Goal: Task Accomplishment & Management: Manage account settings

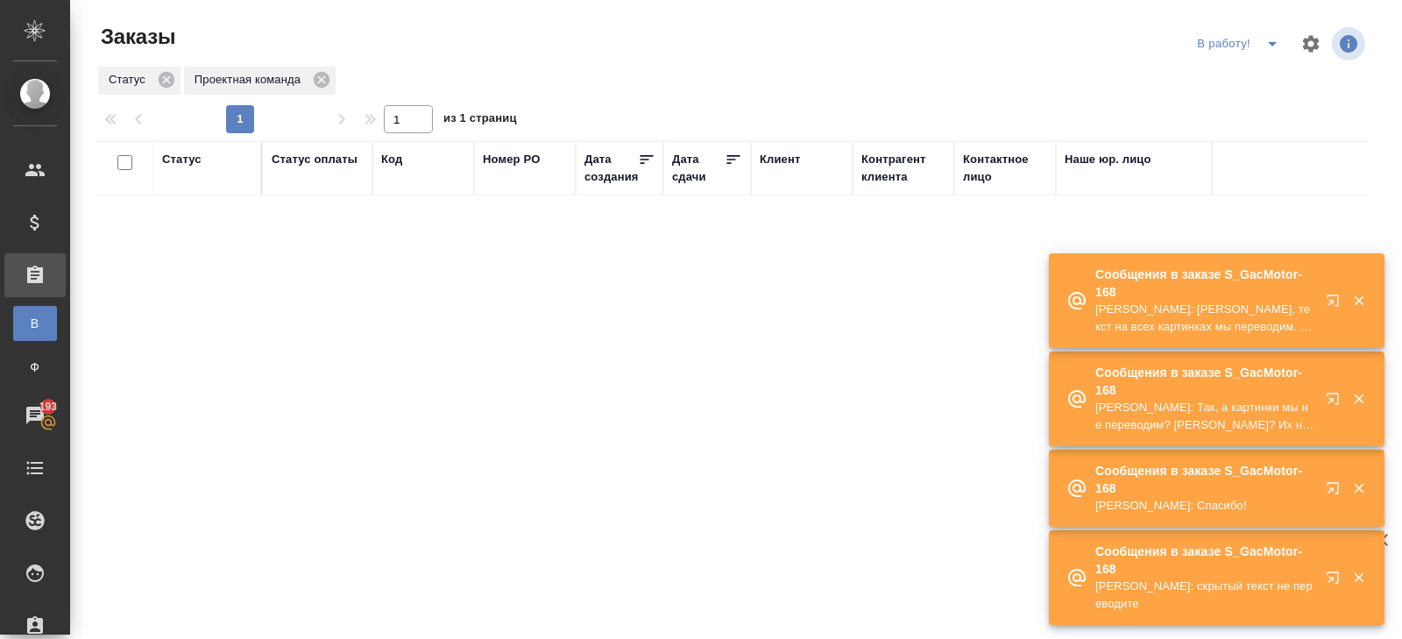
click at [1330, 302] on icon "button" at bounding box center [1332, 299] width 11 height 11
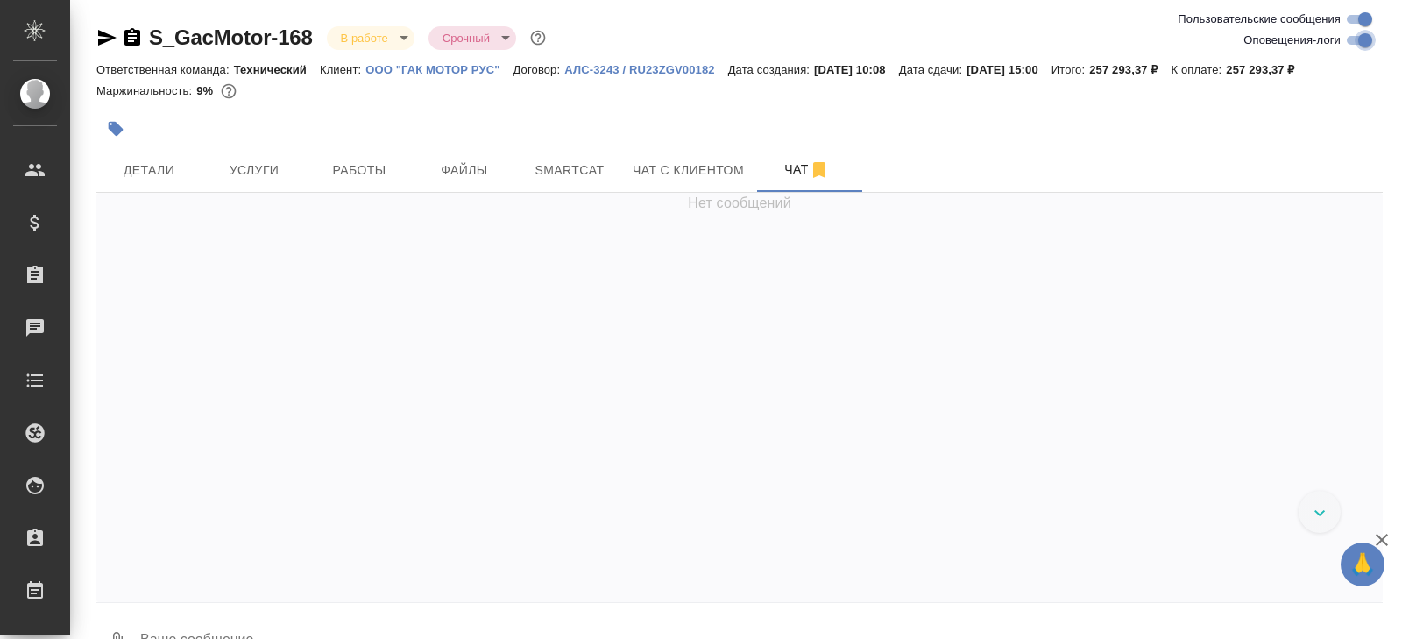
click at [1360, 39] on input "Оповещения-логи" at bounding box center [1365, 40] width 63 height 21
checkbox input "false"
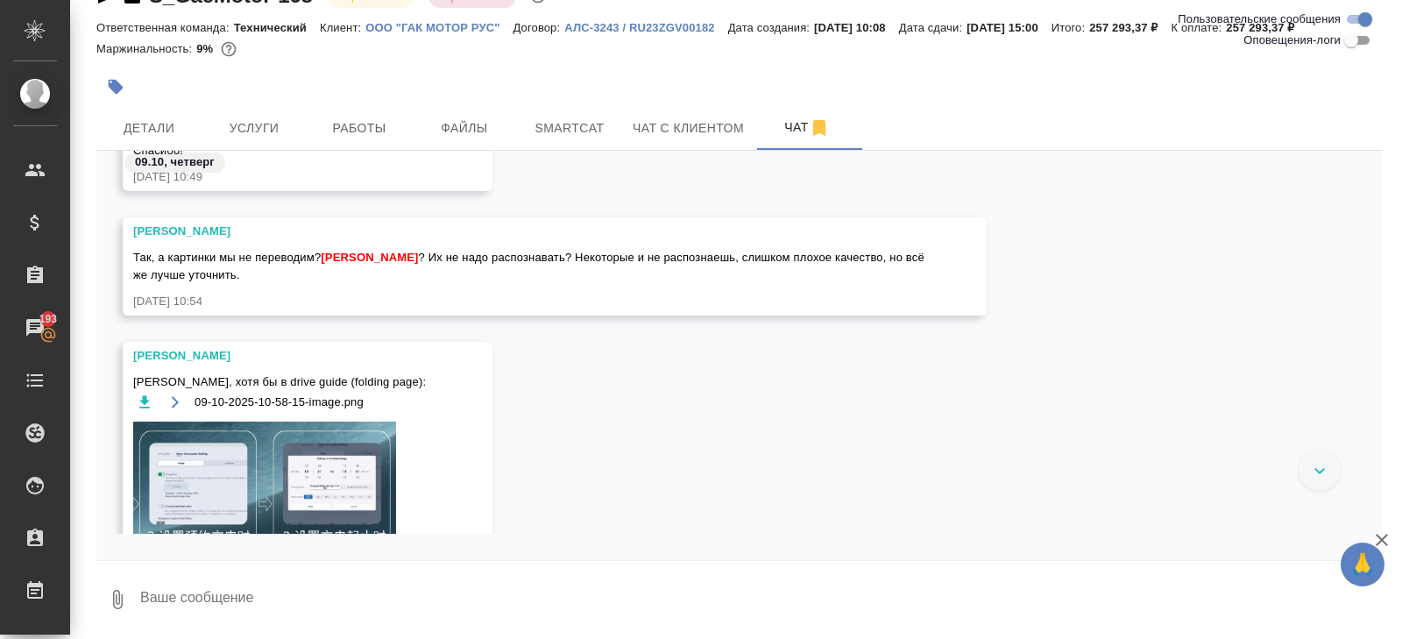
scroll to position [18011, 0]
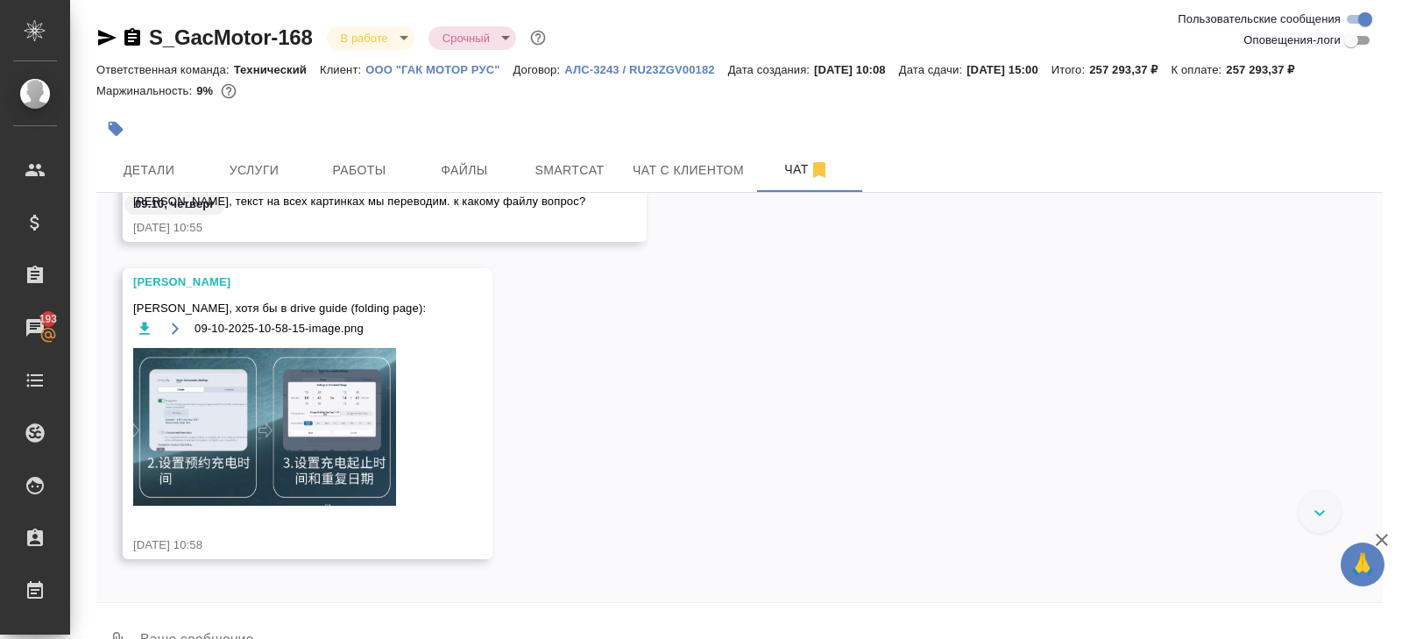
scroll to position [18827, 0]
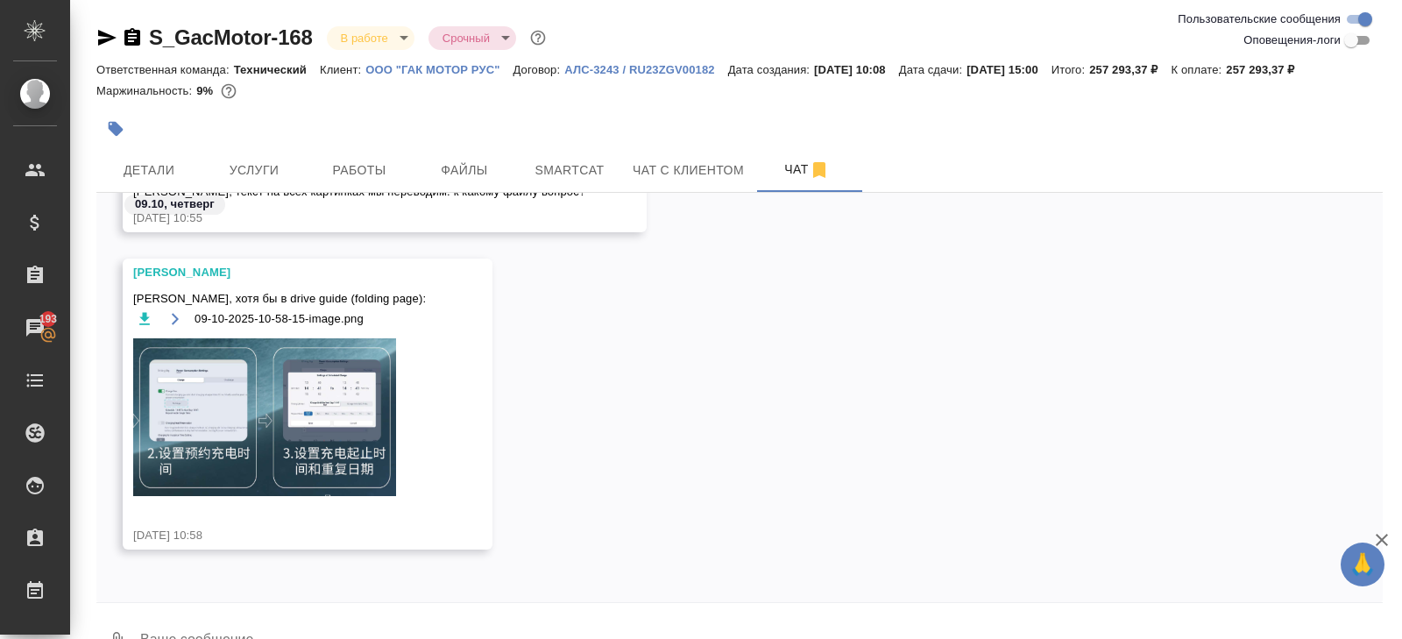
click at [306, 411] on img at bounding box center [264, 417] width 263 height 158
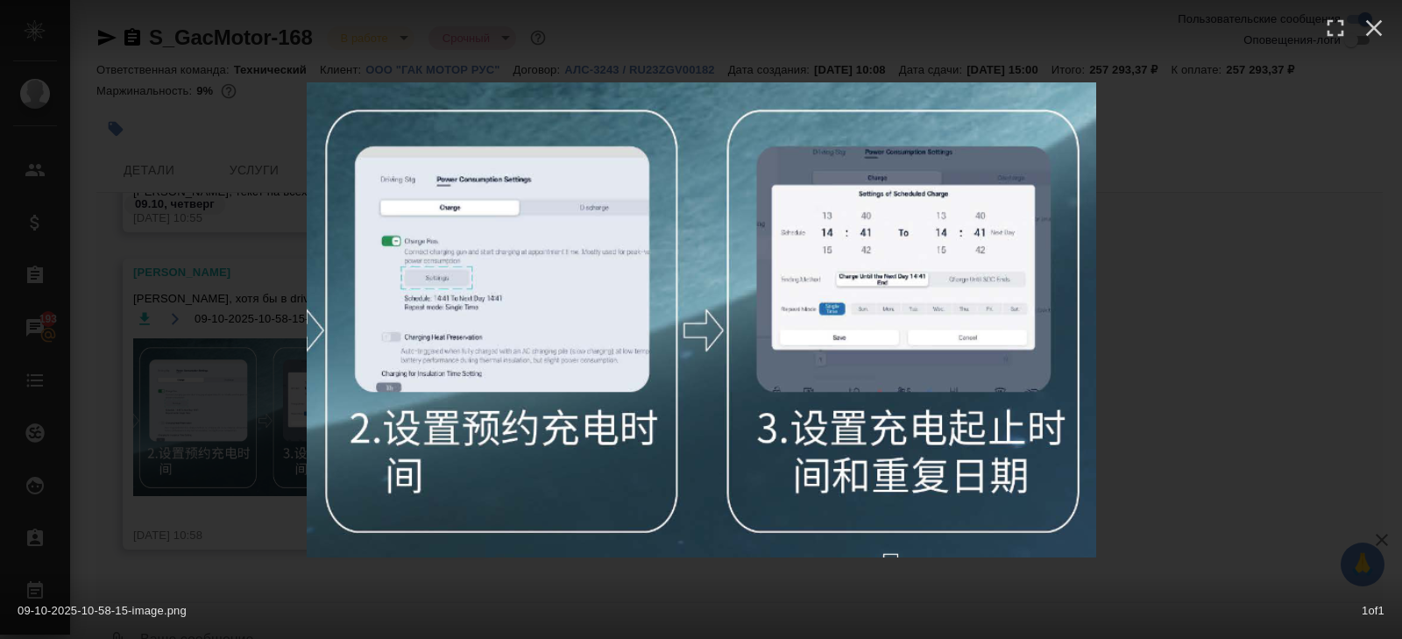
click at [1238, 402] on div "09-10-2025-10-58-15-image.png 1 of 1" at bounding box center [701, 319] width 1402 height 639
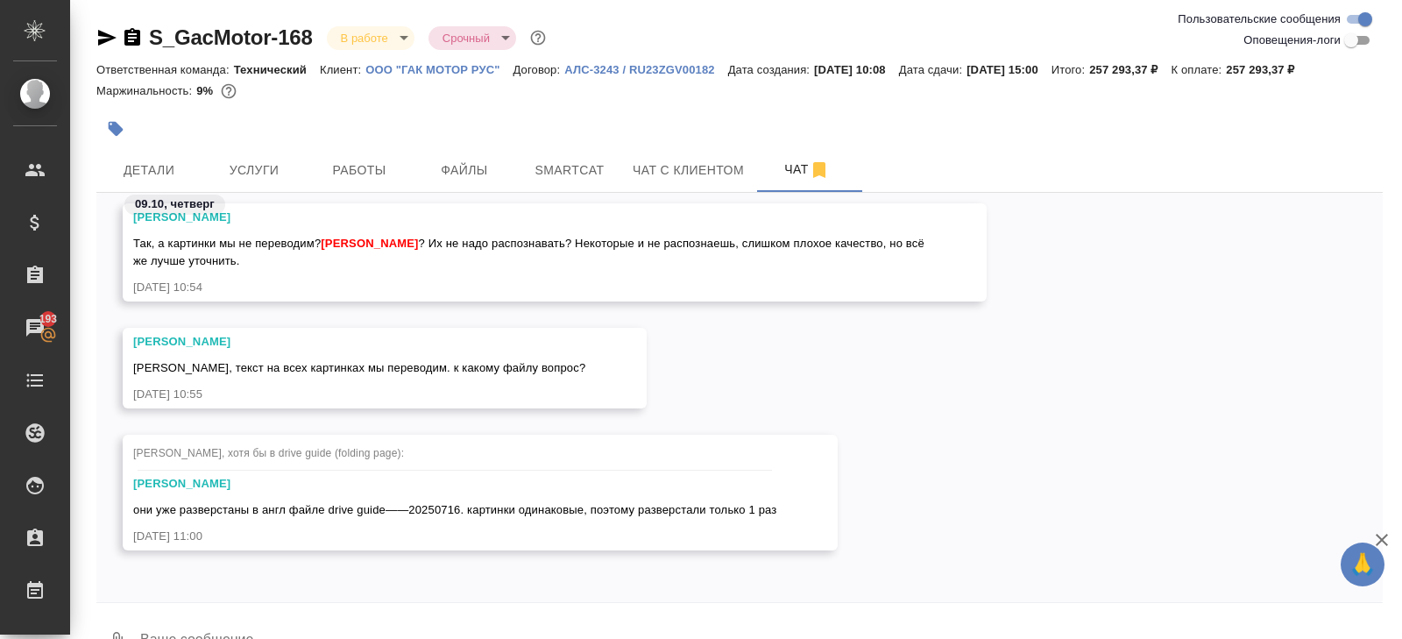
scroll to position [42, 0]
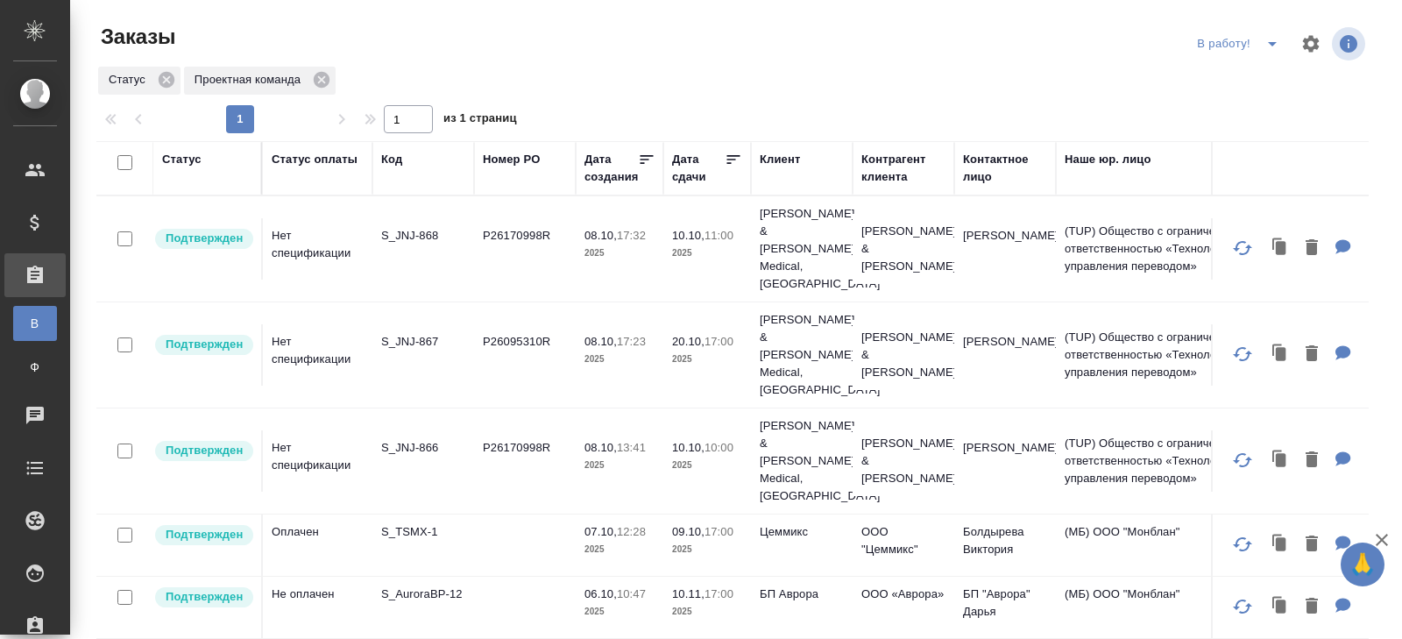
click at [410, 585] on p "S_AuroraBP-12" at bounding box center [423, 594] width 84 height 18
click at [399, 523] on p "S_TSMX-1" at bounding box center [423, 532] width 84 height 18
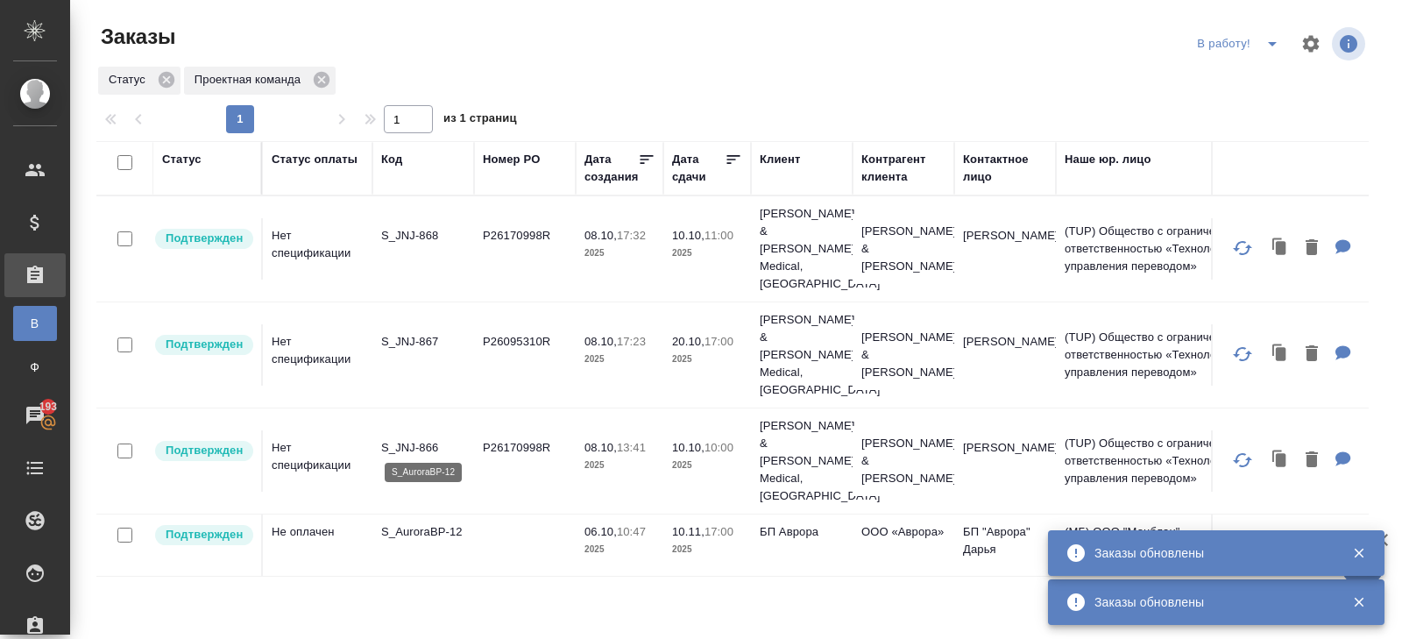
click at [420, 523] on p "S_AuroraBP-12" at bounding box center [423, 532] width 84 height 18
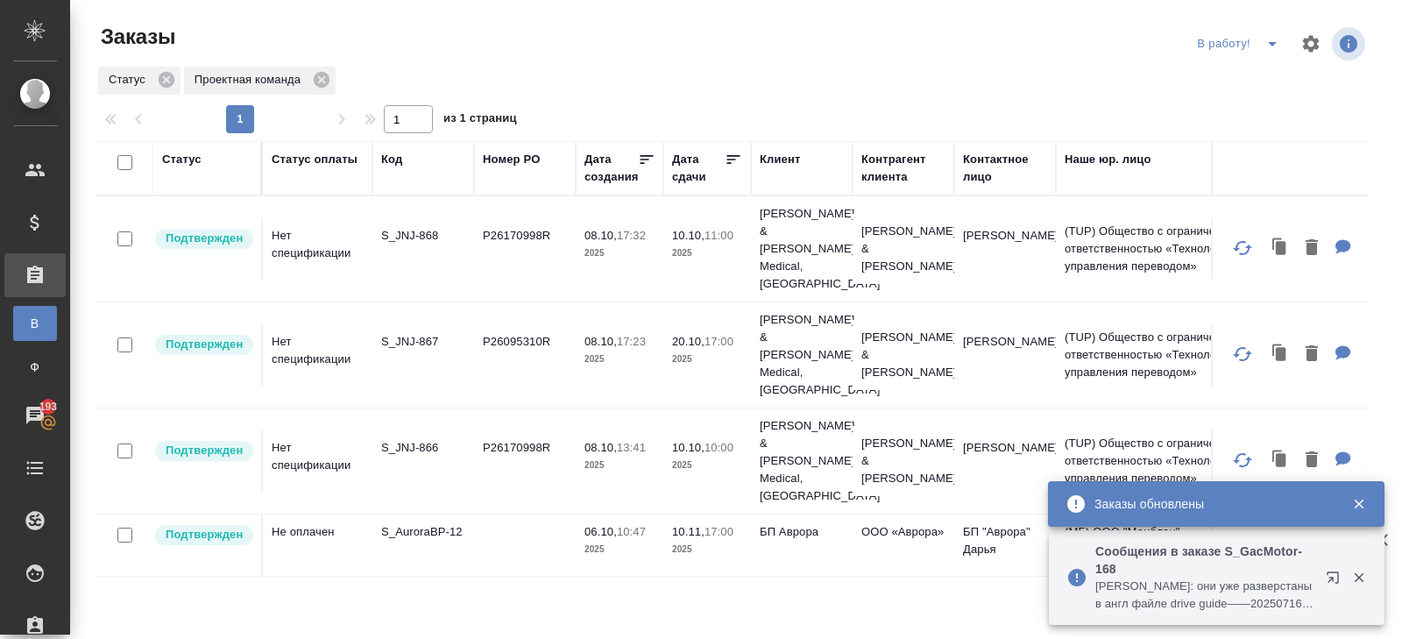
click at [409, 227] on p "S_JNJ-868" at bounding box center [423, 236] width 84 height 18
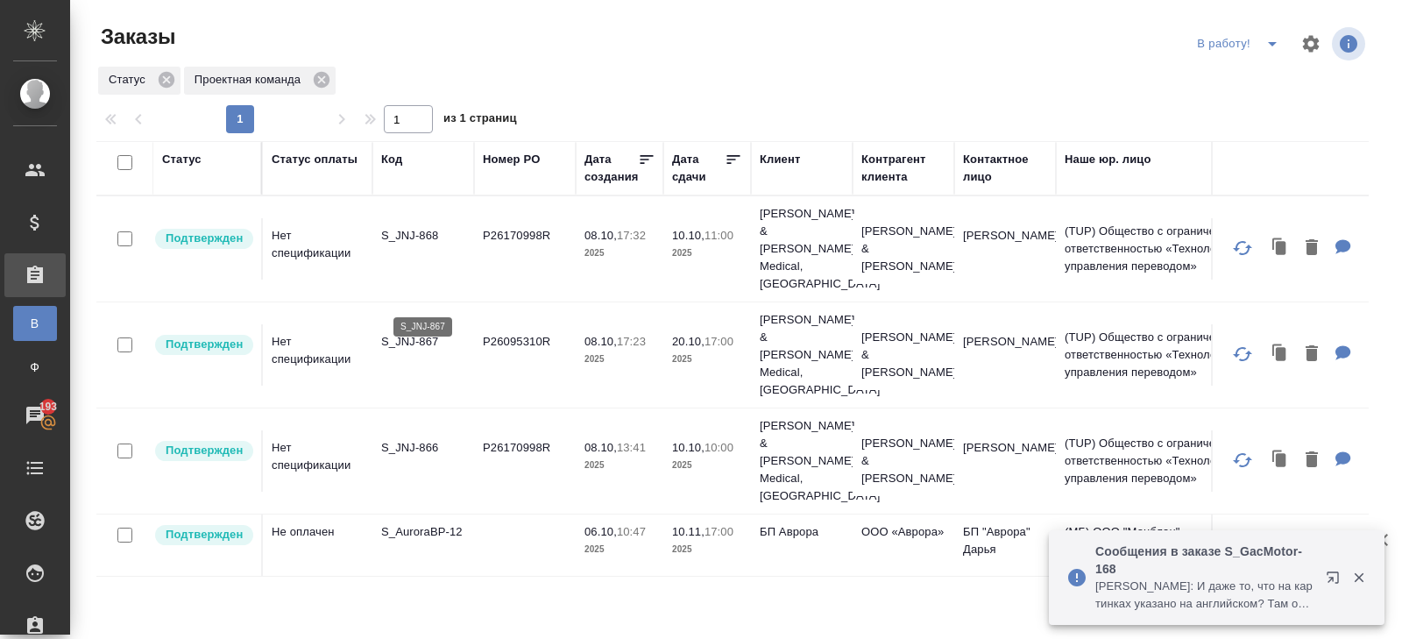
click at [415, 333] on p "S_JNJ-867" at bounding box center [423, 342] width 84 height 18
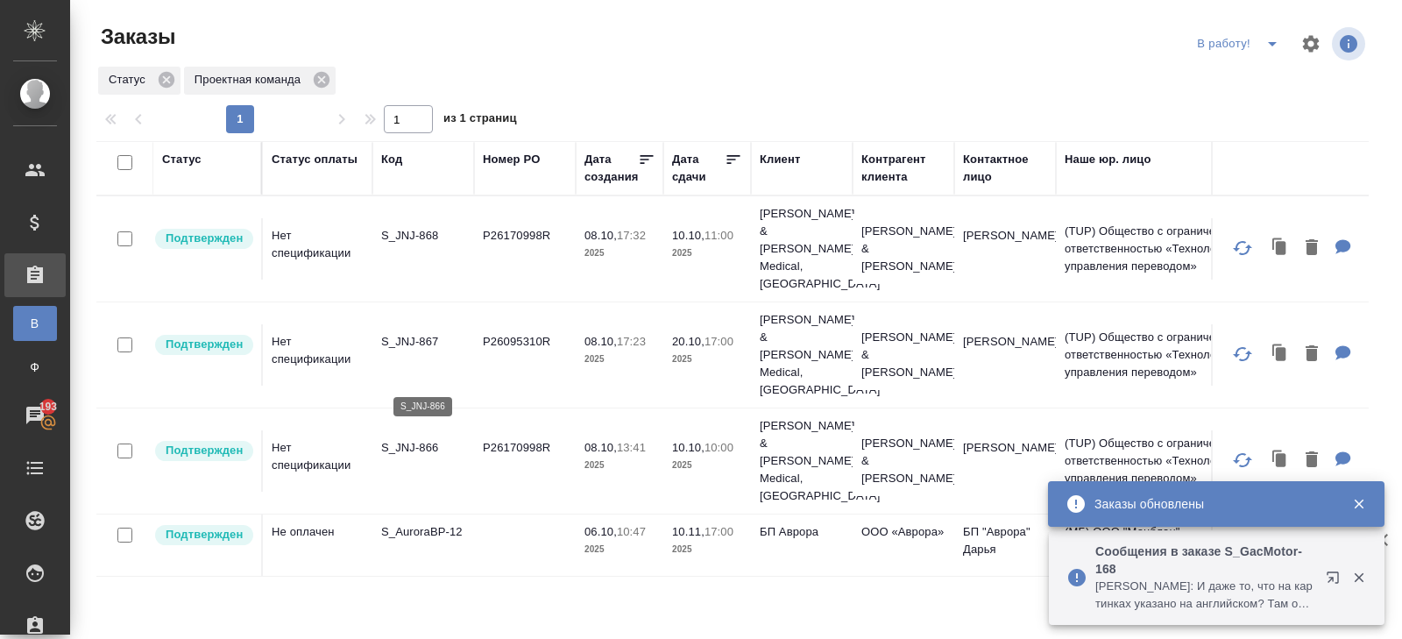
click at [408, 439] on p "S_JNJ-866" at bounding box center [423, 448] width 84 height 18
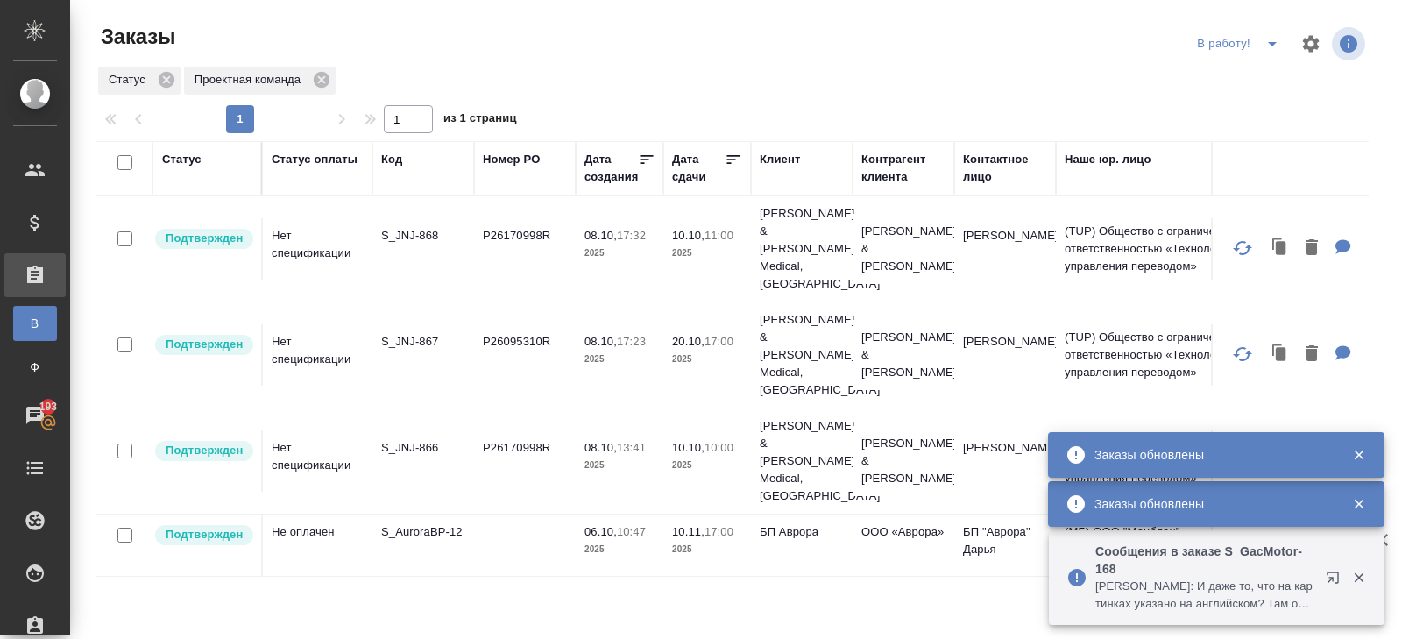
click at [408, 227] on p "S_JNJ-868" at bounding box center [423, 236] width 84 height 18
click at [418, 523] on p "S_AuroraBP-12" at bounding box center [423, 532] width 84 height 18
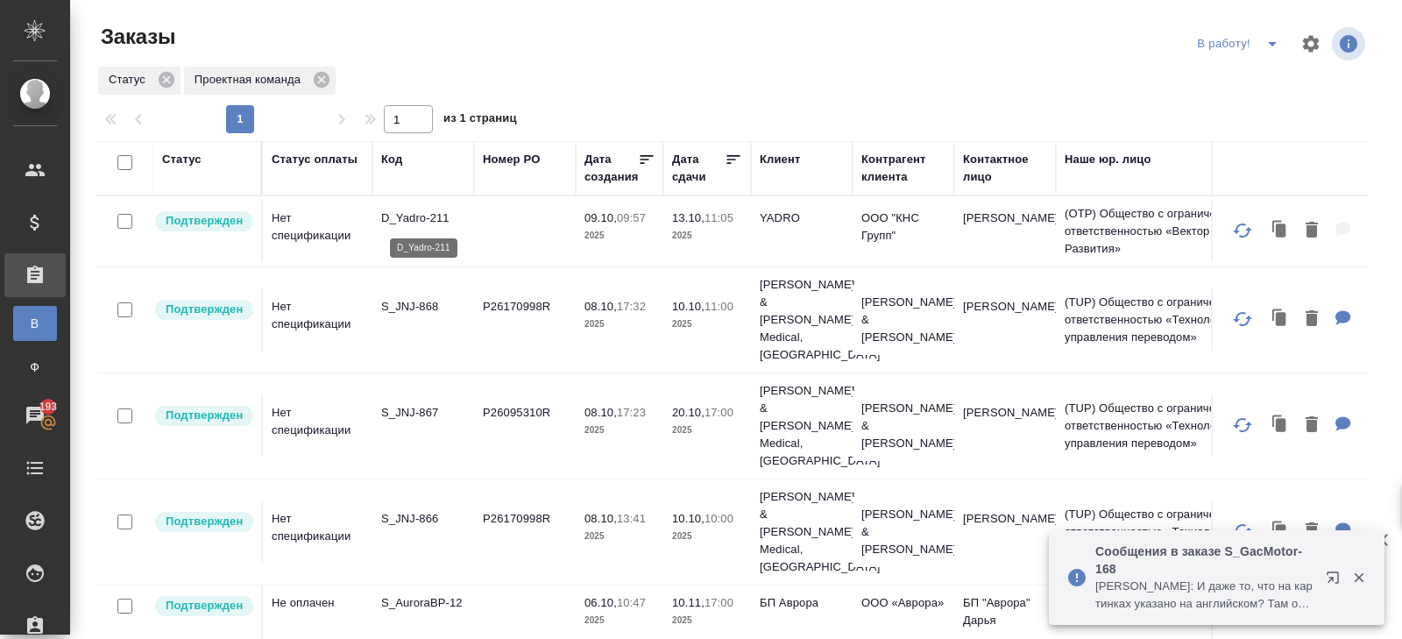
click at [401, 219] on p "D_Yadro-211" at bounding box center [423, 218] width 84 height 18
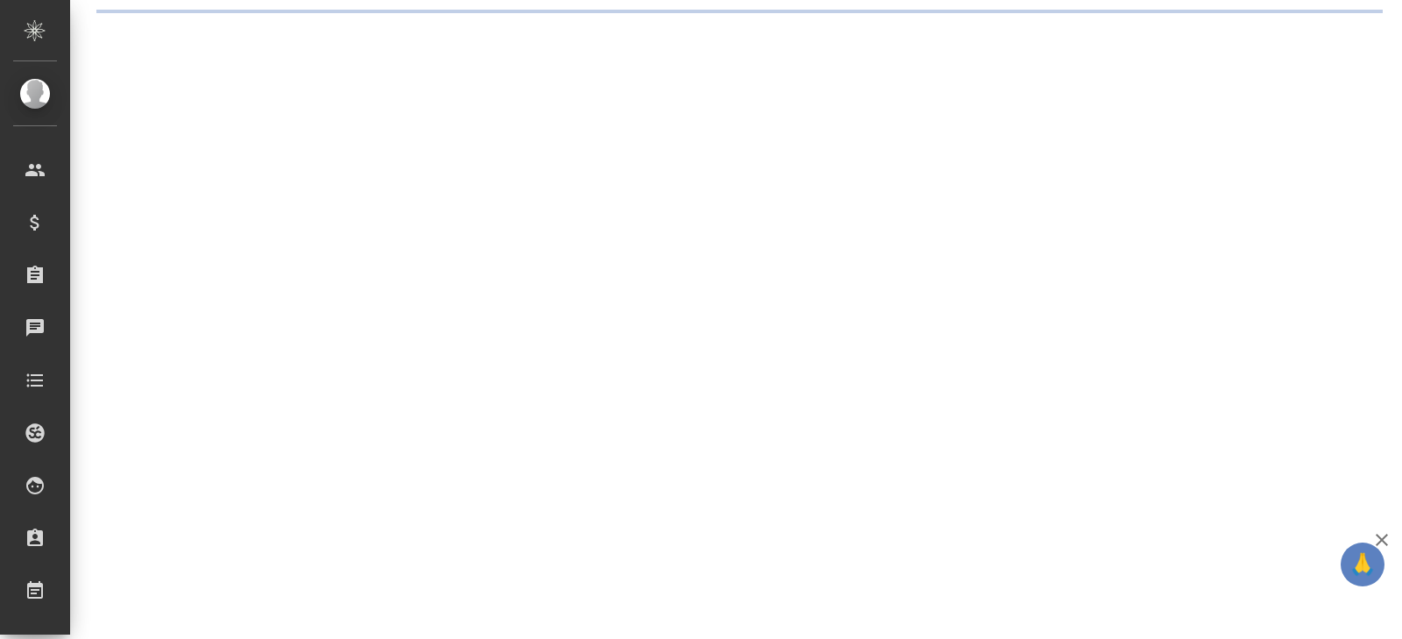
select select "RU"
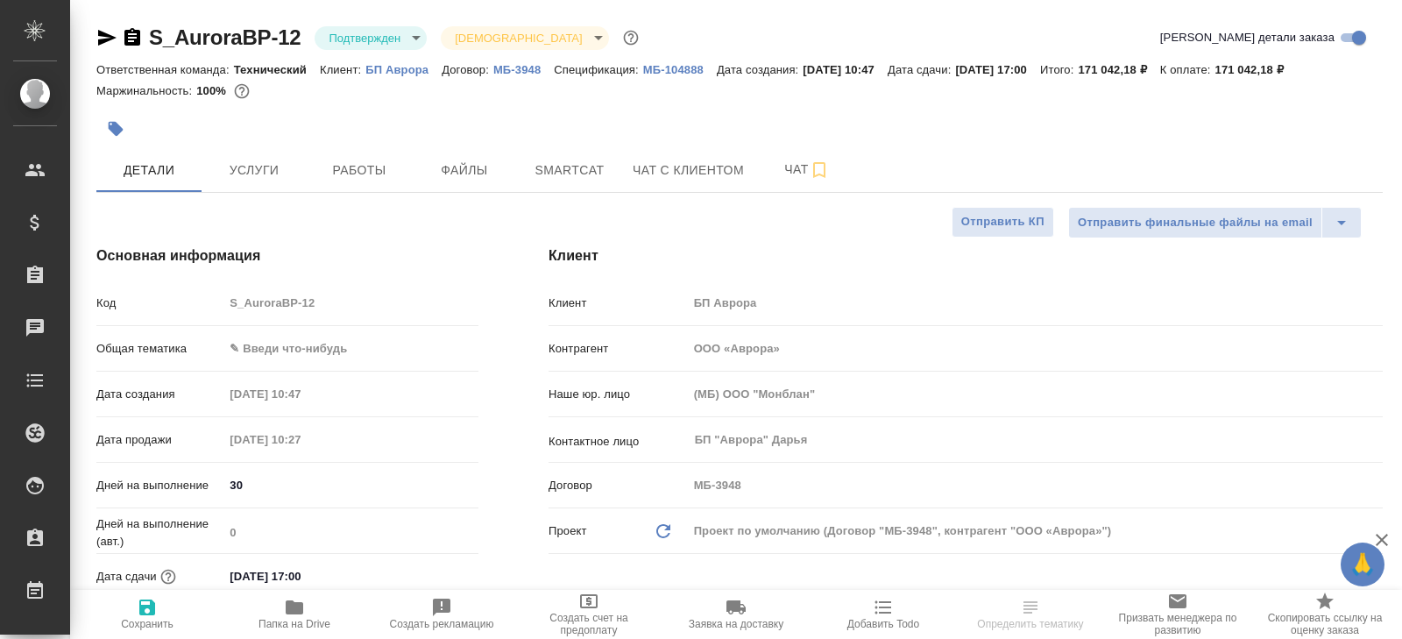
type textarea "x"
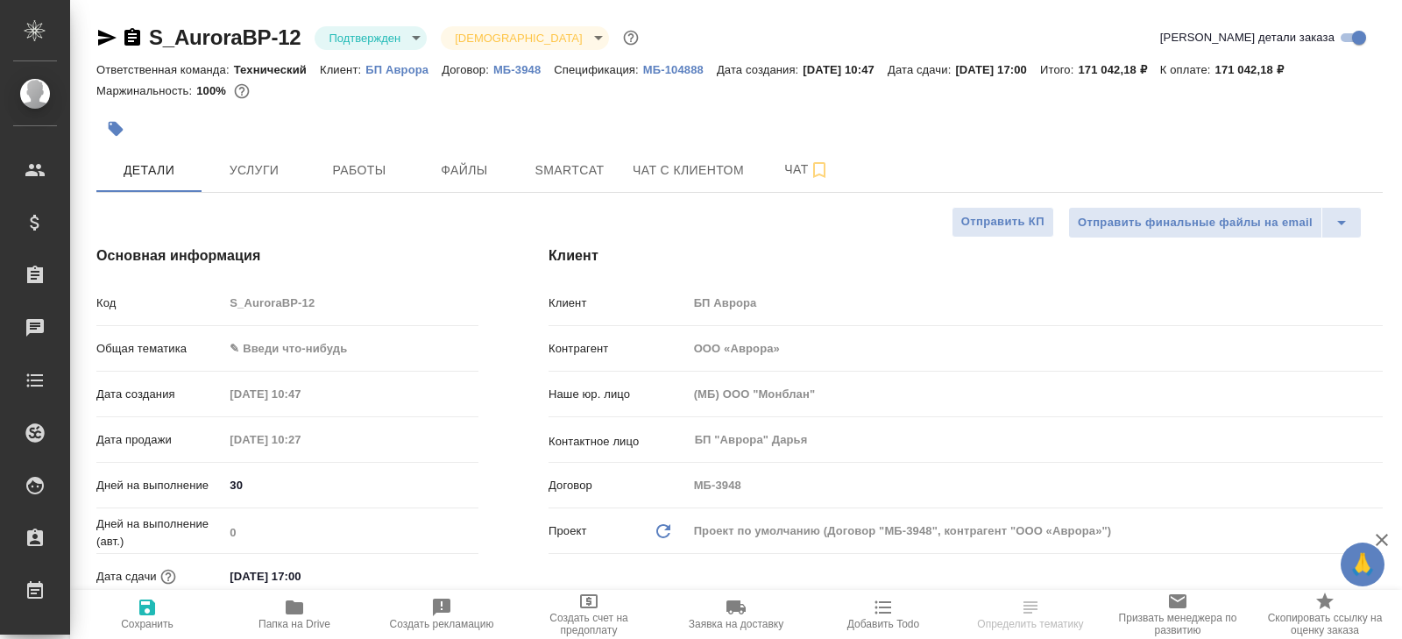
type textarea "x"
select select "RU"
type textarea "x"
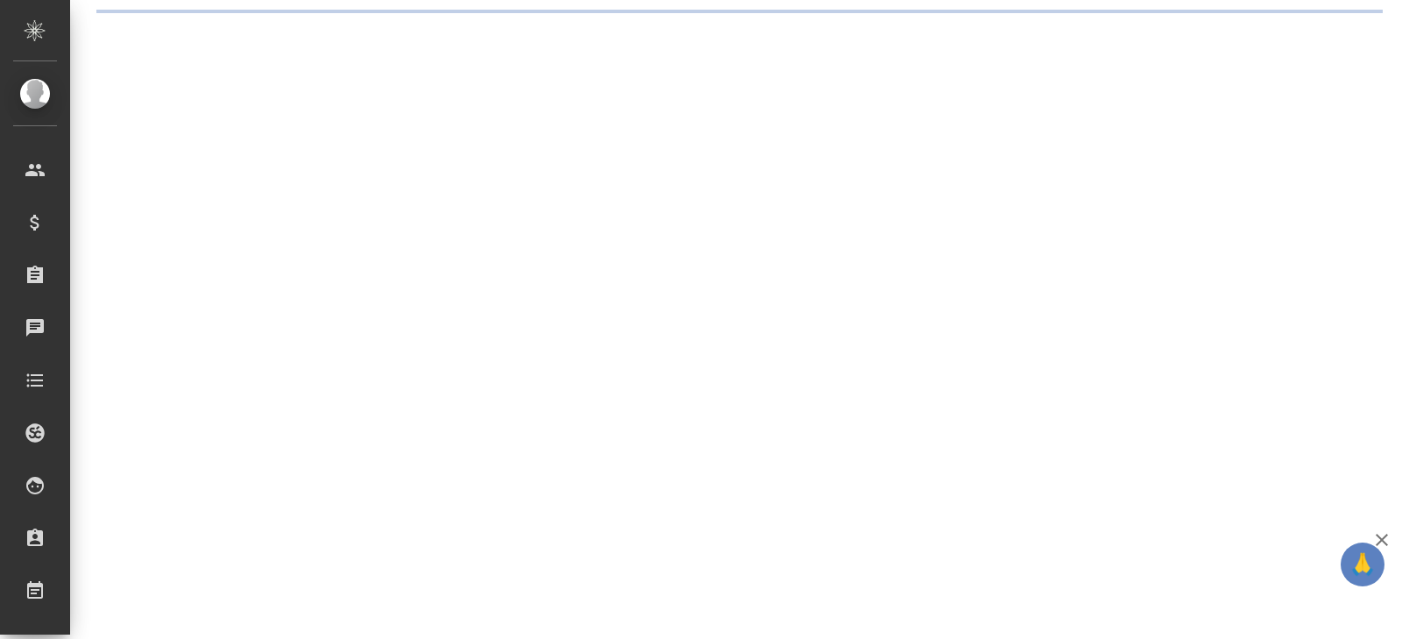
select select "RU"
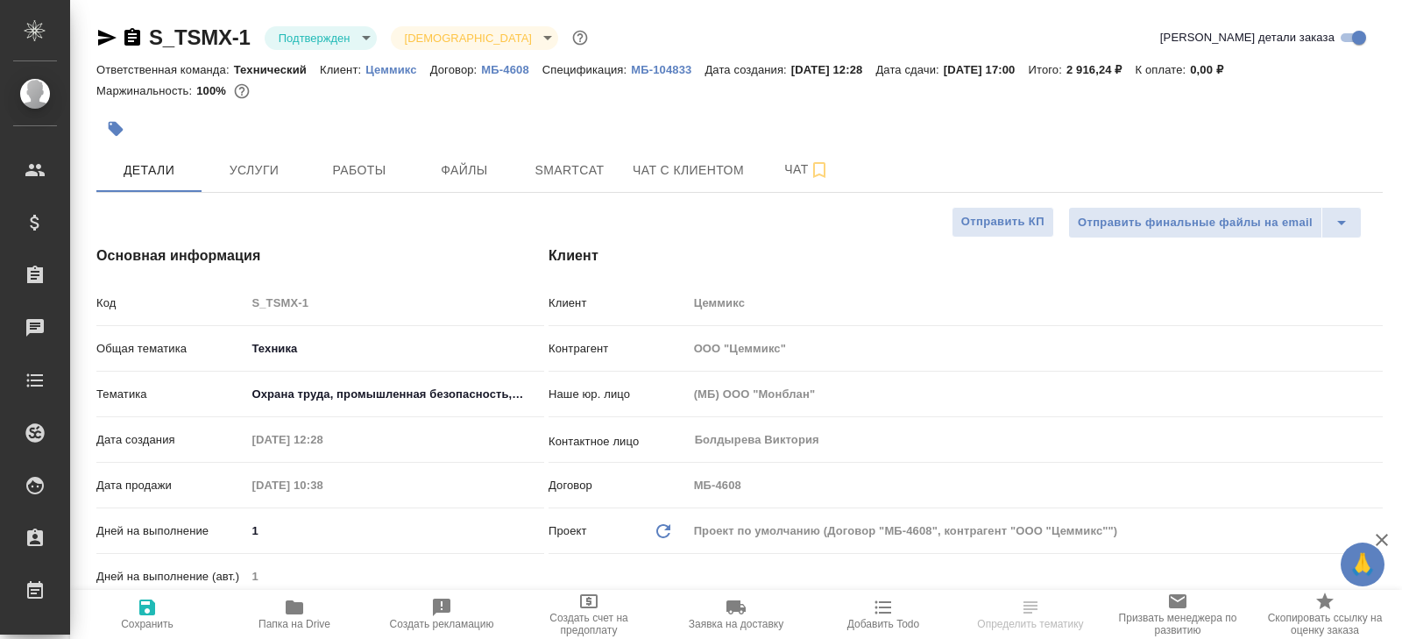
type textarea "x"
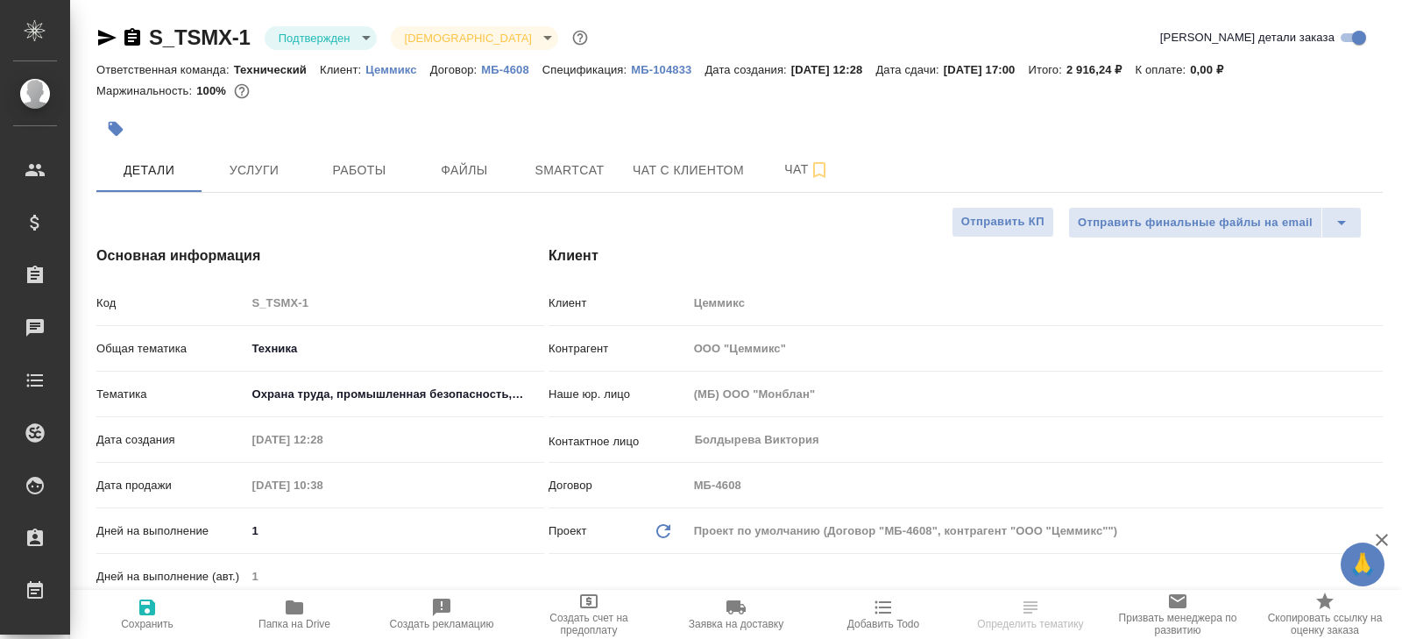
type textarea "x"
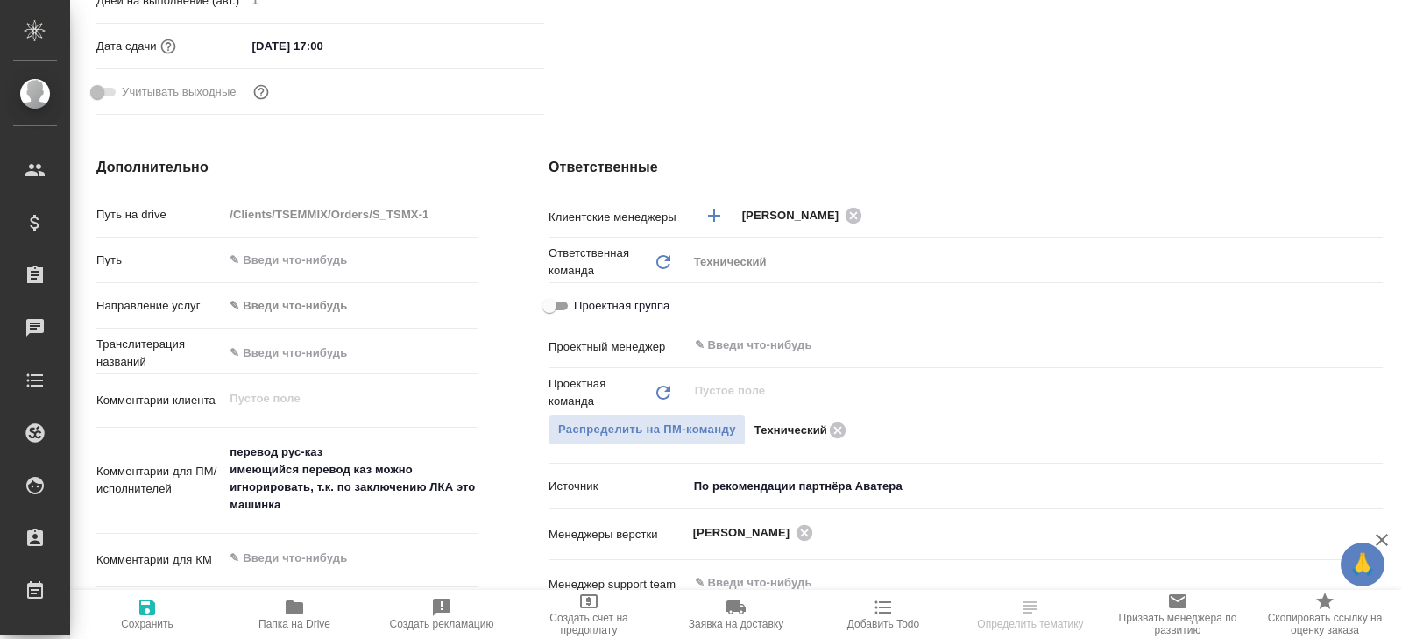
scroll to position [575, 0]
click at [741, 360] on div "​" at bounding box center [1035, 346] width 695 height 32
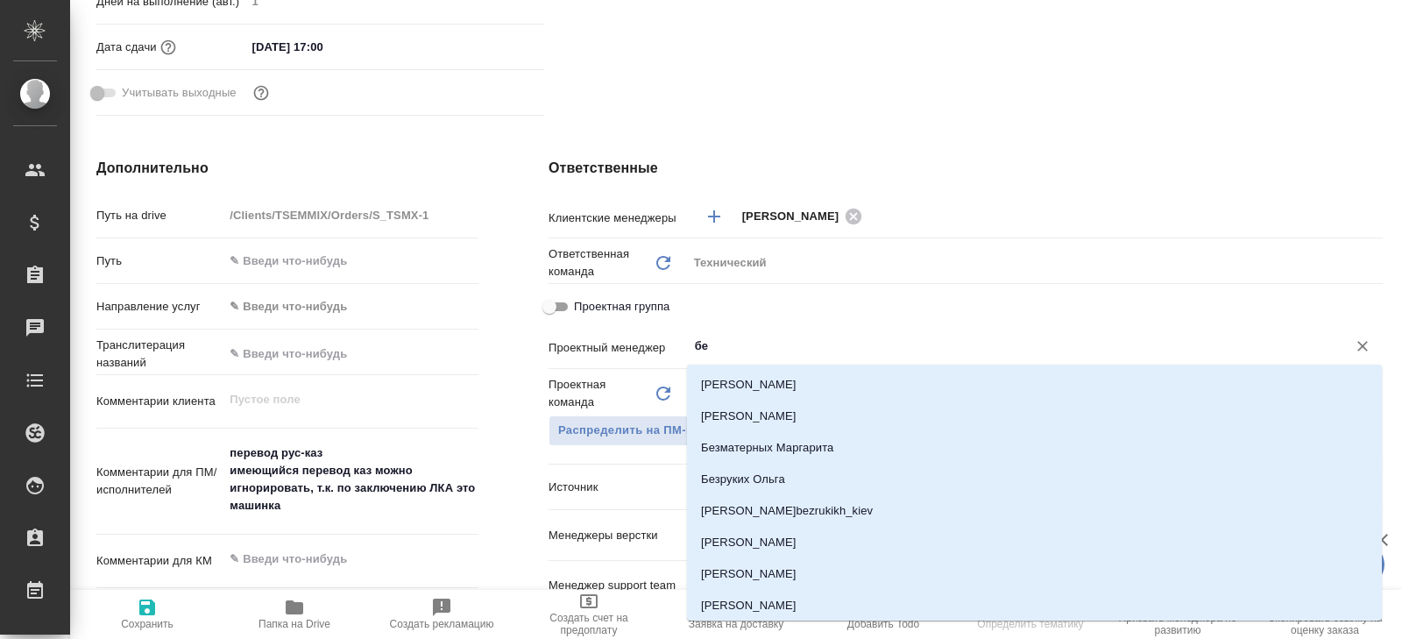
type input "бел"
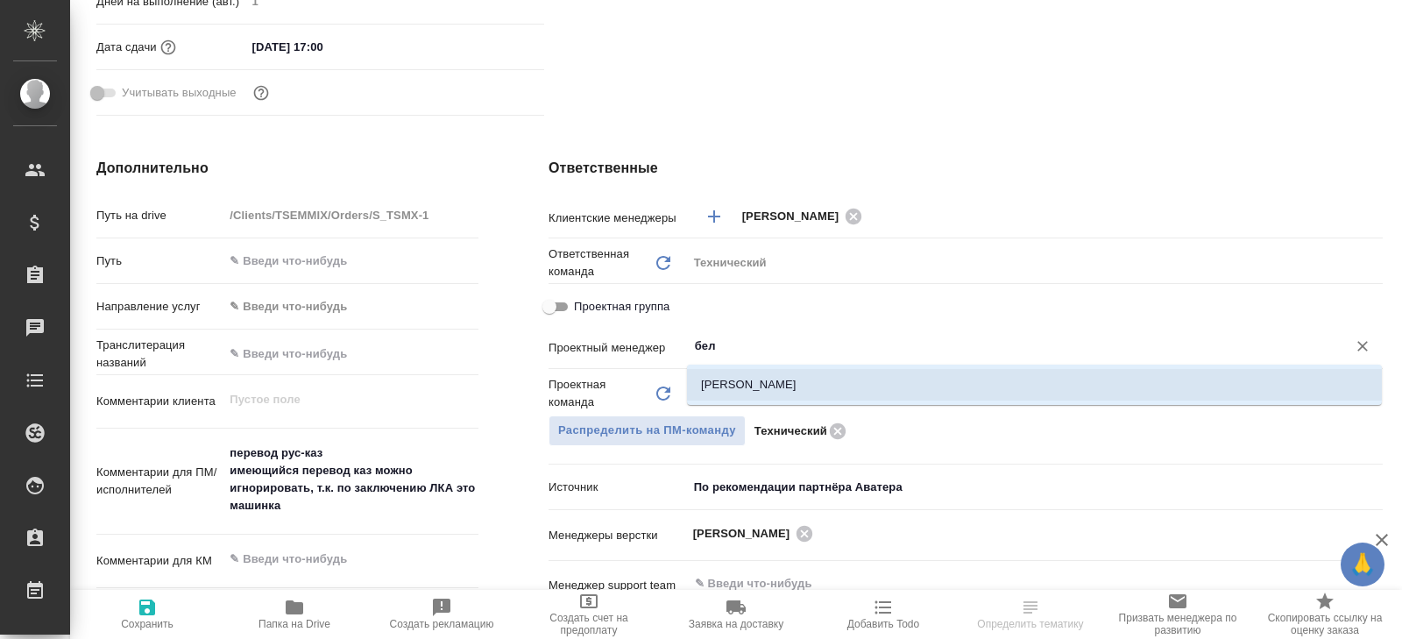
click at [740, 384] on li "[PERSON_NAME]" at bounding box center [1034, 385] width 695 height 32
type textarea "x"
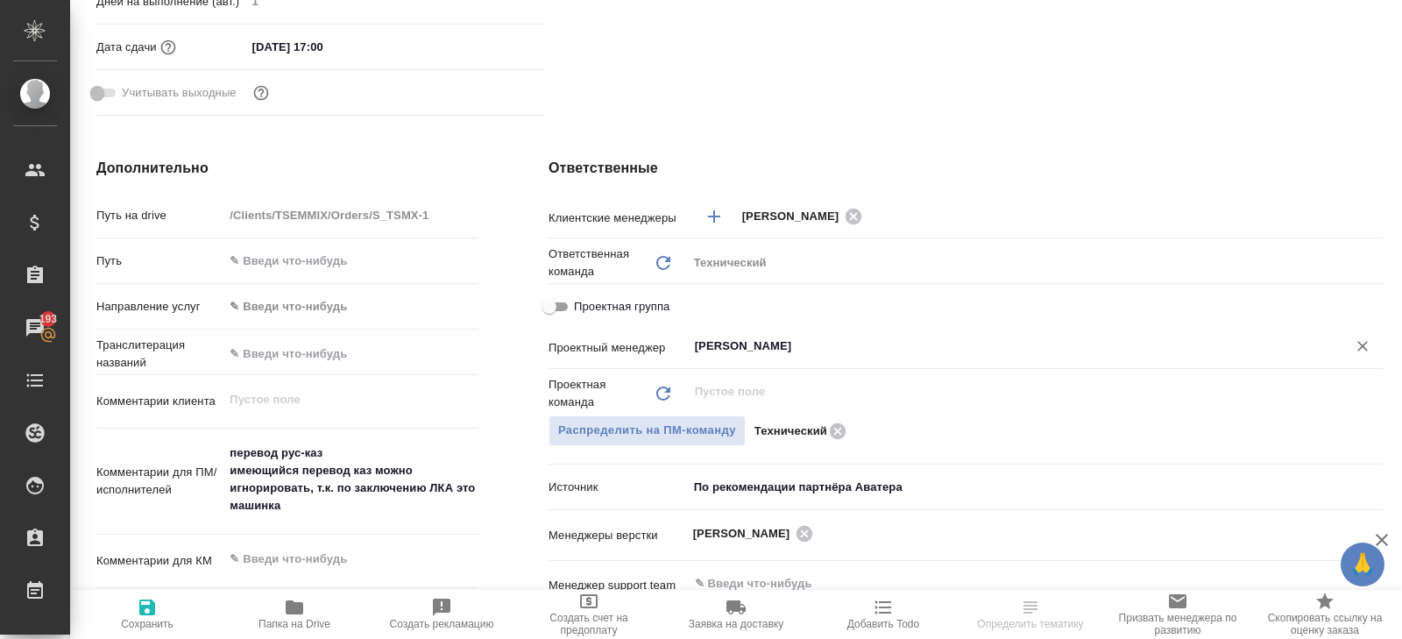
type input "[PERSON_NAME]"
click at [139, 621] on span "Сохранить" at bounding box center [147, 624] width 53 height 12
type textarea "x"
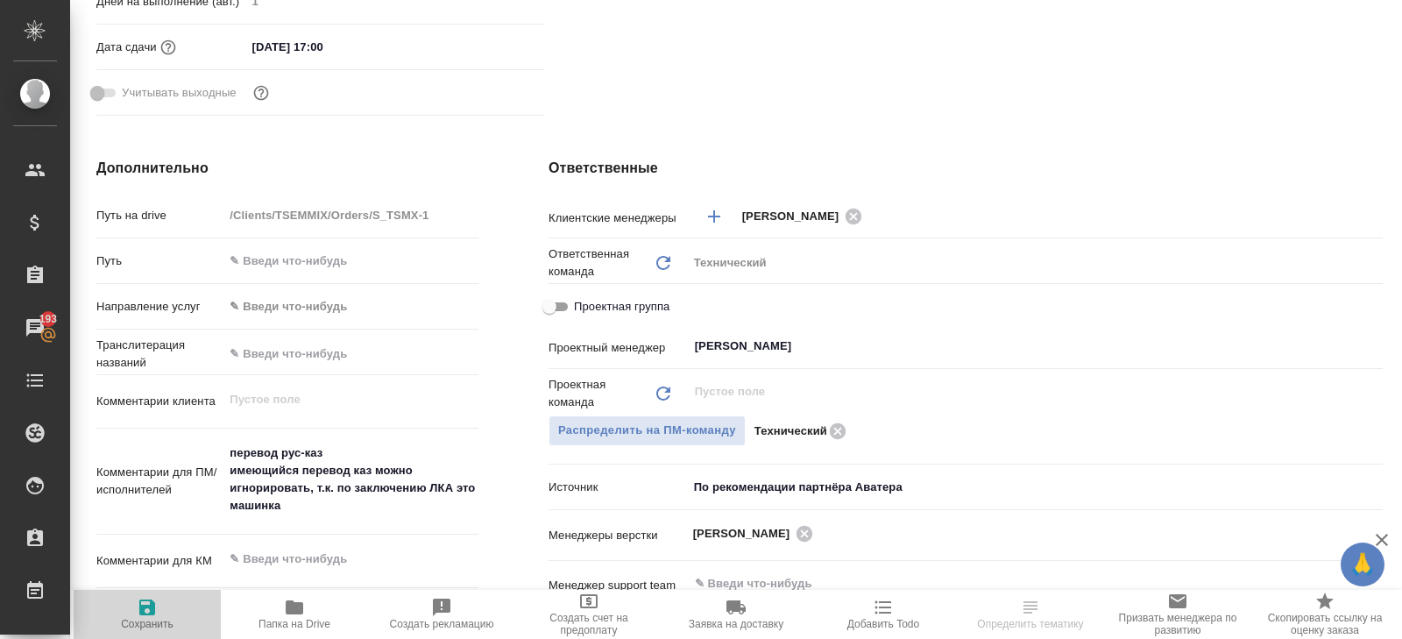
type textarea "x"
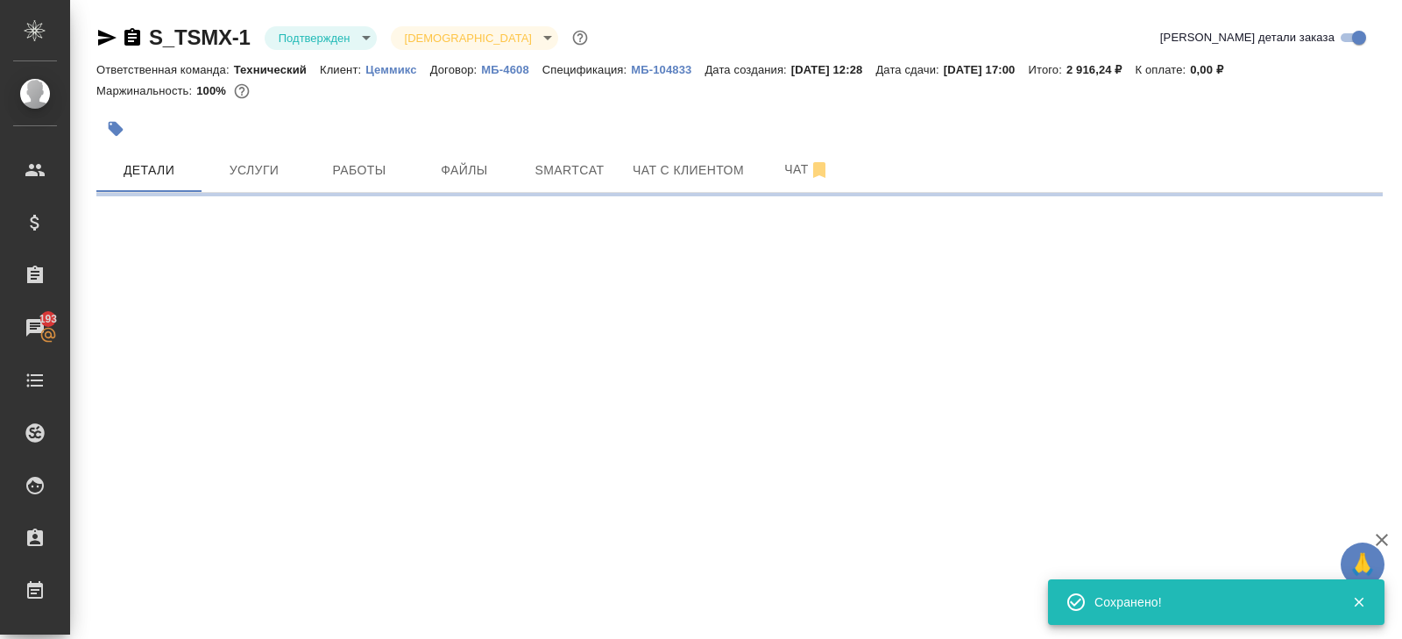
scroll to position [0, 0]
select select "RU"
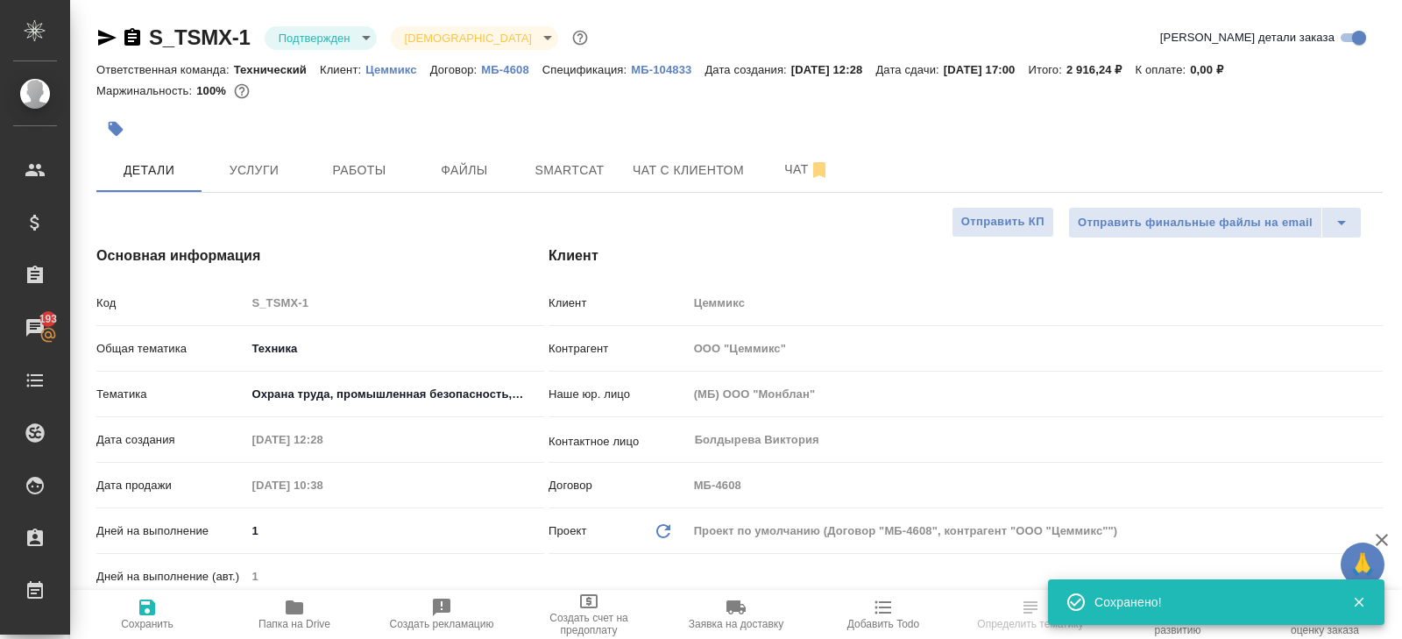
type textarea "x"
click at [326, 36] on body "🙏 .cls-1 fill:#fff; AWATERA Belyakova Yulia Клиенты Спецификации Заказы 193 Чат…" at bounding box center [701, 319] width 1402 height 639
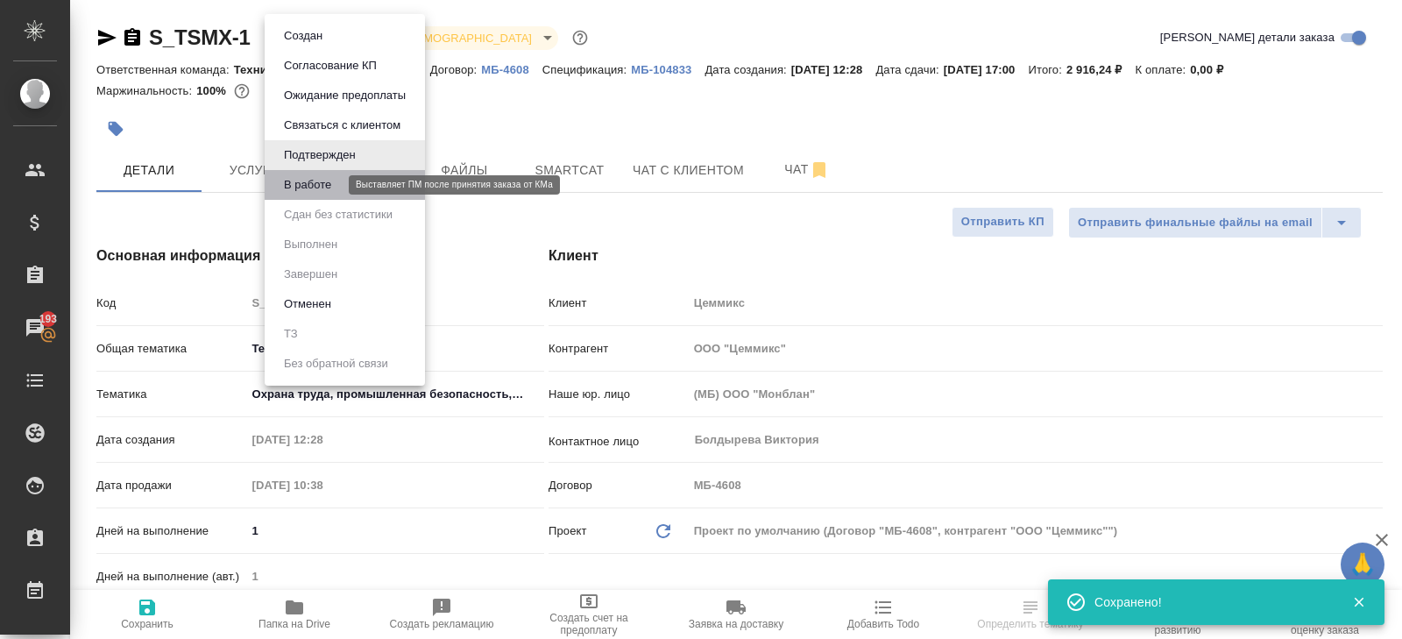
click at [332, 185] on button "В работе" at bounding box center [308, 184] width 58 height 19
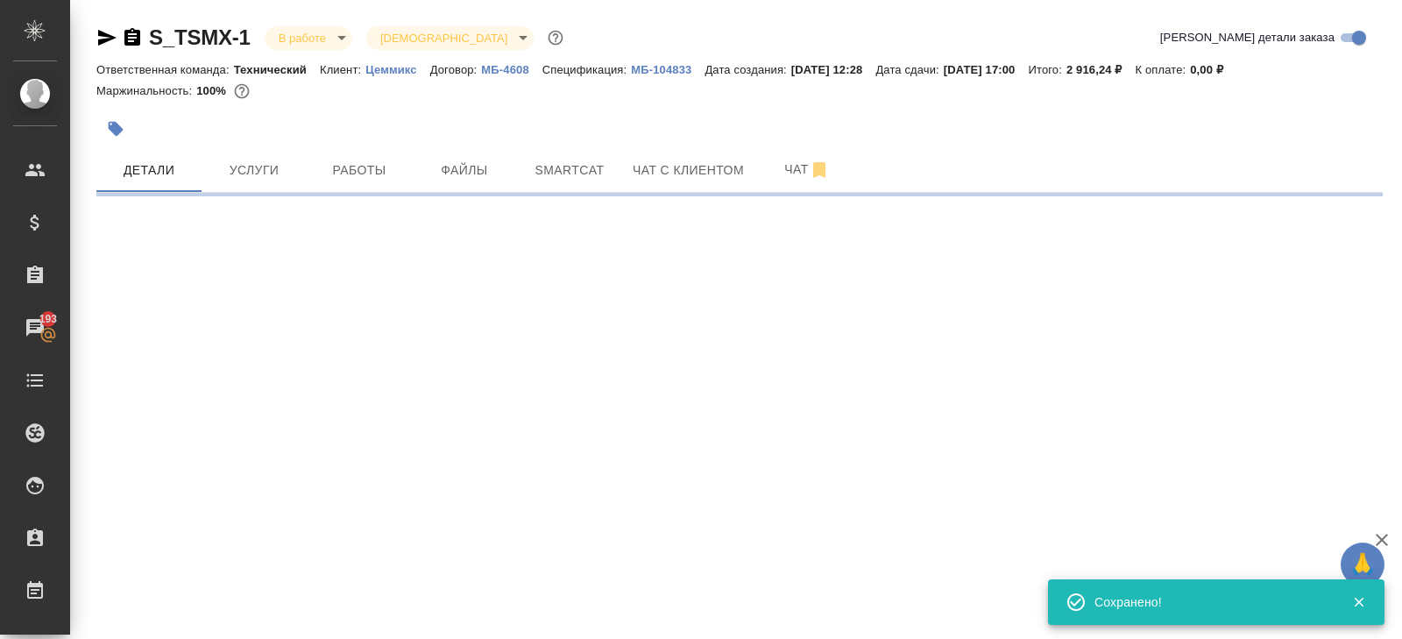
select select "RU"
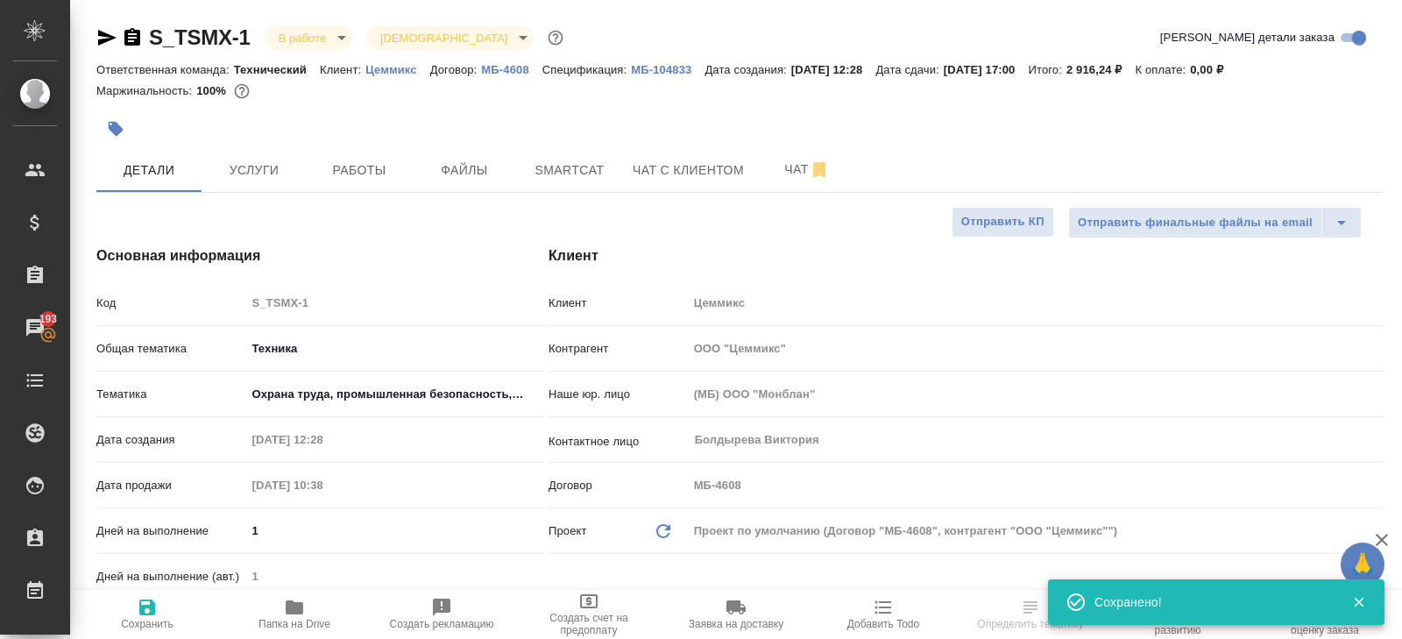
type textarea "x"
select select "RU"
type textarea "x"
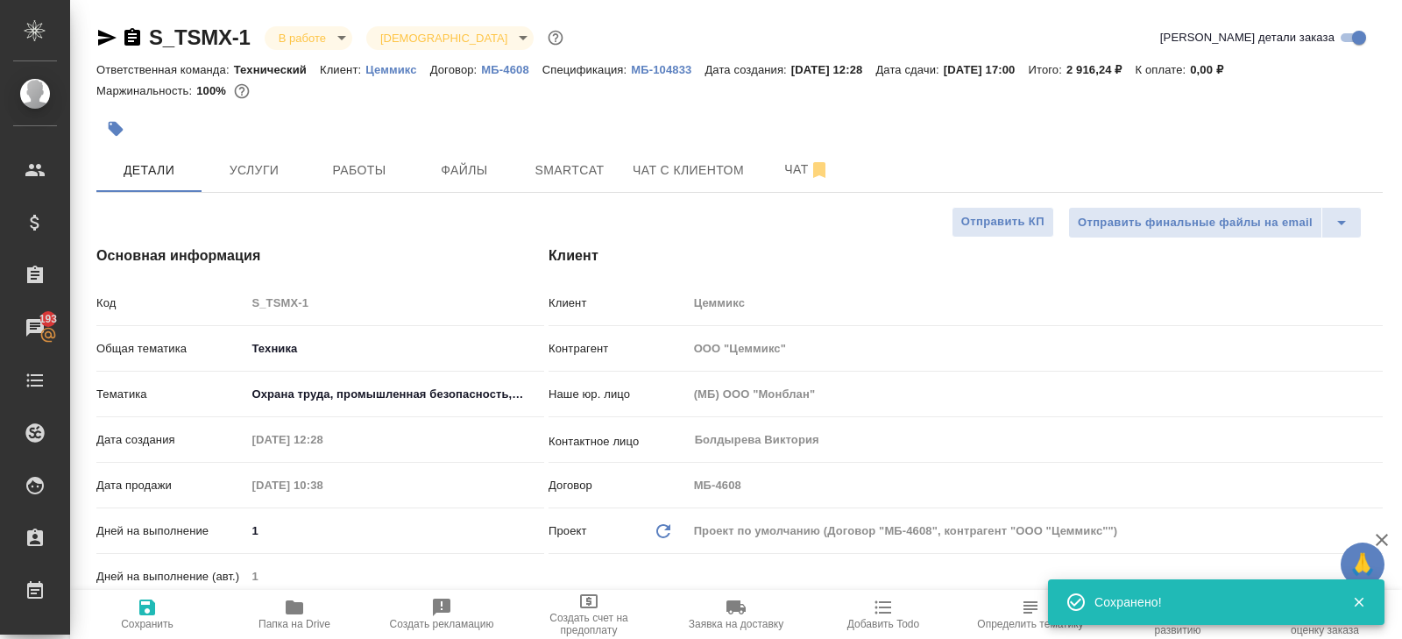
type textarea "x"
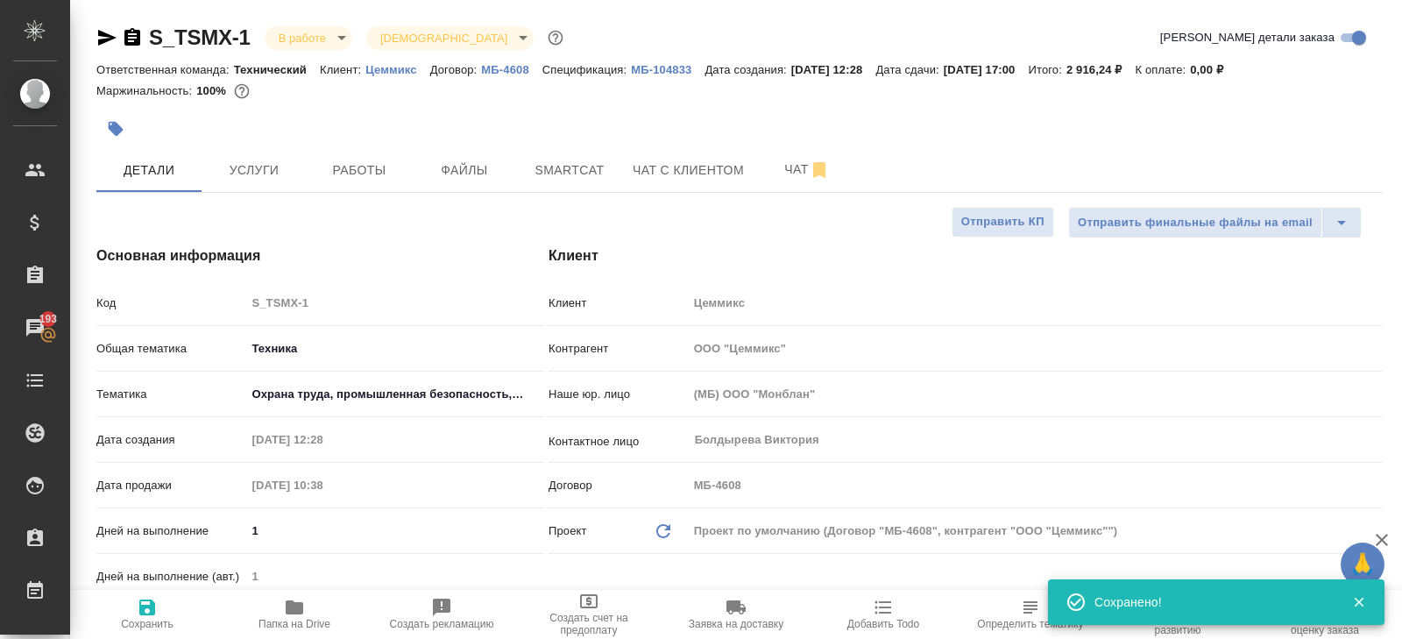
type textarea "x"
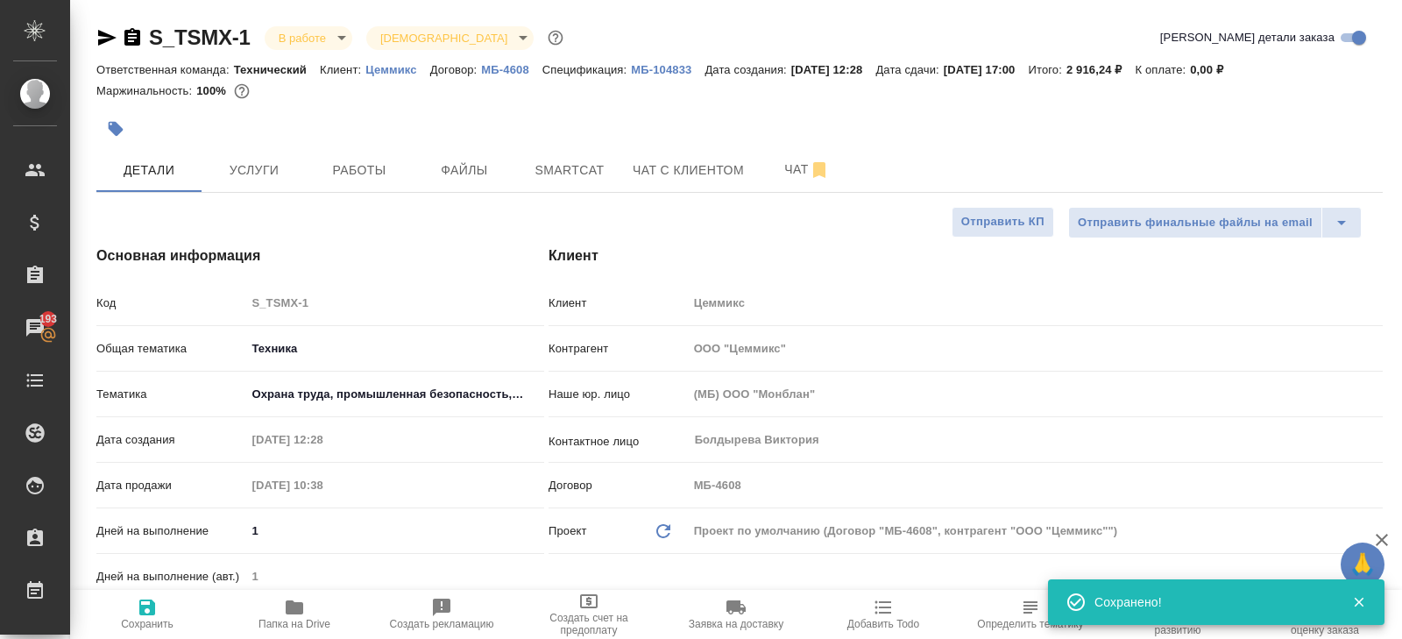
type textarea "x"
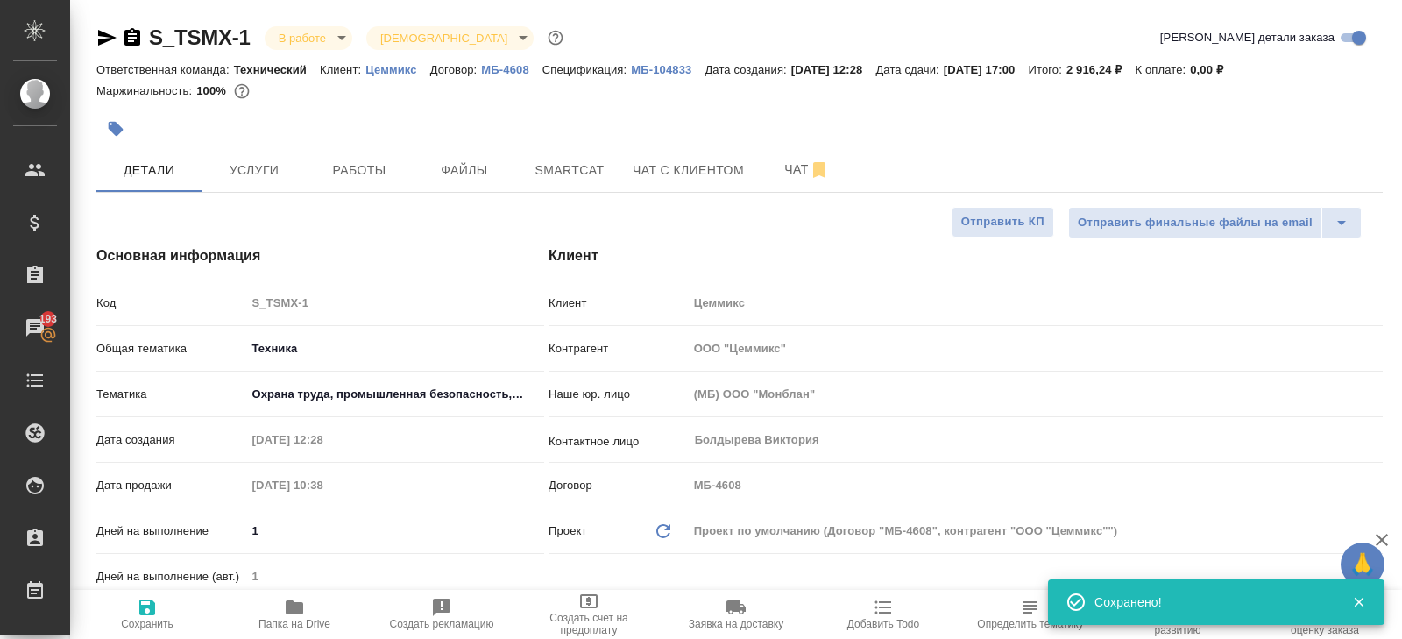
type textarea "x"
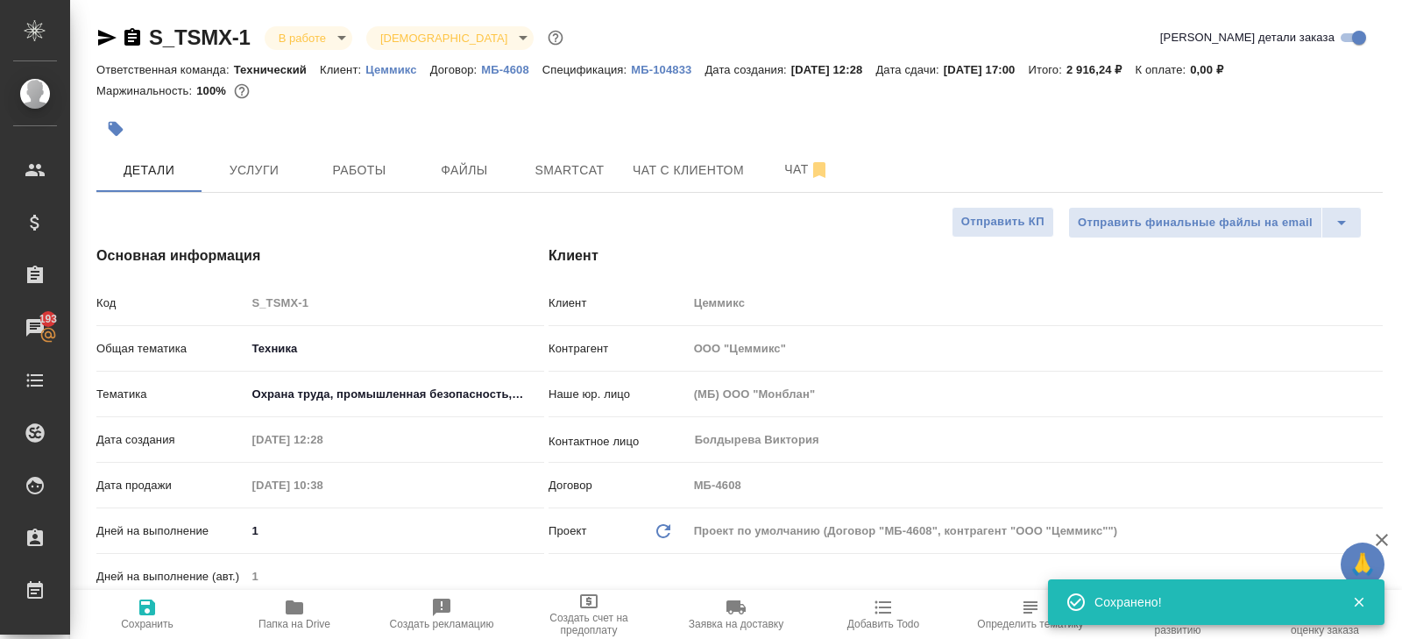
type textarea "x"
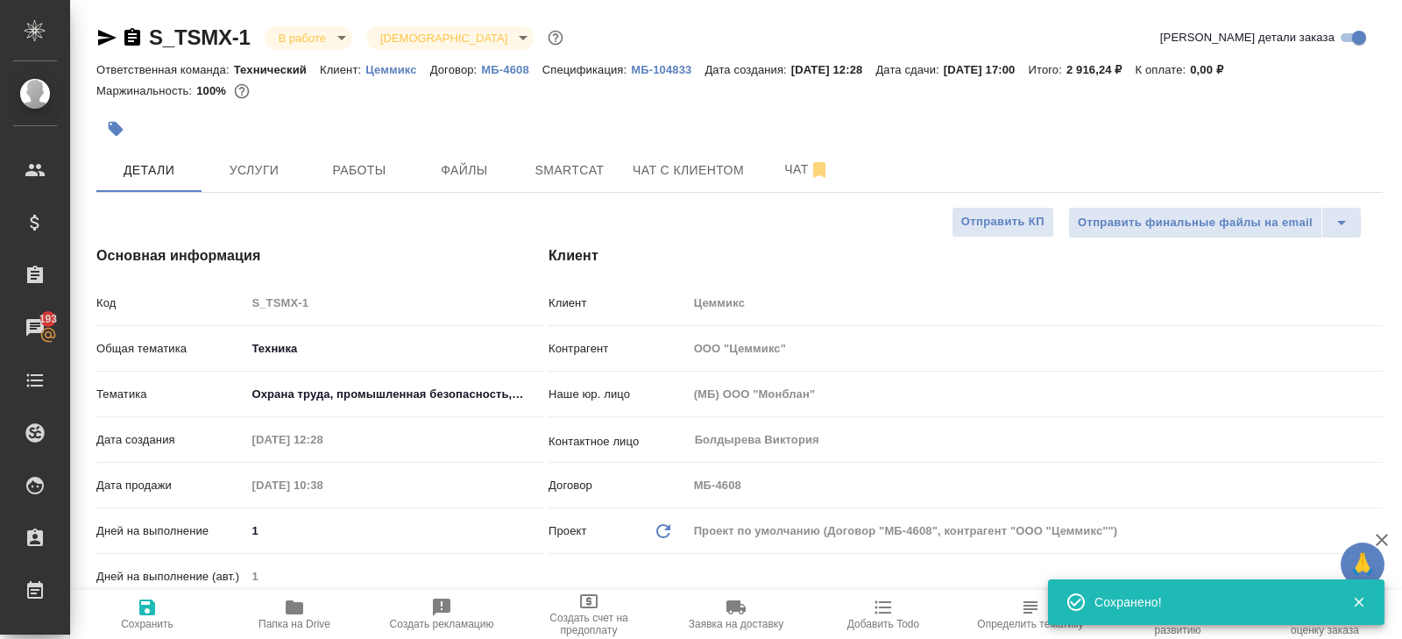
type textarea "x"
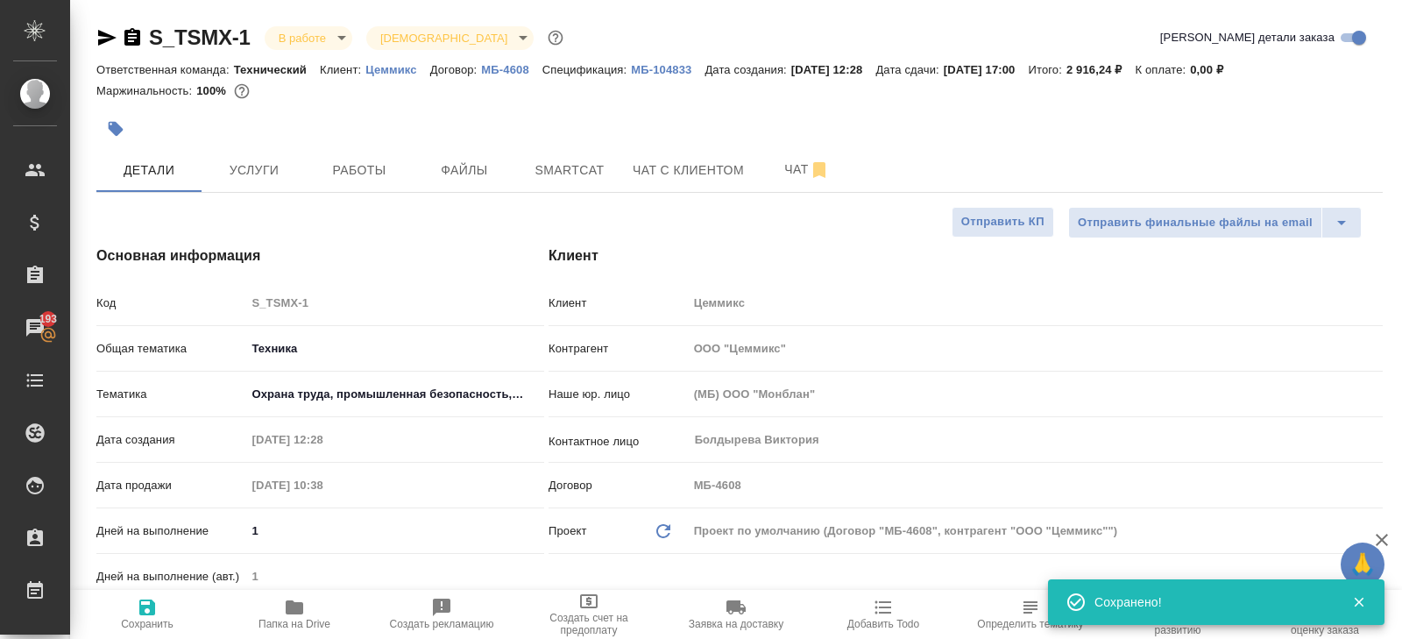
type textarea "x"
click at [815, 160] on icon "button" at bounding box center [819, 170] width 21 height 21
type textarea "x"
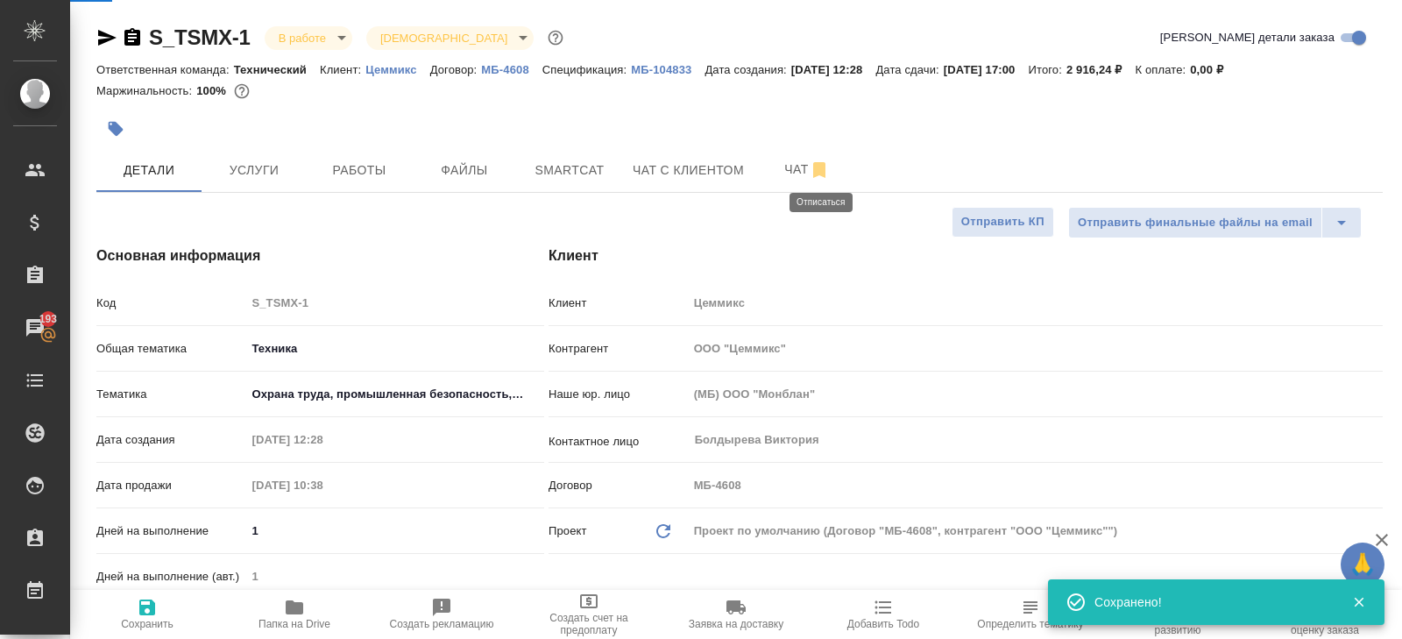
type textarea "x"
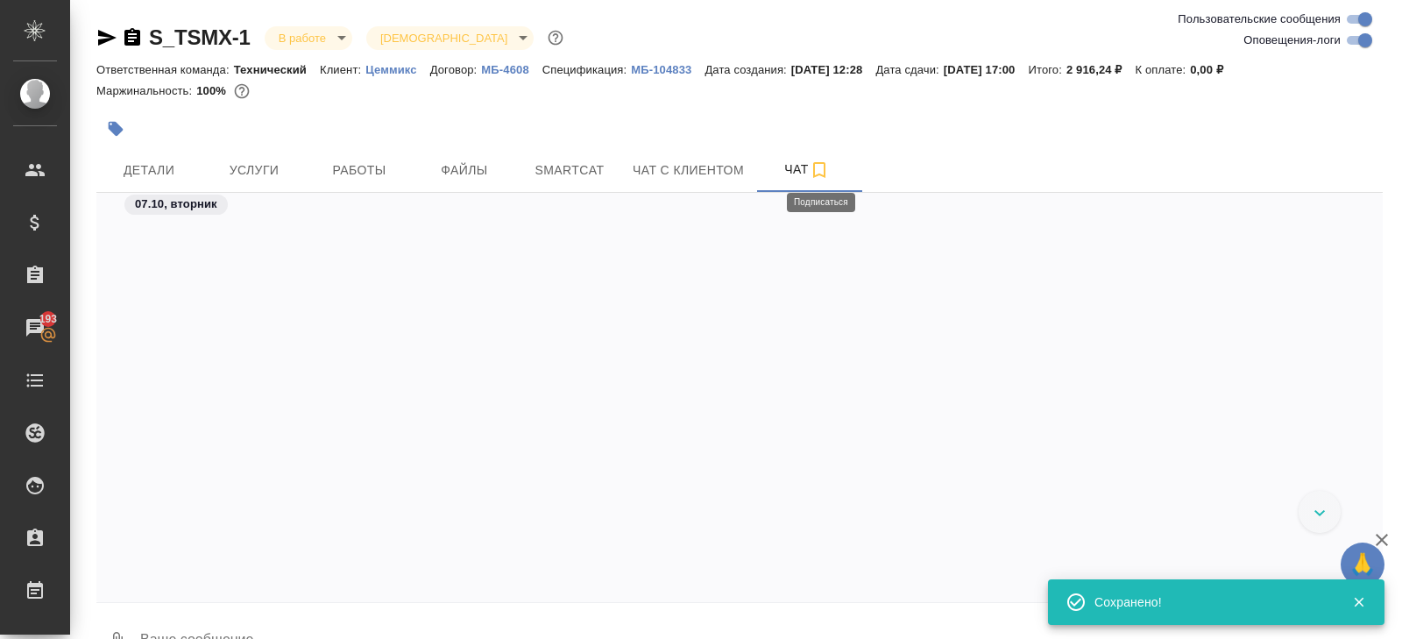
click at [1359, 39] on input "Оповещения-логи" at bounding box center [1365, 40] width 63 height 21
checkbox input "false"
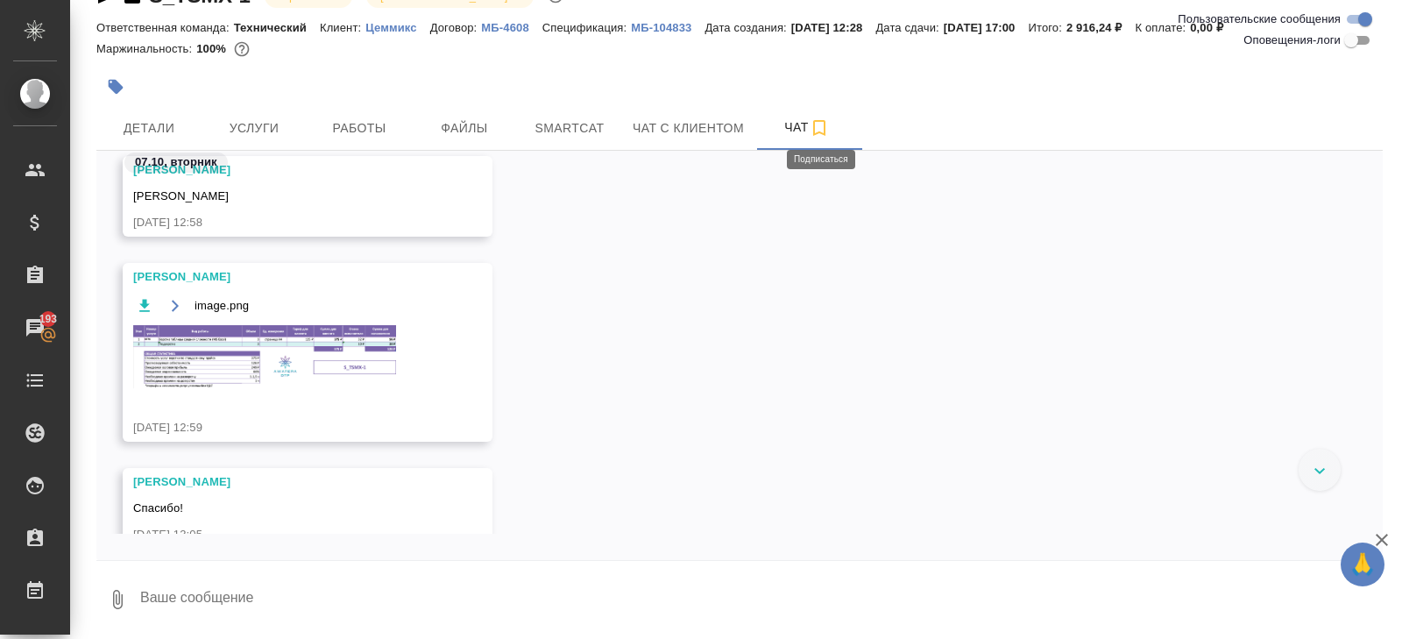
scroll to position [703, 0]
click at [281, 339] on img at bounding box center [264, 357] width 263 height 63
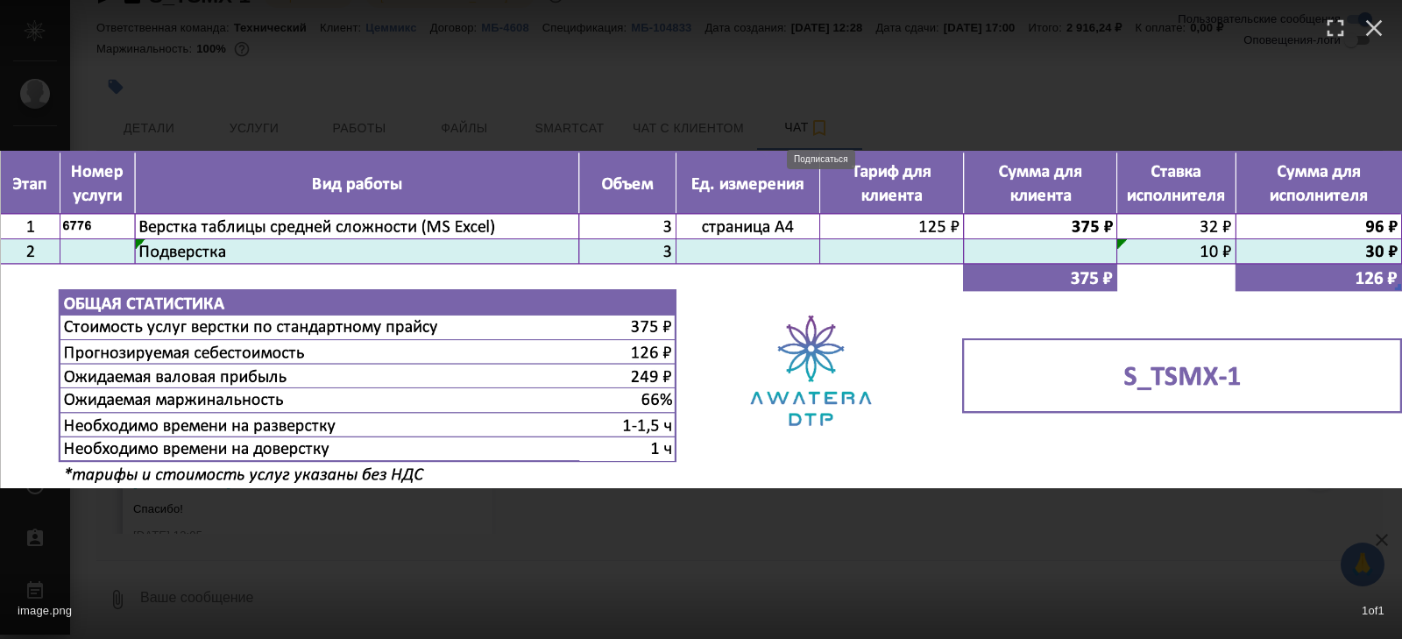
click at [344, 543] on div "image.png 1 of 1" at bounding box center [701, 319] width 1402 height 639
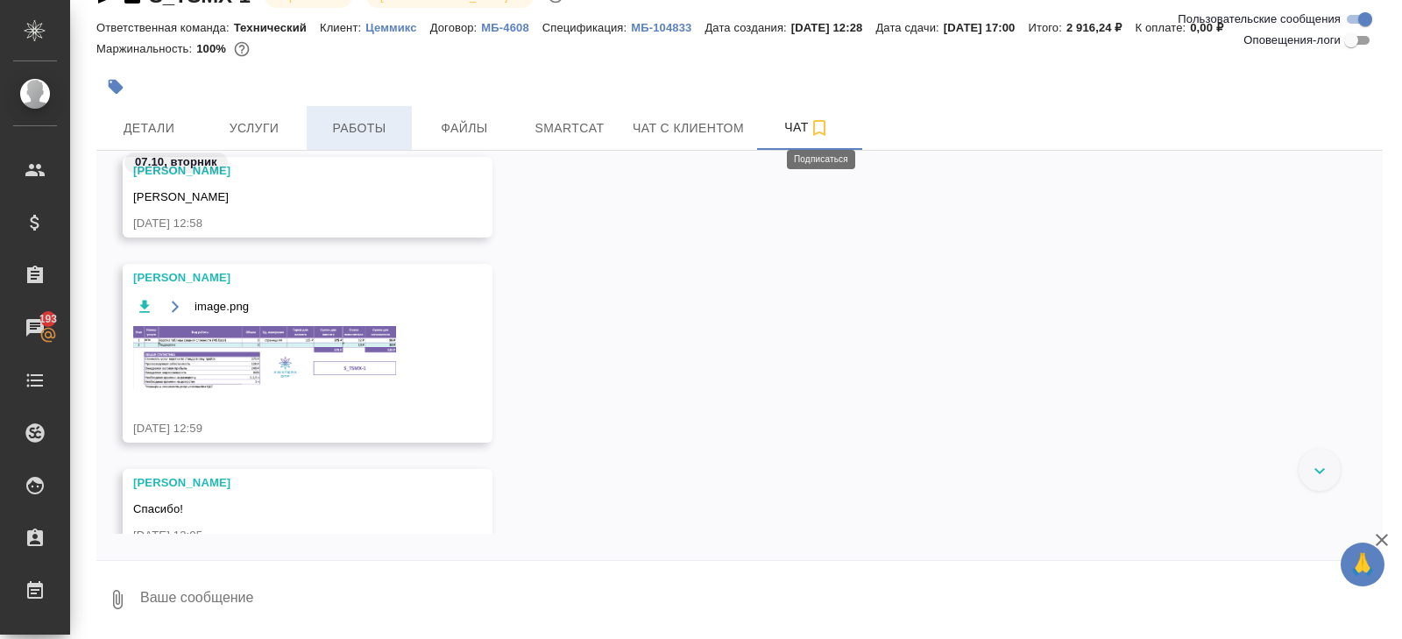
click at [367, 133] on span "Работы" at bounding box center [359, 128] width 84 height 22
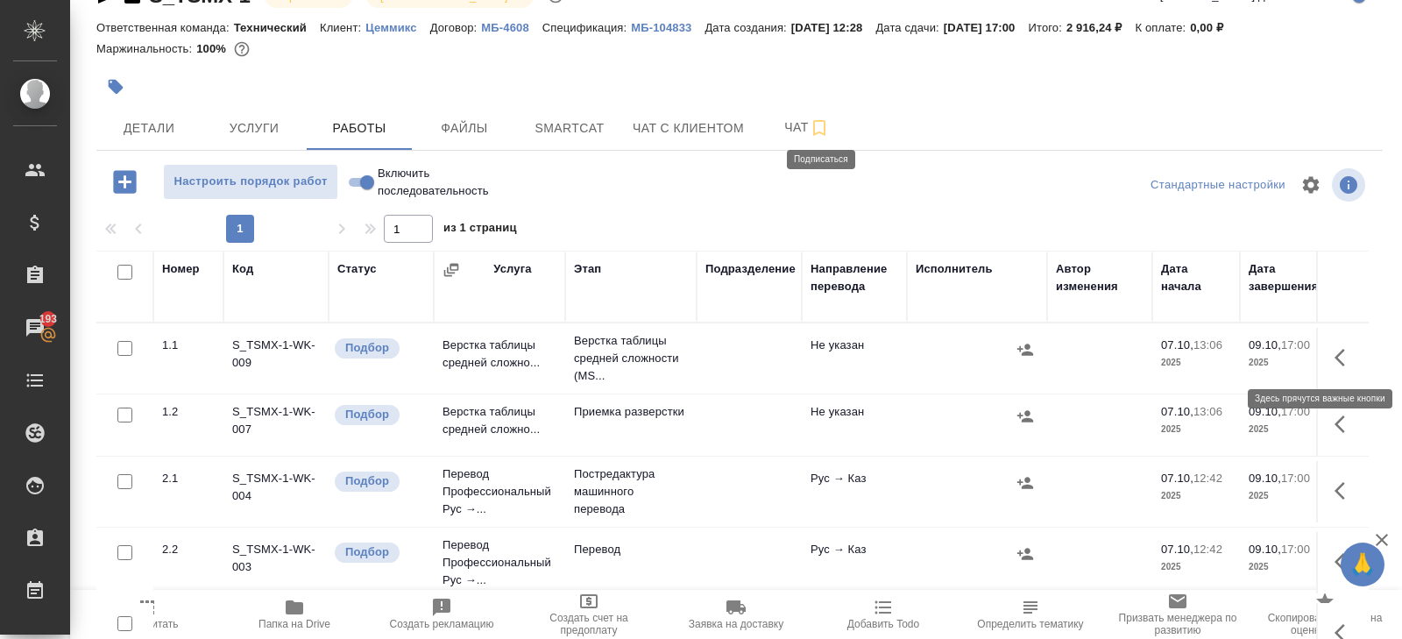
click at [1345, 353] on icon "button" at bounding box center [1345, 357] width 21 height 21
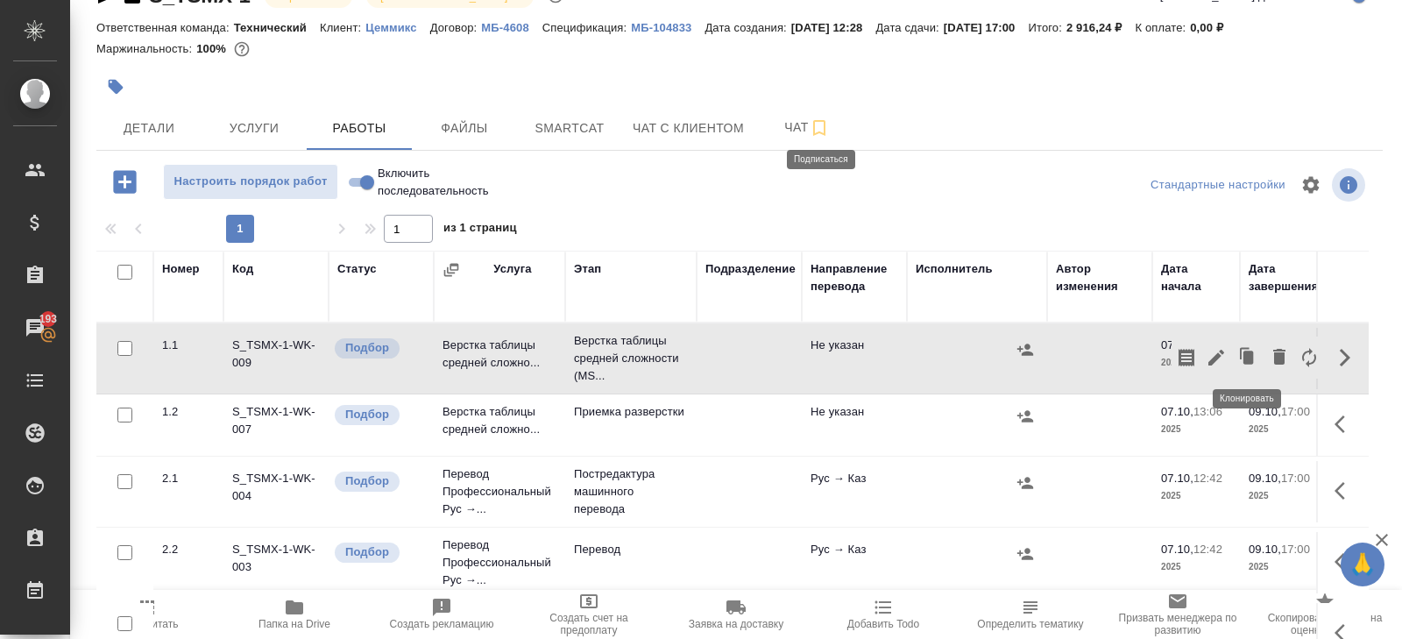
click at [1218, 354] on icon "button" at bounding box center [1217, 358] width 16 height 16
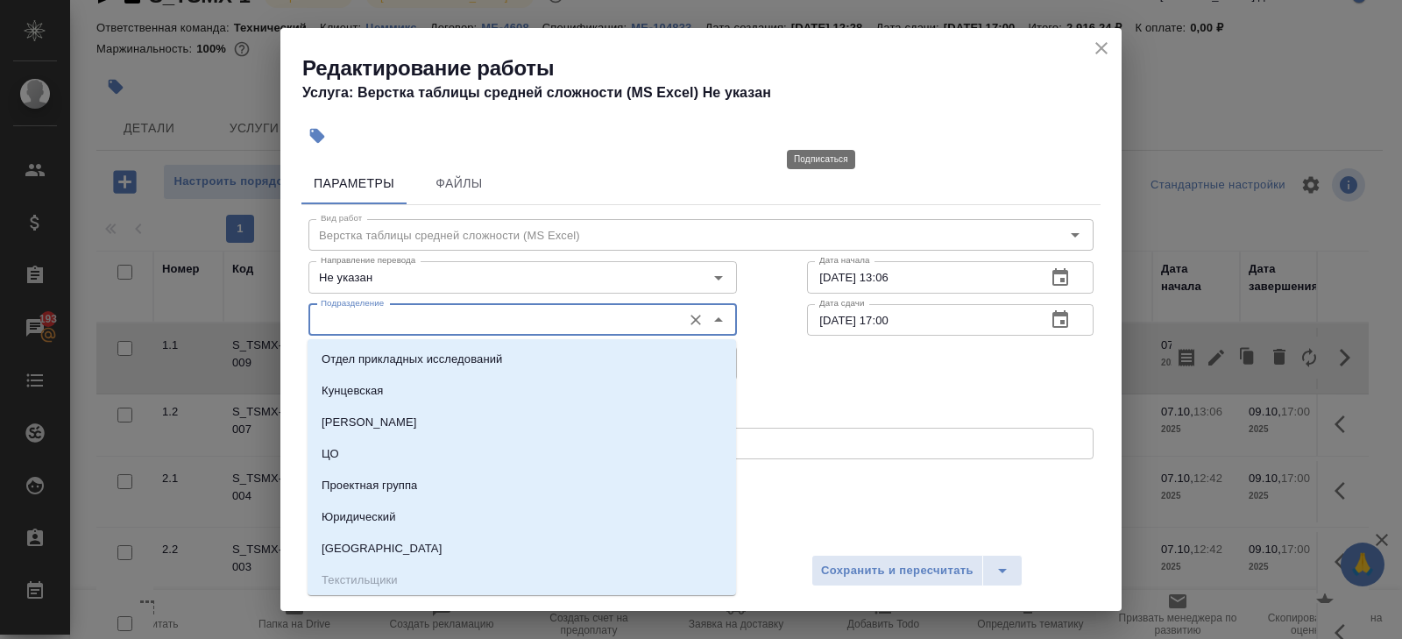
click at [428, 325] on input "Подразделение" at bounding box center [493, 319] width 359 height 21
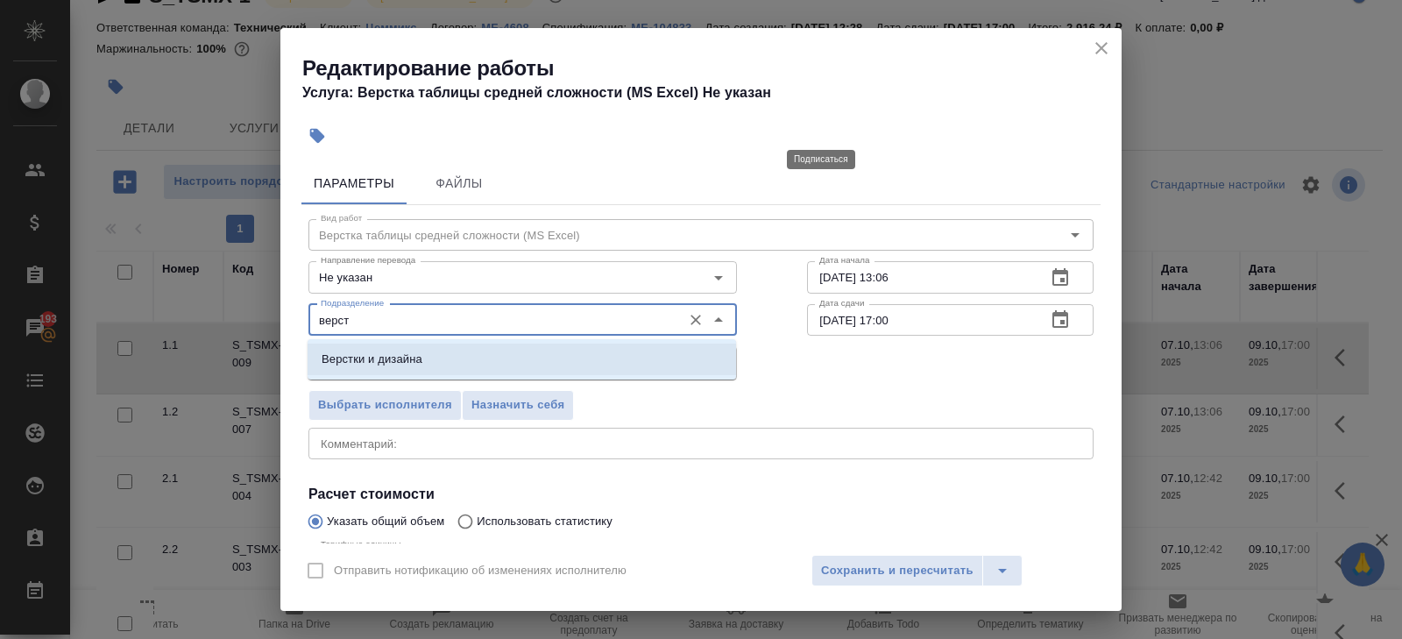
click at [389, 361] on p "Верстки и дизайна" at bounding box center [372, 360] width 101 height 18
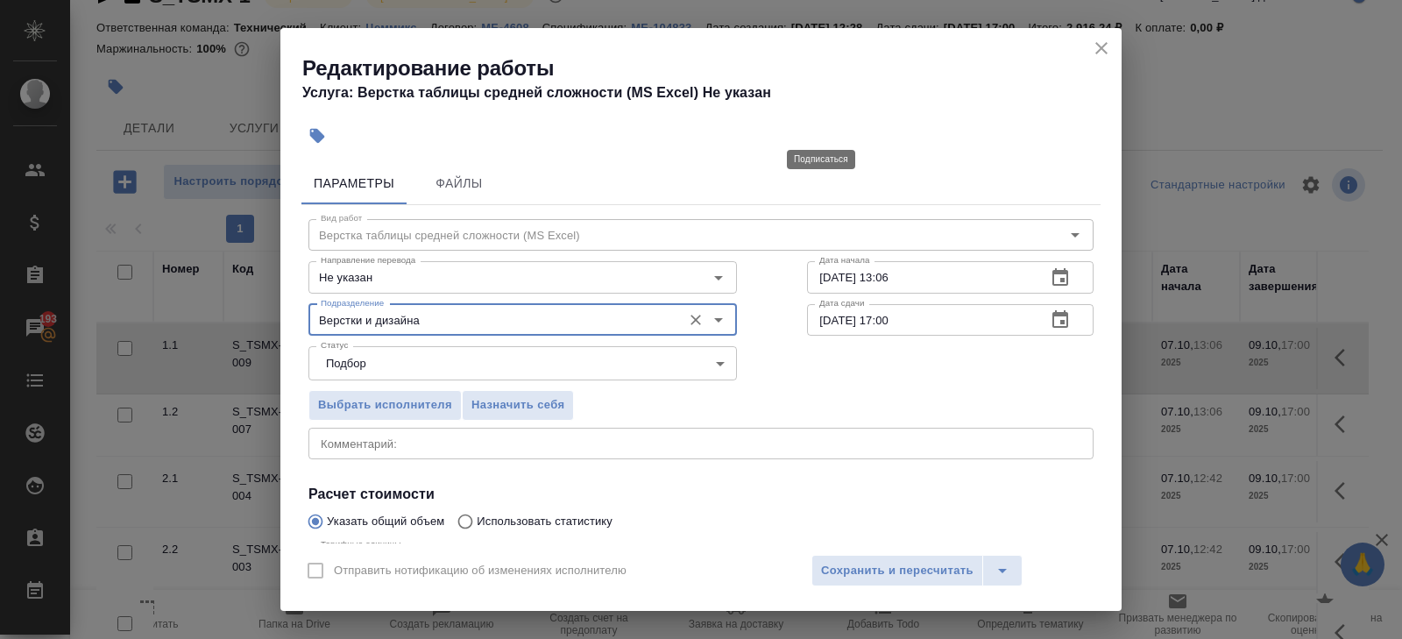
scroll to position [186, 0]
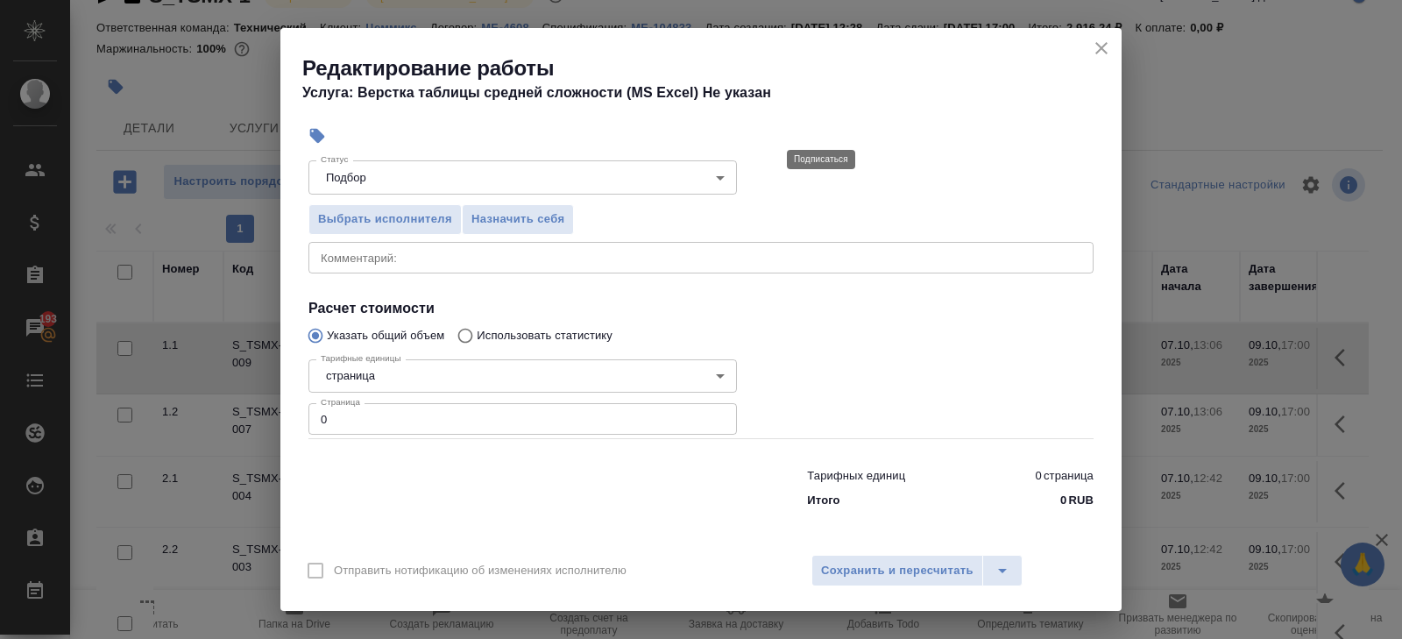
type input "Верстки и дизайна"
click at [389, 427] on input "0" at bounding box center [523, 419] width 429 height 32
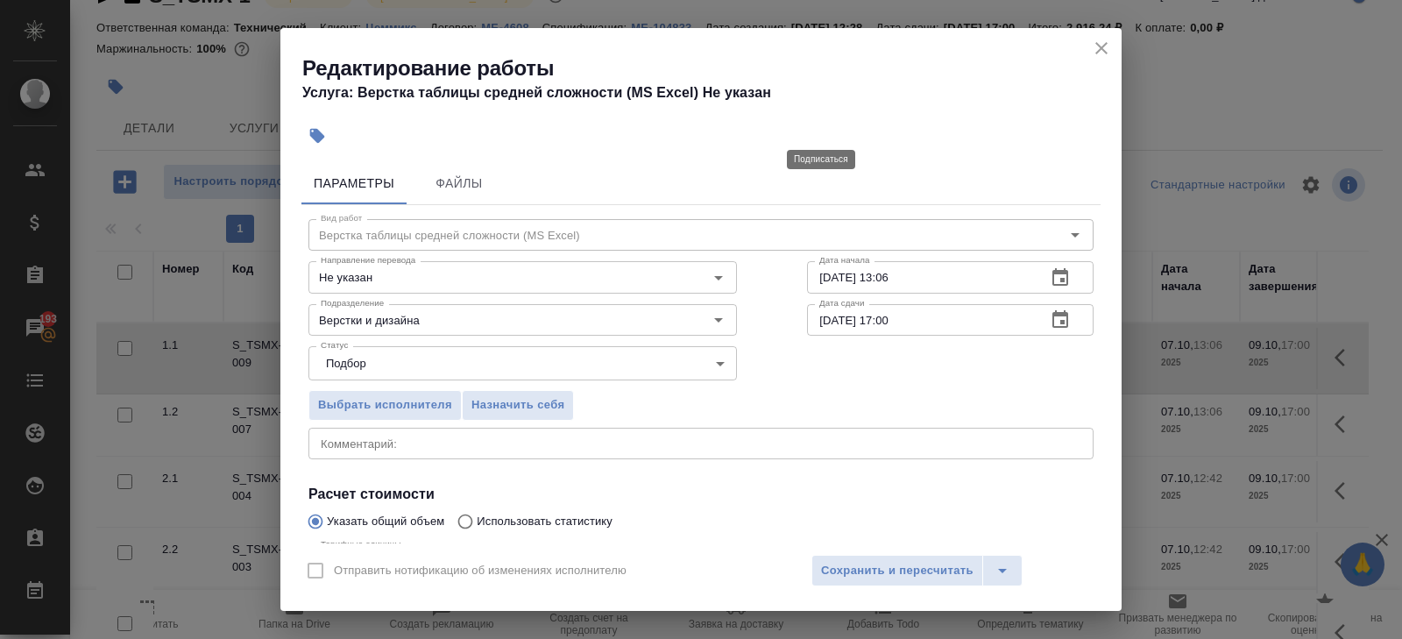
type input "3"
click at [1060, 280] on icon "button" at bounding box center [1060, 277] width 21 height 21
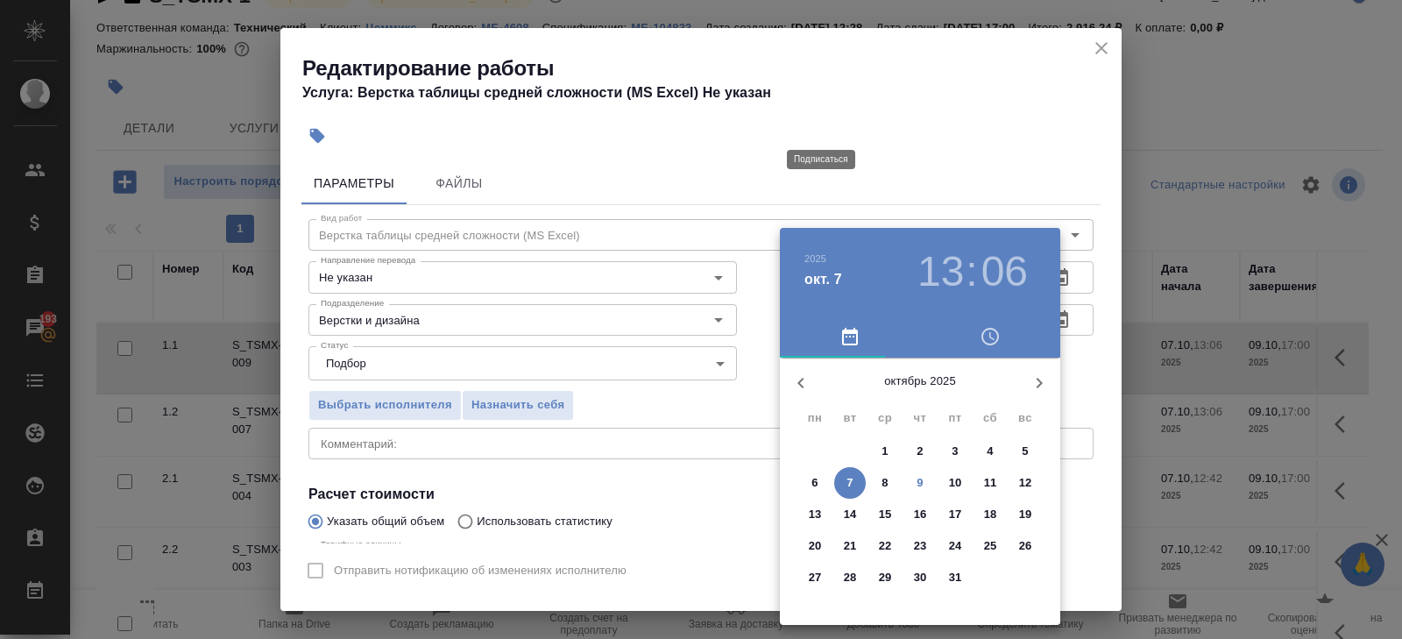
click at [922, 481] on p "9" at bounding box center [920, 483] width 6 height 18
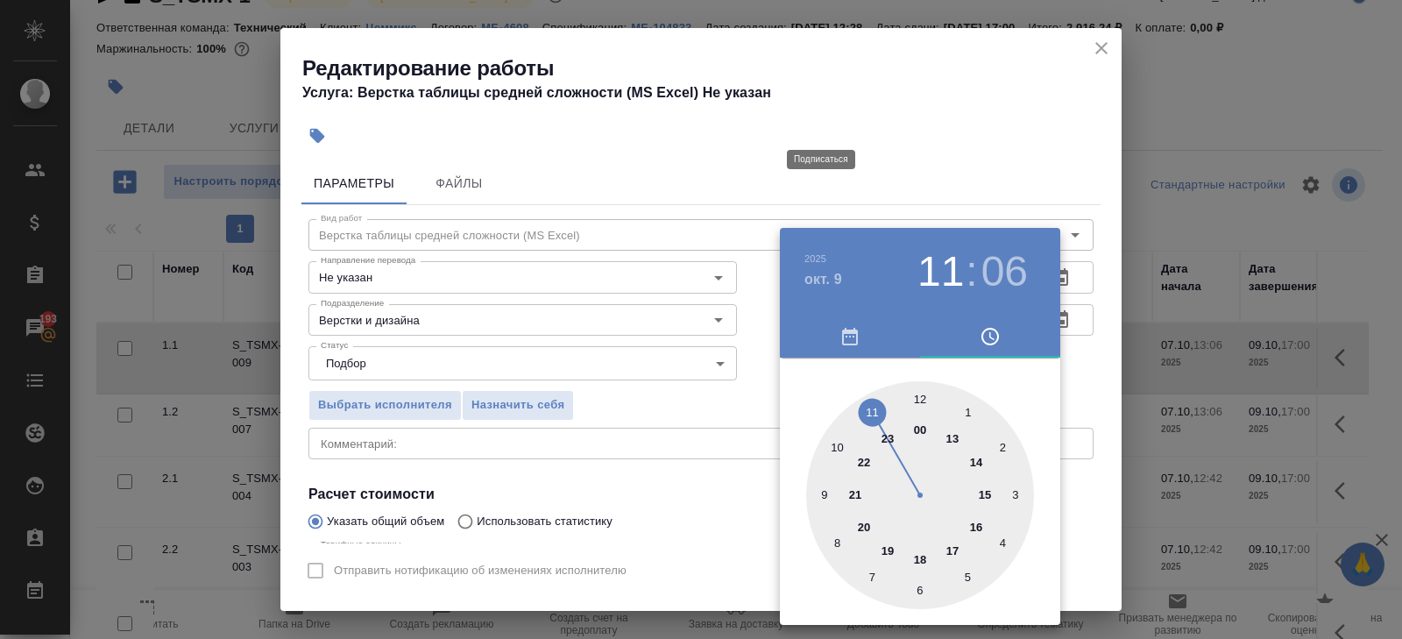
click at [873, 406] on div at bounding box center [920, 495] width 228 height 228
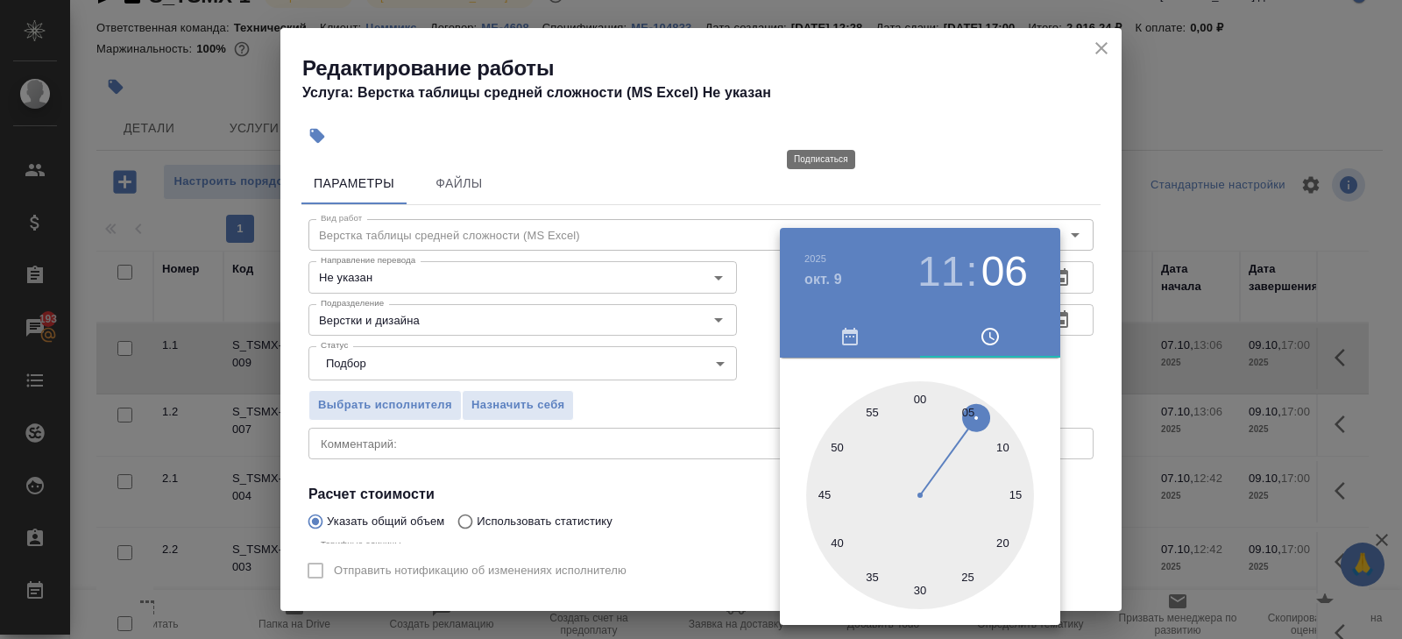
type input "[DATE] 11:00"
click at [919, 399] on div at bounding box center [920, 495] width 228 height 228
click at [1011, 181] on div at bounding box center [701, 319] width 1402 height 639
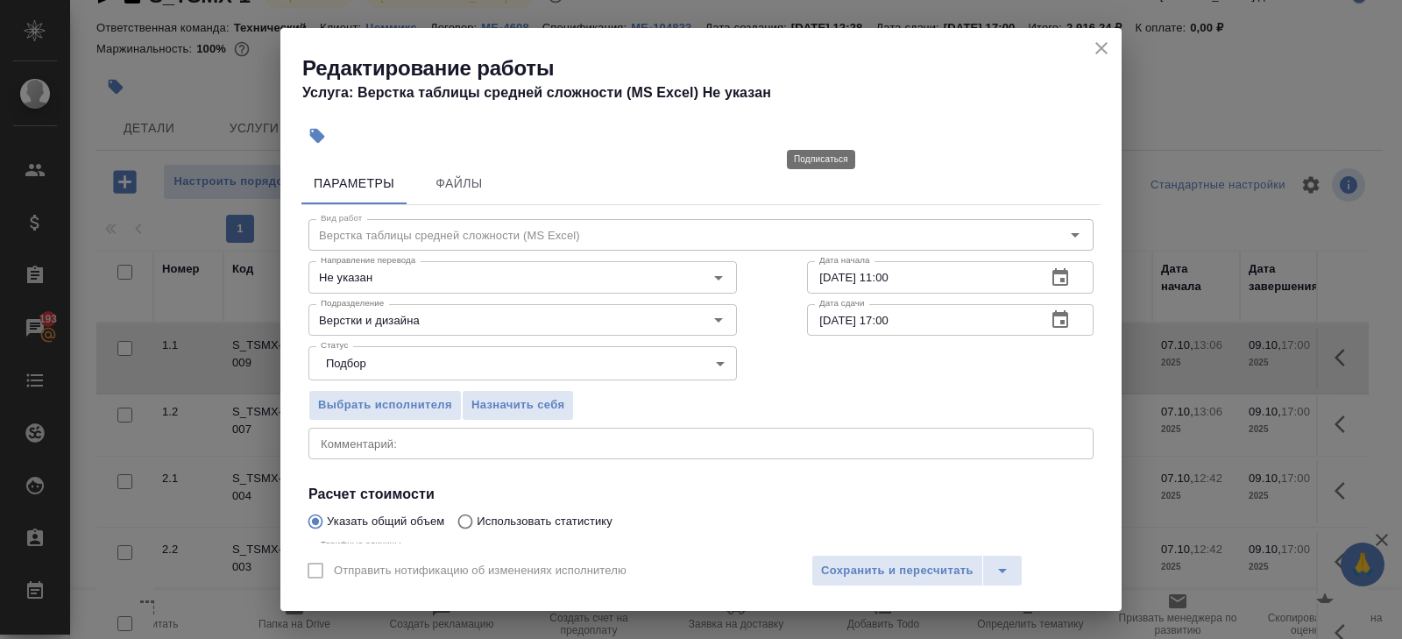
click at [1063, 318] on icon "button" at bounding box center [1060, 319] width 21 height 21
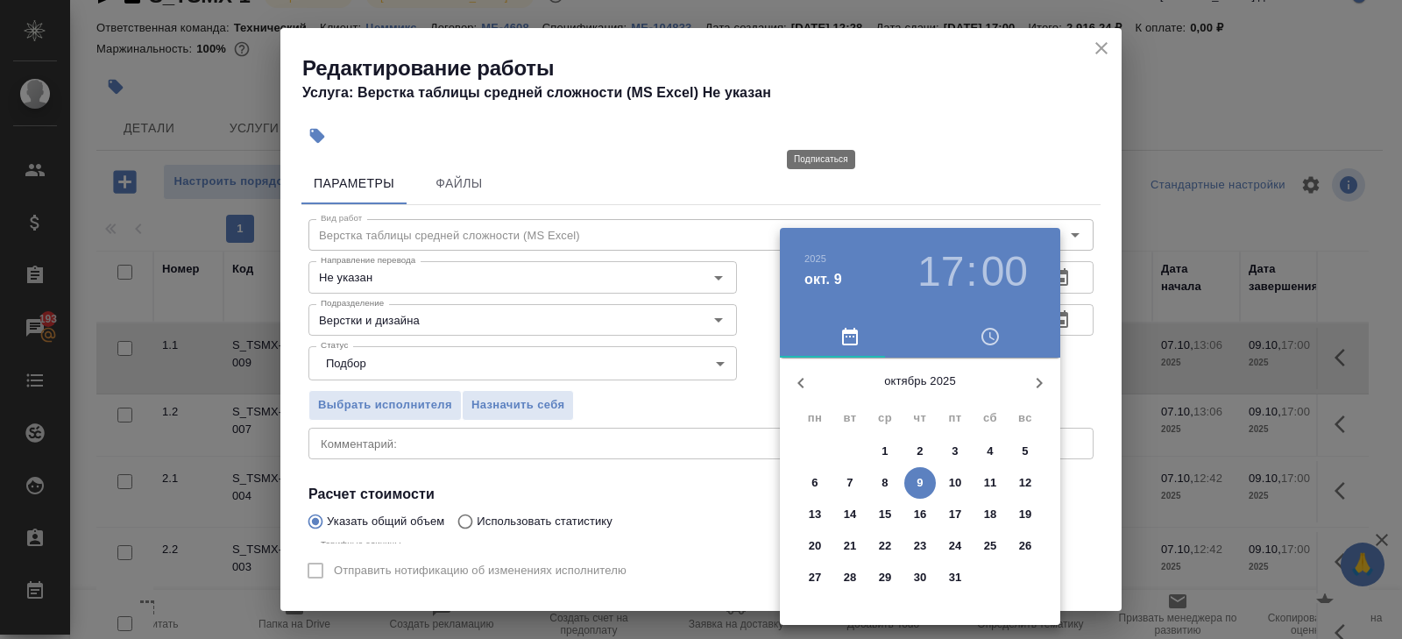
click at [917, 489] on p "9" at bounding box center [920, 483] width 6 height 18
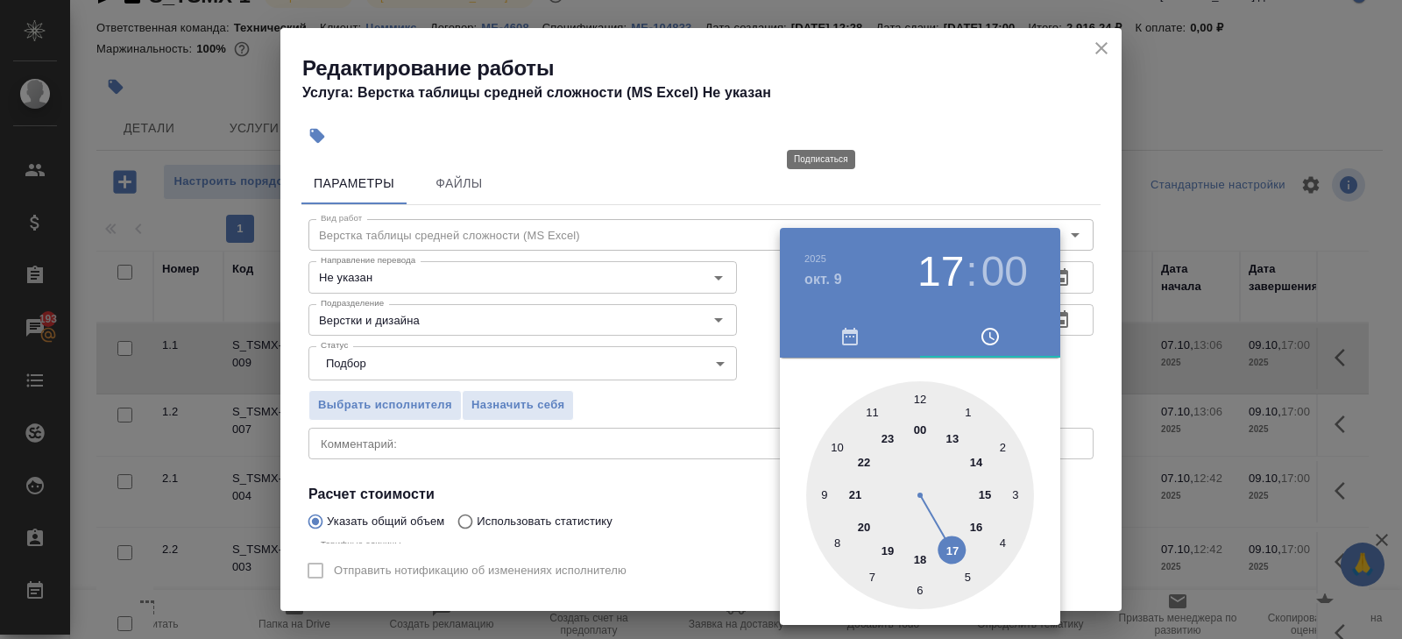
click at [919, 394] on div at bounding box center [920, 495] width 228 height 228
type input "09.10.2025 12:30"
click at [919, 589] on div at bounding box center [920, 495] width 228 height 228
click at [683, 523] on div at bounding box center [701, 319] width 1402 height 639
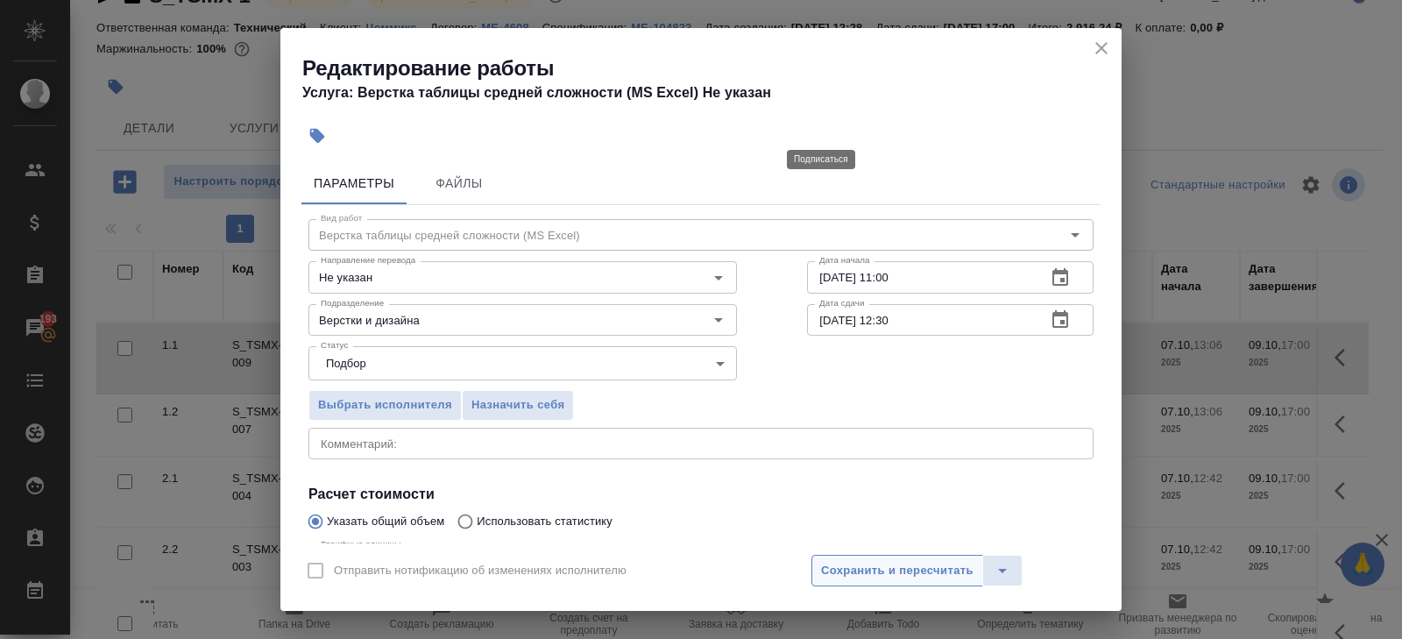
click at [823, 572] on span "Сохранить и пересчитать" at bounding box center [897, 571] width 153 height 20
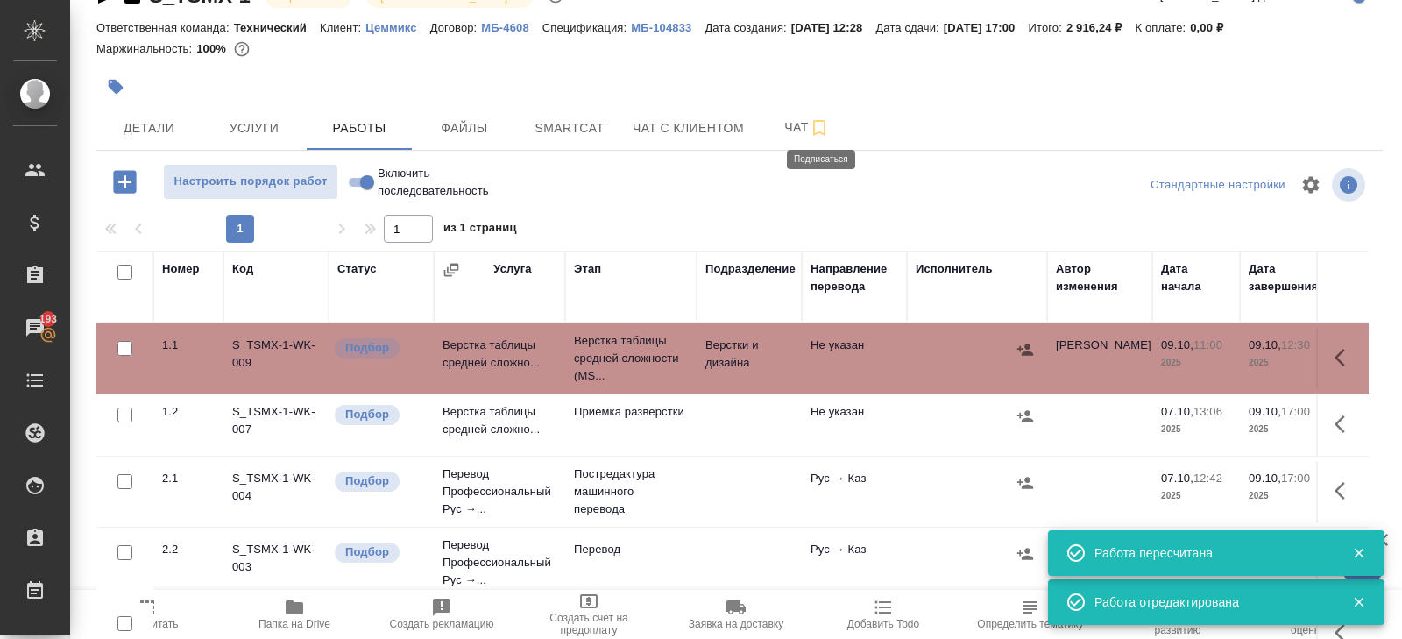
click at [124, 271] on input "checkbox" at bounding box center [124, 272] width 15 height 15
checkbox input "true"
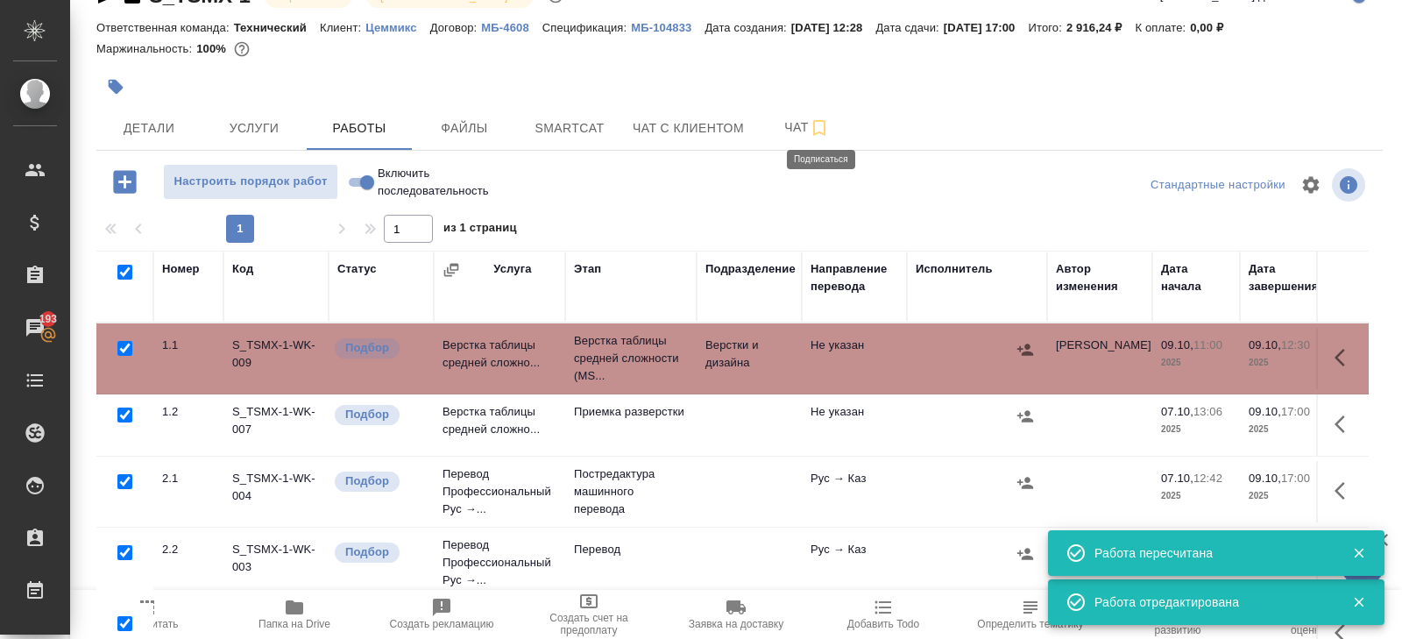
checkbox input "true"
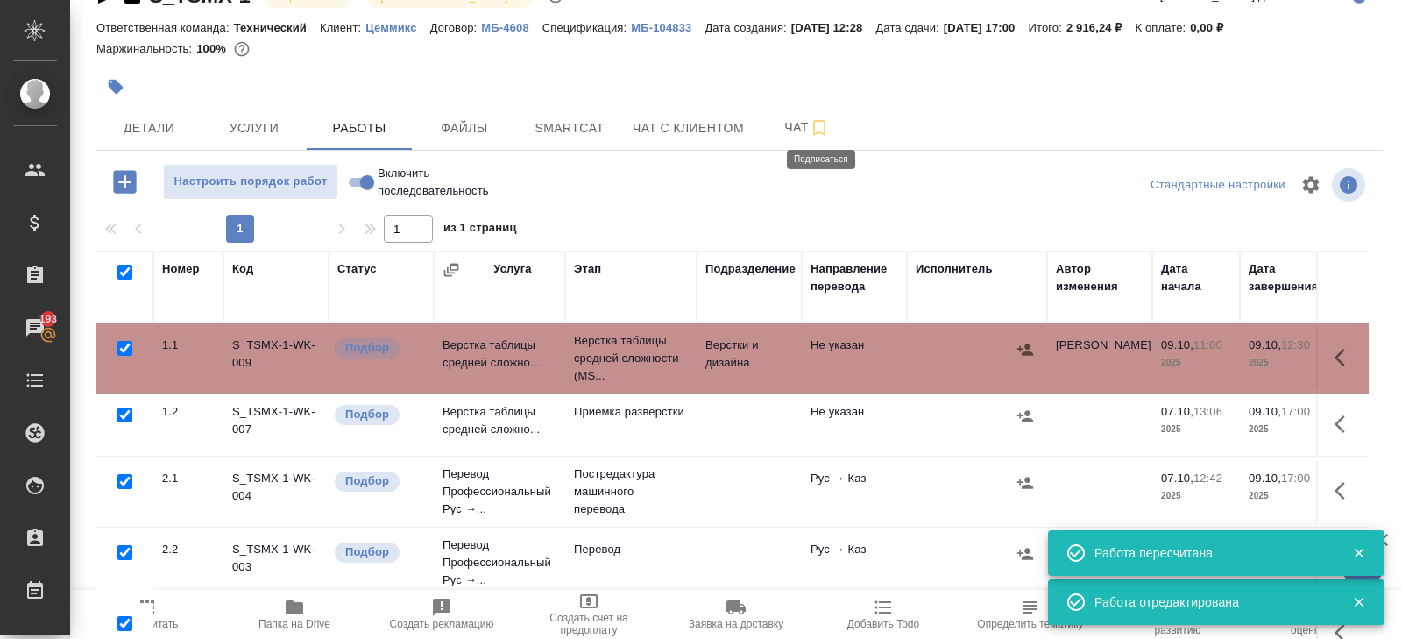
checkbox input "true"
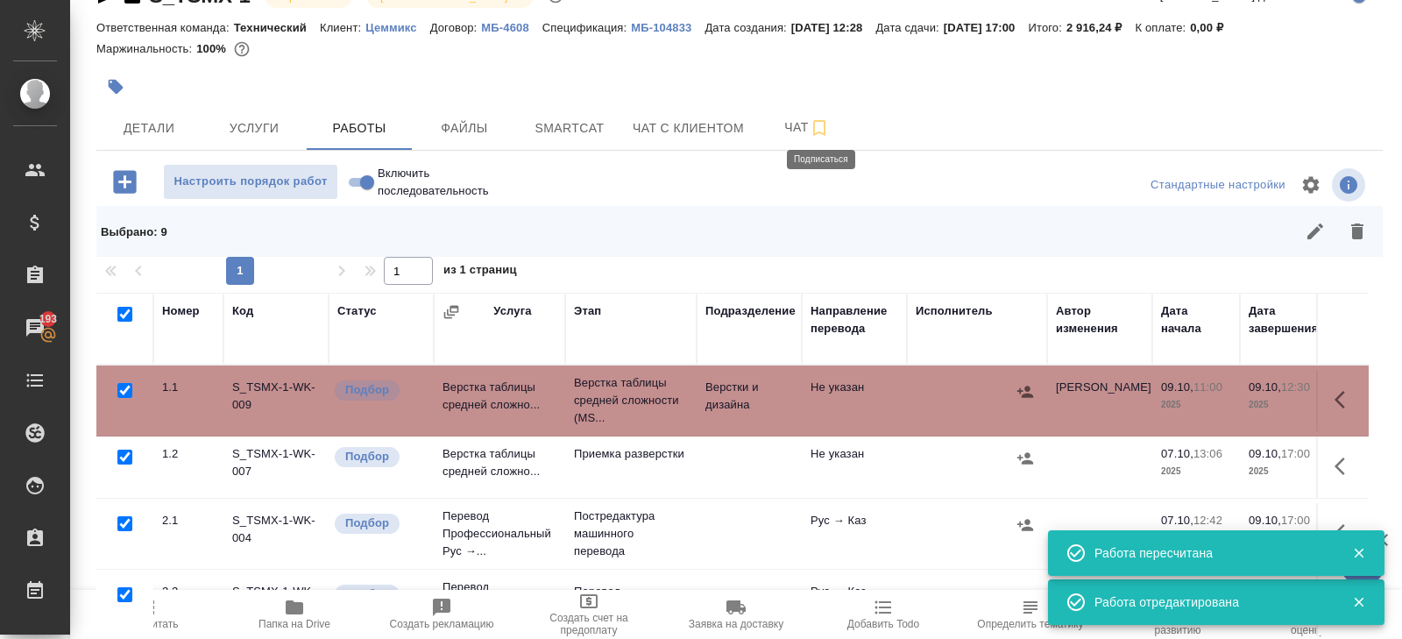
click at [125, 386] on input "checkbox" at bounding box center [124, 390] width 15 height 15
checkbox input "false"
click at [123, 521] on input "checkbox" at bounding box center [124, 523] width 15 height 15
checkbox input "false"
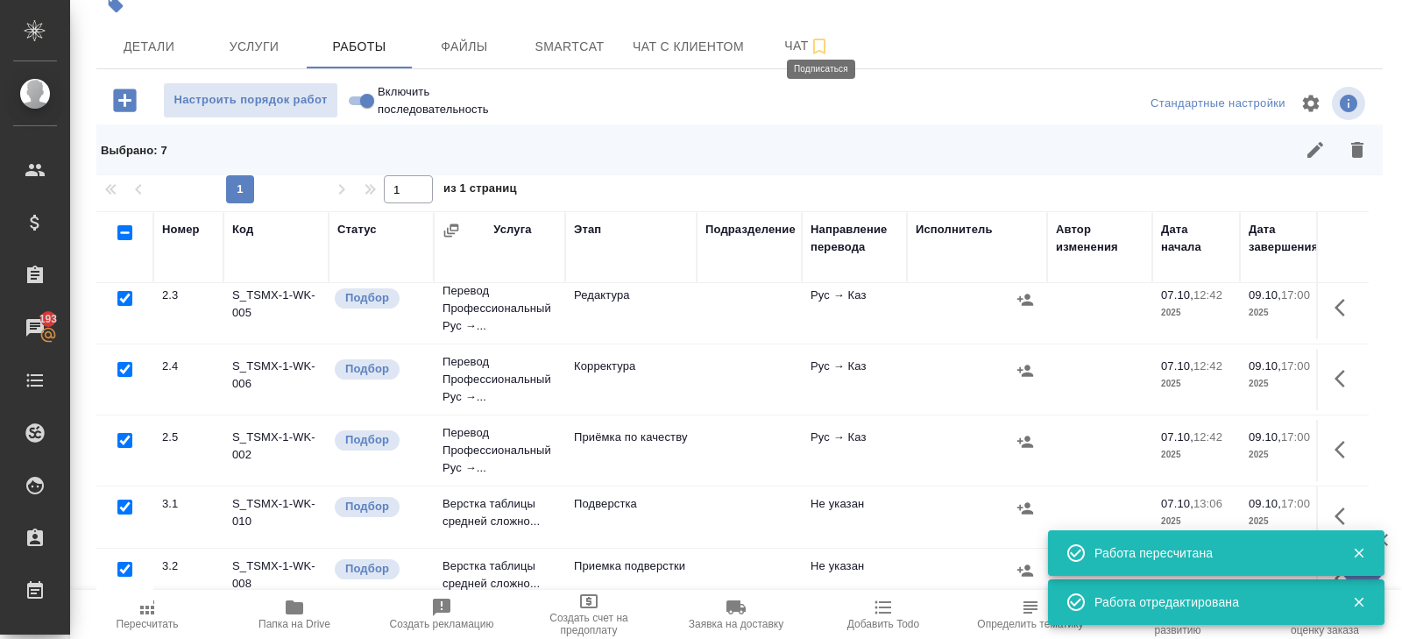
scroll to position [134, 0]
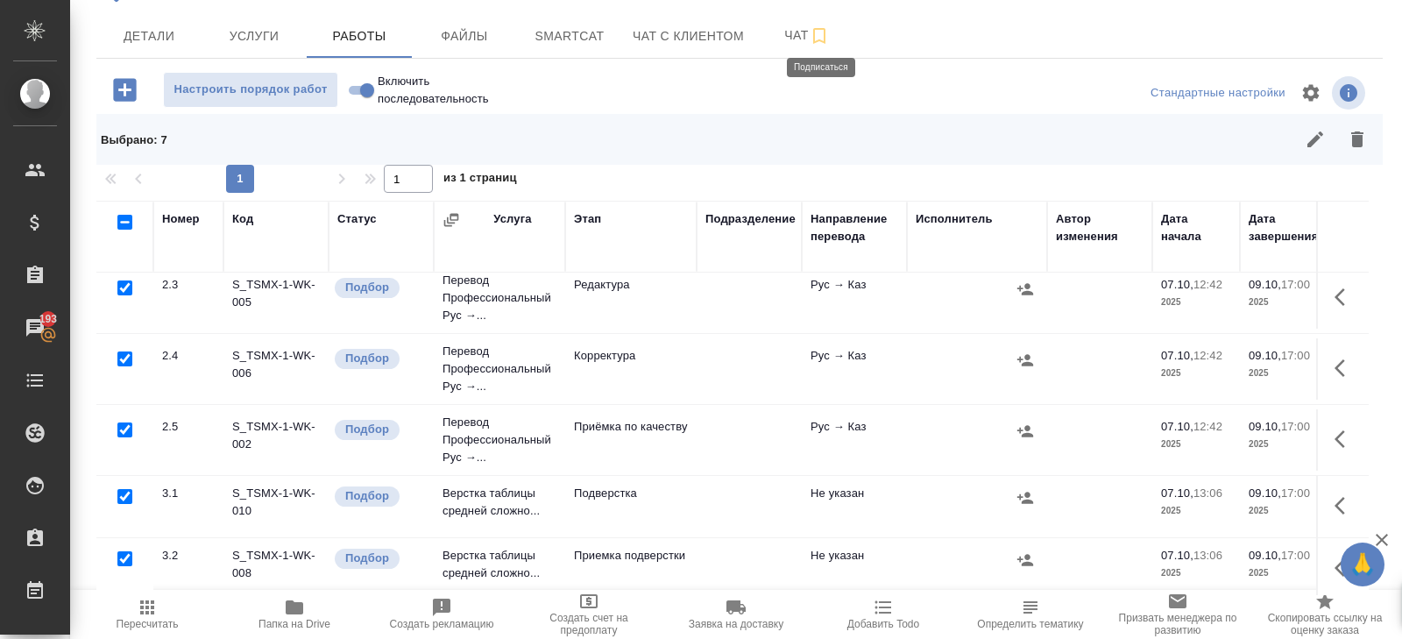
click at [124, 493] on input "checkbox" at bounding box center [124, 496] width 15 height 15
checkbox input "false"
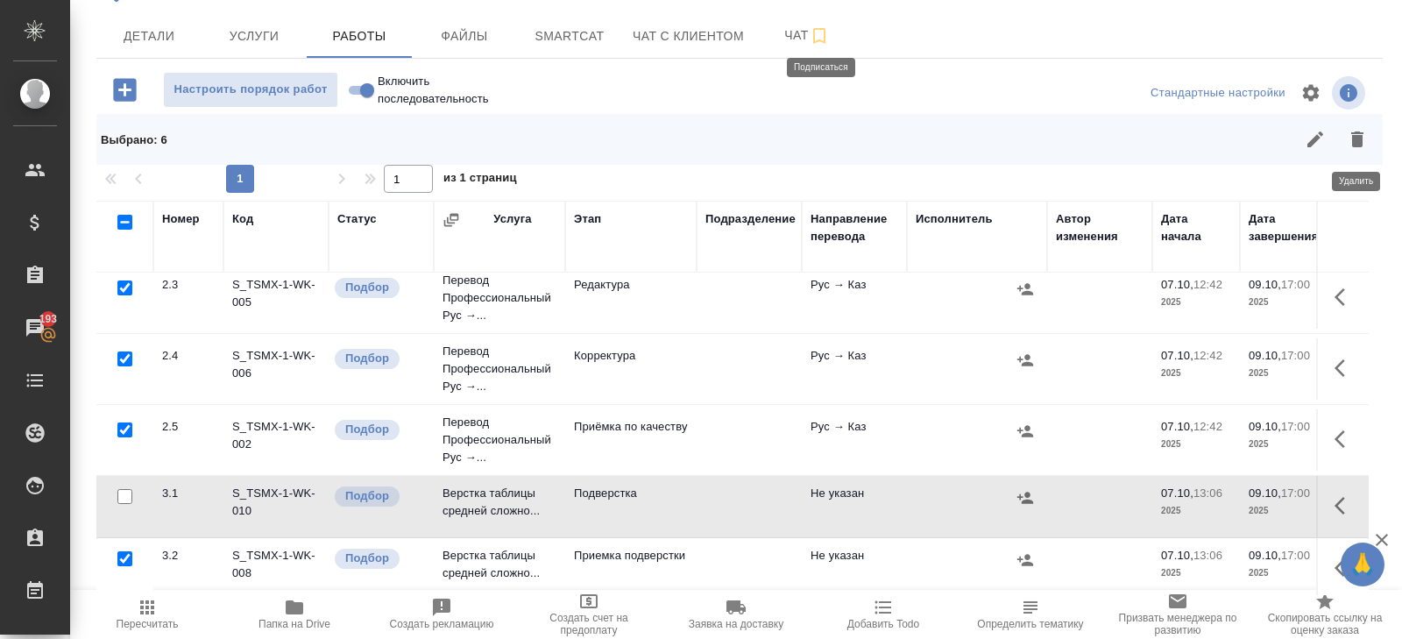
click at [1363, 143] on icon "button" at bounding box center [1357, 139] width 21 height 21
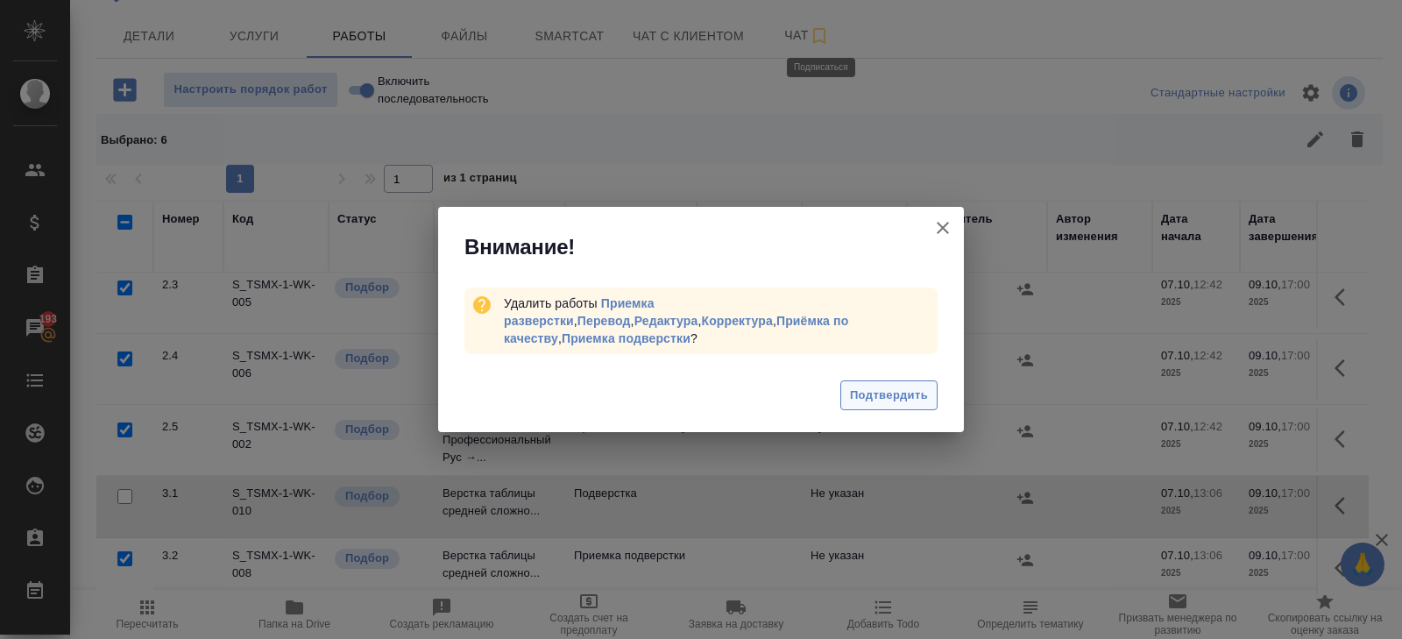
click at [864, 389] on span "Подтвердить" at bounding box center [889, 396] width 78 height 20
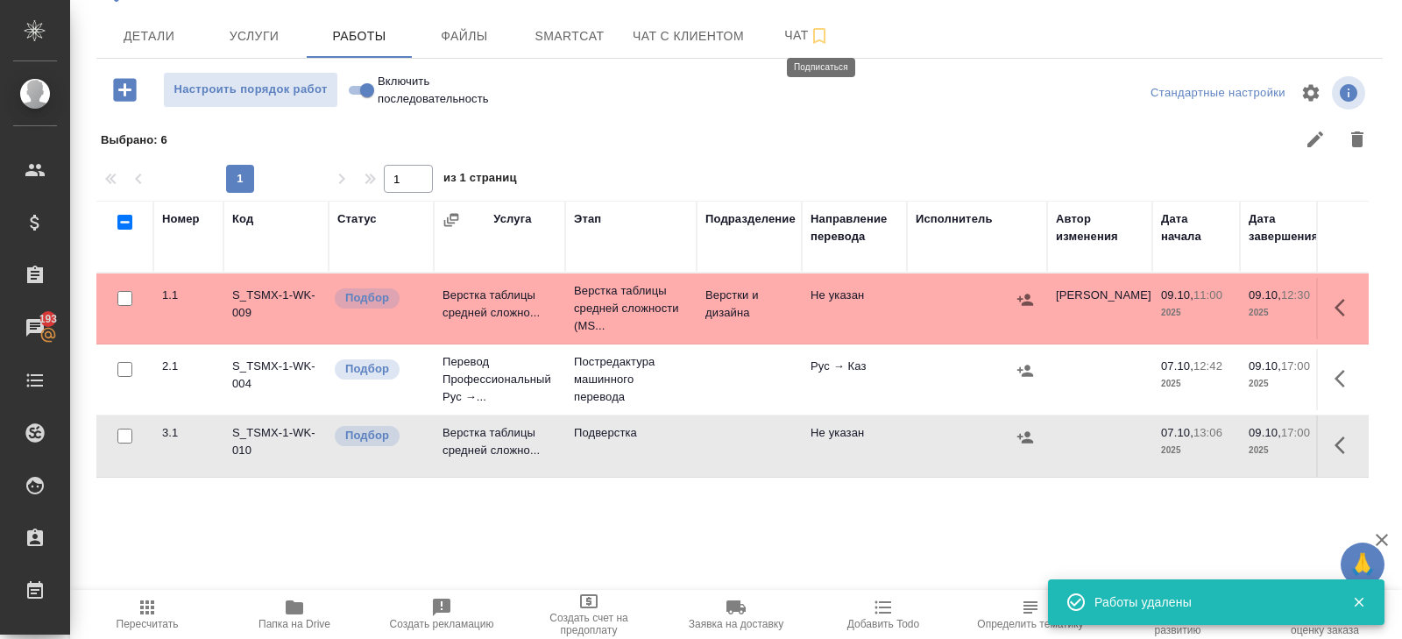
scroll to position [0, 0]
click at [150, 34] on span "Детали" at bounding box center [149, 36] width 84 height 22
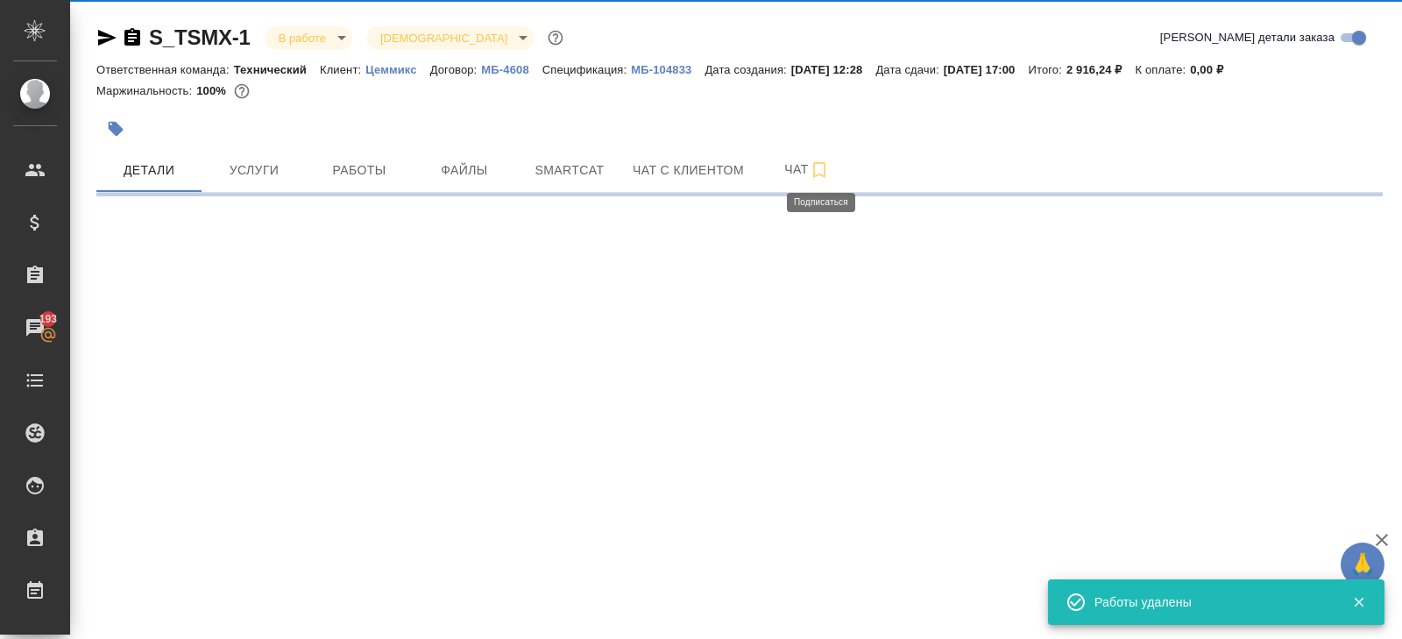
select select "RU"
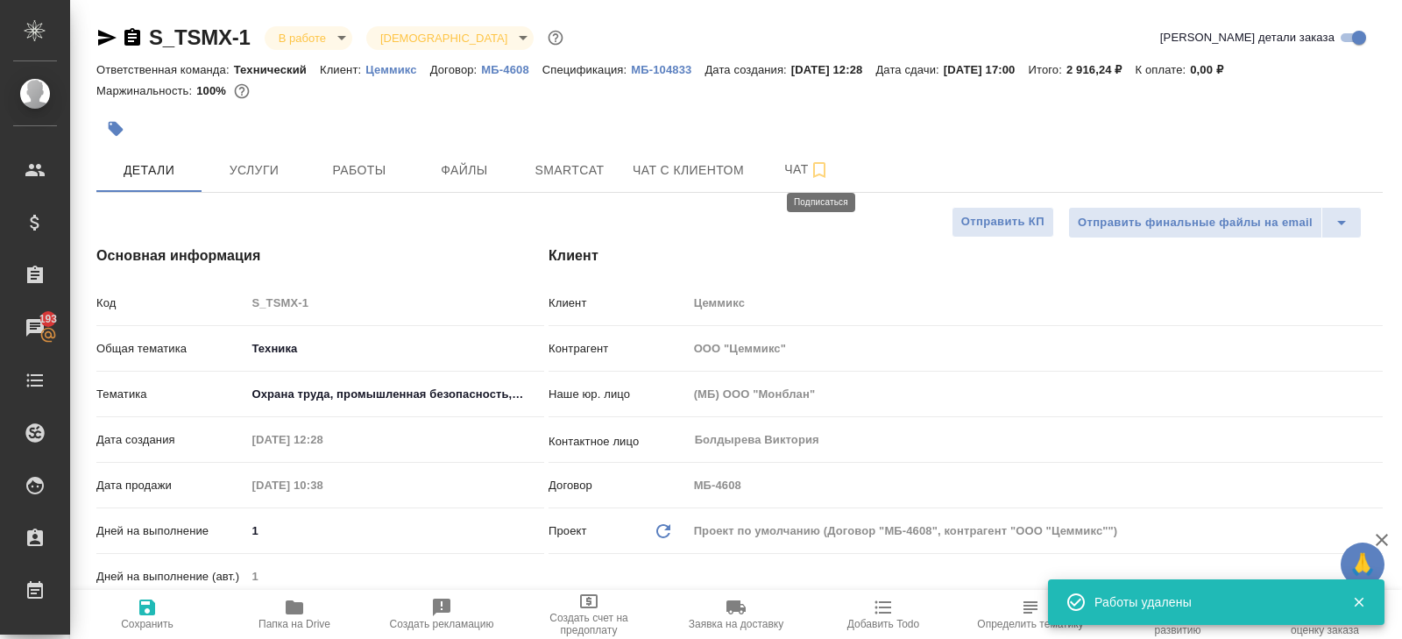
type input "[PERSON_NAME]"
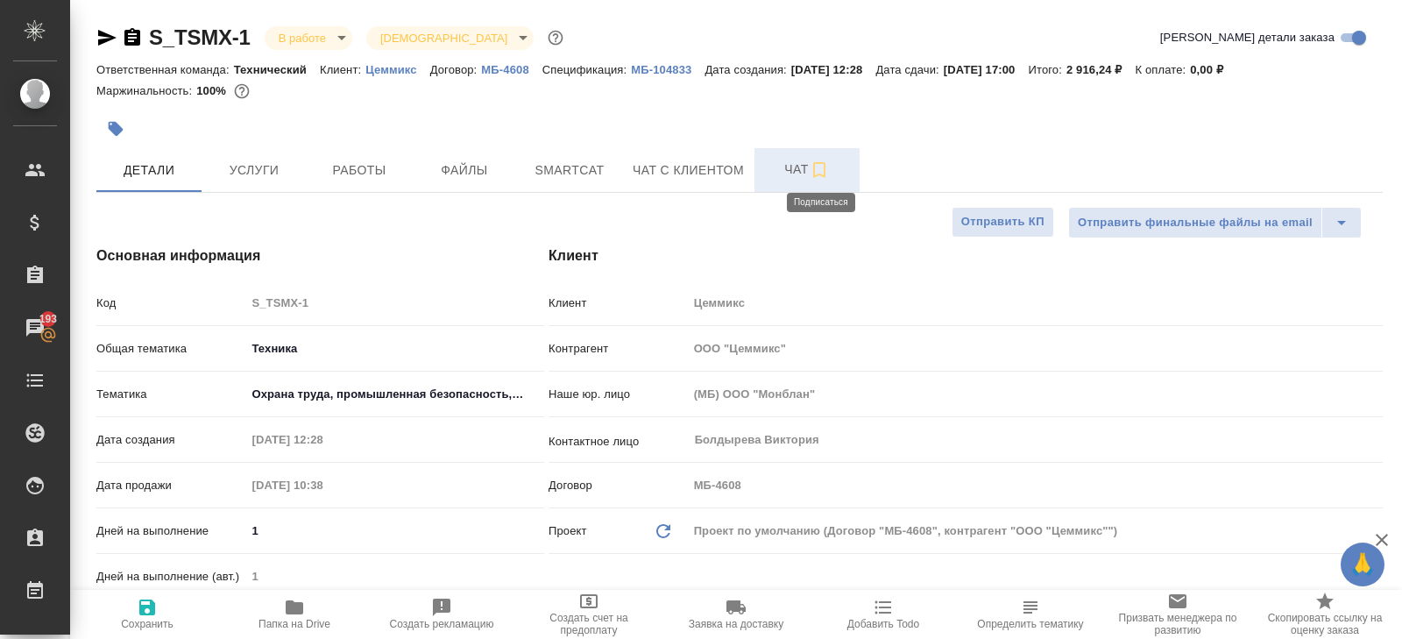
click at [805, 164] on span "Чат" at bounding box center [807, 170] width 84 height 22
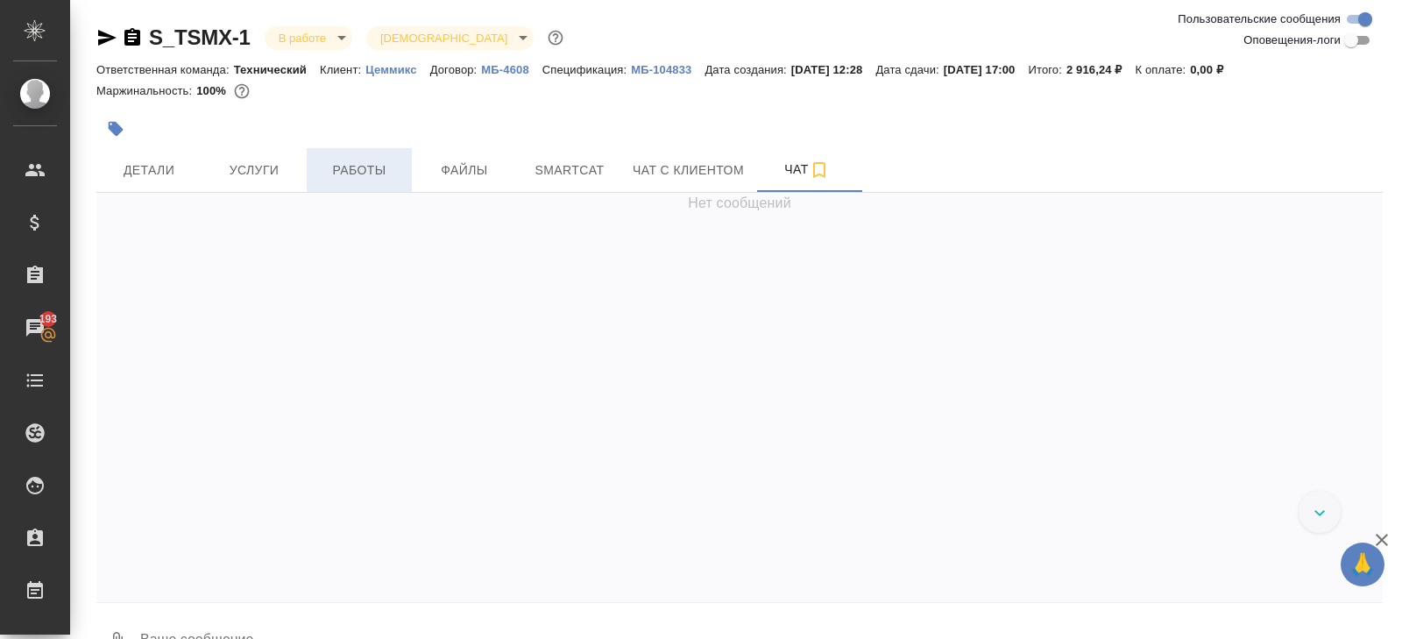
scroll to position [817, 0]
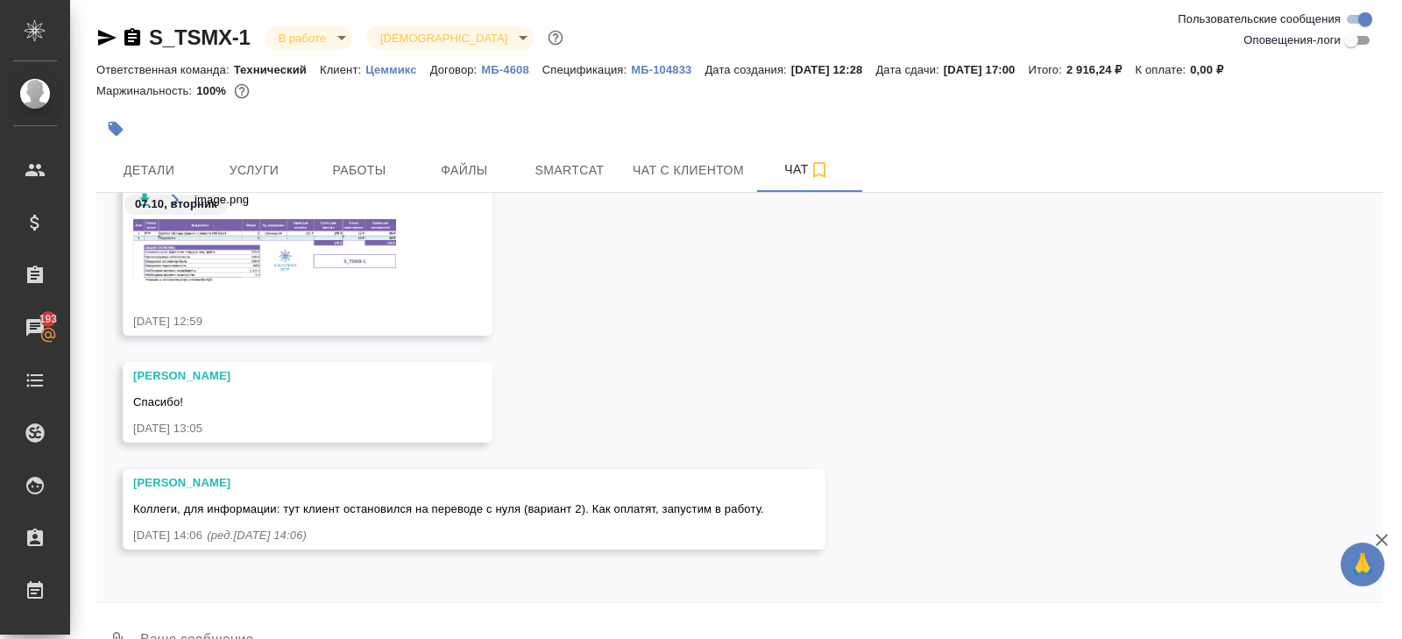
click at [287, 278] on img at bounding box center [264, 250] width 263 height 63
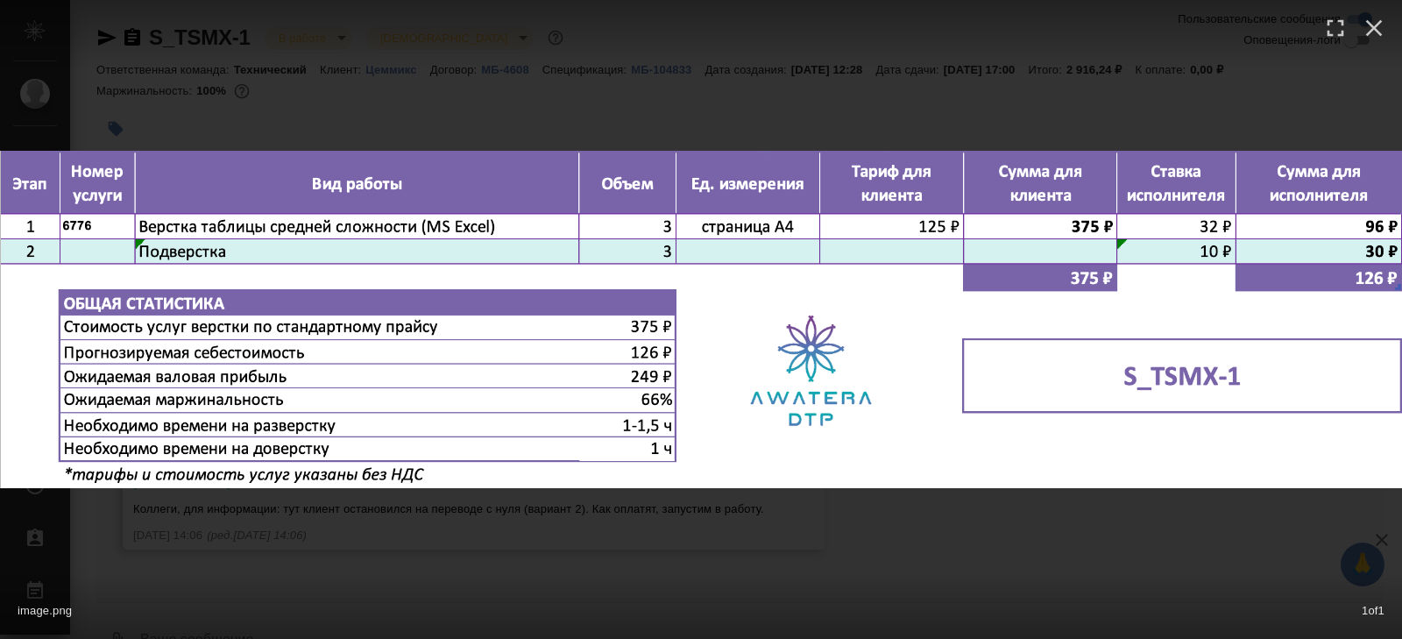
click at [341, 544] on div "image.png 1 of 1" at bounding box center [701, 319] width 1402 height 639
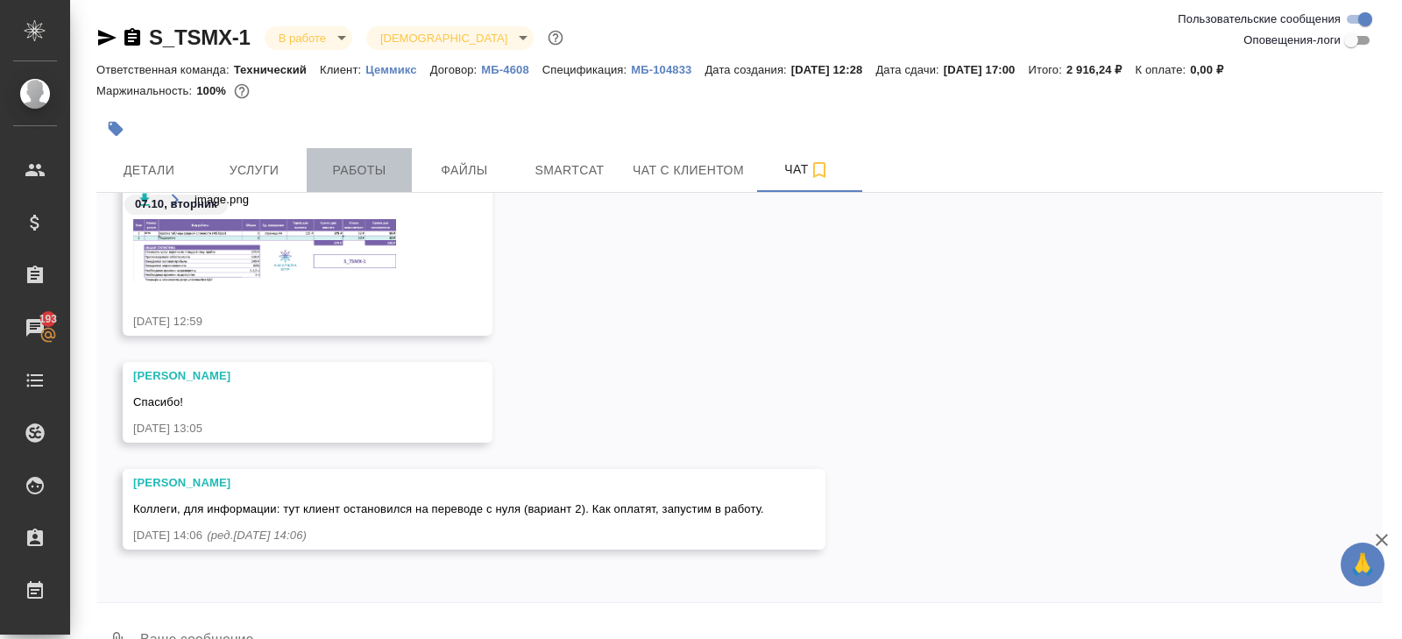
click at [374, 164] on span "Работы" at bounding box center [359, 171] width 84 height 22
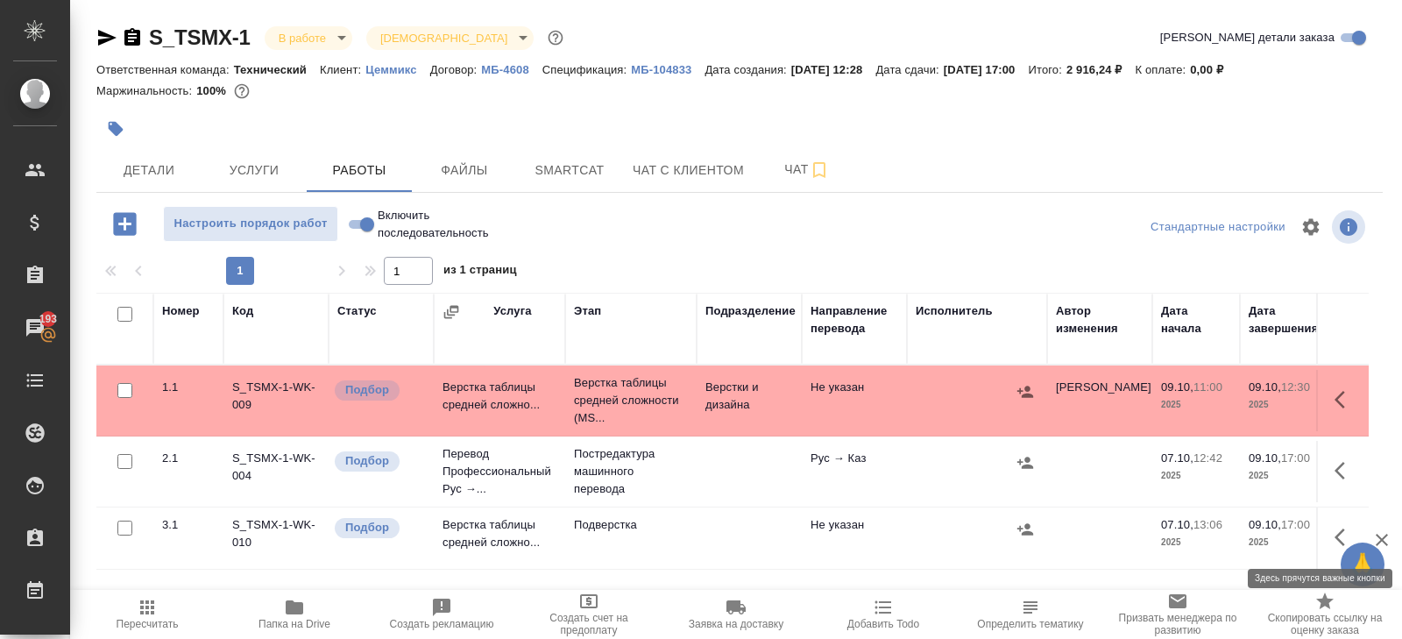
click at [1338, 530] on icon "button" at bounding box center [1345, 537] width 21 height 21
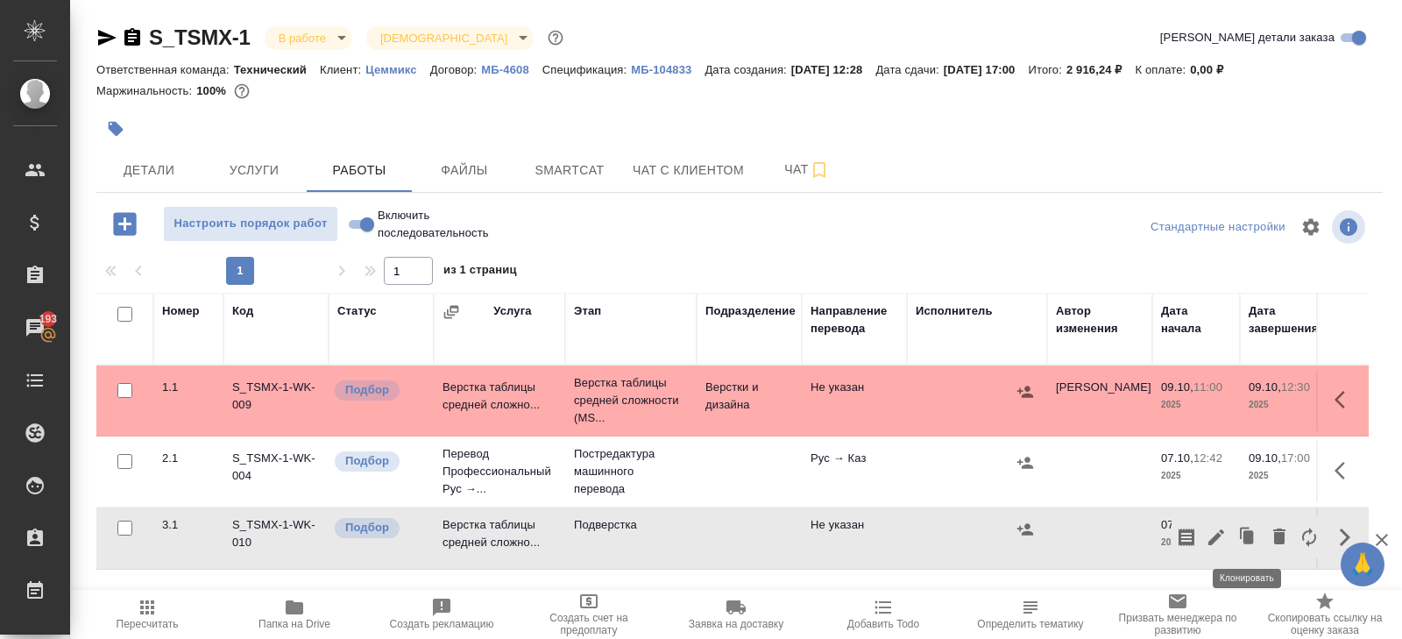
click at [1221, 532] on icon "button" at bounding box center [1216, 537] width 21 height 21
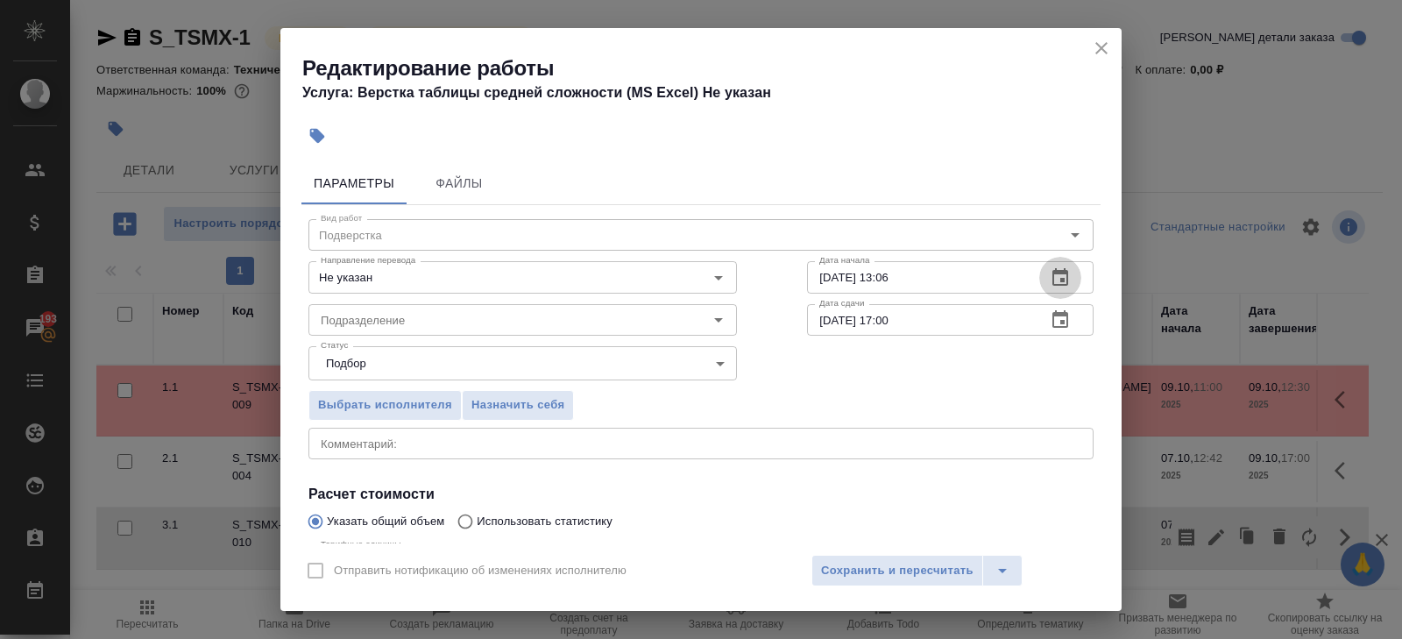
click at [1060, 275] on icon "button" at bounding box center [1060, 277] width 21 height 21
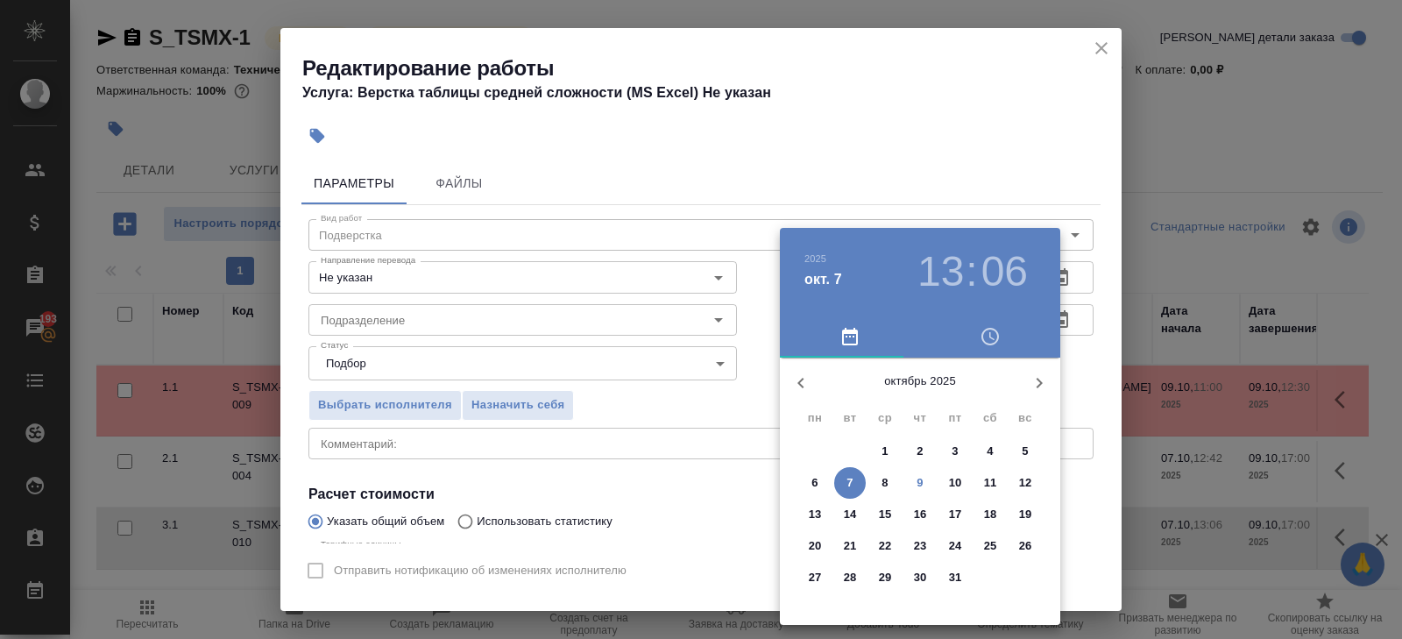
click at [923, 475] on span "9" at bounding box center [921, 483] width 32 height 18
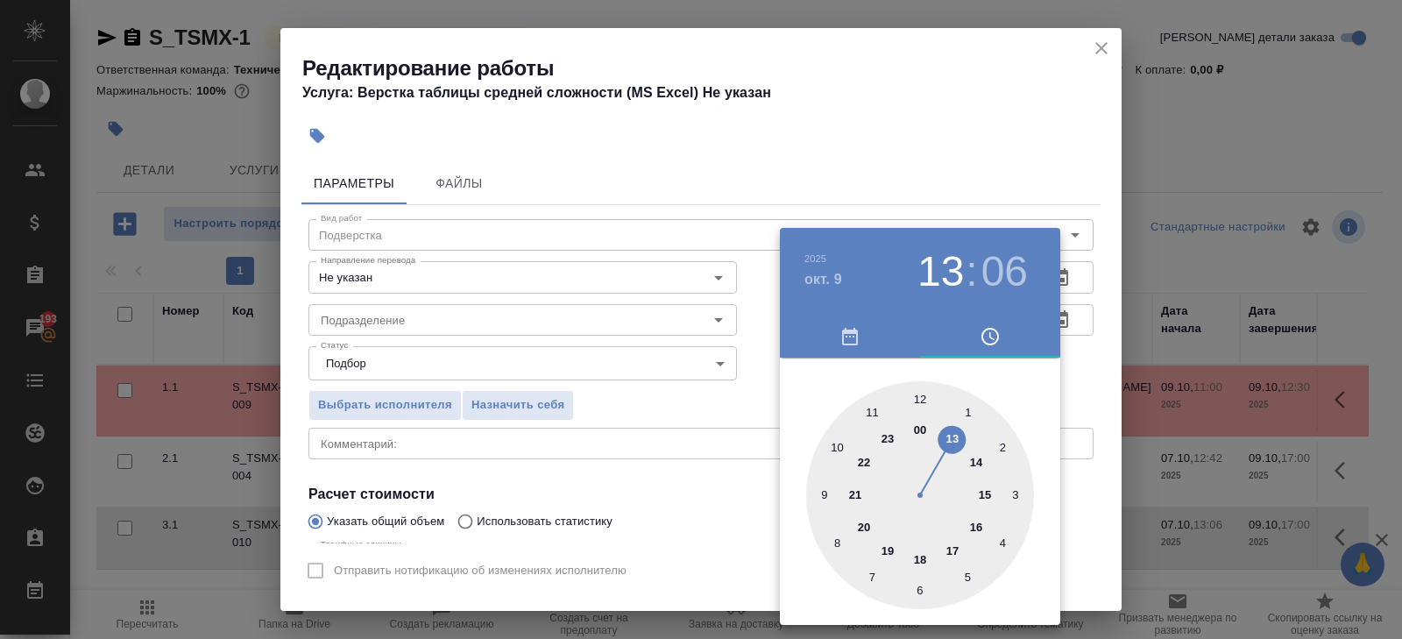
click at [977, 526] on div at bounding box center [920, 495] width 228 height 228
type input "09.10.2025 16:00"
click at [916, 399] on div at bounding box center [920, 495] width 228 height 228
click at [591, 404] on div at bounding box center [701, 319] width 1402 height 639
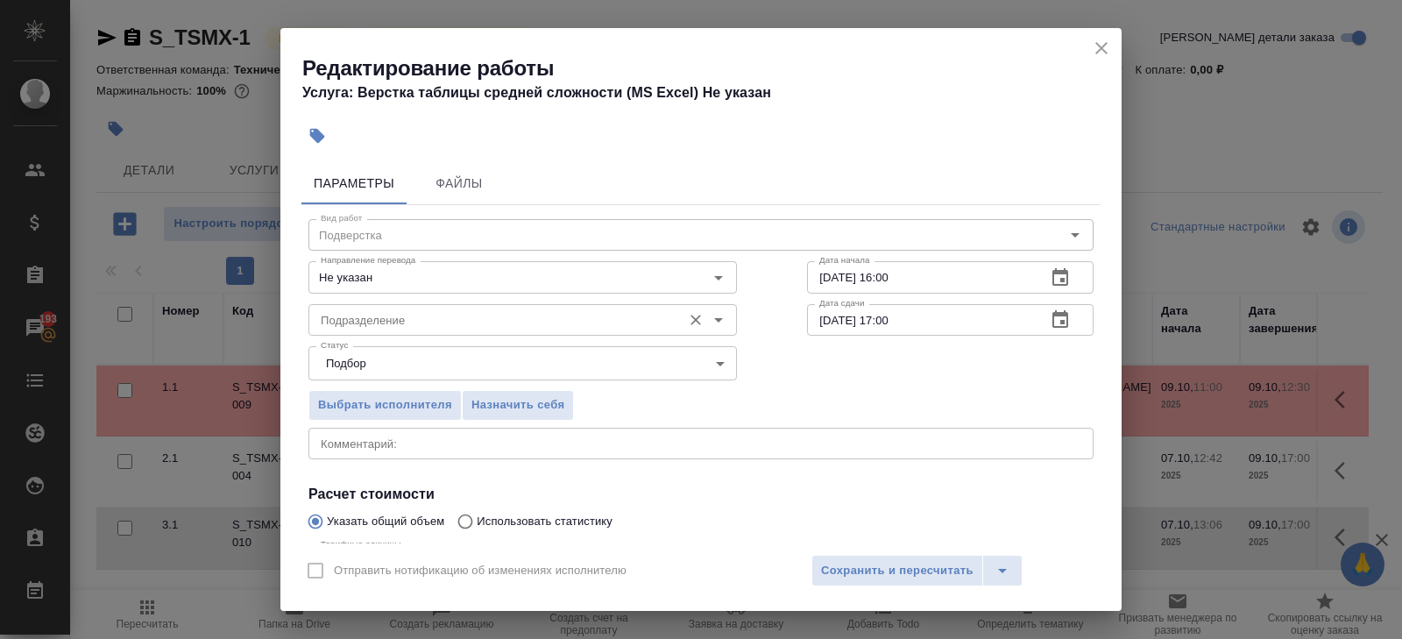
click at [412, 308] on div "Подразделение" at bounding box center [523, 320] width 429 height 32
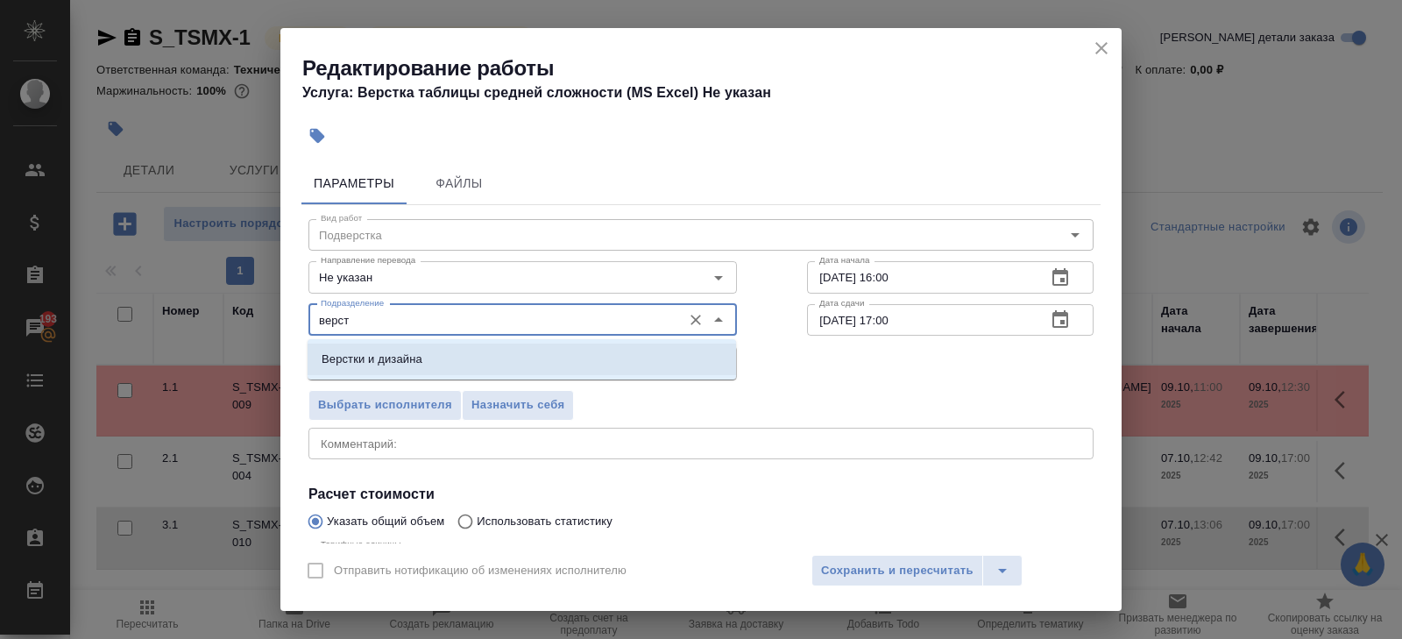
click at [399, 363] on p "Верстки и дизайна" at bounding box center [372, 360] width 101 height 18
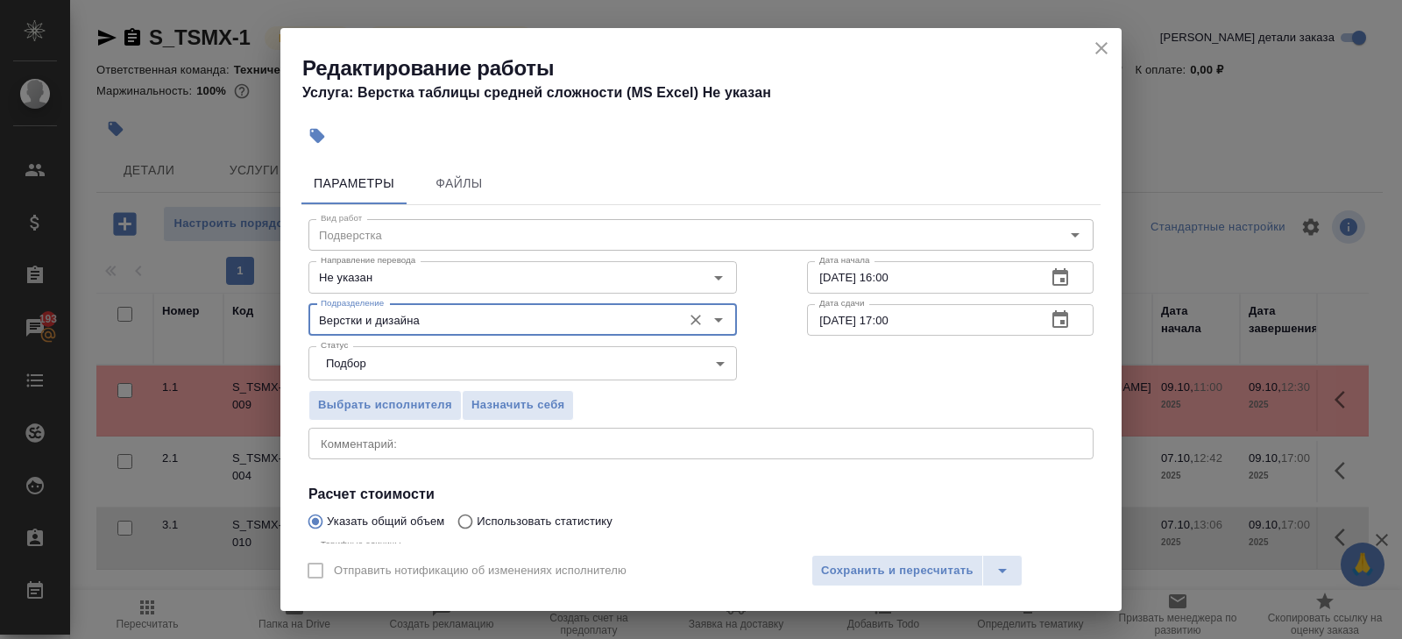
scroll to position [186, 0]
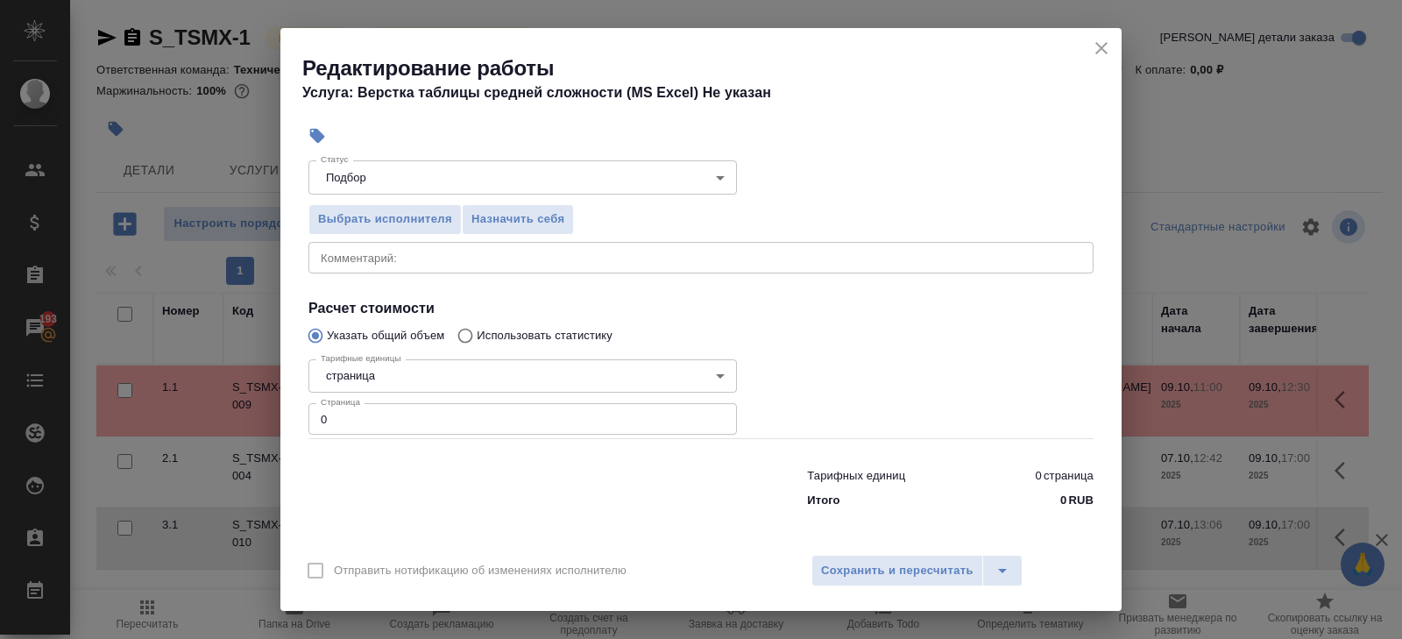
type input "Верстки и дизайна"
click at [397, 422] on input "0" at bounding box center [523, 419] width 429 height 32
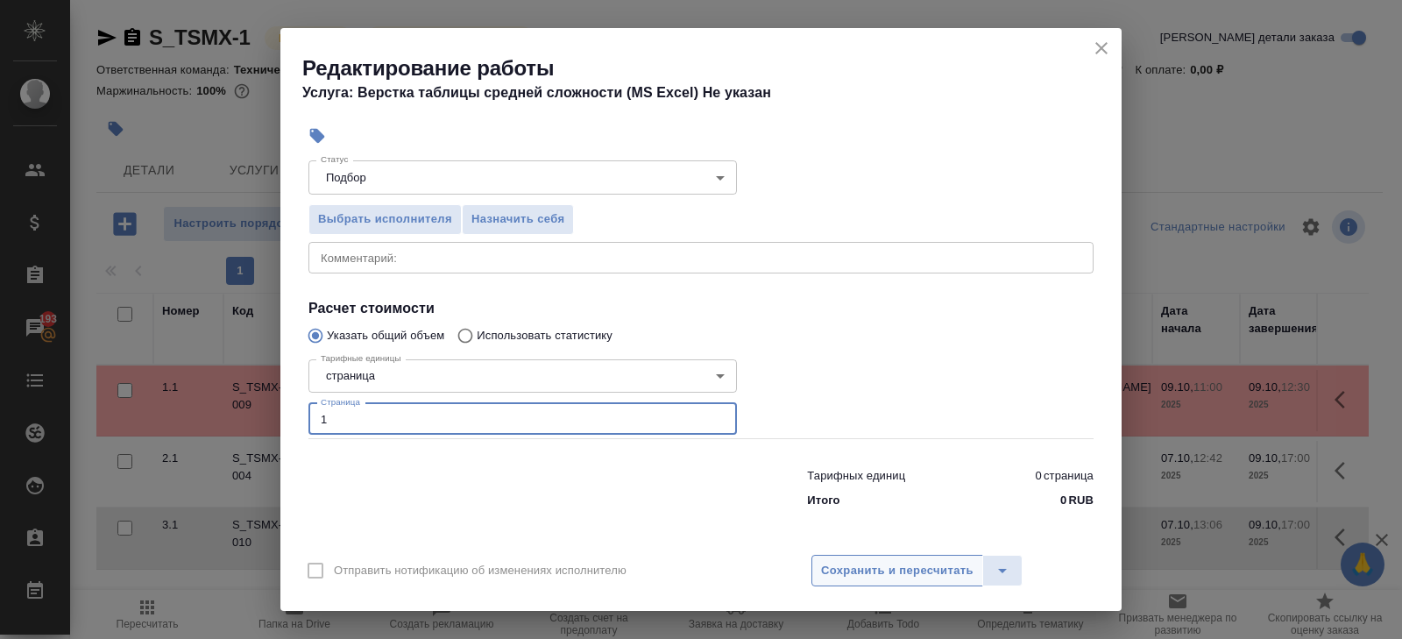
type input "1"
click at [906, 566] on span "Сохранить и пересчитать" at bounding box center [897, 571] width 153 height 20
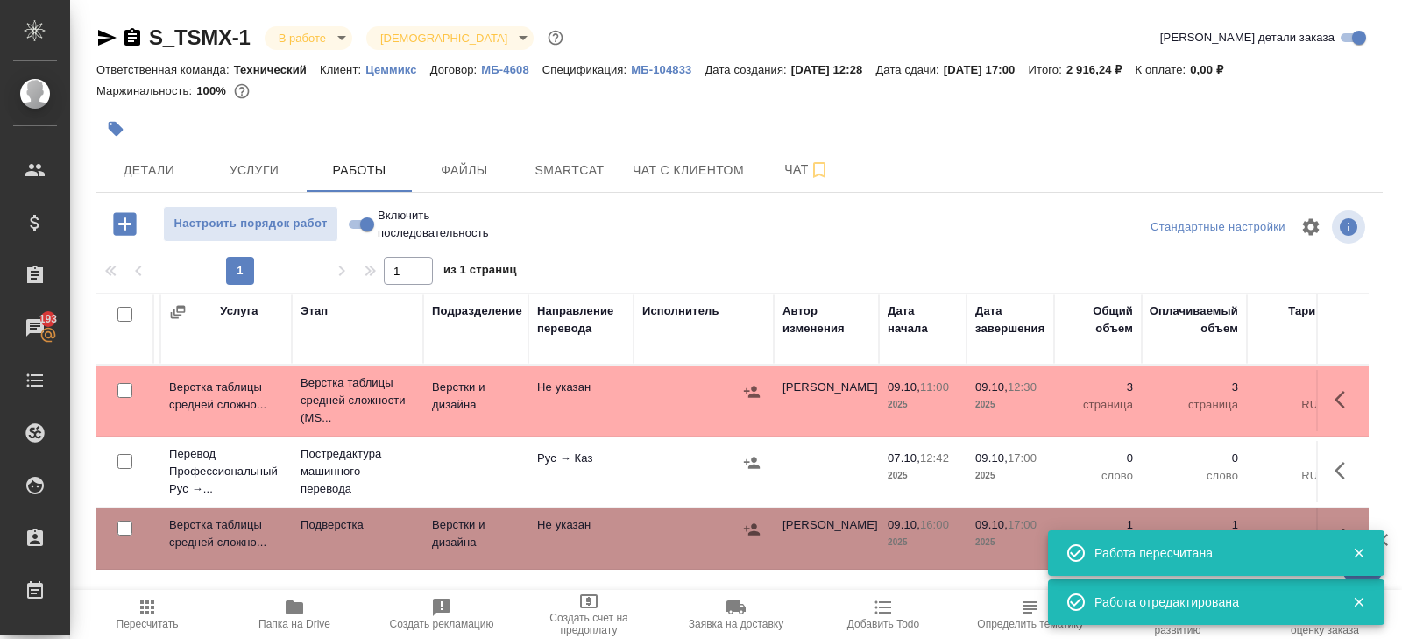
scroll to position [93, 0]
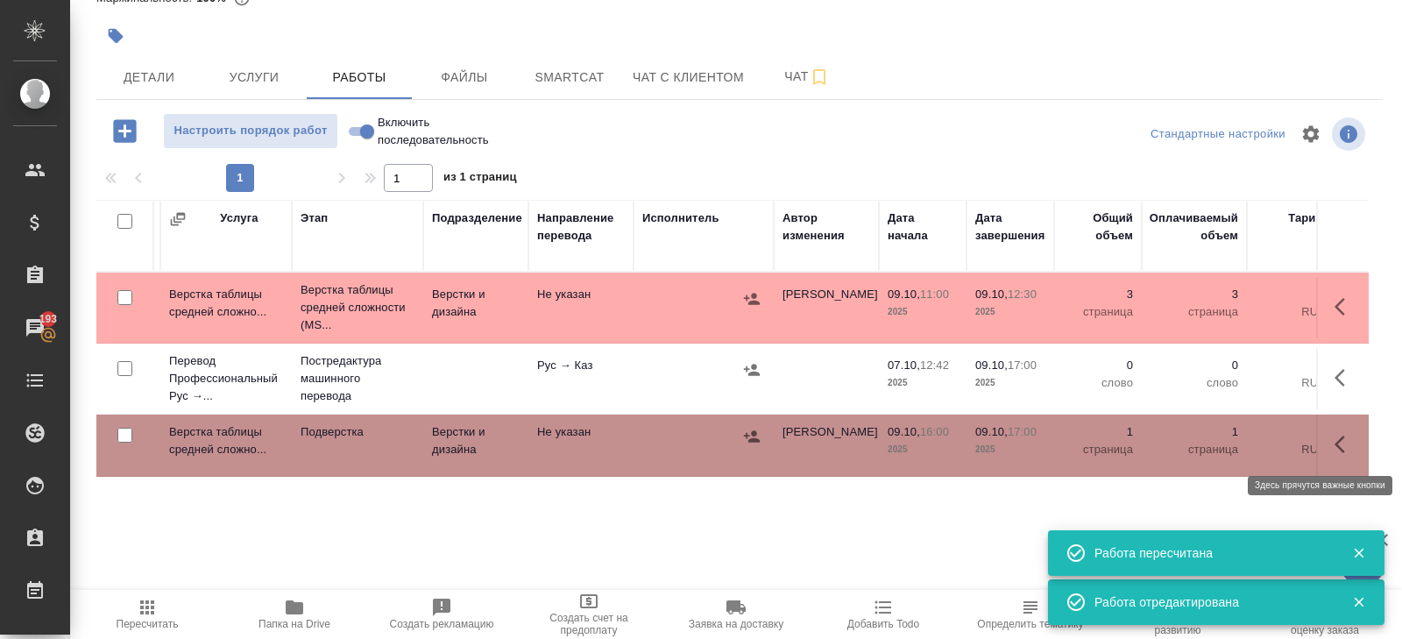
click at [1346, 440] on icon "button" at bounding box center [1345, 444] width 21 height 21
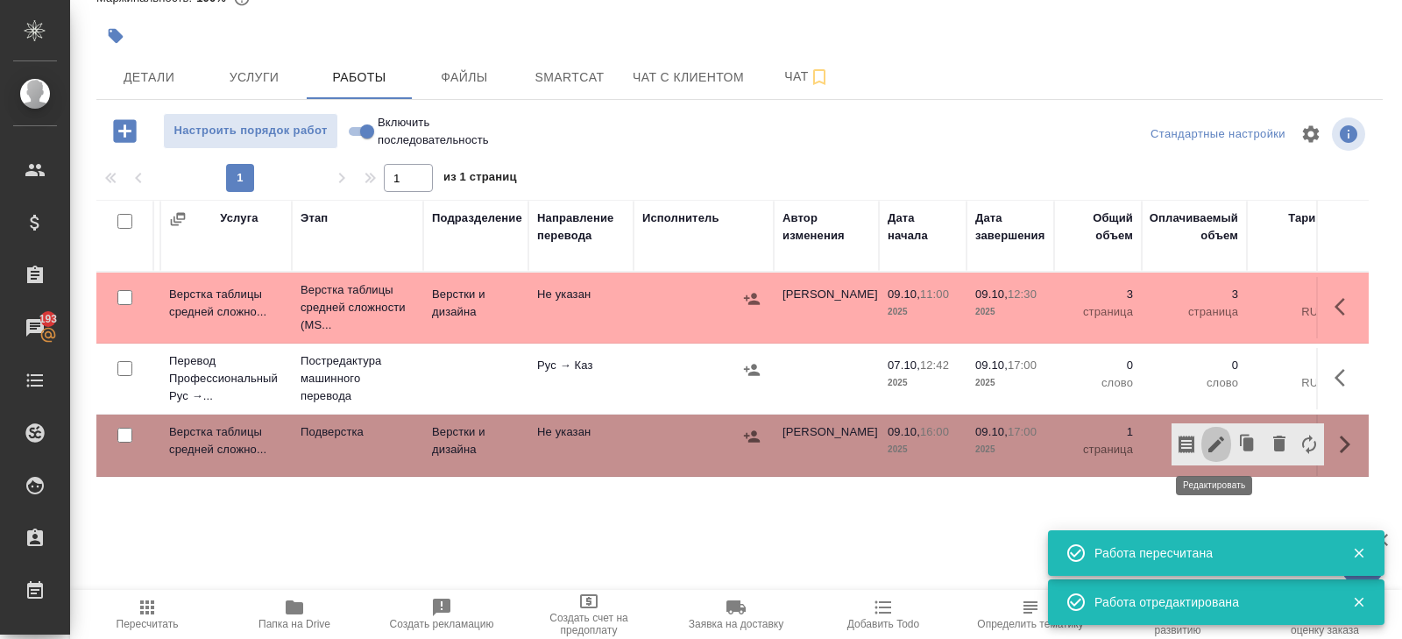
click at [1218, 441] on icon "button" at bounding box center [1217, 444] width 16 height 16
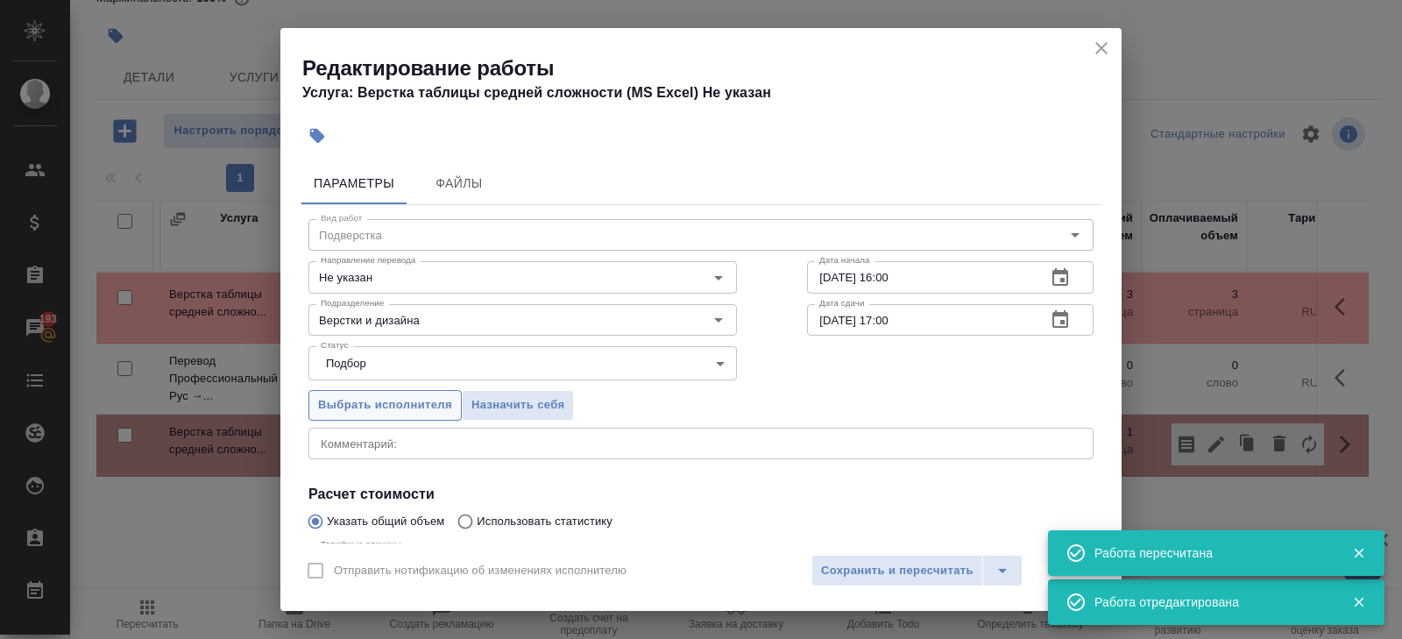
scroll to position [186, 0]
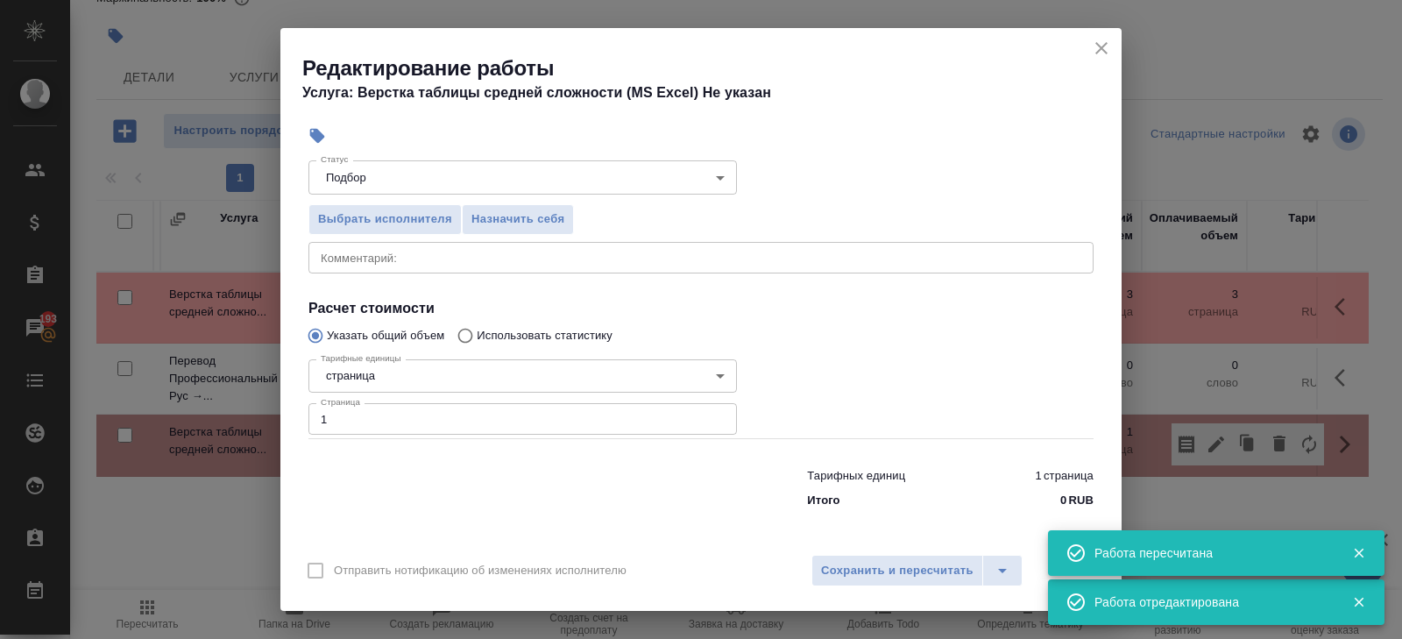
click at [344, 422] on input "1" at bounding box center [523, 419] width 429 height 32
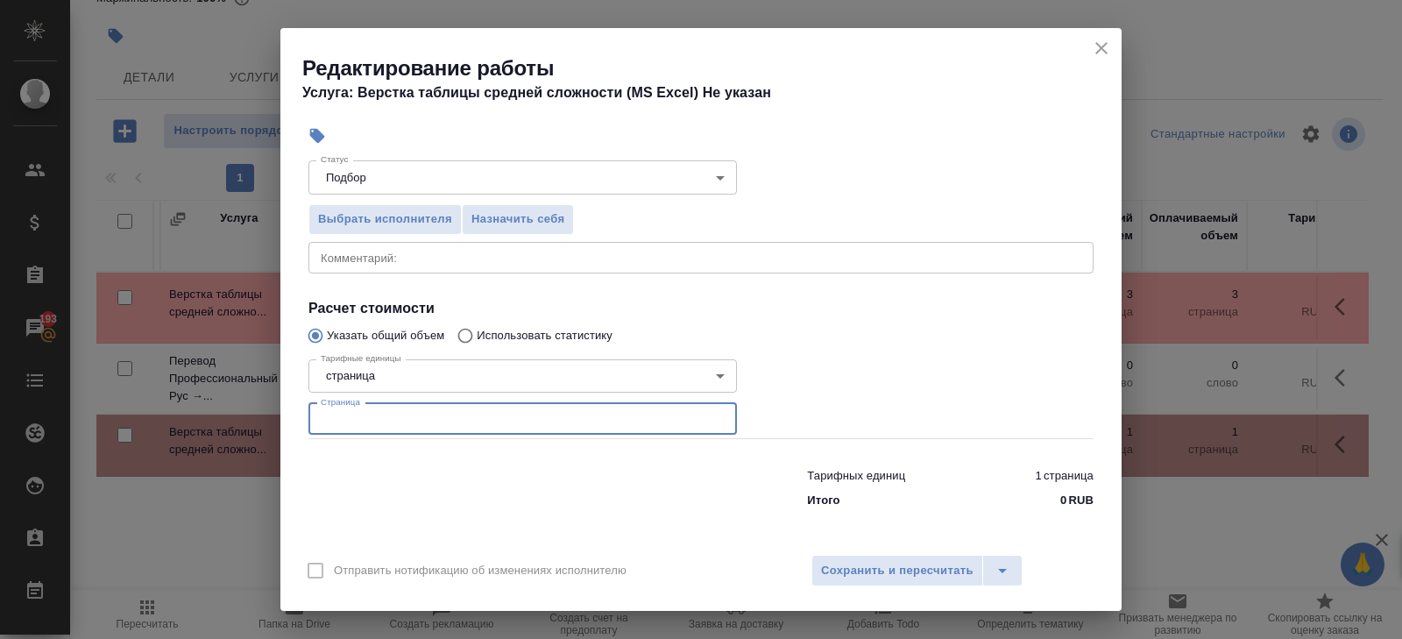
type input "4"
type input "3"
click at [832, 568] on span "Сохранить и пересчитать" at bounding box center [897, 571] width 153 height 20
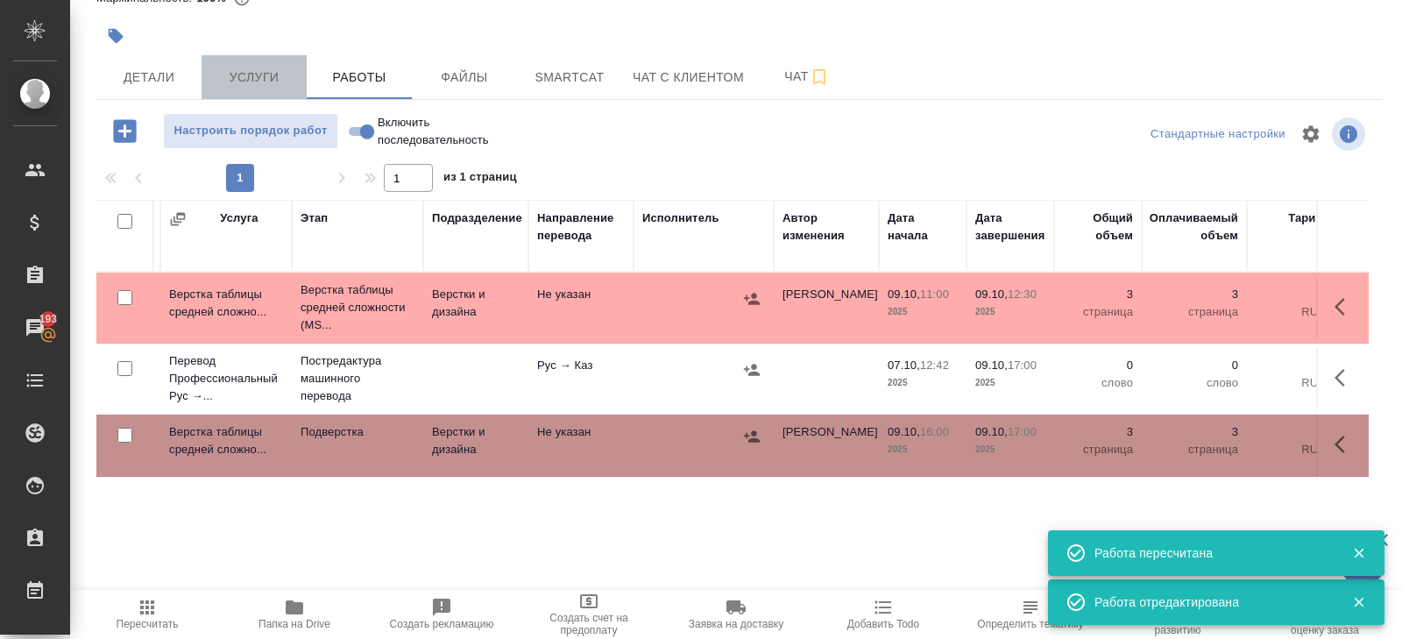
click at [270, 89] on button "Услуги" at bounding box center [254, 77] width 105 height 44
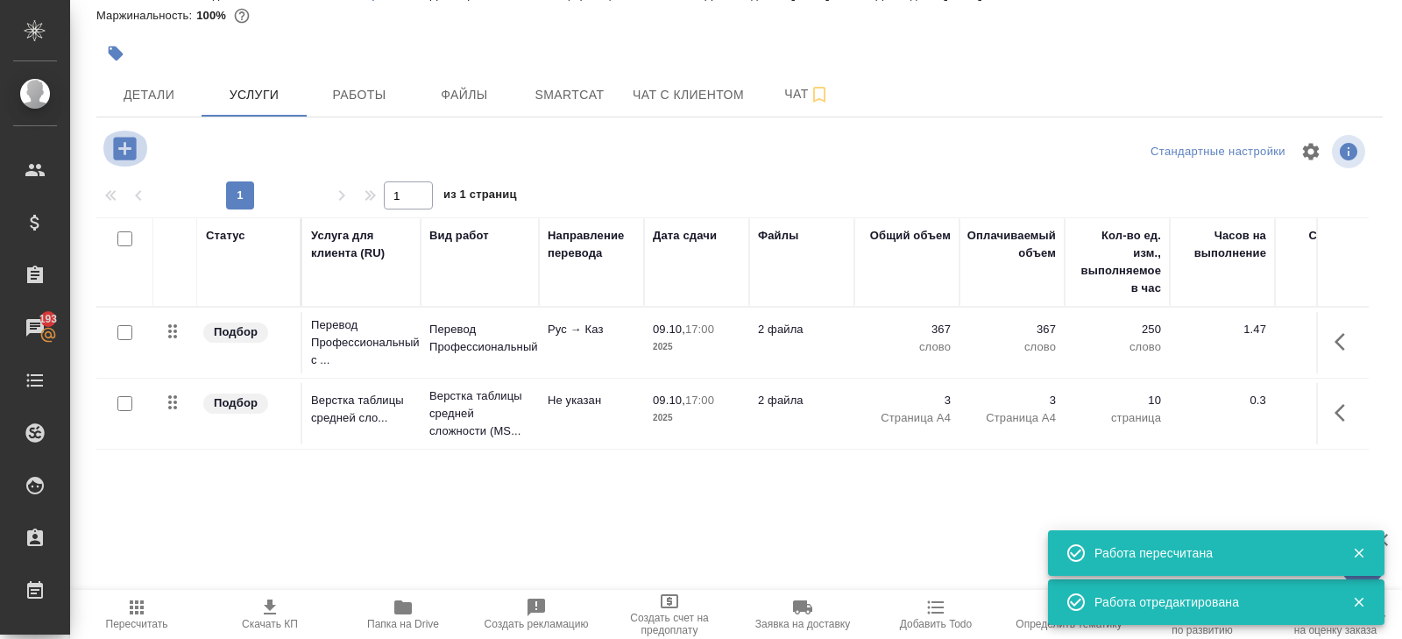
click at [131, 148] on icon "button" at bounding box center [124, 148] width 23 height 23
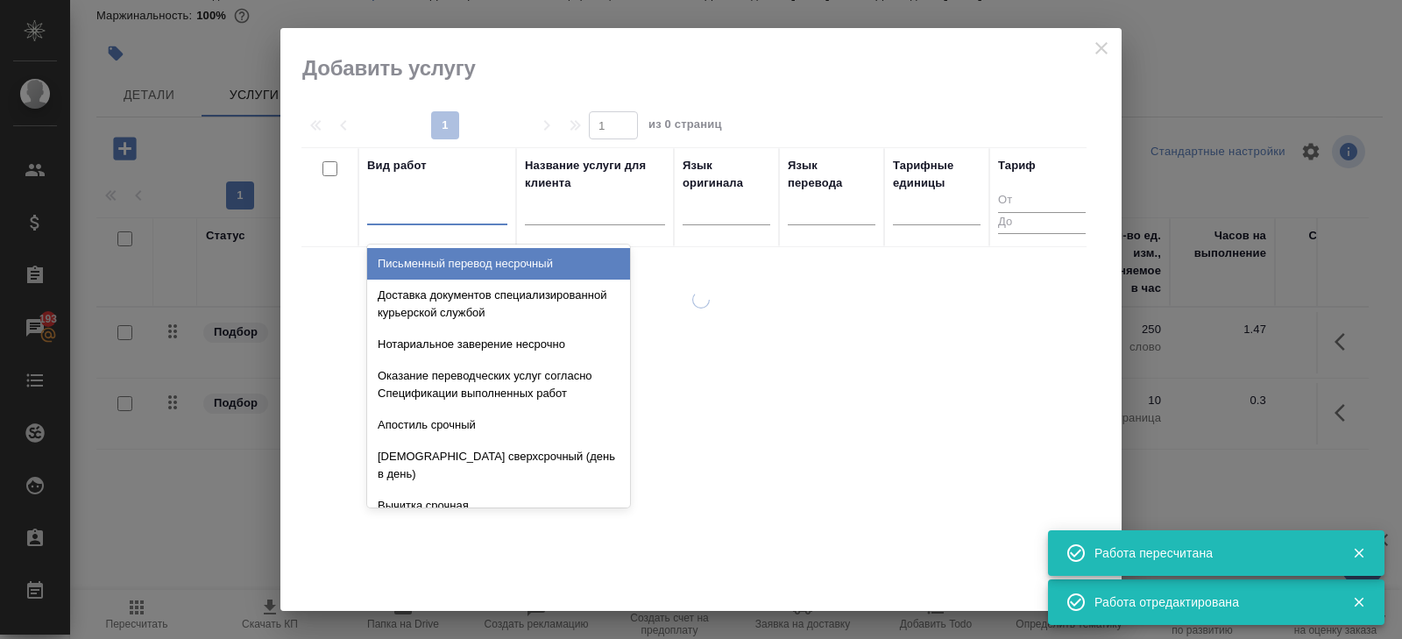
click at [409, 210] on div at bounding box center [437, 207] width 140 height 25
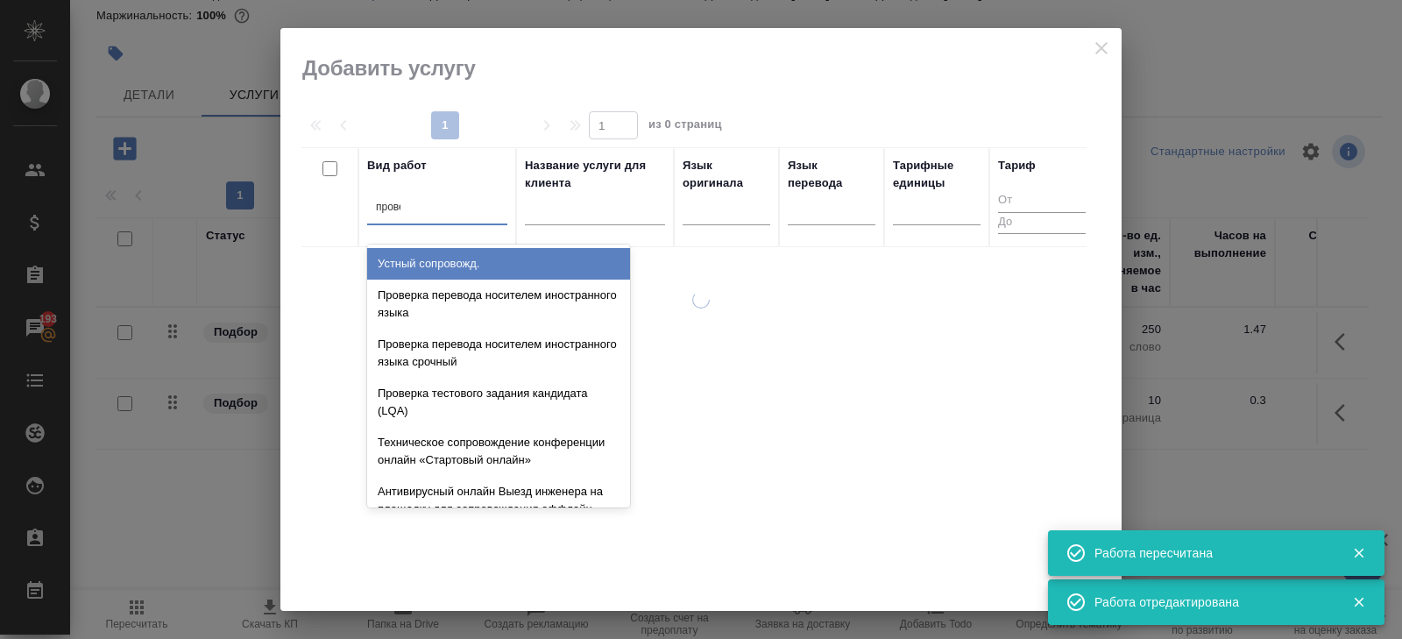
type input "проверка"
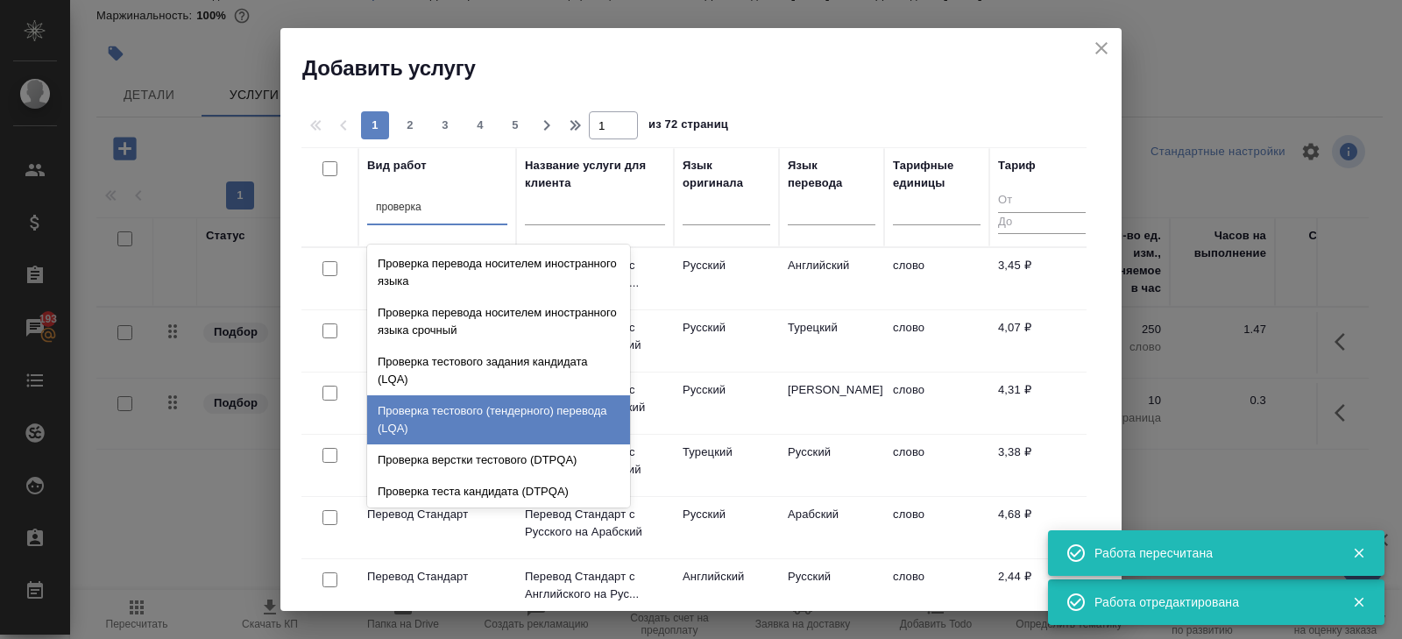
scroll to position [35, 0]
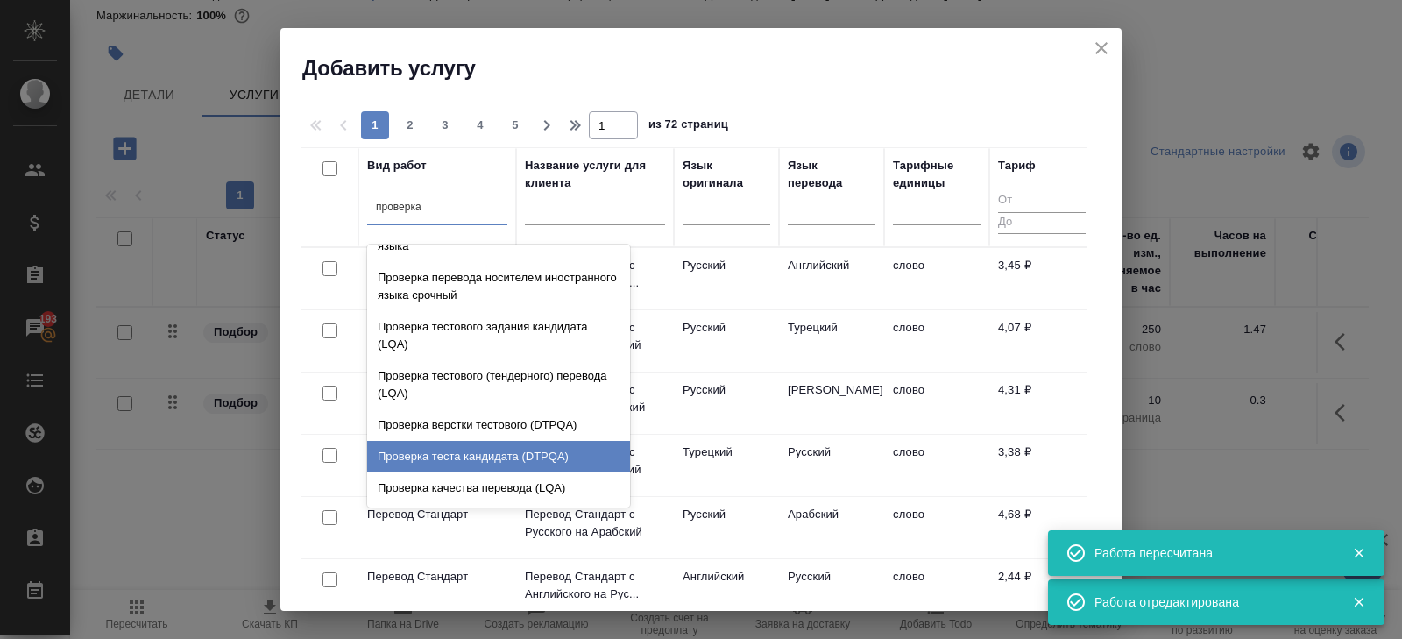
click at [478, 474] on div "Проверка качества перевода (LQA)" at bounding box center [498, 488] width 263 height 32
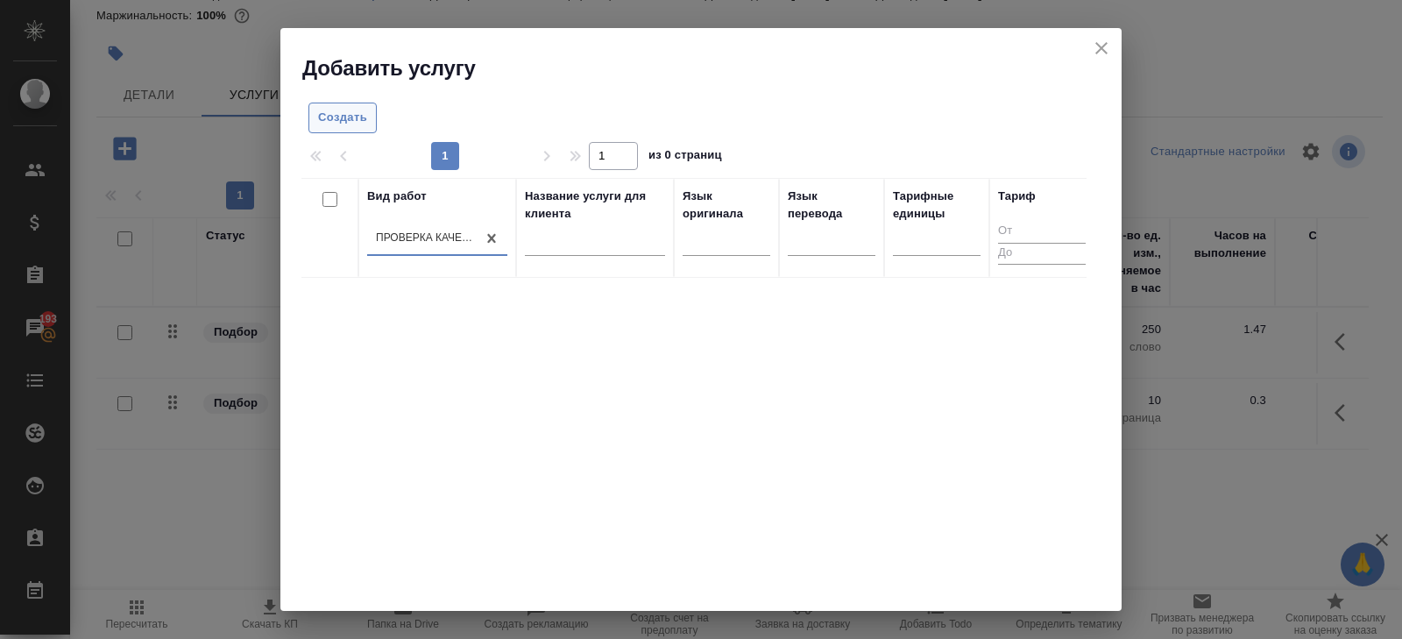
click at [353, 113] on span "Создать" at bounding box center [342, 118] width 49 height 20
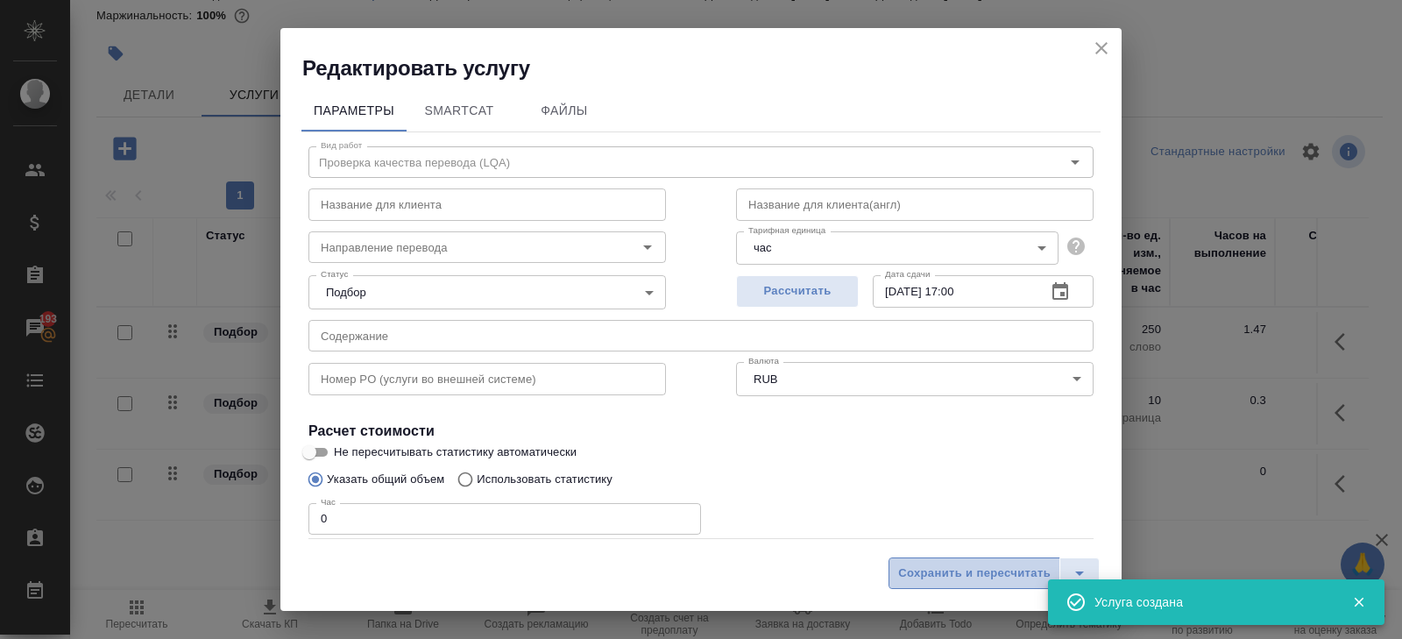
click at [976, 564] on span "Сохранить и пересчитать" at bounding box center [974, 574] width 153 height 20
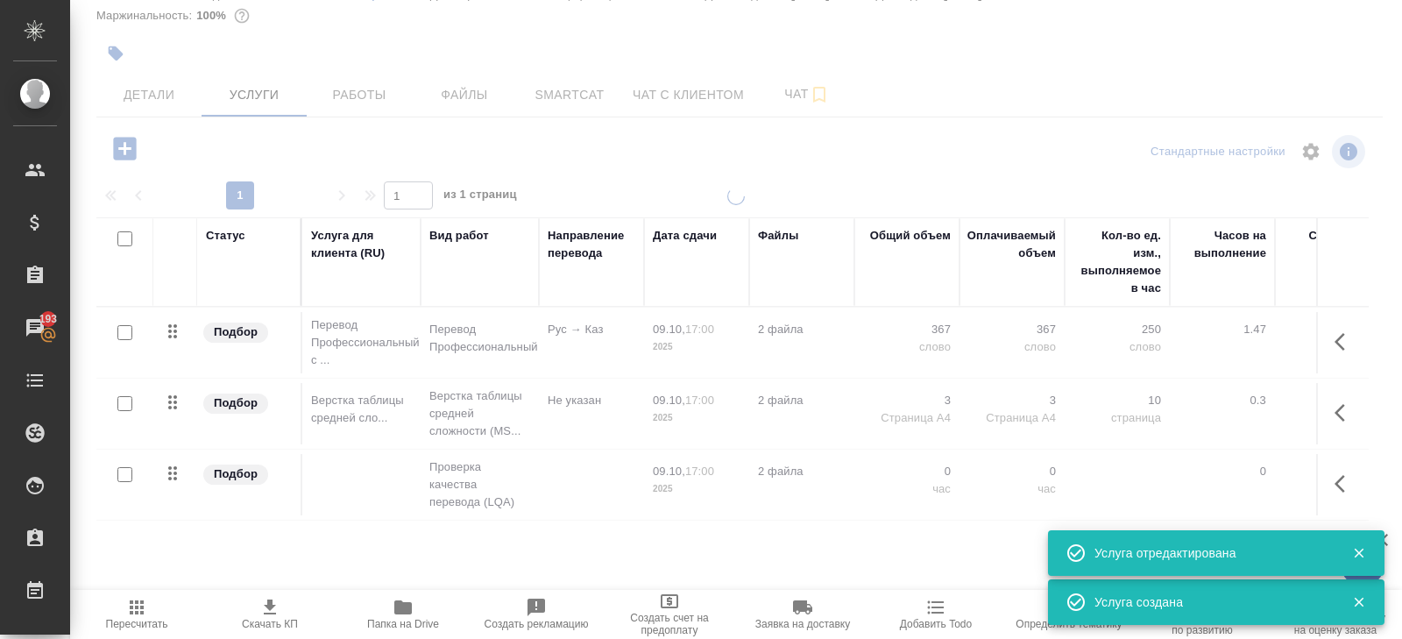
type input "urgent"
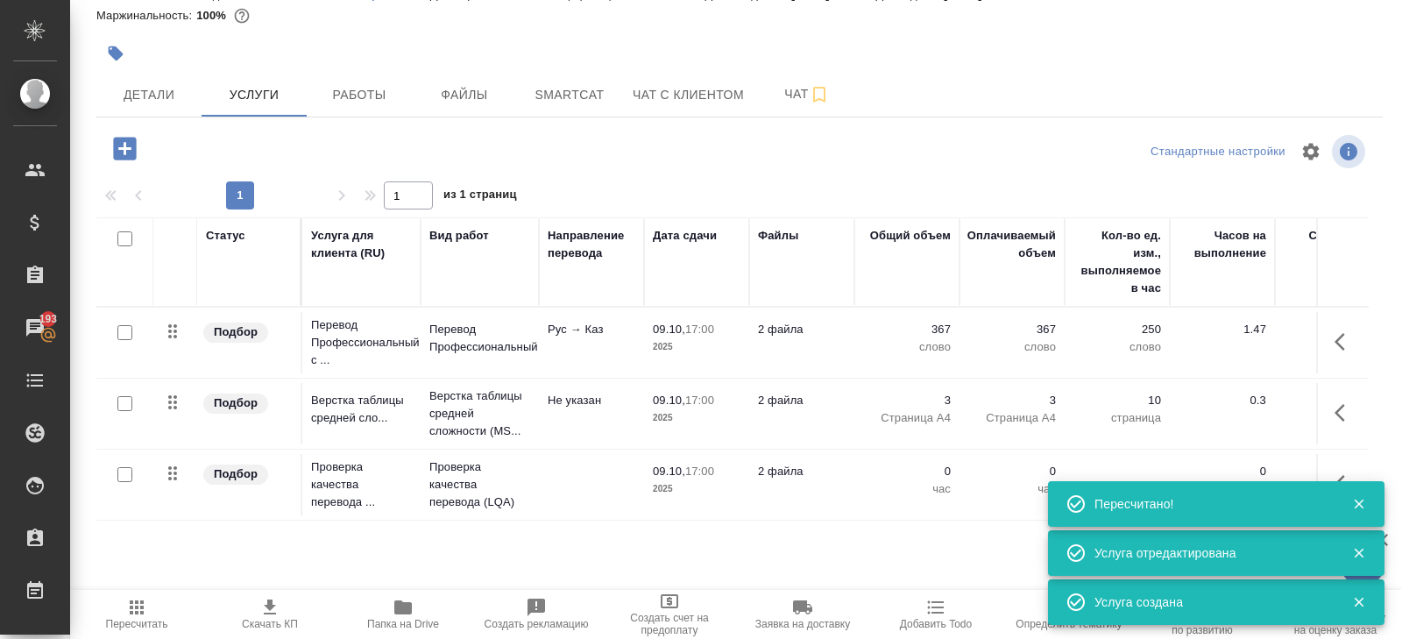
click at [1343, 479] on div "Пересчитано!" at bounding box center [1216, 503] width 337 height 49
click at [1340, 473] on icon "button" at bounding box center [1345, 483] width 21 height 21
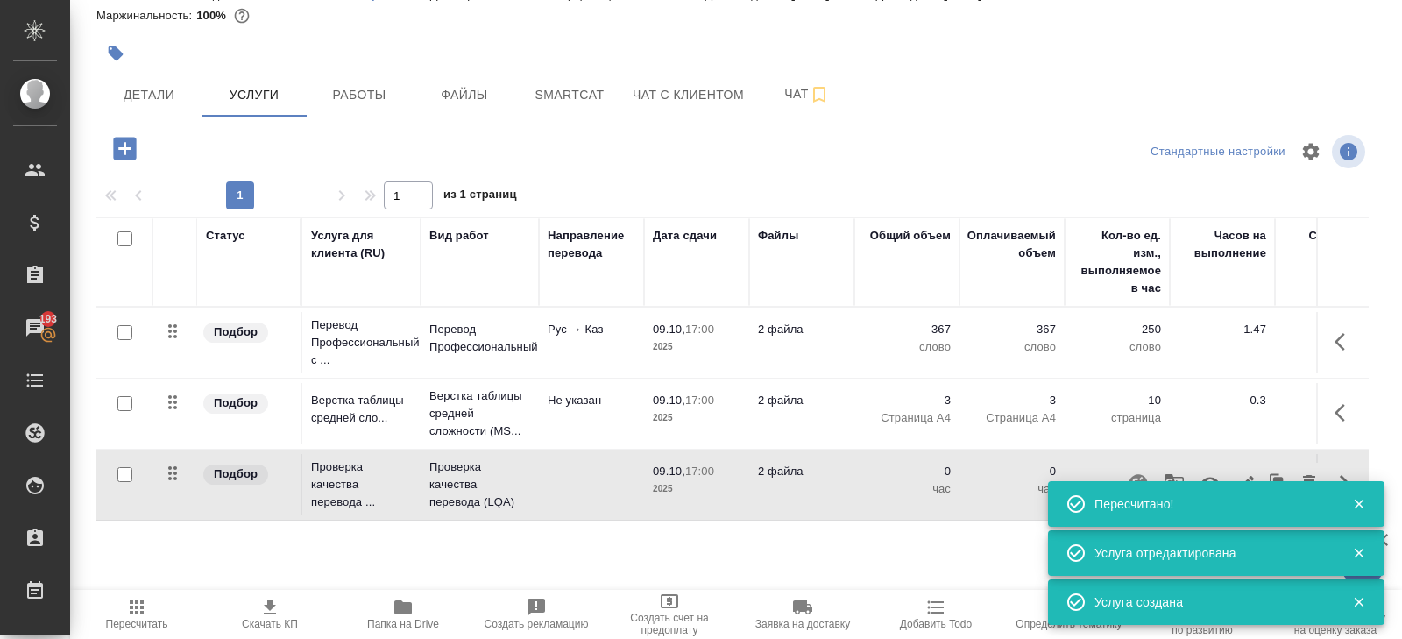
click at [1198, 474] on button "button" at bounding box center [1210, 484] width 42 height 42
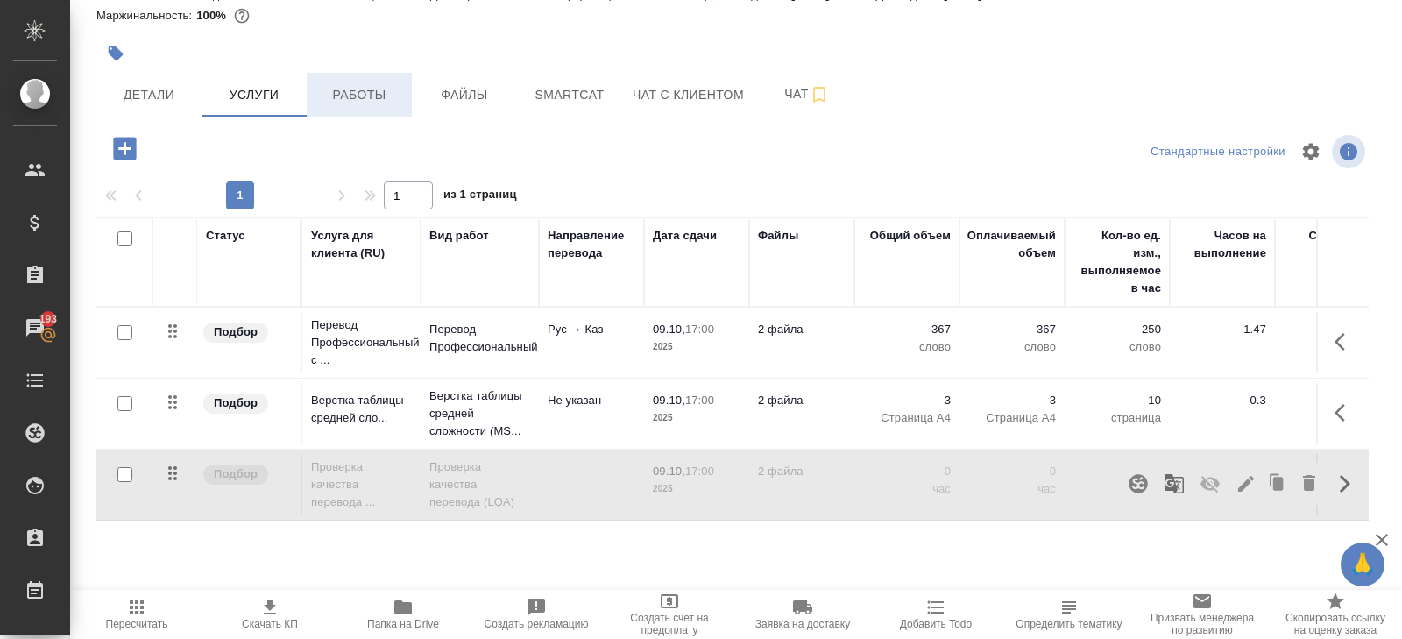
click at [372, 103] on span "Работы" at bounding box center [359, 95] width 84 height 22
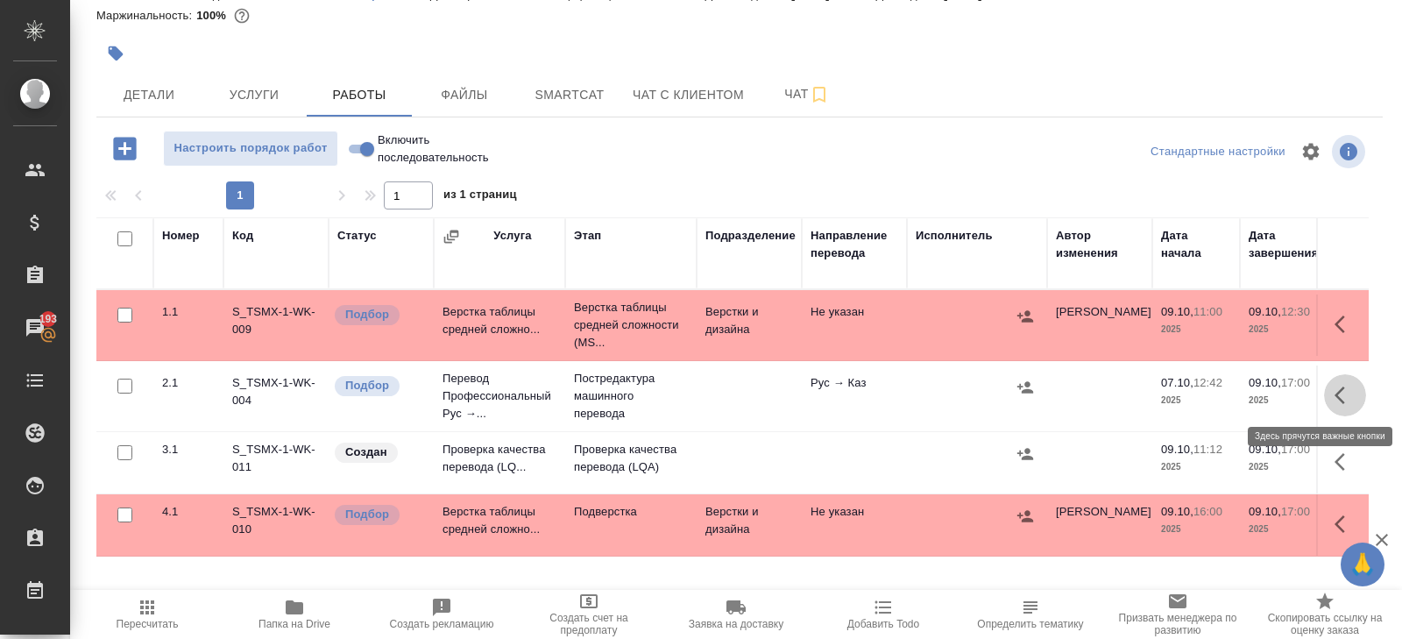
click at [1333, 395] on button "button" at bounding box center [1345, 395] width 42 height 42
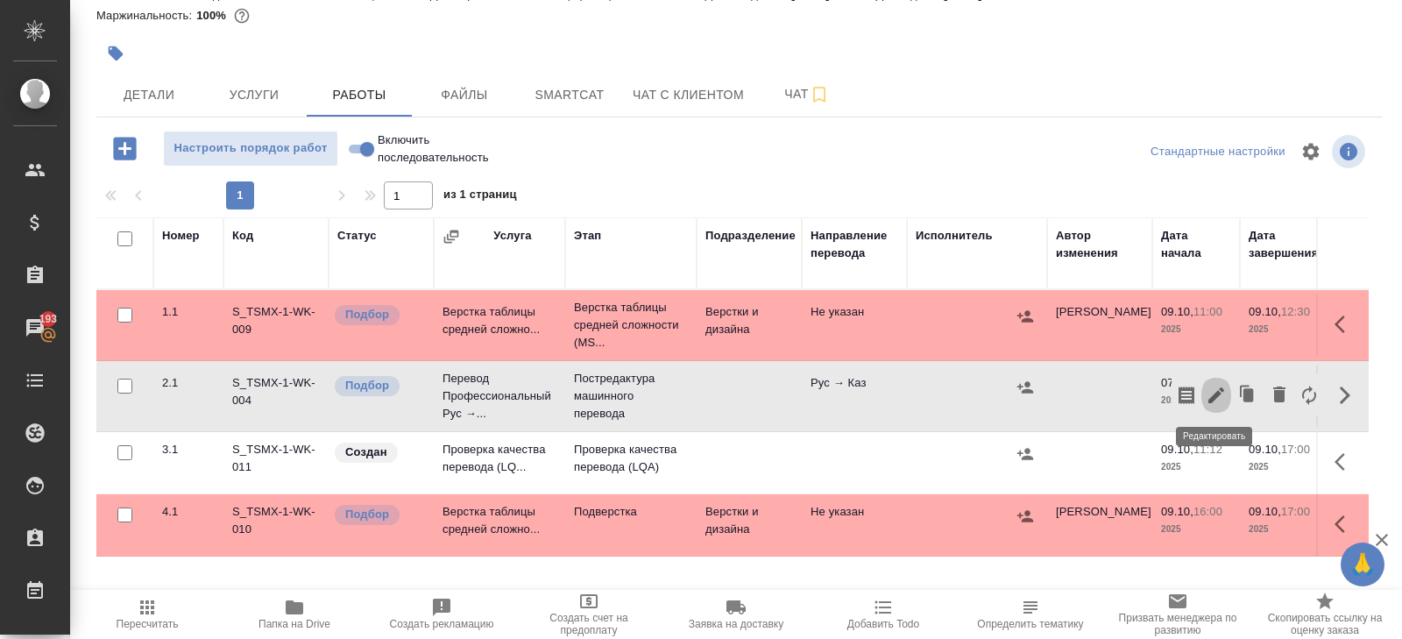
click at [1220, 392] on icon "button" at bounding box center [1217, 395] width 16 height 16
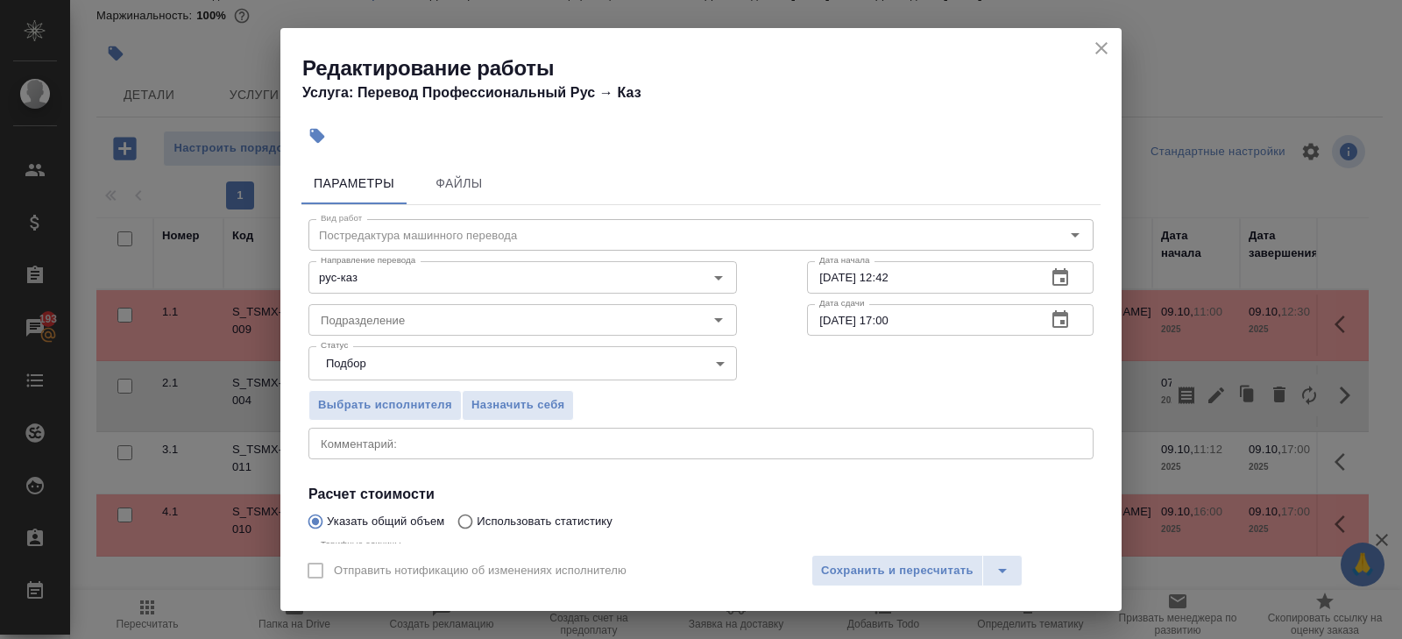
click at [1064, 268] on icon "button" at bounding box center [1061, 277] width 16 height 18
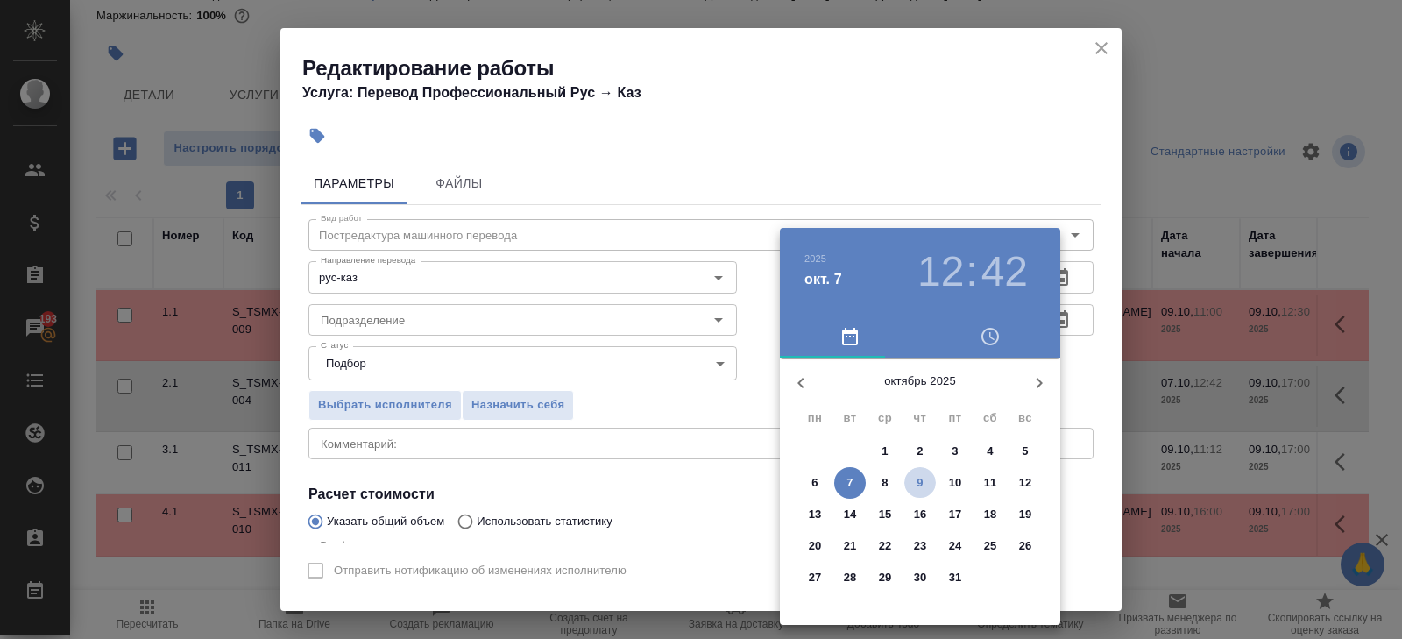
click at [929, 476] on span "9" at bounding box center [921, 483] width 32 height 18
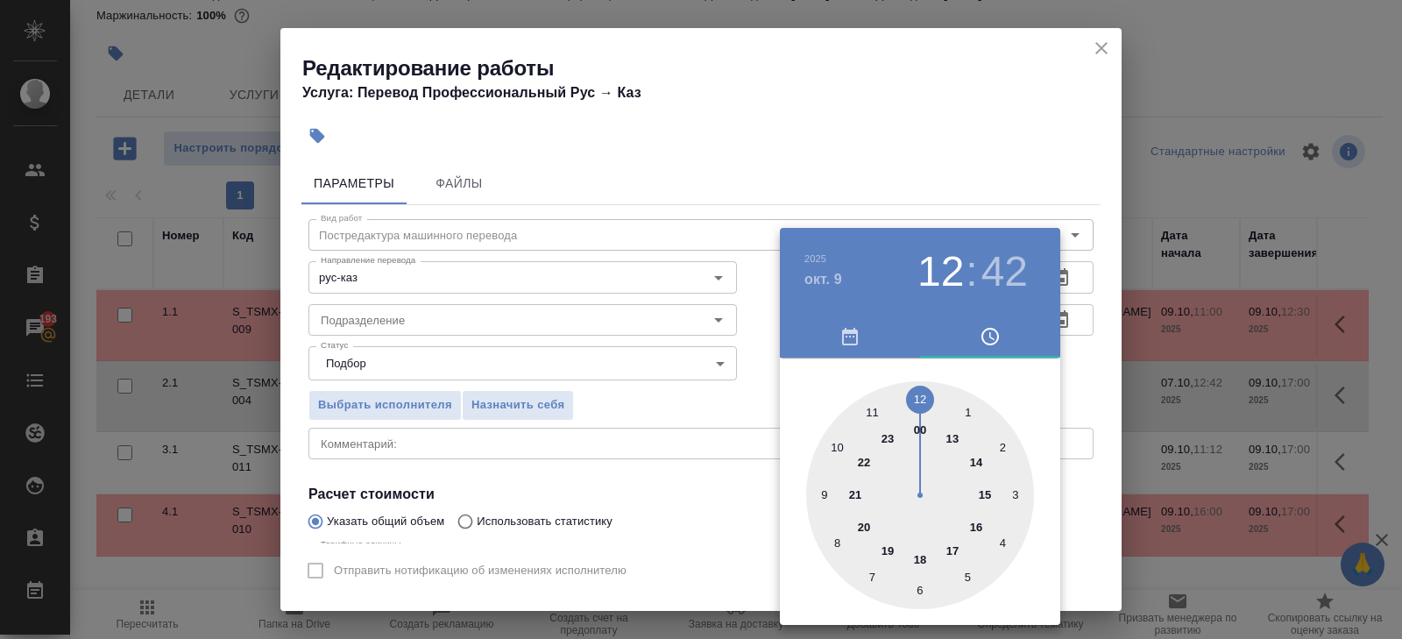
drag, startPoint x: 924, startPoint y: 404, endPoint x: 924, endPoint y: 444, distance: 40.3
click at [924, 404] on div at bounding box center [920, 495] width 228 height 228
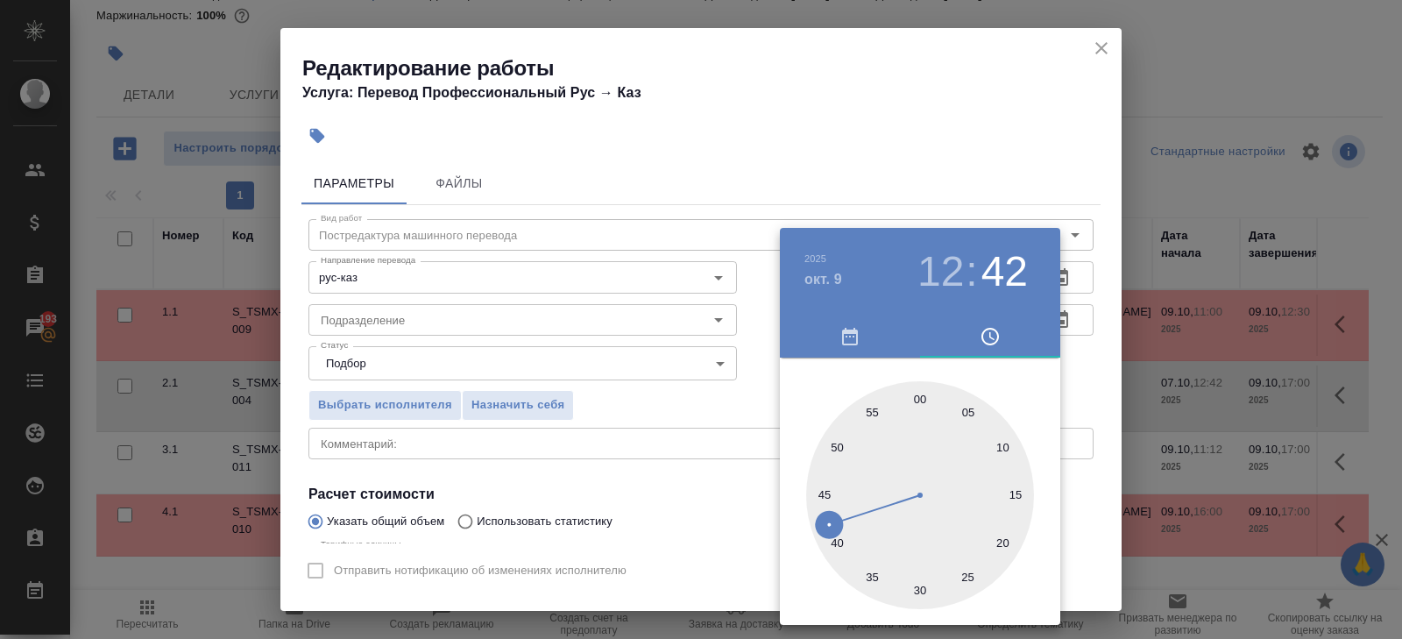
type input "09.10.2025 12:30"
click at [923, 580] on div at bounding box center [920, 495] width 228 height 228
click at [1131, 318] on div at bounding box center [701, 319] width 1402 height 639
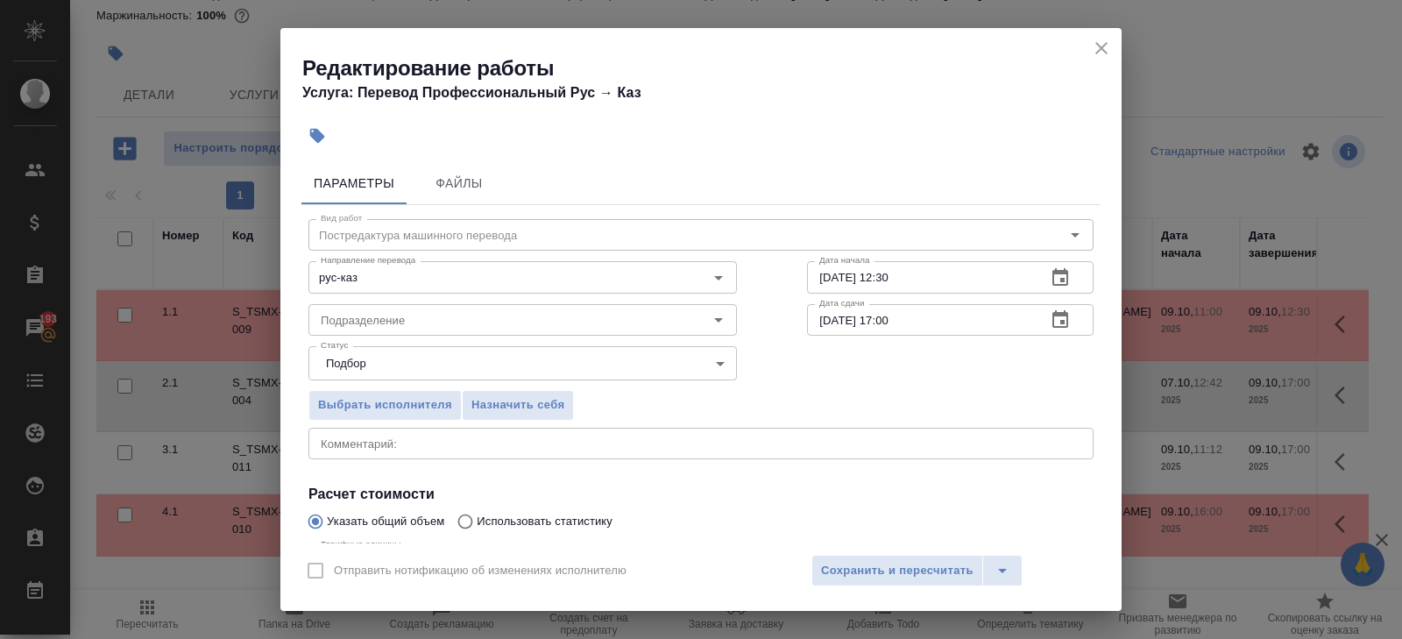
click at [1050, 311] on icon "button" at bounding box center [1060, 319] width 21 height 21
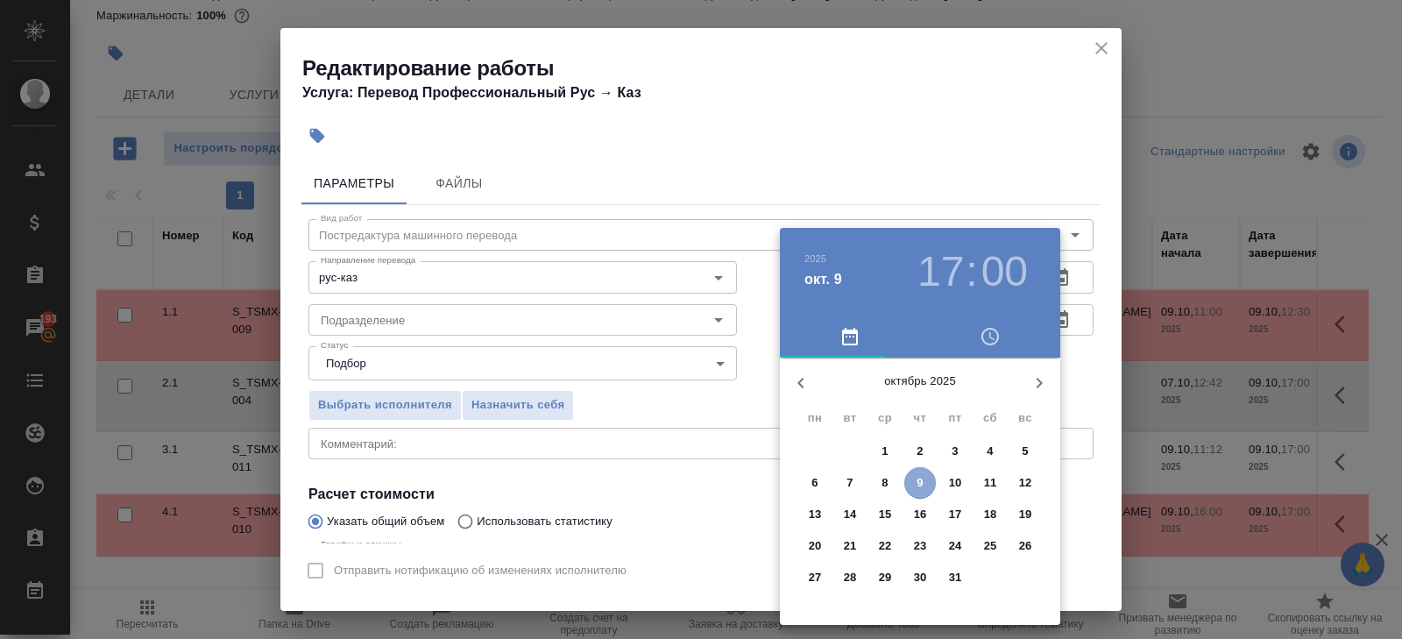
click at [927, 477] on span "9" at bounding box center [921, 483] width 32 height 18
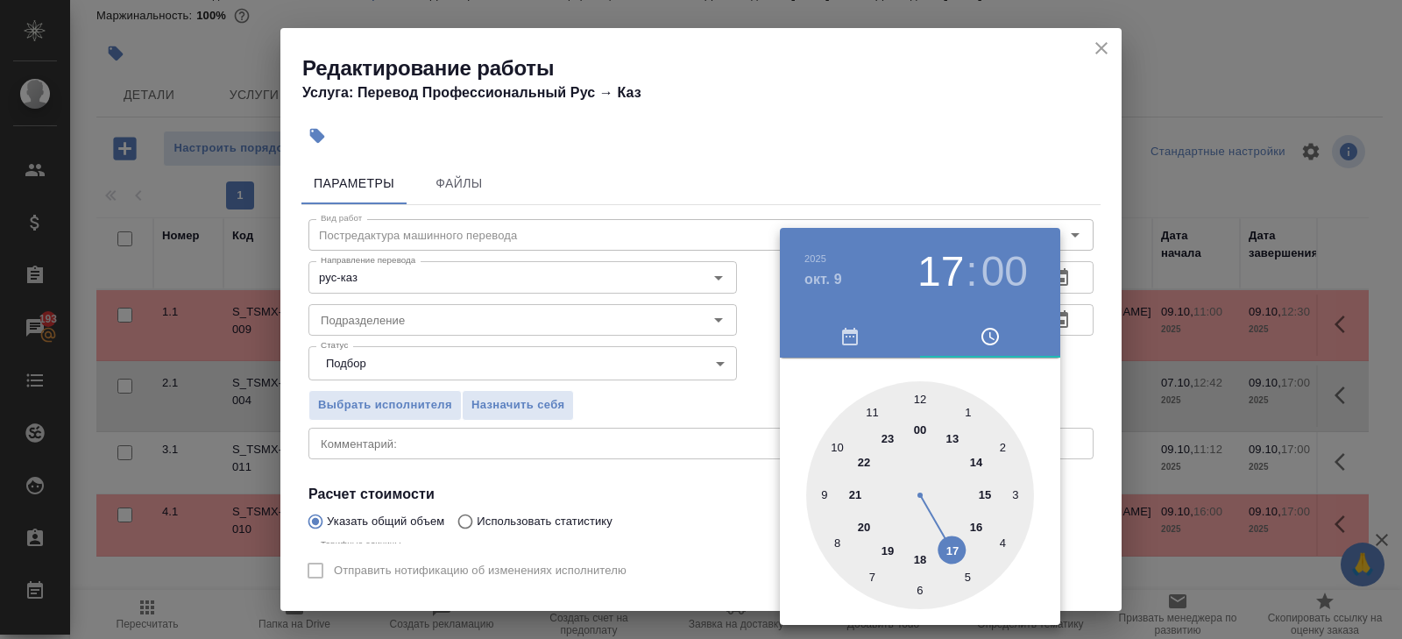
type input "09.10.2025 15:00"
click at [984, 490] on div at bounding box center [920, 495] width 228 height 228
click at [491, 362] on div at bounding box center [701, 319] width 1402 height 639
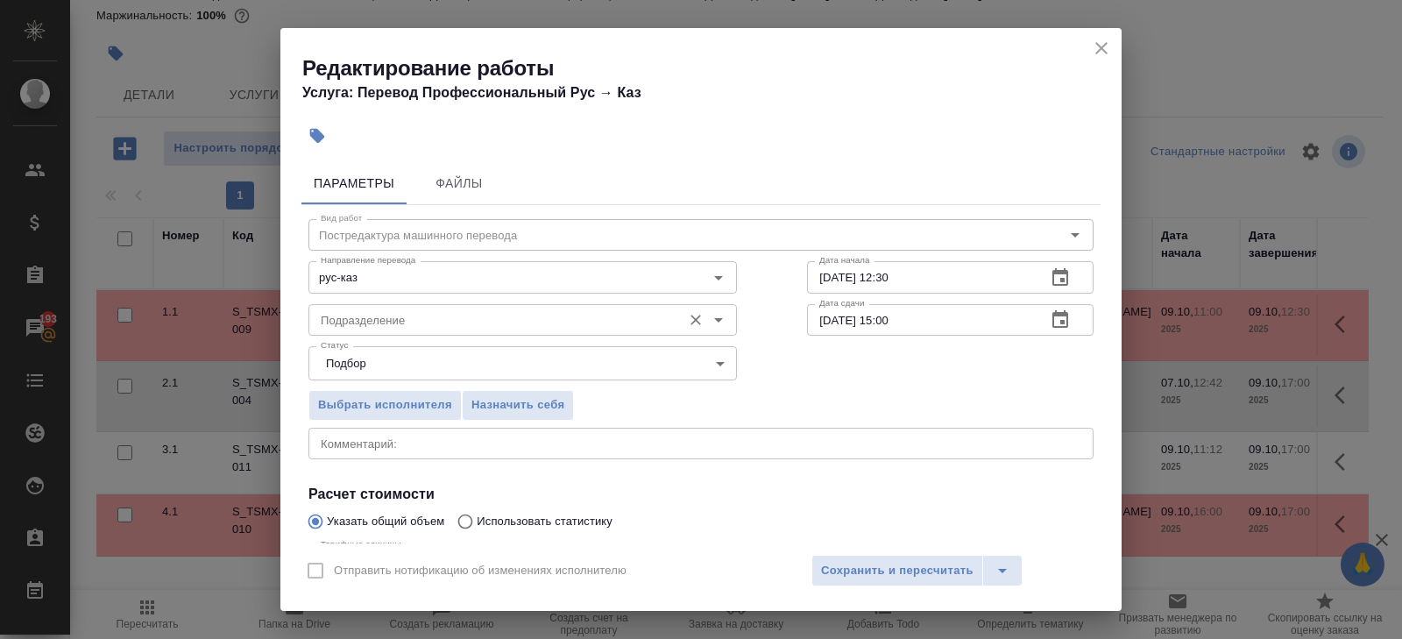
click at [411, 325] on input "Подразделение" at bounding box center [493, 319] width 359 height 21
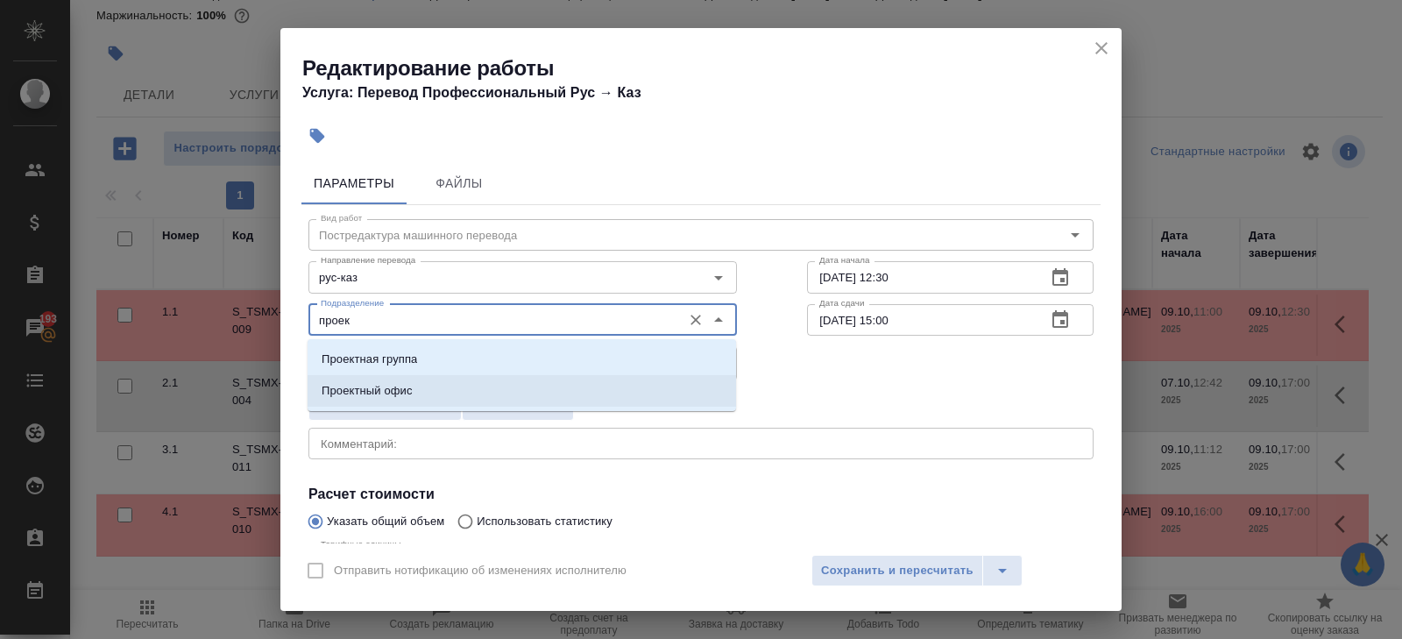
click at [393, 392] on p "Проектный офис" at bounding box center [367, 391] width 91 height 18
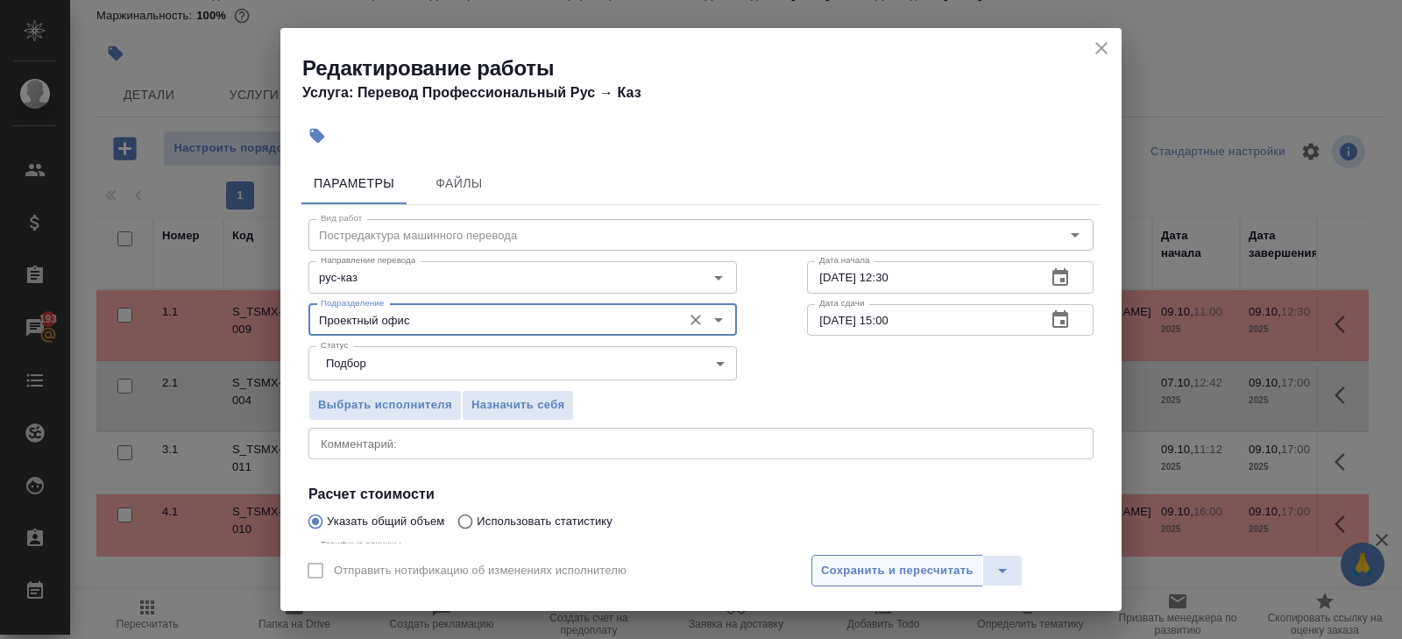
type input "Проектный офис"
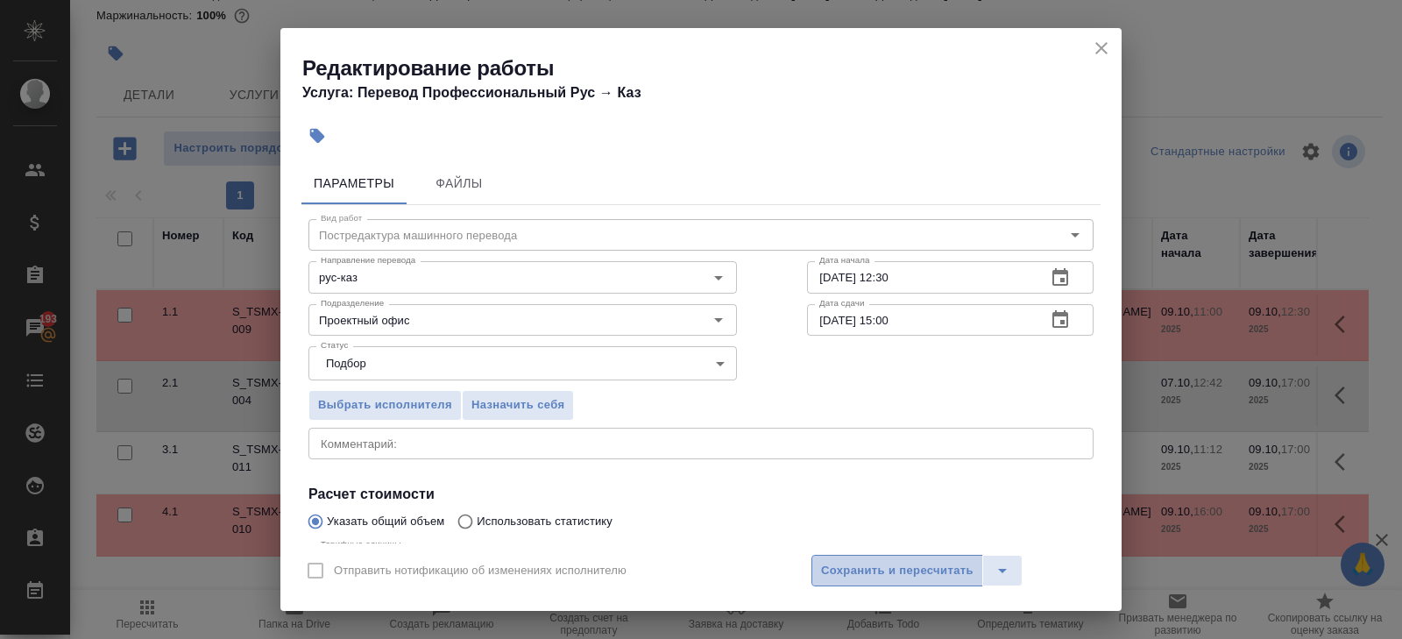
click at [873, 565] on span "Сохранить и пересчитать" at bounding box center [897, 571] width 153 height 20
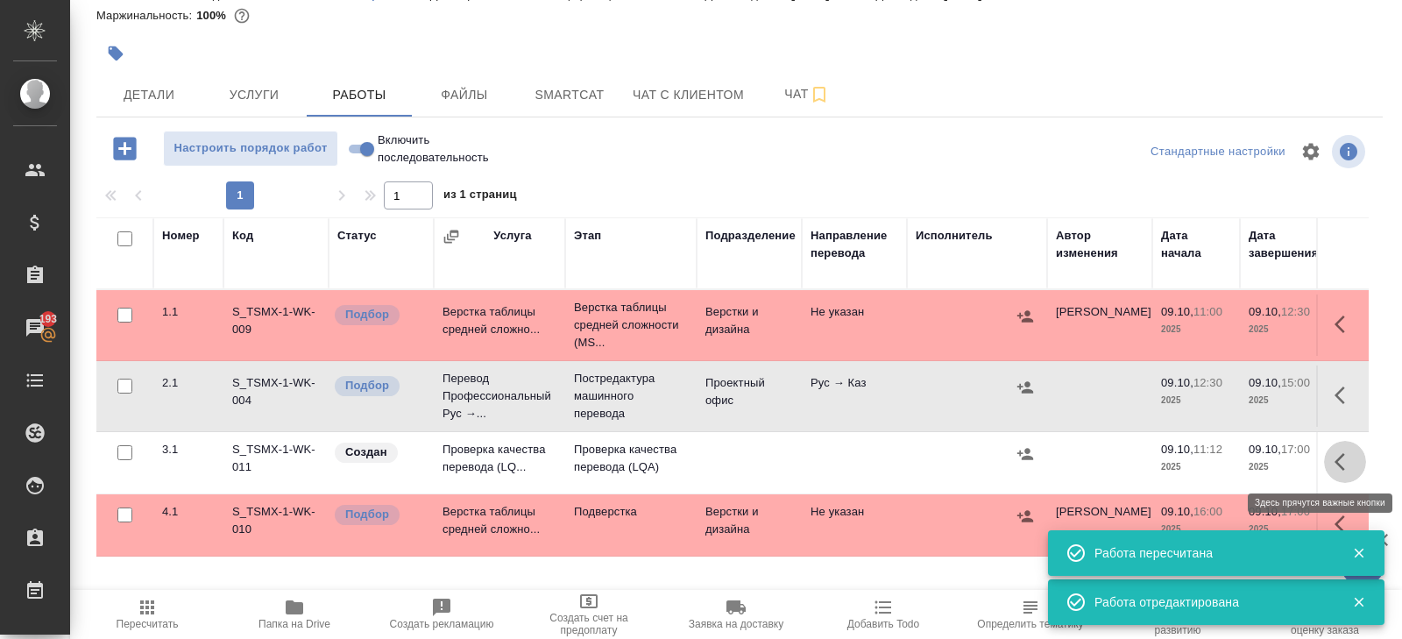
click at [1338, 462] on icon "button" at bounding box center [1340, 462] width 11 height 18
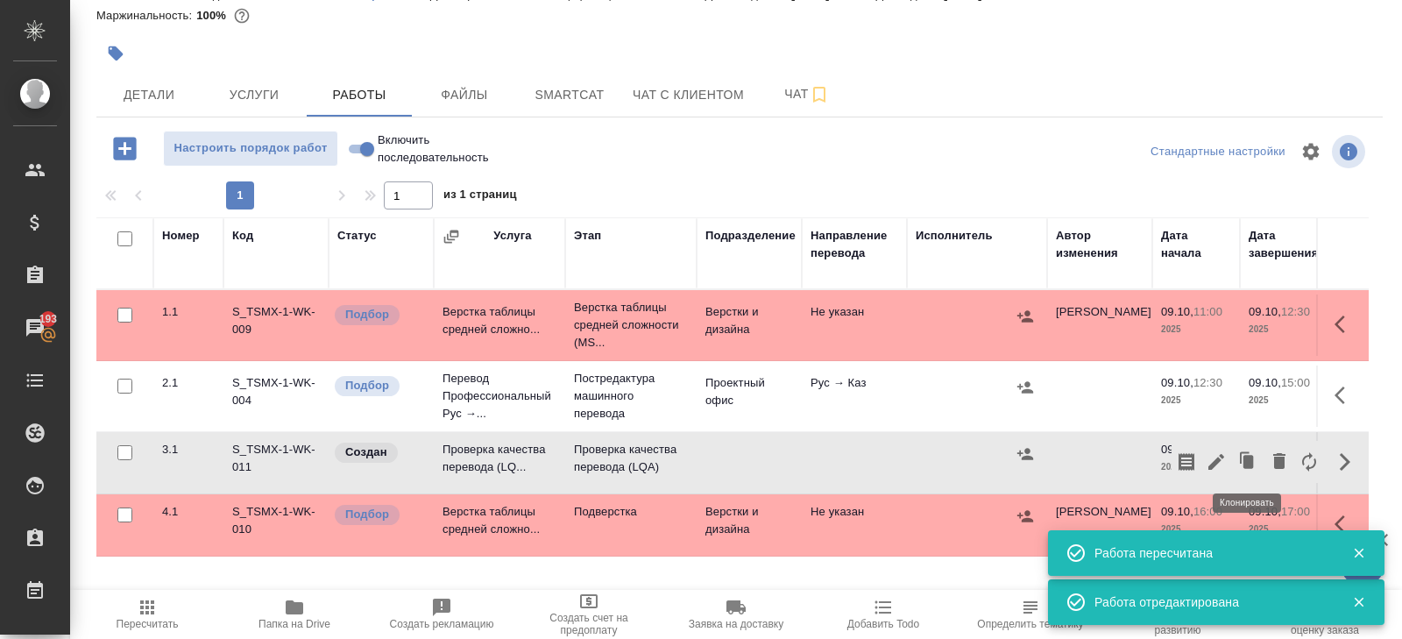
click at [1224, 458] on icon "button" at bounding box center [1216, 461] width 21 height 21
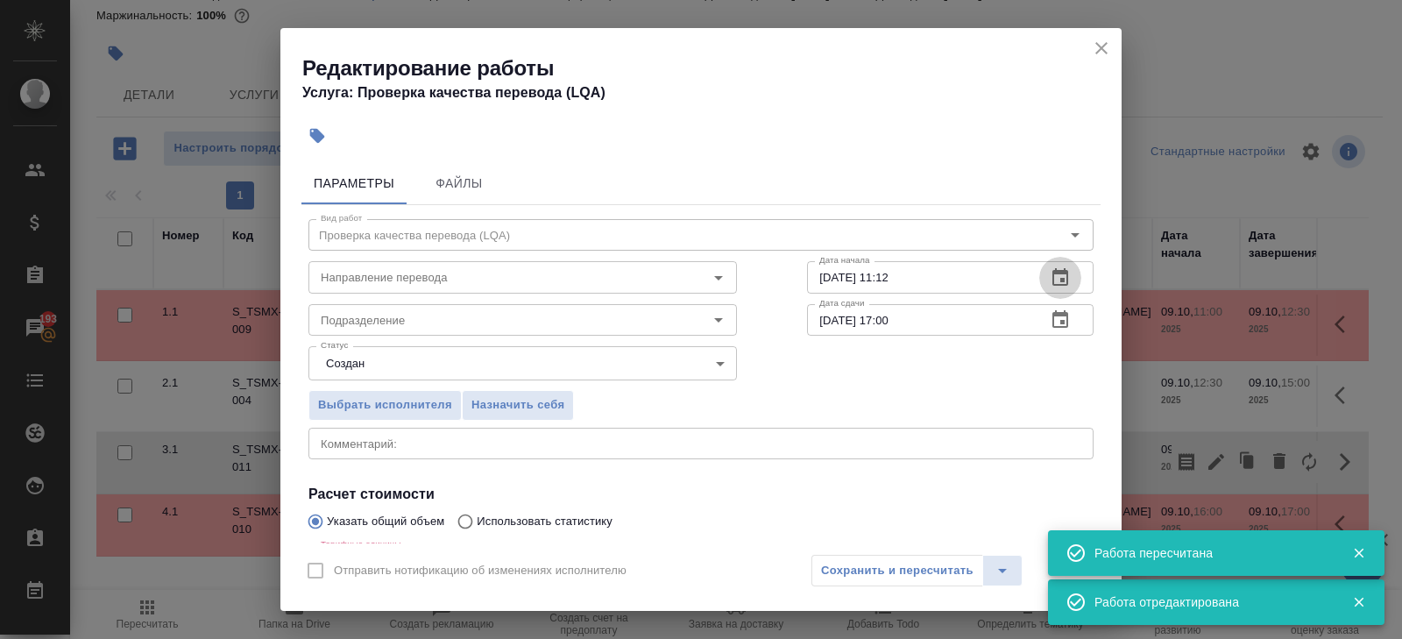
click at [1069, 278] on icon "button" at bounding box center [1060, 277] width 21 height 21
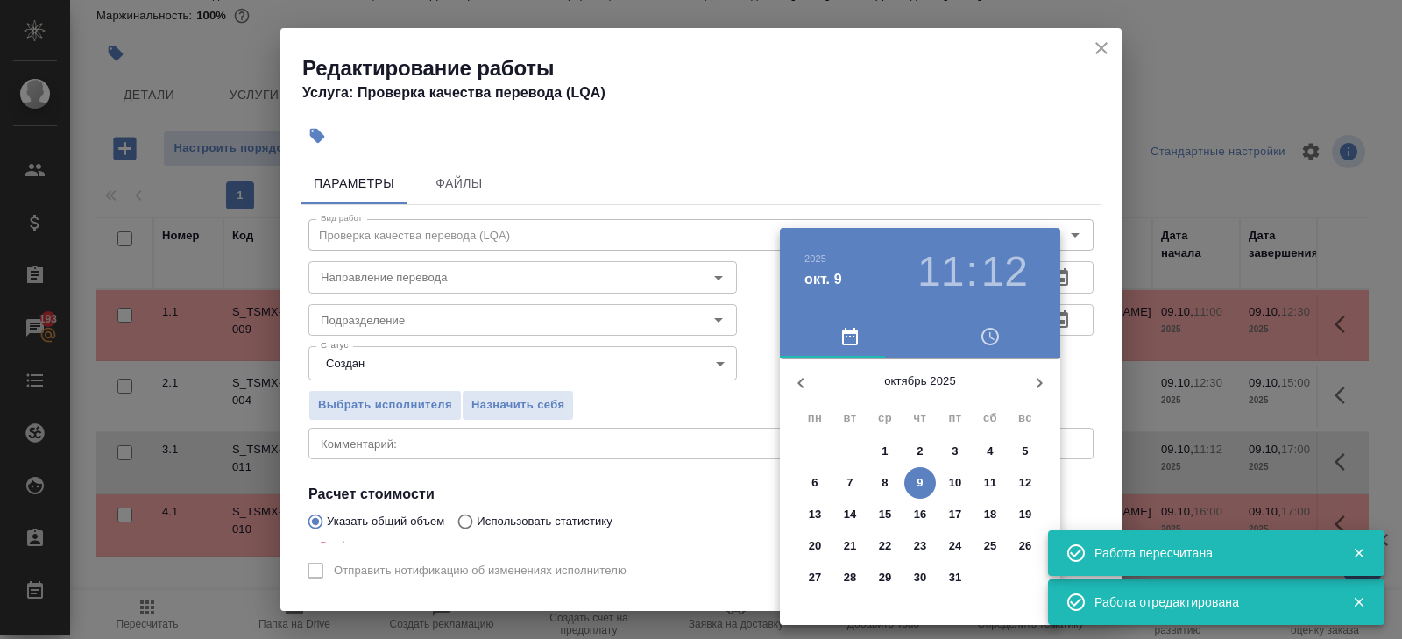
click at [927, 482] on span "9" at bounding box center [921, 483] width 32 height 18
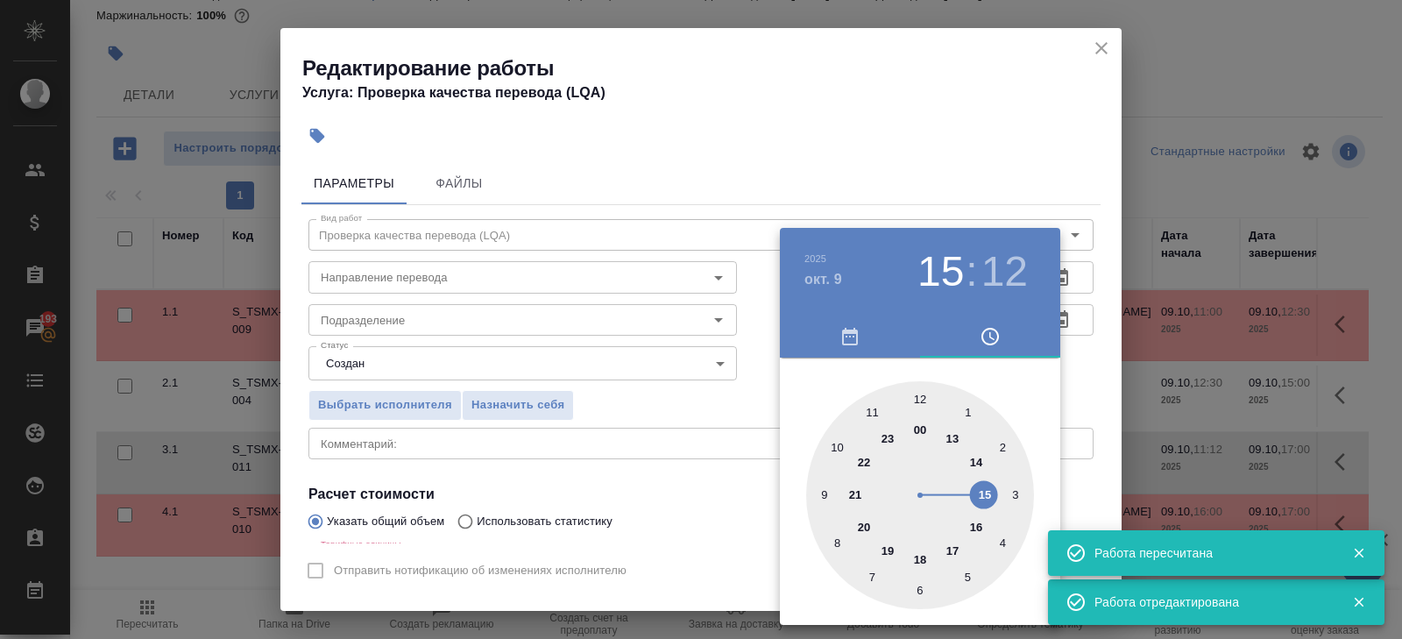
click at [985, 493] on div at bounding box center [920, 495] width 228 height 228
type input "09.10.2025 15:00"
click at [922, 402] on div at bounding box center [920, 495] width 228 height 228
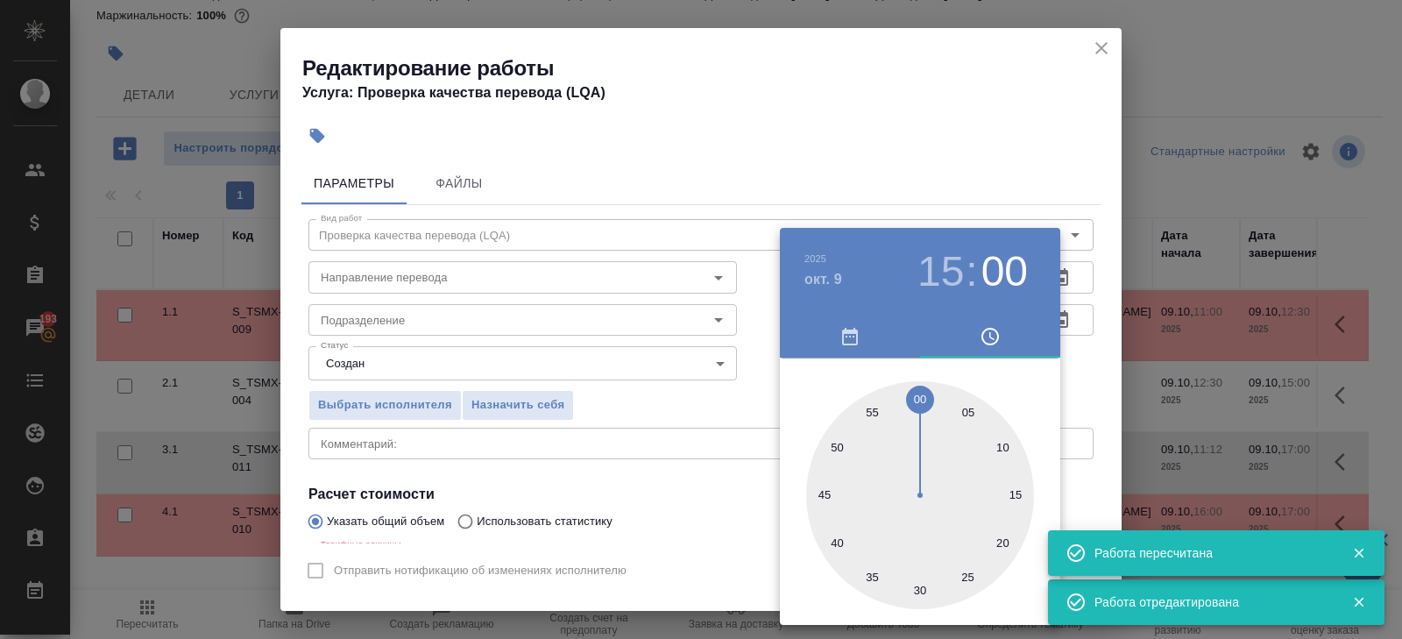
click at [975, 127] on div at bounding box center [701, 319] width 1402 height 639
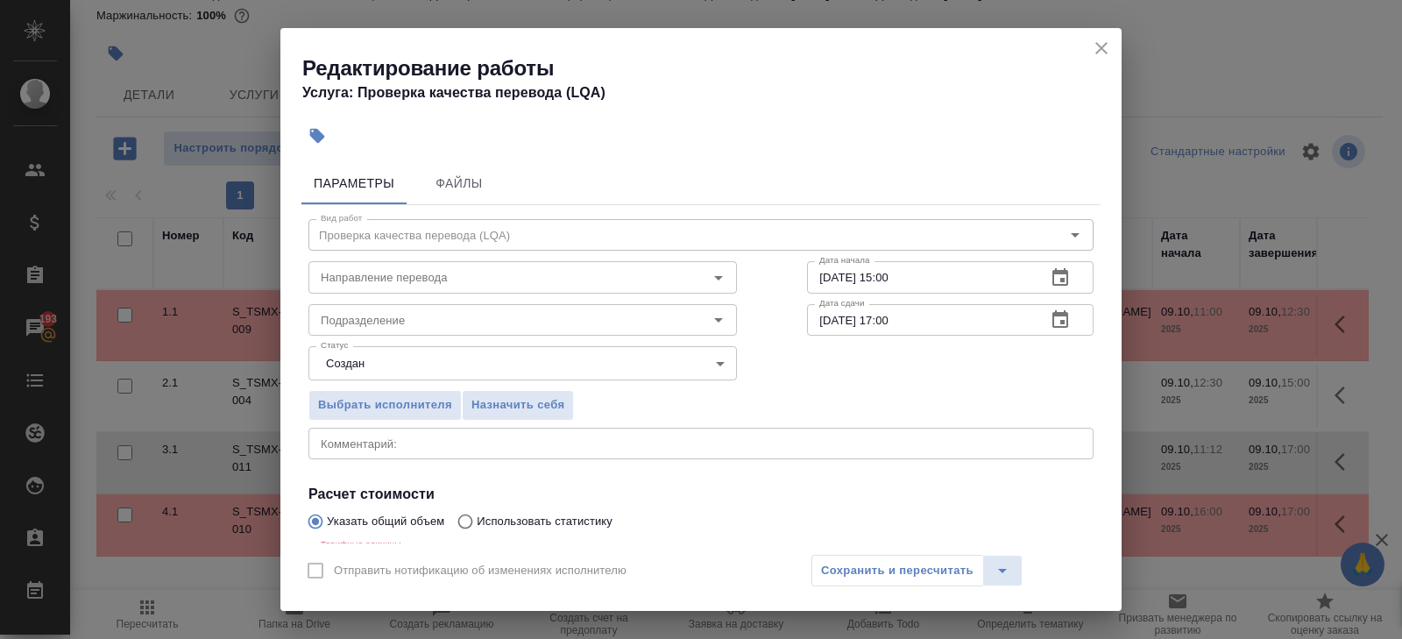
click at [1059, 325] on icon "button" at bounding box center [1060, 319] width 21 height 21
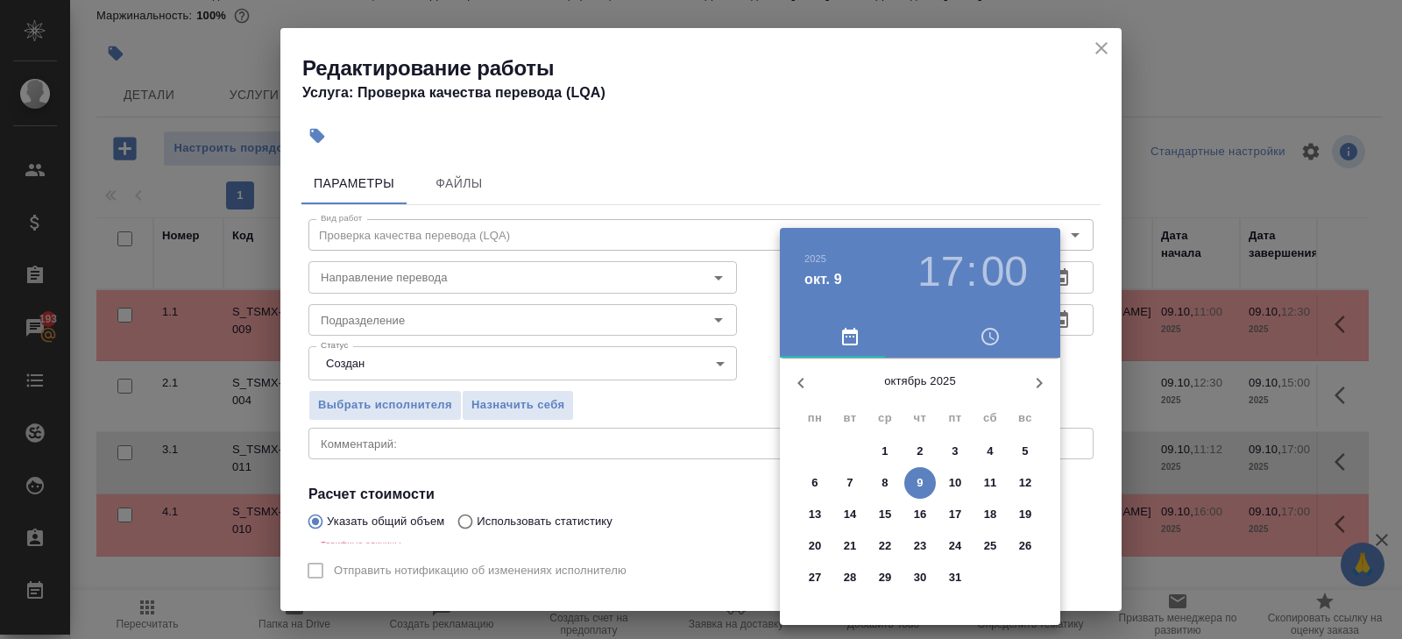
click at [914, 479] on span "9" at bounding box center [921, 483] width 32 height 18
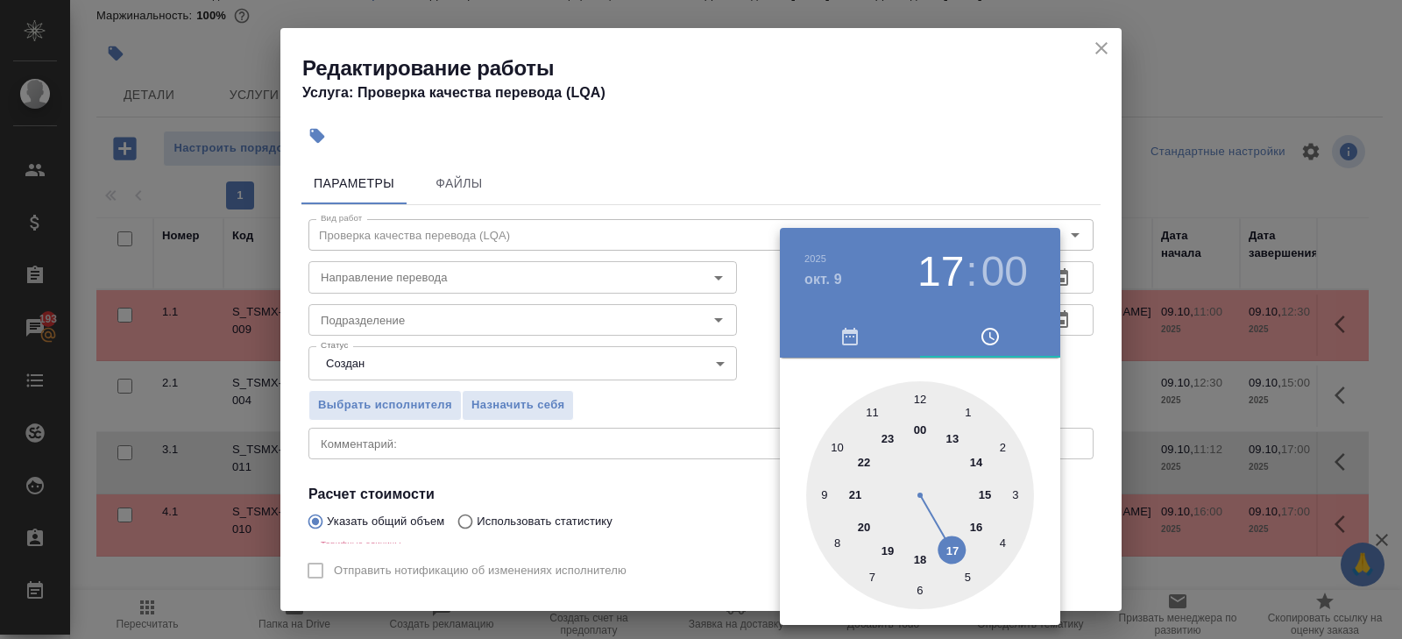
click at [978, 525] on div at bounding box center [920, 495] width 228 height 228
click at [823, 493] on div at bounding box center [920, 495] width 228 height 228
type input "09.10.2025 16:00"
click at [915, 394] on div at bounding box center [920, 495] width 228 height 228
click at [507, 305] on div at bounding box center [701, 319] width 1402 height 639
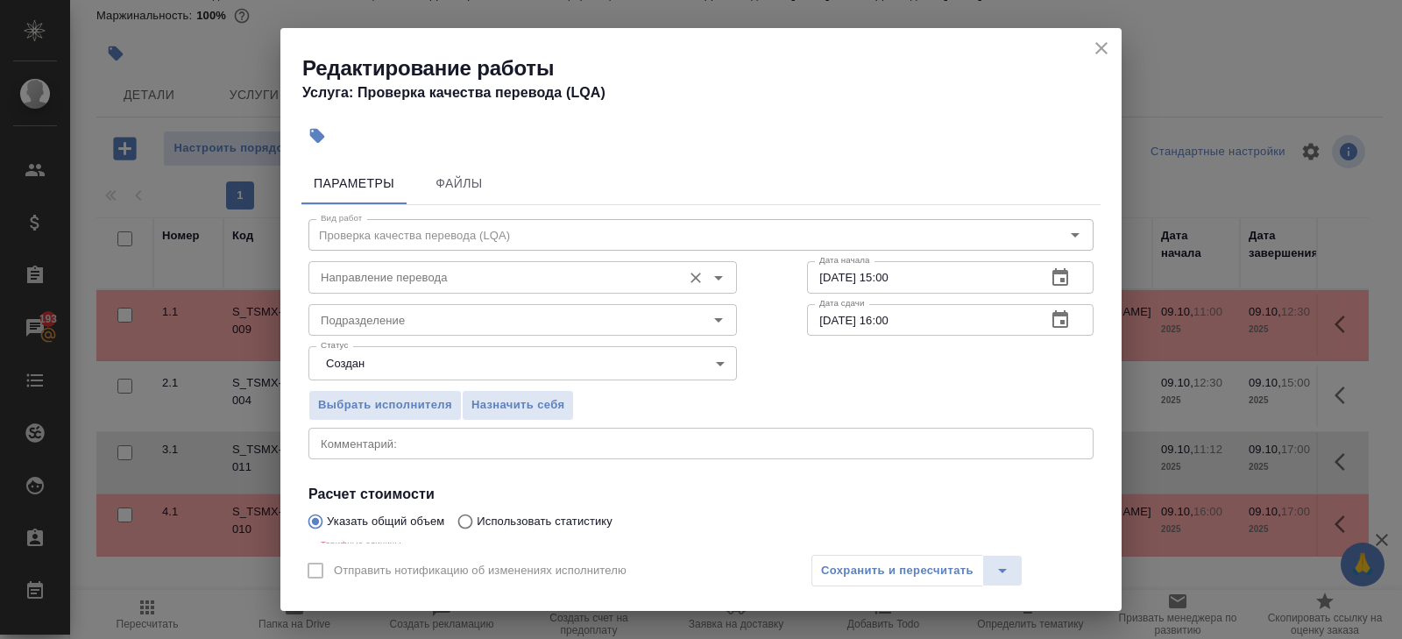
click at [398, 280] on input "Направление перевода" at bounding box center [493, 276] width 359 height 21
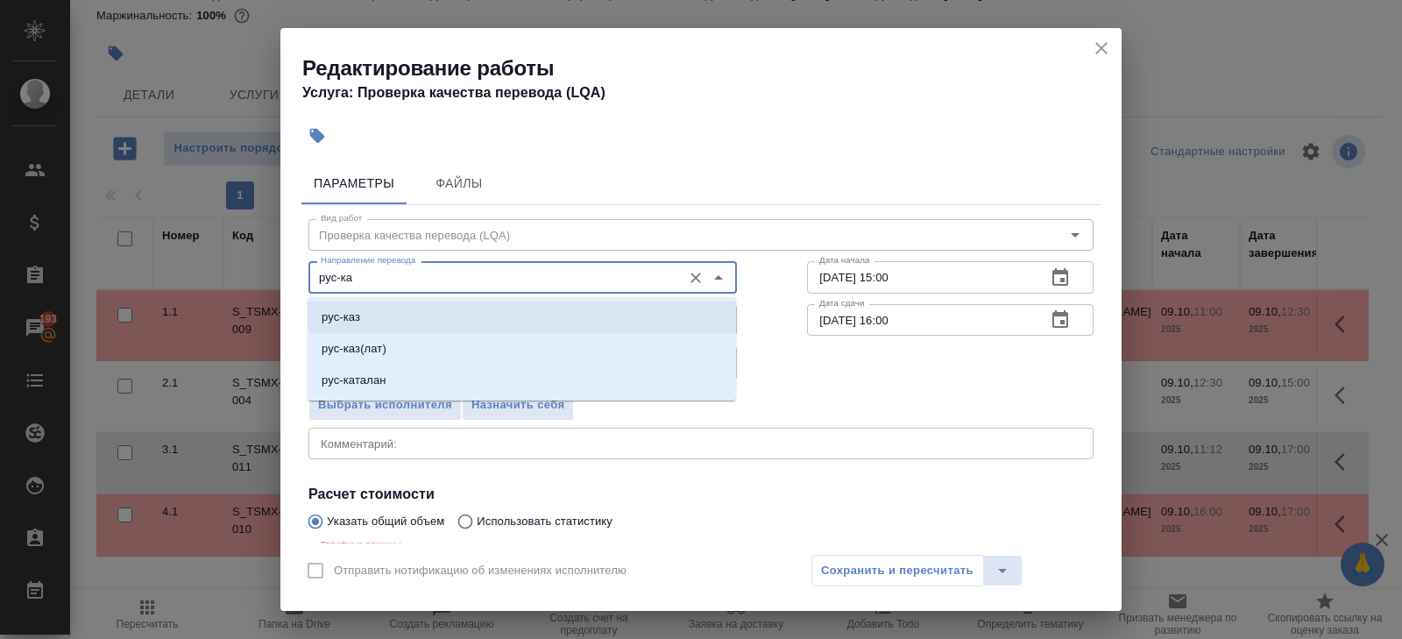
click at [388, 306] on li "рус-каз" at bounding box center [522, 318] width 429 height 32
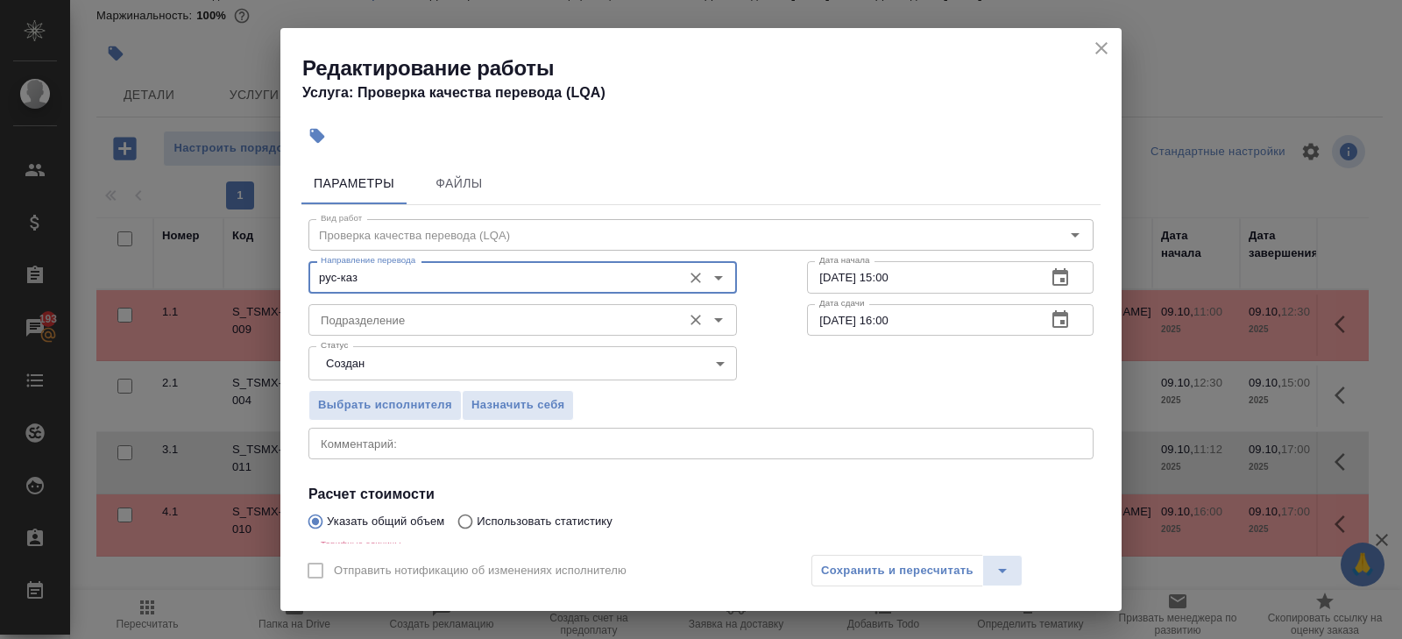
type input "рус-каз"
click at [388, 327] on input "Подразделение" at bounding box center [493, 319] width 359 height 21
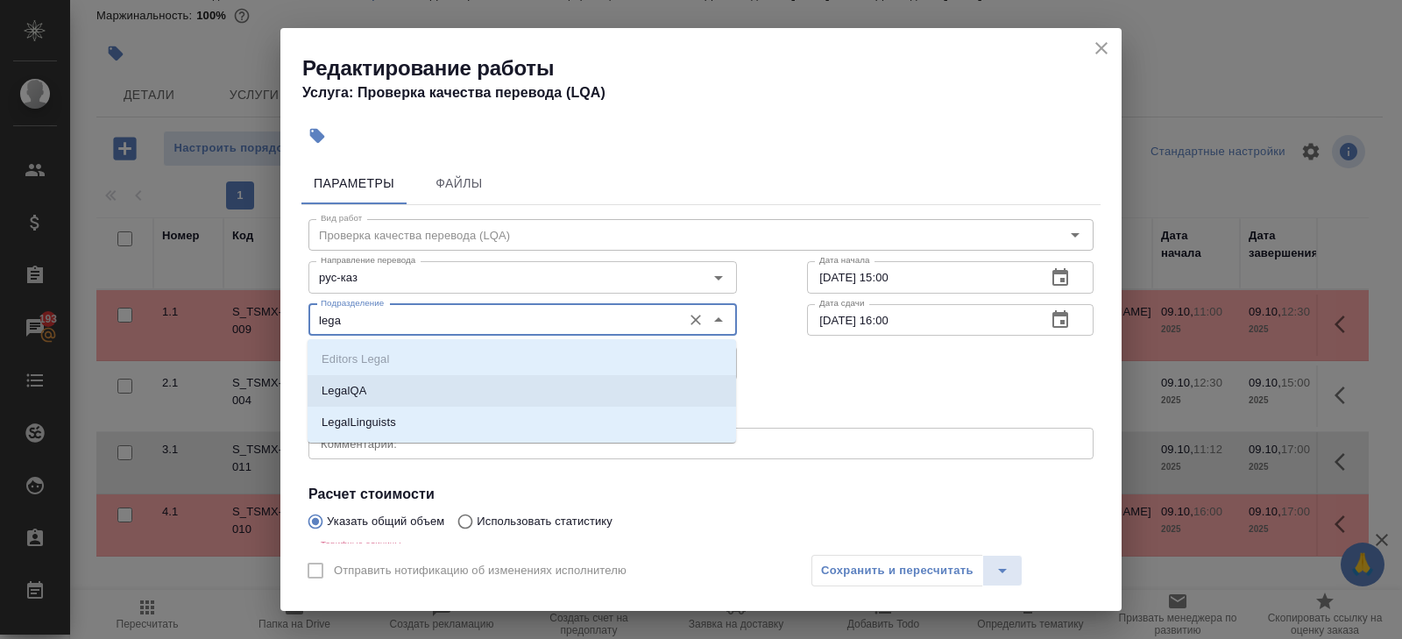
click at [365, 386] on p "LegalQA" at bounding box center [344, 391] width 45 height 18
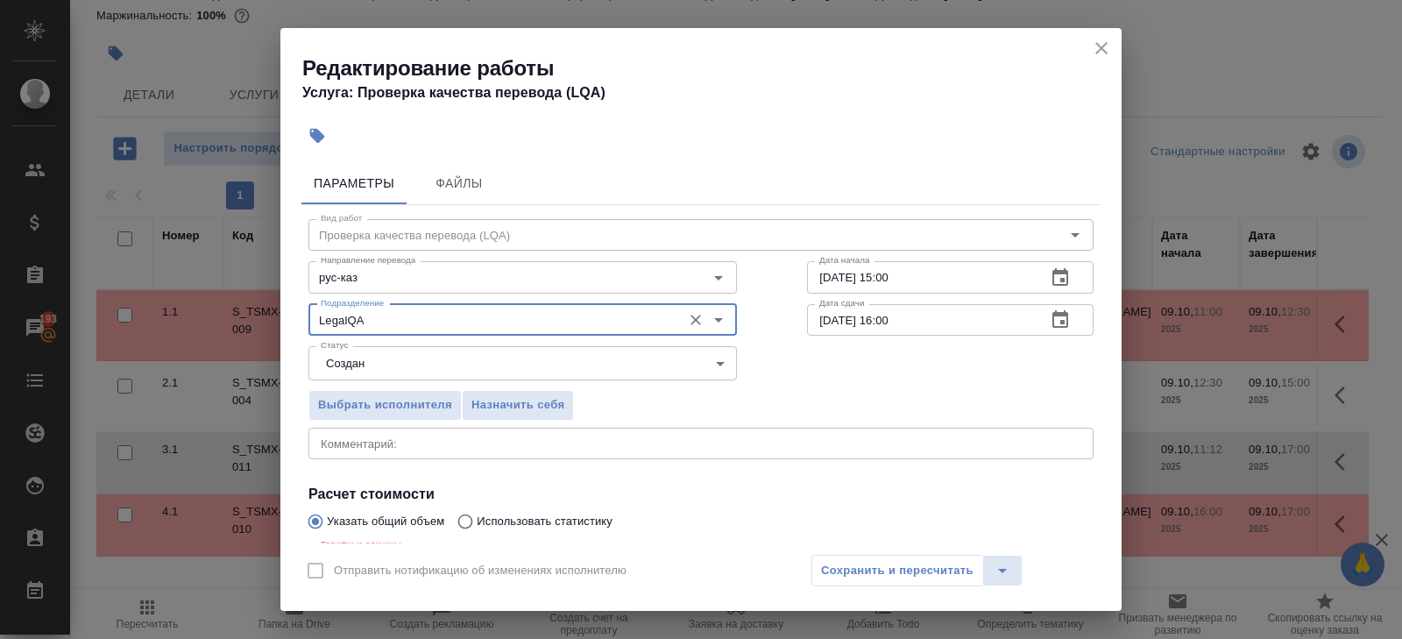
type input "LegalQA"
click at [350, 361] on body "🙏 .cls-1 fill:#fff; AWATERA Belyakova Yulia Клиенты Спецификации Заказы 193 Чат…" at bounding box center [701, 319] width 1402 height 639
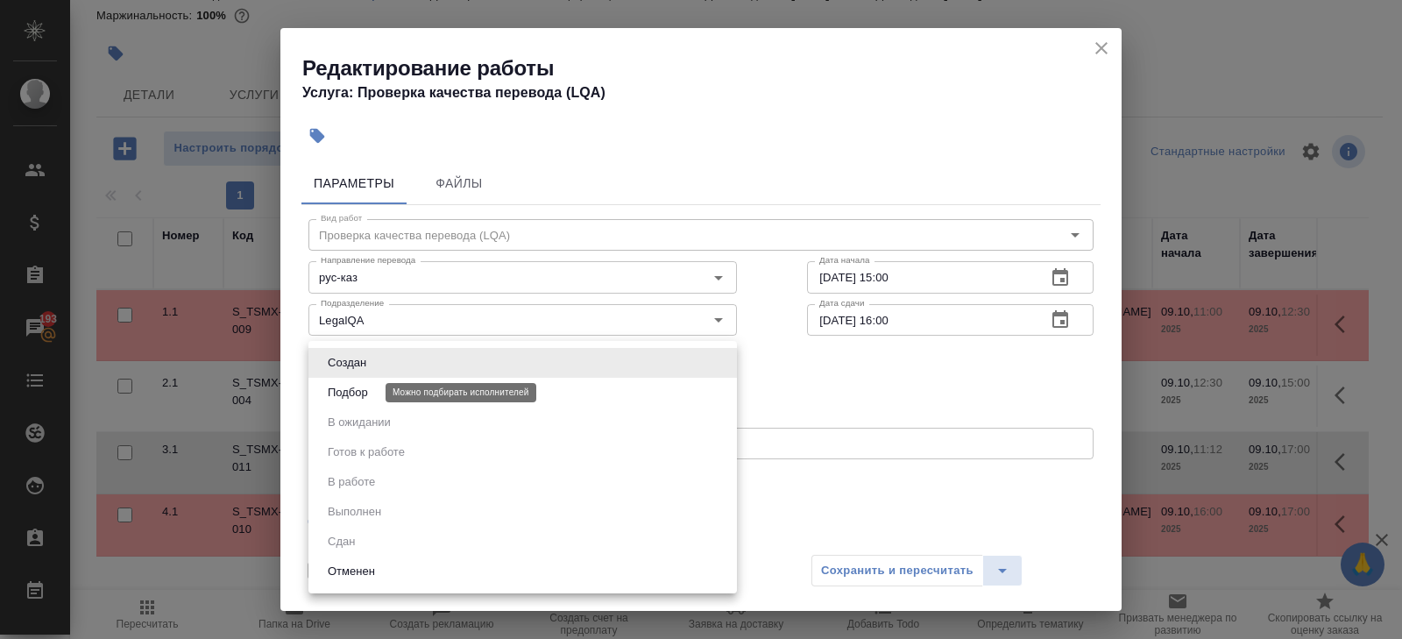
click at [350, 387] on button "Подбор" at bounding box center [348, 392] width 51 height 19
type input "recruiting"
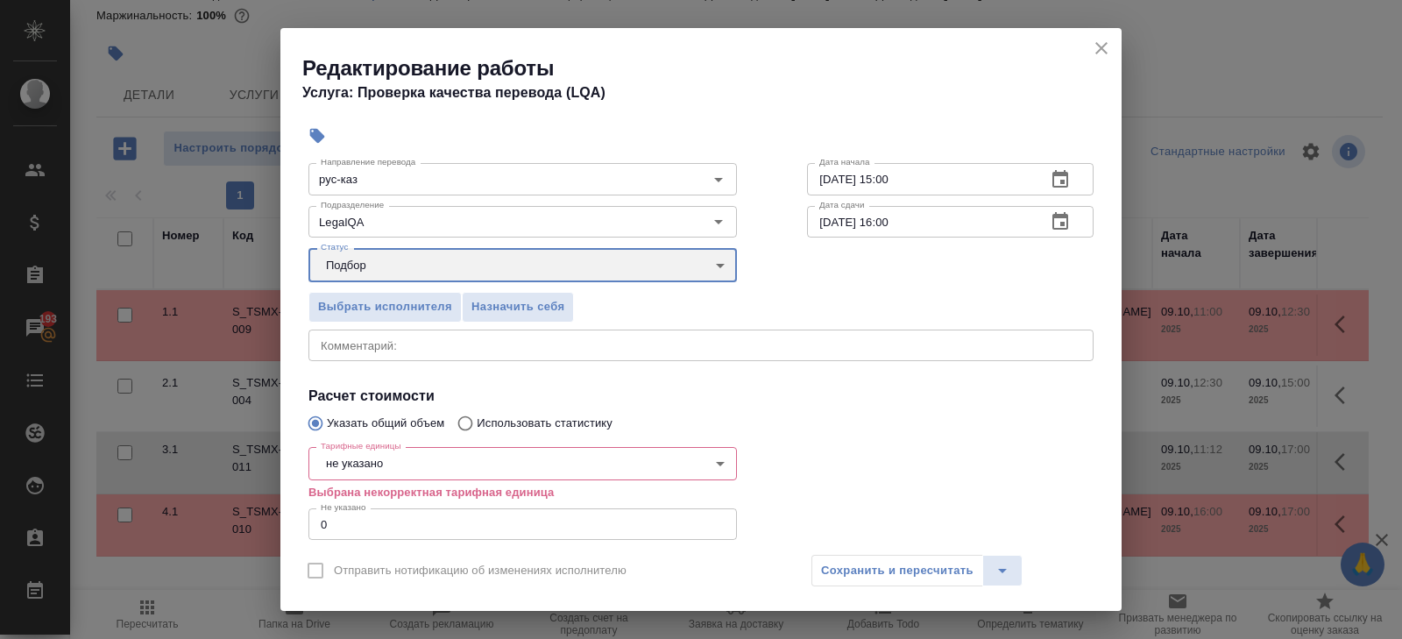
scroll to position [203, 0]
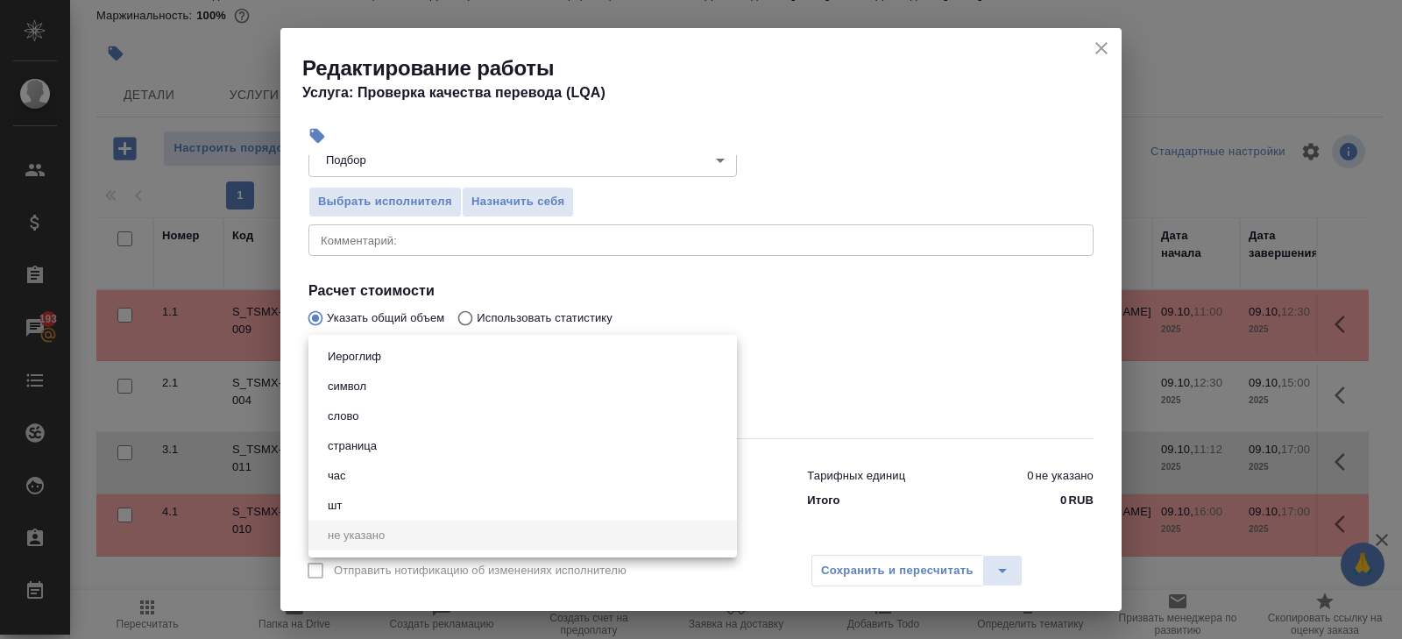
click at [348, 354] on body "🙏 .cls-1 fill:#fff; AWATERA Belyakova Yulia Клиенты Спецификации Заказы 193 Чат…" at bounding box center [701, 319] width 1402 height 639
click at [351, 475] on li "час" at bounding box center [523, 476] width 429 height 30
type input "5a8b1489cc6b4906c91bfd93"
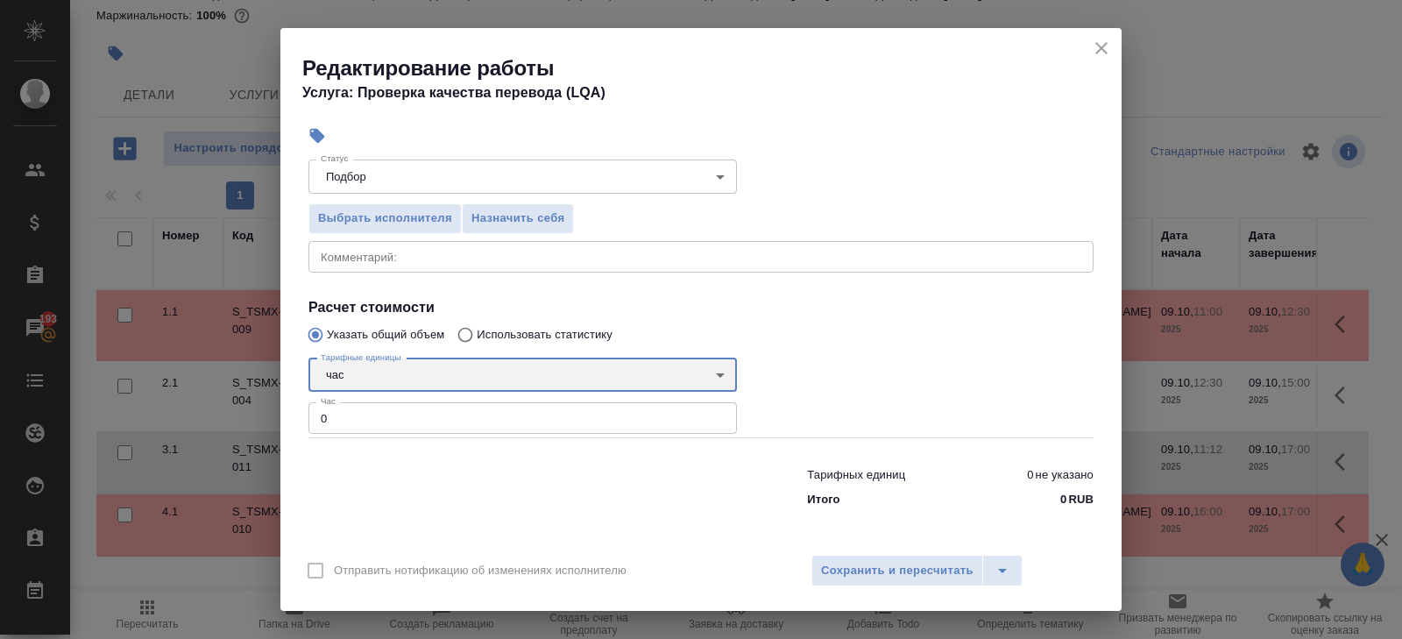
scroll to position [186, 0]
click at [351, 419] on input "0" at bounding box center [523, 419] width 429 height 32
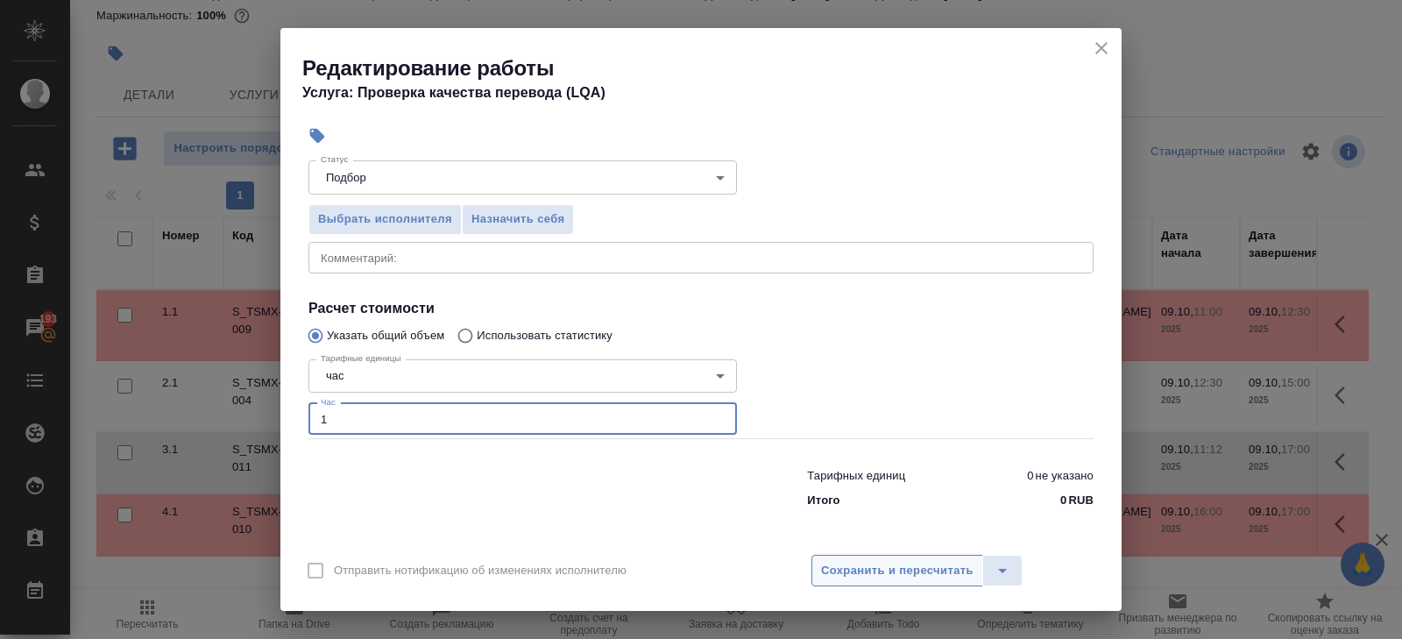
type input "1"
click at [848, 565] on span "Сохранить и пересчитать" at bounding box center [897, 571] width 153 height 20
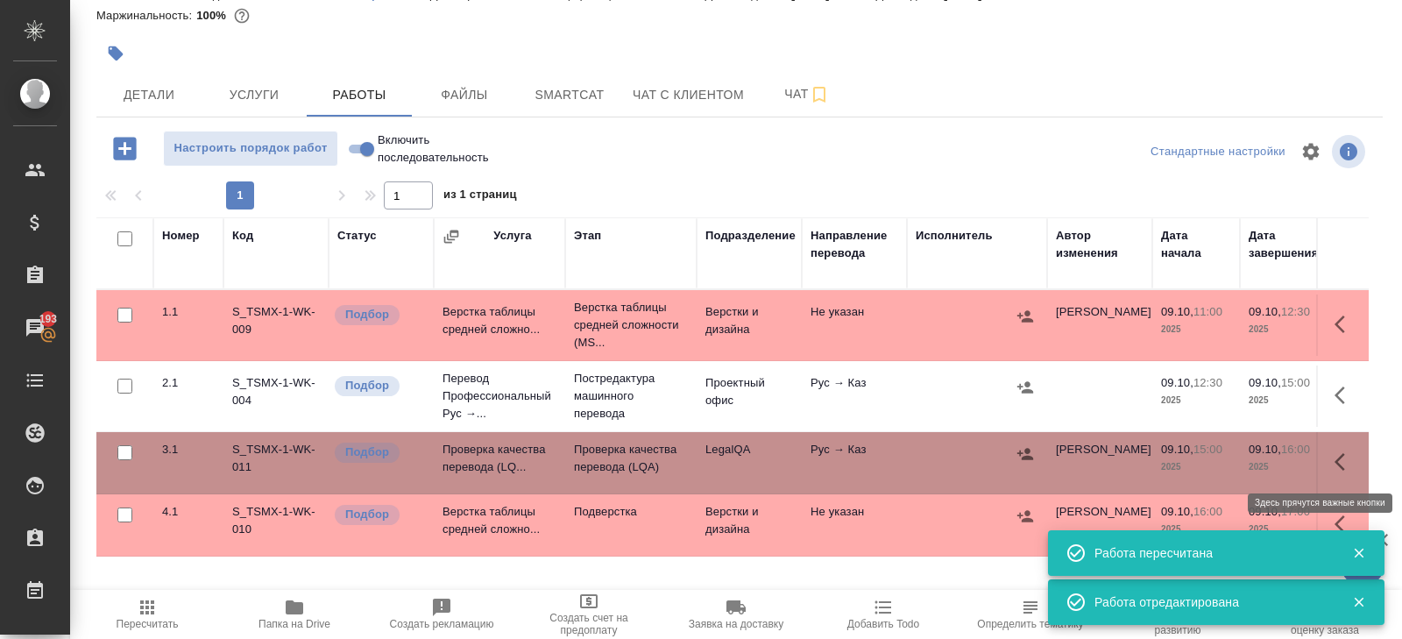
click at [1342, 466] on icon "button" at bounding box center [1340, 462] width 11 height 18
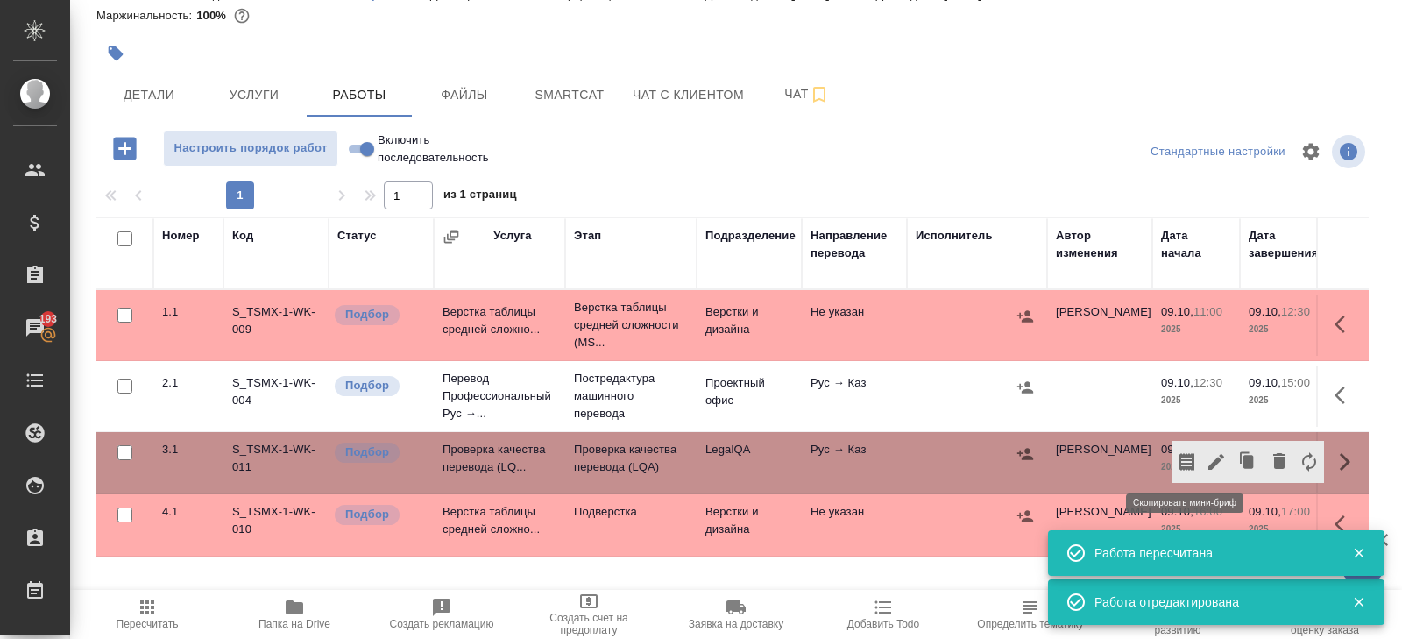
click at [1186, 461] on icon "button" at bounding box center [1187, 462] width 16 height 18
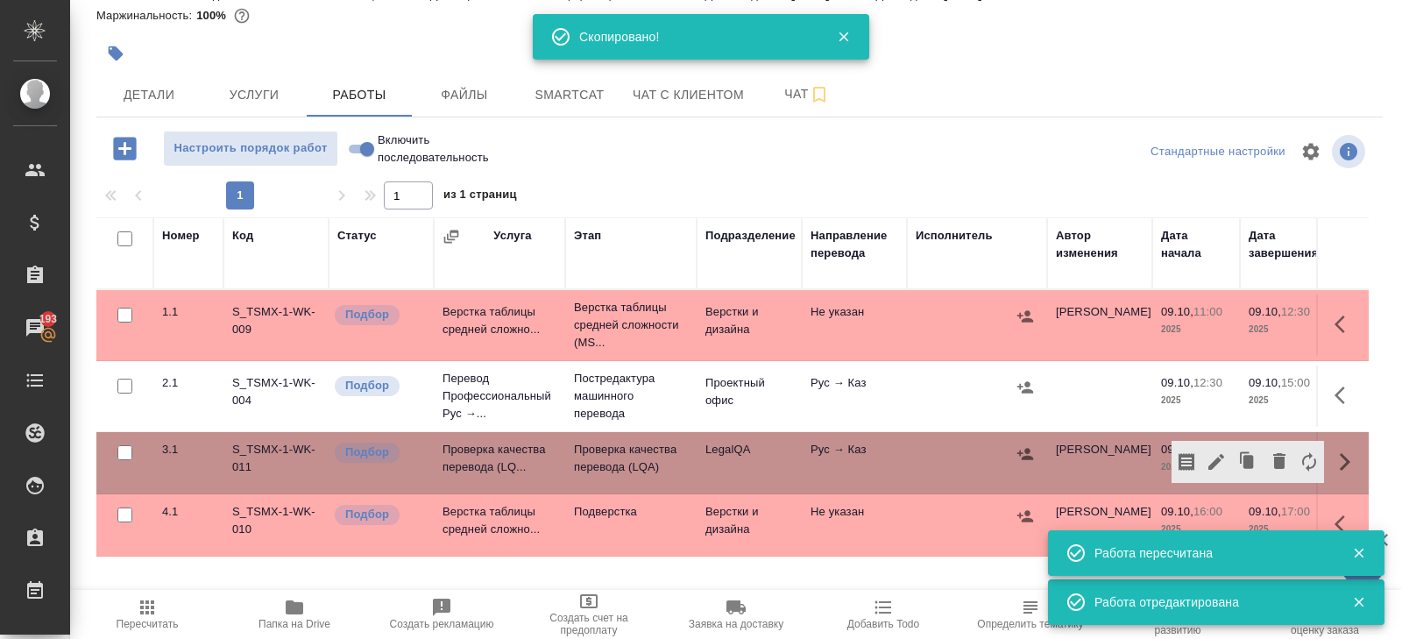
scroll to position [93, 0]
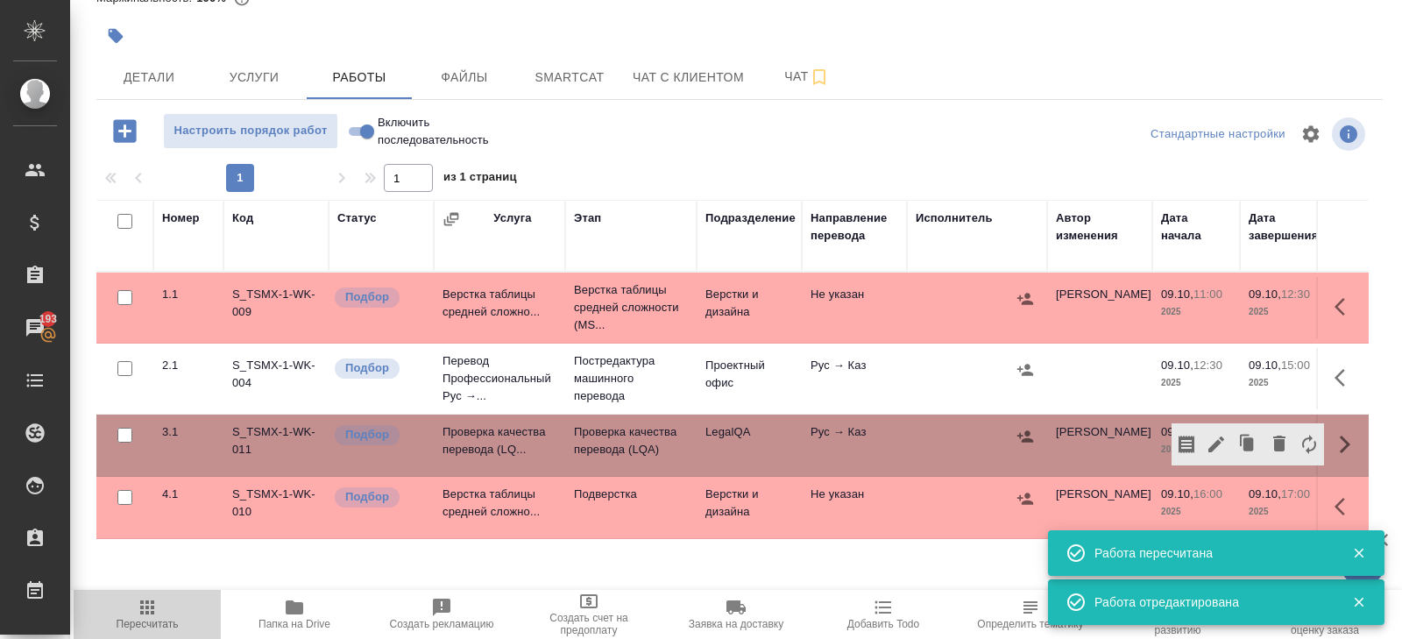
click at [149, 609] on icon "button" at bounding box center [147, 607] width 21 height 21
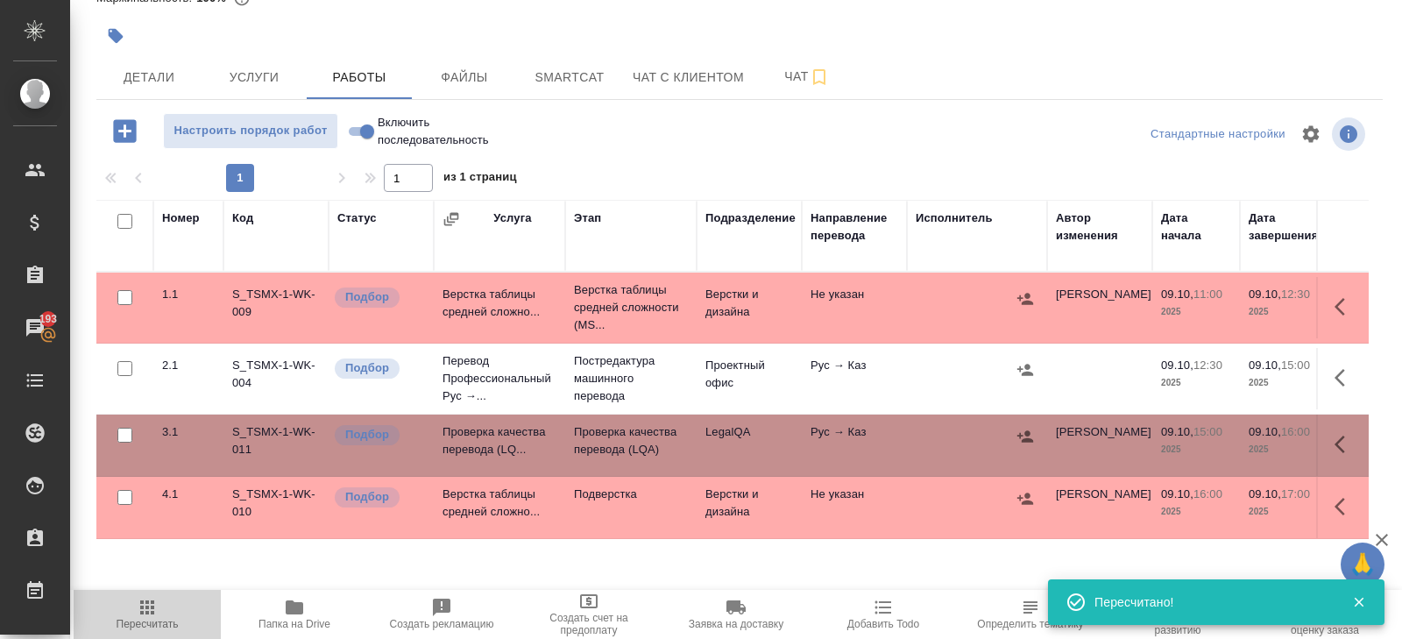
click at [138, 628] on span "Пересчитать" at bounding box center [148, 624] width 62 height 12
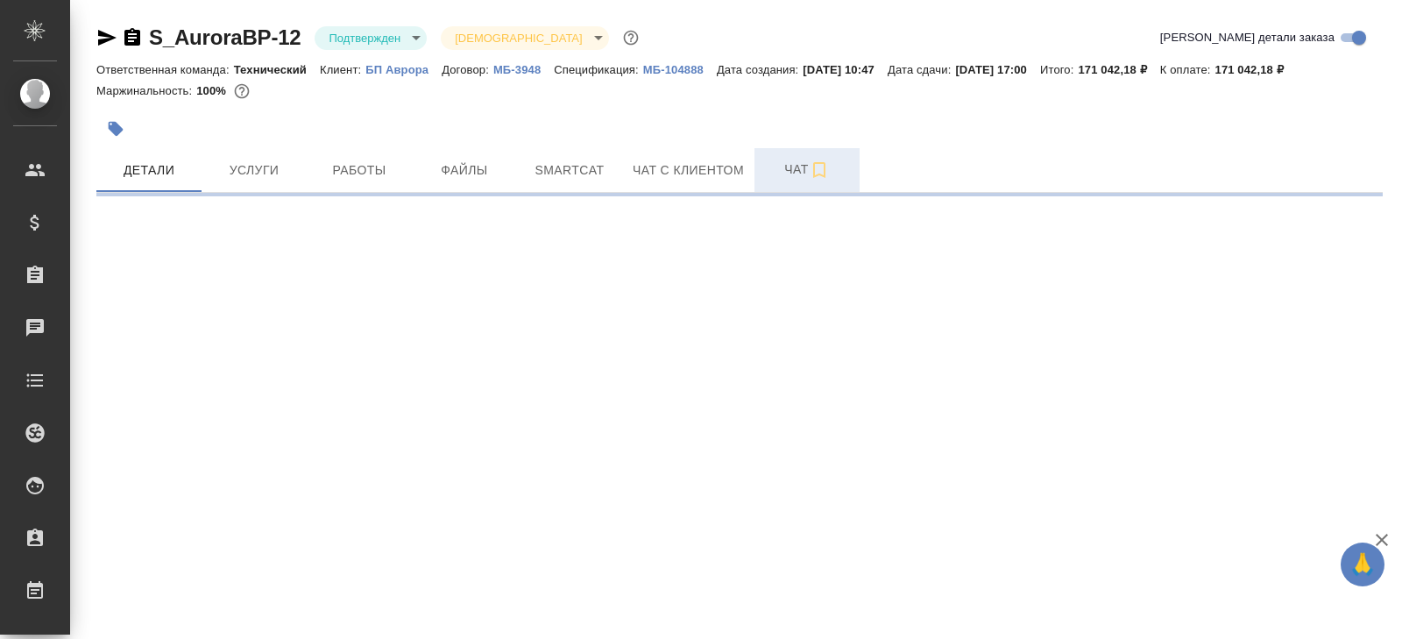
select select "RU"
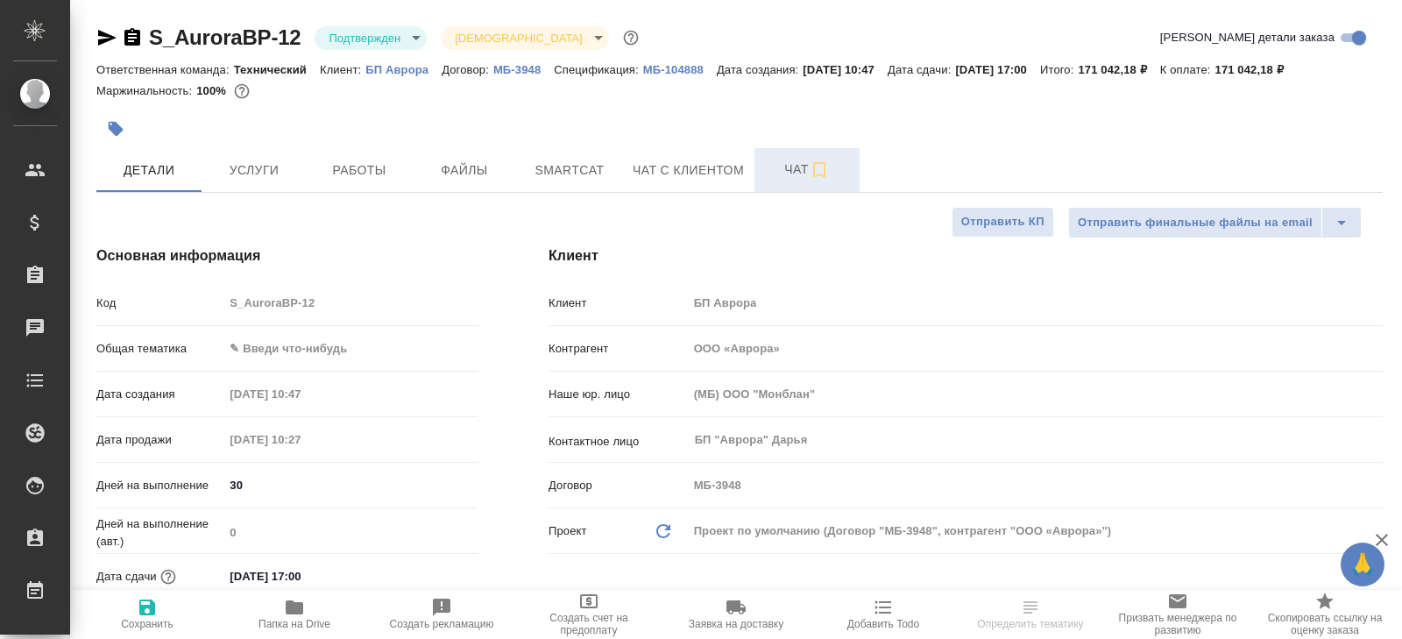
type textarea "x"
click at [794, 175] on span "Чат" at bounding box center [807, 170] width 84 height 22
type textarea "x"
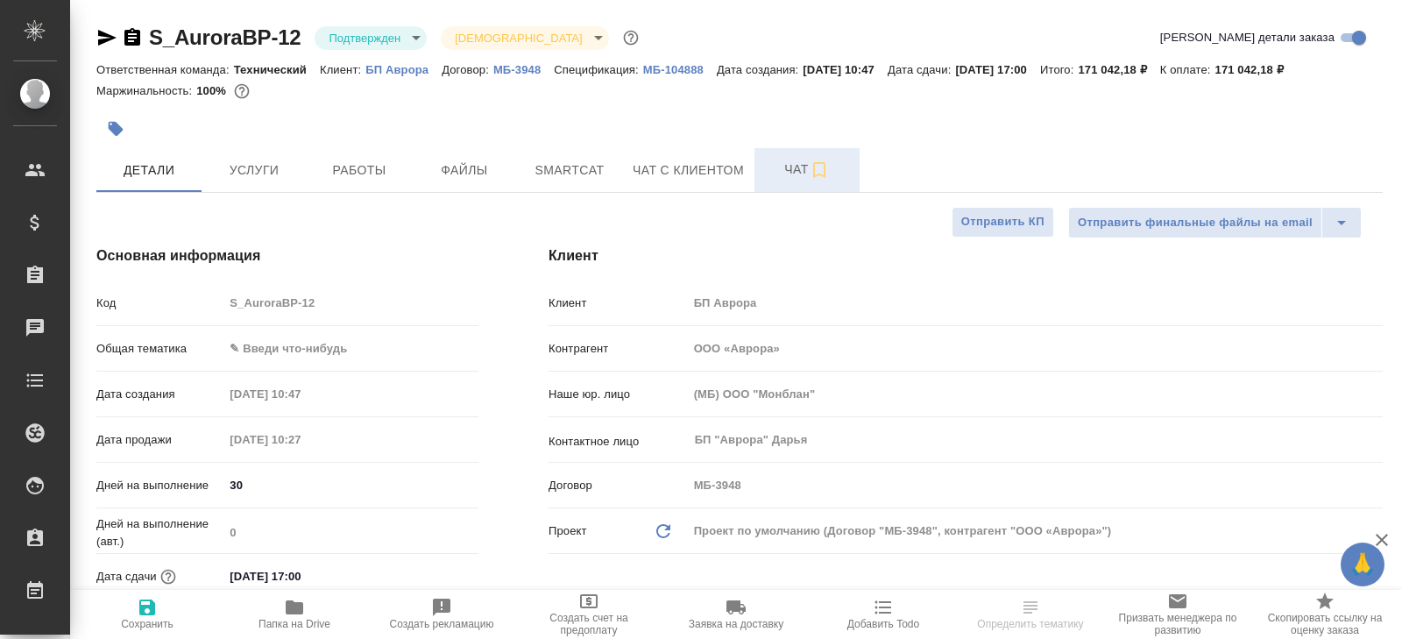
type textarea "x"
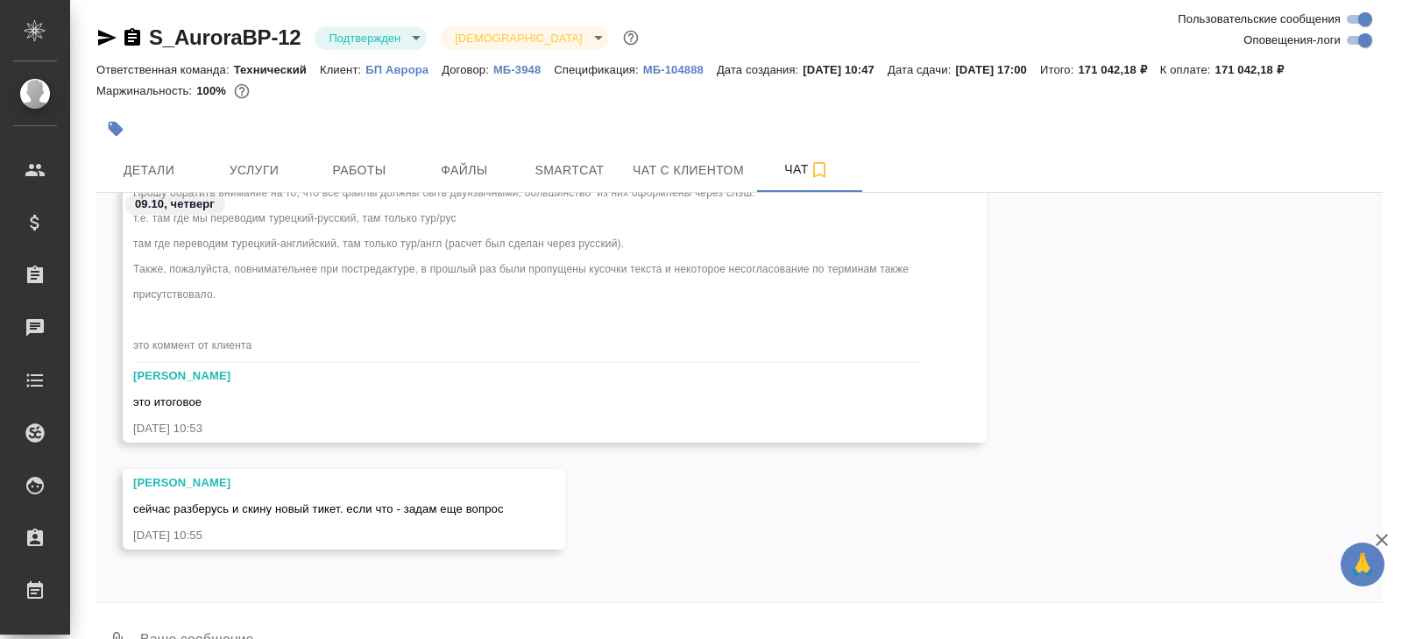
click at [1357, 47] on input "Оповещения-логи" at bounding box center [1365, 40] width 63 height 21
checkbox input "false"
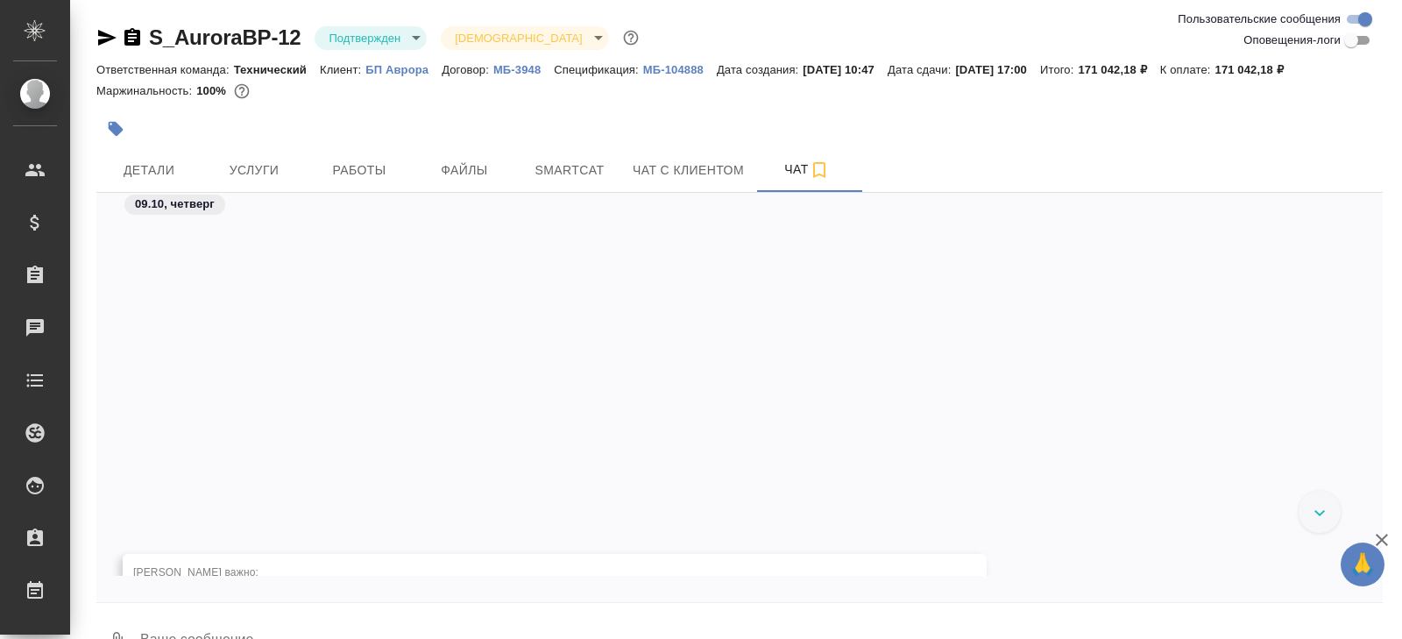
scroll to position [4629, 0]
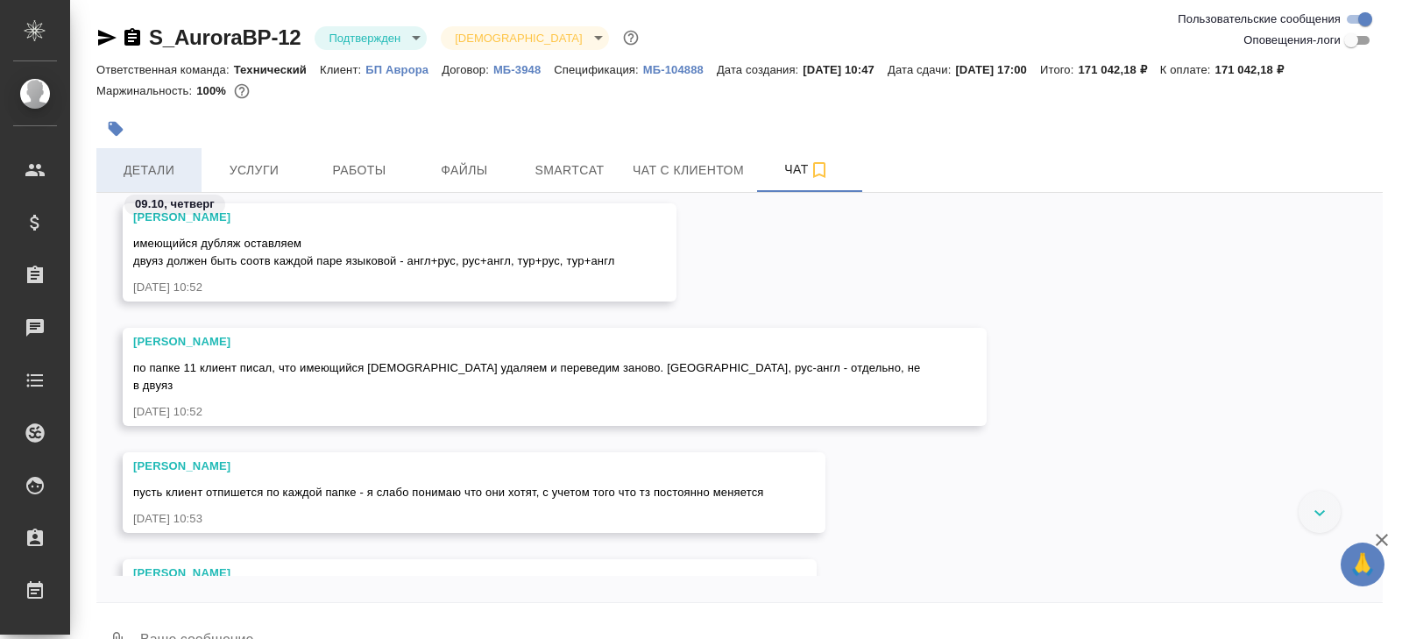
click at [147, 160] on span "Детали" at bounding box center [149, 171] width 84 height 22
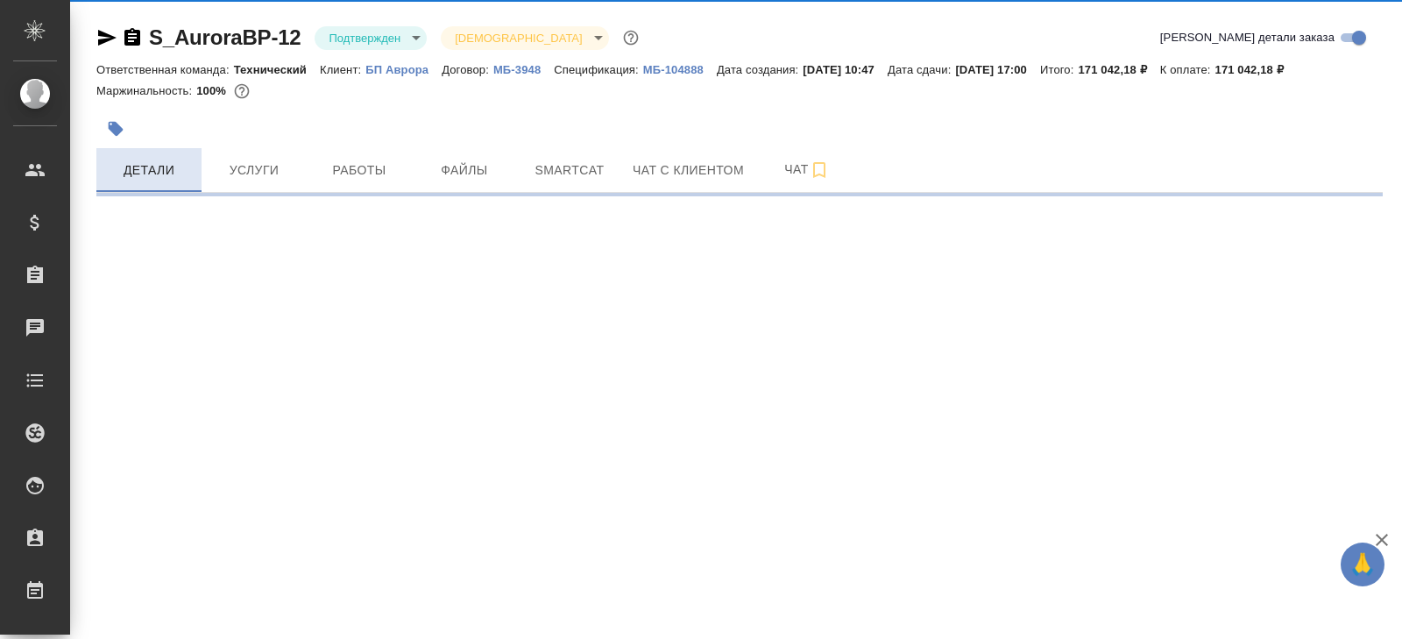
select select "RU"
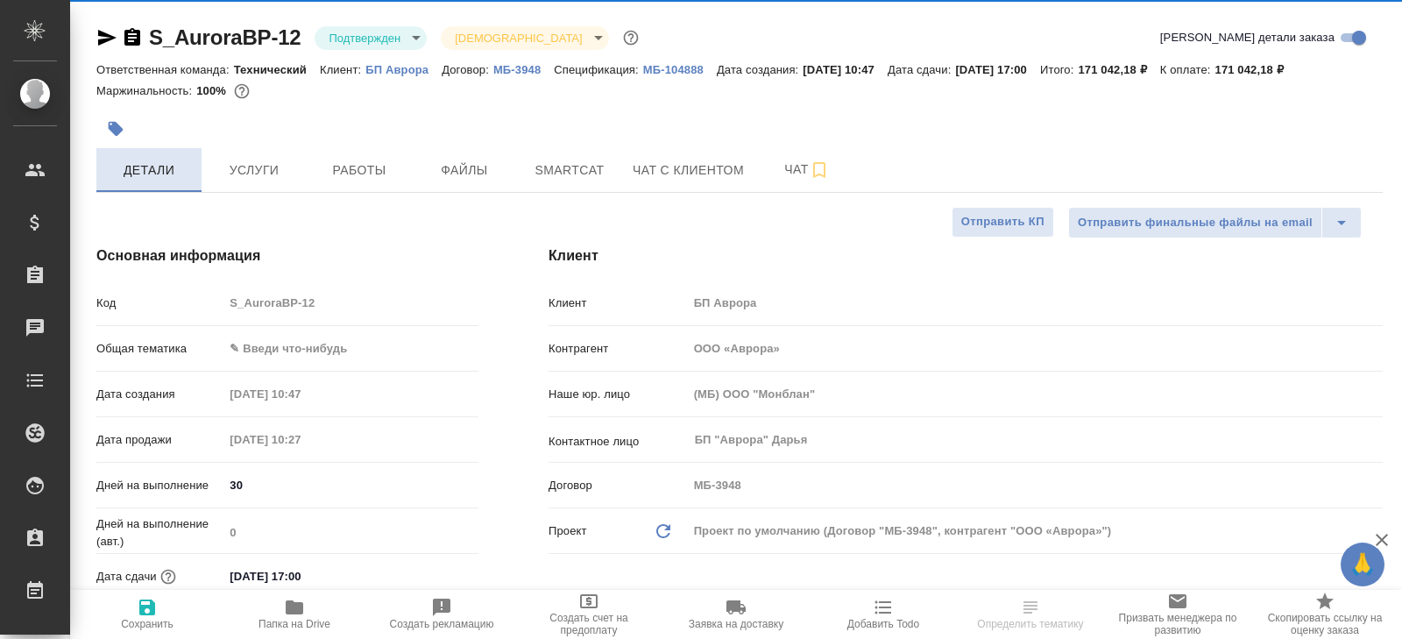
type textarea "x"
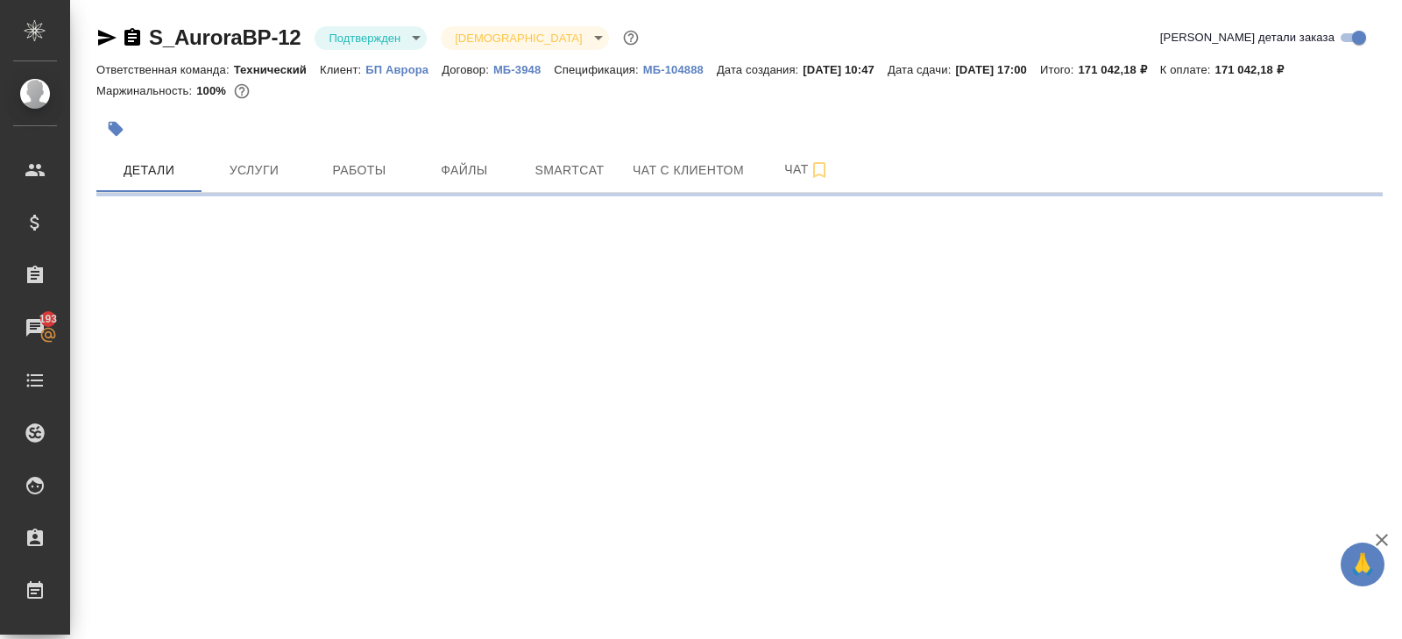
select select "RU"
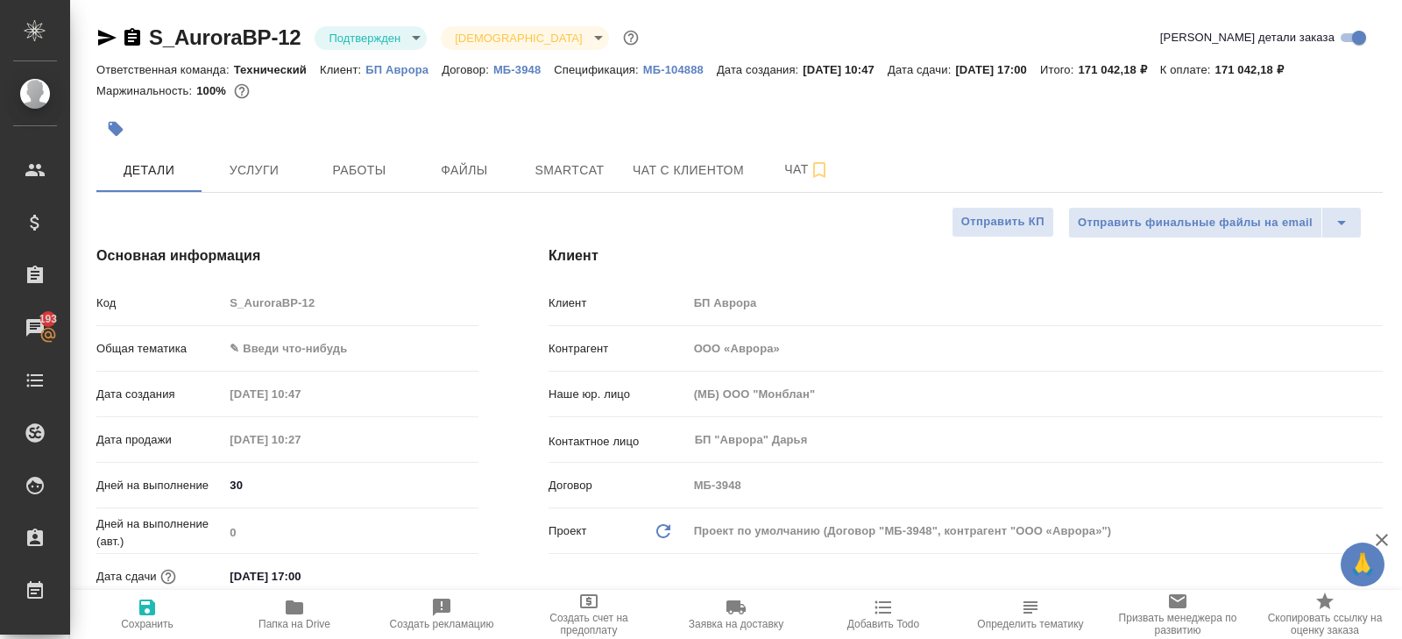
type textarea "x"
click at [103, 34] on icon "button" at bounding box center [107, 38] width 18 height 16
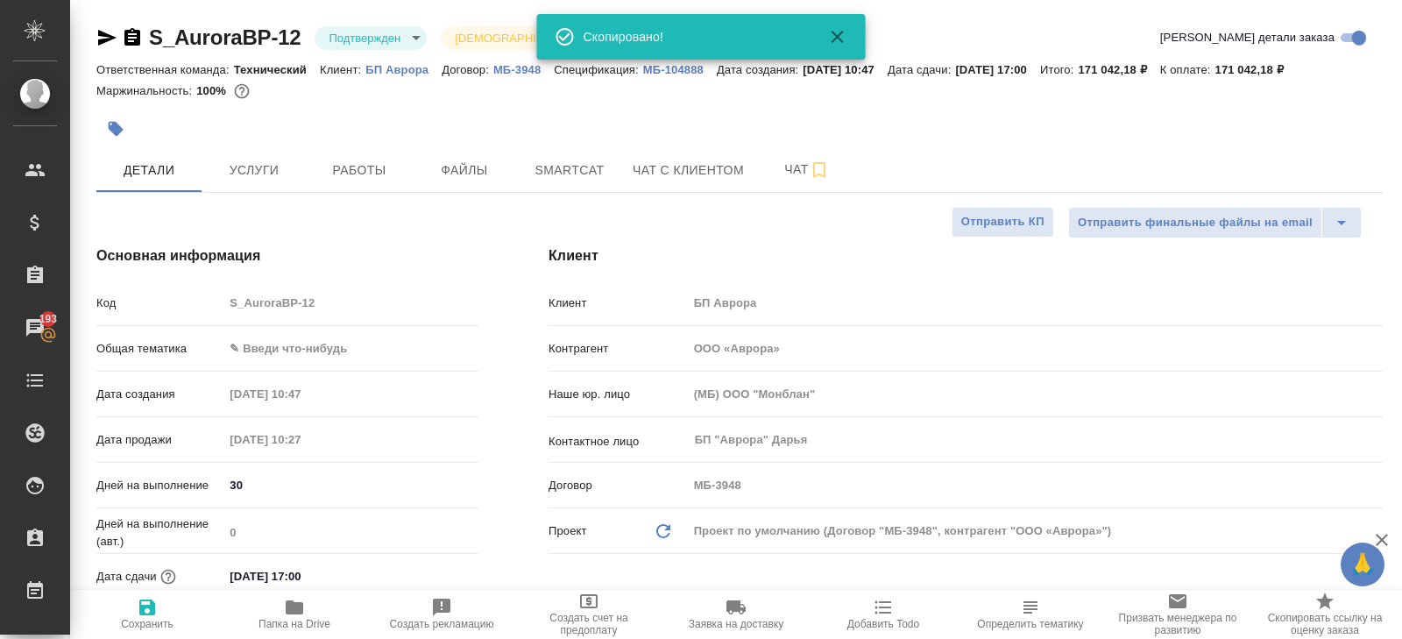
type textarea "x"
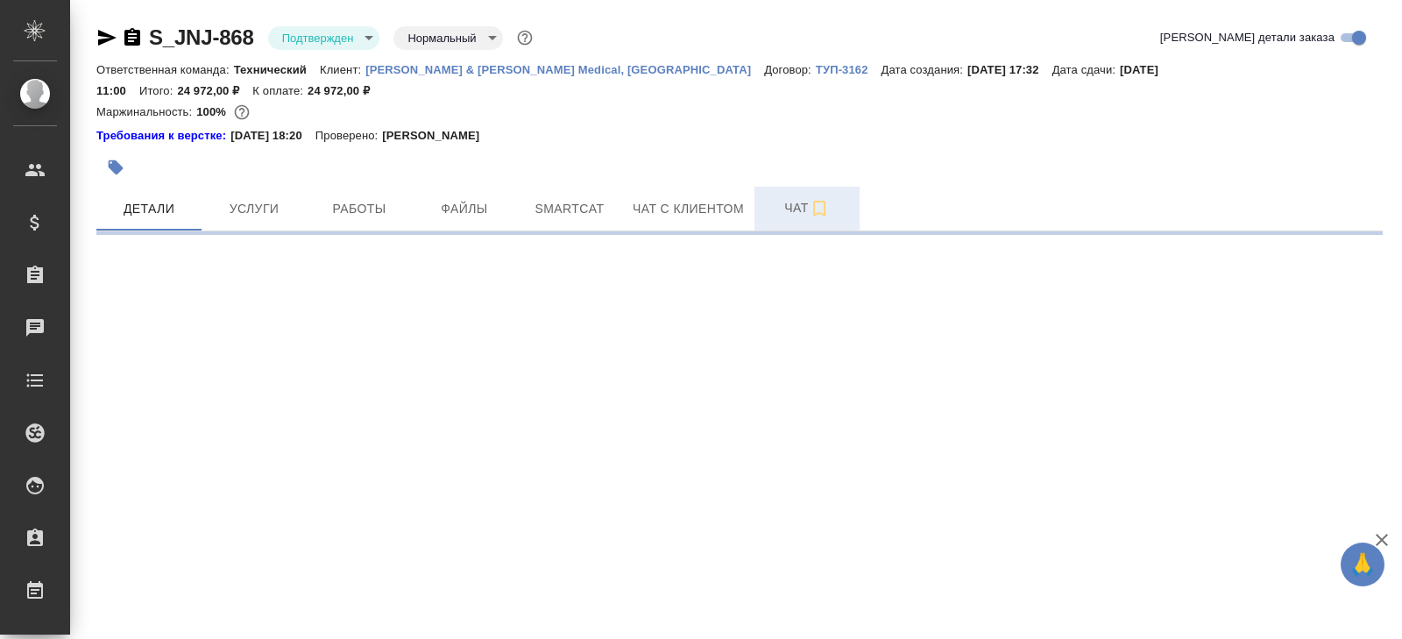
select select "RU"
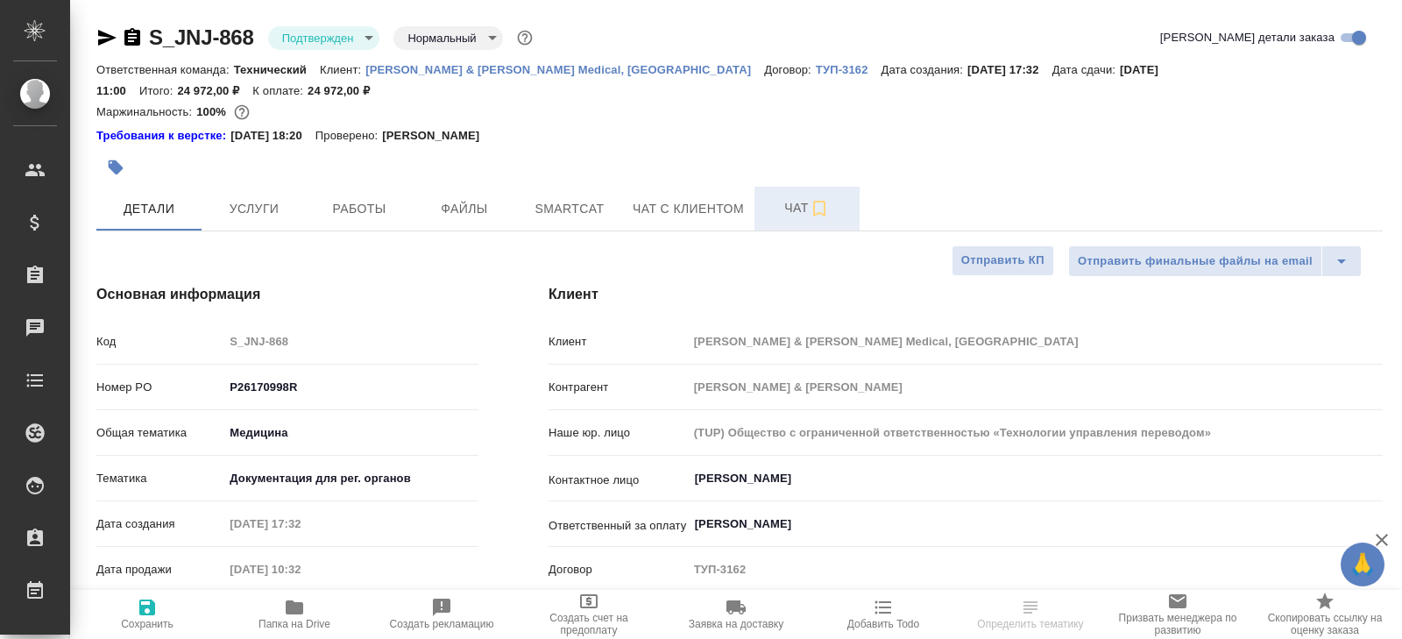
type textarea "x"
click at [800, 197] on span "Чат" at bounding box center [807, 208] width 84 height 22
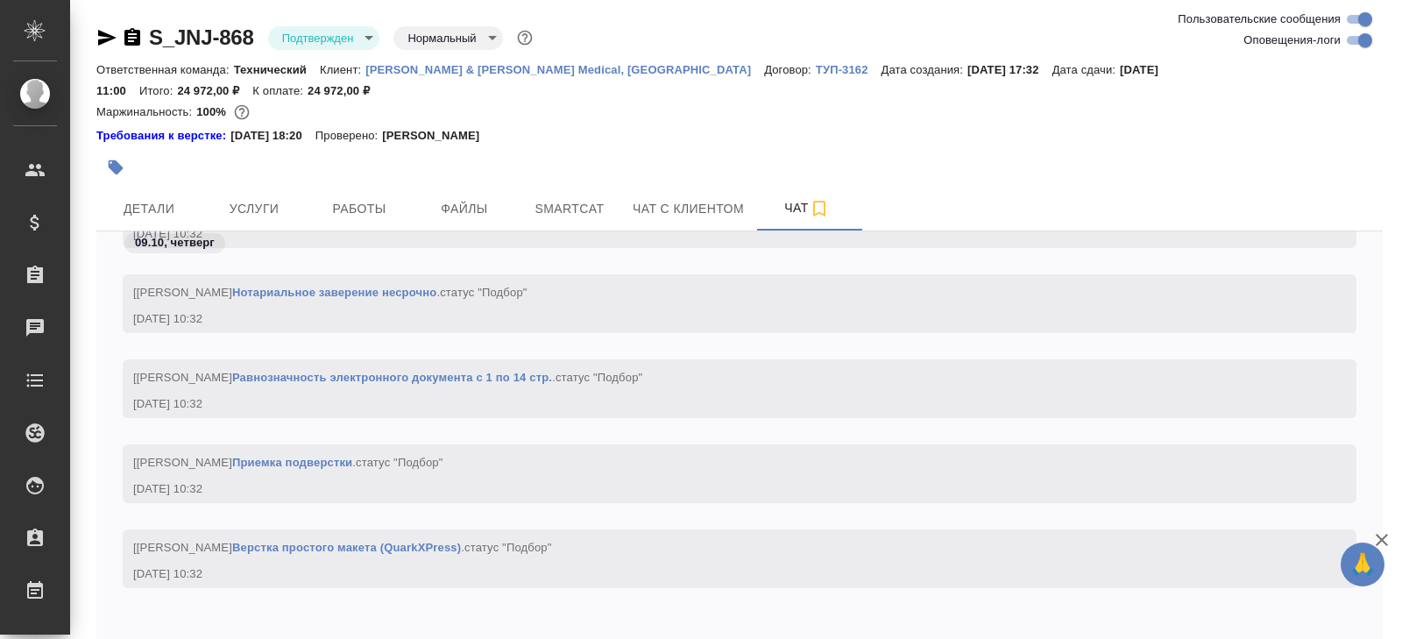
click at [1358, 43] on input "Оповещения-логи" at bounding box center [1365, 40] width 63 height 21
checkbox input "false"
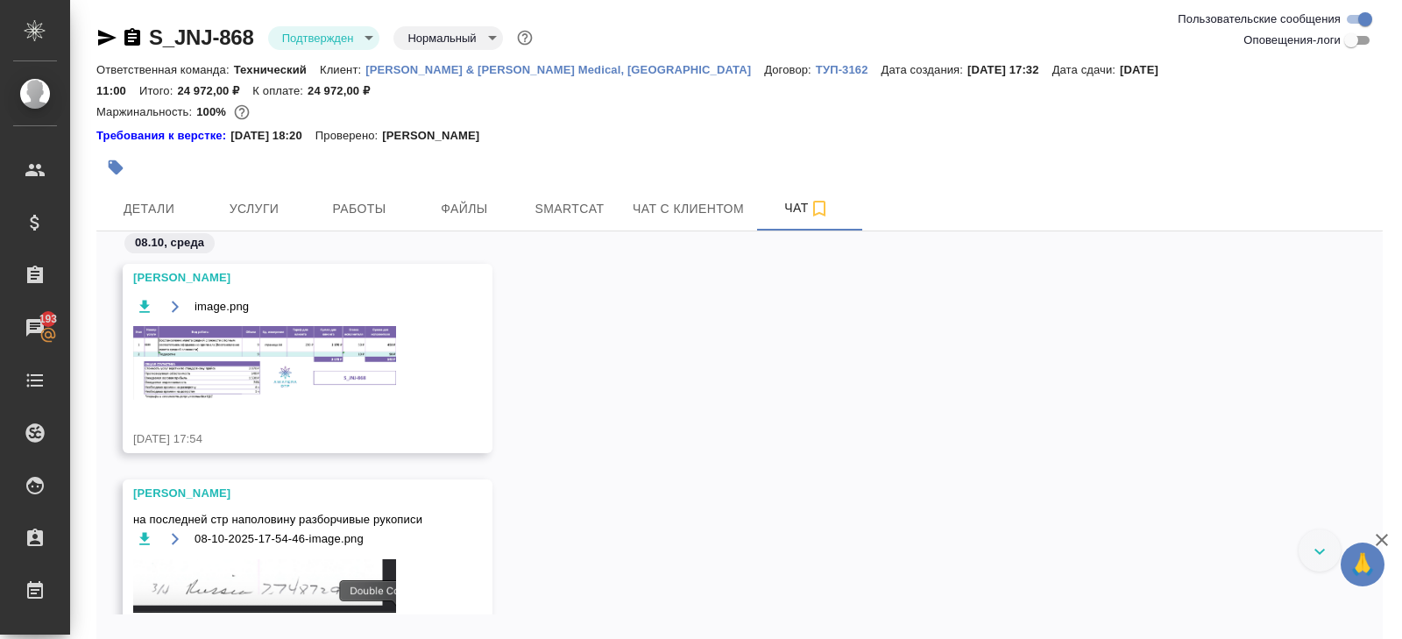
click at [331, 337] on img at bounding box center [264, 363] width 263 height 74
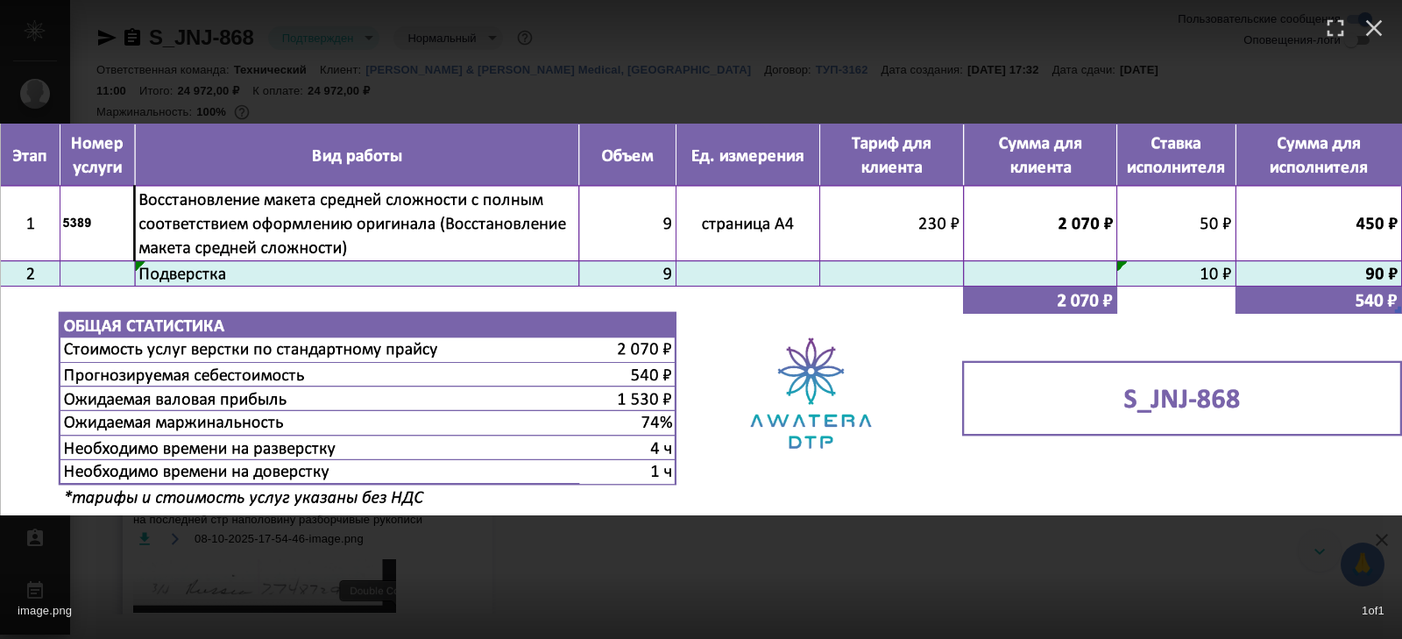
click at [381, 565] on div "image.png 1 of 1" at bounding box center [701, 319] width 1402 height 639
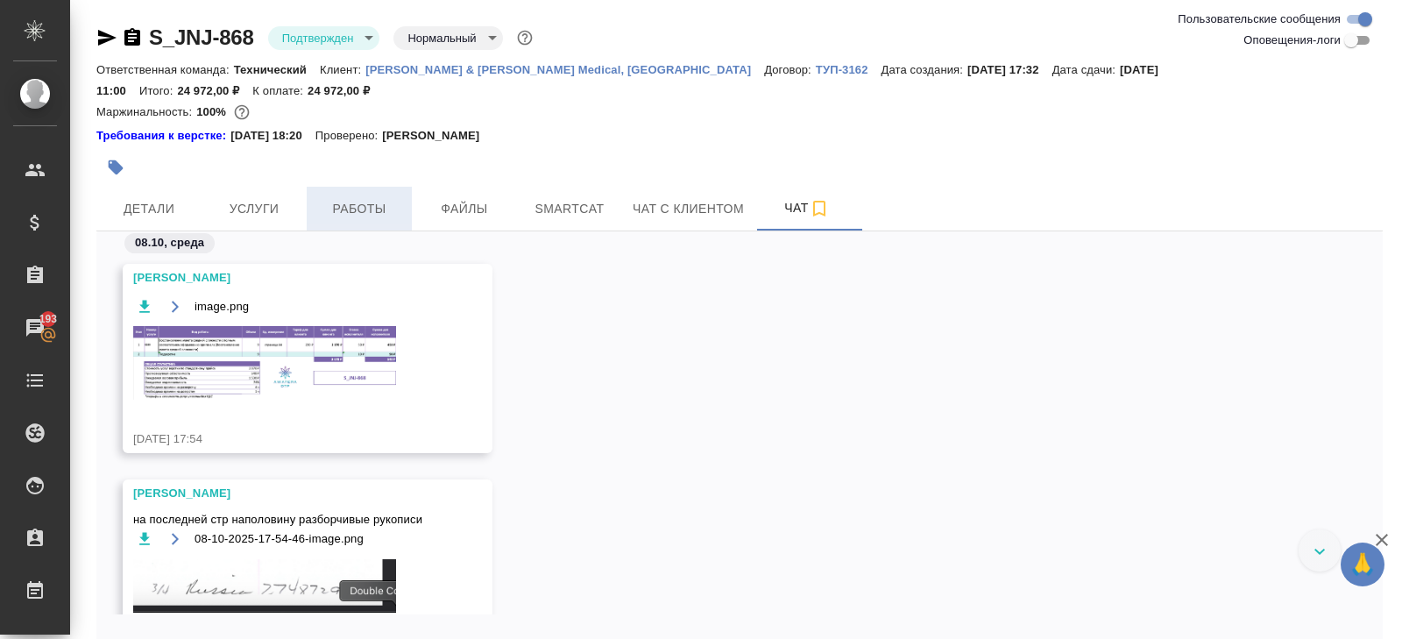
click at [367, 198] on span "Работы" at bounding box center [359, 209] width 84 height 22
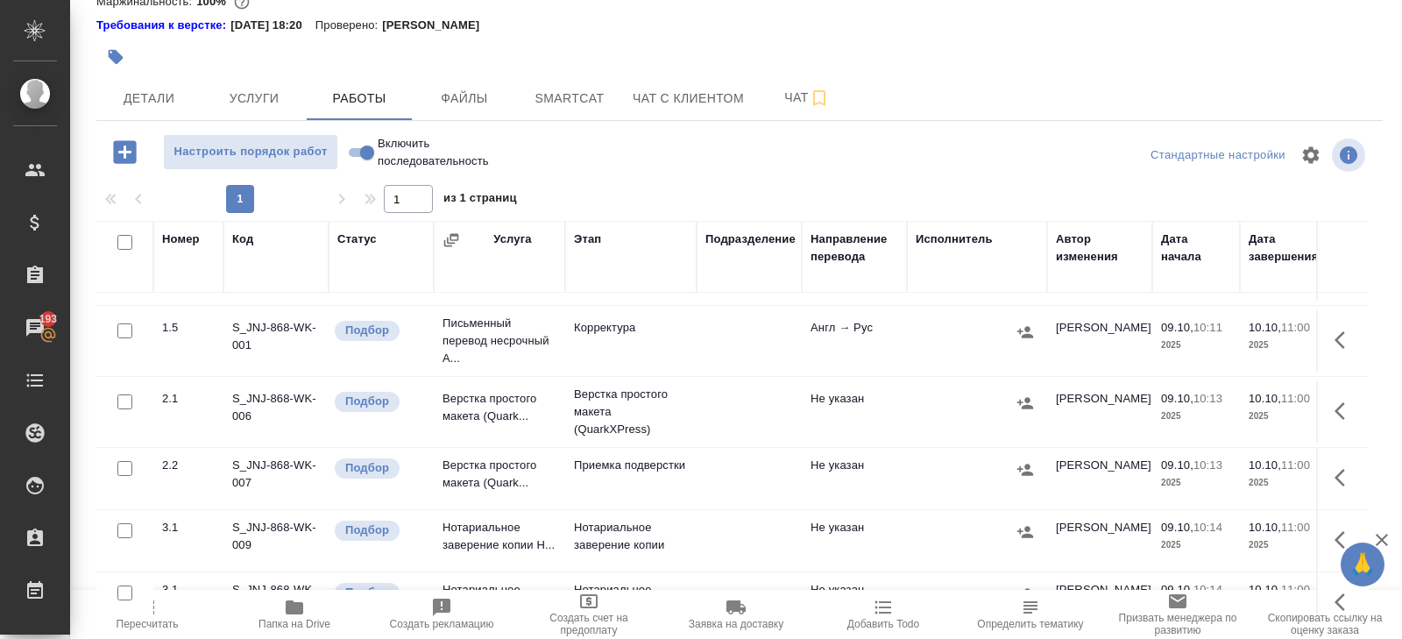
scroll to position [444, 0]
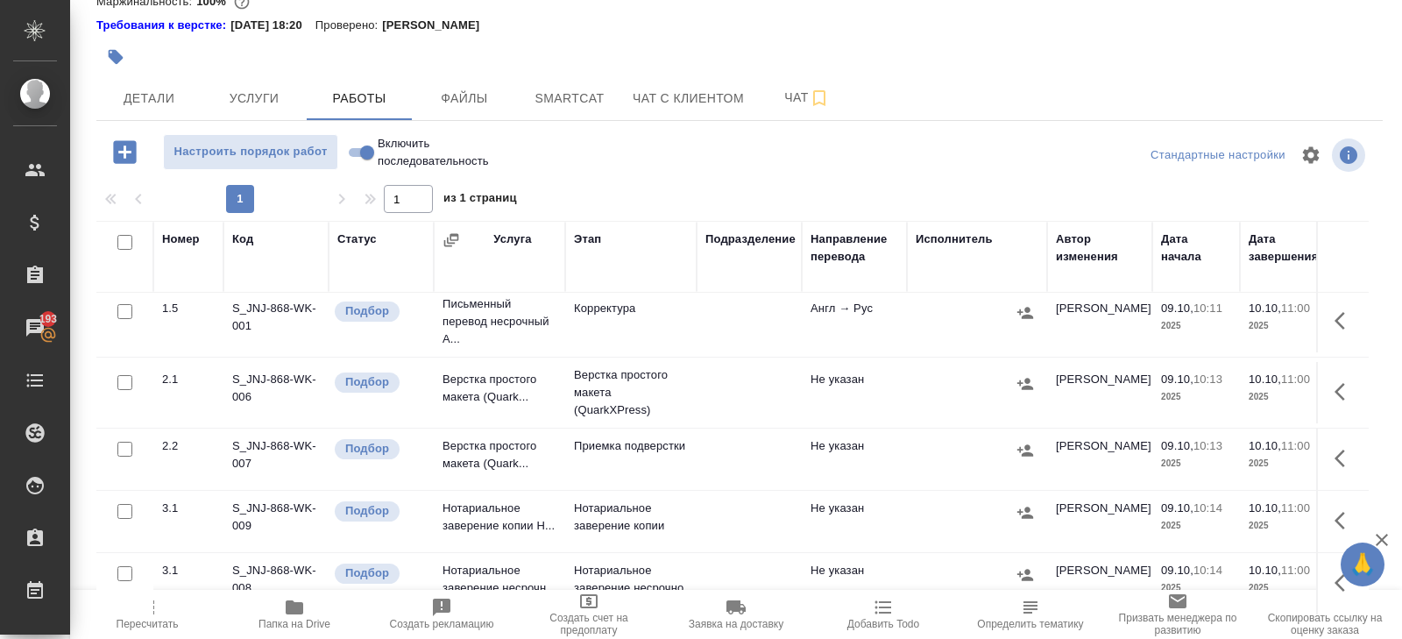
click at [1330, 371] on button "button" at bounding box center [1345, 392] width 42 height 42
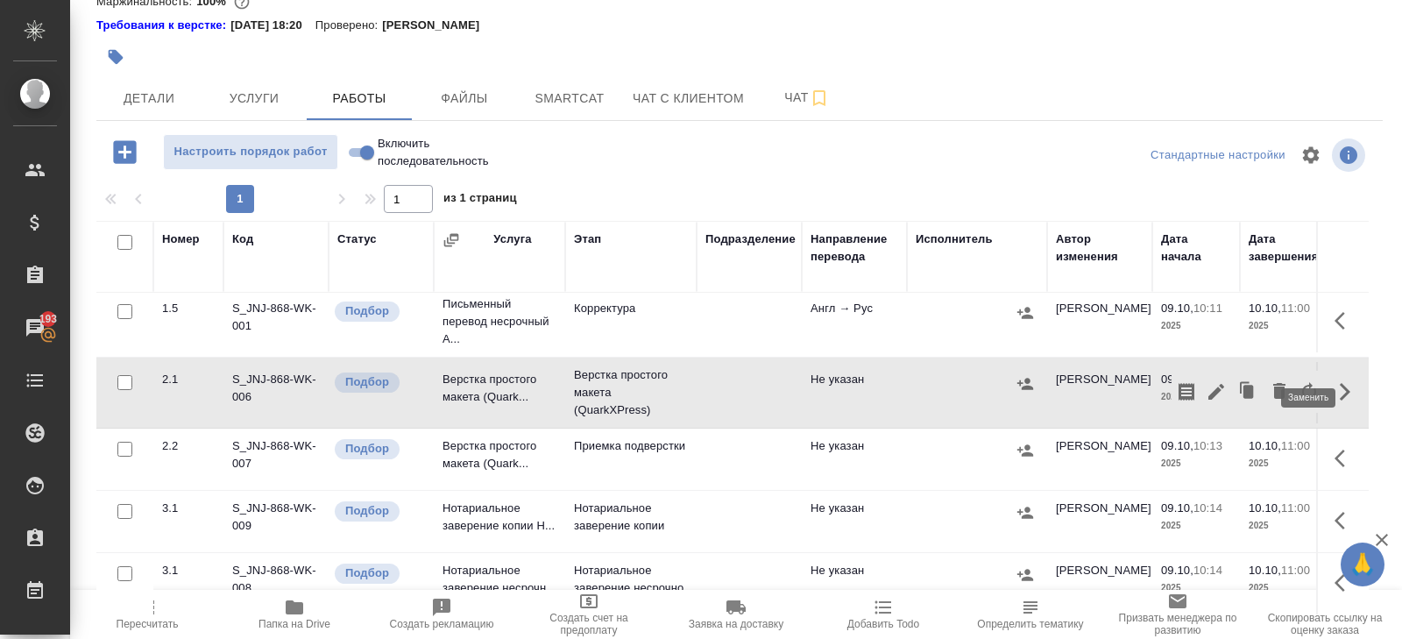
click at [1303, 382] on icon "button" at bounding box center [1309, 391] width 14 height 19
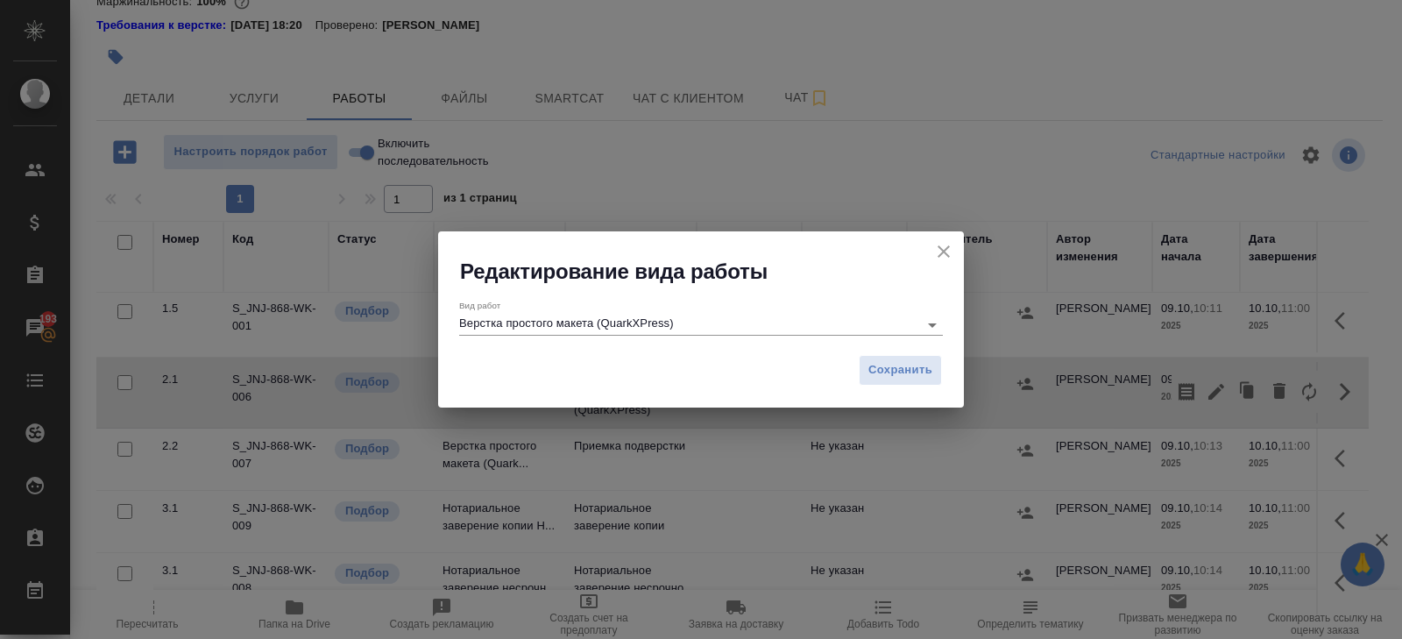
click at [685, 324] on input "Верстка простого макета (QuarkXPress)" at bounding box center [684, 324] width 450 height 21
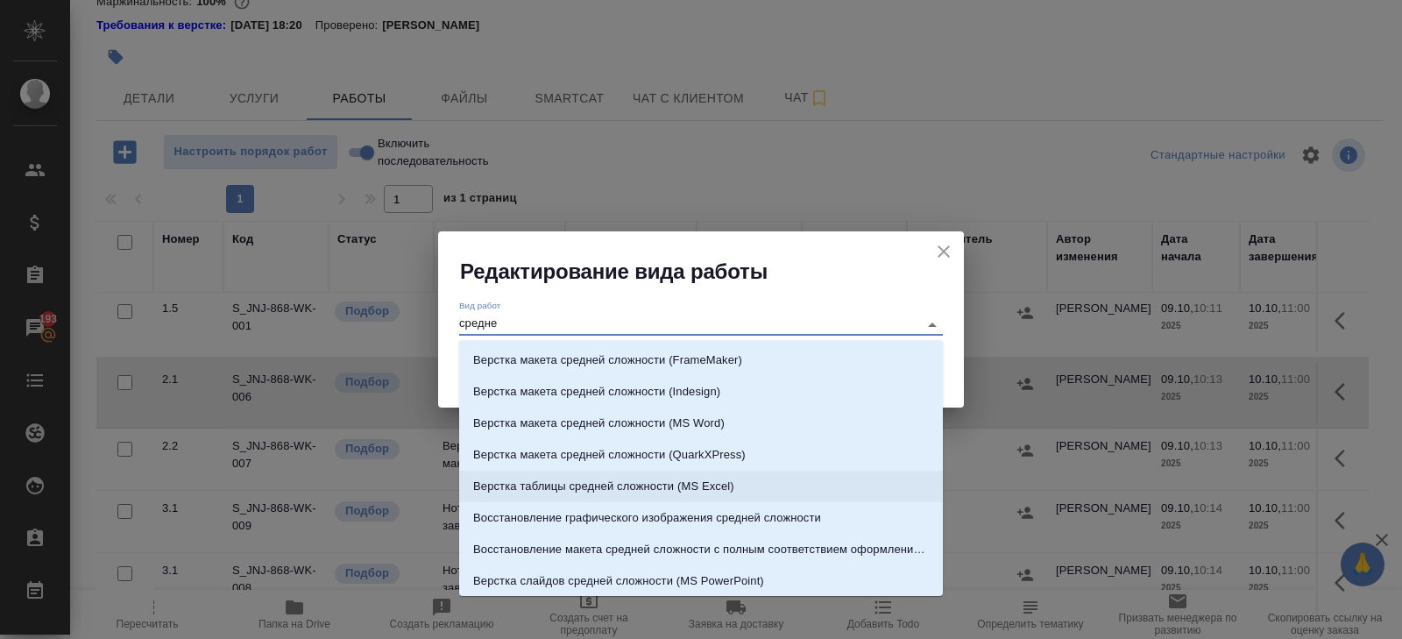
scroll to position [65, 0]
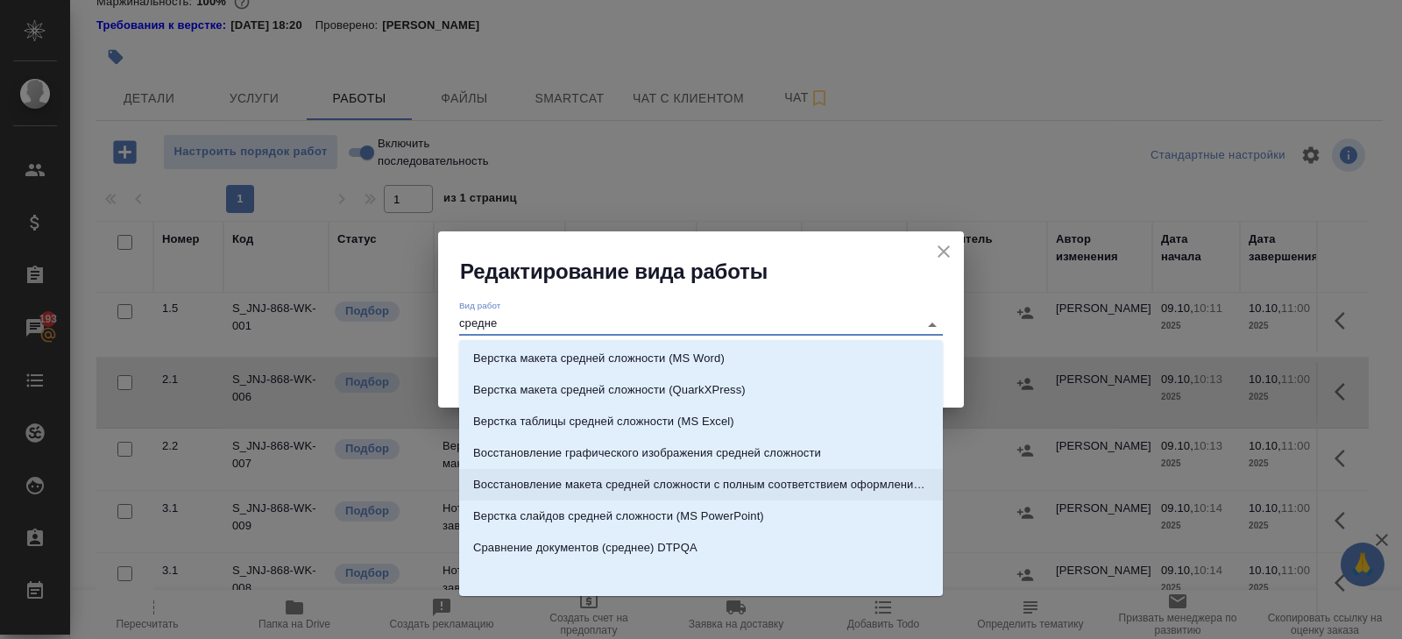
click at [574, 481] on p "Восстановление макета средней сложности с полным соответствием оформлению ориги…" at bounding box center [701, 485] width 456 height 18
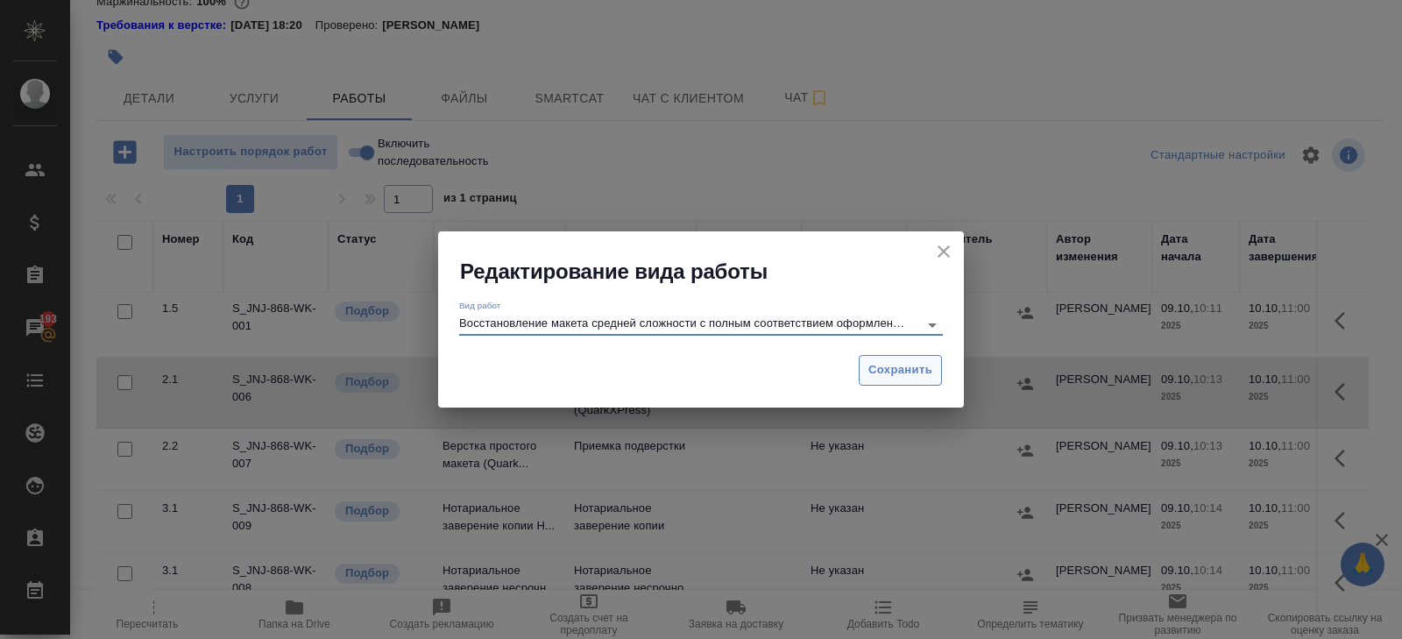
type input "Восстановление макета средней сложности с полным соответствием оформлению ориги…"
click at [923, 373] on span "Сохранить" at bounding box center [901, 370] width 64 height 20
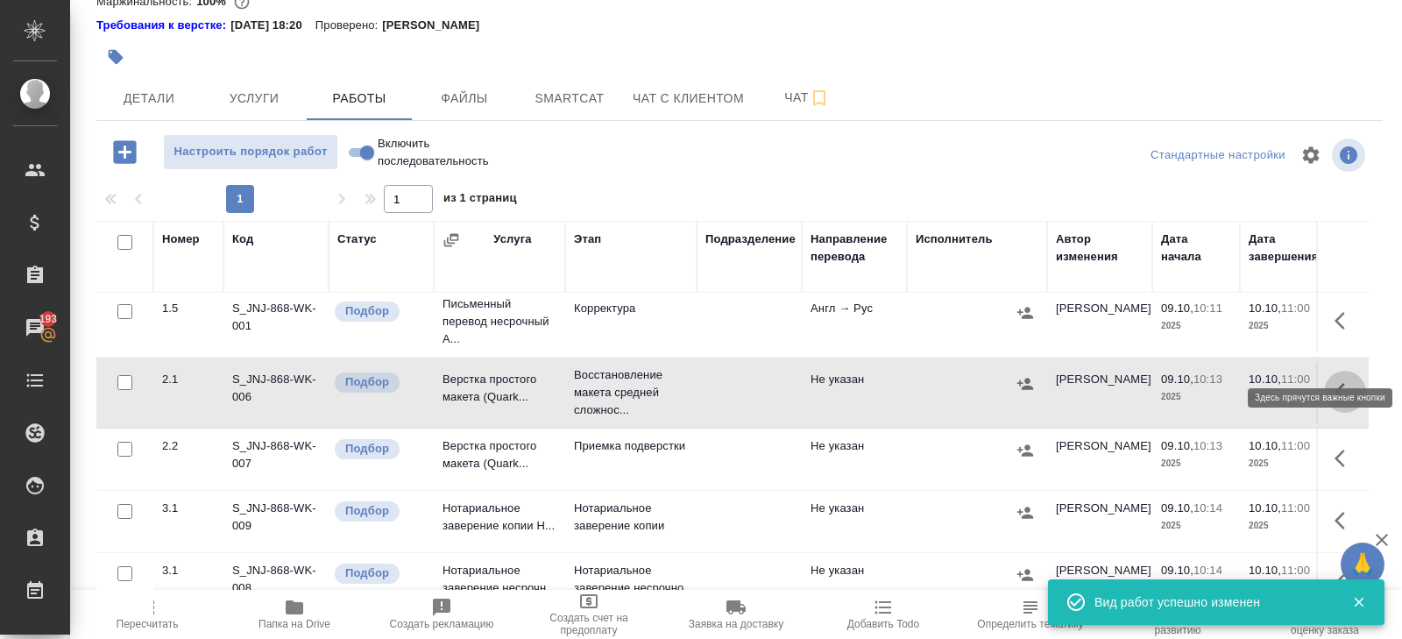
click at [1337, 381] on icon "button" at bounding box center [1345, 391] width 21 height 21
click at [1224, 381] on icon "button" at bounding box center [1216, 391] width 21 height 21
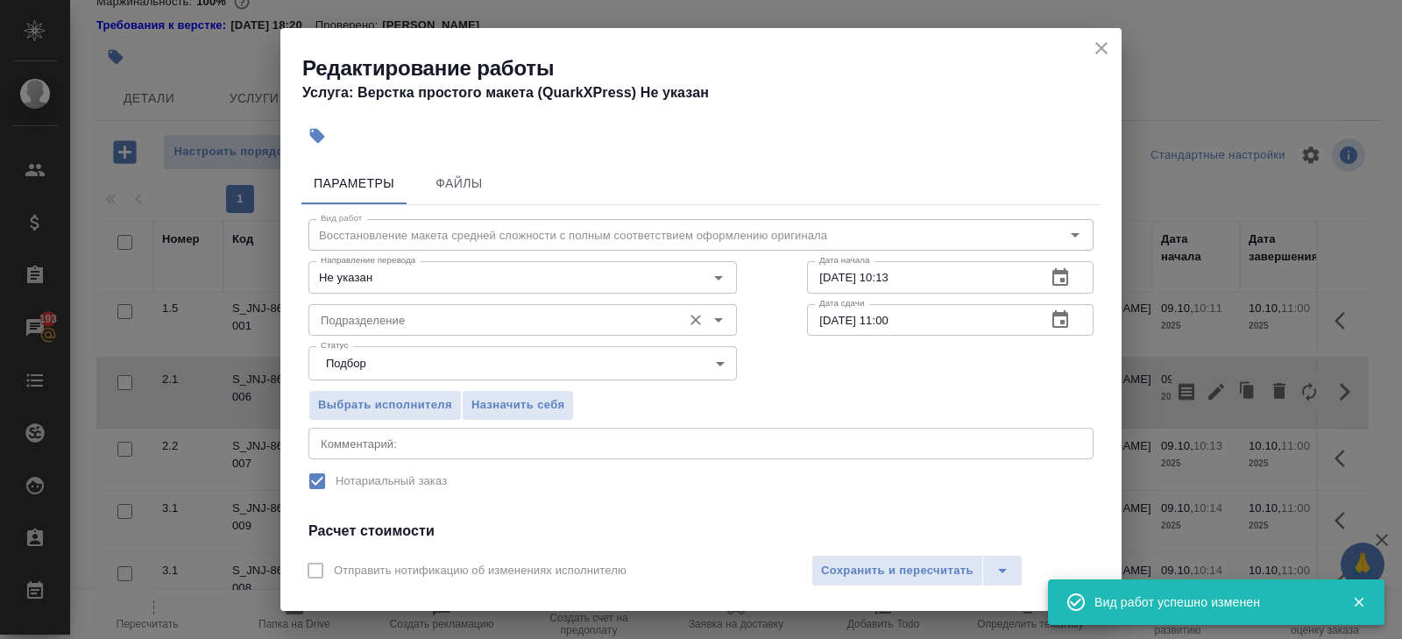
click at [371, 330] on div "Подразделение" at bounding box center [523, 320] width 429 height 32
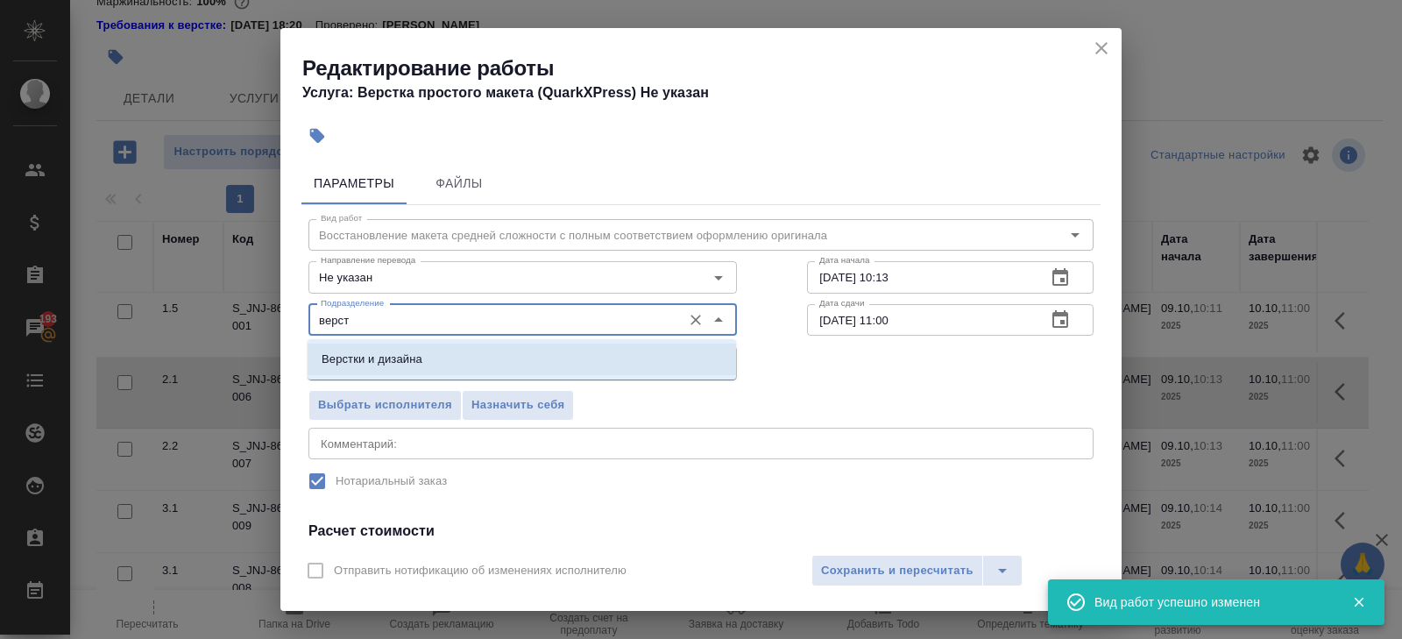
click at [353, 365] on p "Верстки и дизайна" at bounding box center [372, 360] width 101 height 18
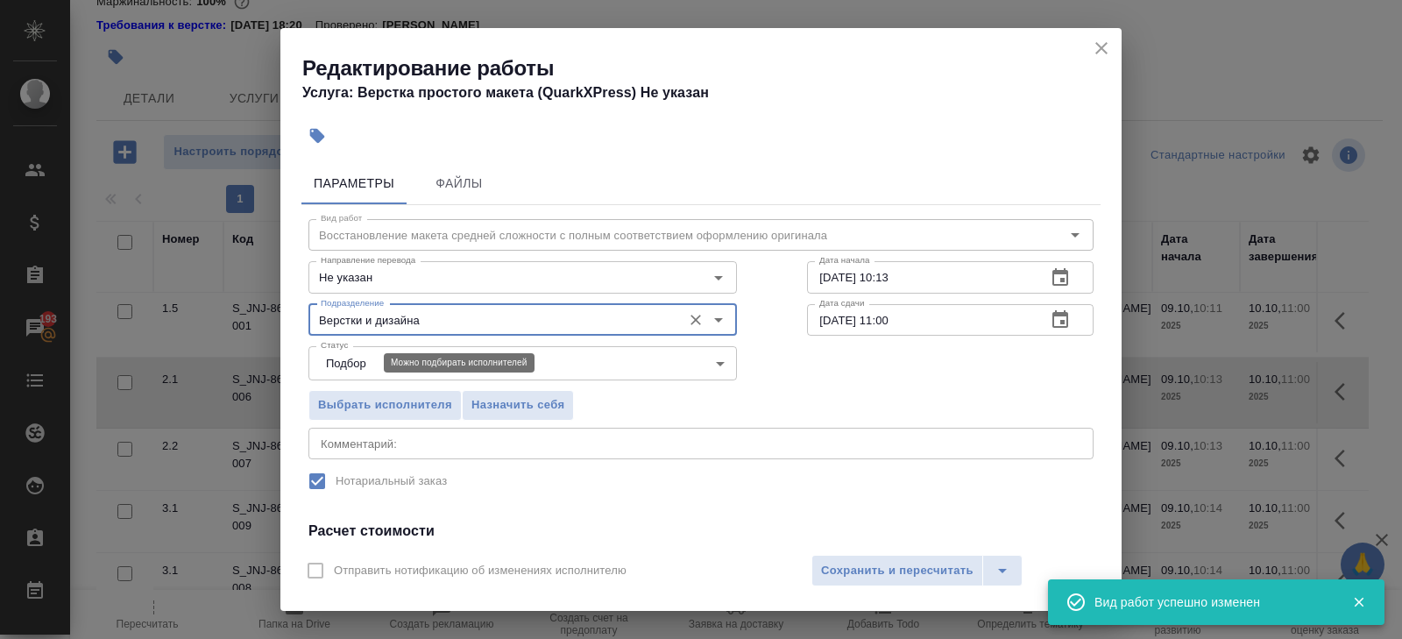
scroll to position [223, 0]
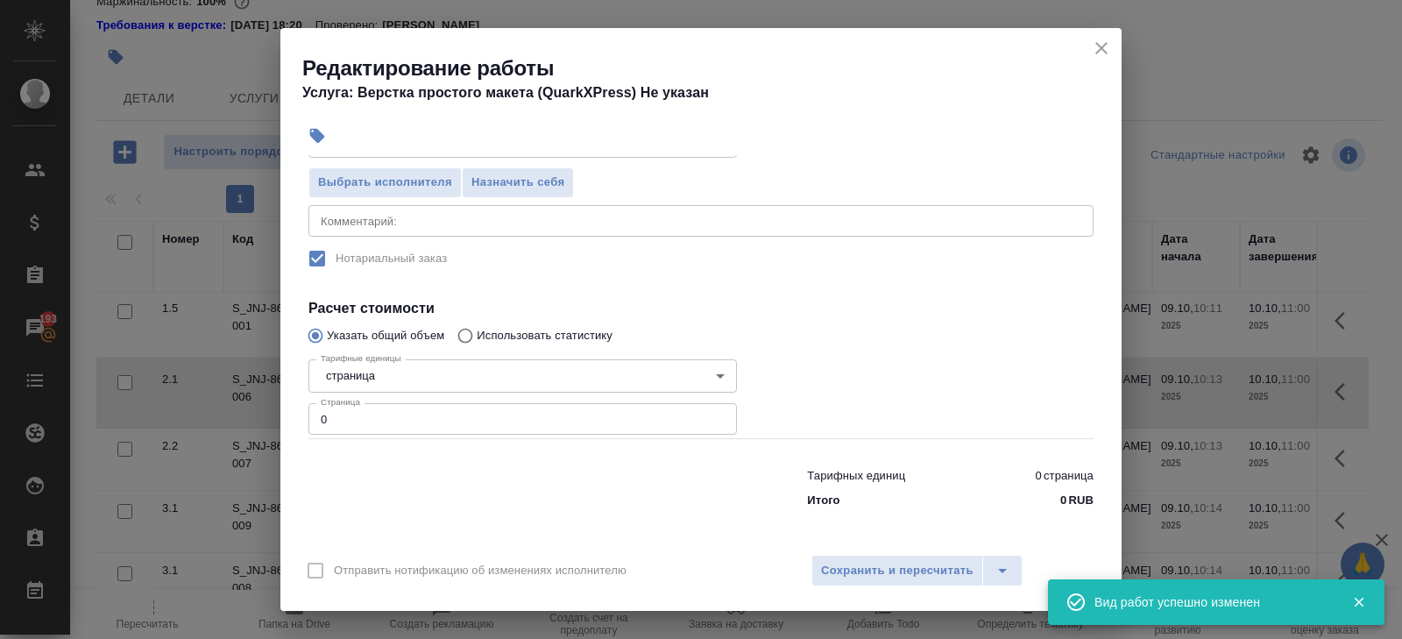
type input "Верстки и дизайна"
click at [342, 422] on input "0" at bounding box center [523, 419] width 429 height 32
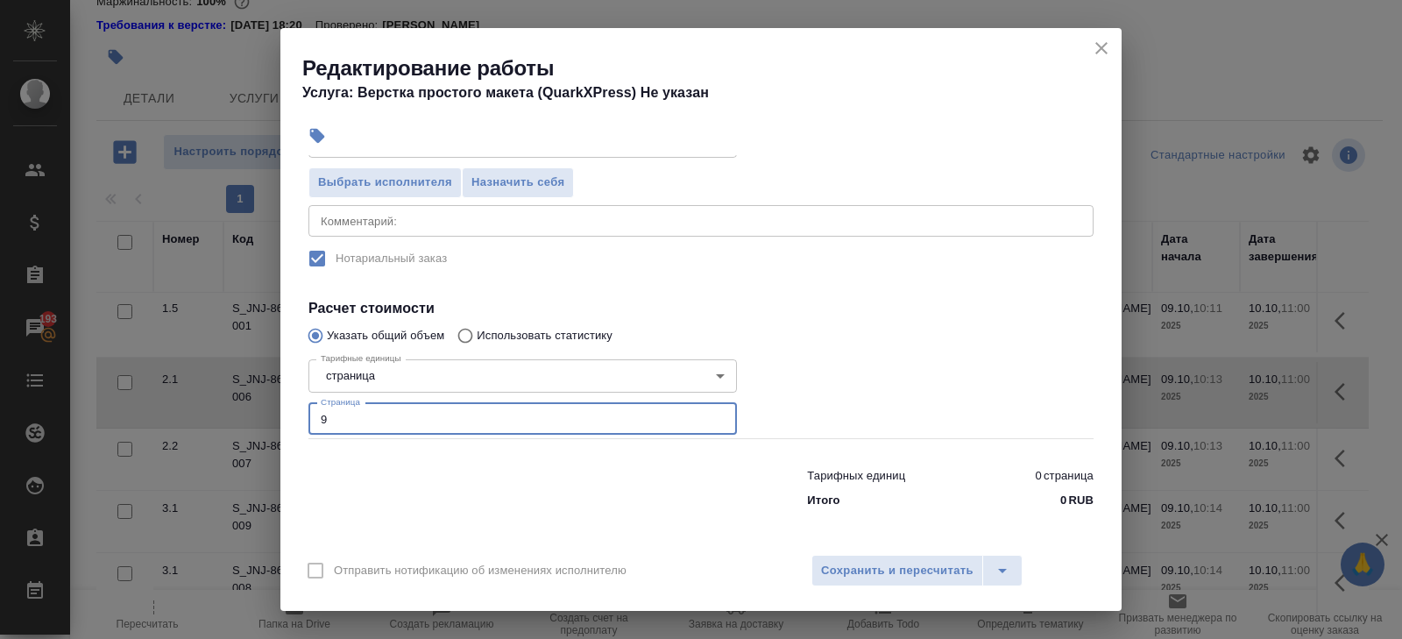
scroll to position [0, 0]
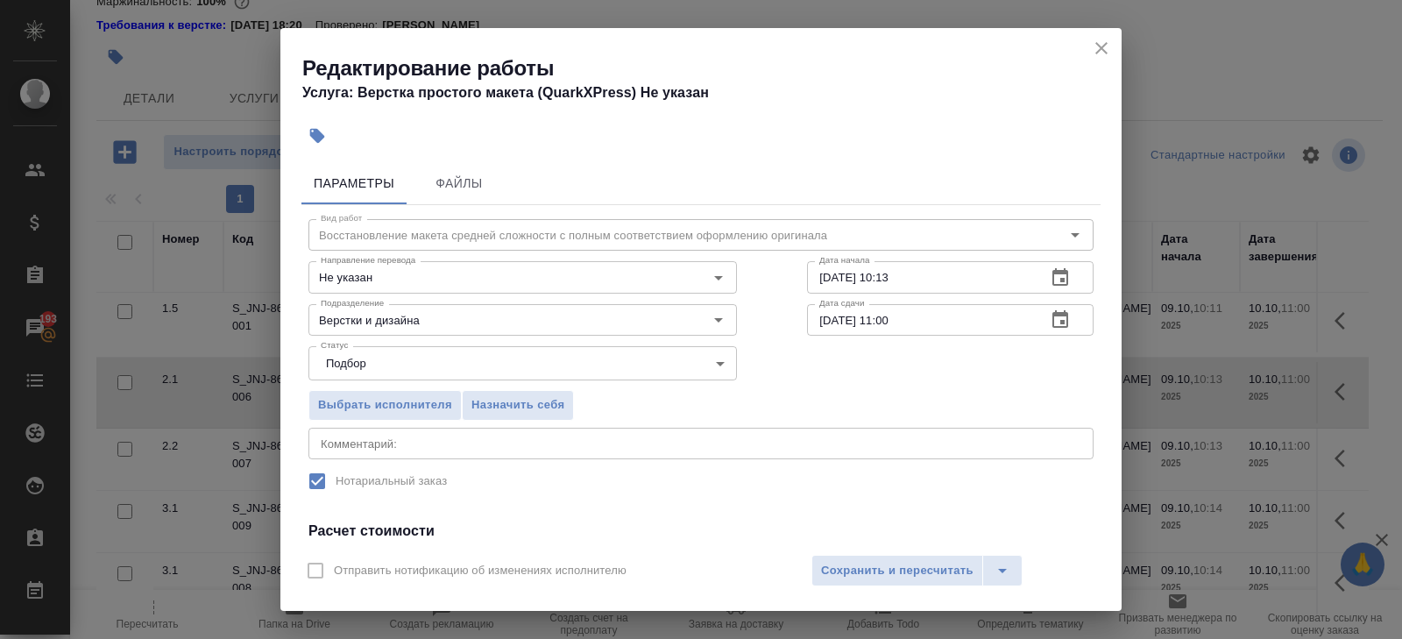
type input "9"
click at [1055, 274] on icon "button" at bounding box center [1060, 277] width 21 height 21
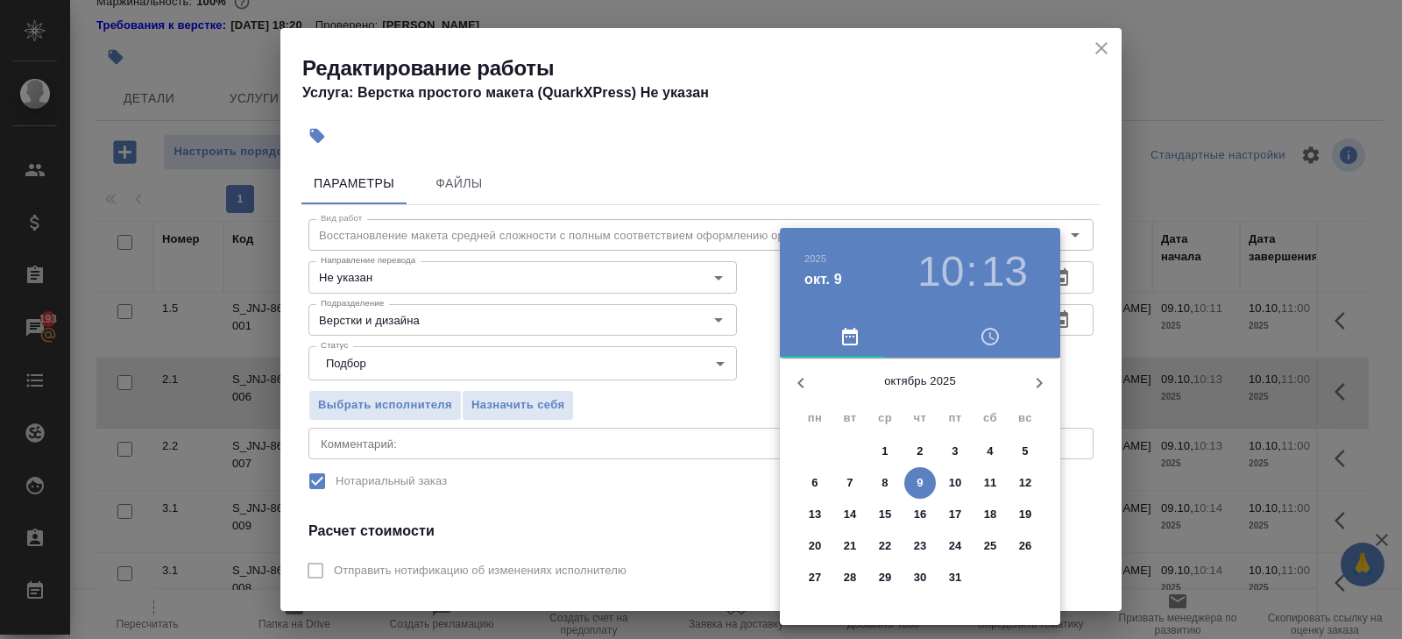
click at [919, 479] on p "9" at bounding box center [920, 483] width 6 height 18
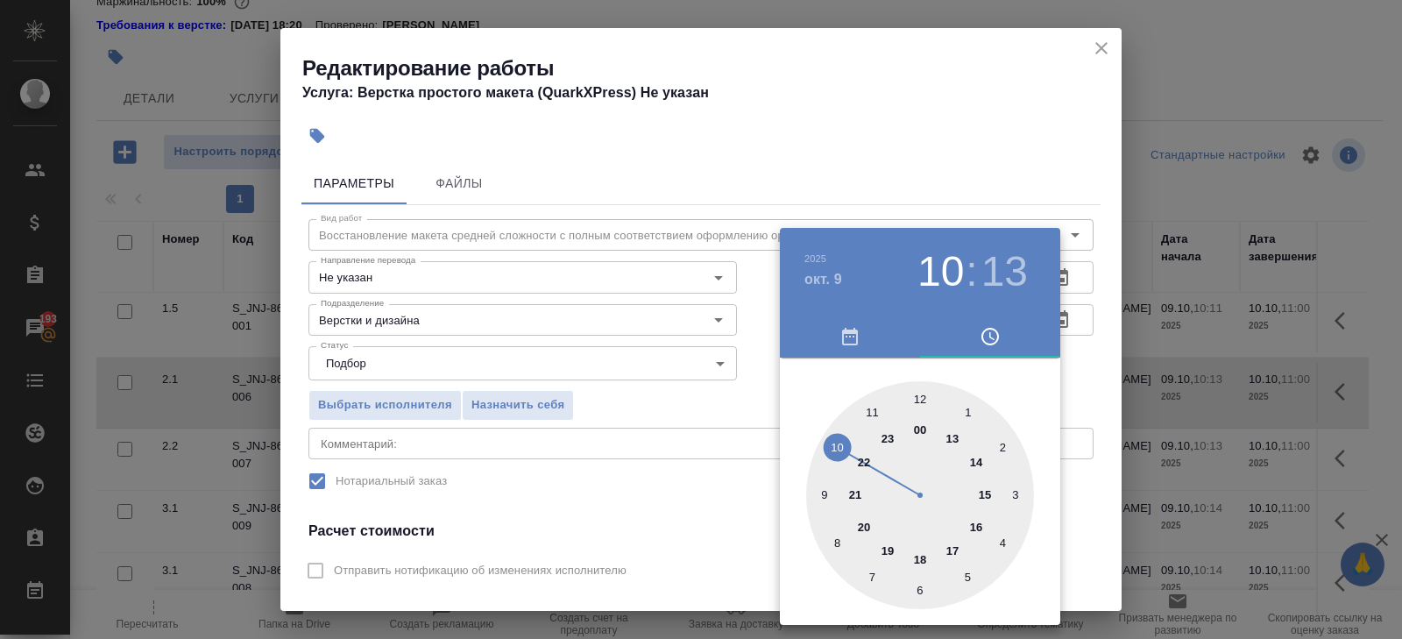
click at [871, 413] on div at bounding box center [920, 495] width 228 height 228
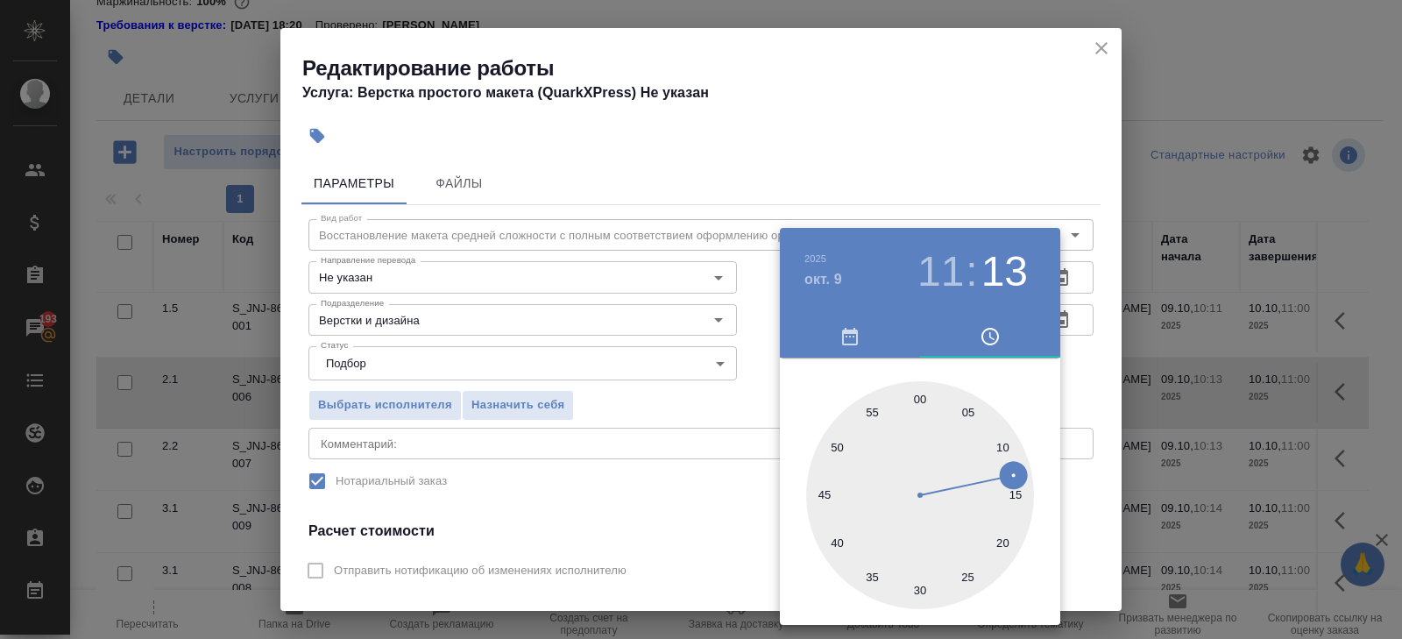
click at [919, 395] on div at bounding box center [920, 495] width 228 height 228
type input "[DATE] 11:00"
click at [1018, 71] on div at bounding box center [701, 319] width 1402 height 639
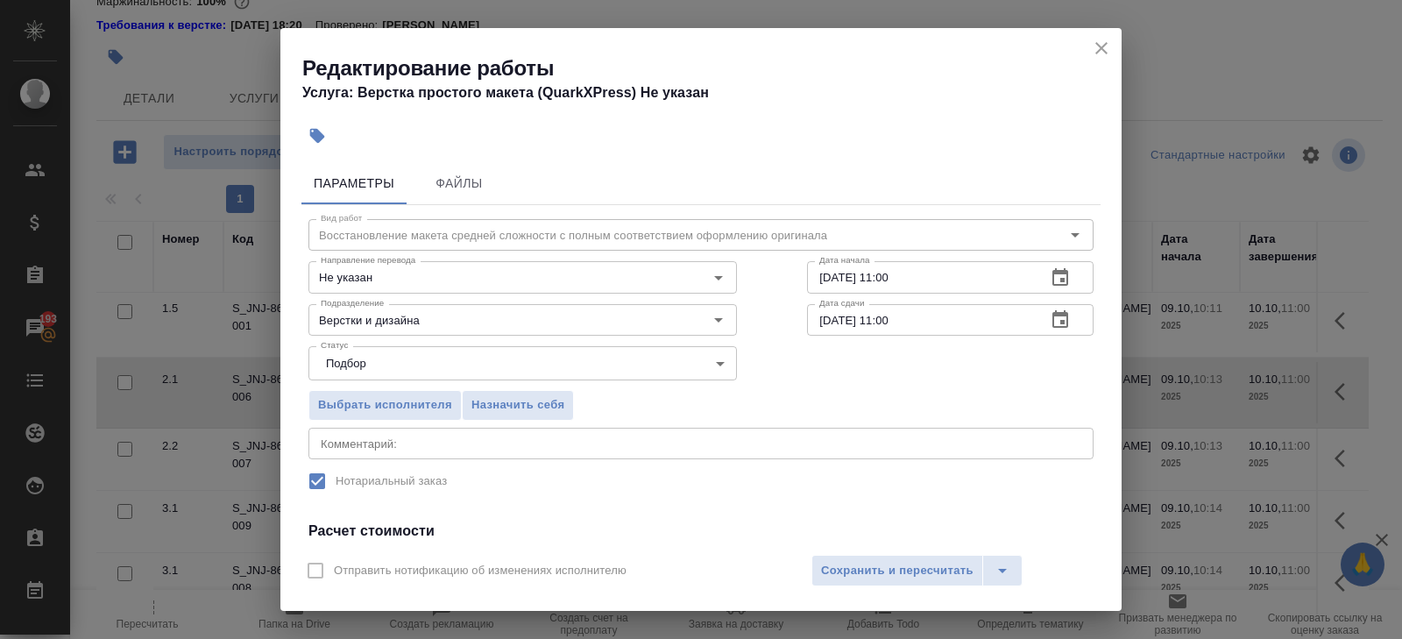
click at [1059, 323] on icon "button" at bounding box center [1060, 319] width 21 height 21
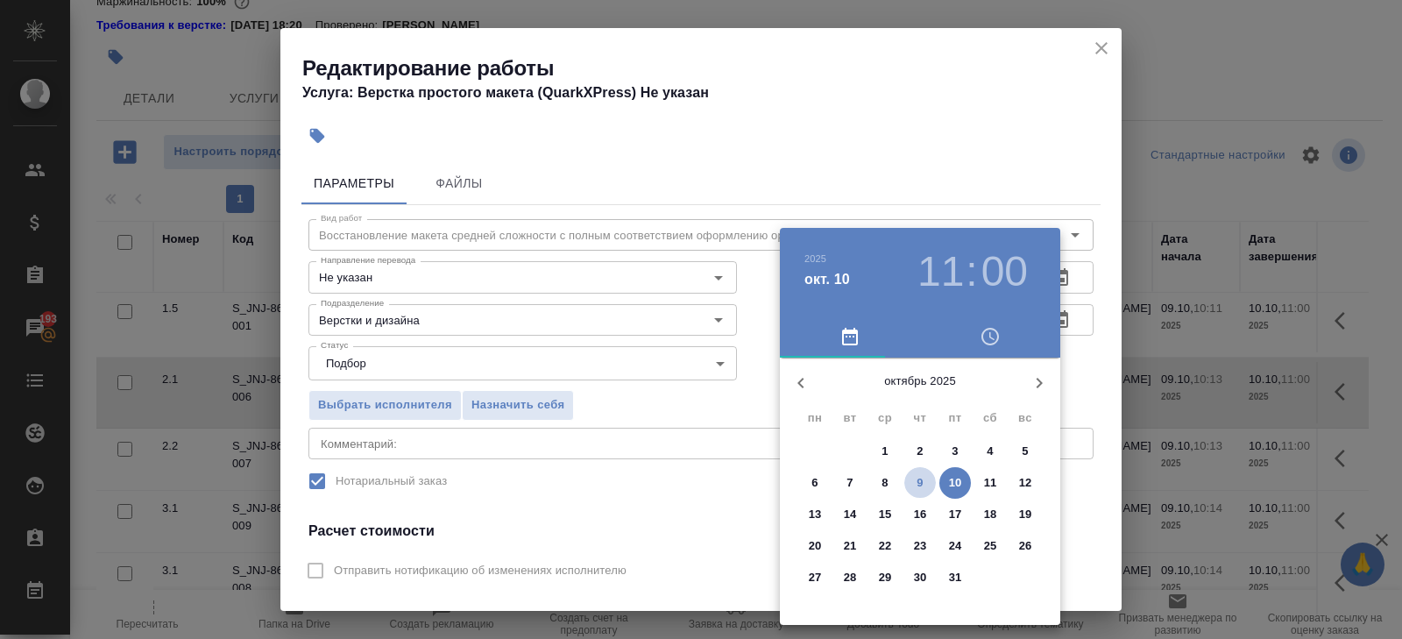
click at [926, 480] on span "9" at bounding box center [921, 483] width 32 height 18
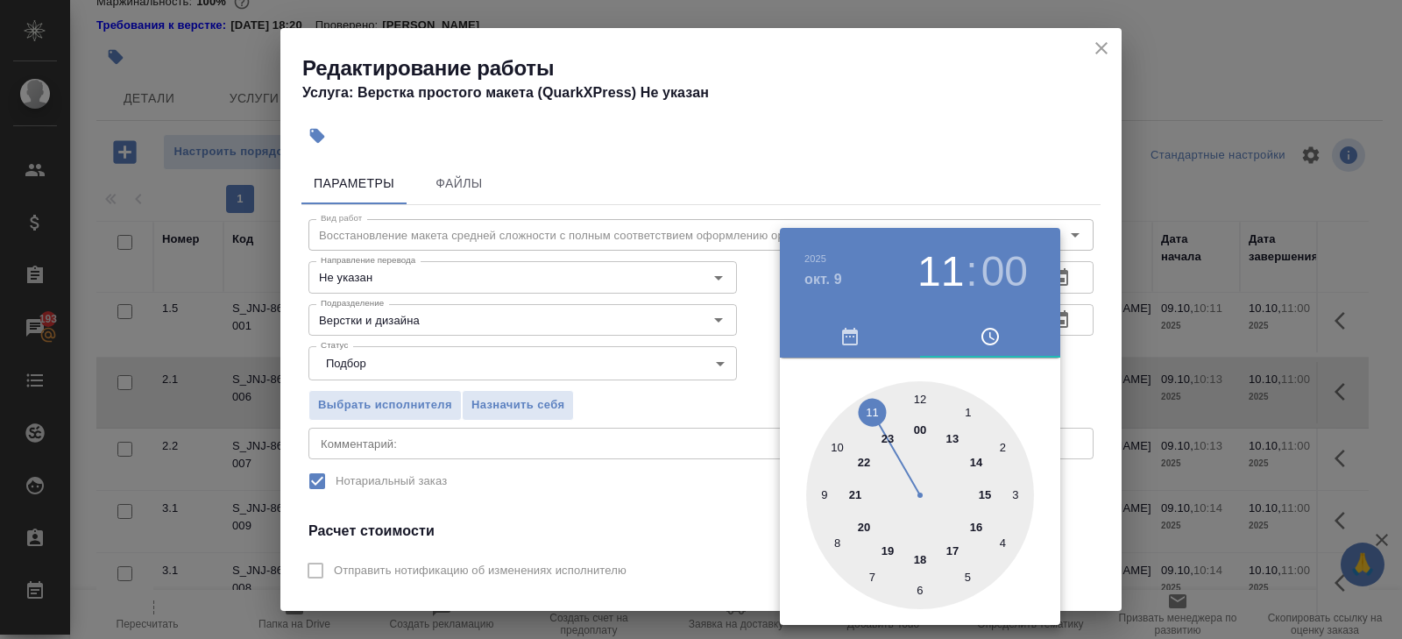
type input "09.10.2025 15:00"
click at [985, 493] on div at bounding box center [920, 495] width 228 height 228
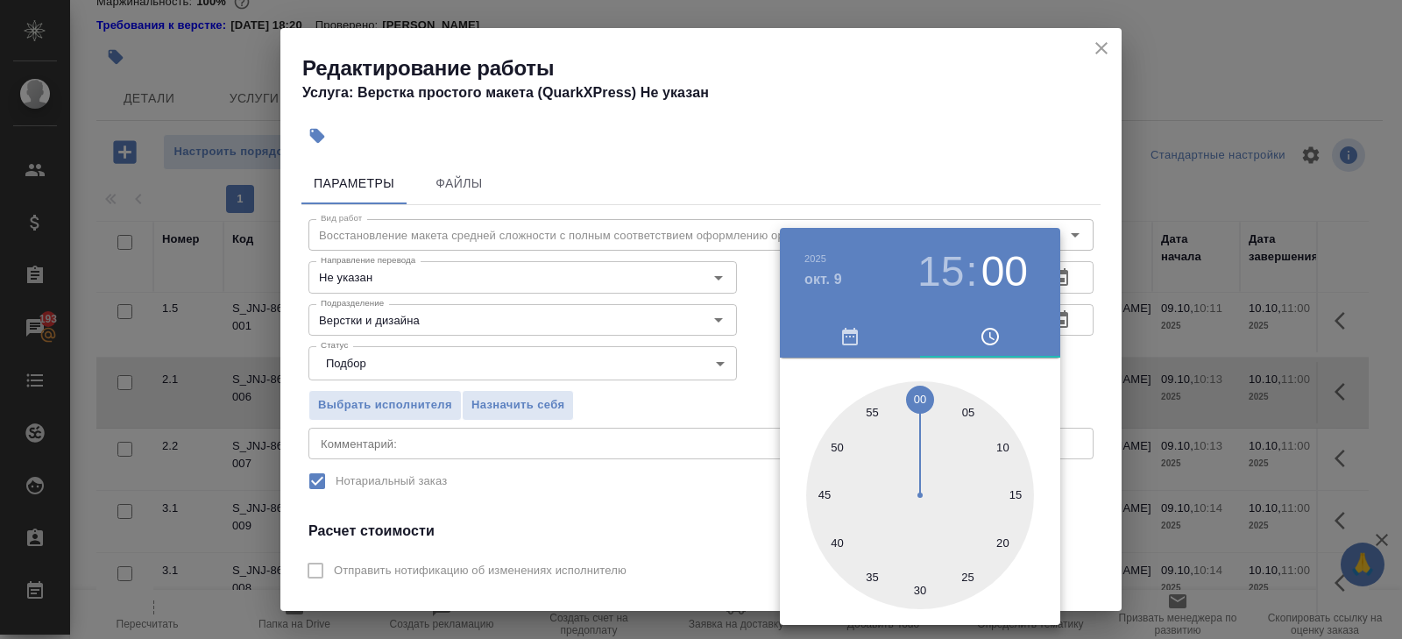
click at [673, 486] on div at bounding box center [701, 319] width 1402 height 639
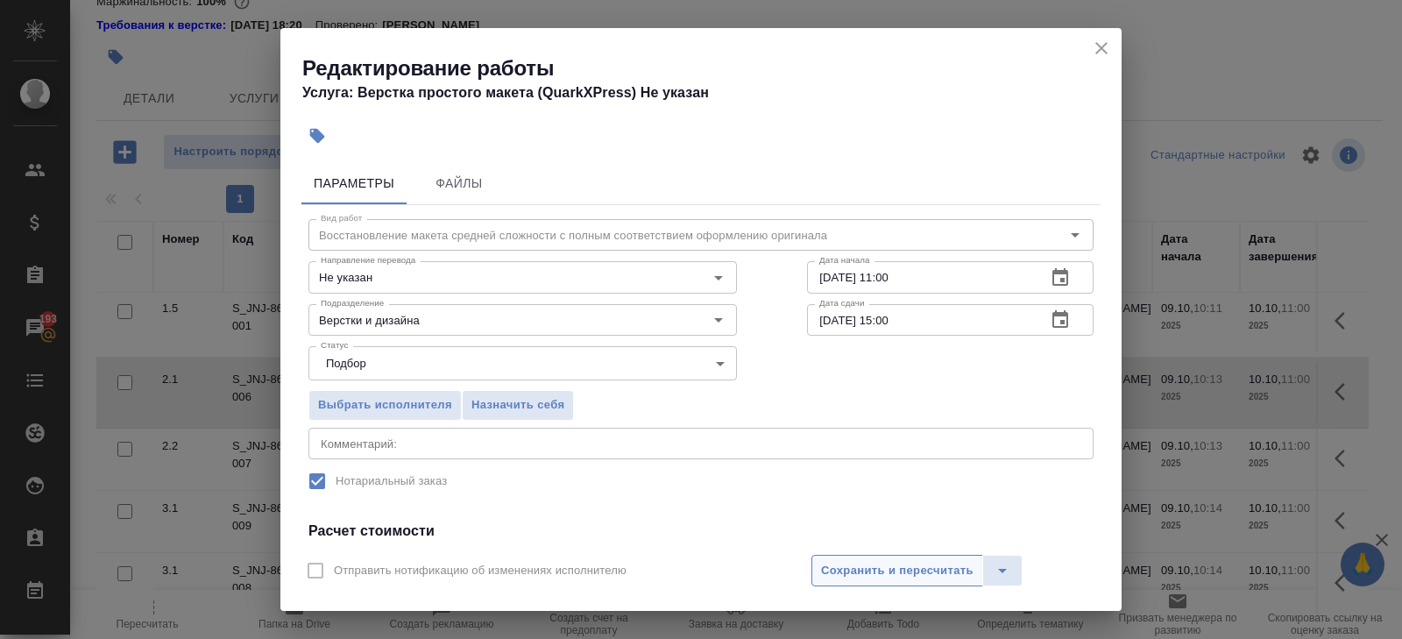
click at [847, 562] on span "Сохранить и пересчитать" at bounding box center [897, 571] width 153 height 20
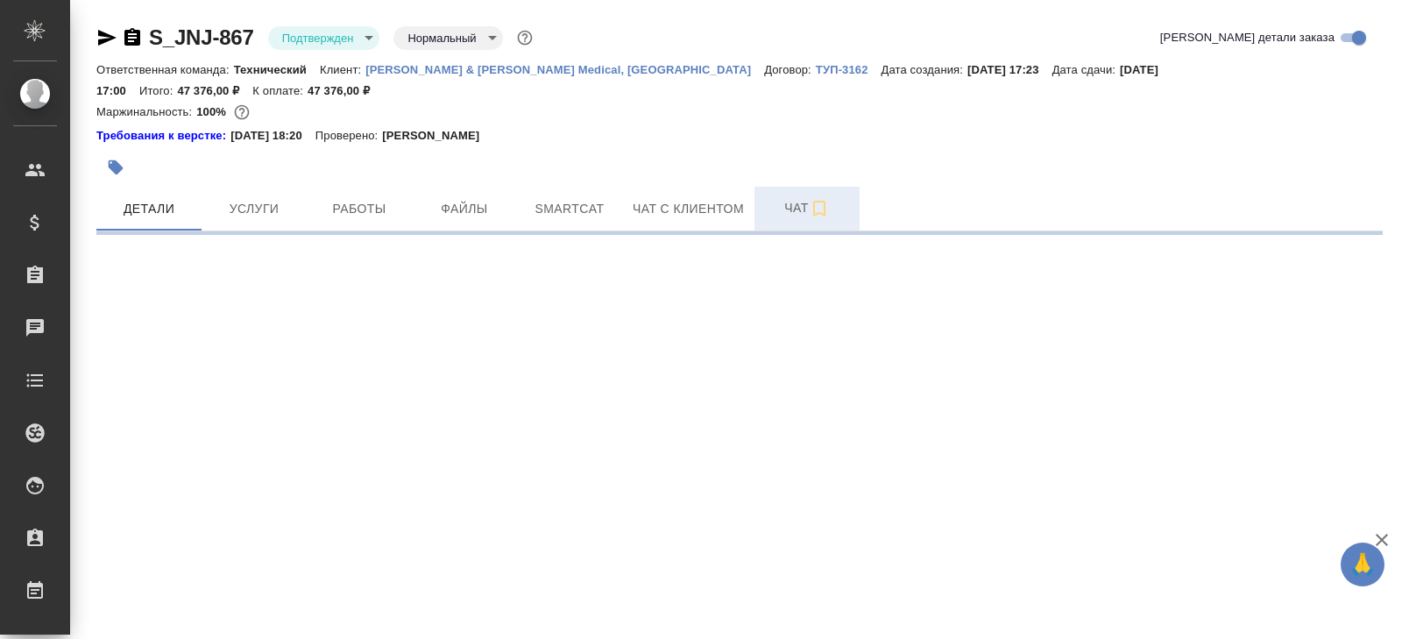
select select "RU"
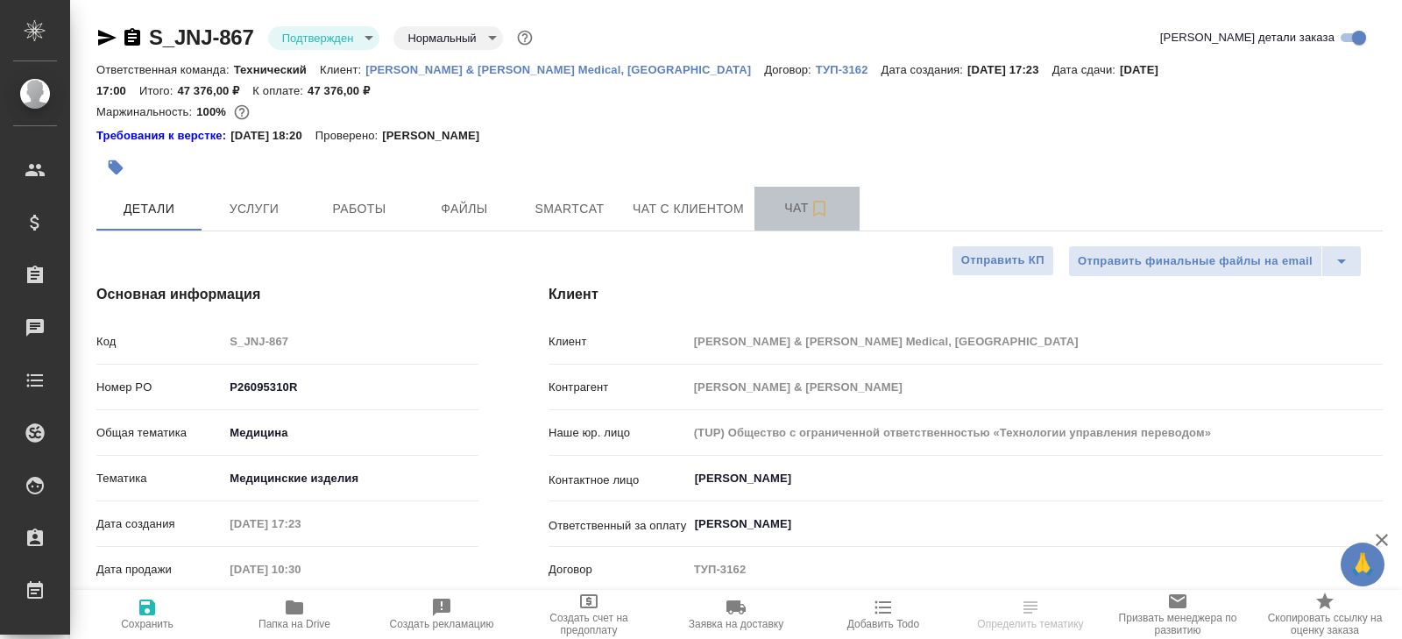
click at [820, 198] on icon "button" at bounding box center [819, 208] width 21 height 21
type textarea "x"
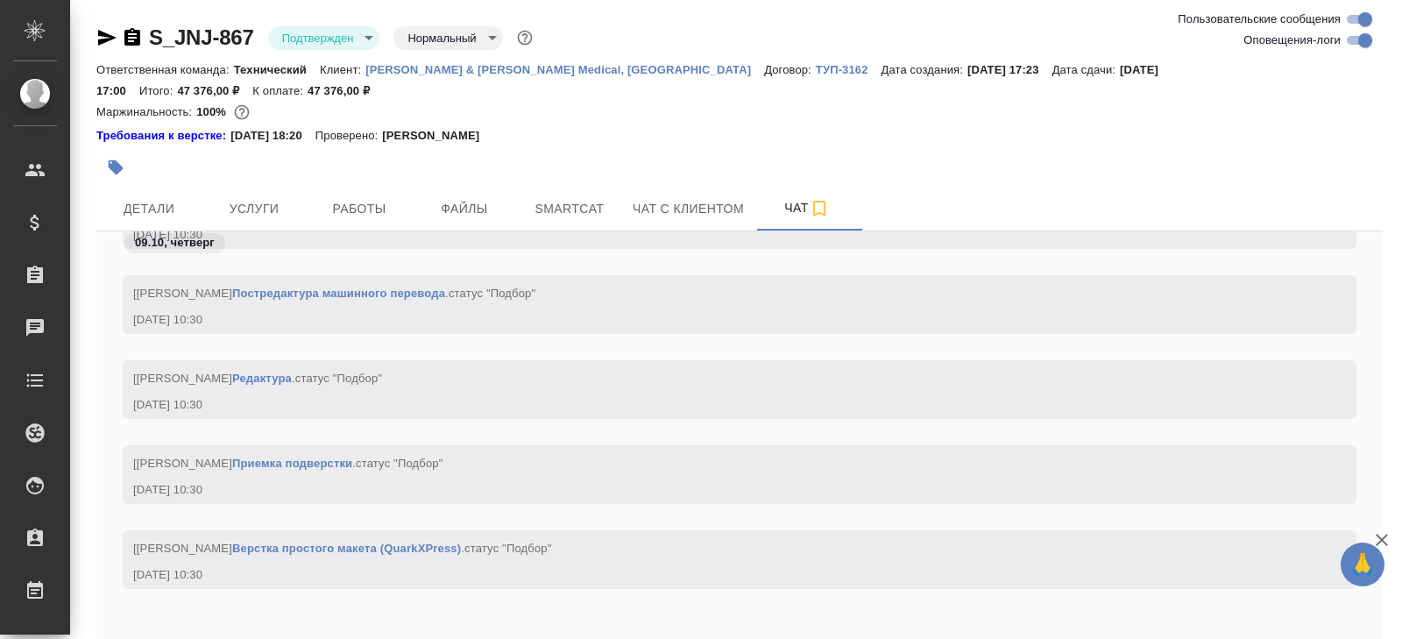
click at [1356, 46] on input "Оповещения-логи" at bounding box center [1365, 40] width 63 height 21
checkbox input "false"
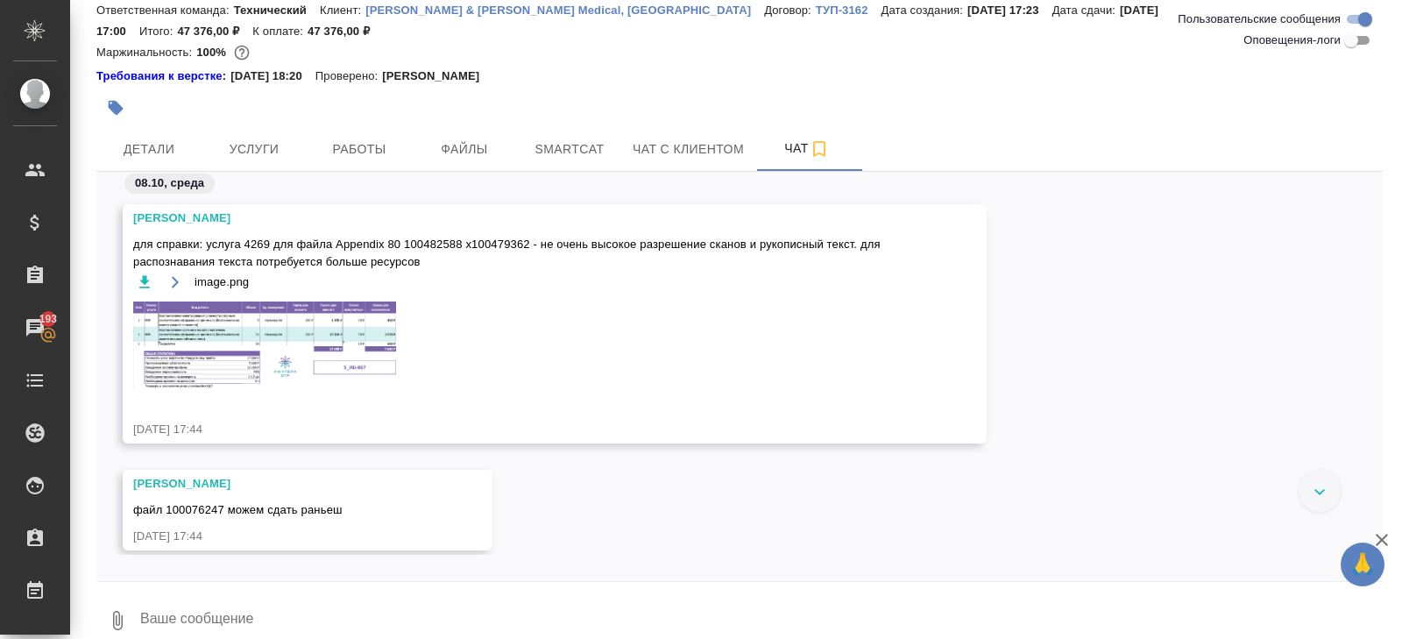
click at [267, 302] on img at bounding box center [264, 346] width 263 height 89
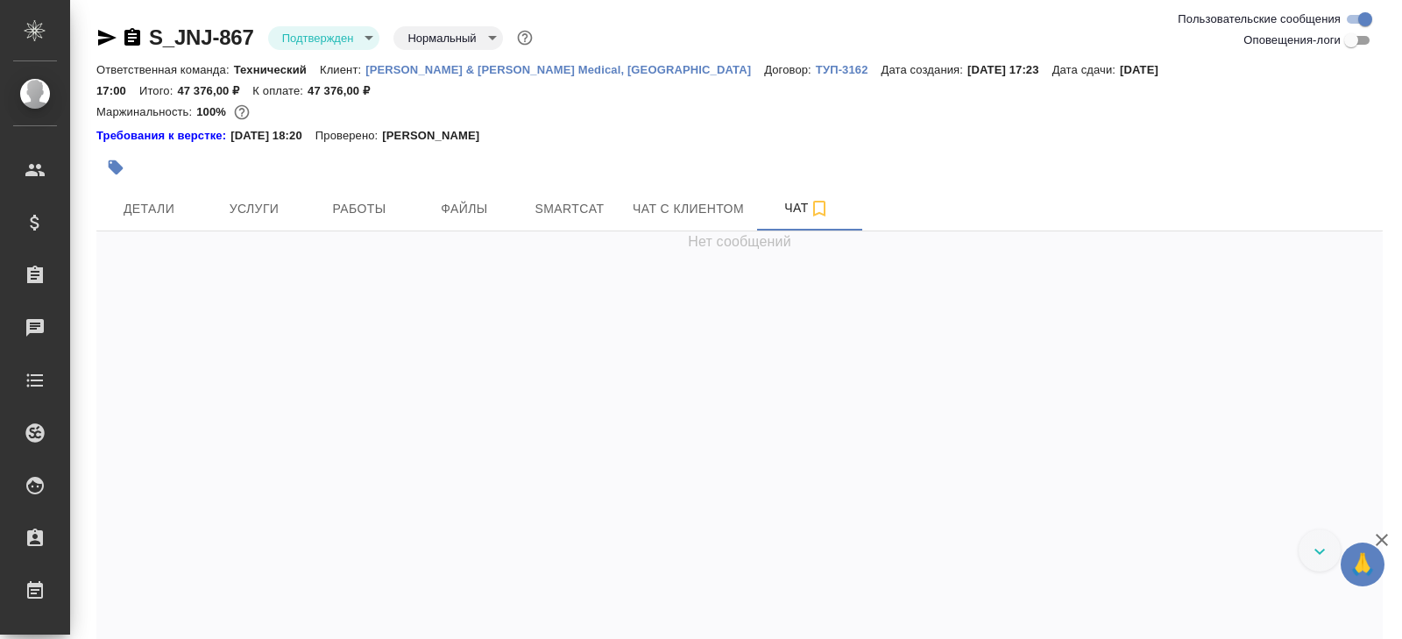
scroll to position [526, 0]
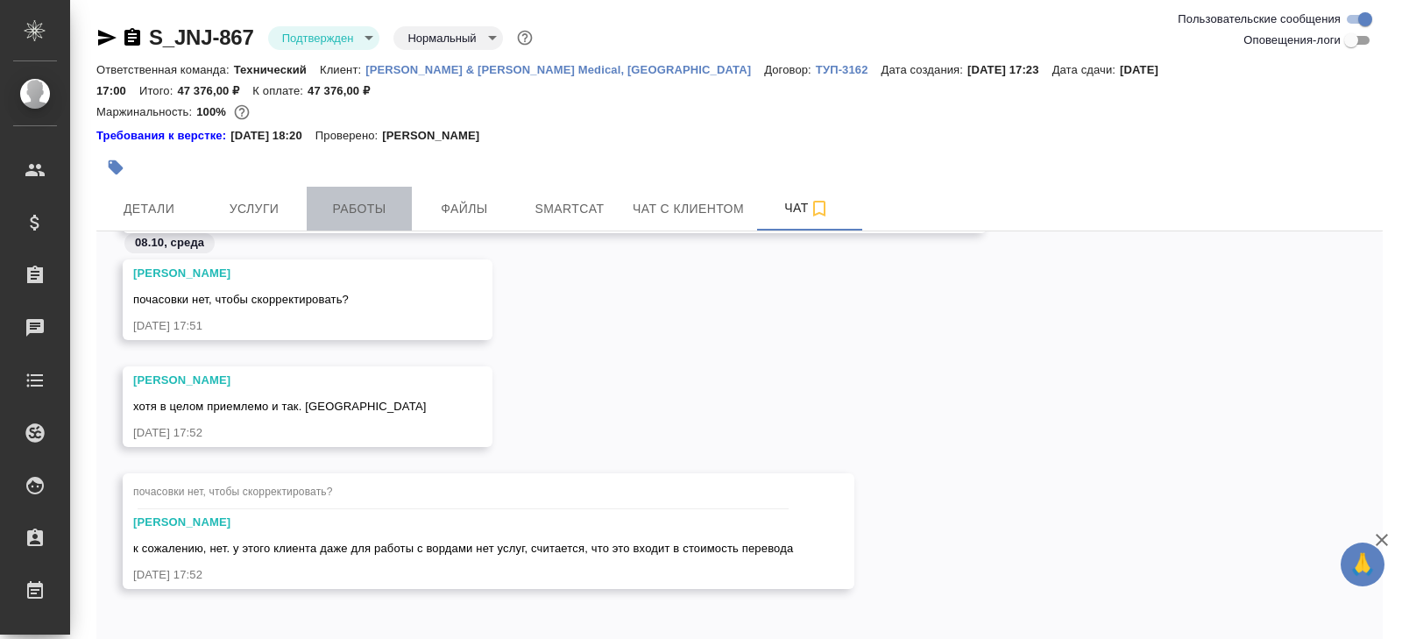
click at [357, 198] on span "Работы" at bounding box center [359, 209] width 84 height 22
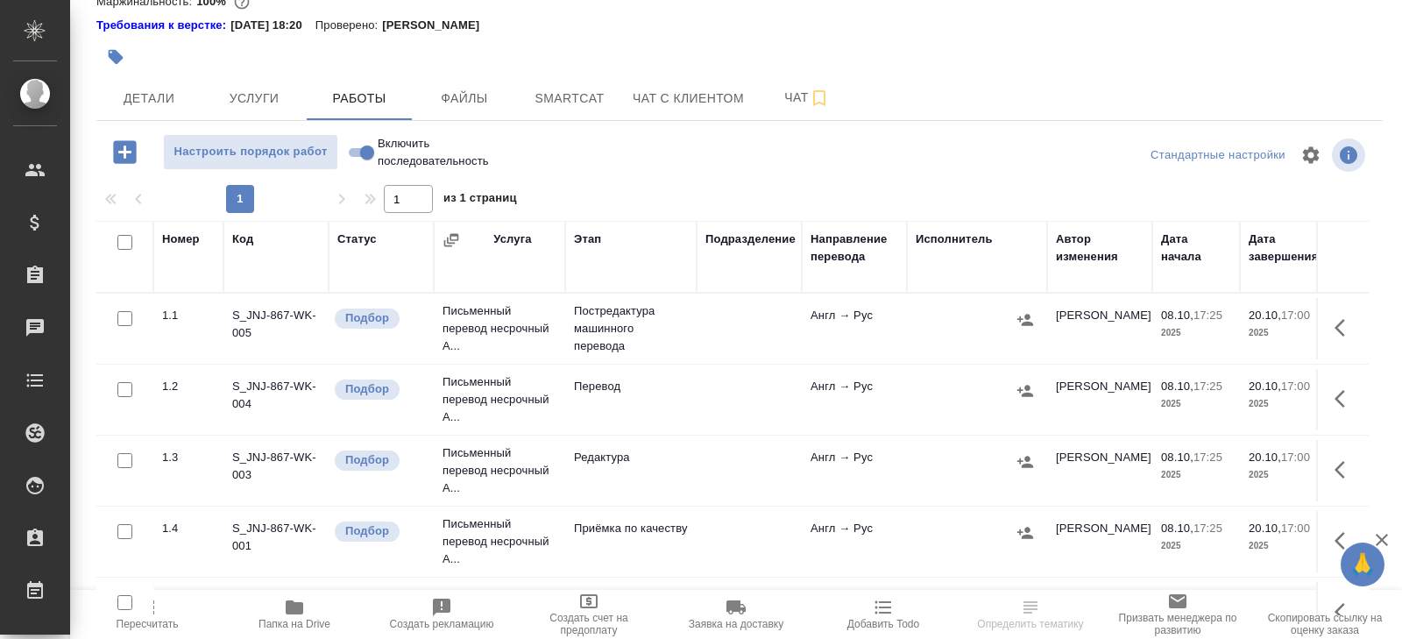
scroll to position [162, 0]
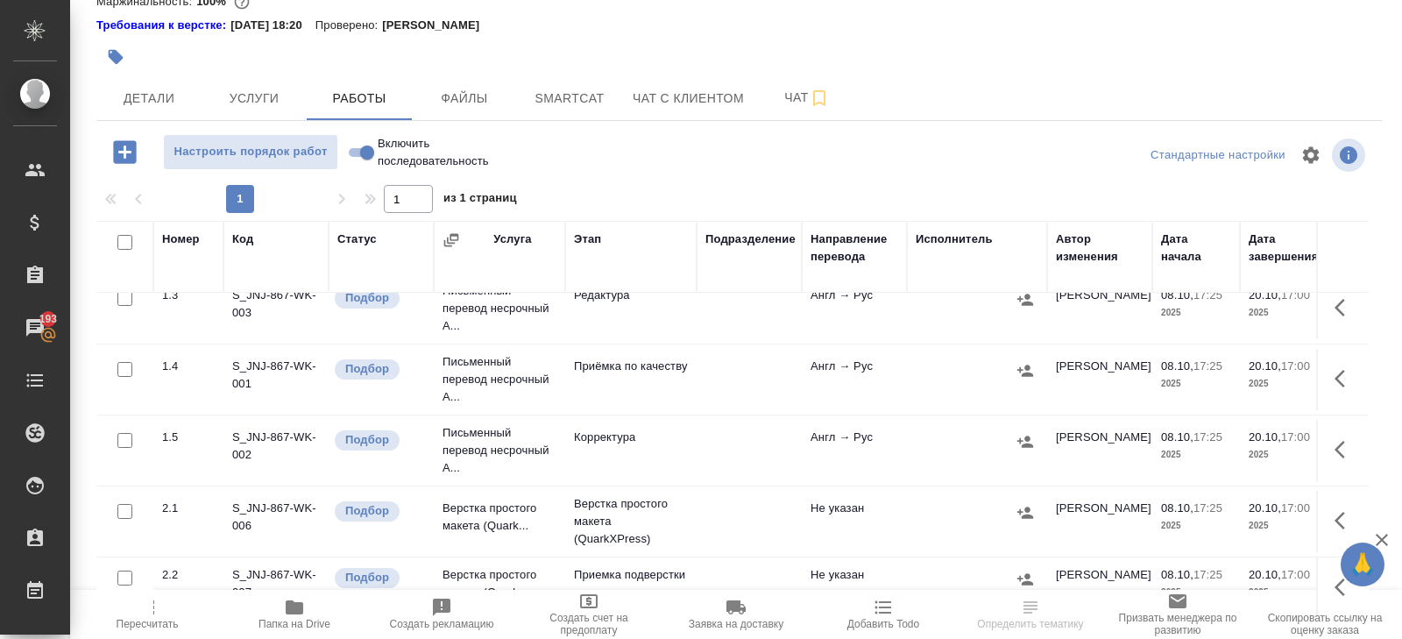
click at [1339, 510] on icon "button" at bounding box center [1345, 520] width 21 height 21
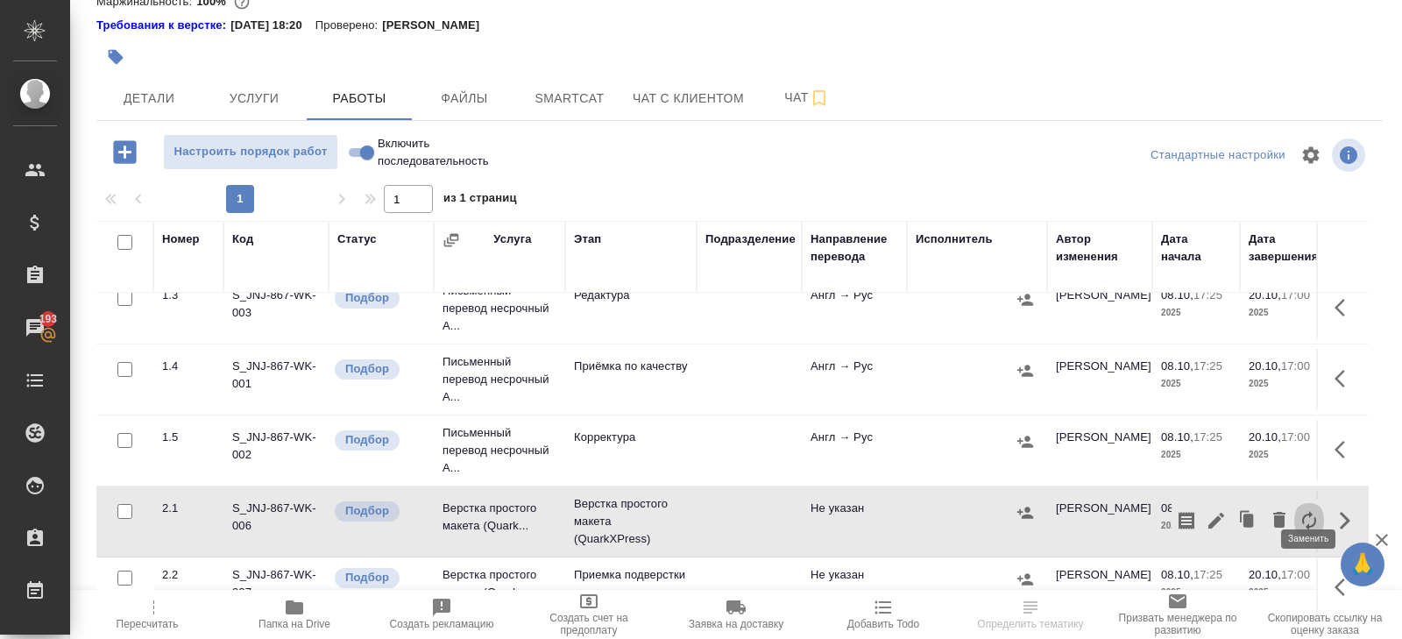
click at [1309, 510] on icon "button" at bounding box center [1309, 520] width 21 height 21
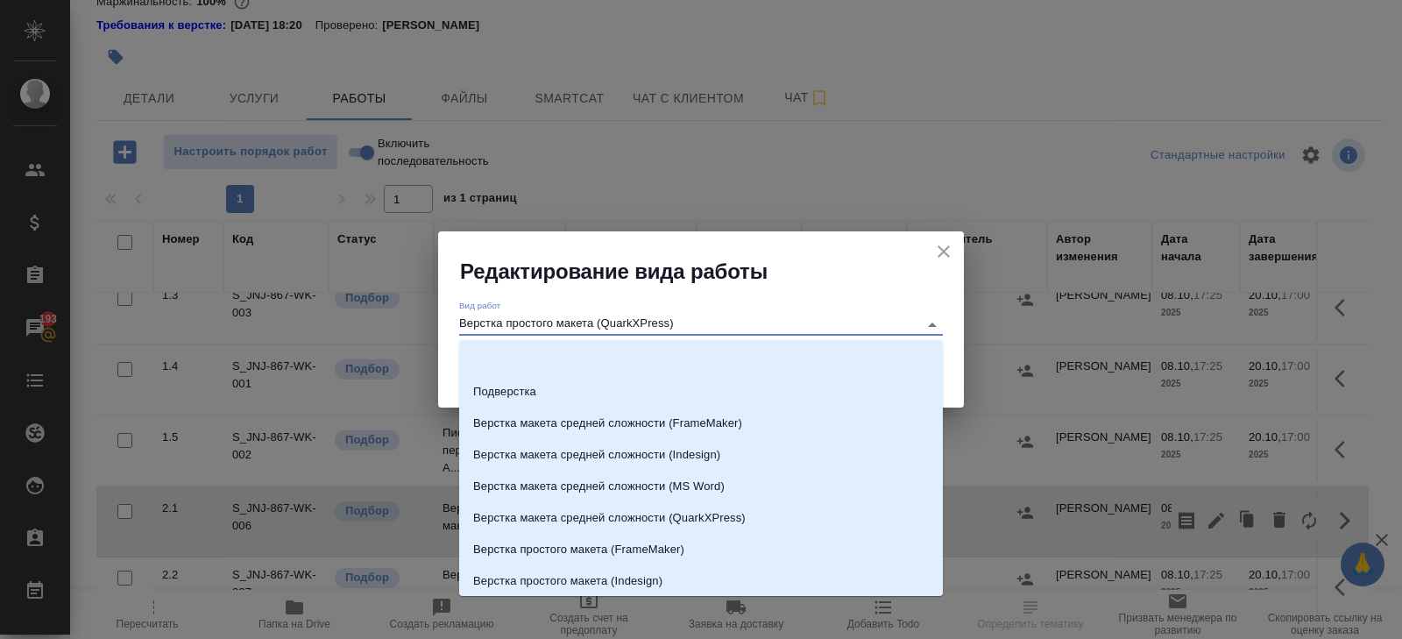
click at [542, 328] on input "Верстка простого макета (QuarkXPress)" at bounding box center [684, 324] width 450 height 21
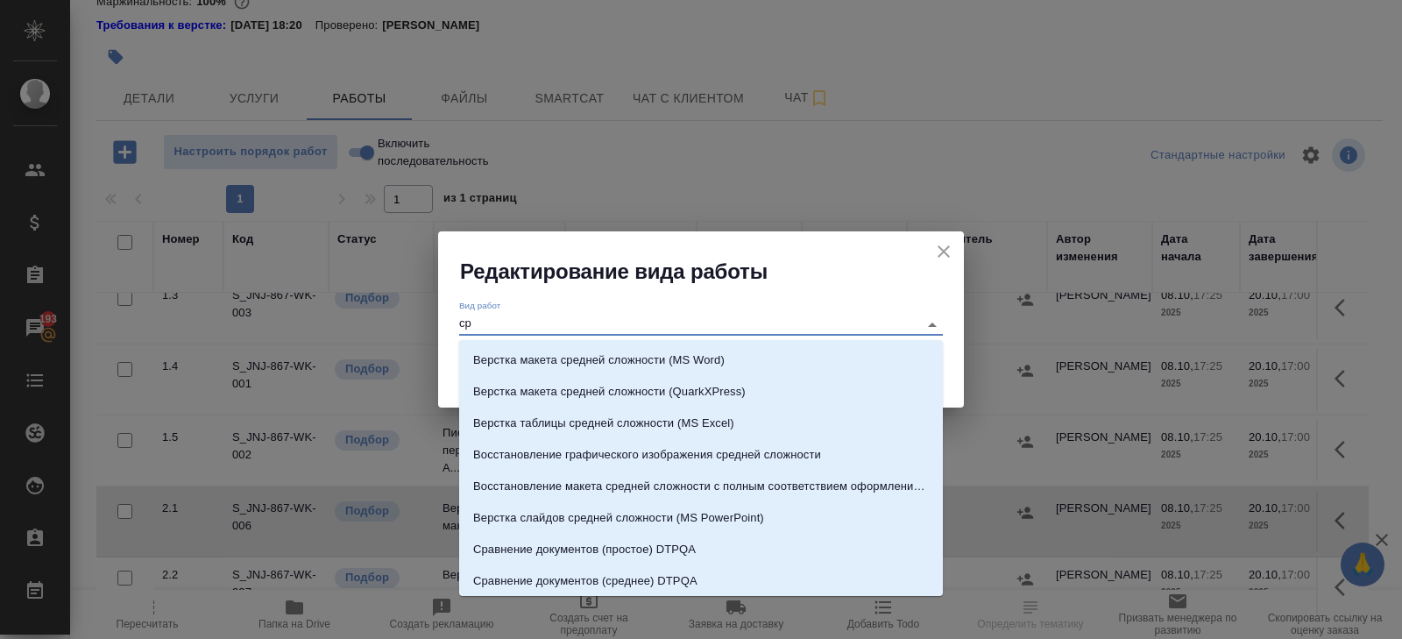
scroll to position [0, 0]
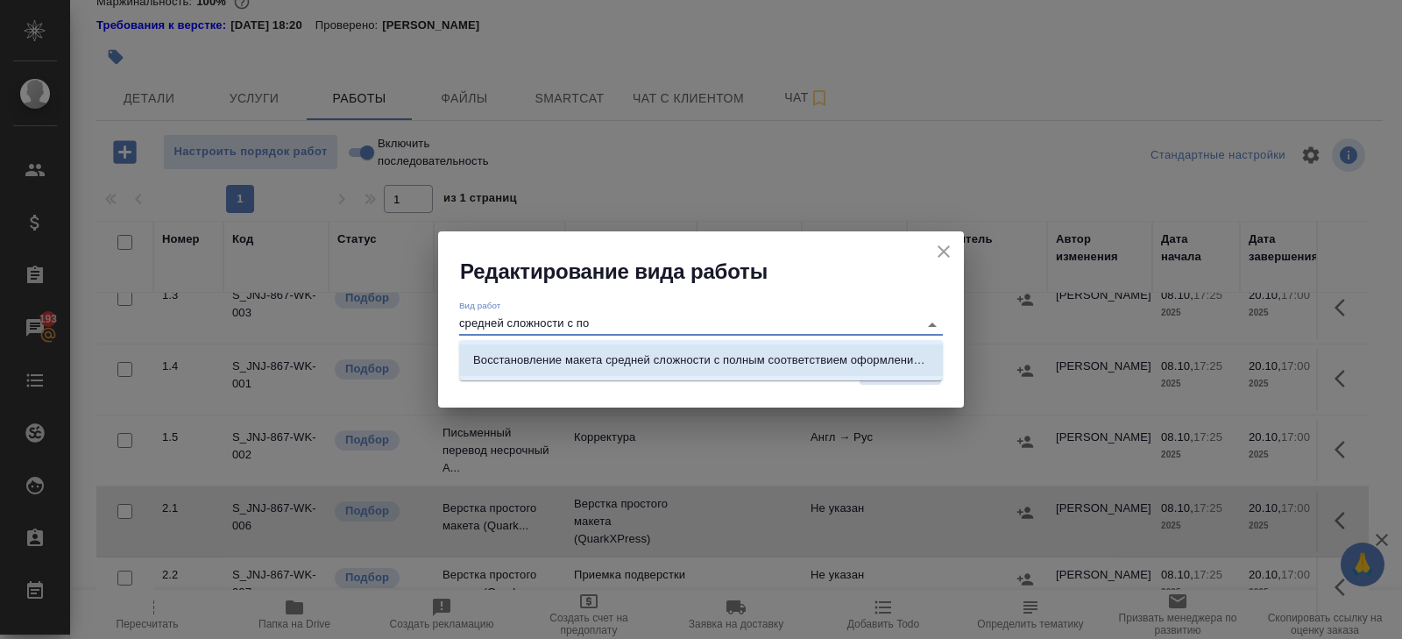
click at [586, 359] on p "Восстановление макета средней сложности с полным соответствием оформлению ориги…" at bounding box center [701, 360] width 456 height 18
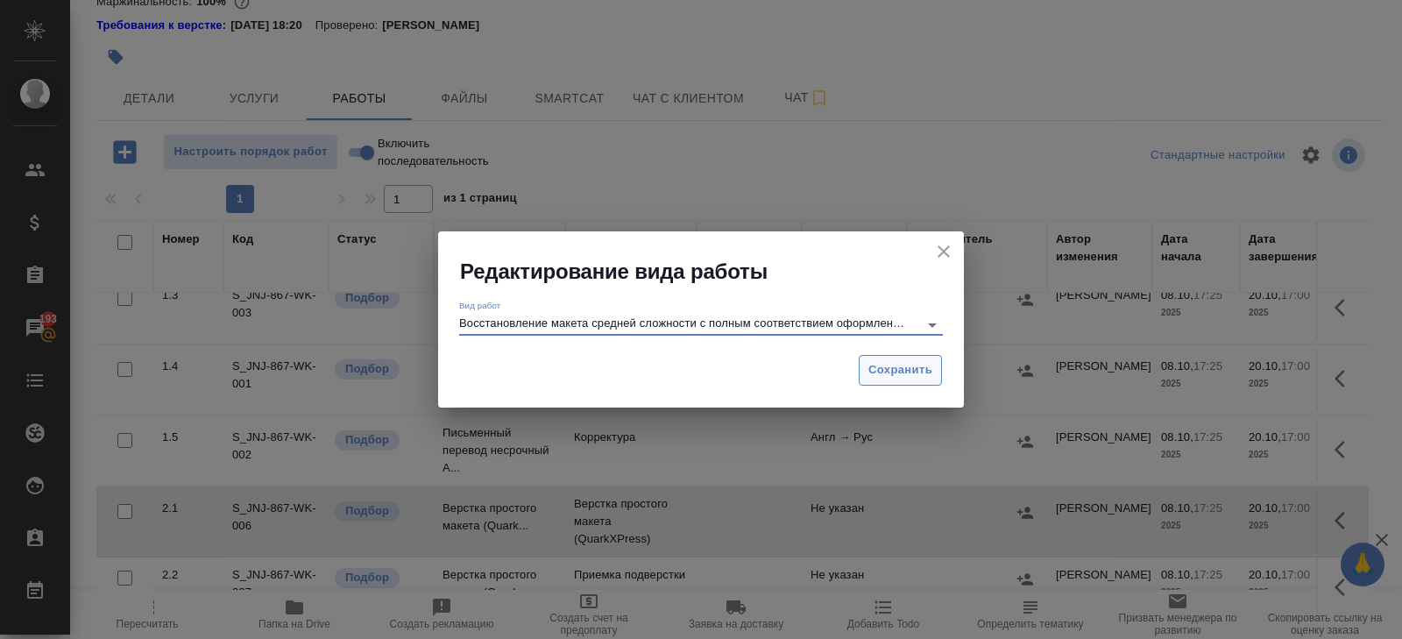
type input "Восстановление макета средней сложности с полным соответствием оформлению ориги…"
click at [909, 367] on span "Сохранить" at bounding box center [901, 370] width 64 height 20
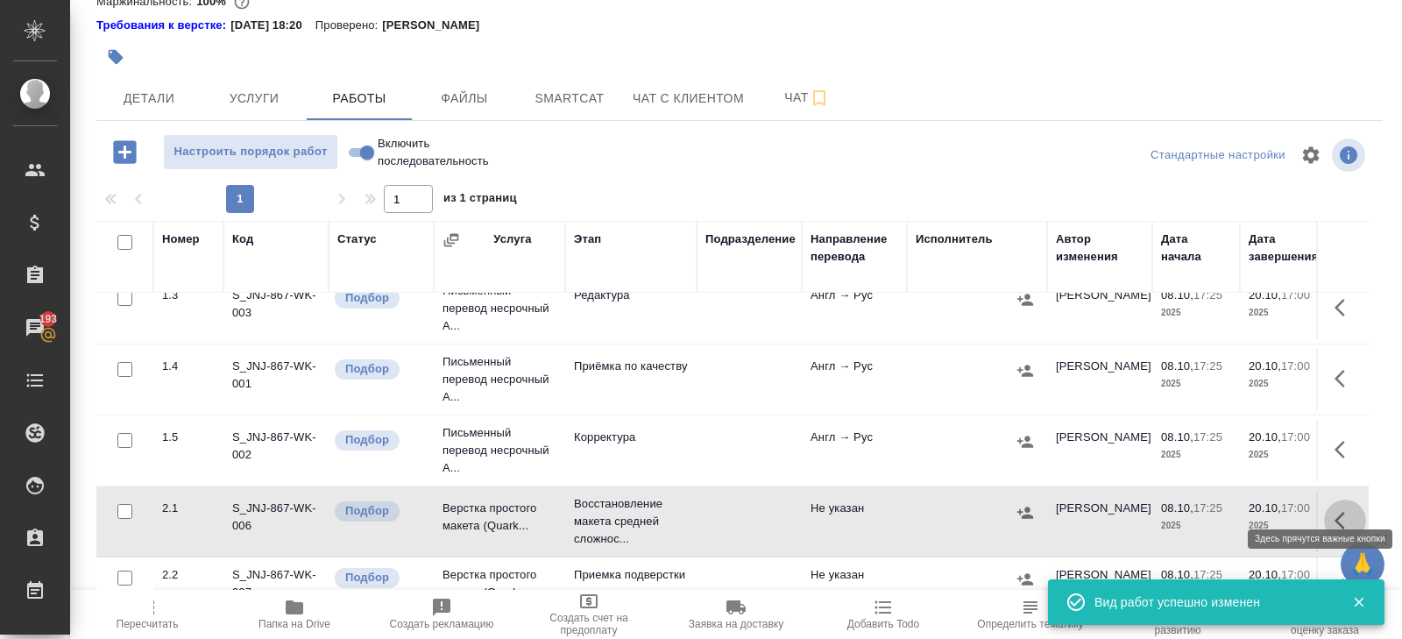
drag, startPoint x: 1341, startPoint y: 497, endPoint x: 1325, endPoint y: 495, distance: 15.9
click at [1341, 510] on icon "button" at bounding box center [1345, 520] width 21 height 21
click at [1224, 510] on icon "button" at bounding box center [1216, 520] width 21 height 21
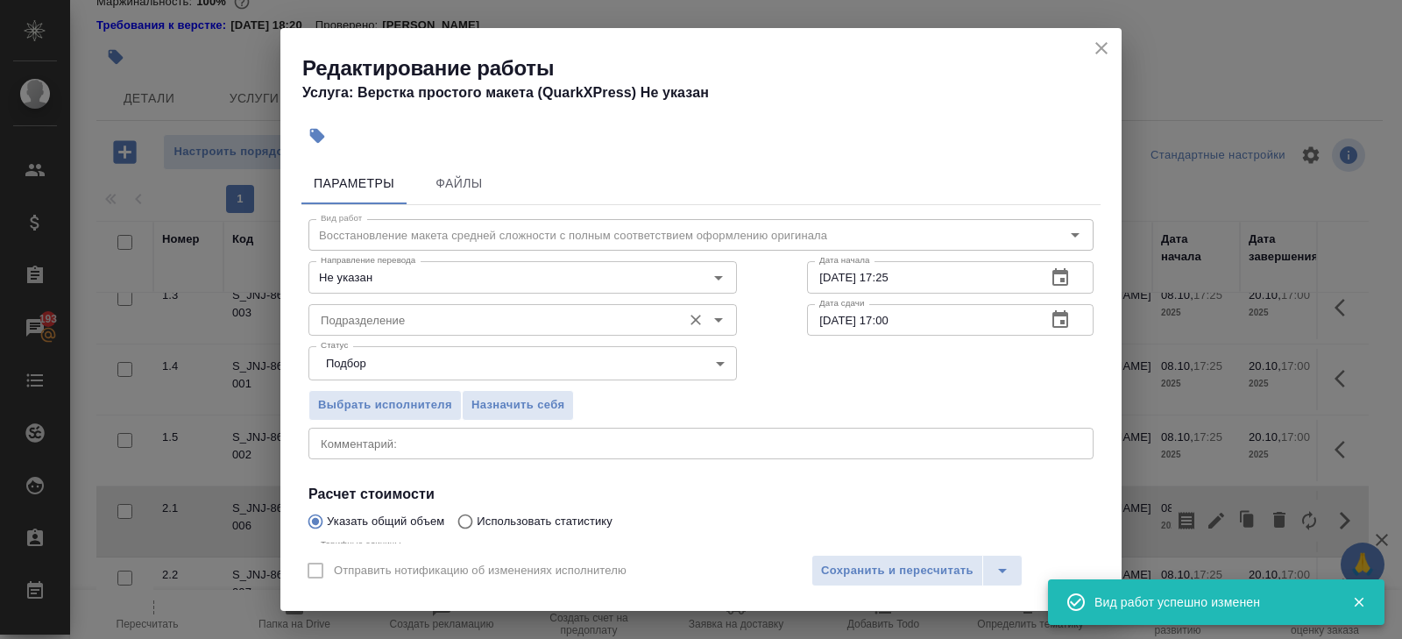
click at [416, 318] on input "Подразделение" at bounding box center [493, 319] width 359 height 21
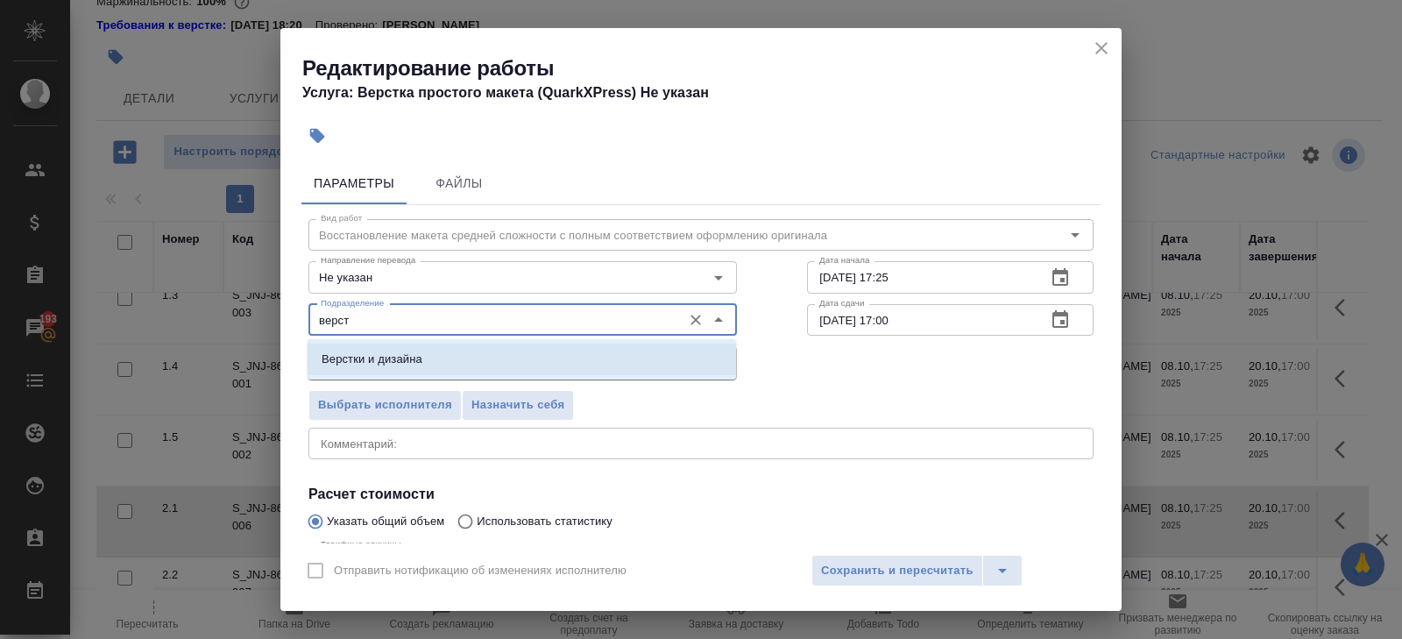
click at [373, 361] on p "Верстки и дизайна" at bounding box center [372, 360] width 101 height 18
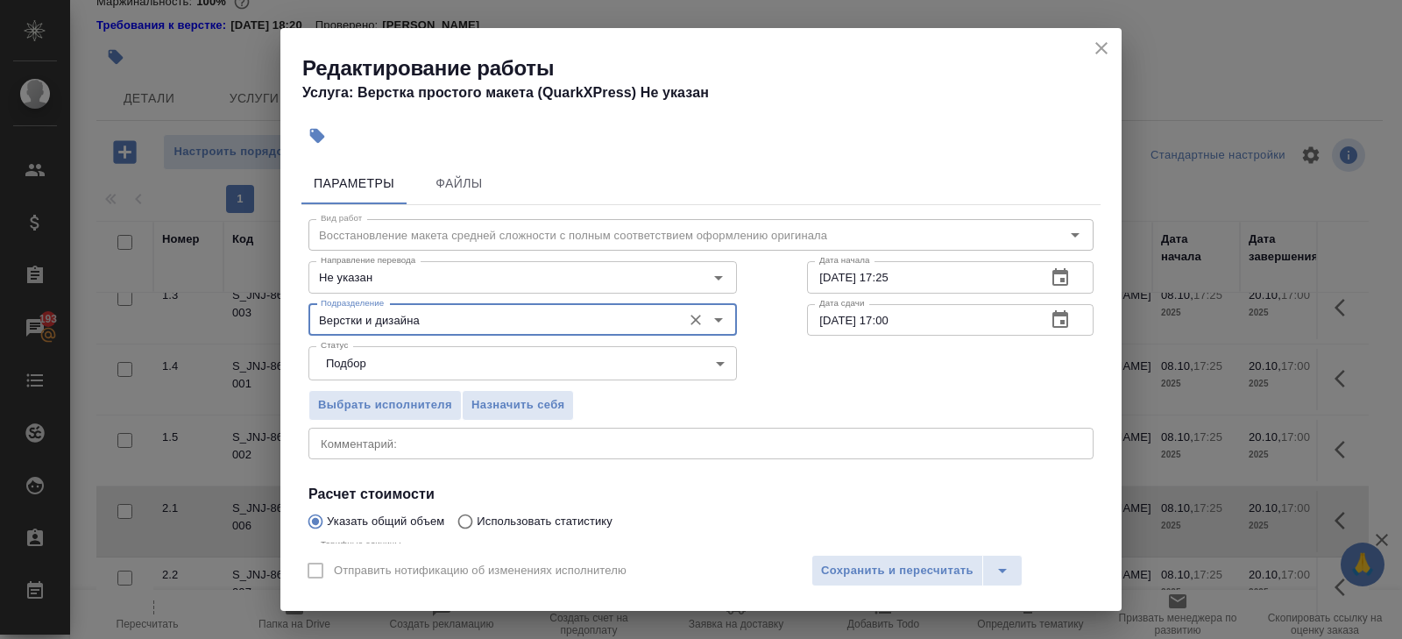
scroll to position [186, 0]
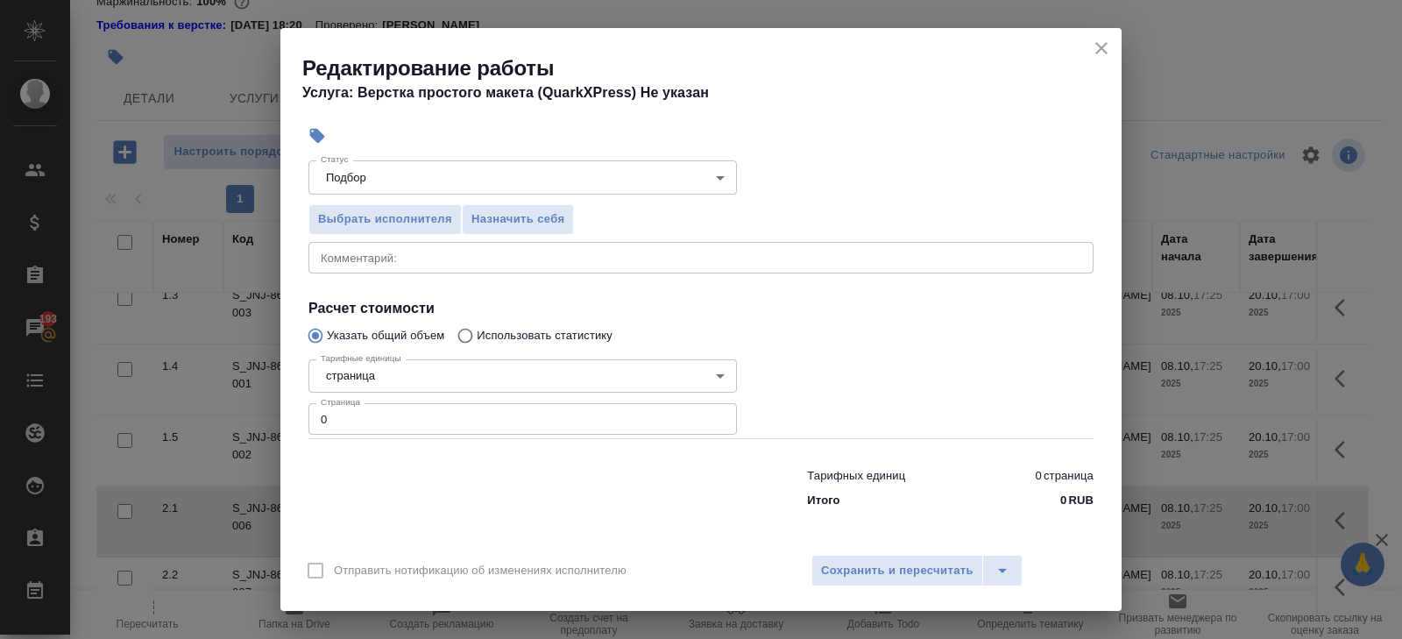
type input "Верстки и дизайна"
click at [366, 424] on input "0" at bounding box center [523, 419] width 429 height 32
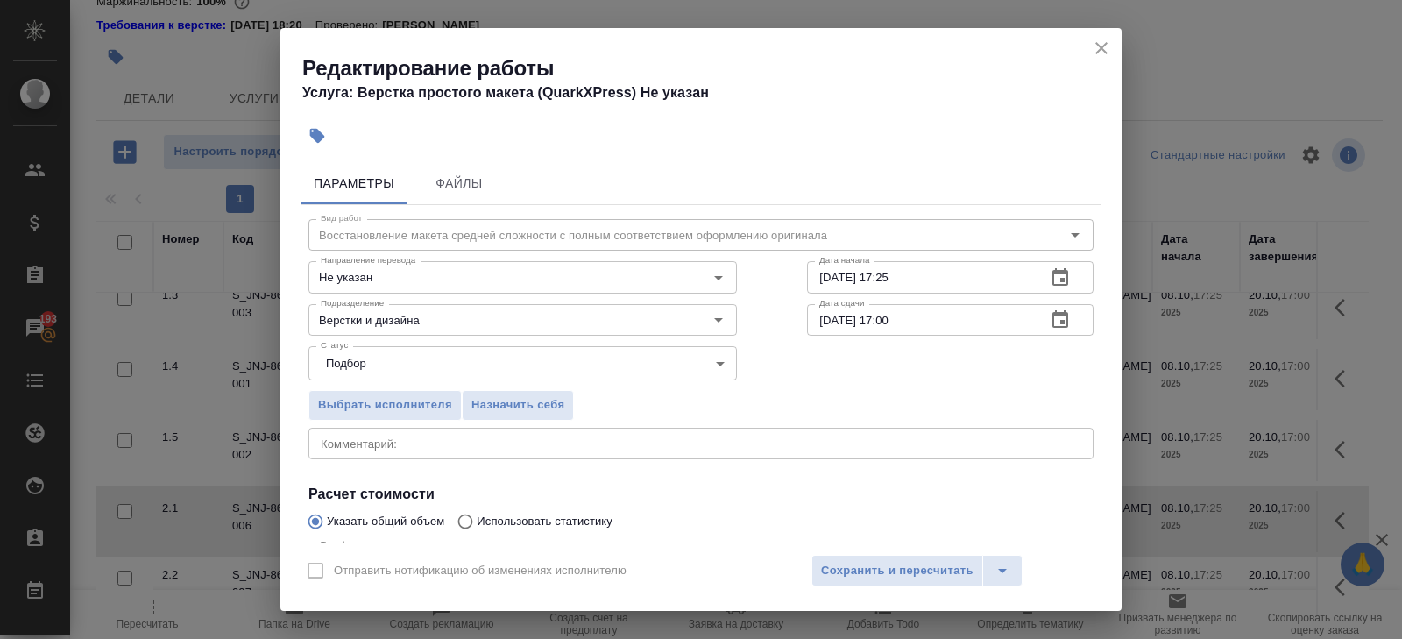
type input "9"
click at [1049, 278] on button "button" at bounding box center [1060, 278] width 42 height 42
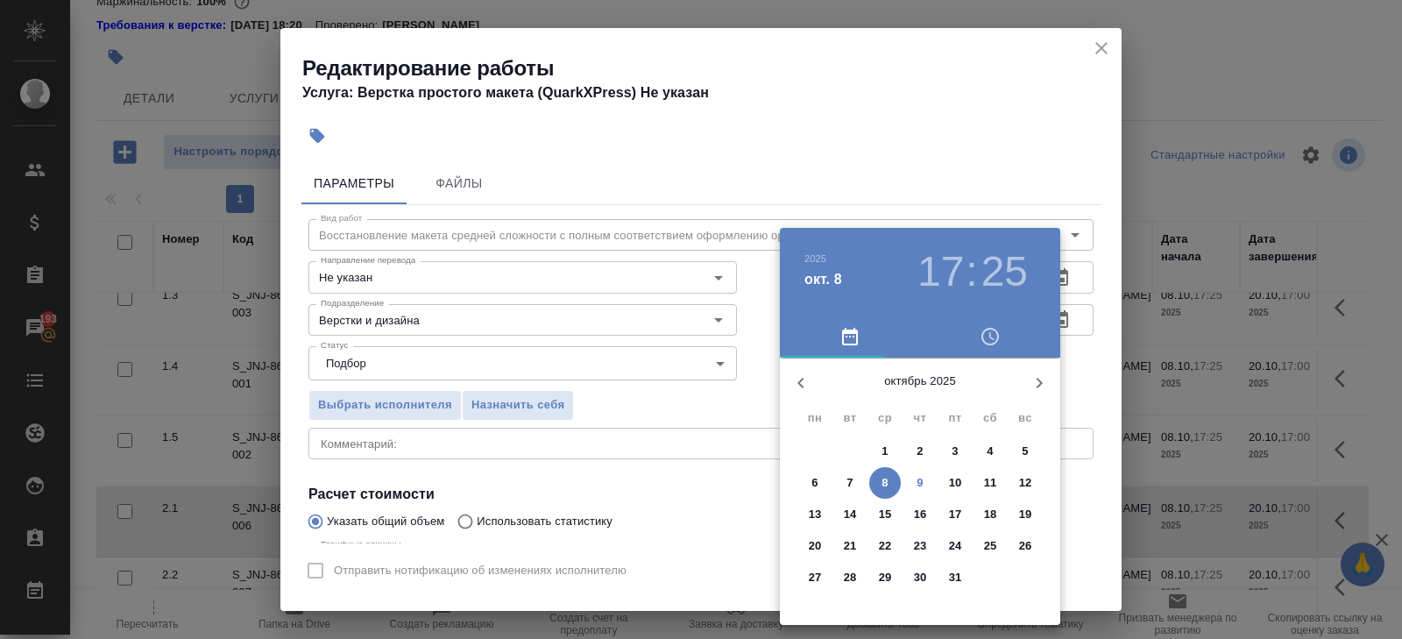
click at [917, 484] on p "9" at bounding box center [920, 483] width 6 height 18
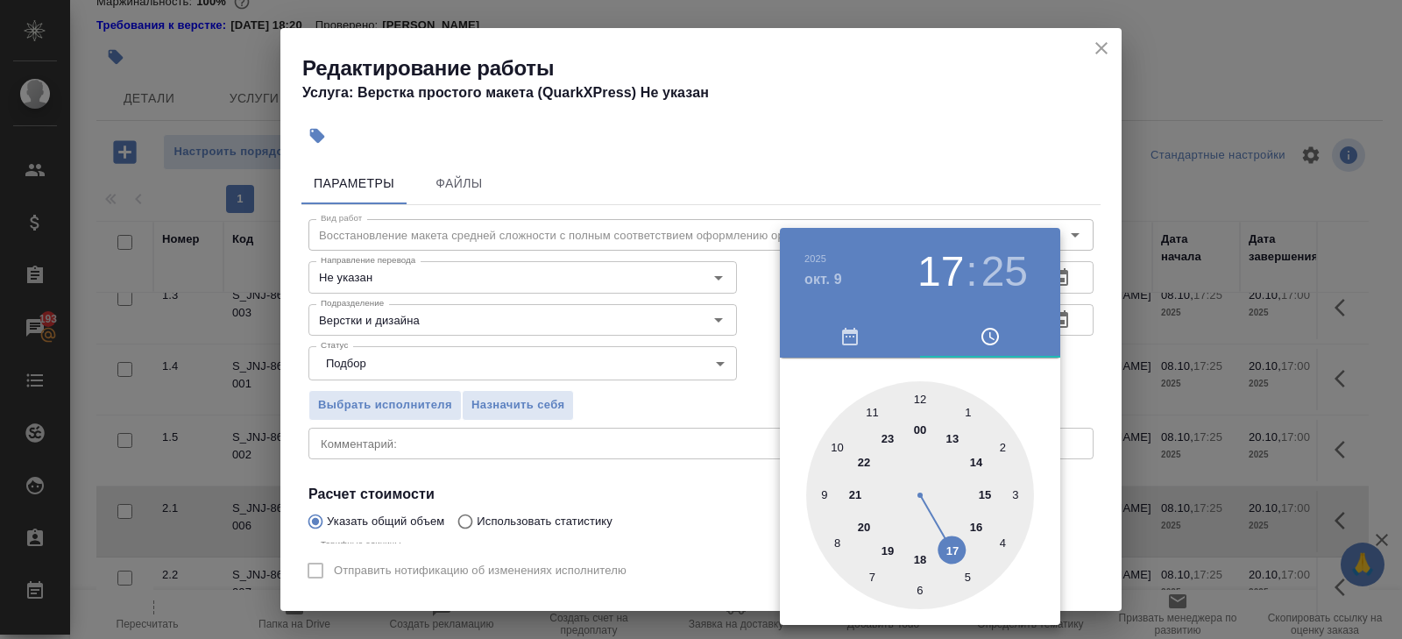
click at [878, 410] on div at bounding box center [920, 495] width 228 height 228
type input "[DATE] 11:00"
click at [921, 400] on div at bounding box center [920, 495] width 228 height 228
click at [960, 177] on div at bounding box center [701, 319] width 1402 height 639
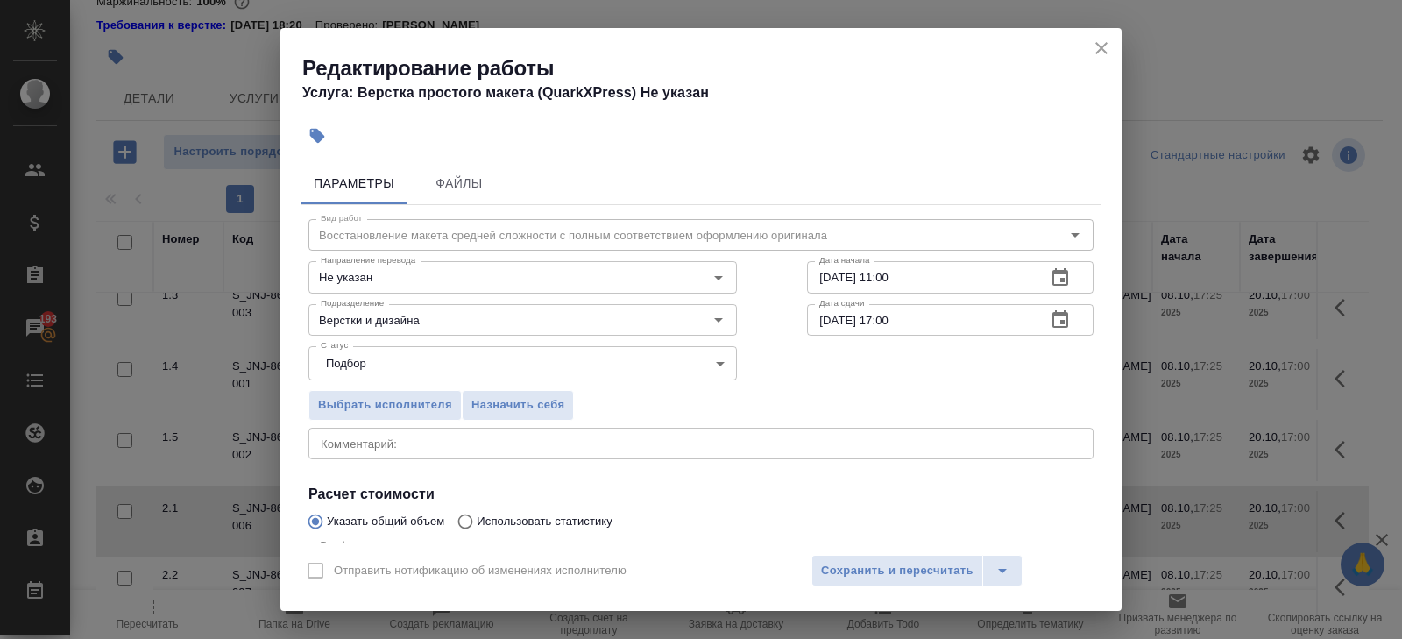
click at [1068, 319] on icon "button" at bounding box center [1061, 319] width 16 height 18
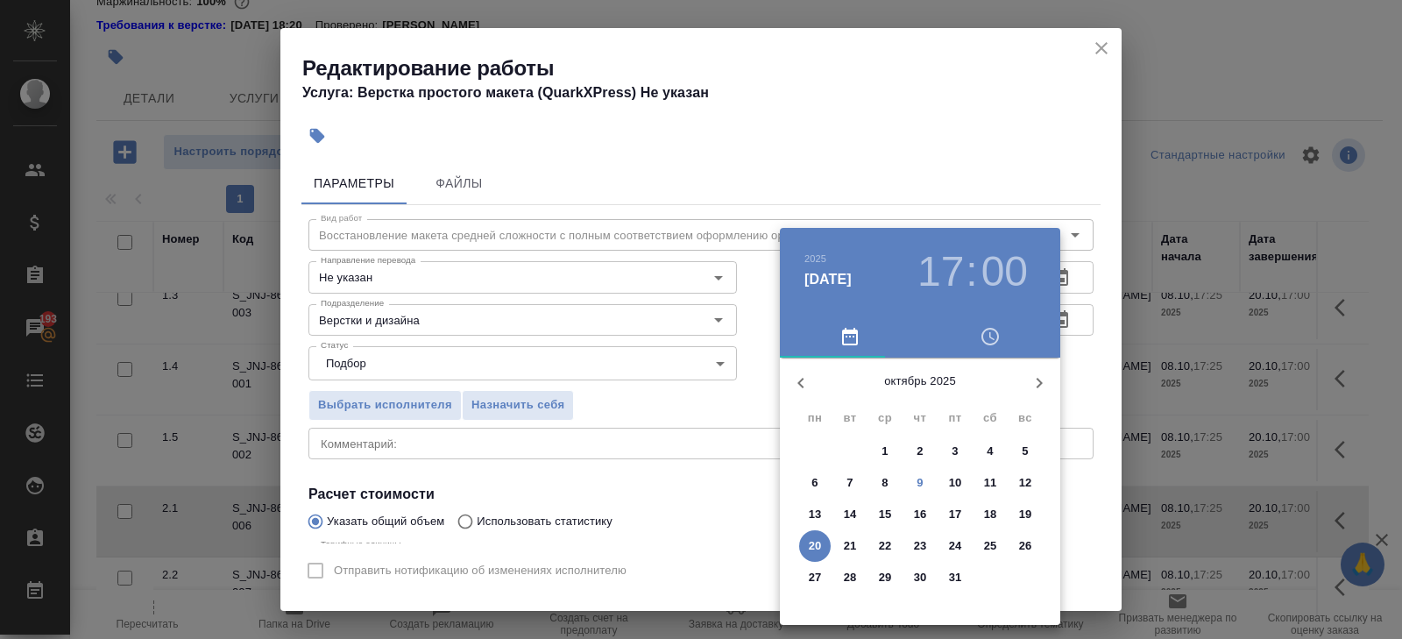
click at [954, 490] on p "10" at bounding box center [955, 483] width 13 height 18
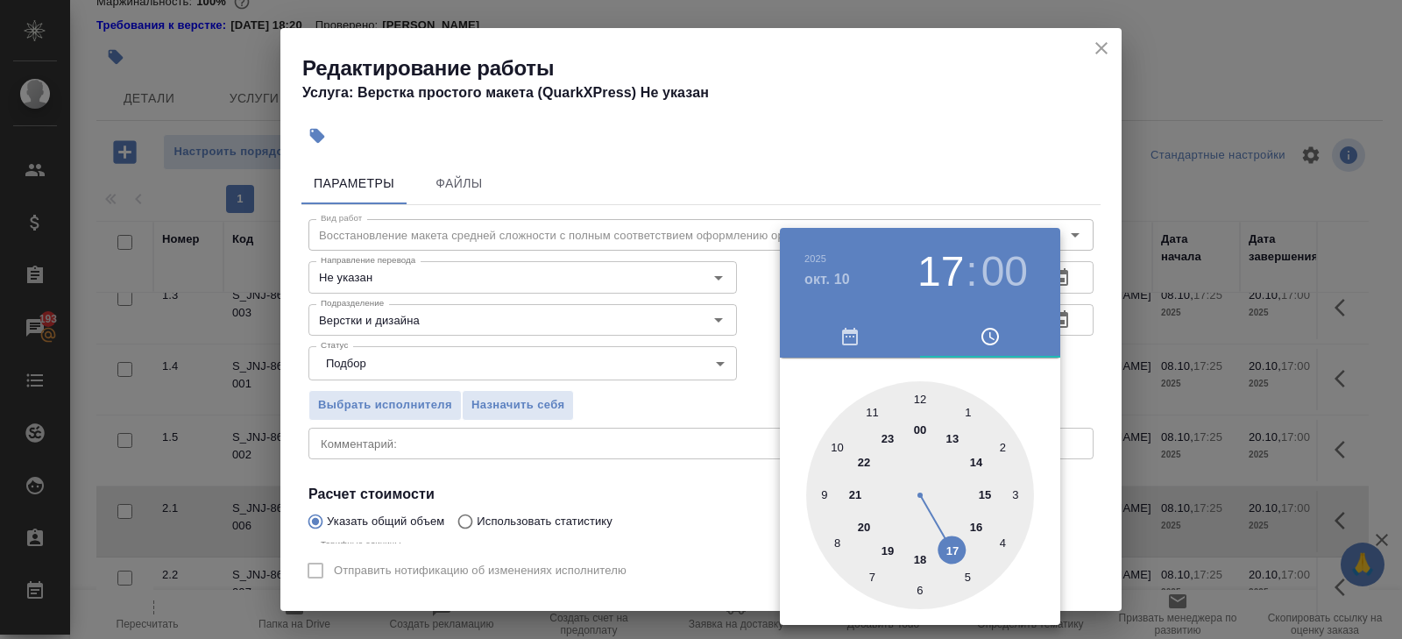
type input "10.10.2025 14:00"
click at [976, 463] on div at bounding box center [920, 495] width 228 height 228
click at [698, 486] on div at bounding box center [701, 319] width 1402 height 639
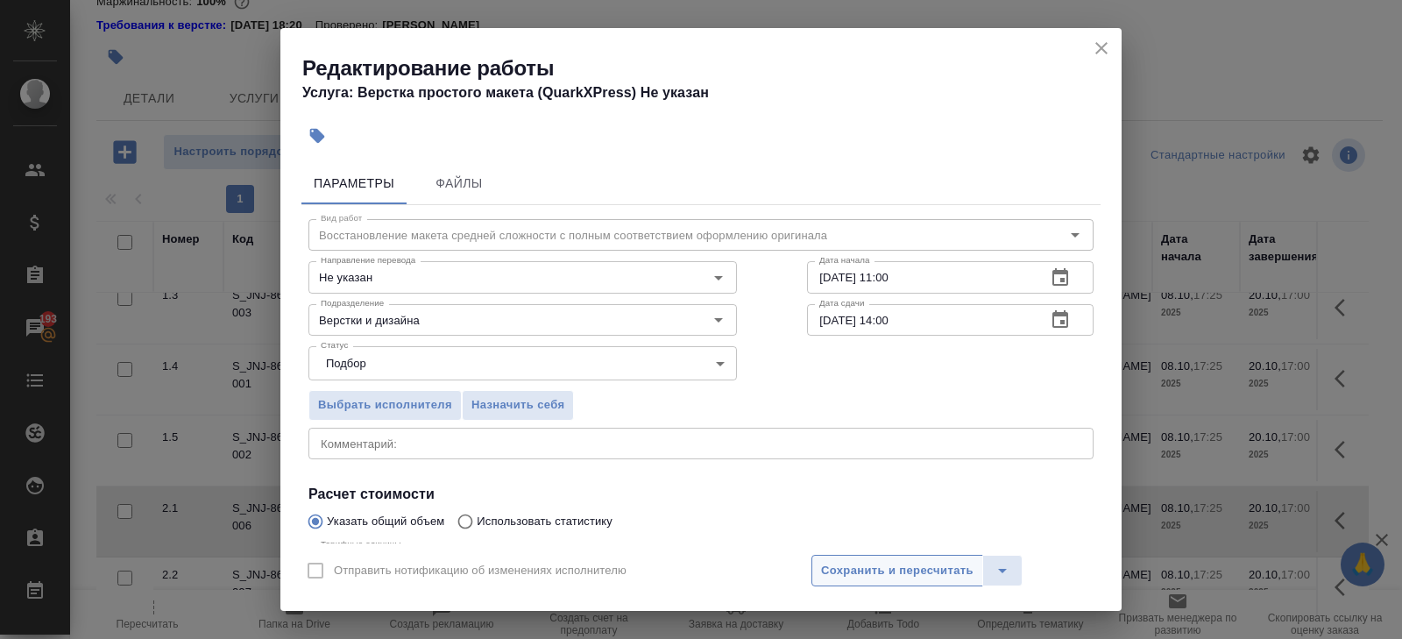
click at [884, 568] on span "Сохранить и пересчитать" at bounding box center [897, 571] width 153 height 20
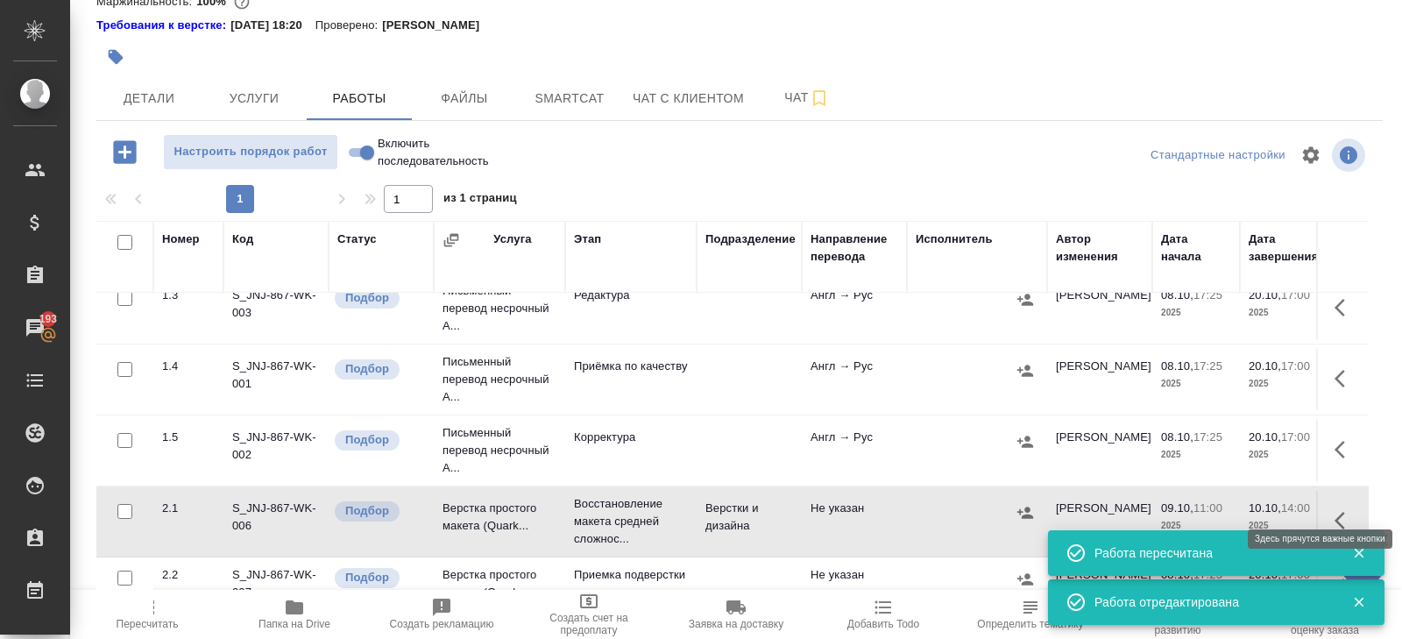
click at [1344, 512] on icon "button" at bounding box center [1340, 521] width 11 height 18
click at [1252, 514] on icon "button" at bounding box center [1249, 520] width 11 height 13
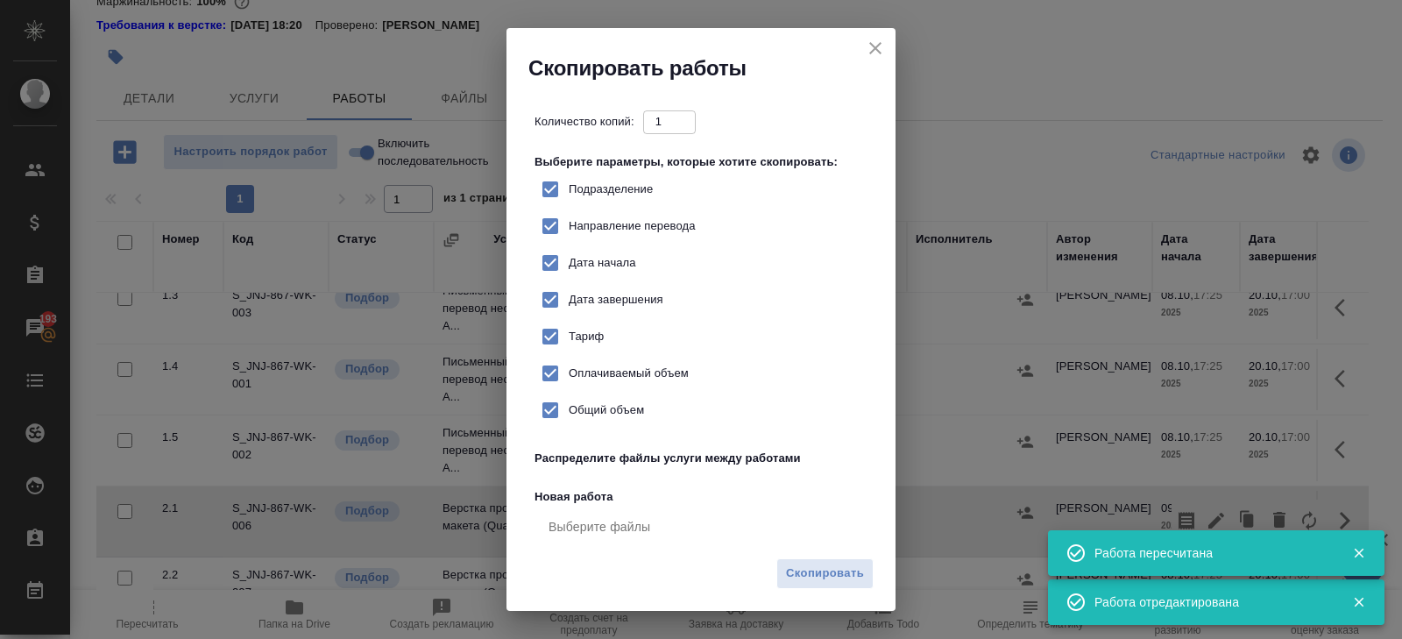
checkbox input "true"
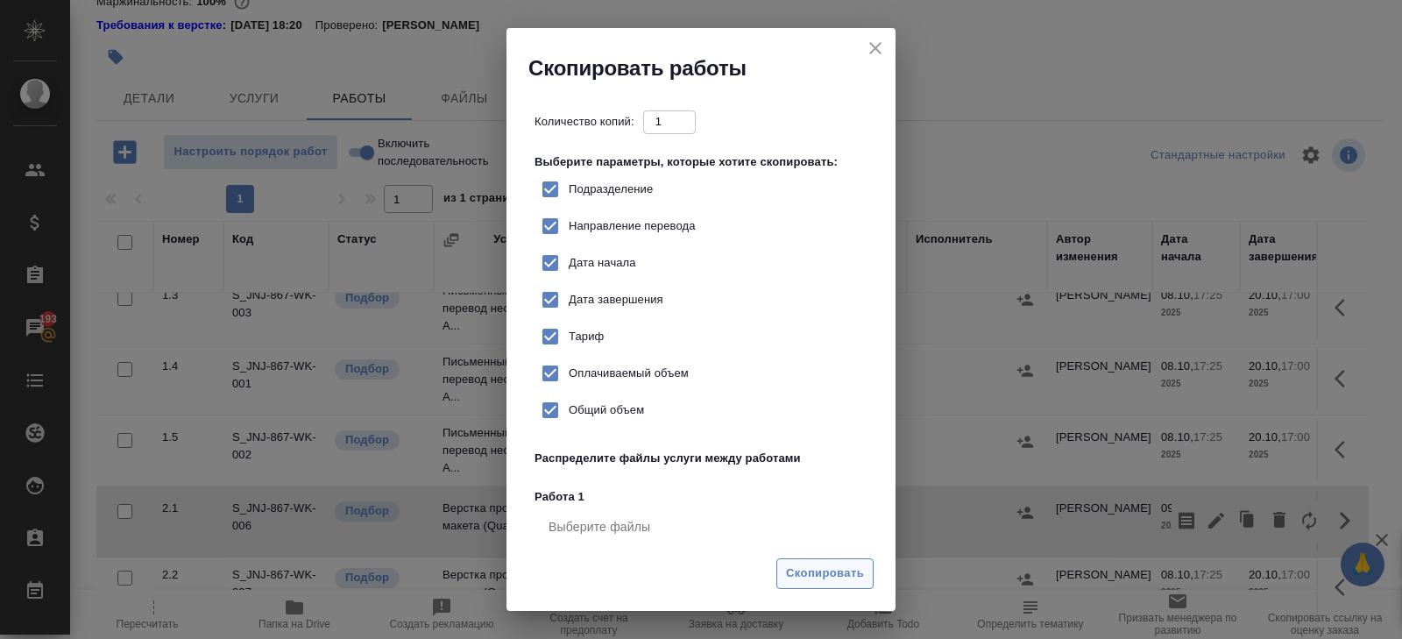
click at [826, 576] on span "Скопировать" at bounding box center [825, 574] width 78 height 20
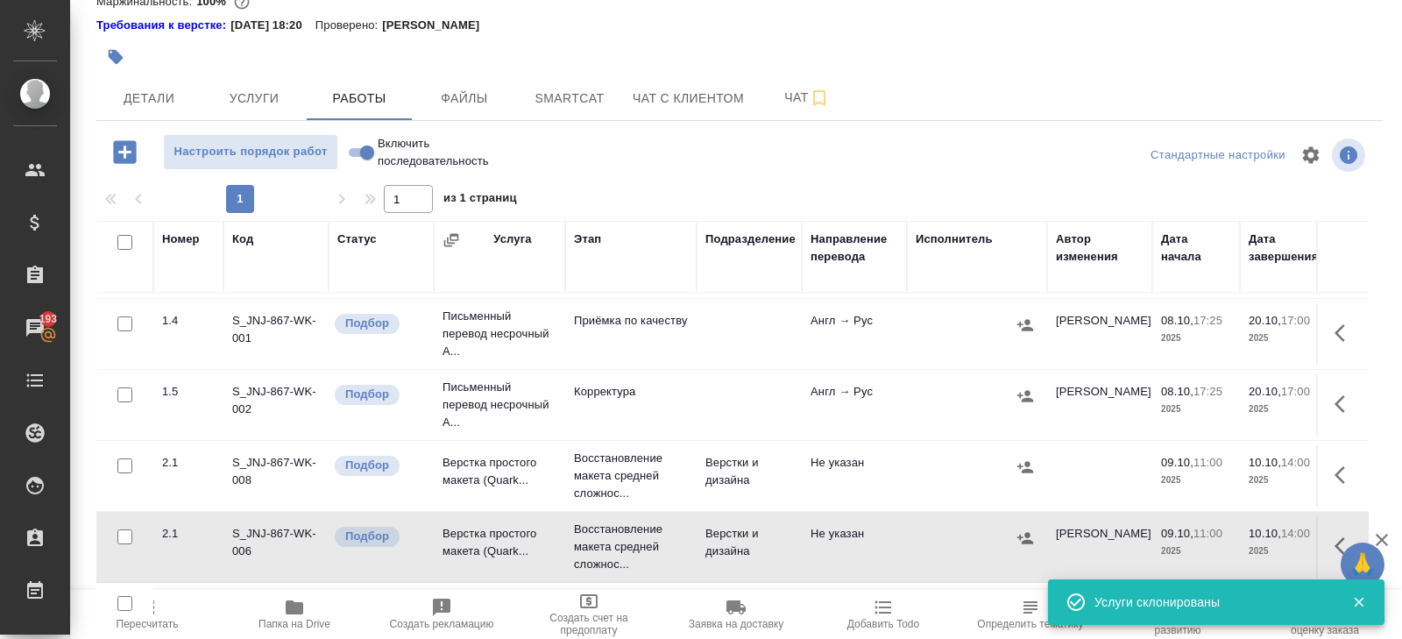
scroll to position [217, 0]
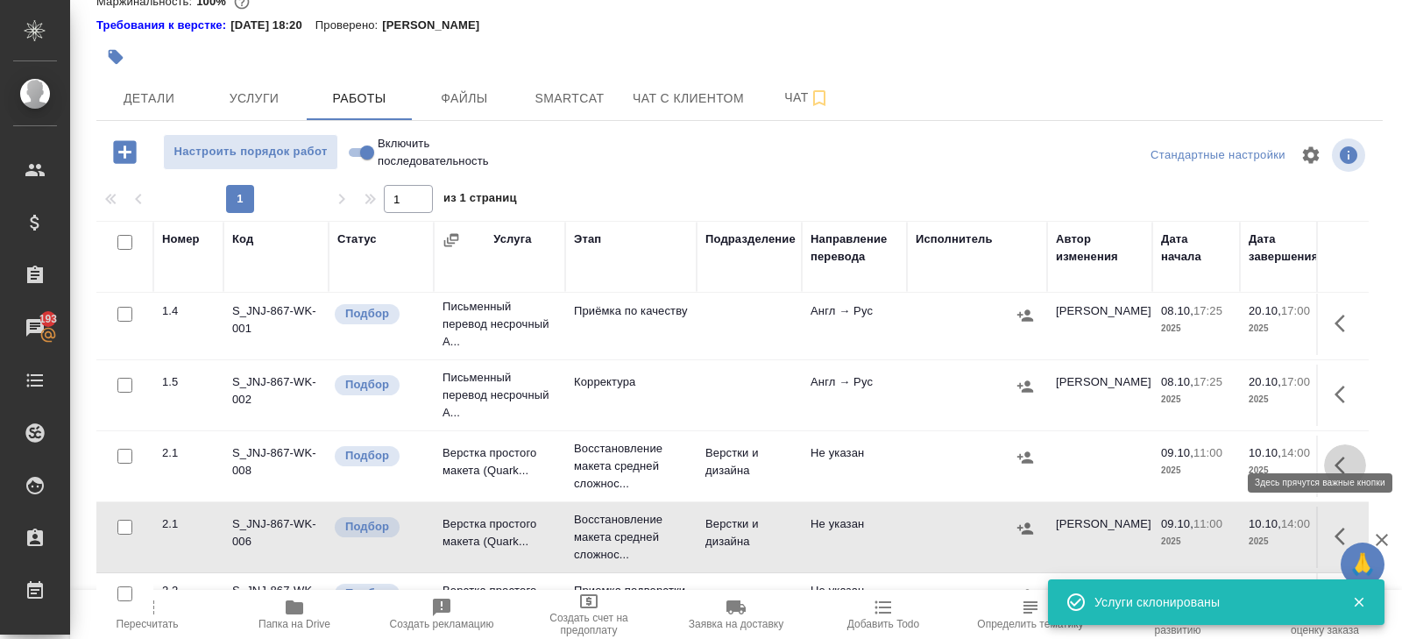
click at [1335, 455] on icon "button" at bounding box center [1345, 465] width 21 height 21
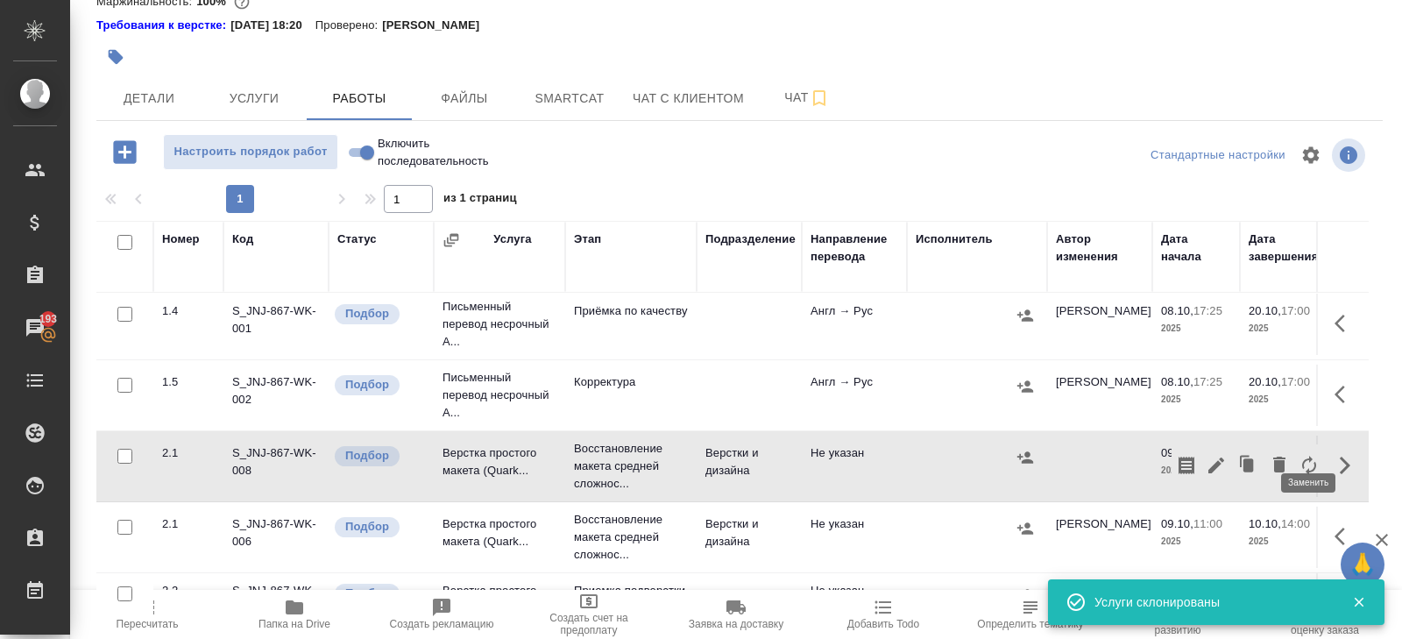
click at [1307, 455] on icon "button" at bounding box center [1309, 465] width 21 height 21
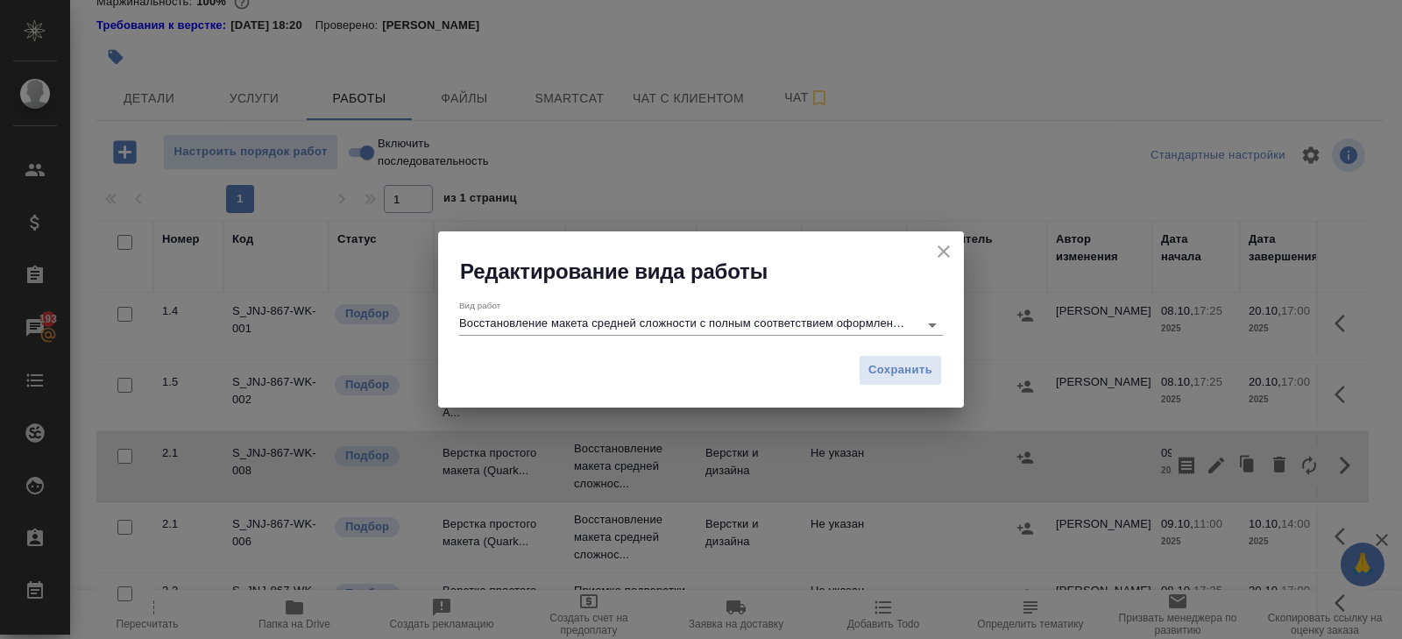
click at [656, 328] on input "Восстановление макета средней сложности с полным соответствием оформлению ориги…" at bounding box center [684, 324] width 450 height 21
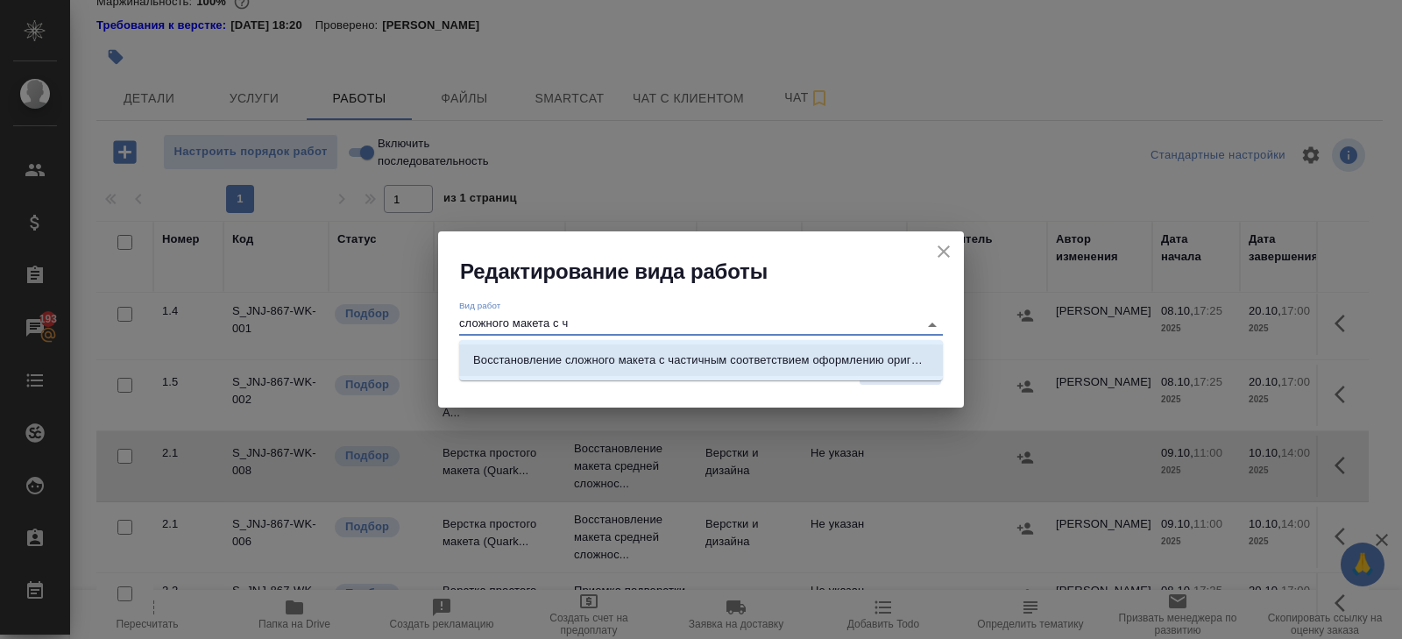
click at [675, 351] on p "Восстановление сложного макета с частичным соответствием оформлению оригинала" at bounding box center [701, 360] width 456 height 18
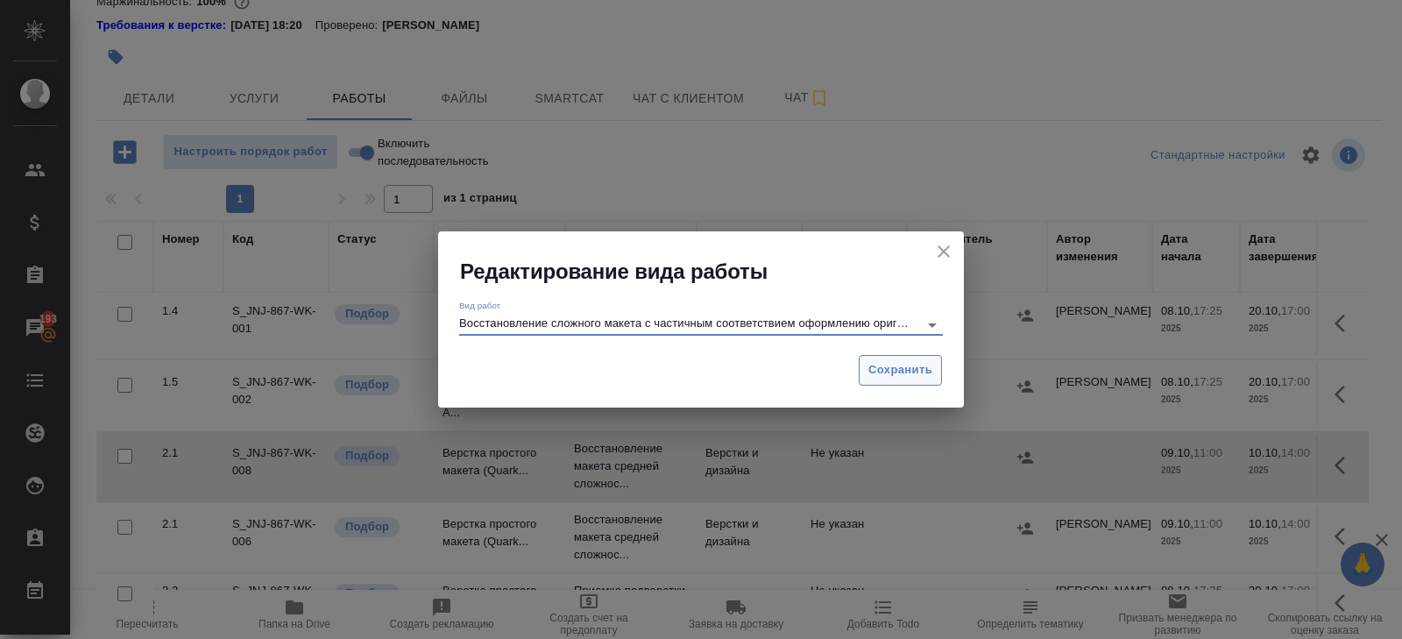
type input "Восстановление сложного макета с частичным соответствием оформлению оригинала"
click at [866, 370] on button "Сохранить" at bounding box center [900, 370] width 83 height 31
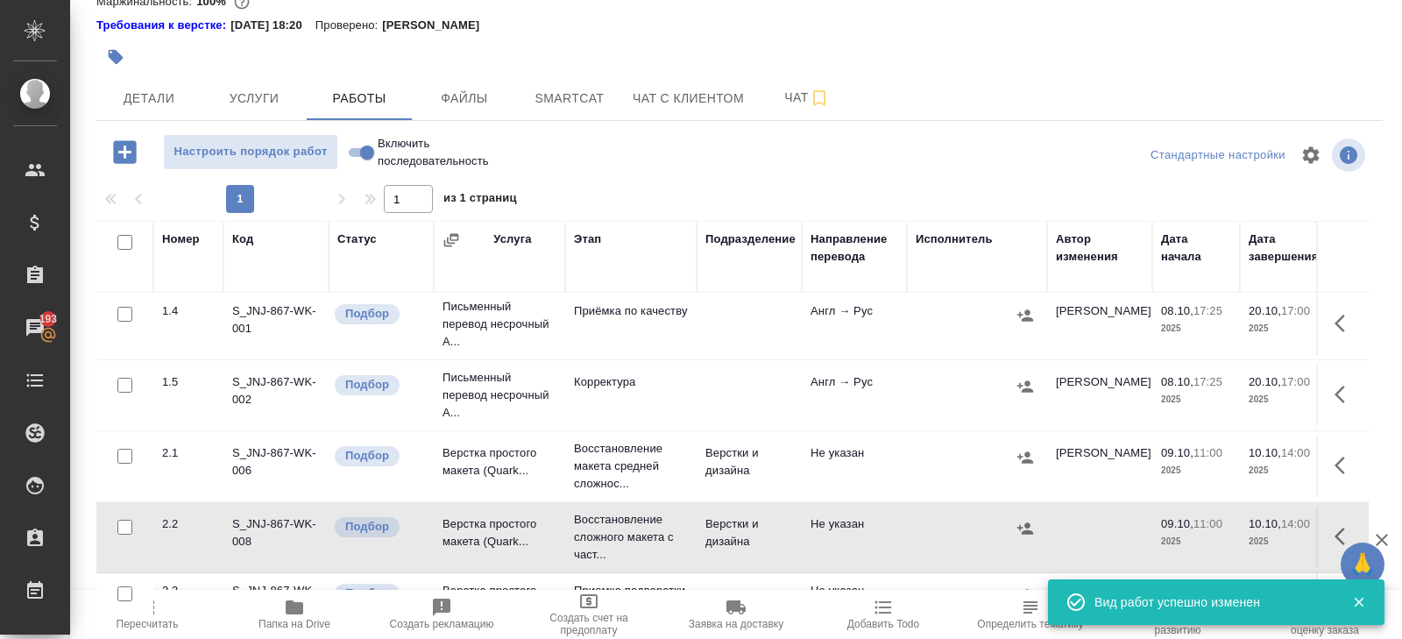
click at [1337, 528] on icon "button" at bounding box center [1340, 537] width 11 height 18
click at [1222, 526] on icon "button" at bounding box center [1216, 536] width 21 height 21
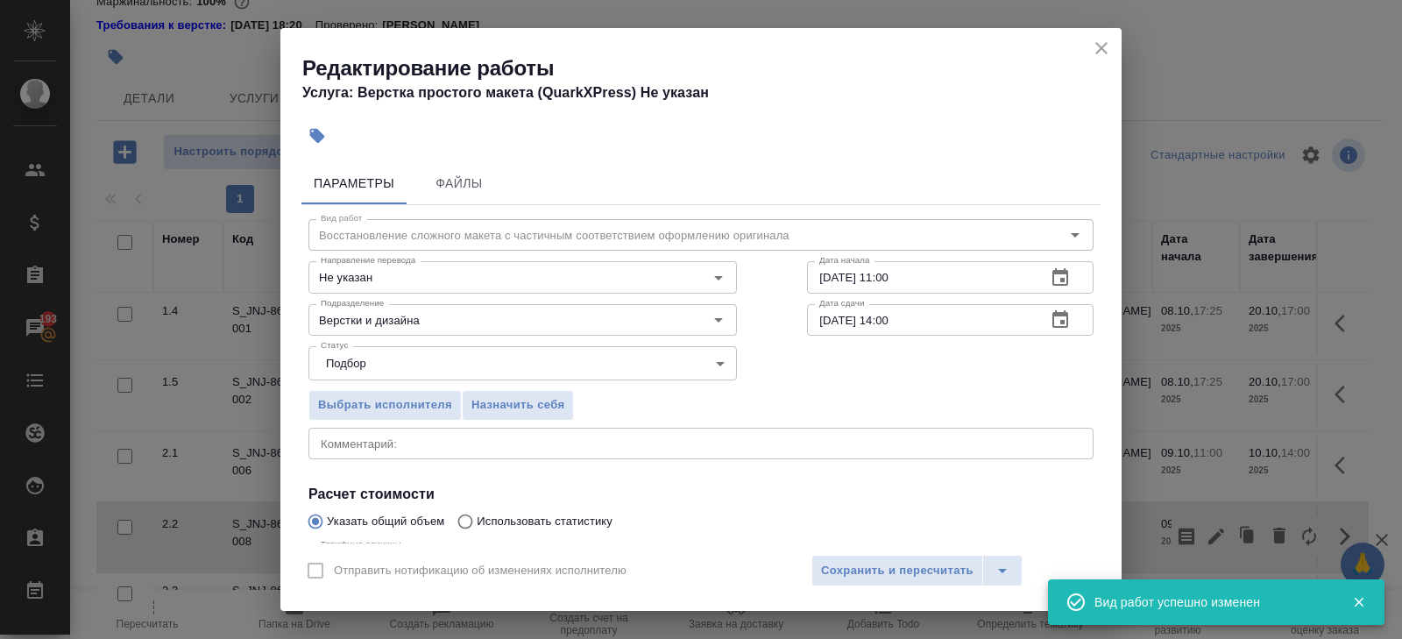
scroll to position [186, 0]
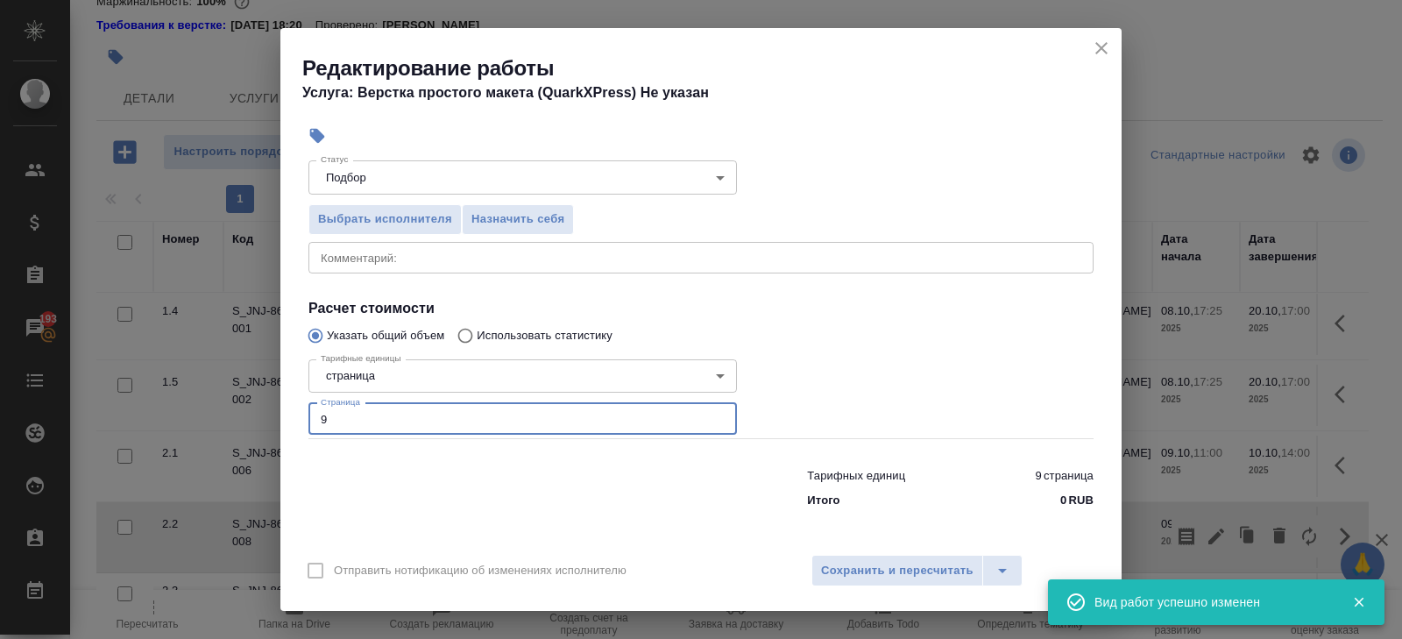
click at [366, 415] on input "9" at bounding box center [523, 419] width 429 height 32
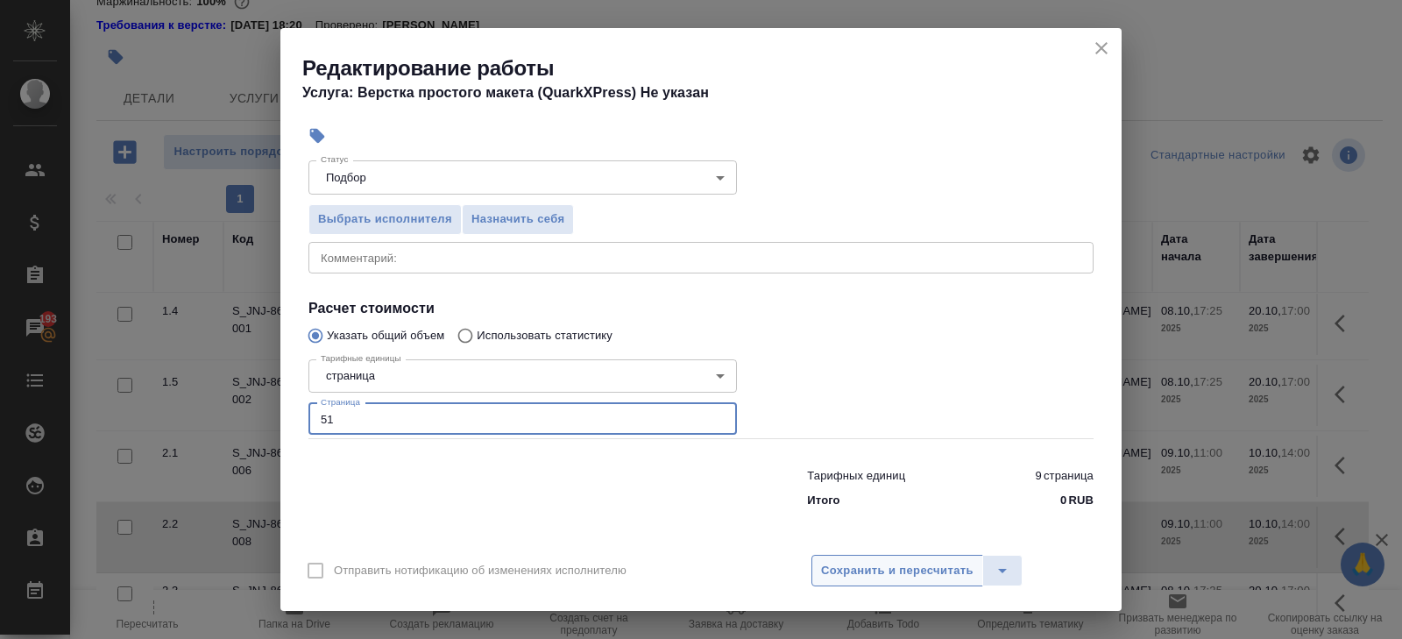
type input "51"
click at [821, 574] on span "Сохранить и пересчитать" at bounding box center [897, 571] width 153 height 20
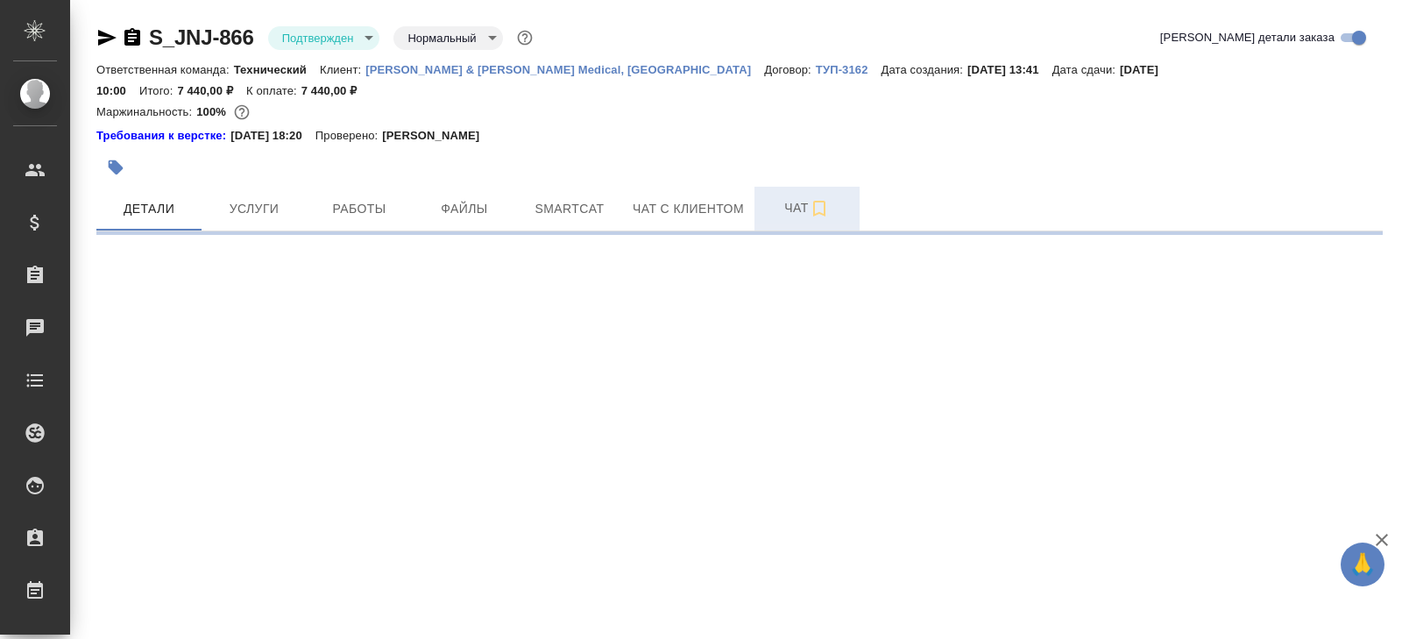
select select "RU"
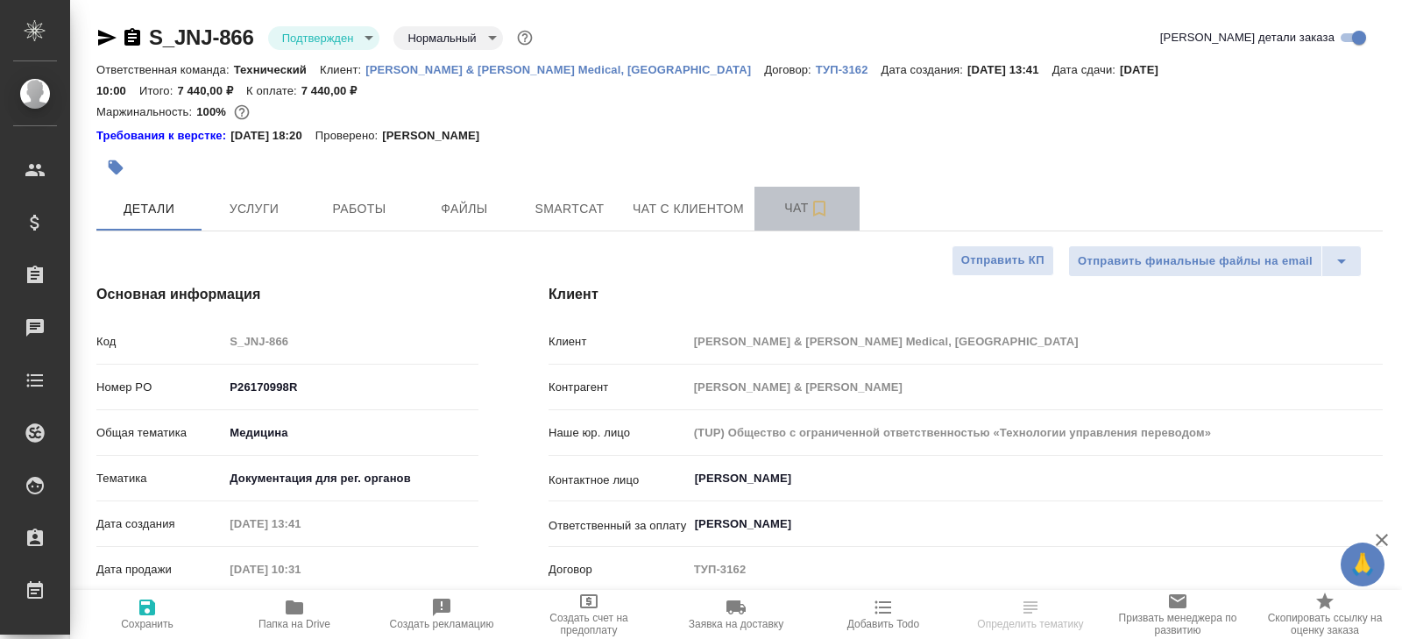
click at [818, 208] on button "Чат" at bounding box center [807, 209] width 105 height 44
type textarea "x"
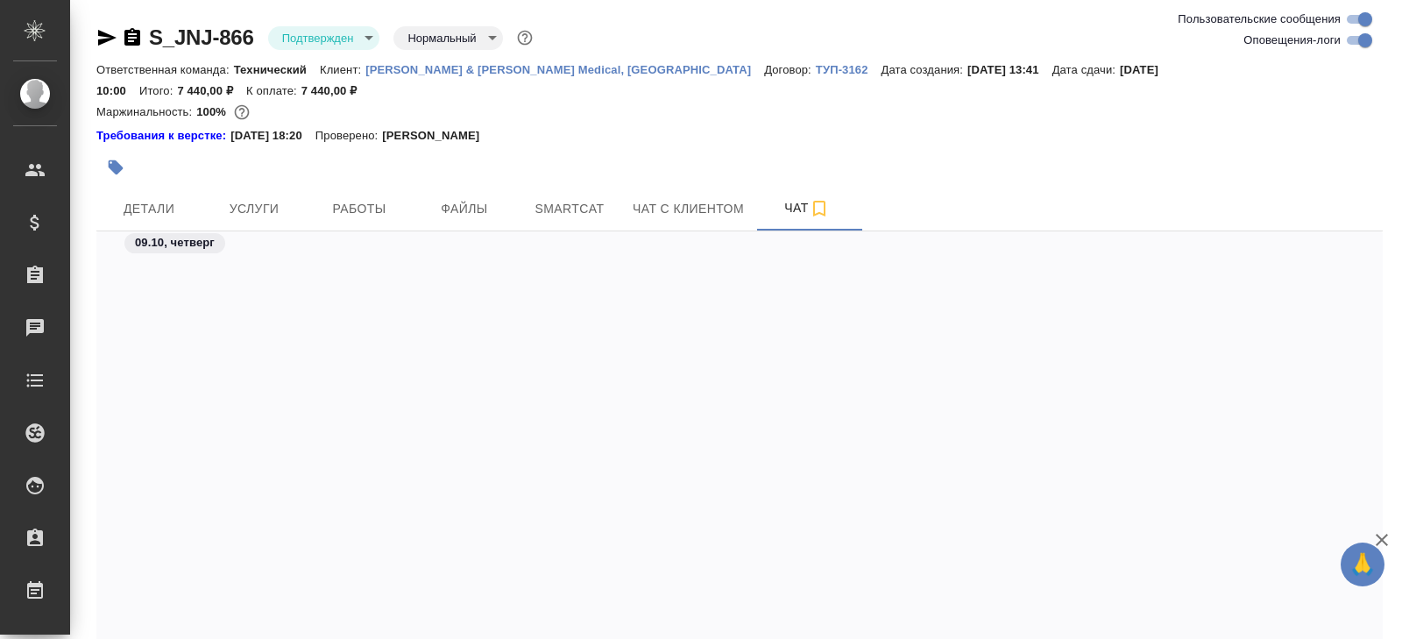
scroll to position [3936, 0]
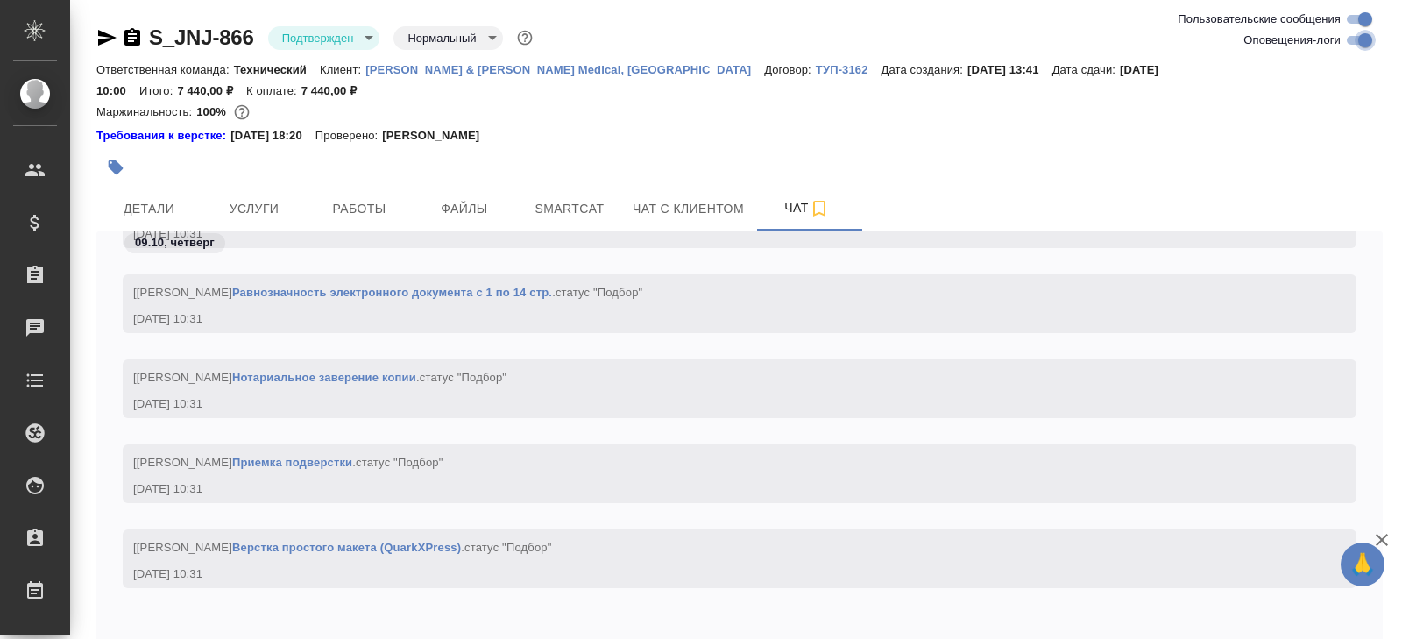
click at [1354, 34] on input "Оповещения-логи" at bounding box center [1365, 40] width 63 height 21
checkbox input "false"
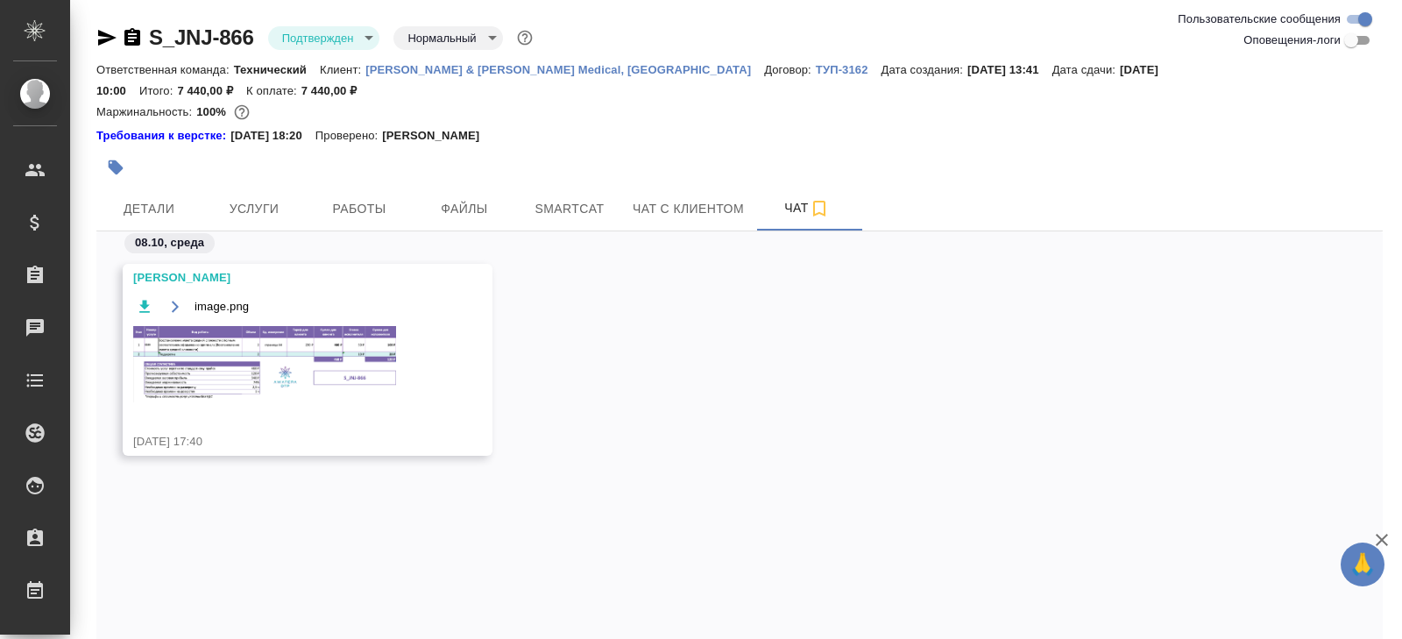
scroll to position [0, 0]
click at [302, 326] on img at bounding box center [264, 364] width 263 height 76
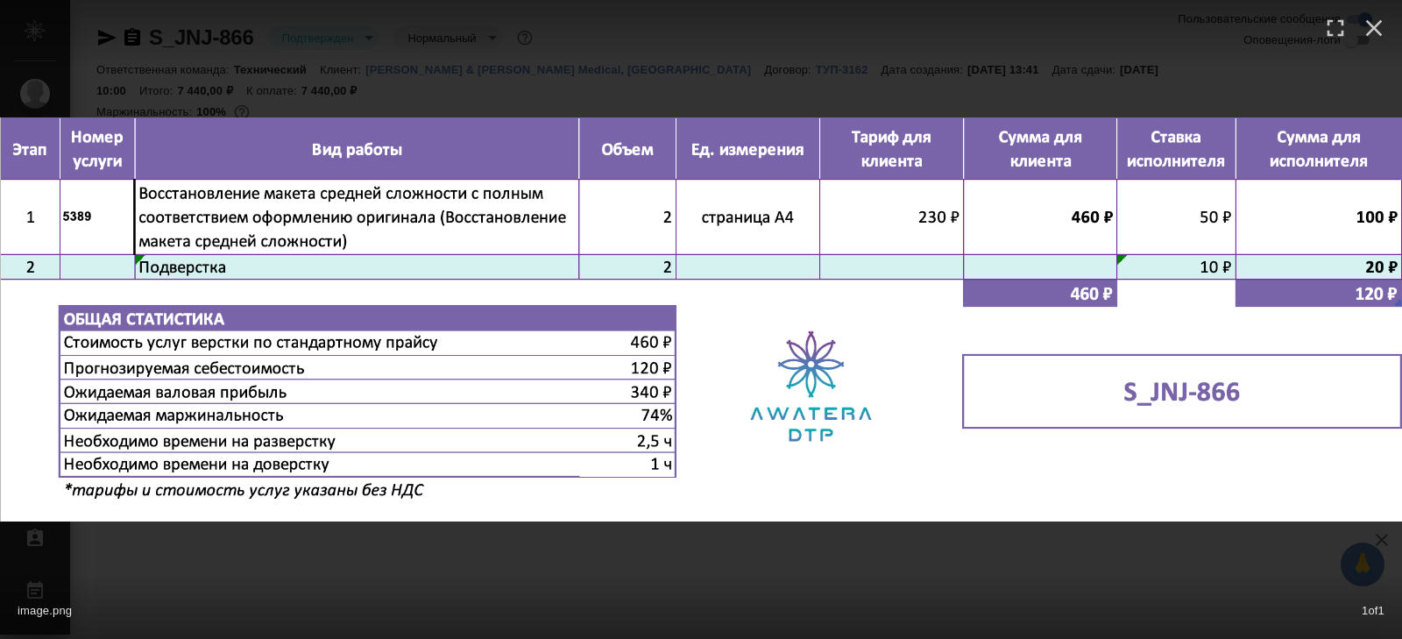
click at [393, 562] on div "image.png 1 of 1" at bounding box center [701, 319] width 1402 height 639
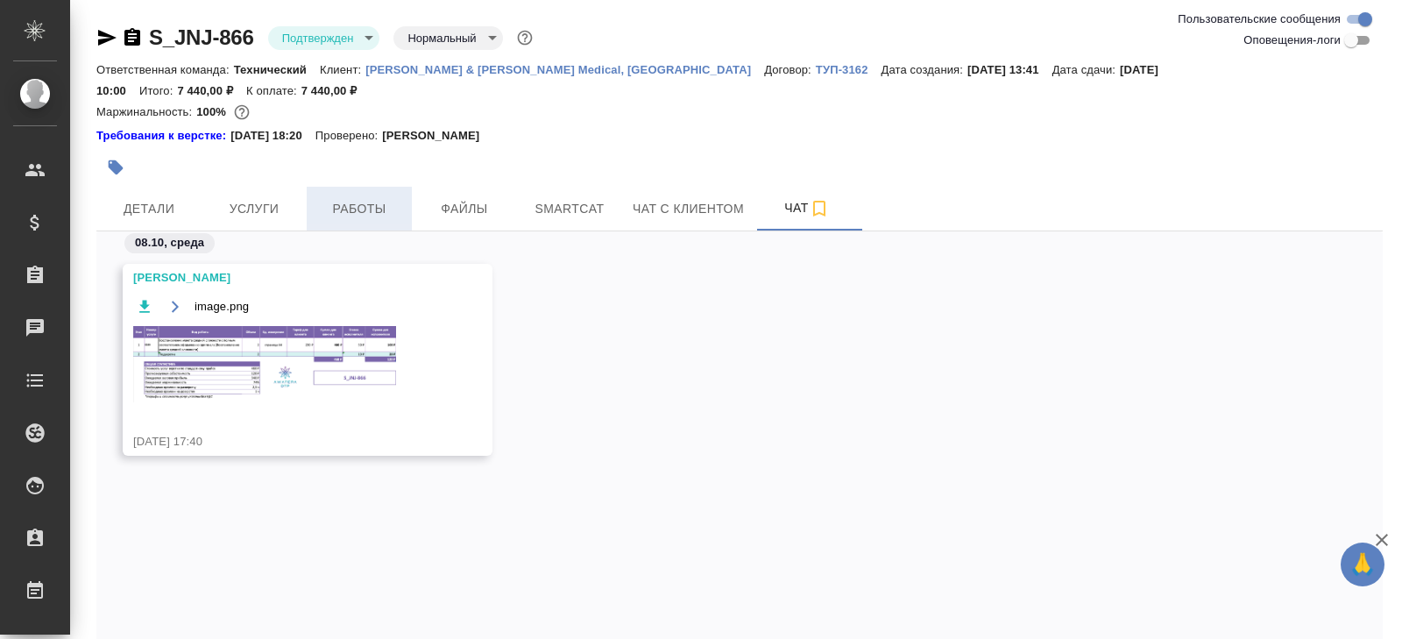
click at [352, 198] on span "Работы" at bounding box center [359, 209] width 84 height 22
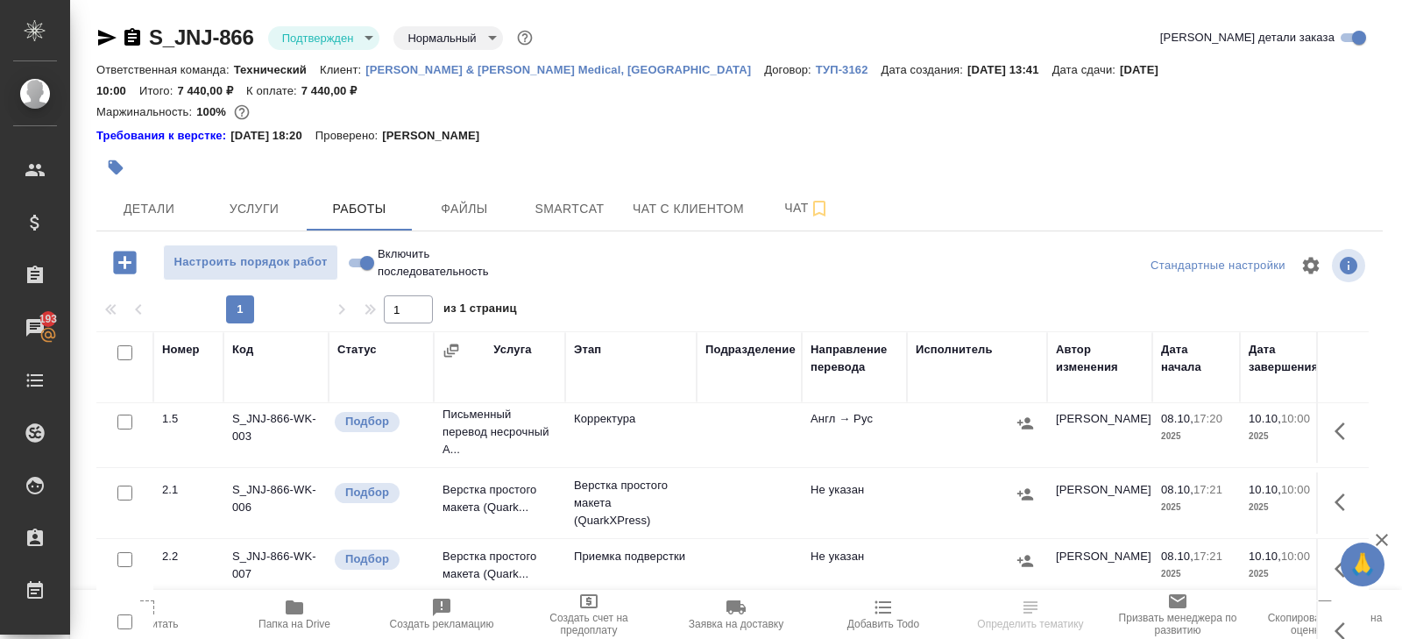
scroll to position [110, 0]
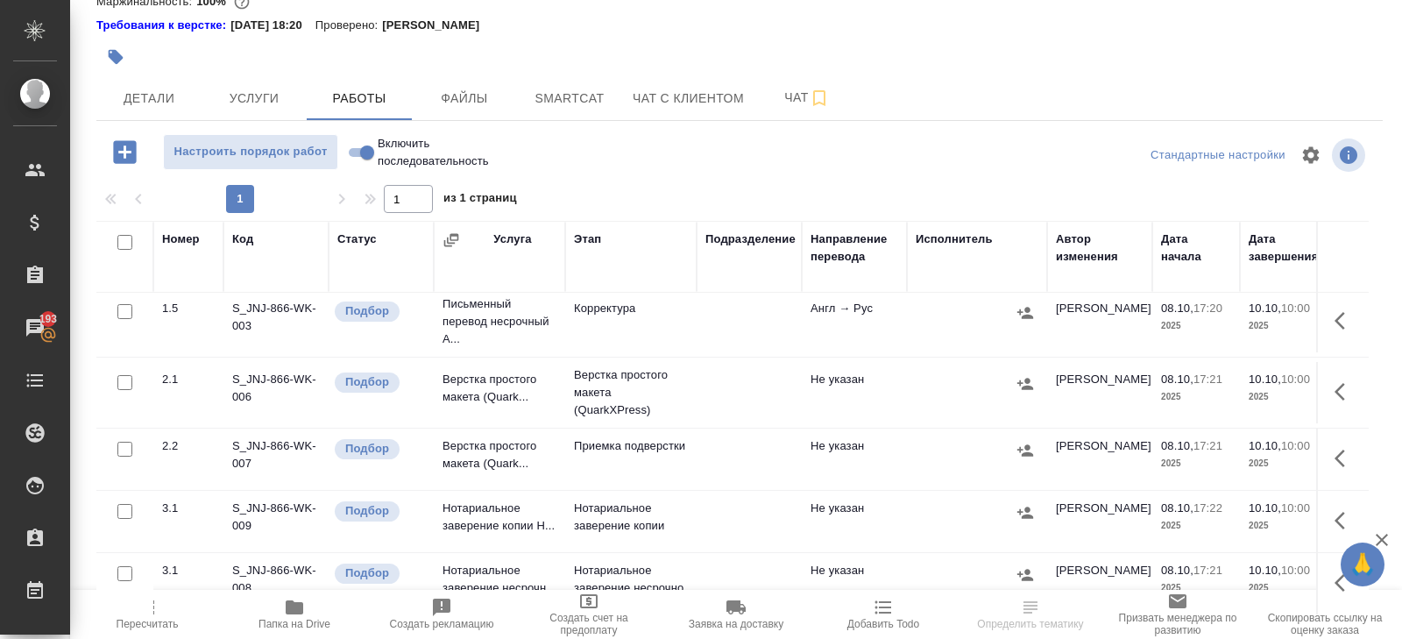
click at [1332, 371] on button "button" at bounding box center [1345, 392] width 42 height 42
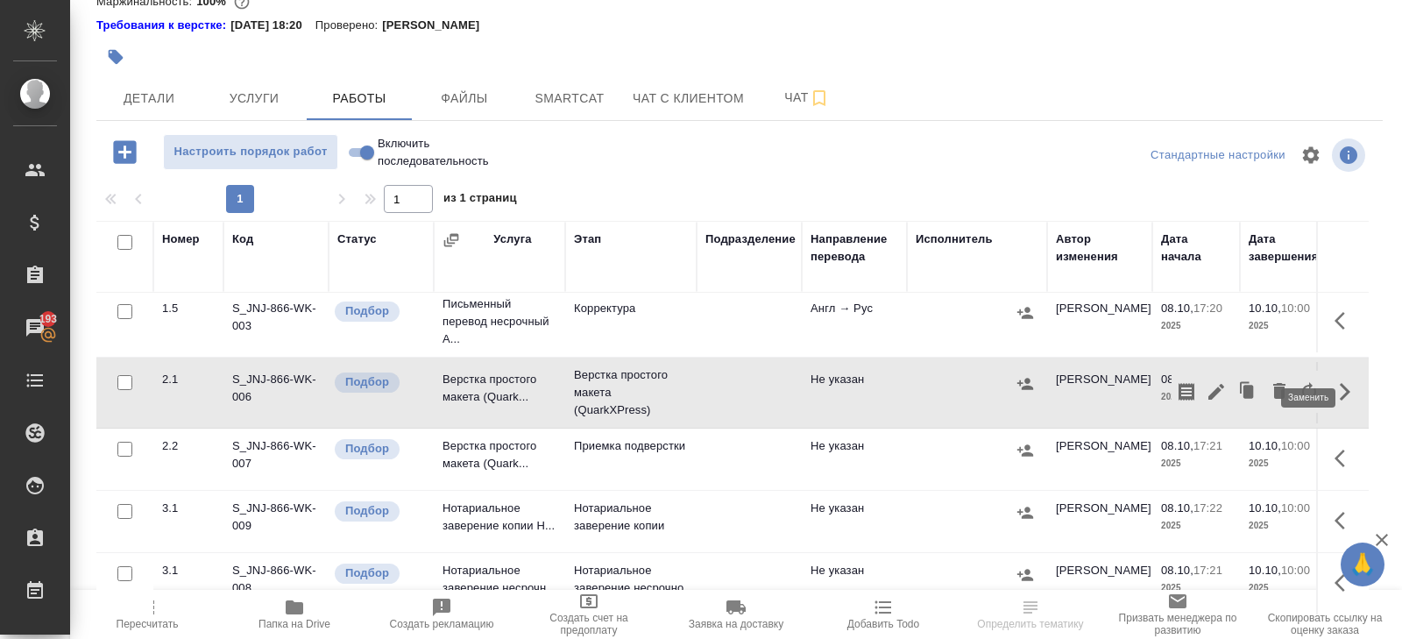
click at [1308, 381] on icon "button" at bounding box center [1309, 391] width 21 height 21
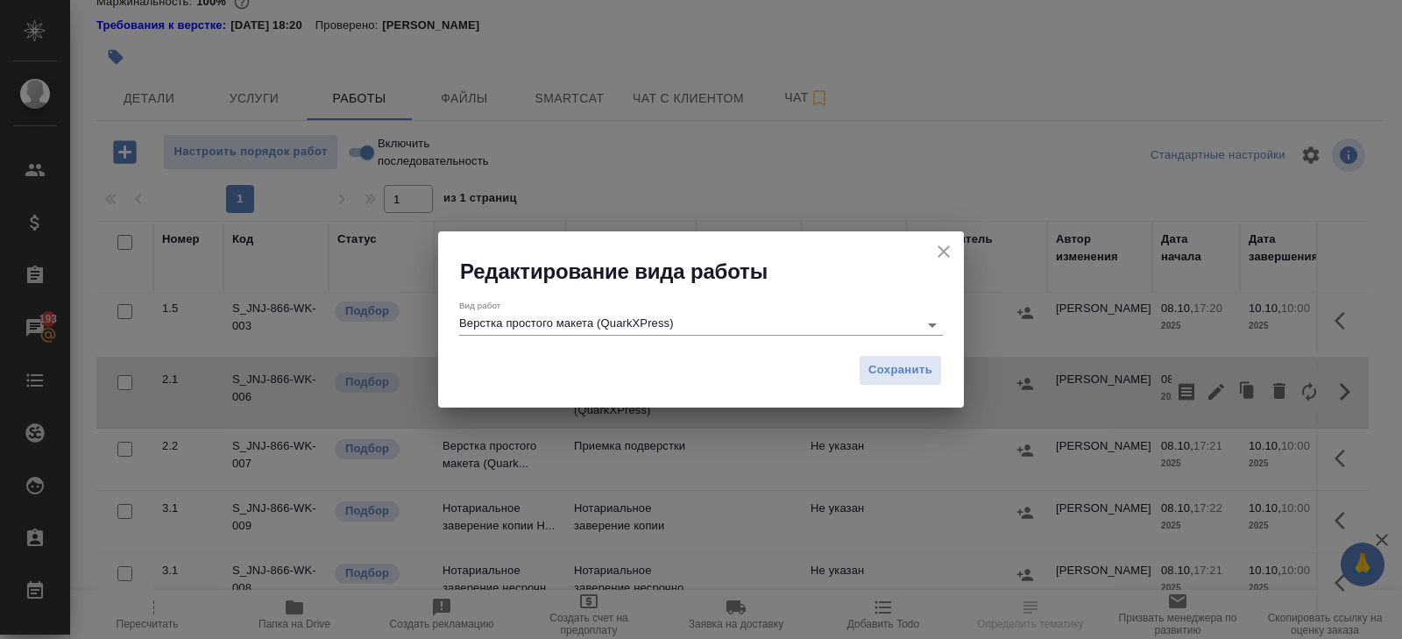
click at [591, 324] on input "Верстка простого макета (QuarkXPress)" at bounding box center [684, 324] width 450 height 21
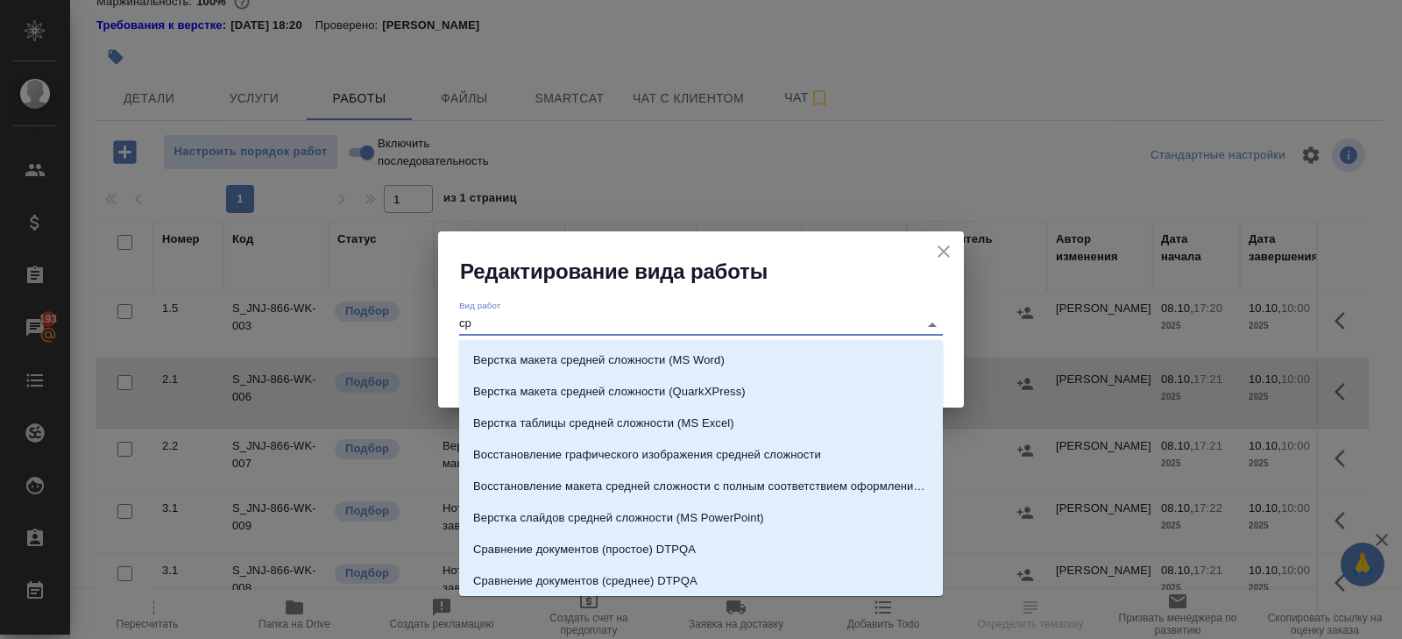
scroll to position [0, 0]
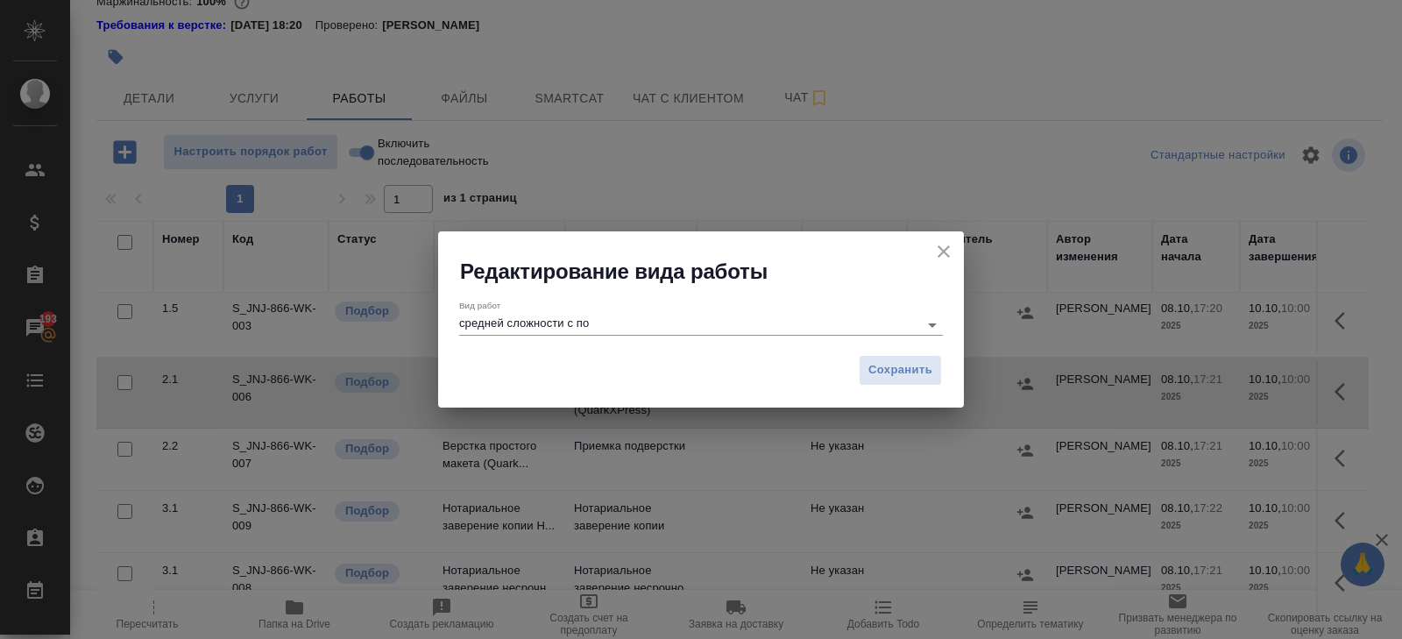
click at [794, 315] on input "средней сложности с по" at bounding box center [684, 324] width 450 height 21
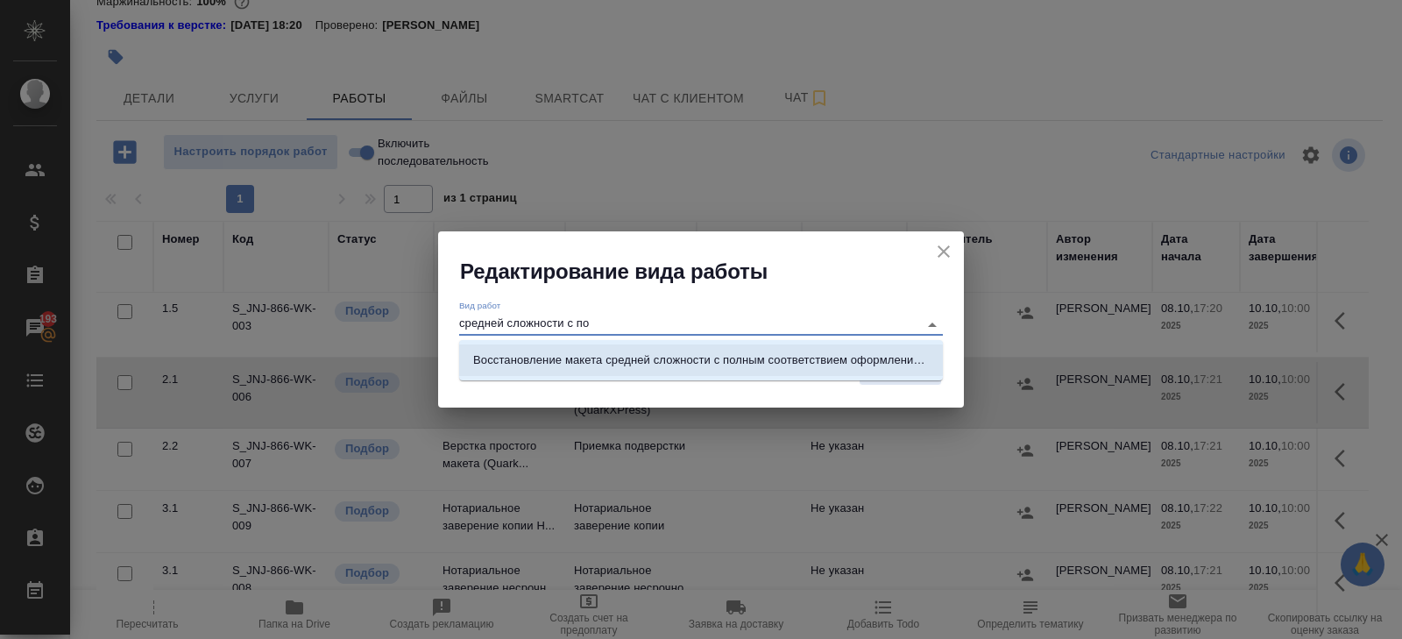
click at [796, 374] on li "Восстановление макета средней сложности с полным соответствием оформлению ориги…" at bounding box center [701, 360] width 484 height 32
type input "Восстановление макета средней сложности с полным соответствием оформлению ориги…"
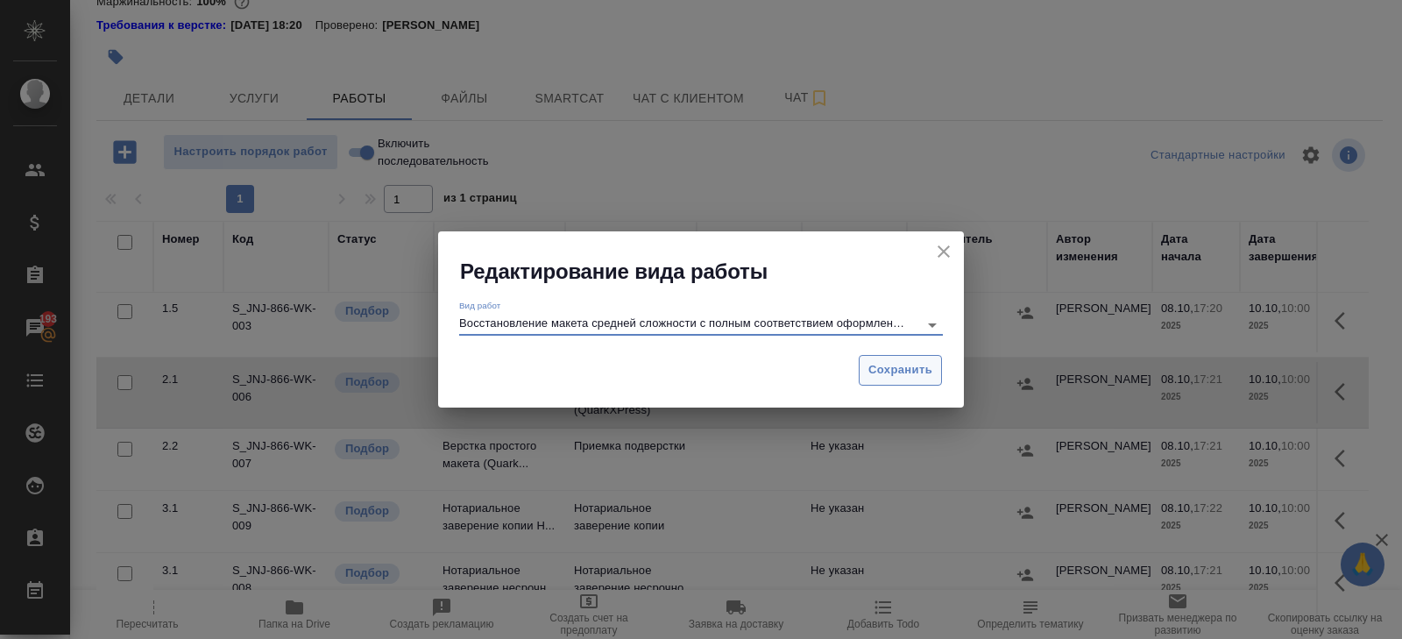
click at [901, 374] on span "Сохранить" at bounding box center [901, 370] width 64 height 20
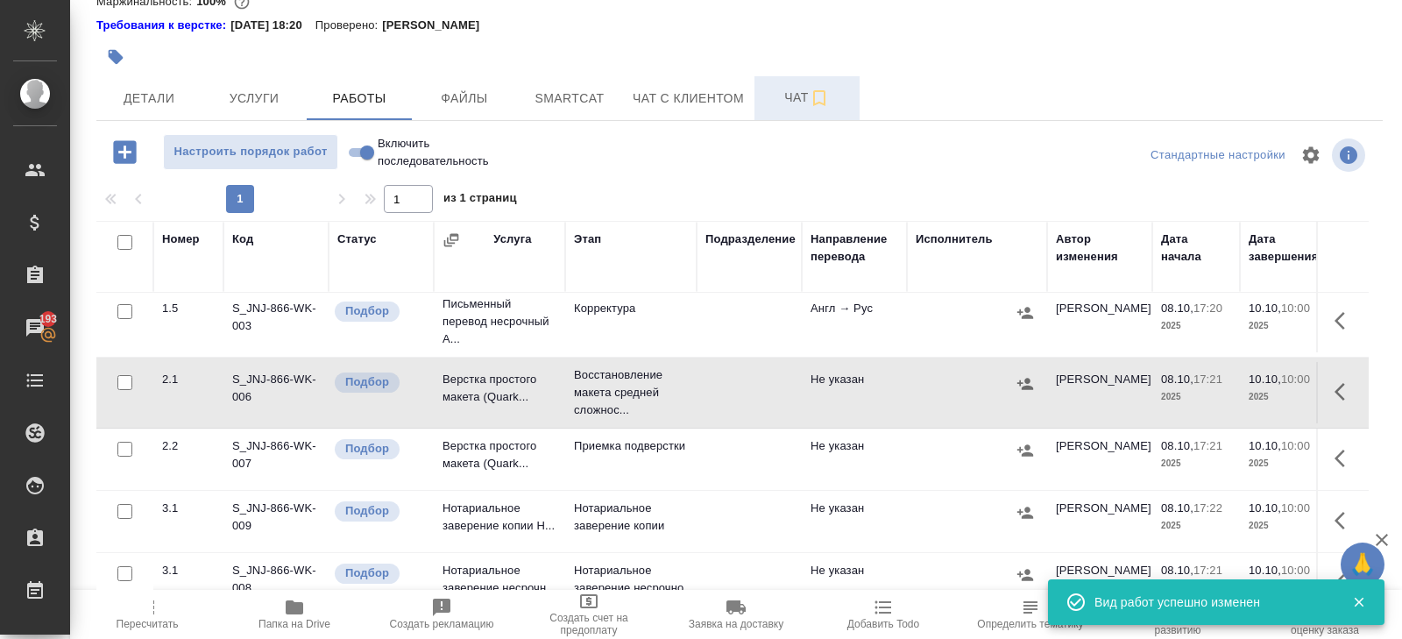
click at [758, 78] on button "Чат" at bounding box center [807, 98] width 105 height 44
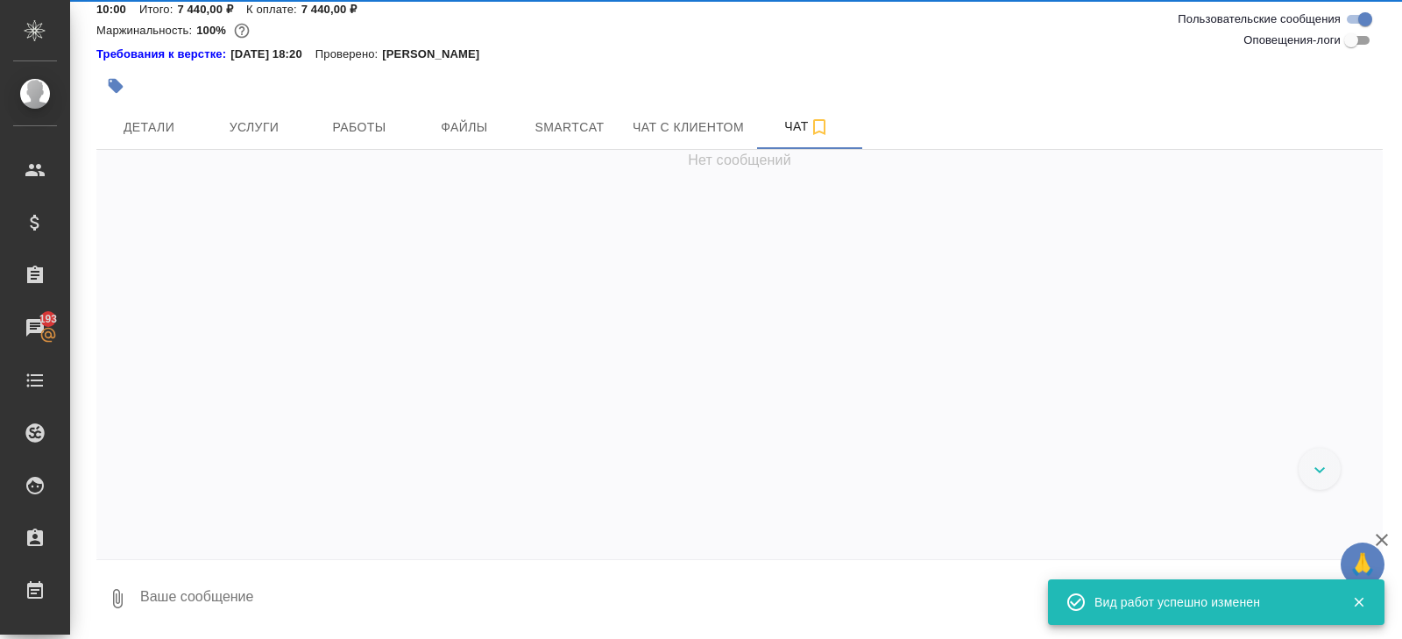
scroll to position [60, 0]
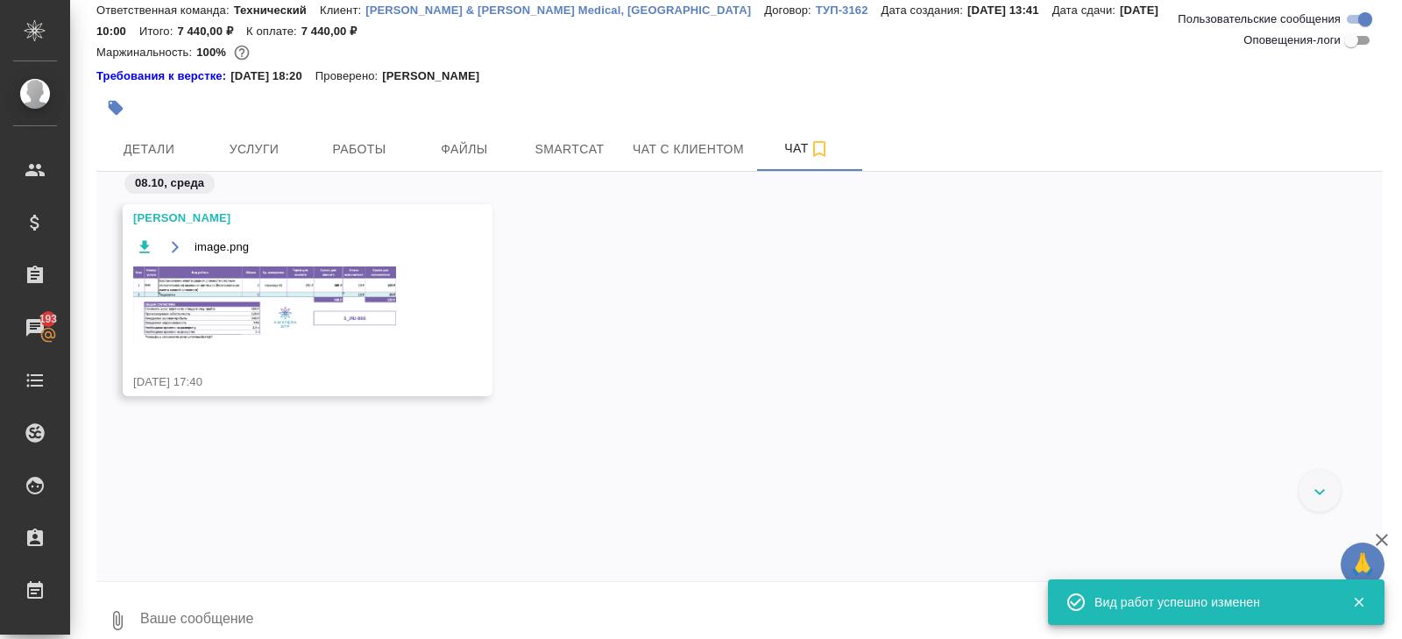
click at [298, 292] on img at bounding box center [264, 304] width 263 height 76
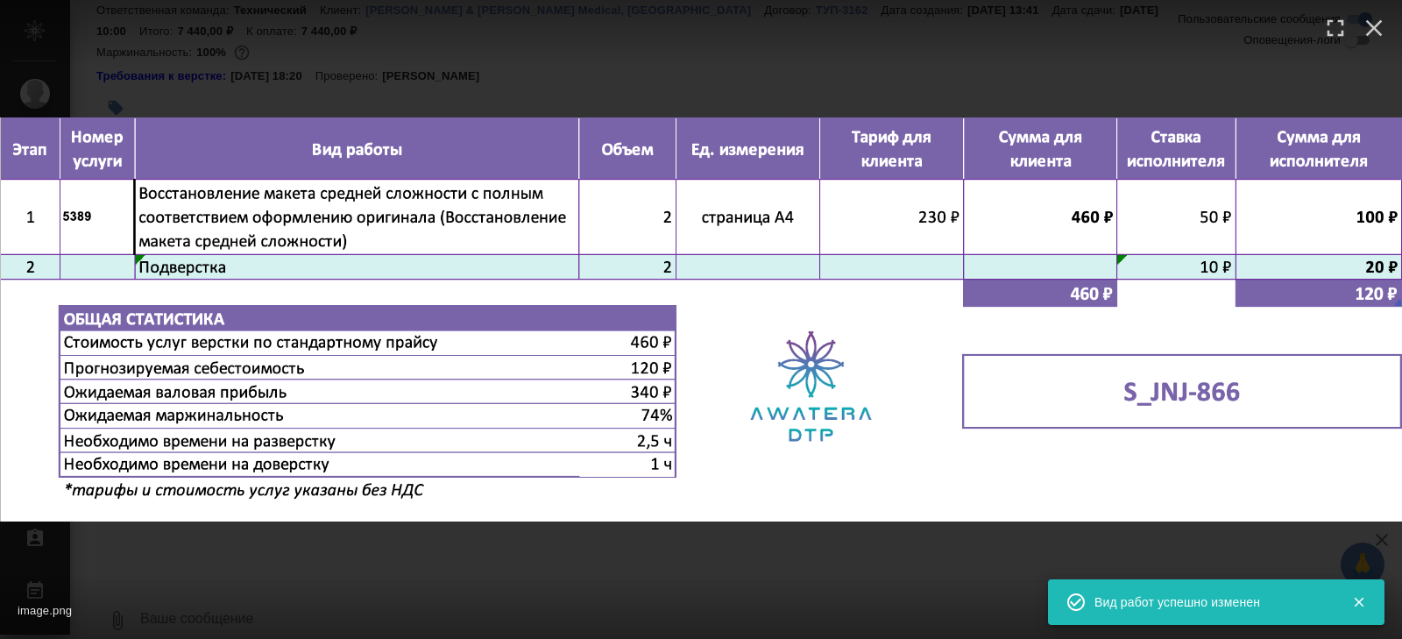
click at [385, 83] on div "image.png 1 of 1" at bounding box center [701, 319] width 1402 height 639
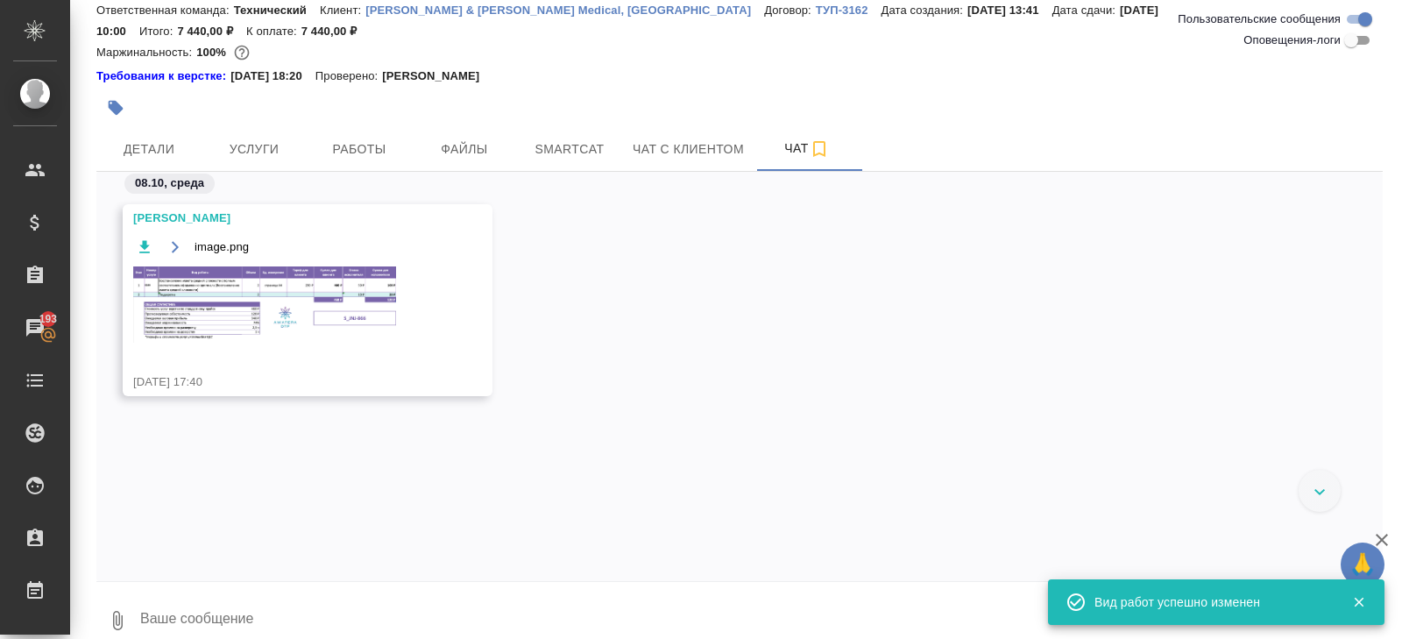
click at [361, 138] on span "Работы" at bounding box center [359, 149] width 84 height 22
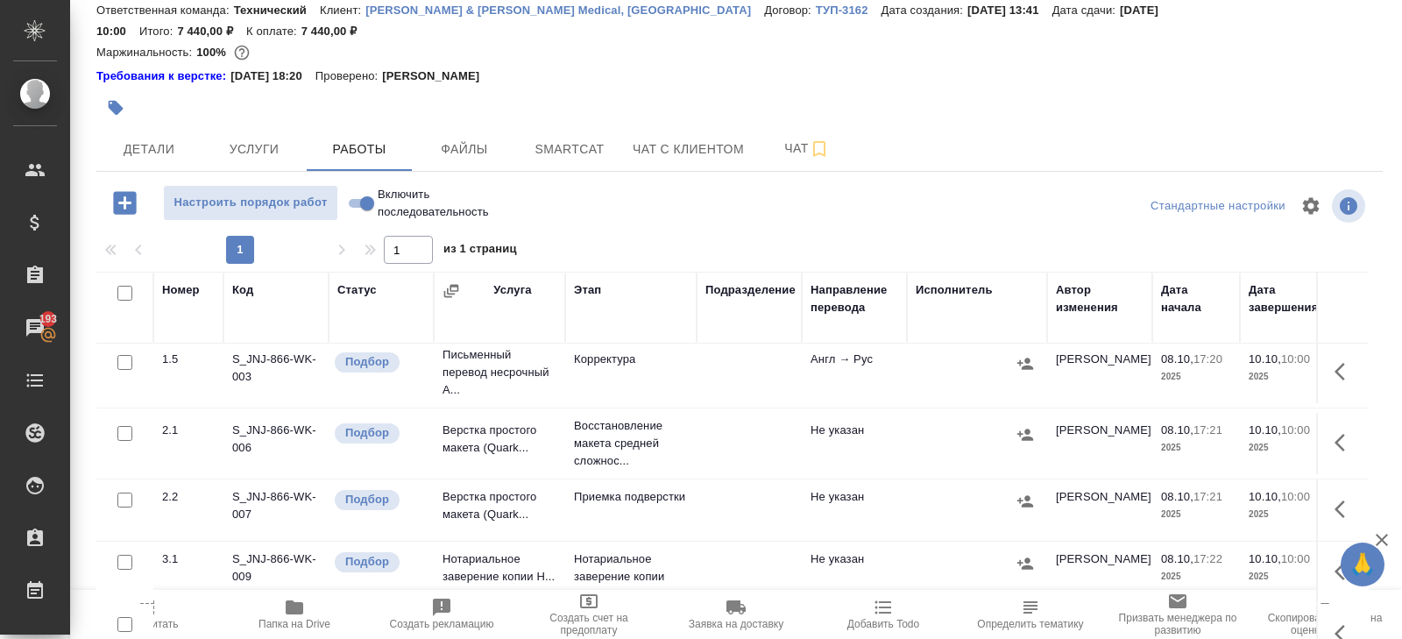
scroll to position [110, 0]
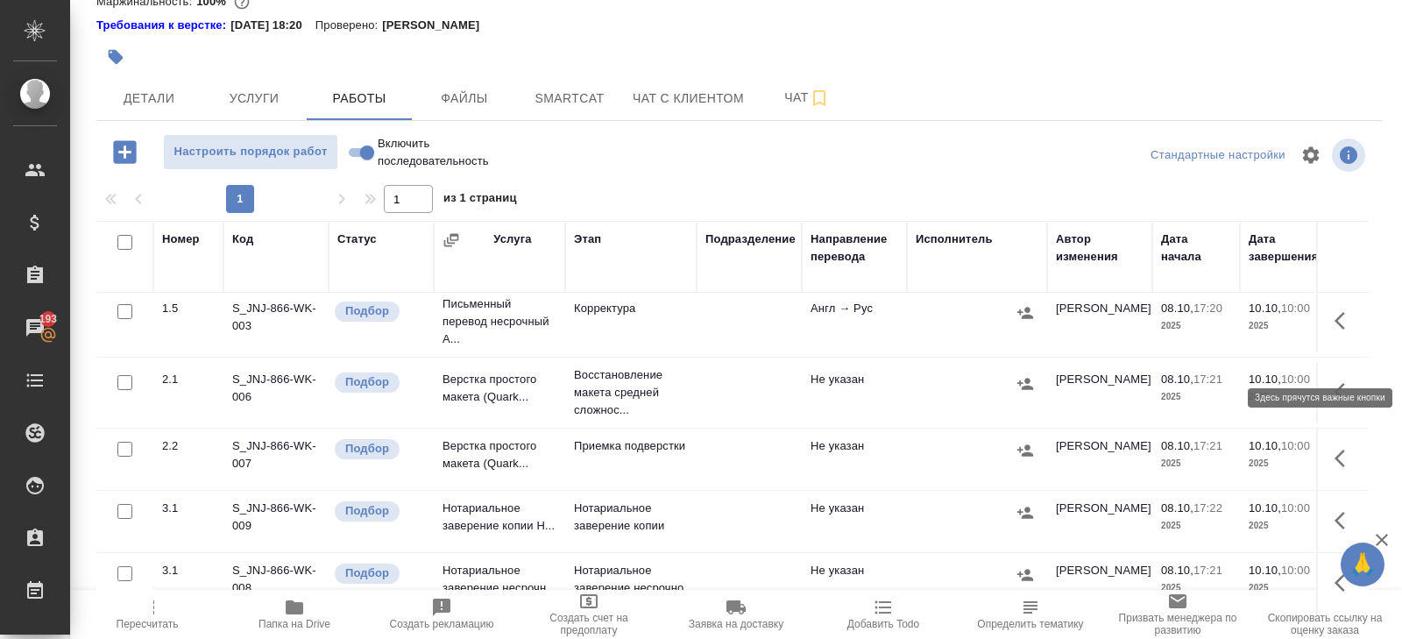
click at [1336, 383] on icon "button" at bounding box center [1340, 392] width 11 height 18
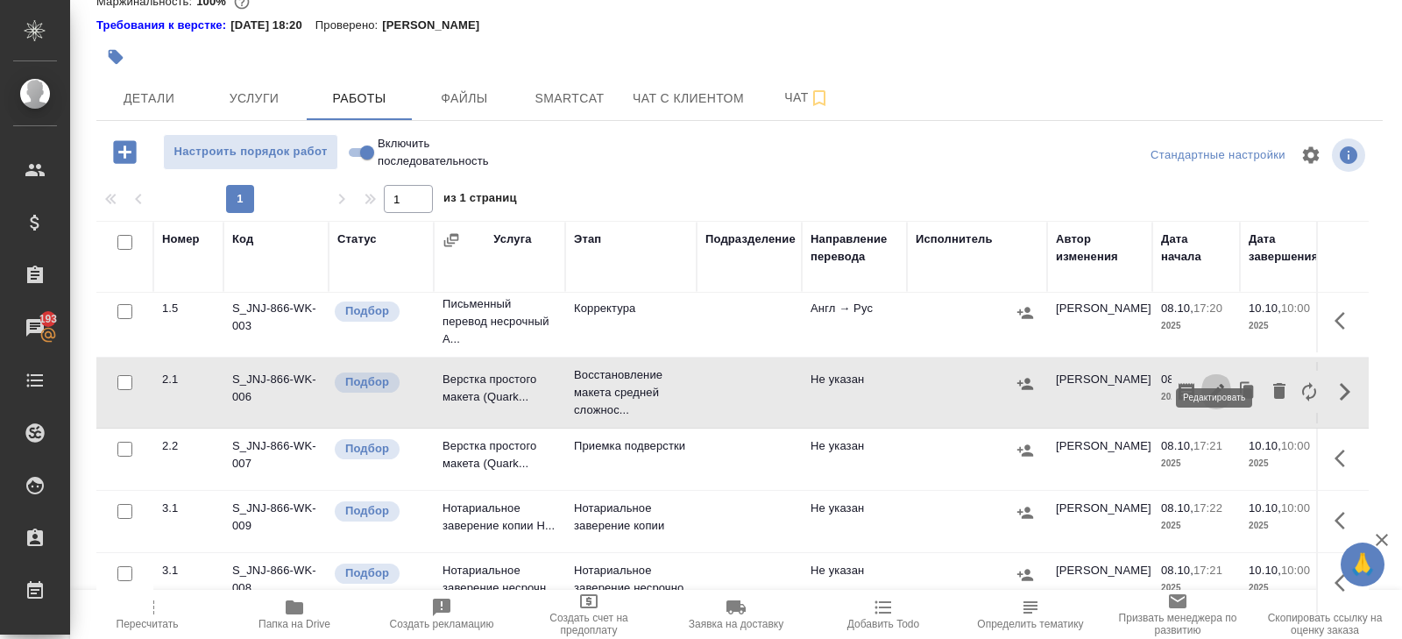
click at [1227, 371] on button "button" at bounding box center [1217, 392] width 30 height 42
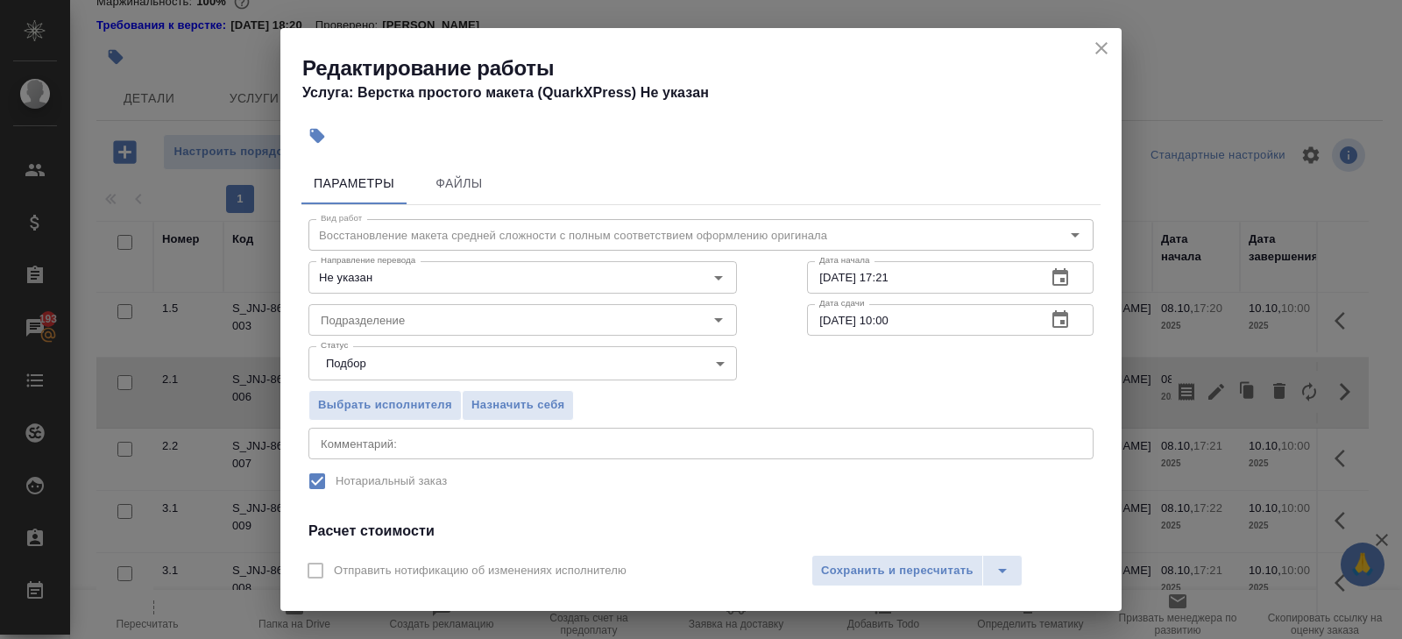
click at [367, 337] on div "Статус Подбор recruiting Статус" at bounding box center [522, 361] width 499 height 114
click at [343, 320] on input "Подразделение" at bounding box center [493, 319] width 359 height 21
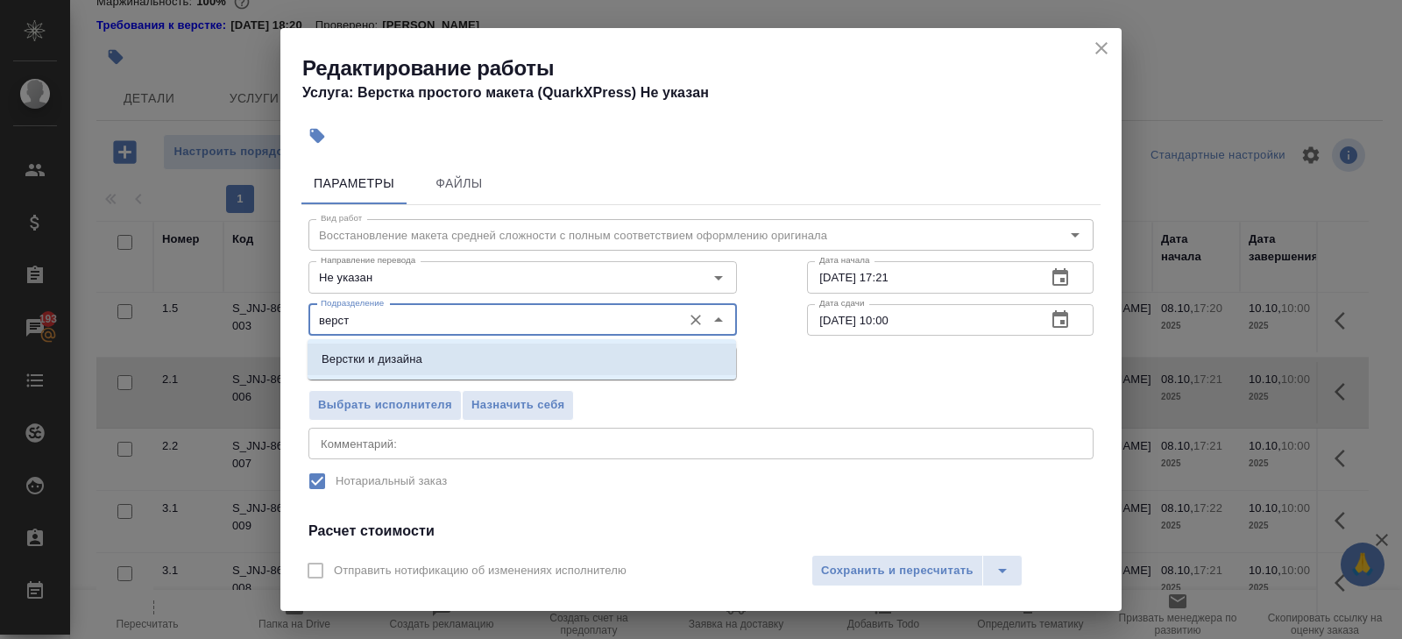
click at [344, 351] on p "Верстки и дизайна" at bounding box center [372, 360] width 101 height 18
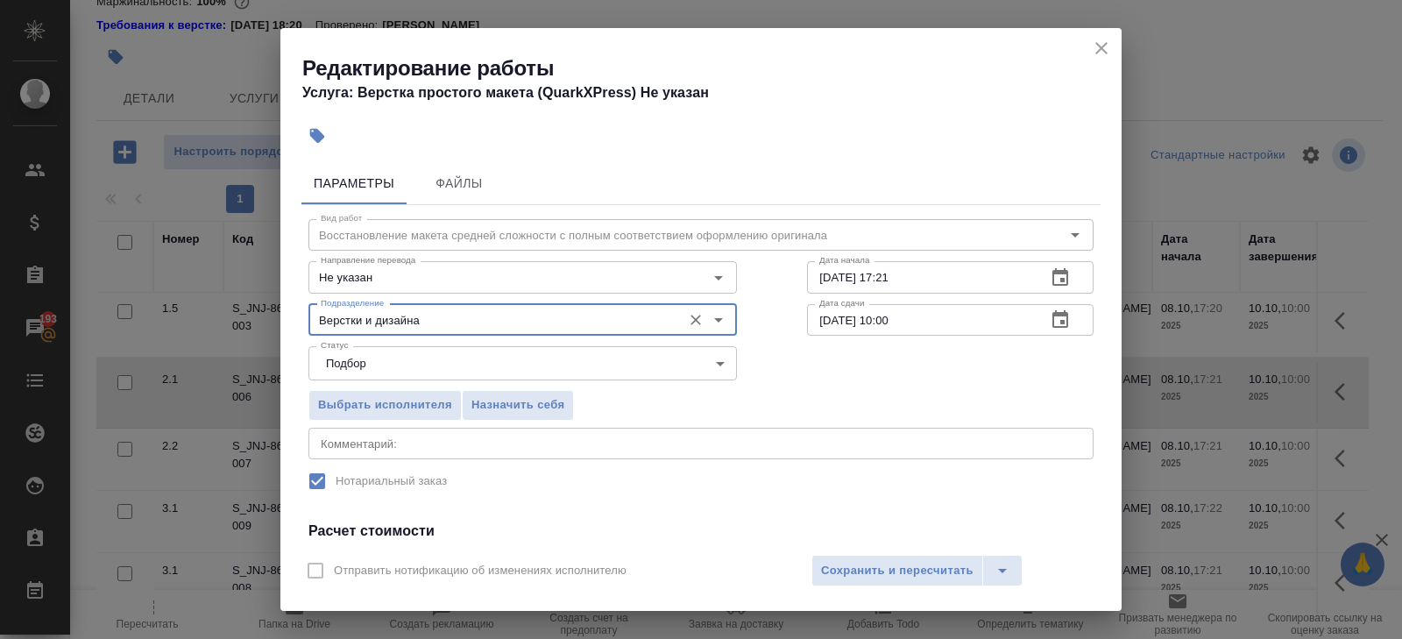
scroll to position [223, 0]
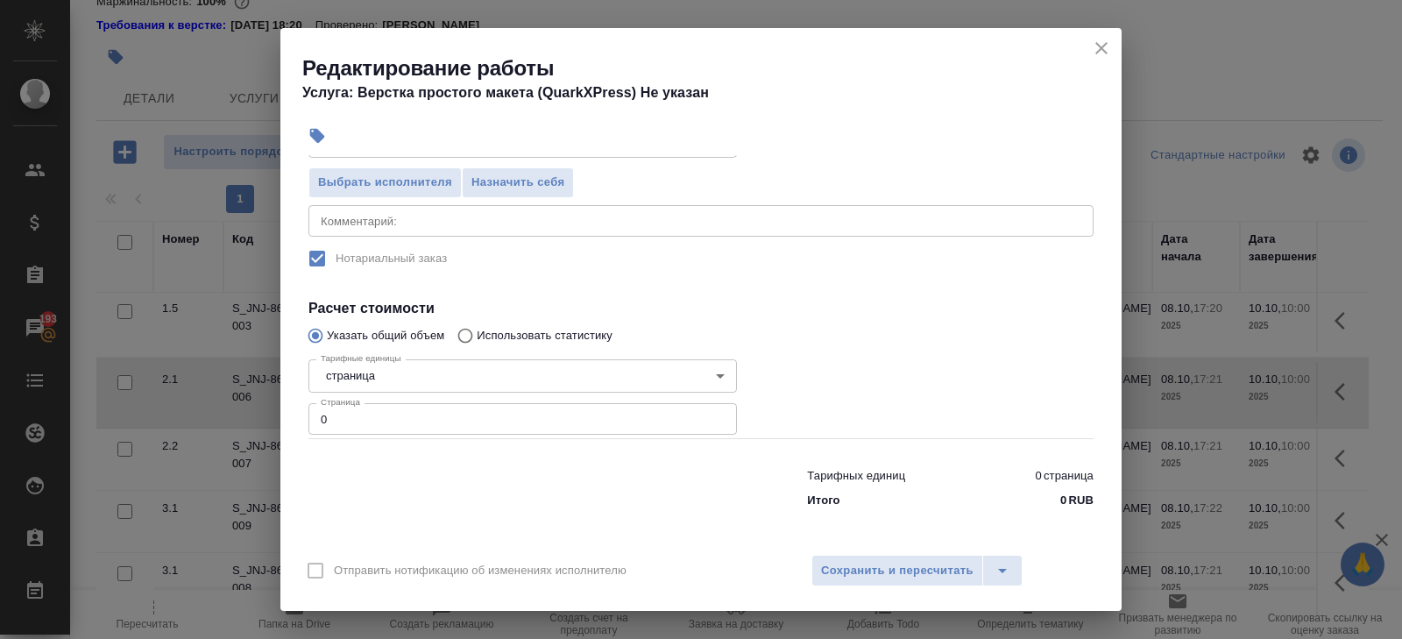
type input "Верстки и дизайна"
click at [352, 418] on input "0" at bounding box center [523, 419] width 429 height 32
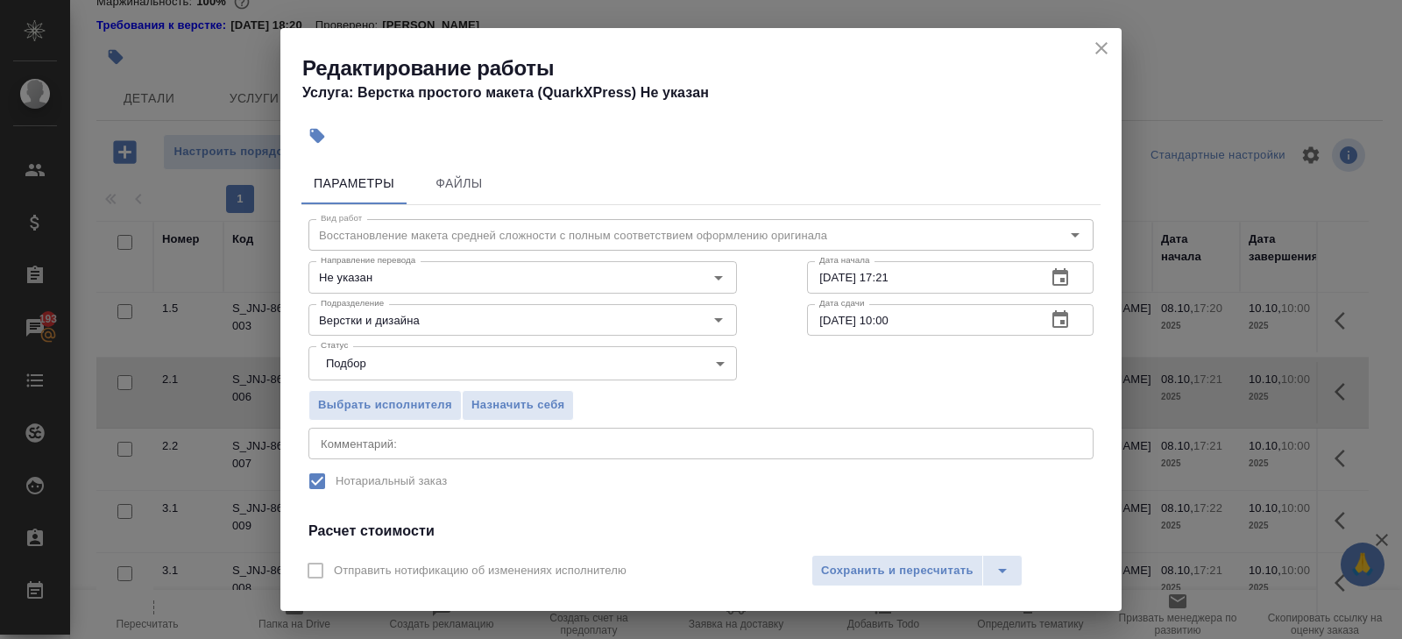
type input "2"
click at [1070, 273] on icon "button" at bounding box center [1060, 277] width 21 height 21
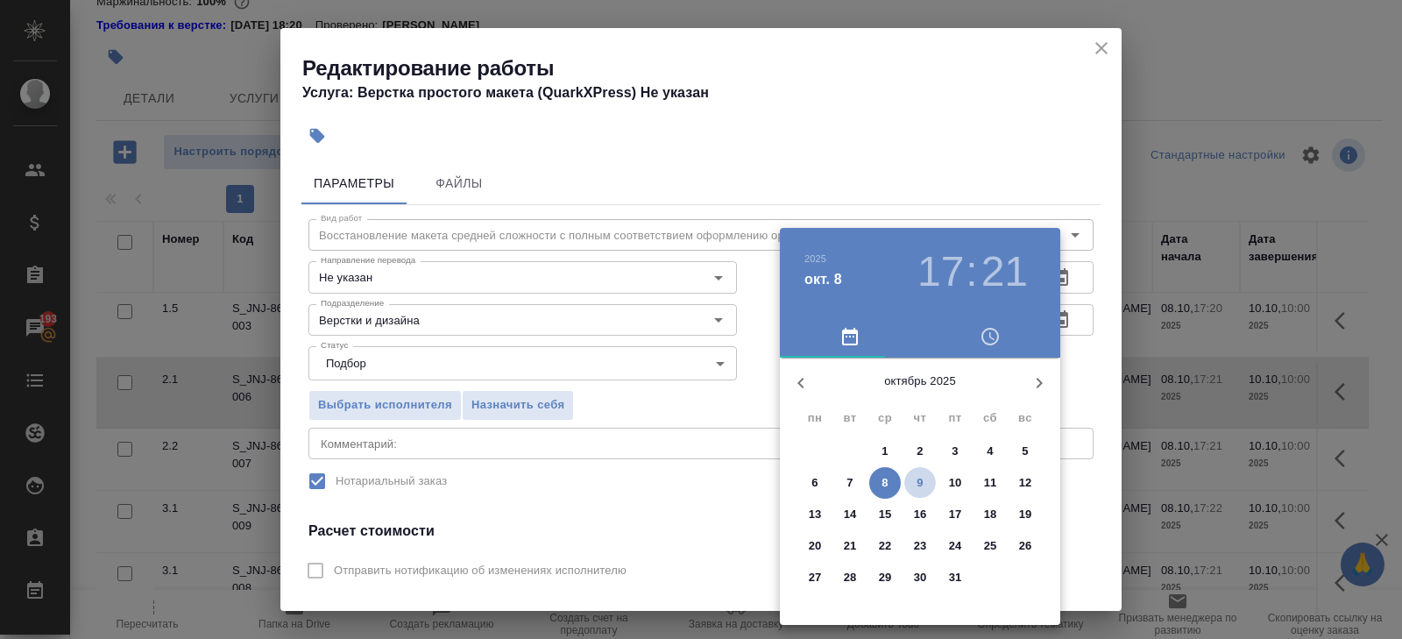
click at [922, 479] on p "9" at bounding box center [920, 483] width 6 height 18
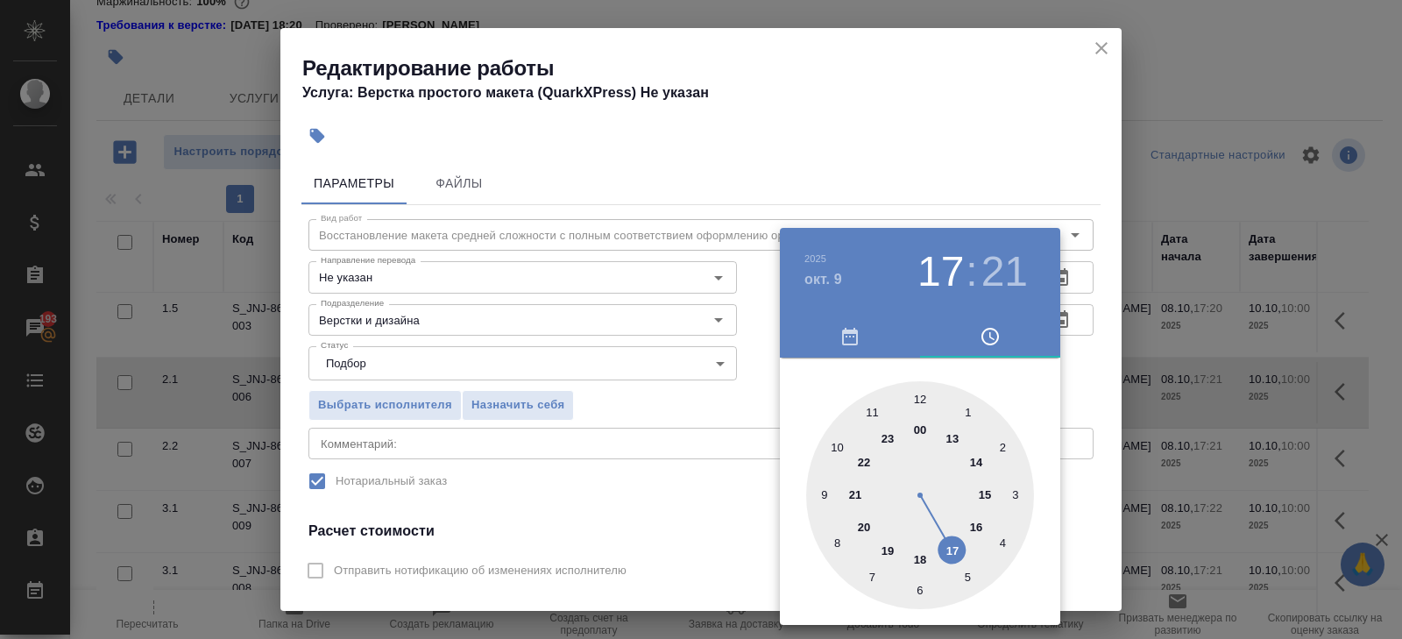
click at [868, 398] on div at bounding box center [920, 495] width 228 height 228
type input "[DATE] 11:00"
click at [919, 394] on div at bounding box center [920, 495] width 228 height 228
click at [1025, 93] on div at bounding box center [701, 319] width 1402 height 639
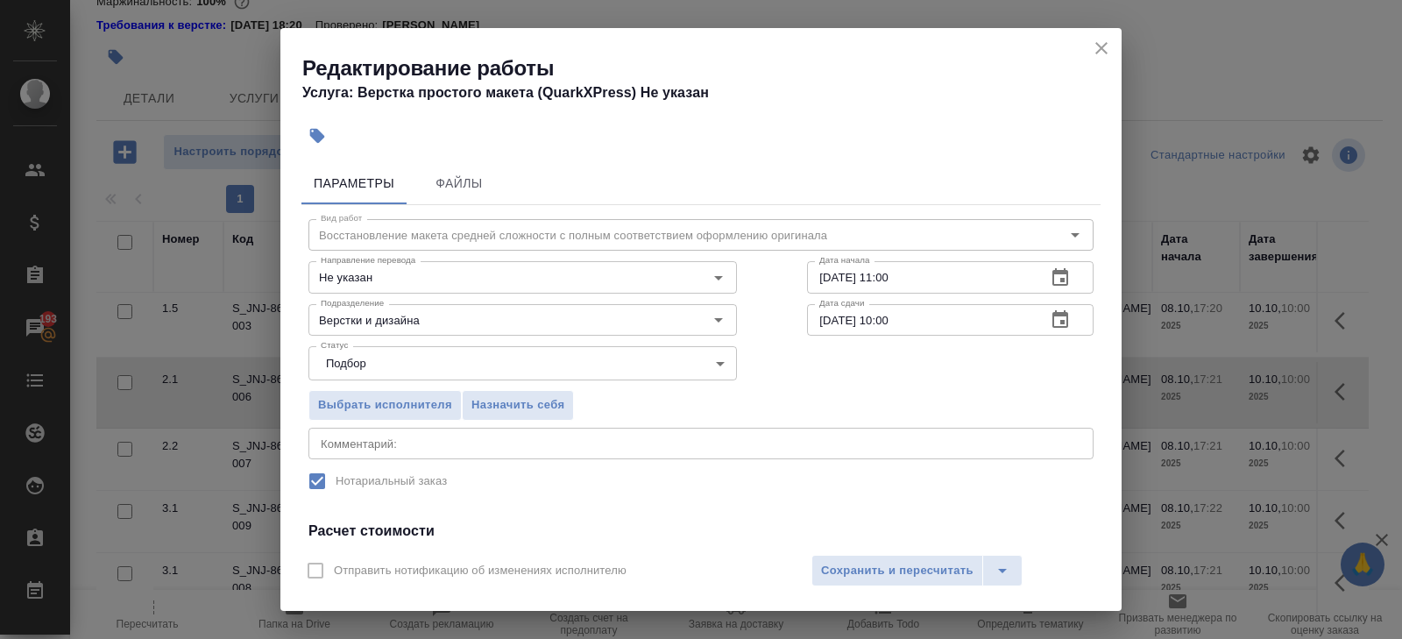
click at [1060, 320] on icon "button" at bounding box center [1060, 319] width 21 height 21
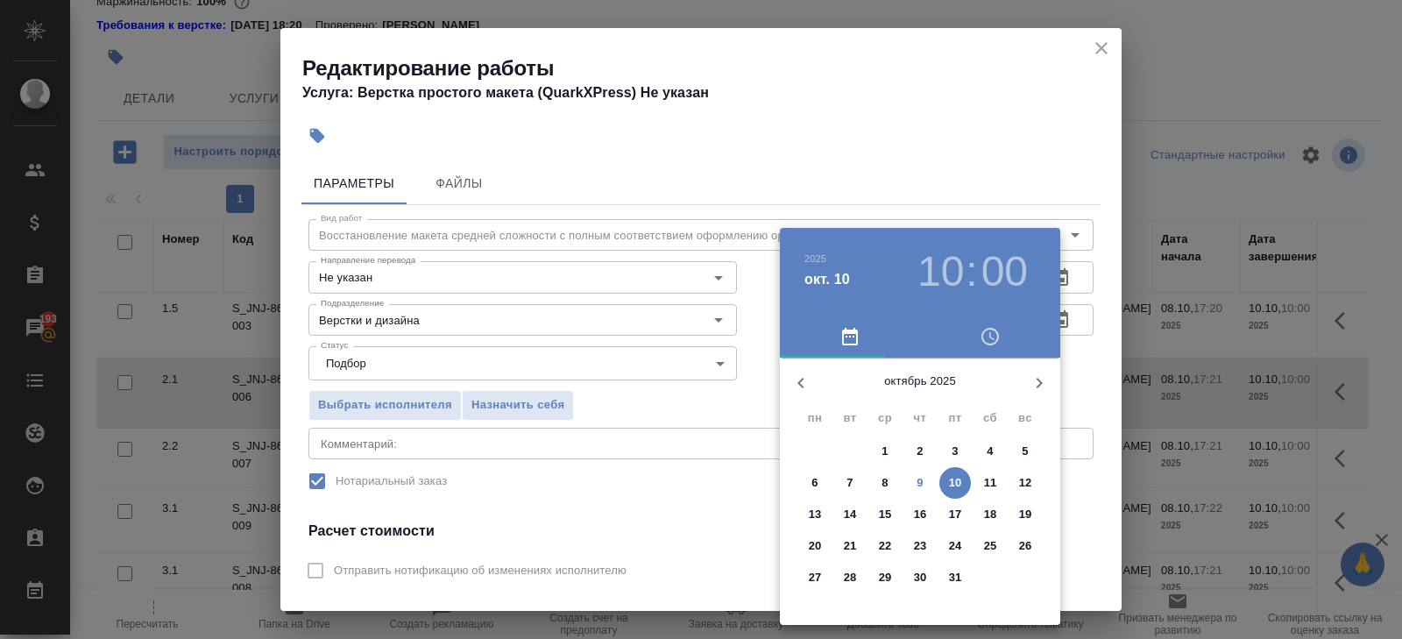
click at [923, 482] on p "9" at bounding box center [920, 483] width 6 height 18
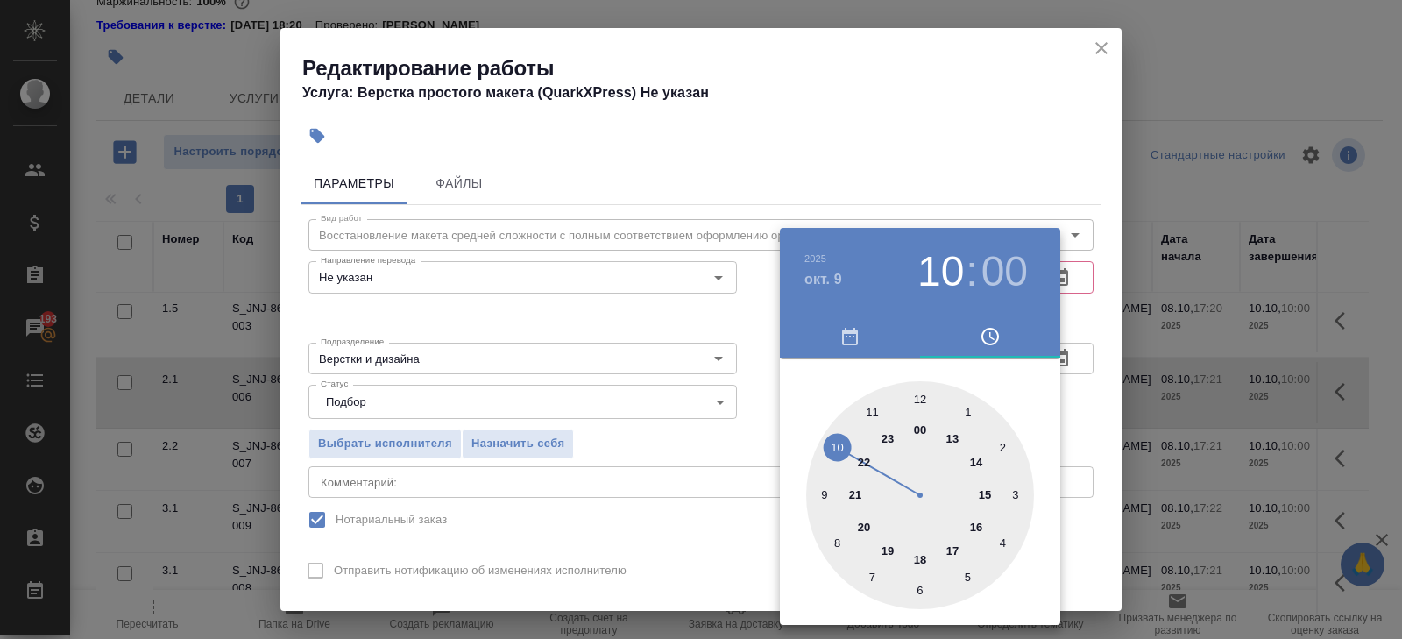
click at [953, 436] on div at bounding box center [920, 495] width 228 height 228
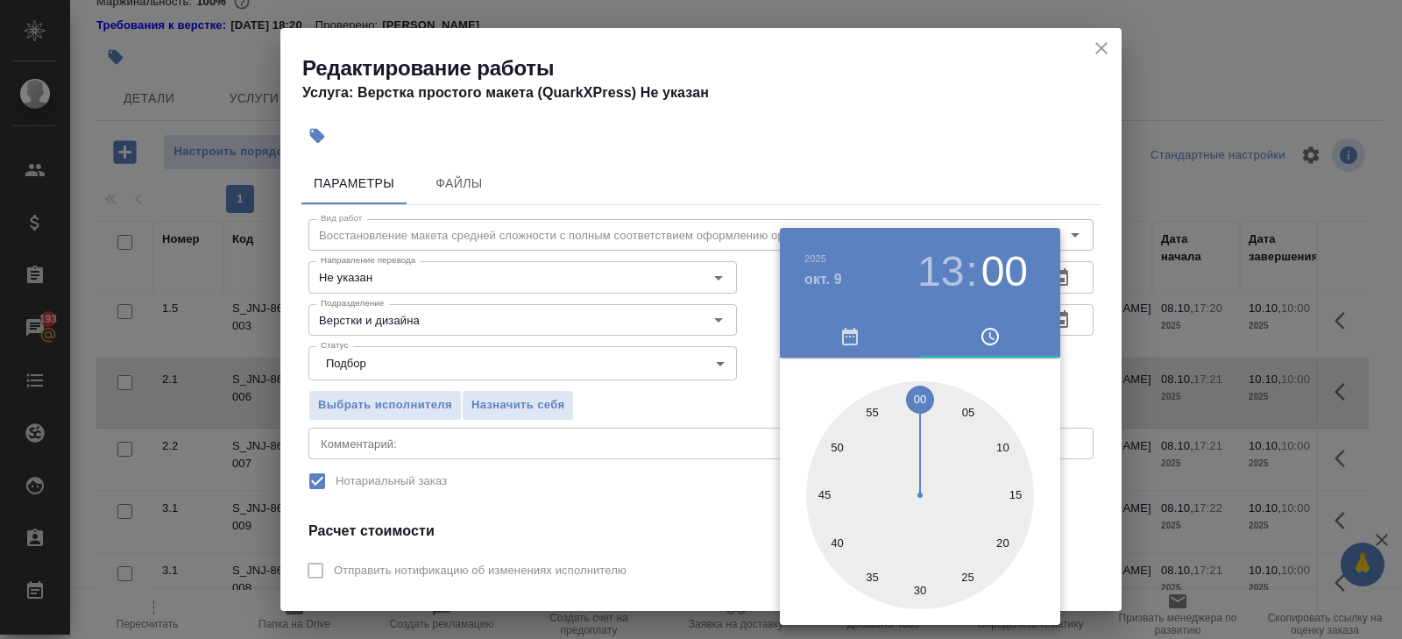
type input "09.10.2025 13:30"
click at [922, 587] on div at bounding box center [920, 495] width 228 height 228
click at [708, 524] on div at bounding box center [701, 319] width 1402 height 639
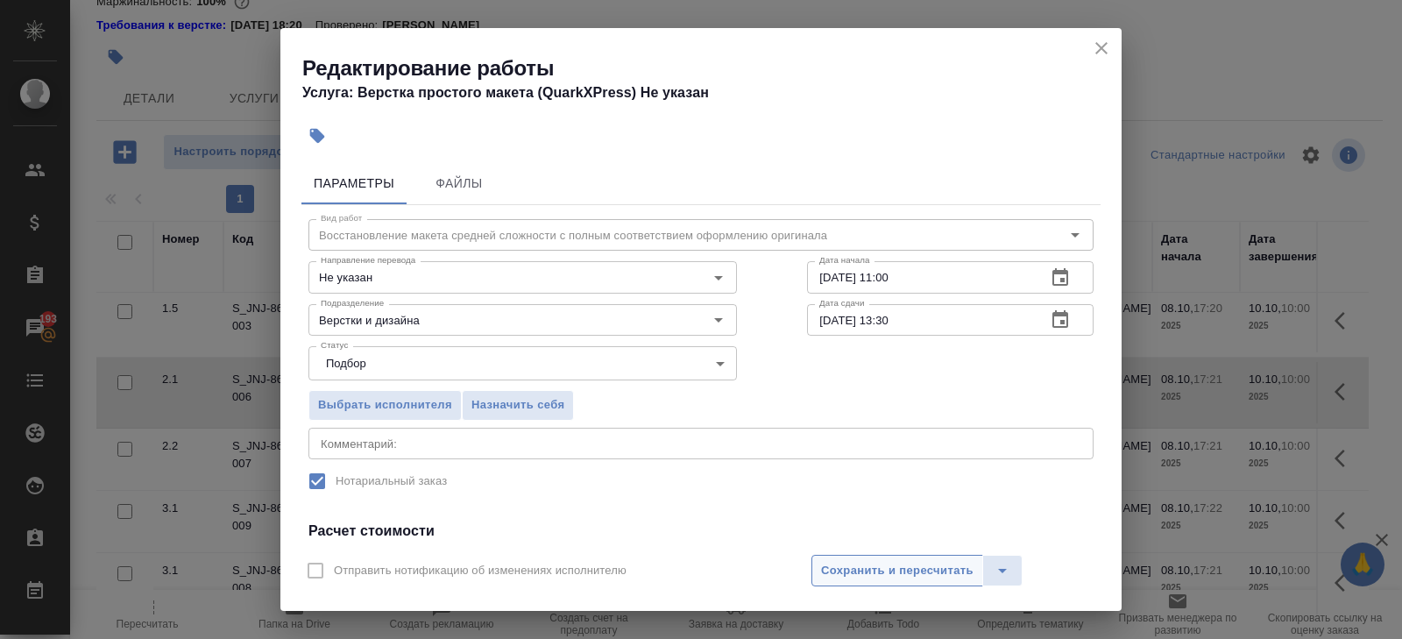
click at [868, 573] on span "Сохранить и пересчитать" at bounding box center [897, 571] width 153 height 20
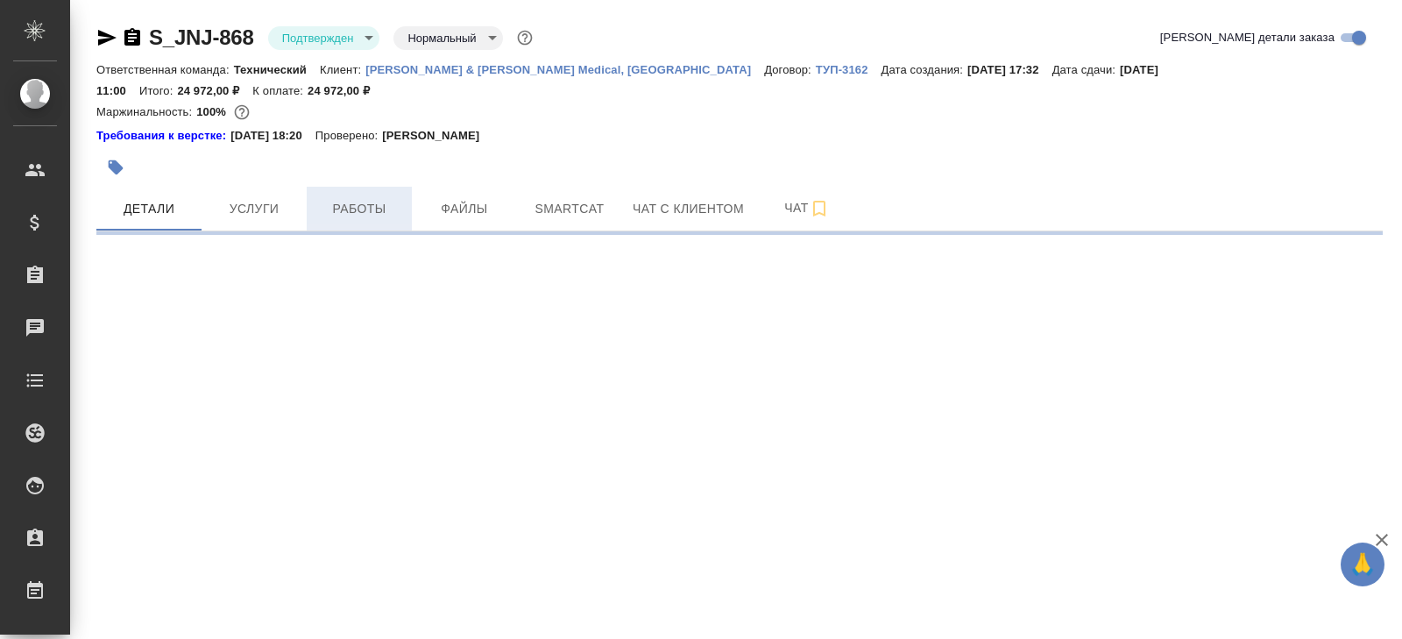
click at [344, 198] on span "Работы" at bounding box center [359, 209] width 84 height 22
select select "RU"
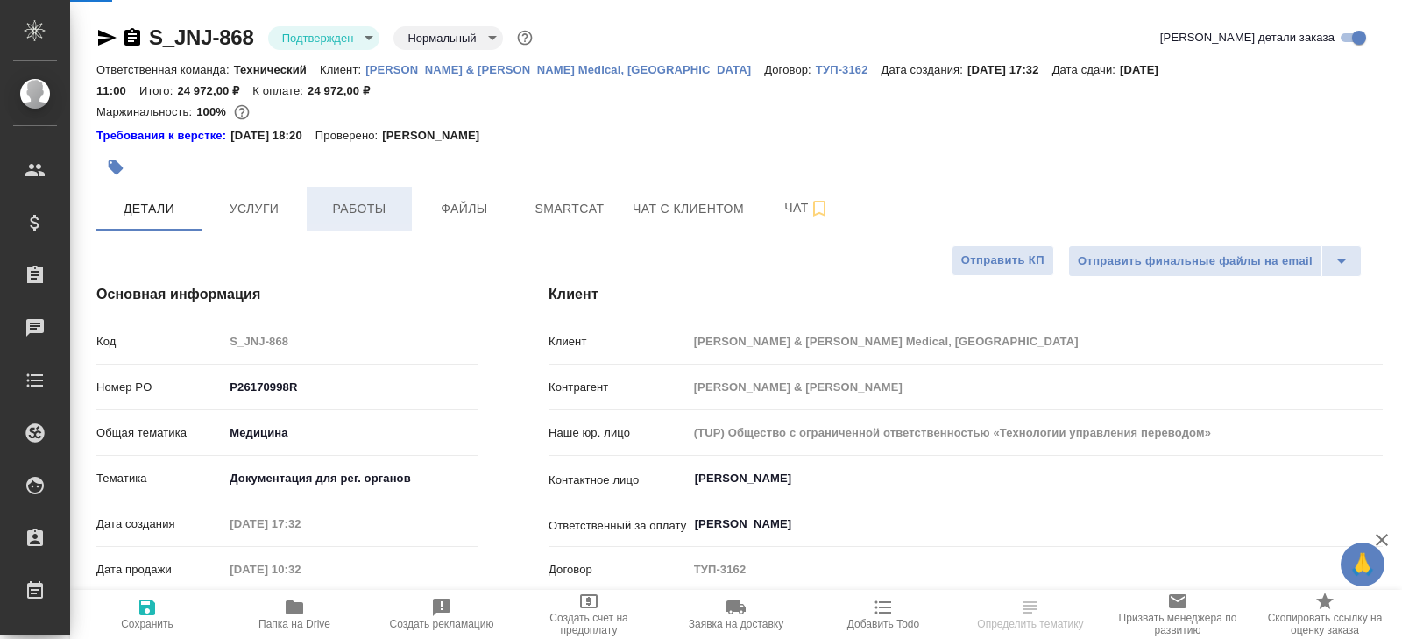
type textarea "x"
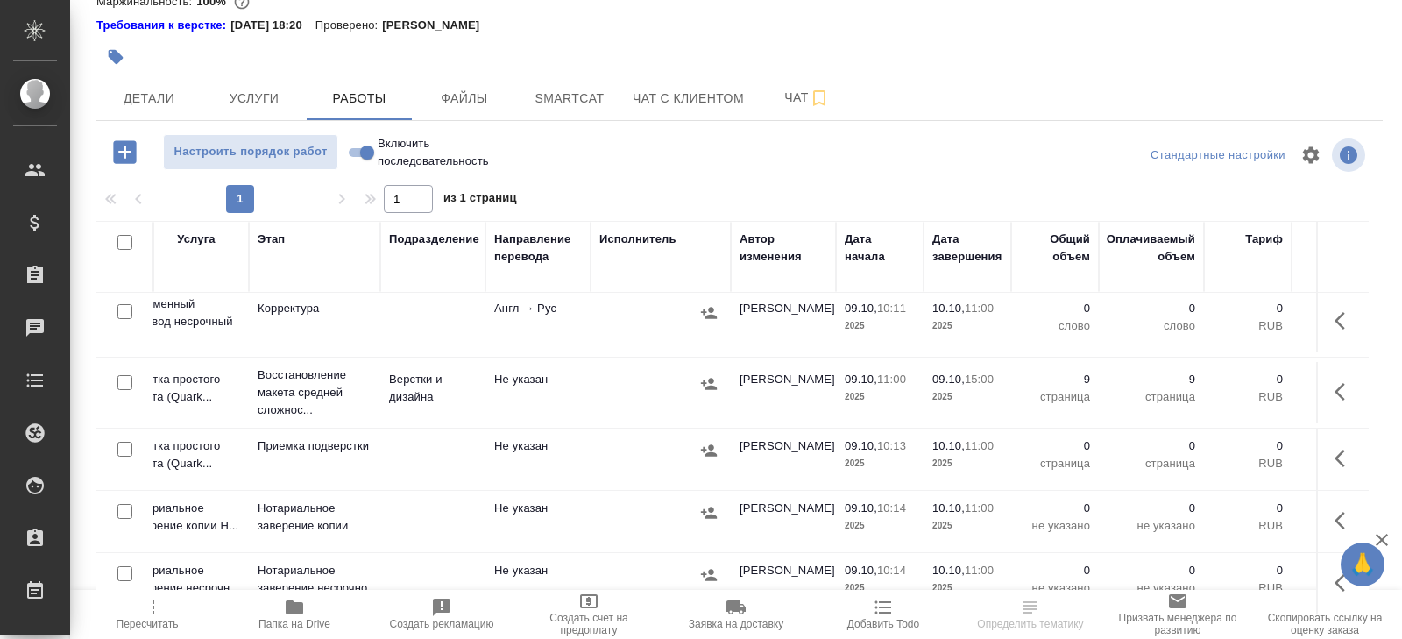
scroll to position [444, 317]
click at [793, 87] on span "Чат" at bounding box center [807, 98] width 84 height 22
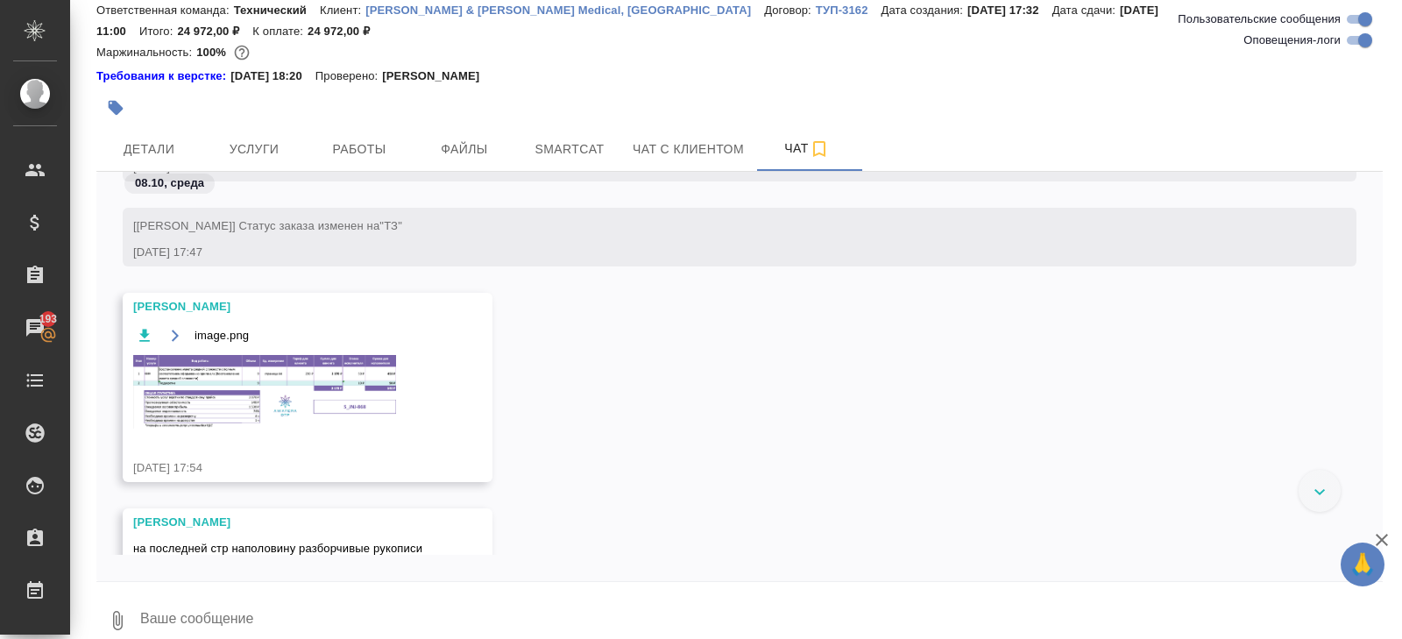
scroll to position [796, 0]
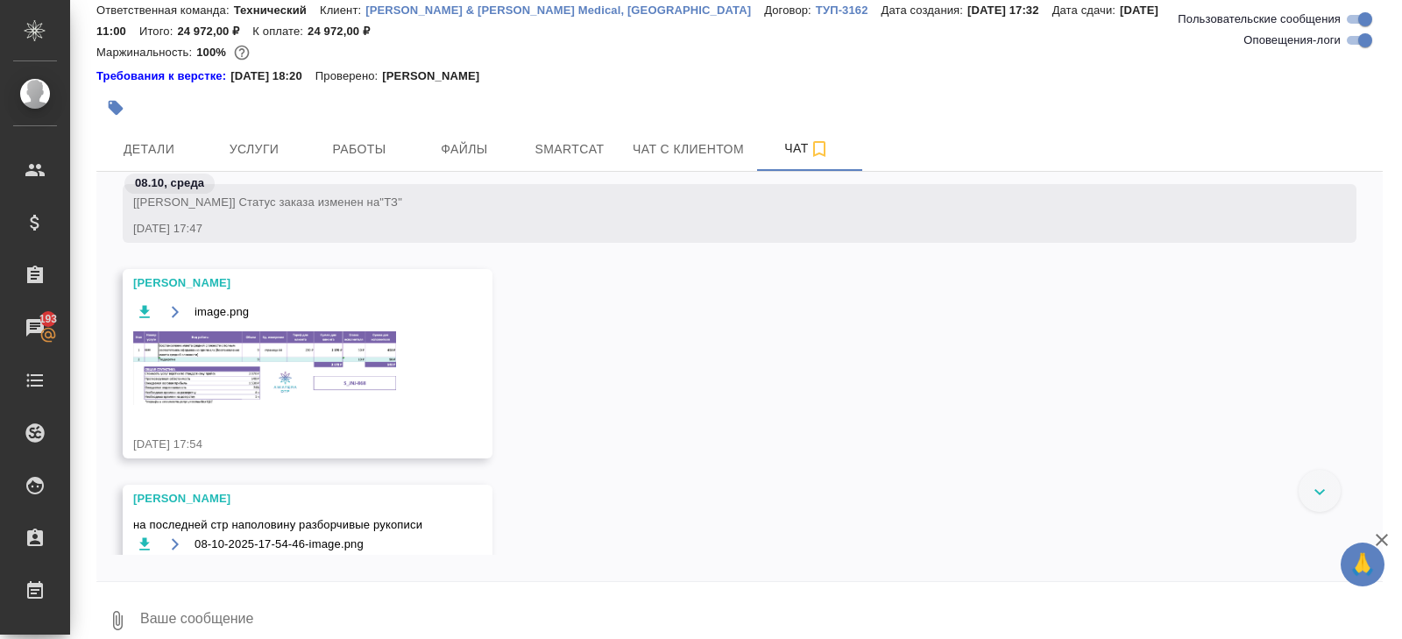
click at [296, 364] on img at bounding box center [264, 368] width 263 height 74
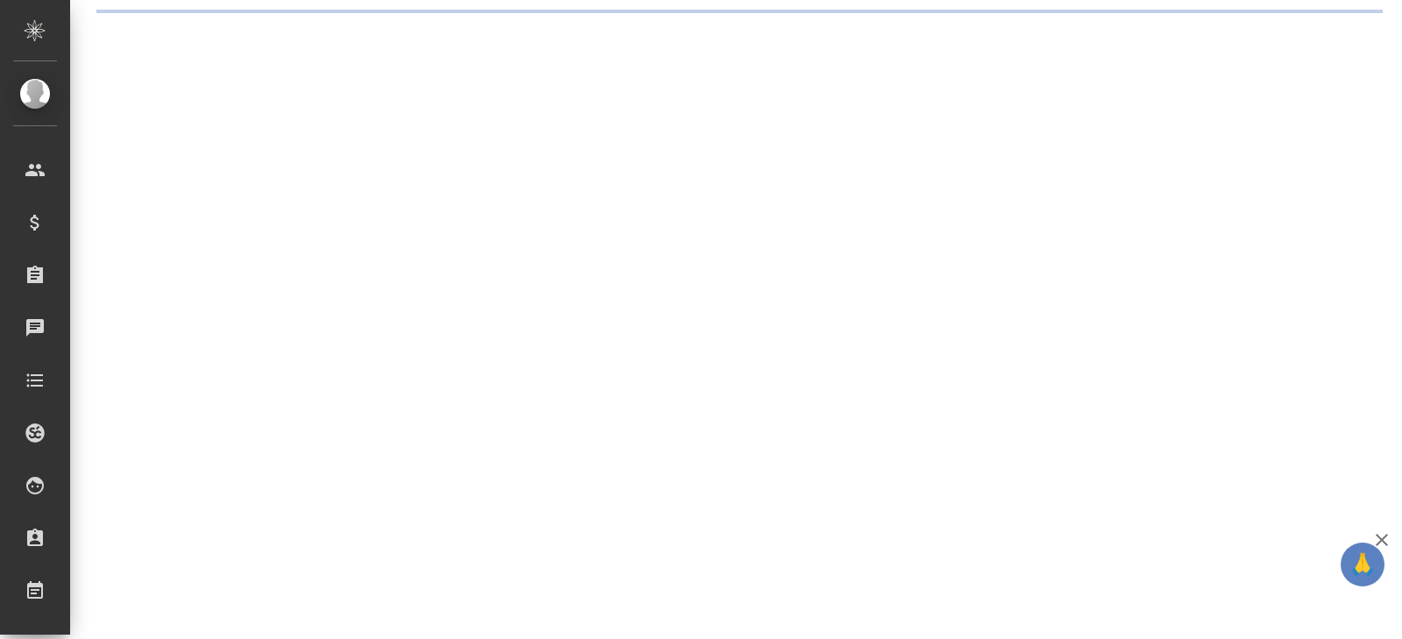
select select "RU"
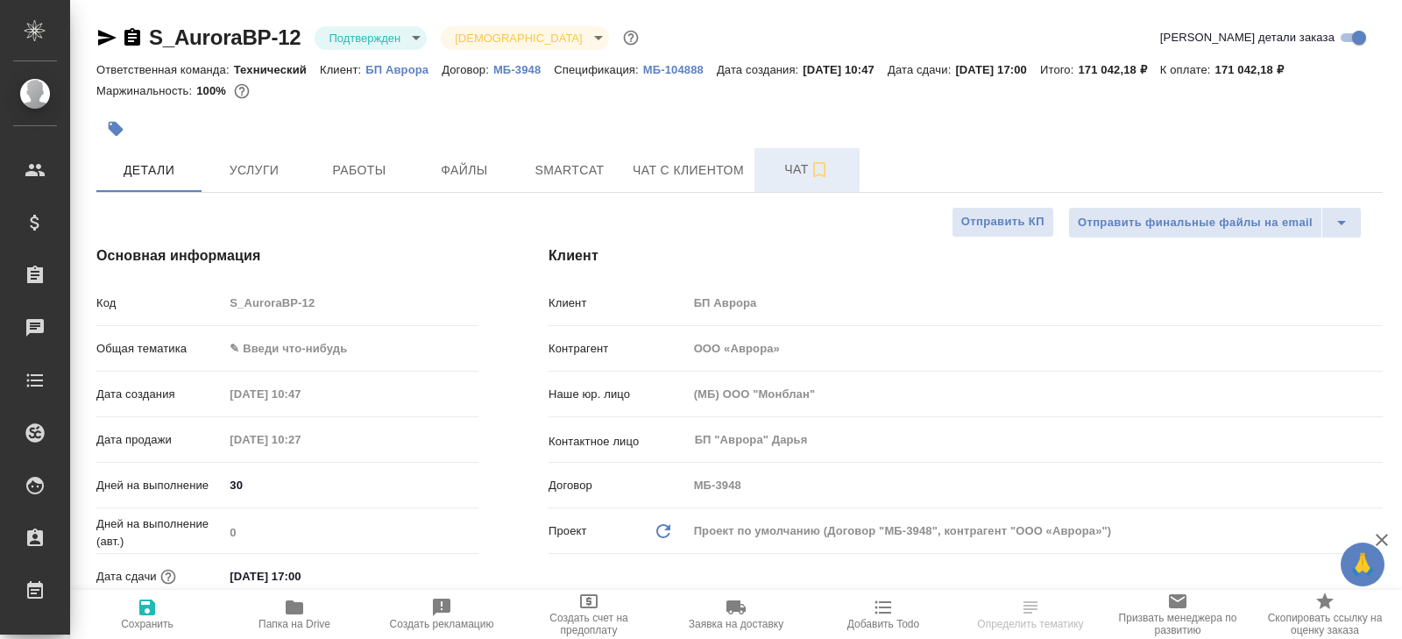
type textarea "x"
click at [783, 171] on span "Чат" at bounding box center [807, 170] width 84 height 22
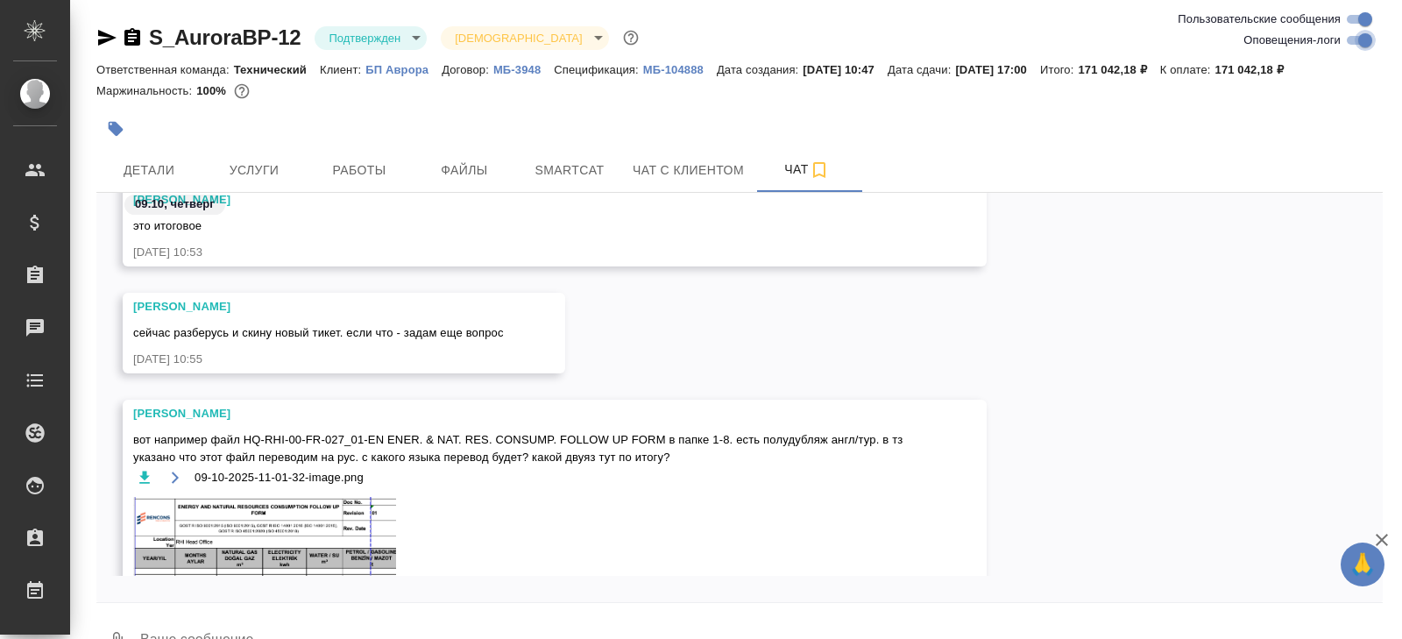
click at [1355, 41] on input "Оповещения-логи" at bounding box center [1365, 40] width 63 height 21
checkbox input "false"
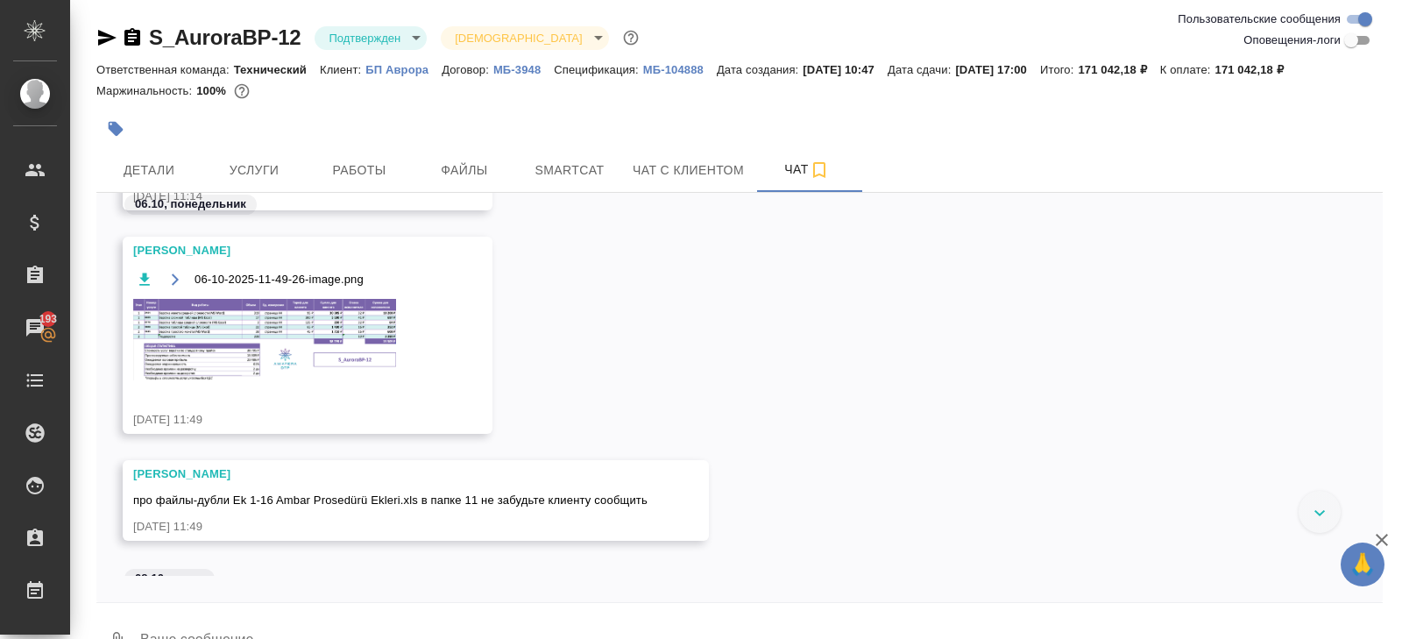
scroll to position [1671, 0]
click at [327, 329] on img at bounding box center [264, 342] width 263 height 82
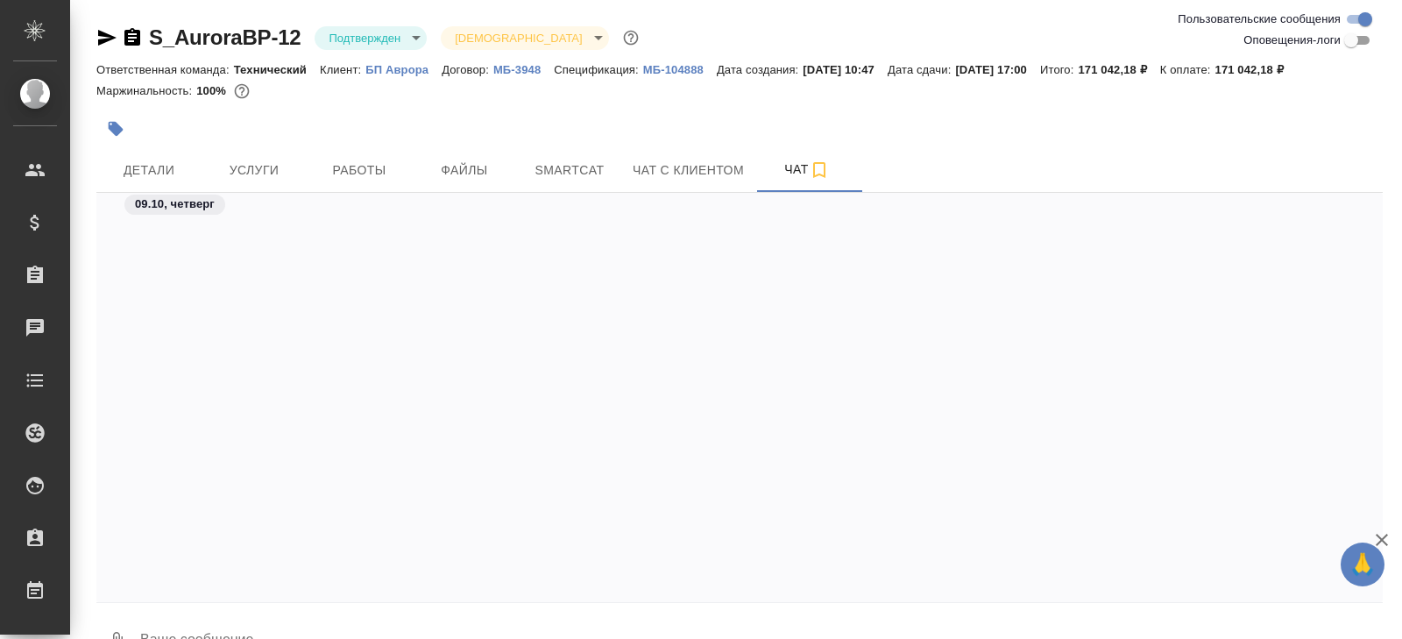
scroll to position [3189, 0]
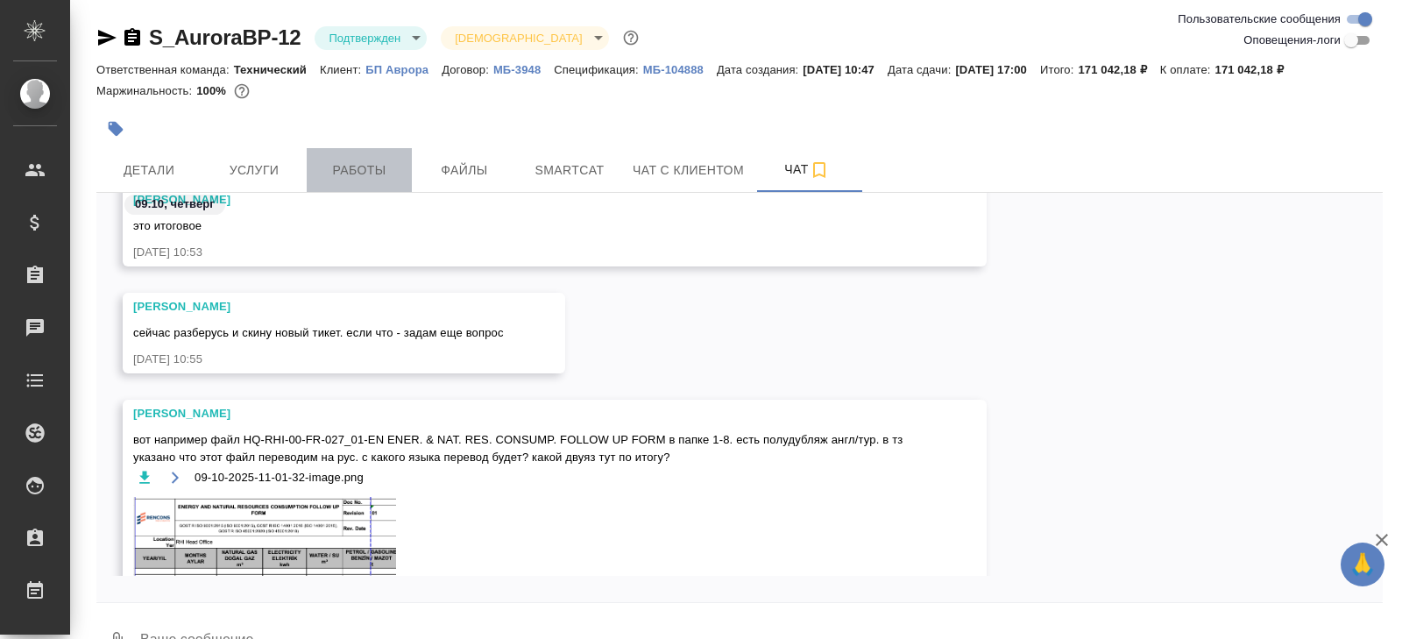
click at [328, 188] on button "Работы" at bounding box center [359, 170] width 105 height 44
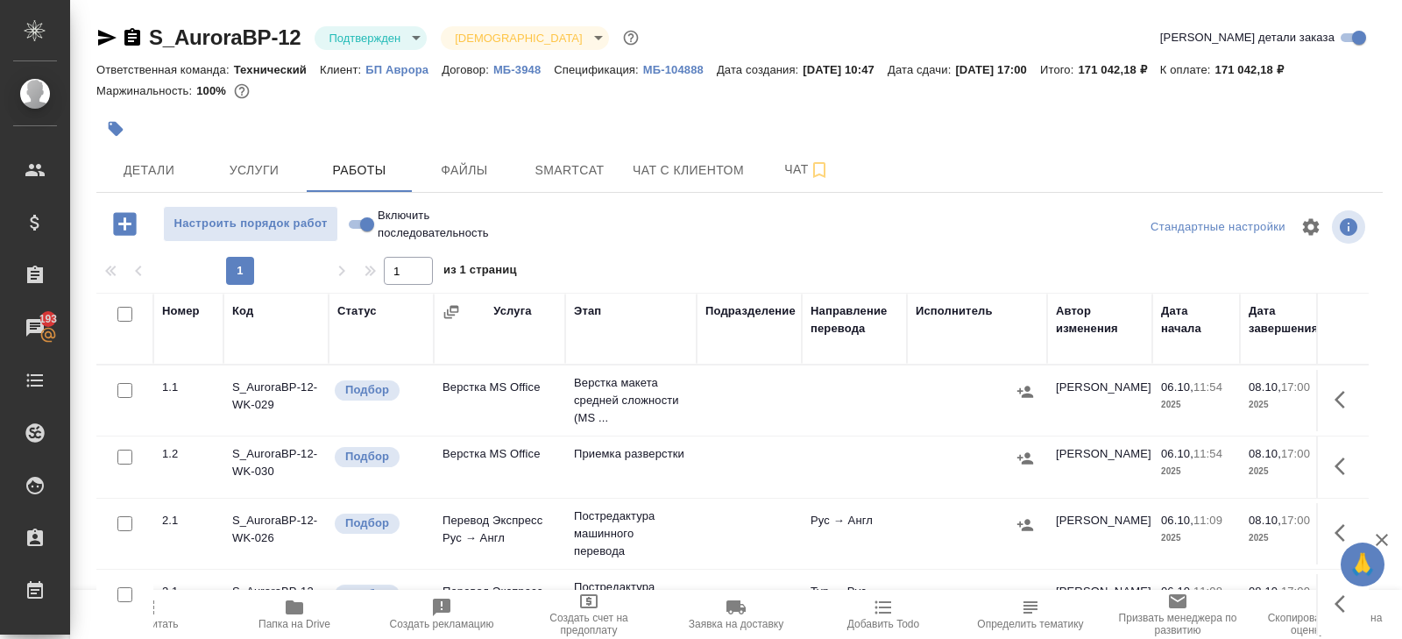
click at [128, 387] on input "checkbox" at bounding box center [124, 390] width 15 height 15
checkbox input "true"
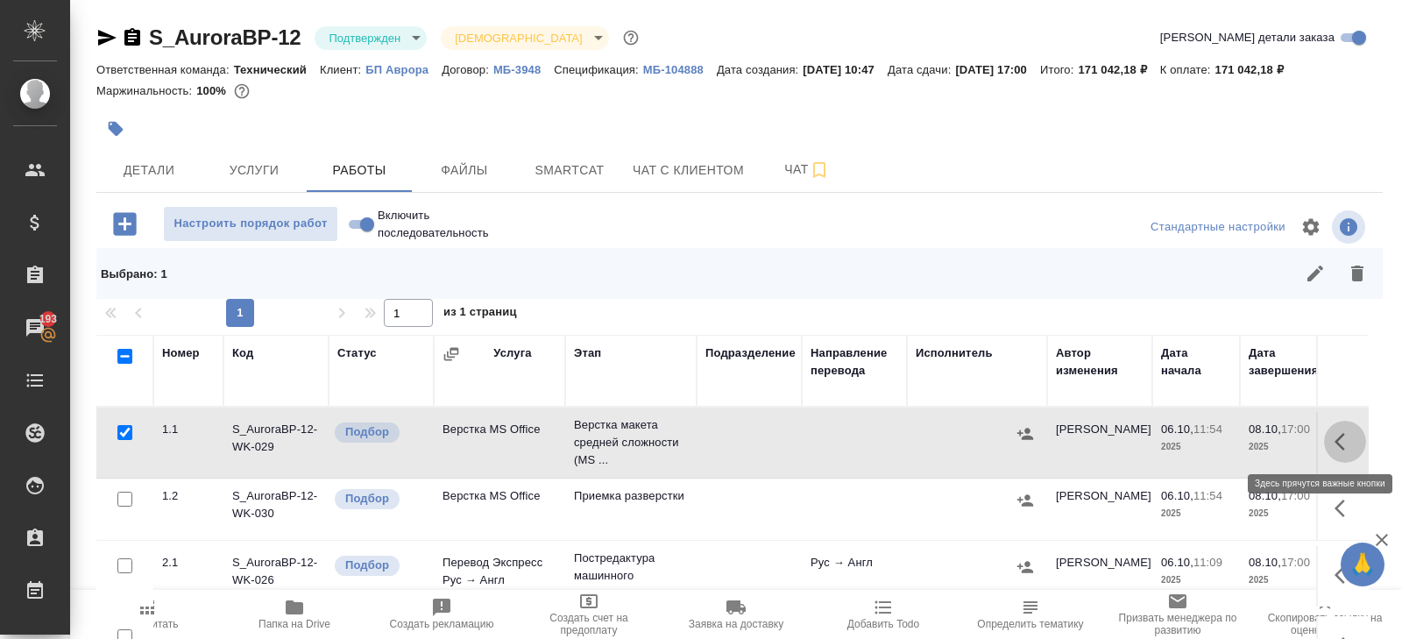
click at [1340, 440] on icon "button" at bounding box center [1345, 441] width 21 height 21
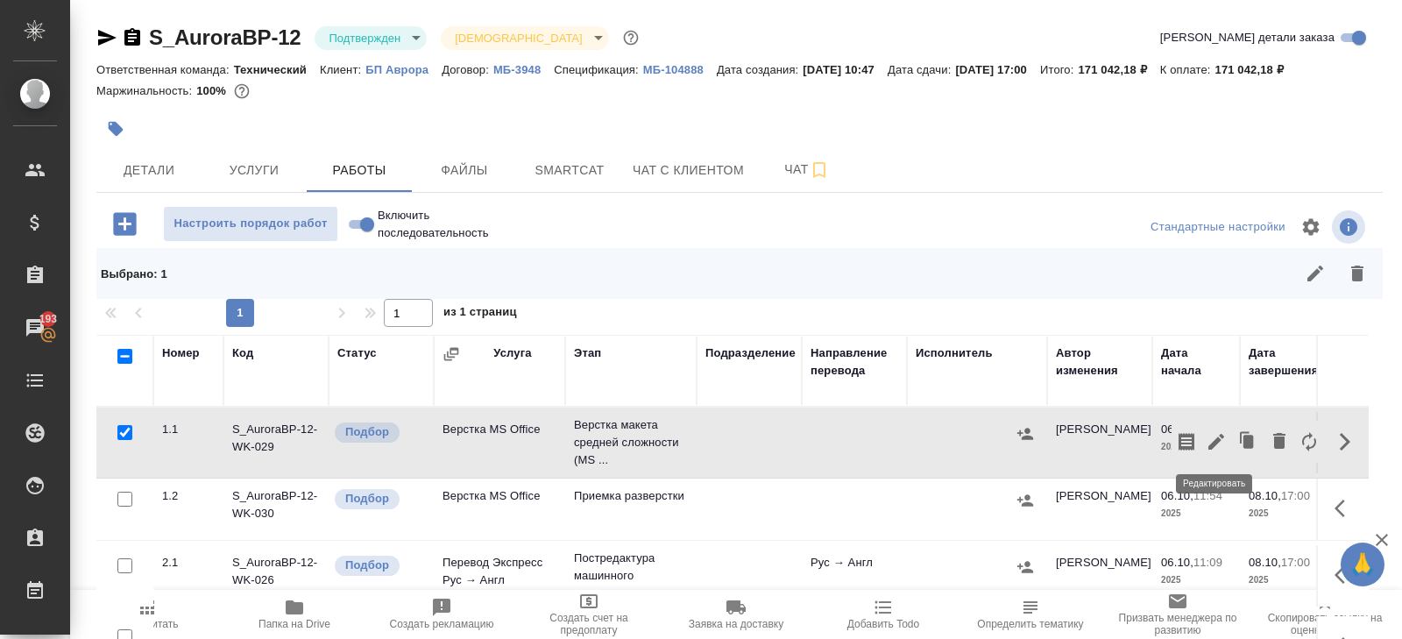
click at [1219, 440] on icon "button" at bounding box center [1217, 442] width 16 height 16
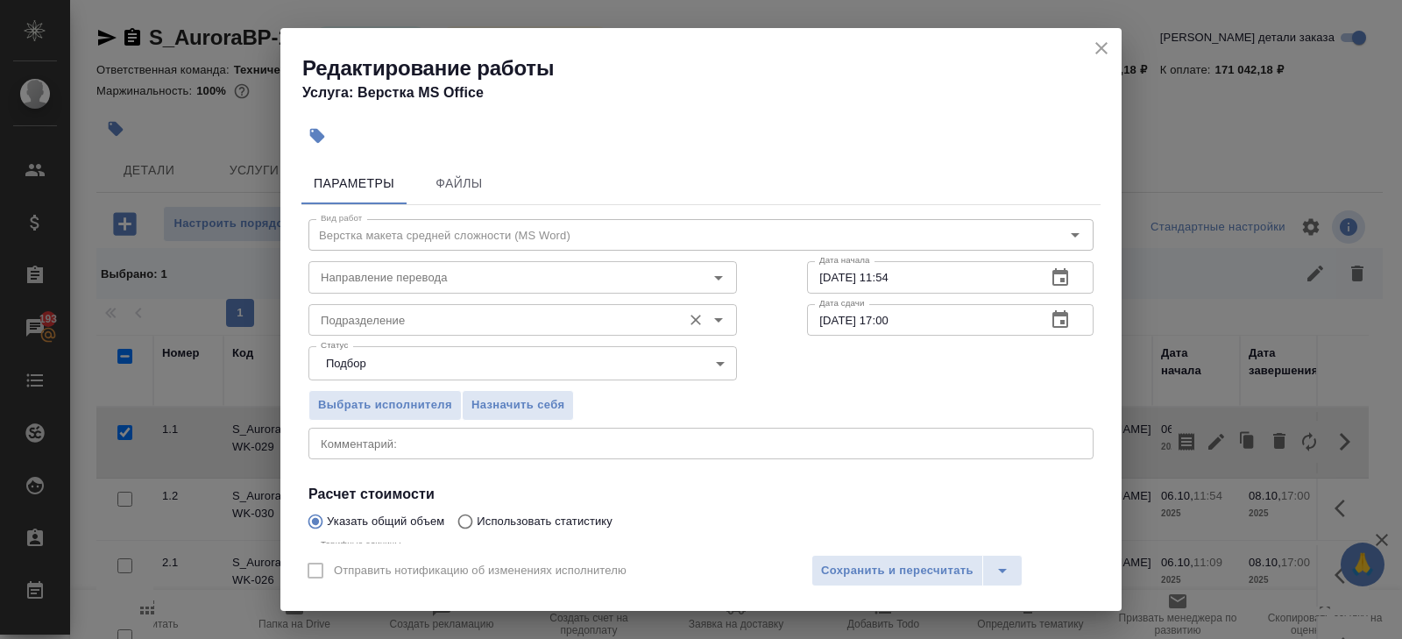
click at [441, 313] on input "Подразделение" at bounding box center [493, 319] width 359 height 21
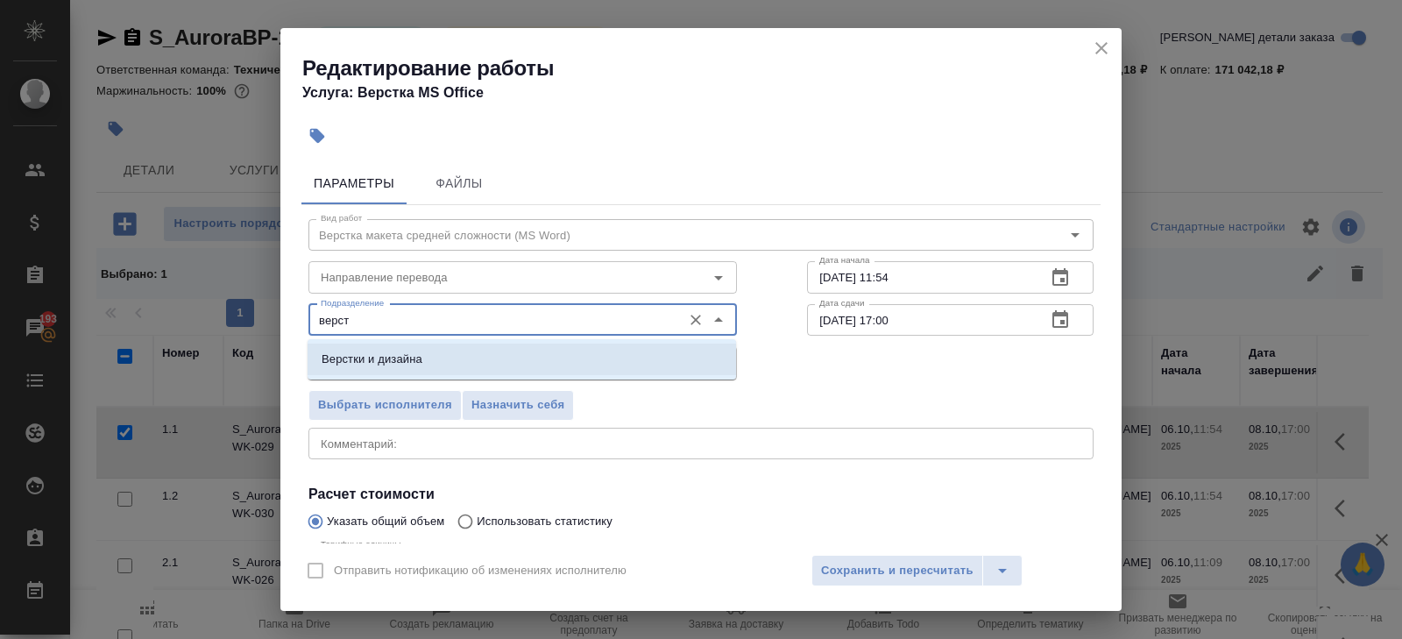
click at [399, 359] on p "Верстки и дизайна" at bounding box center [372, 360] width 101 height 18
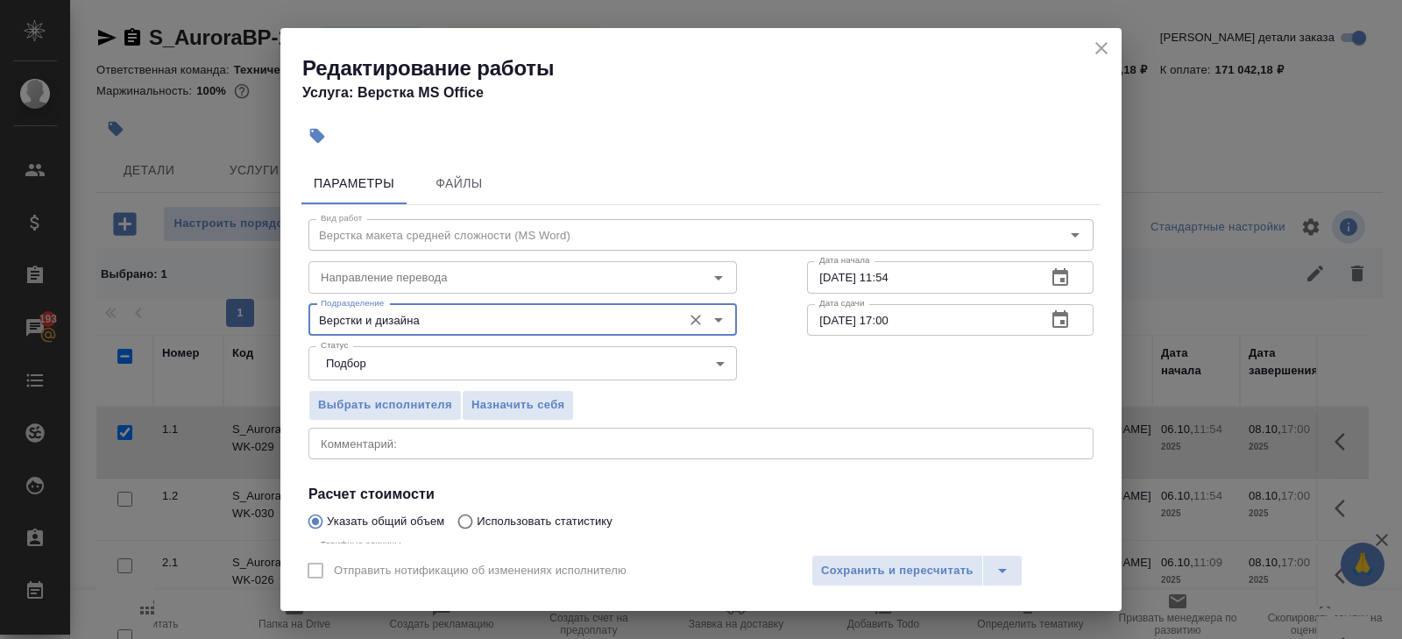
scroll to position [186, 0]
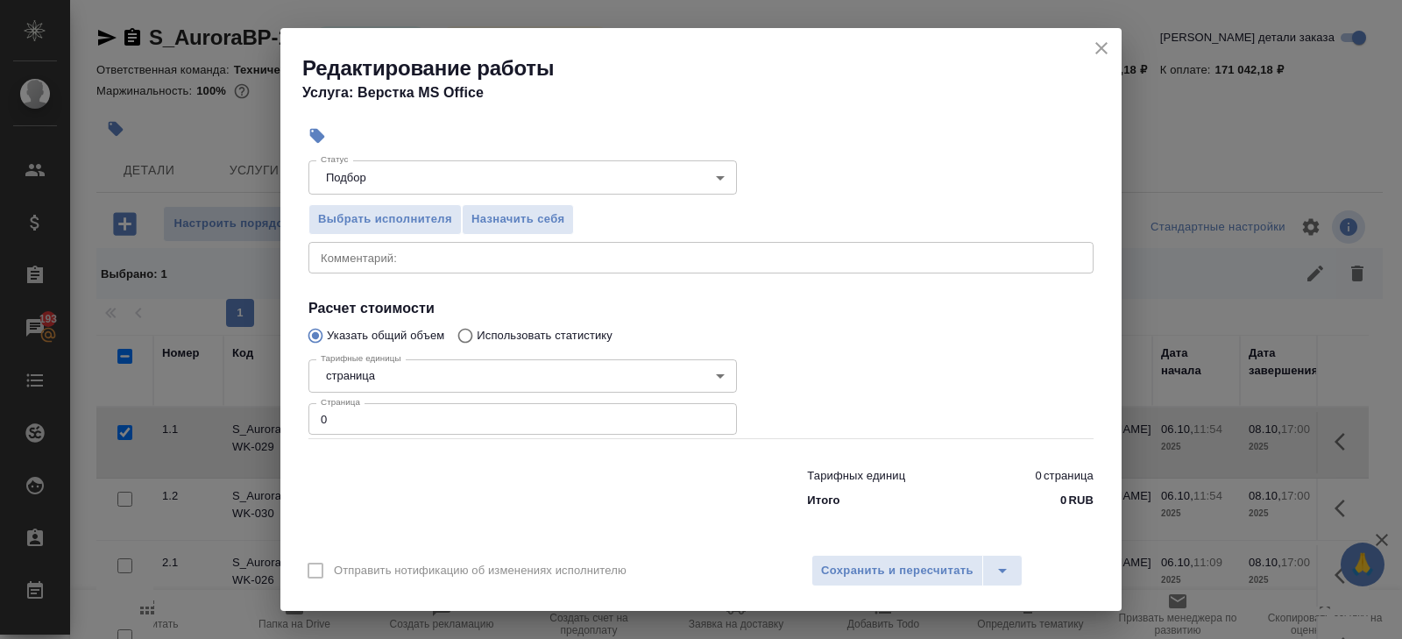
type input "Верстки и дизайна"
click at [396, 413] on input "0" at bounding box center [523, 419] width 429 height 32
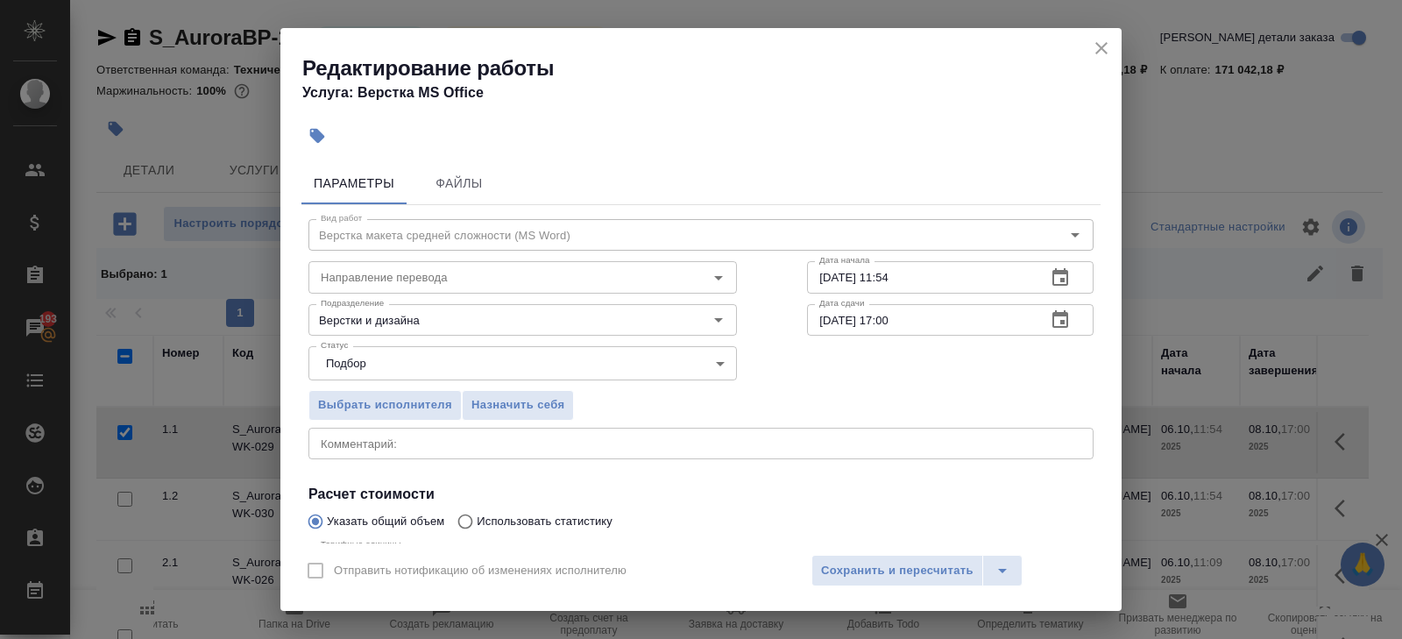
type input "319"
click at [1060, 276] on icon "button" at bounding box center [1060, 277] width 21 height 21
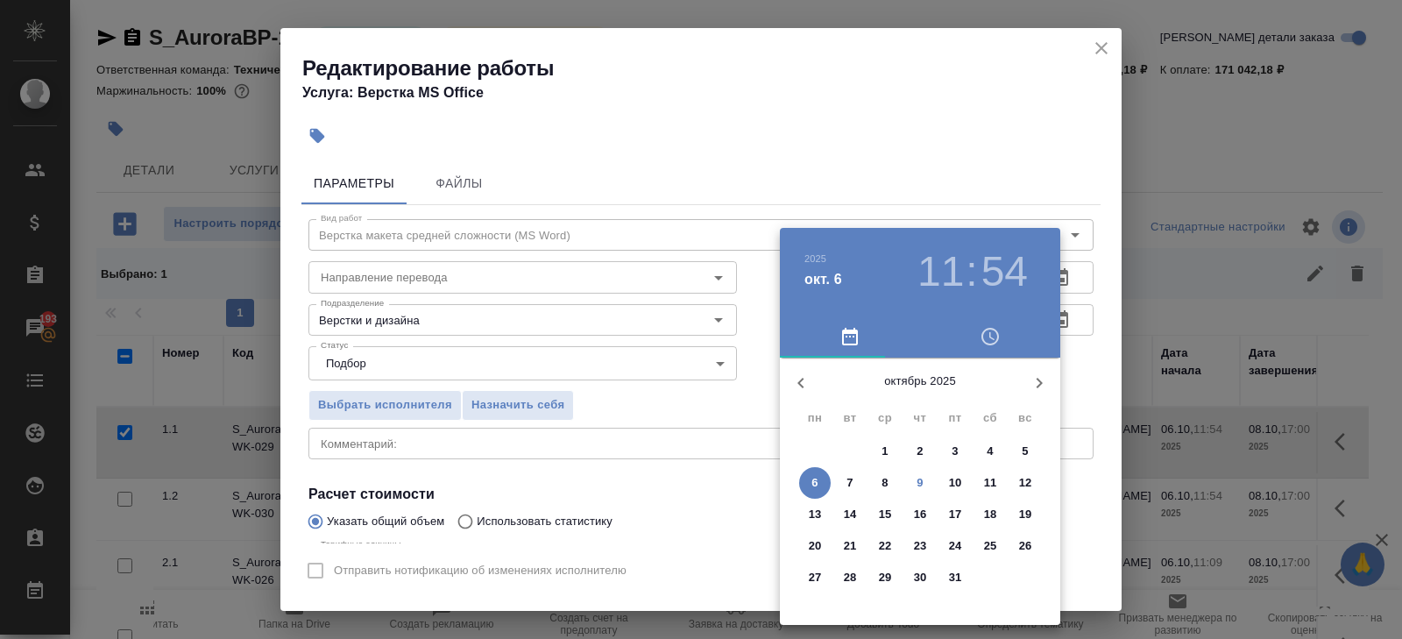
click at [919, 486] on p "9" at bounding box center [920, 483] width 6 height 18
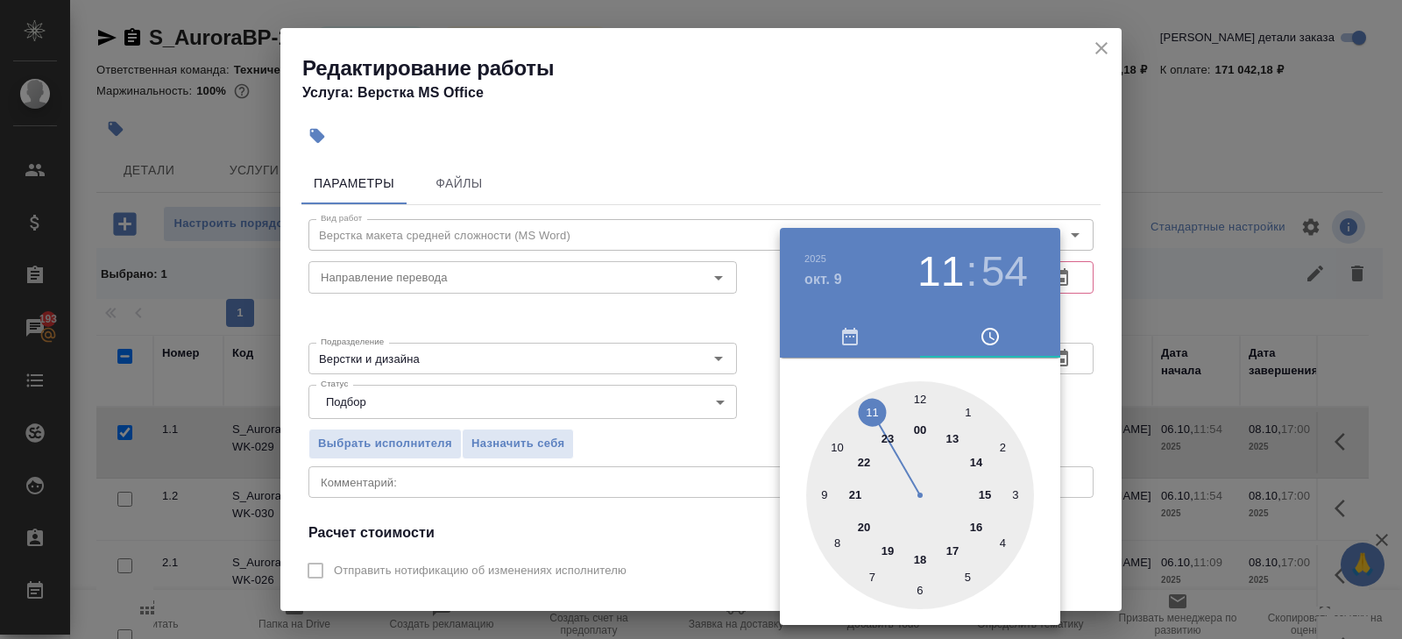
drag, startPoint x: 836, startPoint y: 443, endPoint x: 855, endPoint y: 432, distance: 21.6
click at [836, 443] on div at bounding box center [920, 495] width 228 height 228
click at [922, 396] on div at bounding box center [920, 495] width 228 height 228
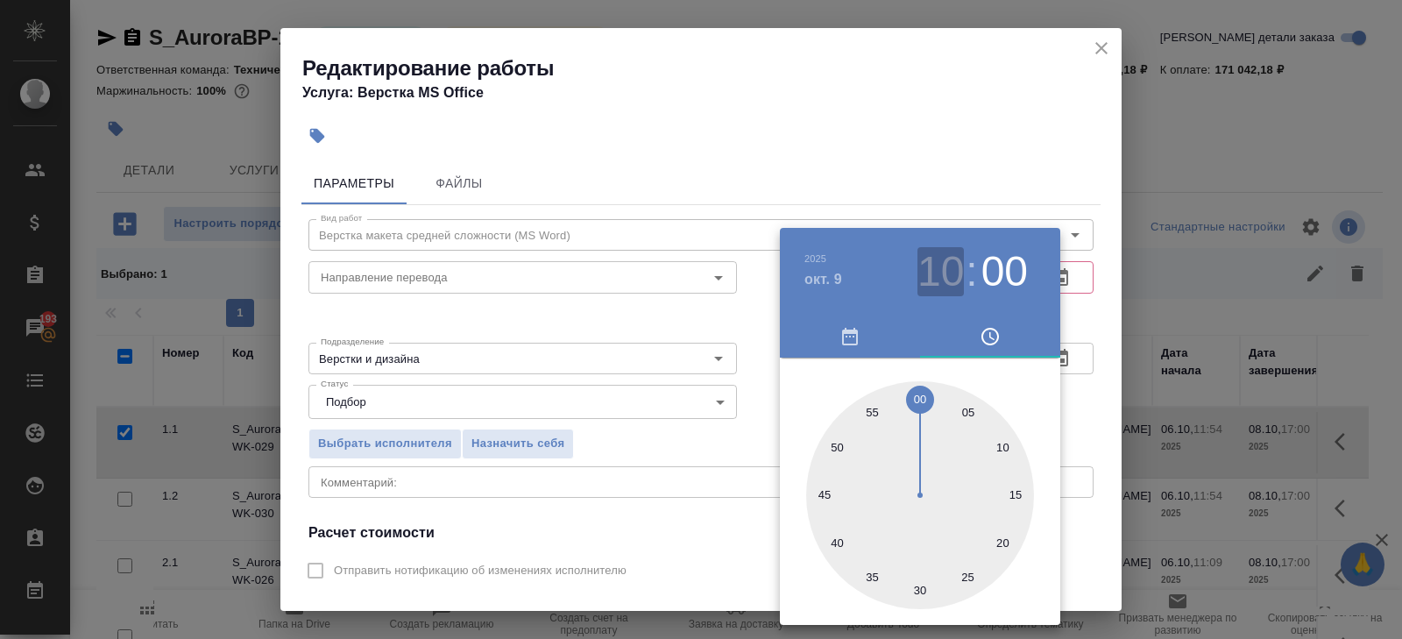
click at [950, 280] on h3 "10" at bounding box center [941, 271] width 46 height 49
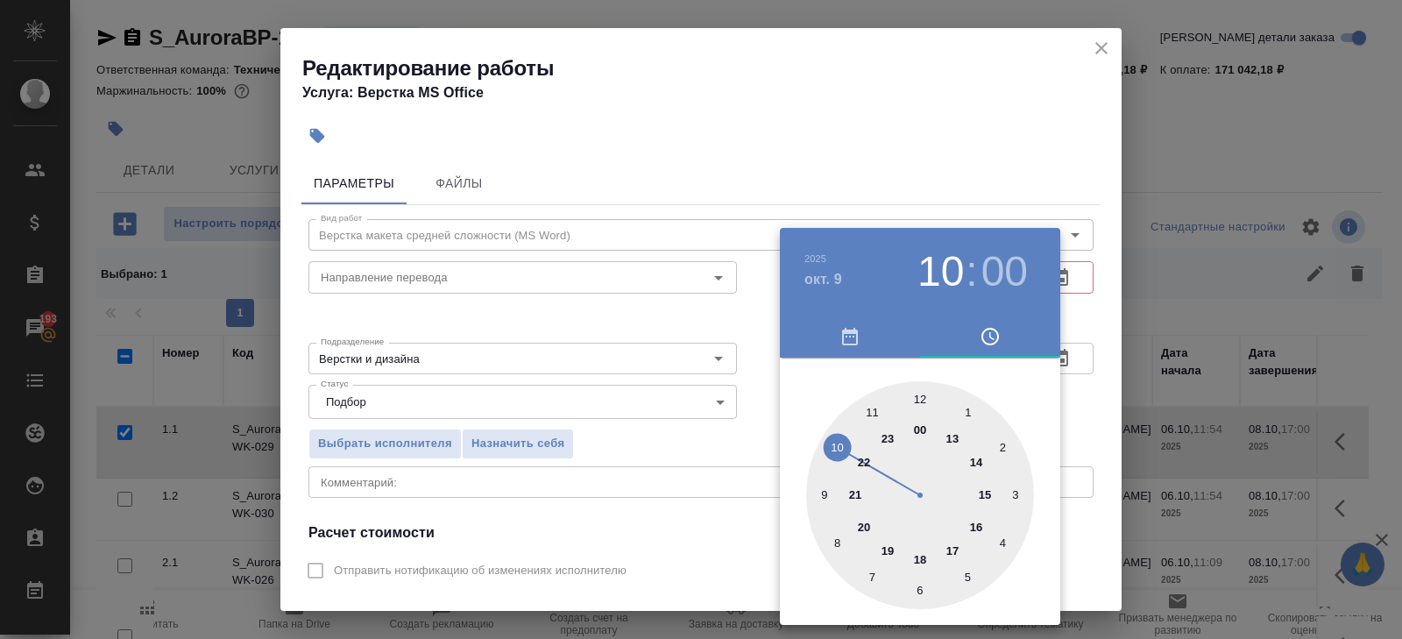
type input "09.10.2025 11:00"
click at [871, 412] on div at bounding box center [920, 495] width 228 height 228
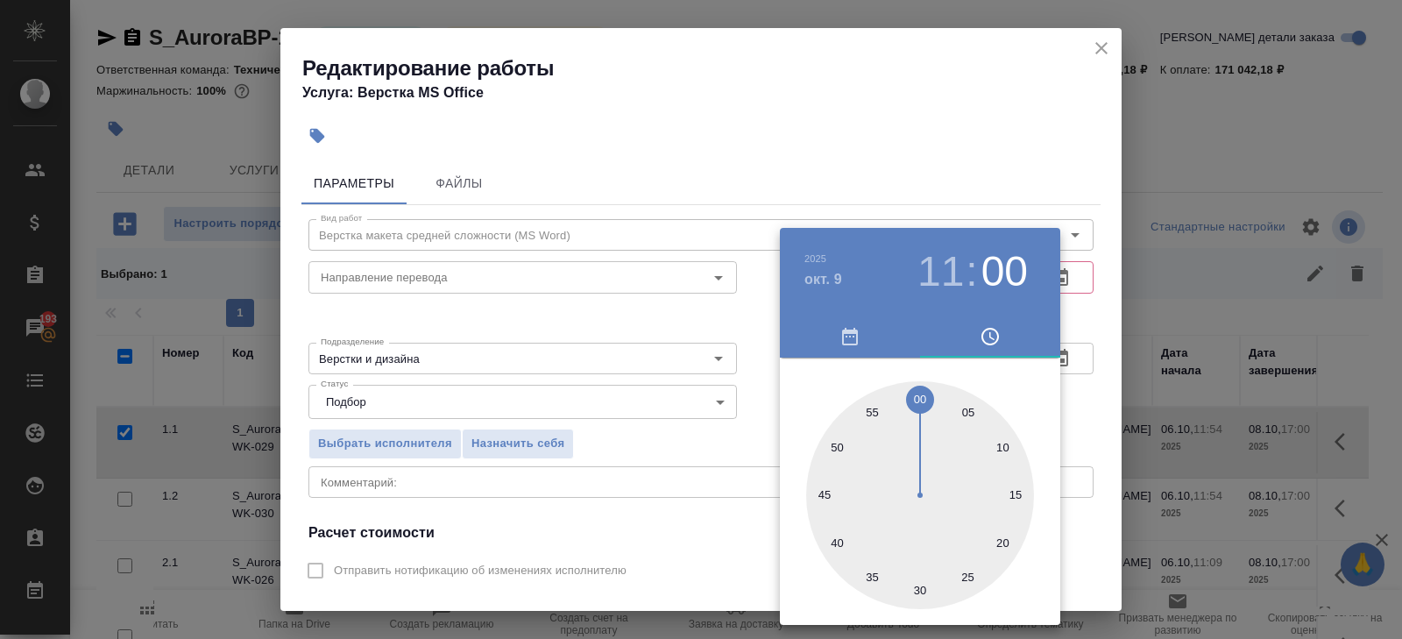
click at [967, 151] on div at bounding box center [701, 319] width 1402 height 639
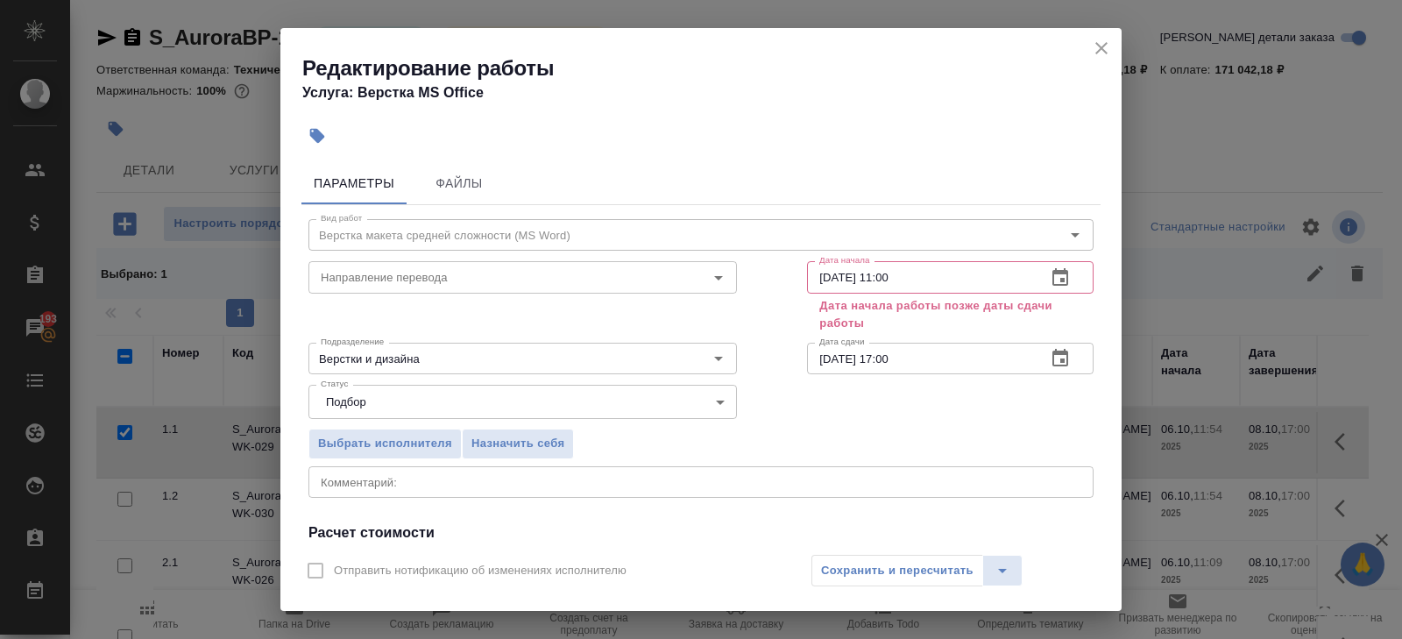
click at [1061, 364] on icon "button" at bounding box center [1060, 358] width 21 height 21
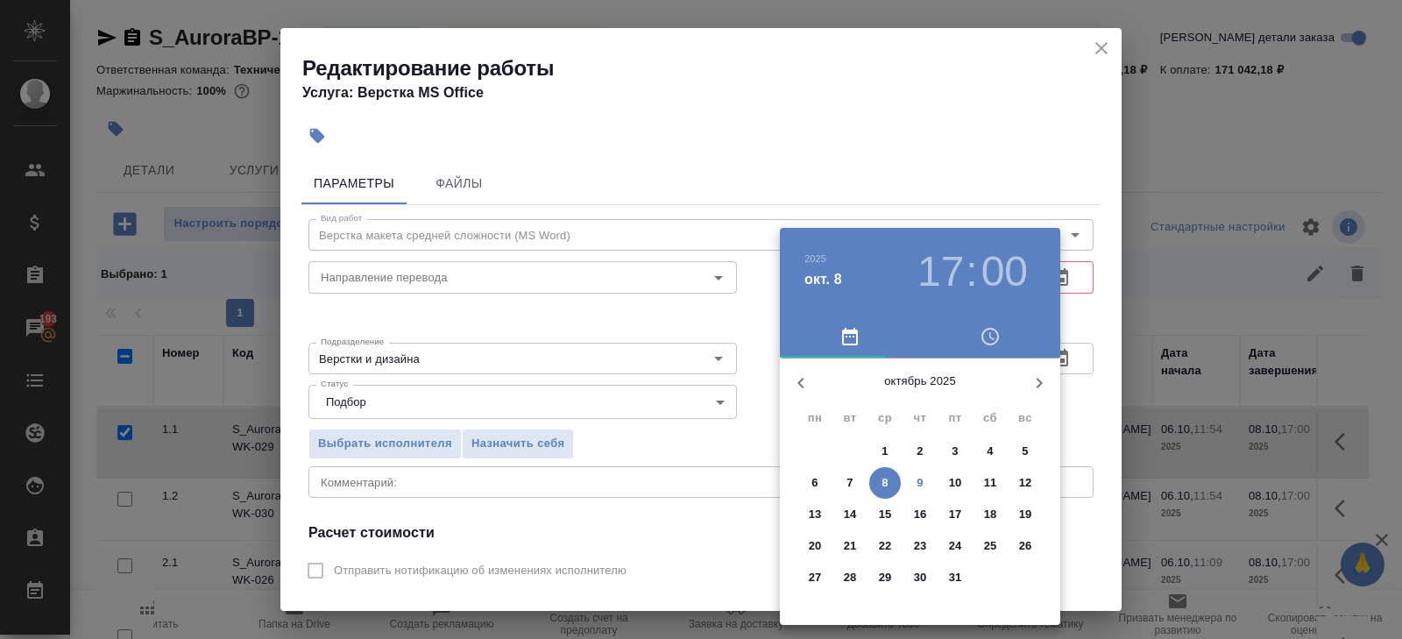
click at [813, 501] on button "13" at bounding box center [815, 515] width 32 height 32
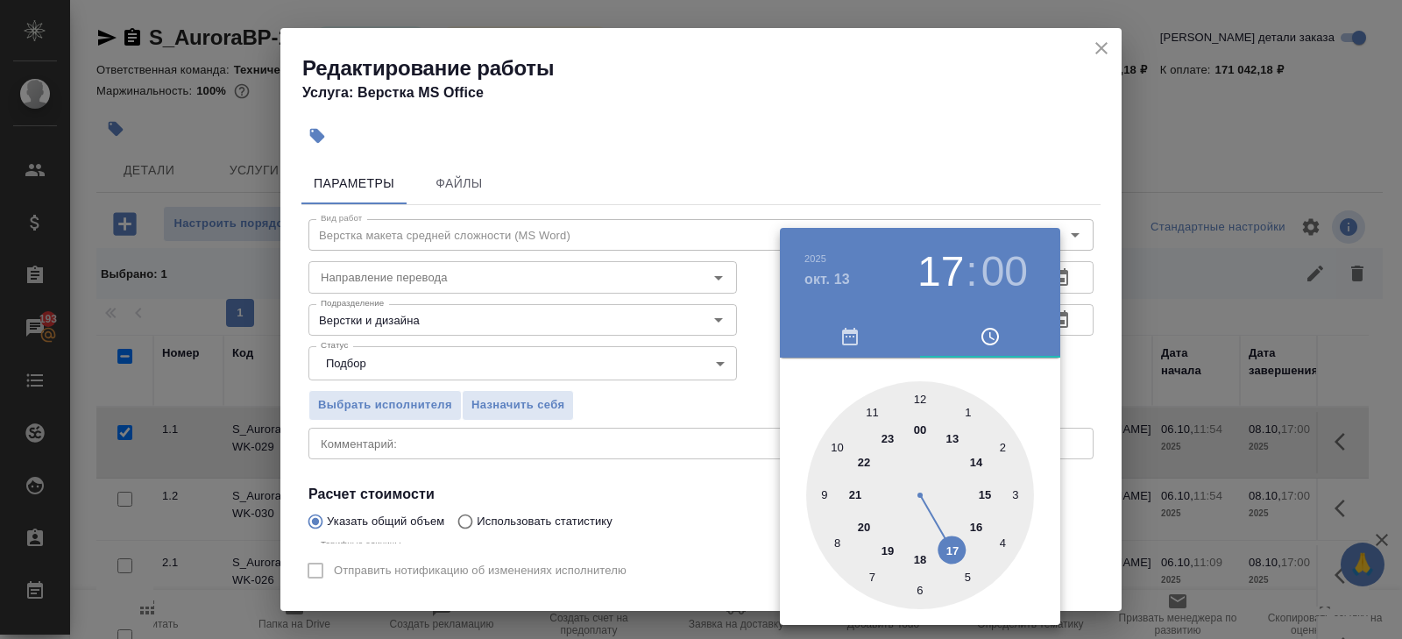
type input "13.10.2025 11:00"
click at [876, 409] on div at bounding box center [920, 495] width 228 height 228
click at [667, 433] on div at bounding box center [701, 319] width 1402 height 639
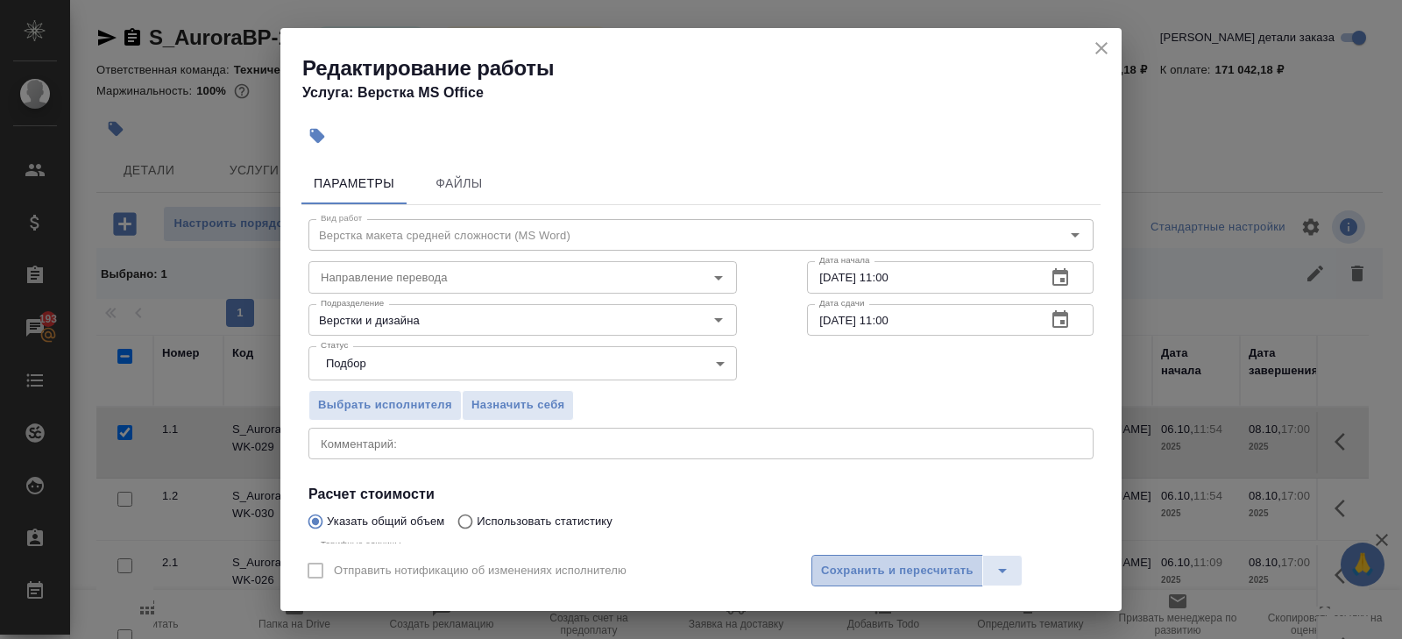
click at [845, 564] on span "Сохранить и пересчитать" at bounding box center [897, 571] width 153 height 20
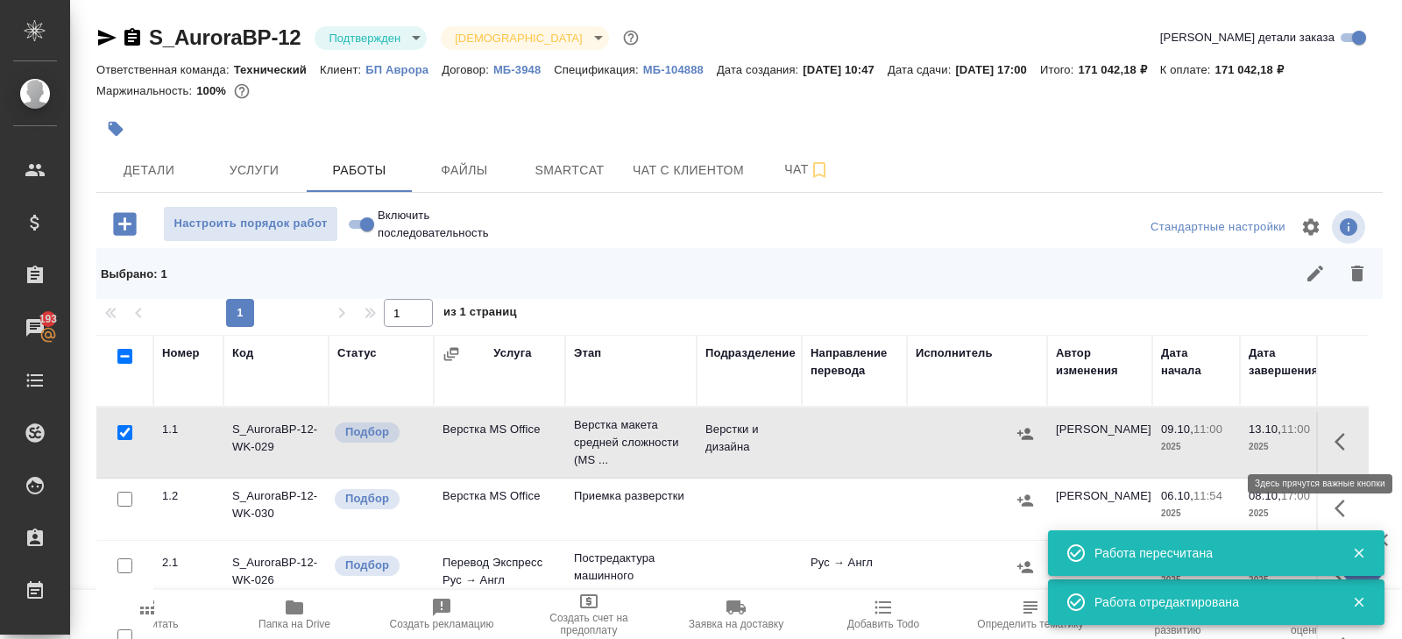
click at [1340, 438] on icon "button" at bounding box center [1345, 441] width 21 height 21
click at [1249, 438] on icon "button" at bounding box center [1249, 441] width 11 height 13
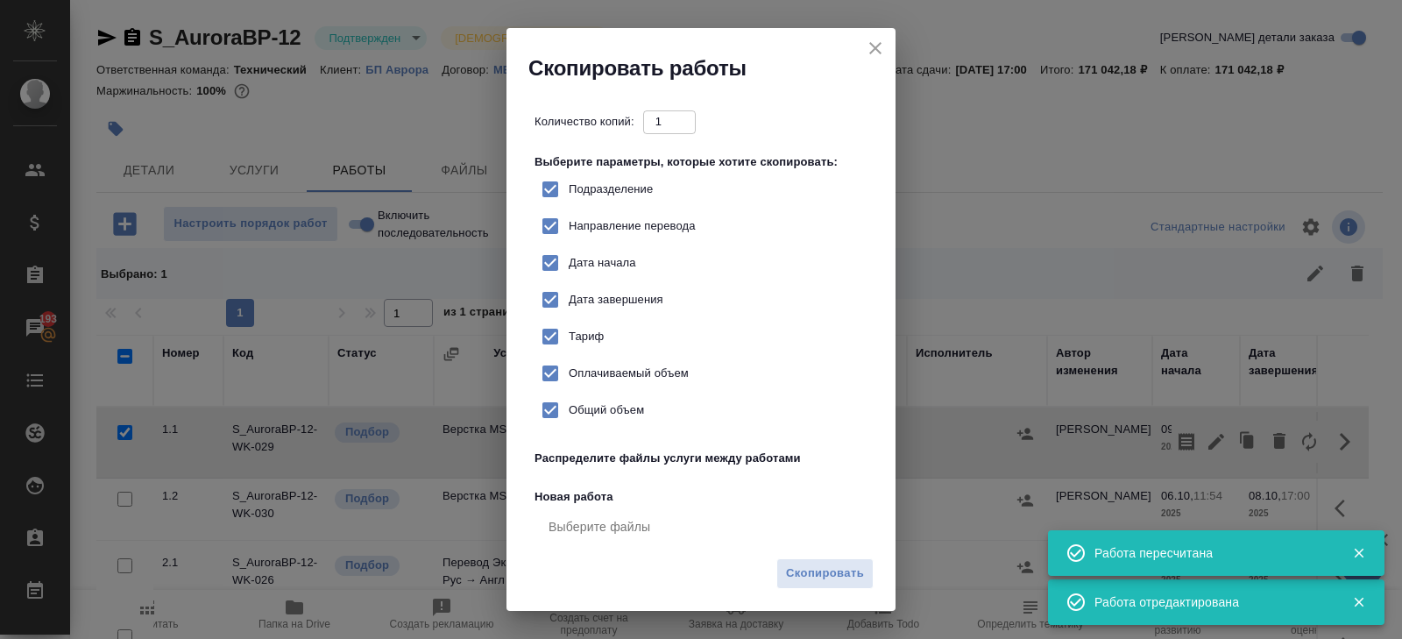
checkbox input "true"
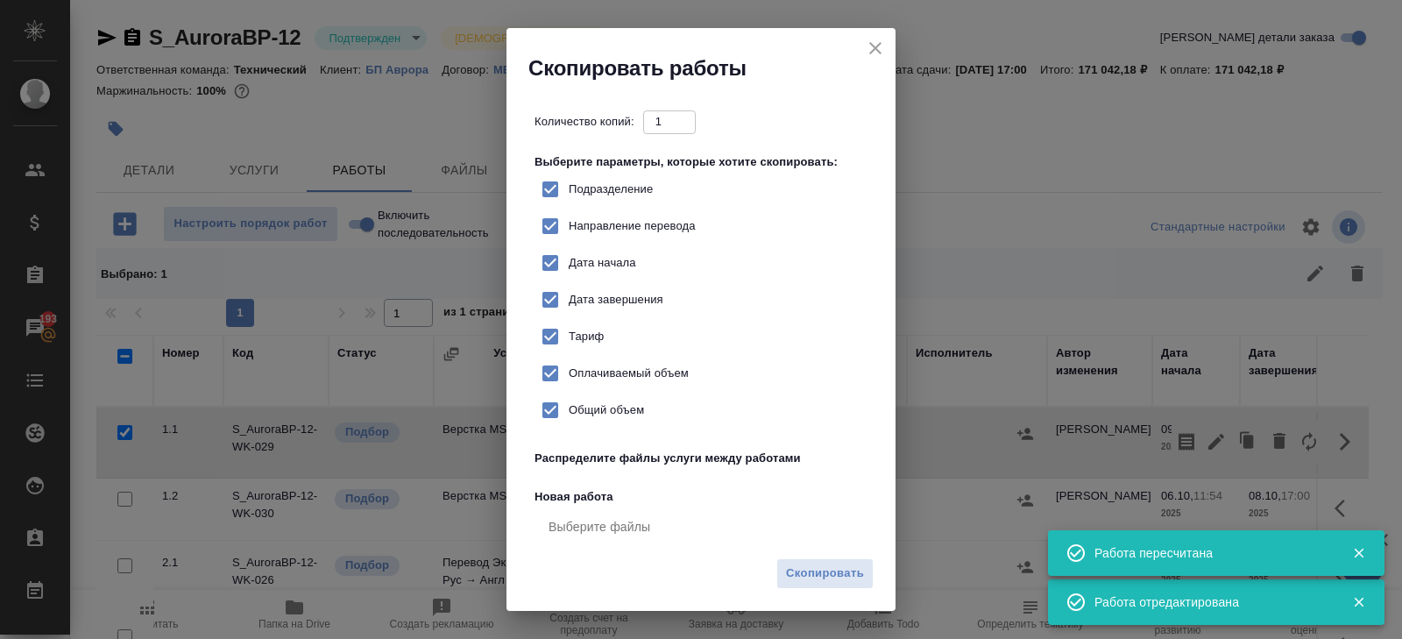
checkbox input "true"
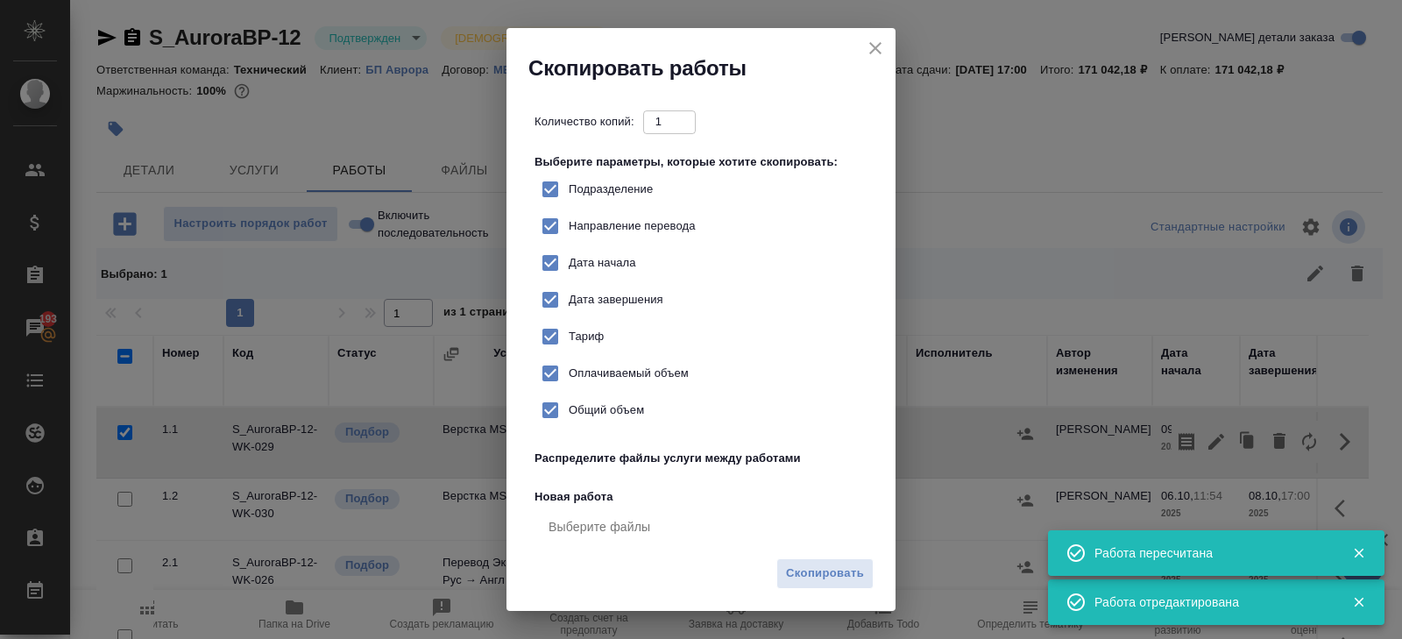
checkbox input "true"
click at [802, 578] on span "Скопировать" at bounding box center [825, 574] width 78 height 20
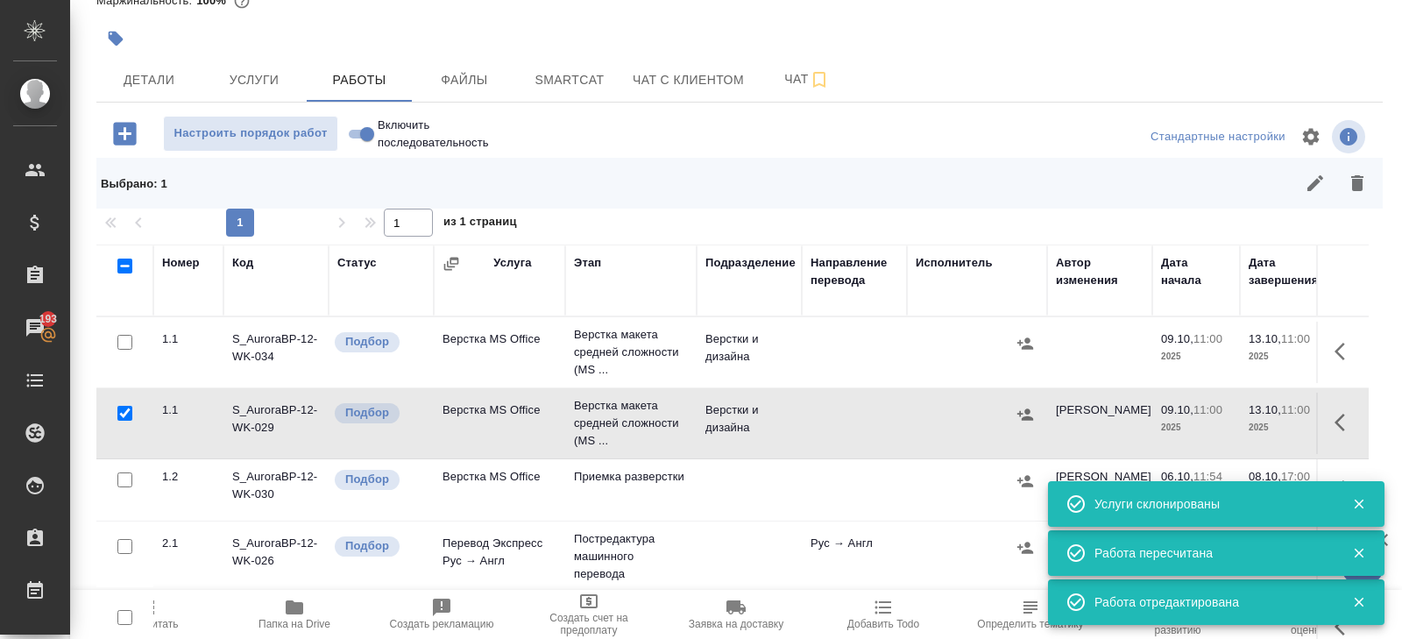
scroll to position [134, 0]
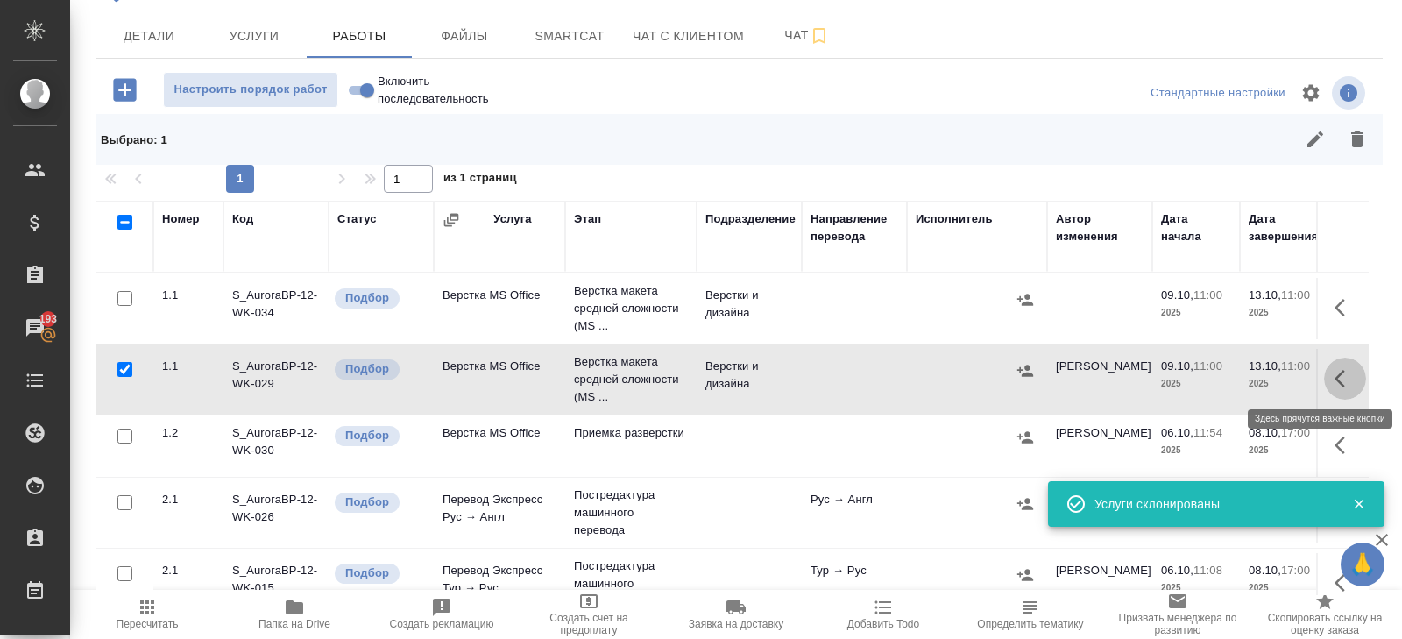
click at [1335, 381] on icon "button" at bounding box center [1345, 378] width 21 height 21
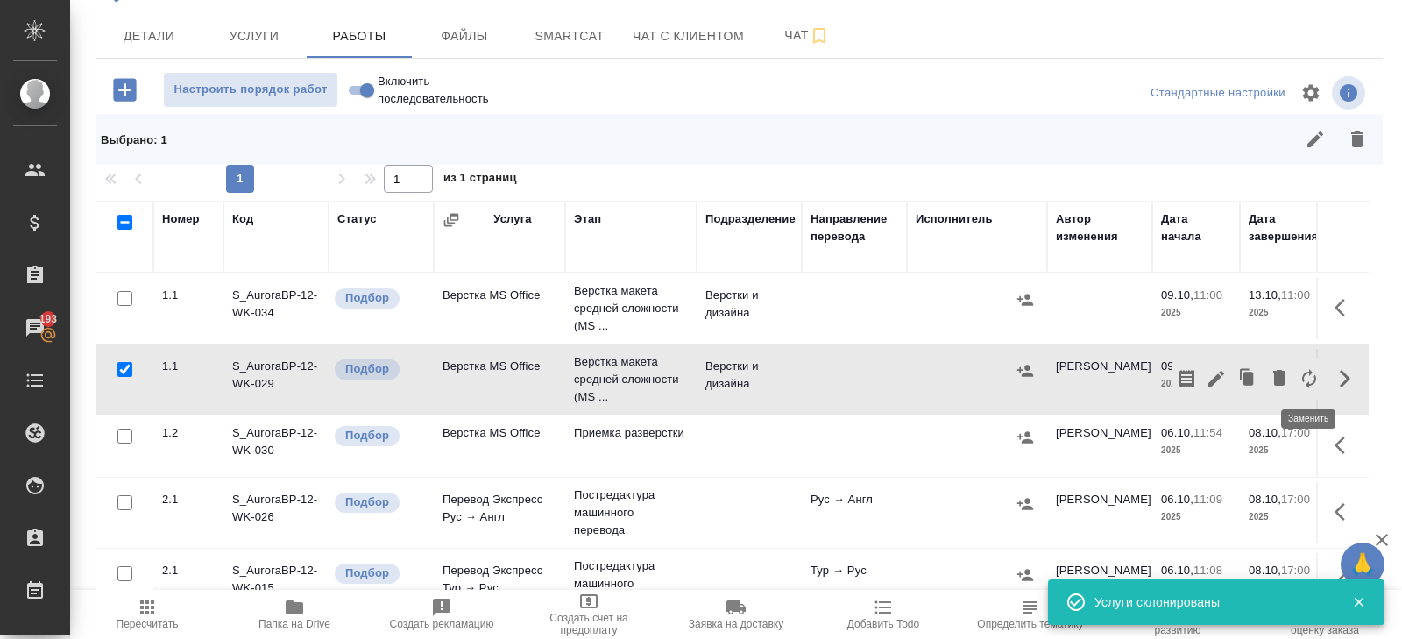
click at [1309, 380] on icon "button" at bounding box center [1309, 378] width 14 height 19
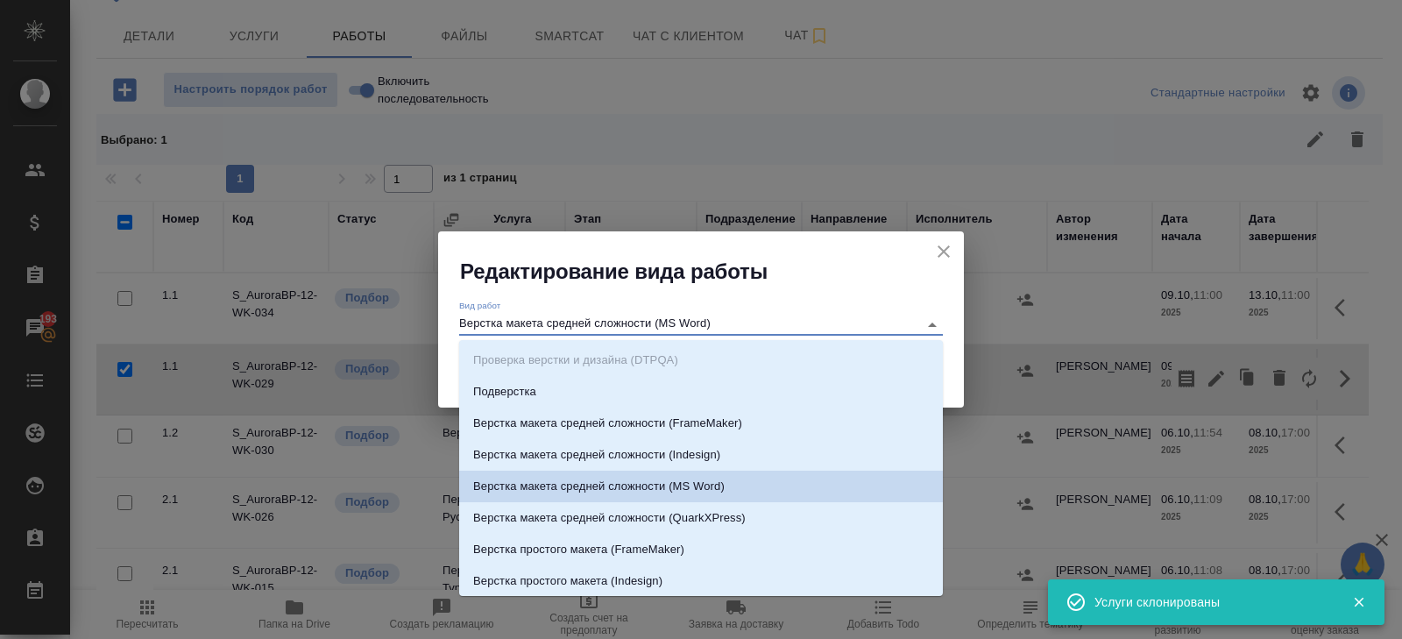
click at [647, 329] on input "Верстка макета средней сложности (MS Word)" at bounding box center [684, 324] width 450 height 21
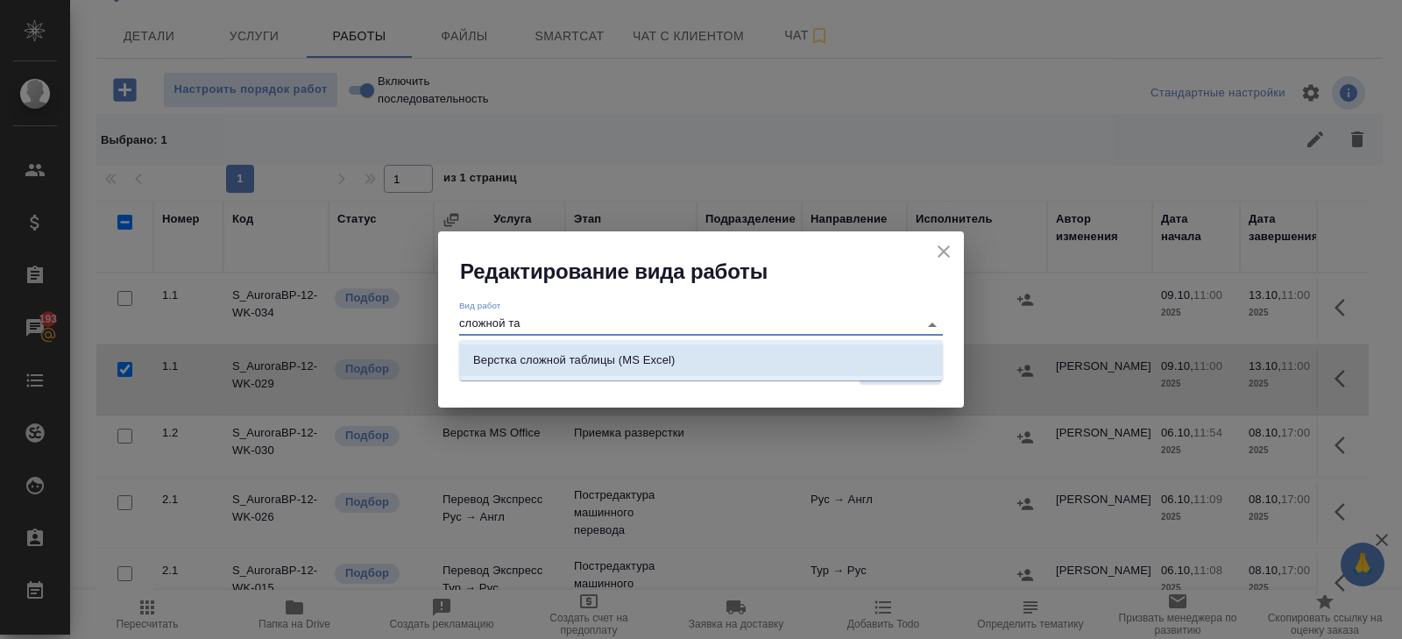
click at [657, 364] on p "Верстка сложной таблицы (MS Excel)" at bounding box center [574, 360] width 202 height 18
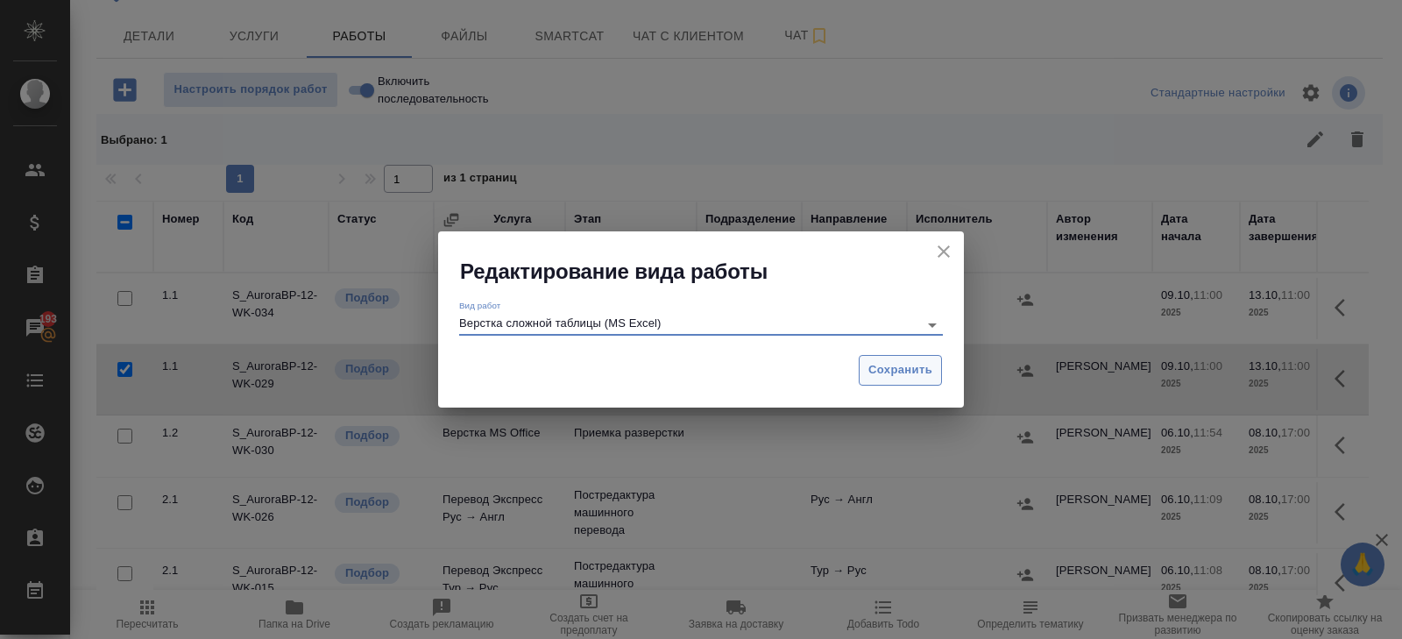
type input "Верстка сложной таблицы (MS Excel)"
click at [909, 359] on button "Сохранить" at bounding box center [900, 370] width 83 height 31
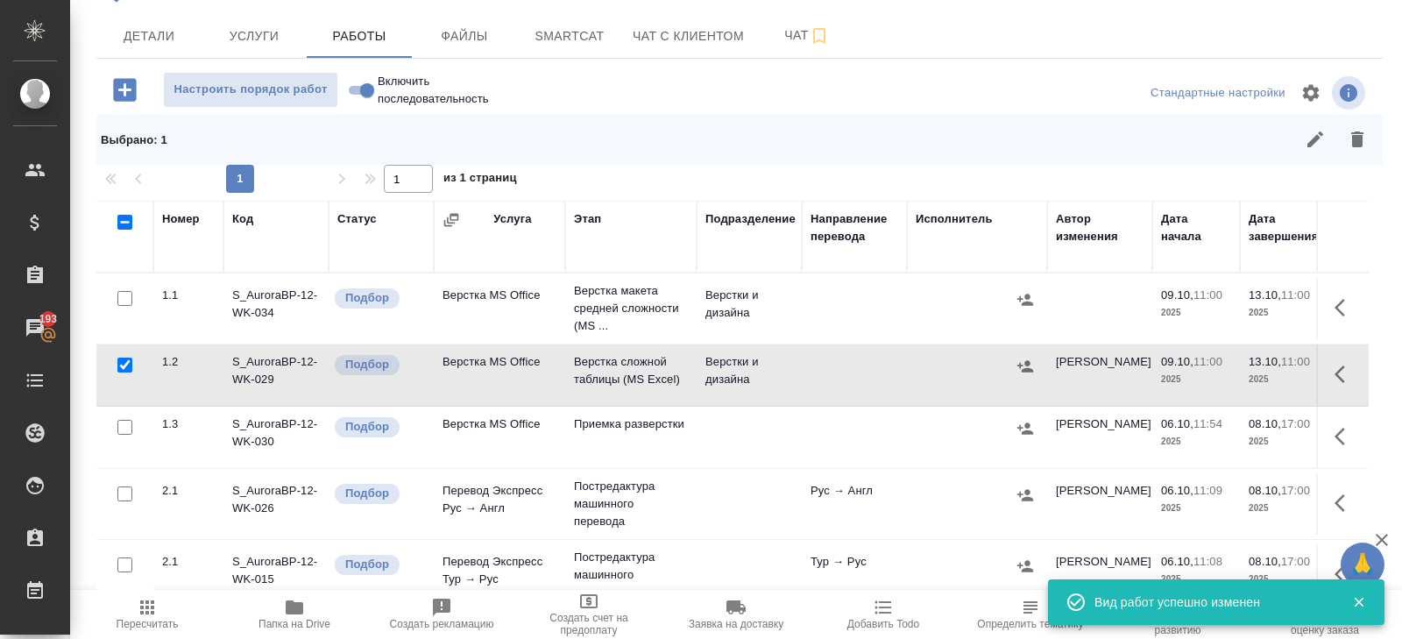
click at [1328, 380] on button "button" at bounding box center [1345, 374] width 42 height 42
click at [1216, 375] on icon "button" at bounding box center [1216, 374] width 21 height 21
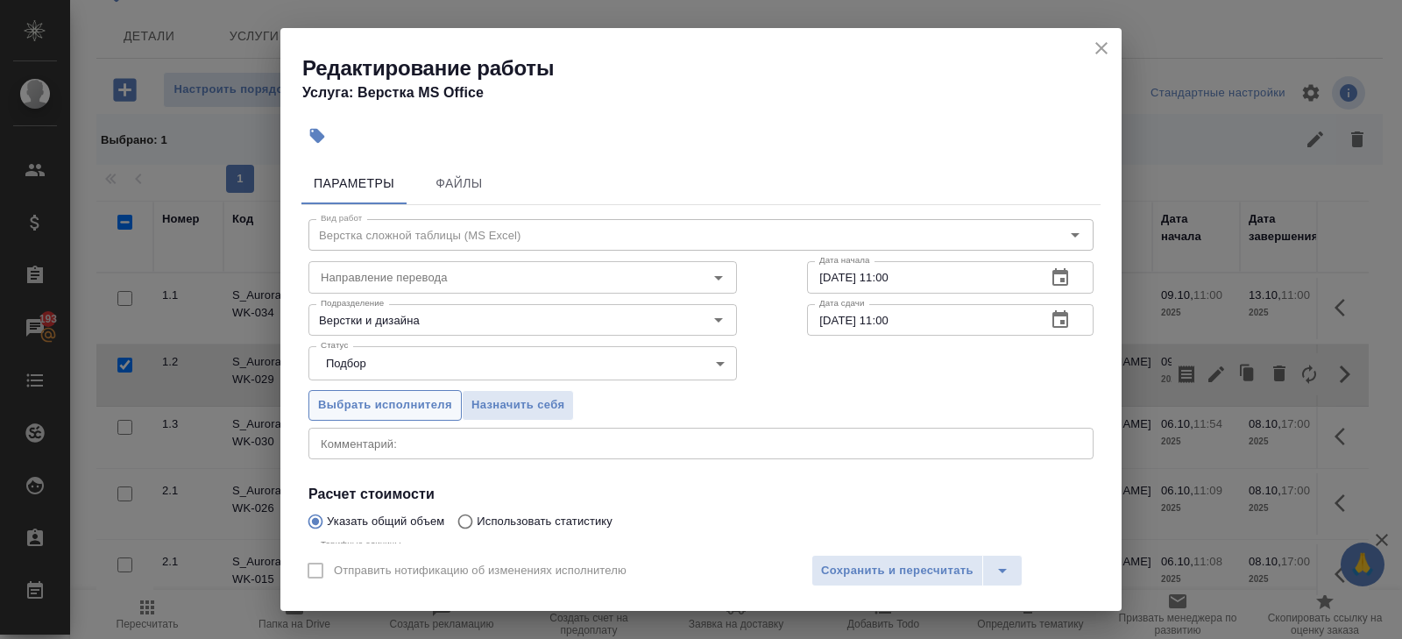
scroll to position [186, 0]
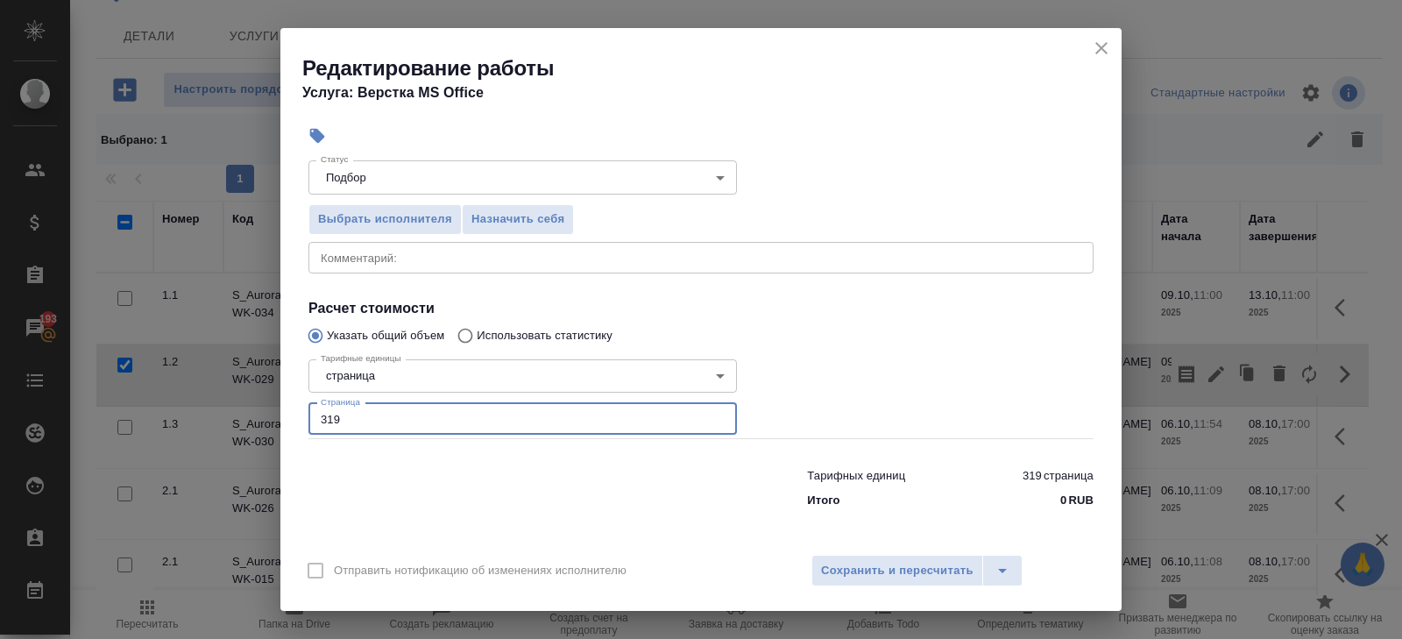
click at [358, 418] on input "319" at bounding box center [523, 419] width 429 height 32
type input "3"
type input "17"
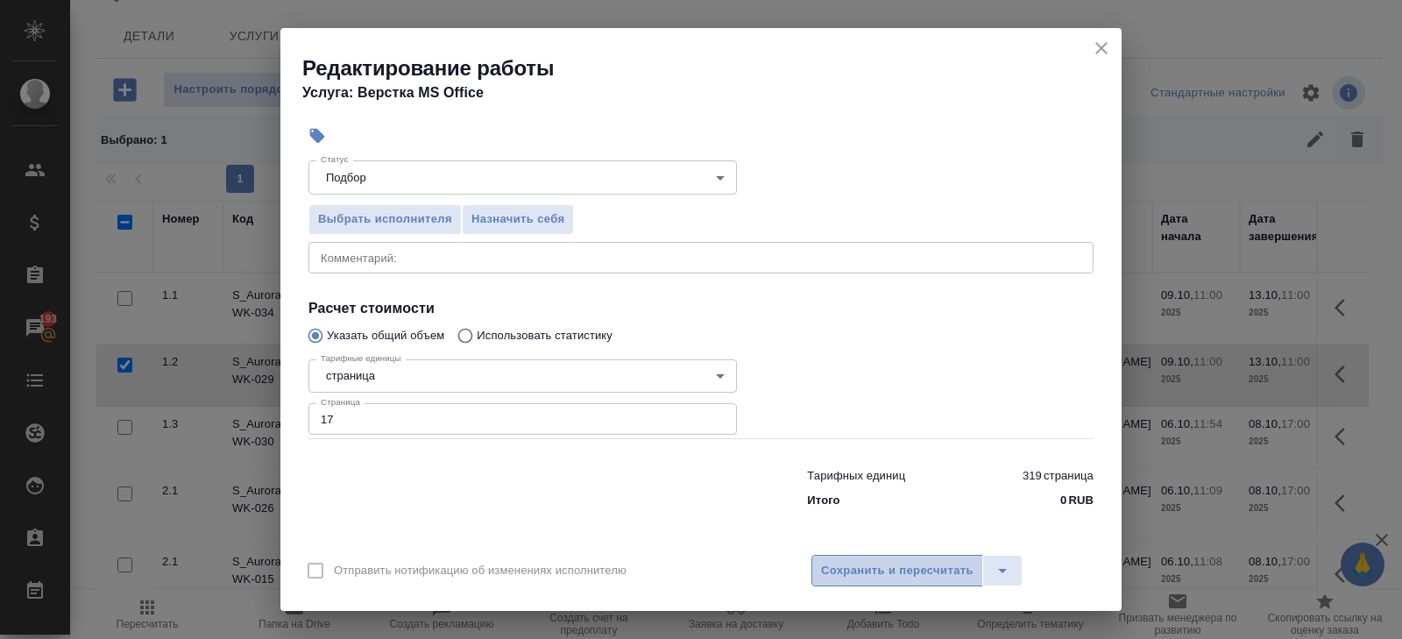
click at [822, 564] on span "Сохранить и пересчитать" at bounding box center [897, 571] width 153 height 20
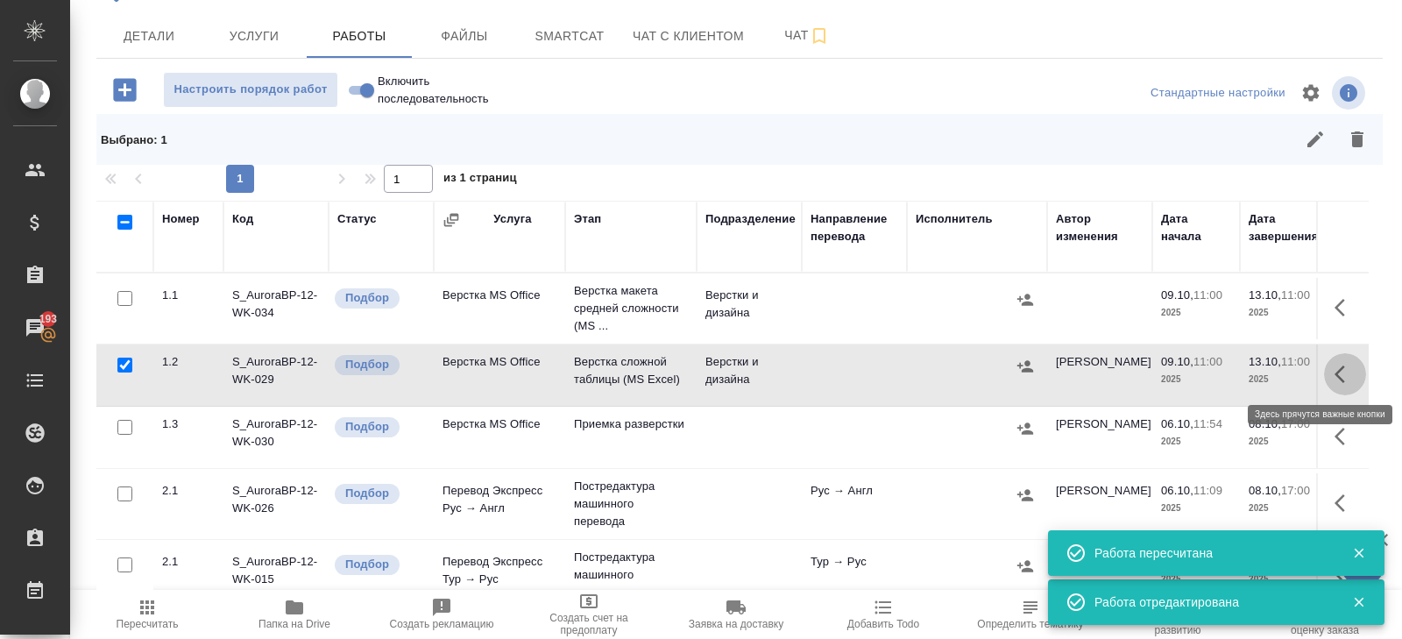
click at [1346, 371] on icon "button" at bounding box center [1345, 374] width 21 height 21
click at [1249, 372] on icon "button" at bounding box center [1249, 373] width 11 height 13
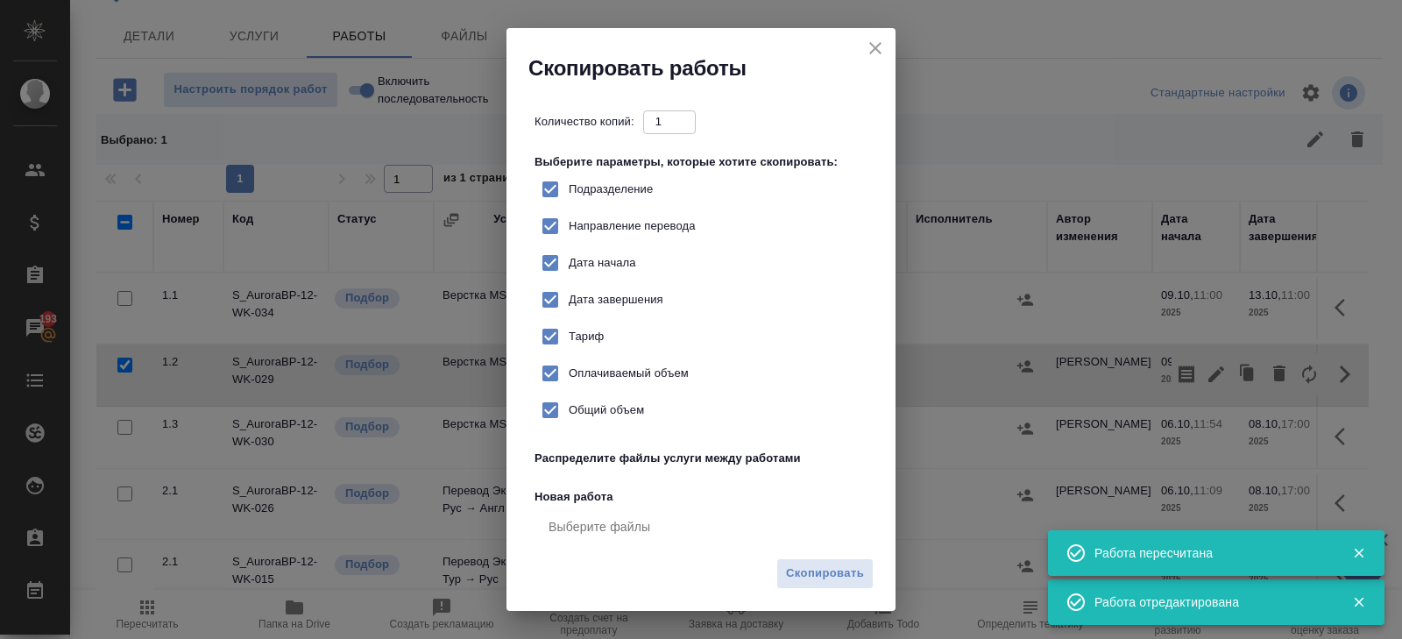
checkbox input "true"
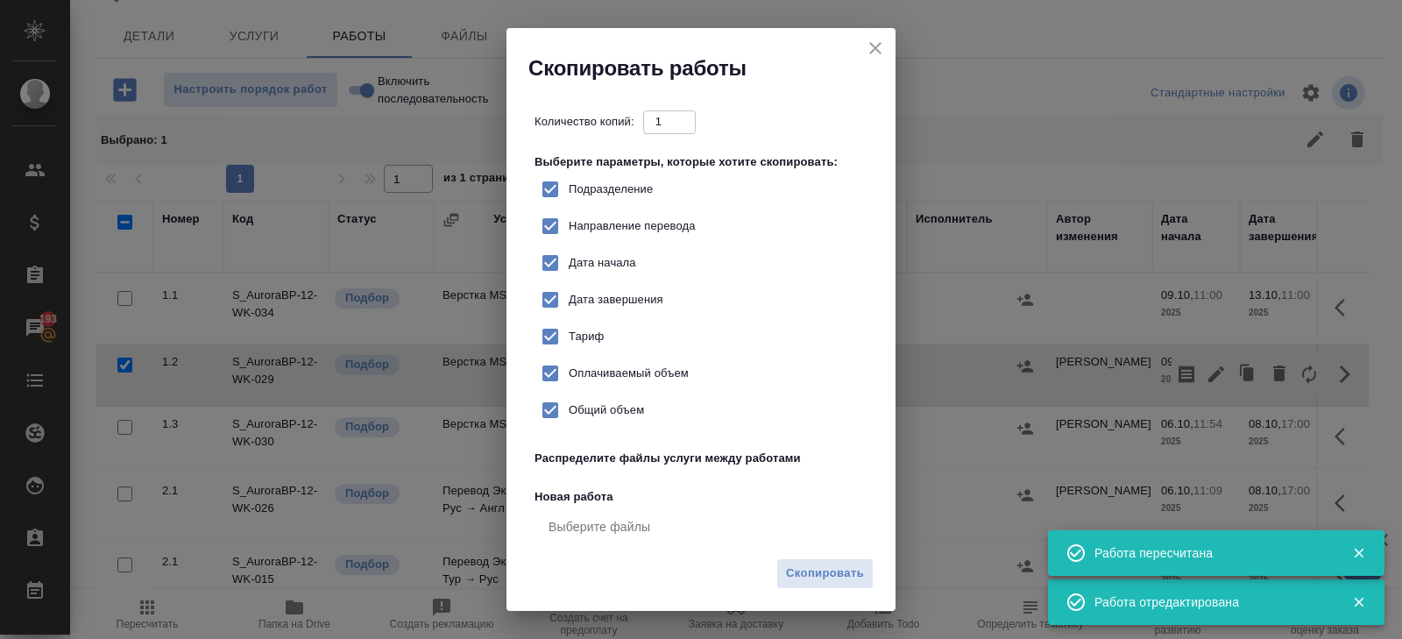
checkbox input "true"
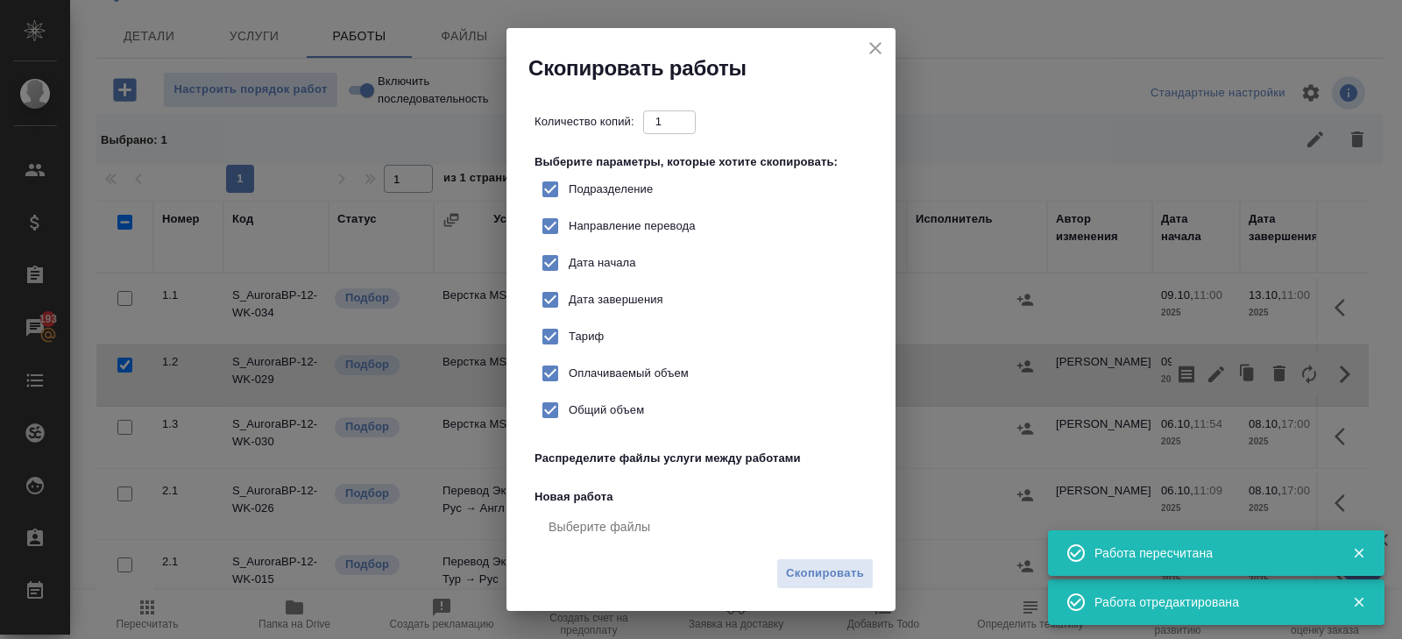
checkbox input "true"
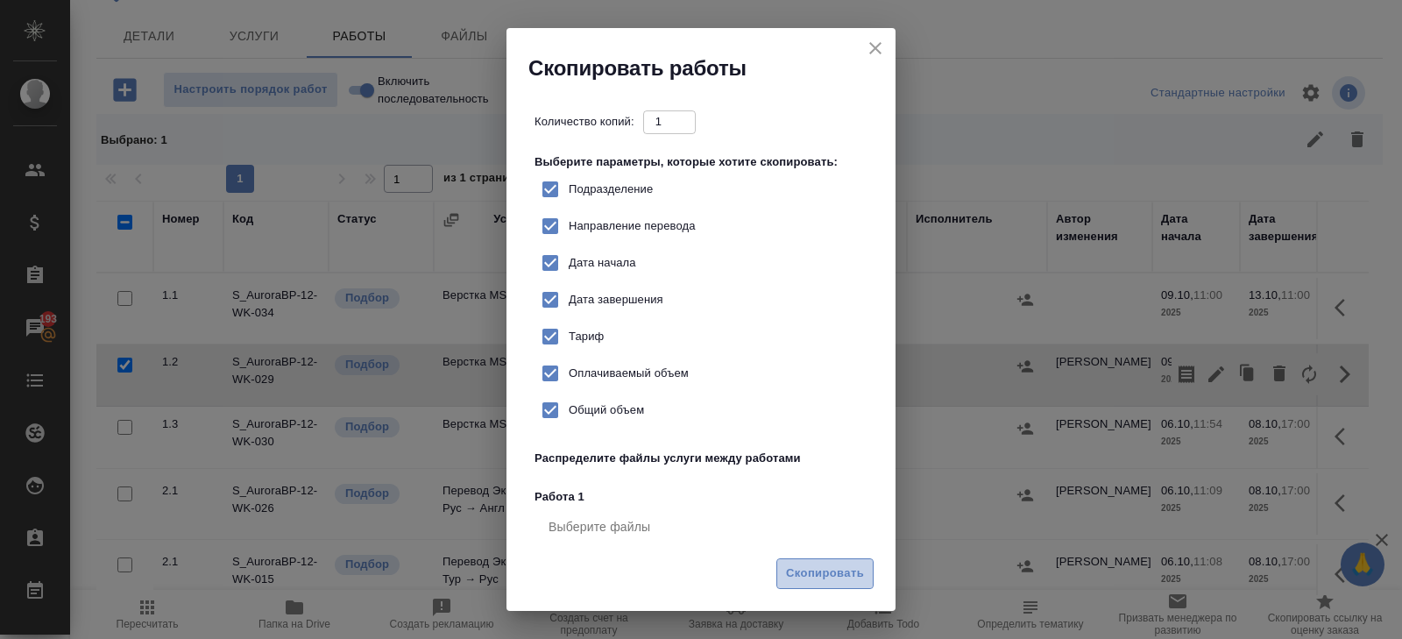
click at [833, 566] on span "Скопировать" at bounding box center [825, 574] width 78 height 20
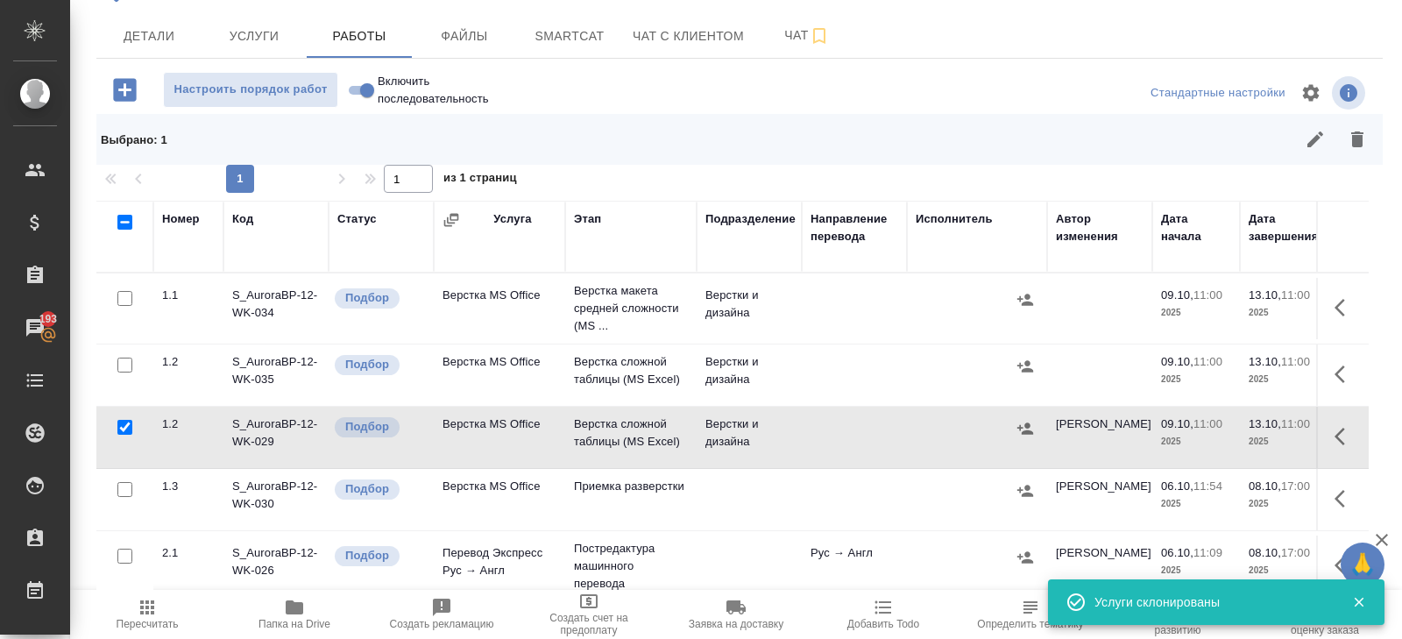
click at [1338, 431] on icon "button" at bounding box center [1340, 437] width 11 height 18
click at [1315, 432] on icon "button" at bounding box center [1309, 436] width 14 height 19
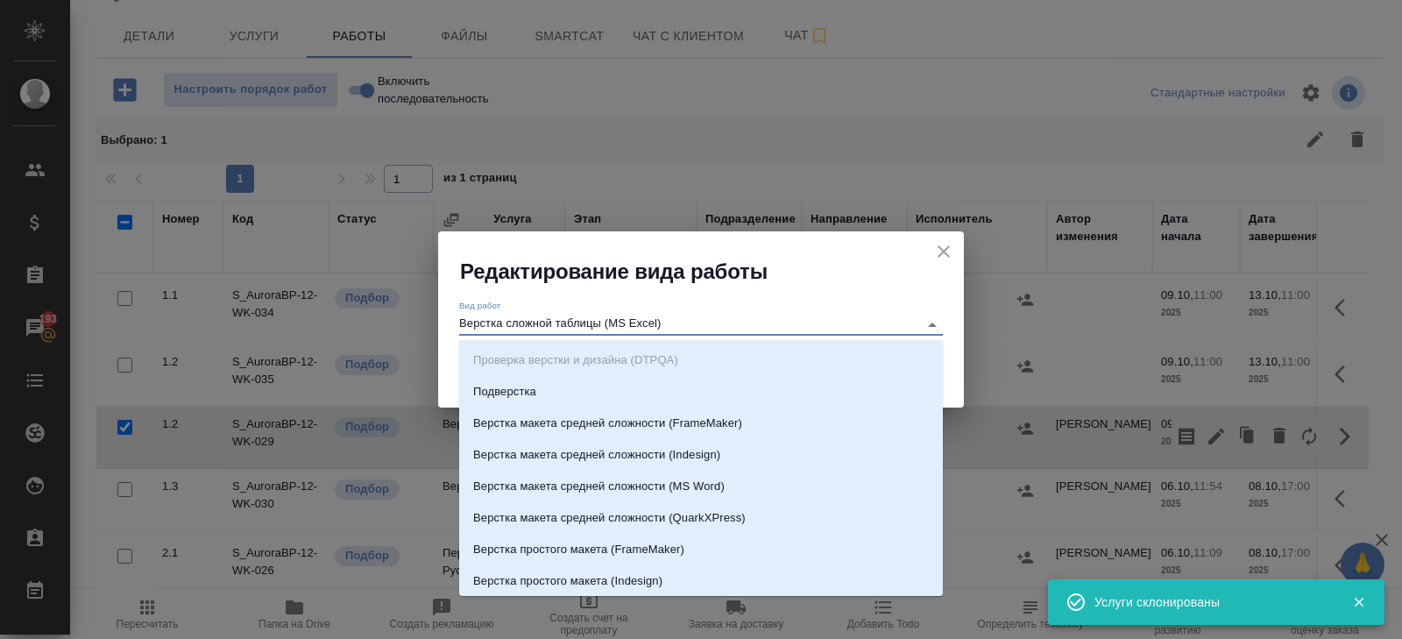
click at [571, 316] on input "Верстка сложной таблицы (MS Excel)" at bounding box center [684, 324] width 450 height 21
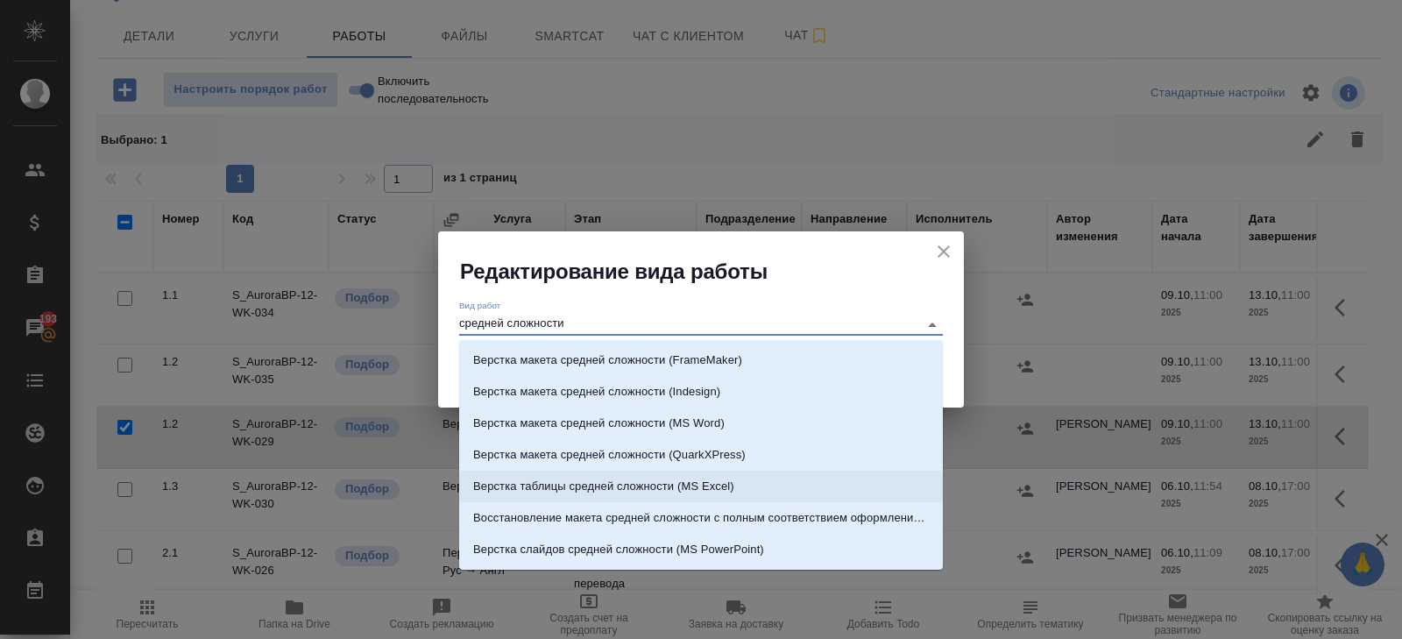
click at [627, 481] on p "Верстка таблицы средней сложности (MS Excel)" at bounding box center [603, 487] width 261 height 18
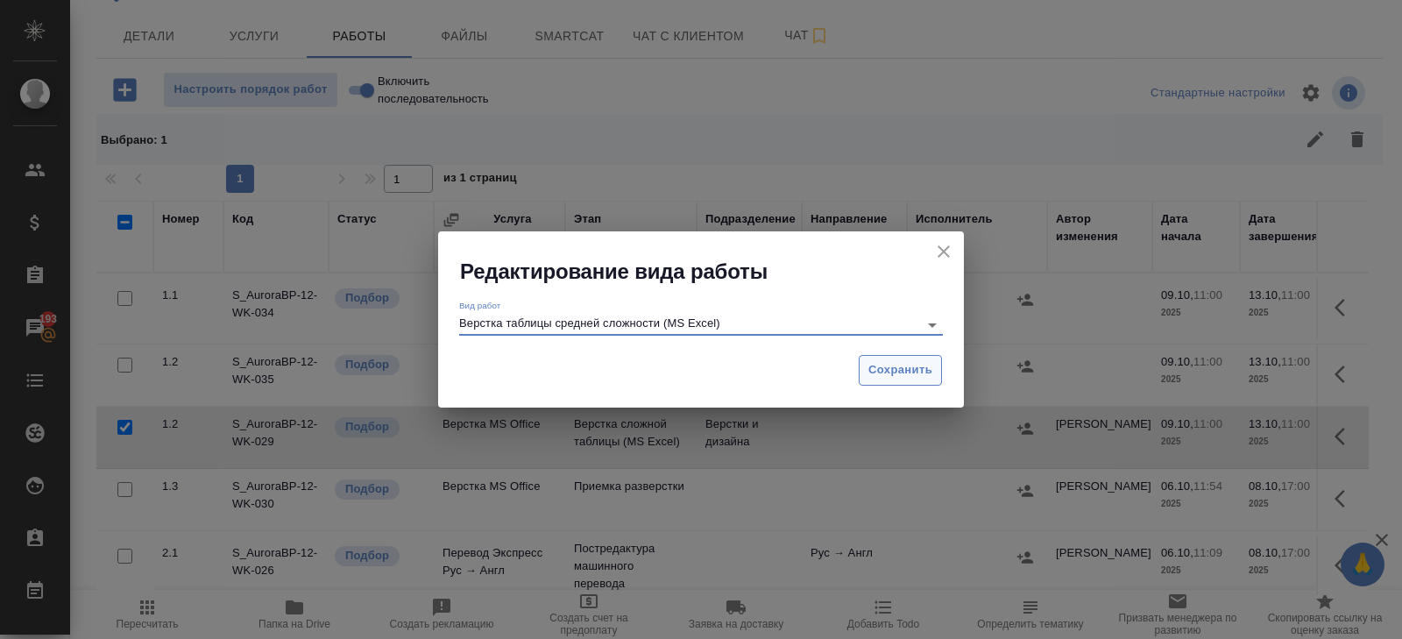
type input "Верстка таблицы средней сложности (MS Excel)"
click at [908, 365] on span "Сохранить" at bounding box center [901, 370] width 64 height 20
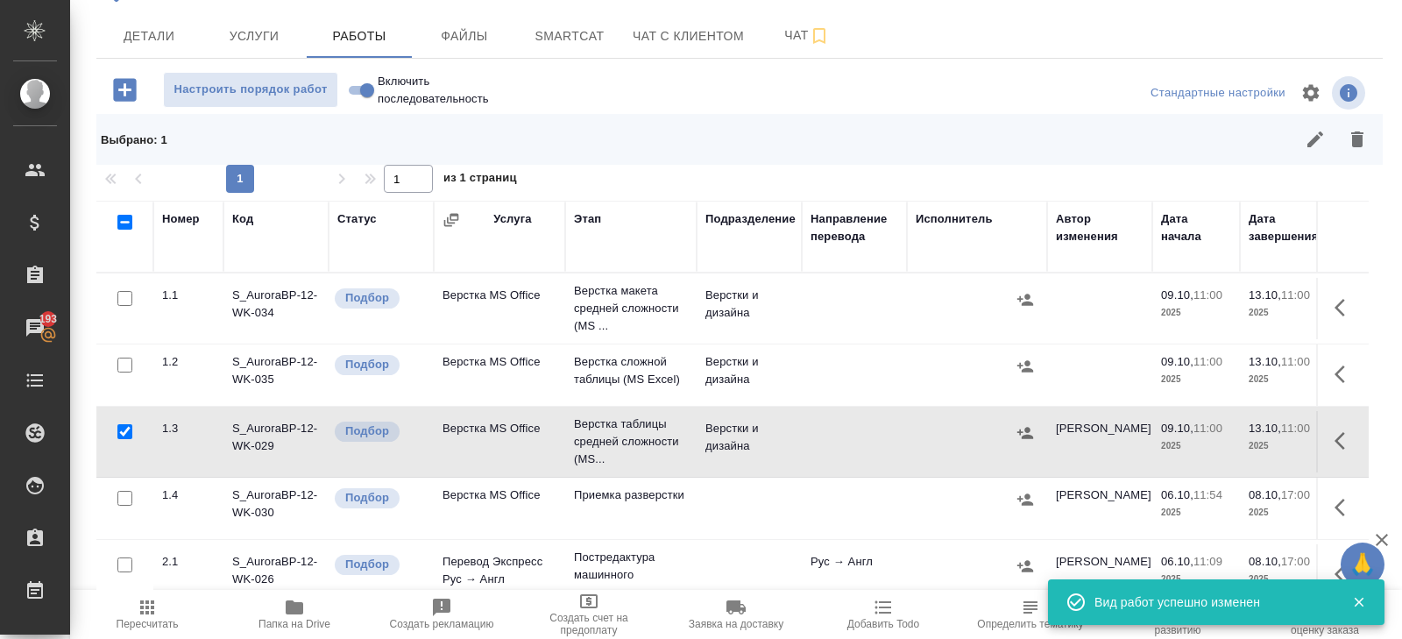
click at [1333, 429] on button "button" at bounding box center [1345, 441] width 42 height 42
click at [1212, 441] on icon "button" at bounding box center [1217, 441] width 16 height 16
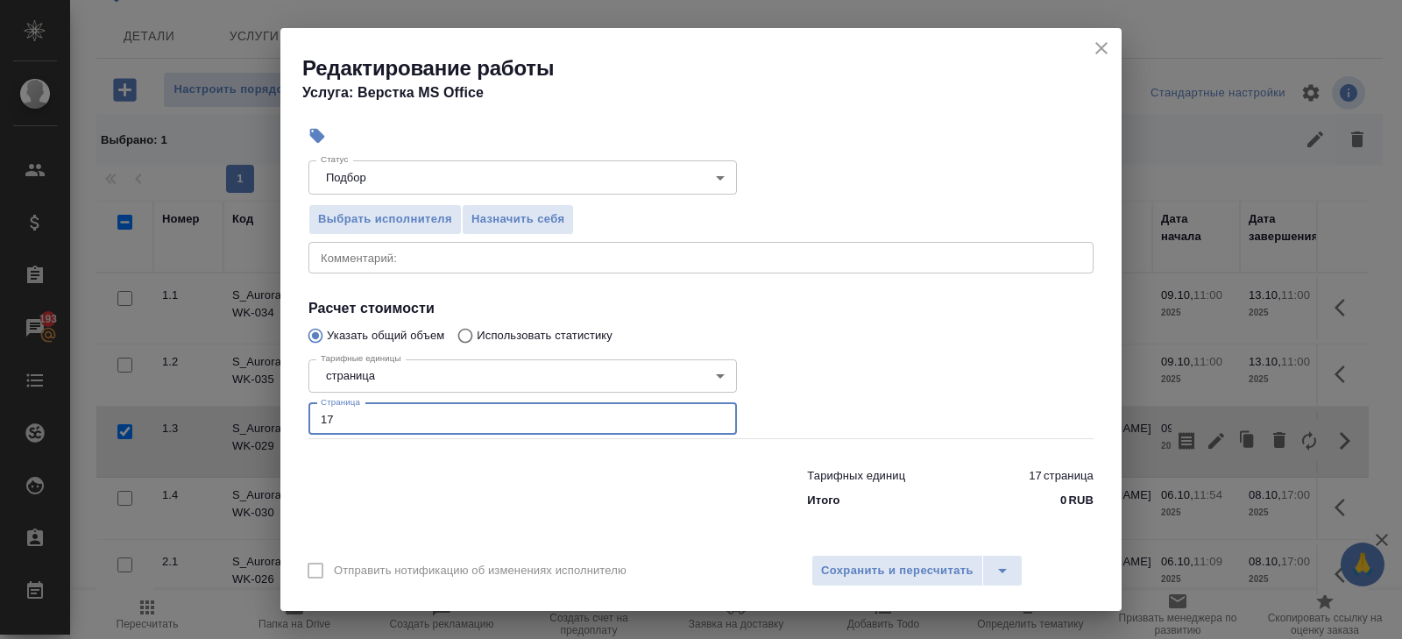
drag, startPoint x: 369, startPoint y: 420, endPoint x: 211, endPoint y: 420, distance: 157.8
click at [211, 420] on div "Редактирование работы Услуга: Верстка MS Office Параметры Файлы Вид работ Верст…" at bounding box center [701, 319] width 1402 height 639
type input "2"
click at [918, 557] on button "Сохранить и пересчитать" at bounding box center [898, 571] width 172 height 32
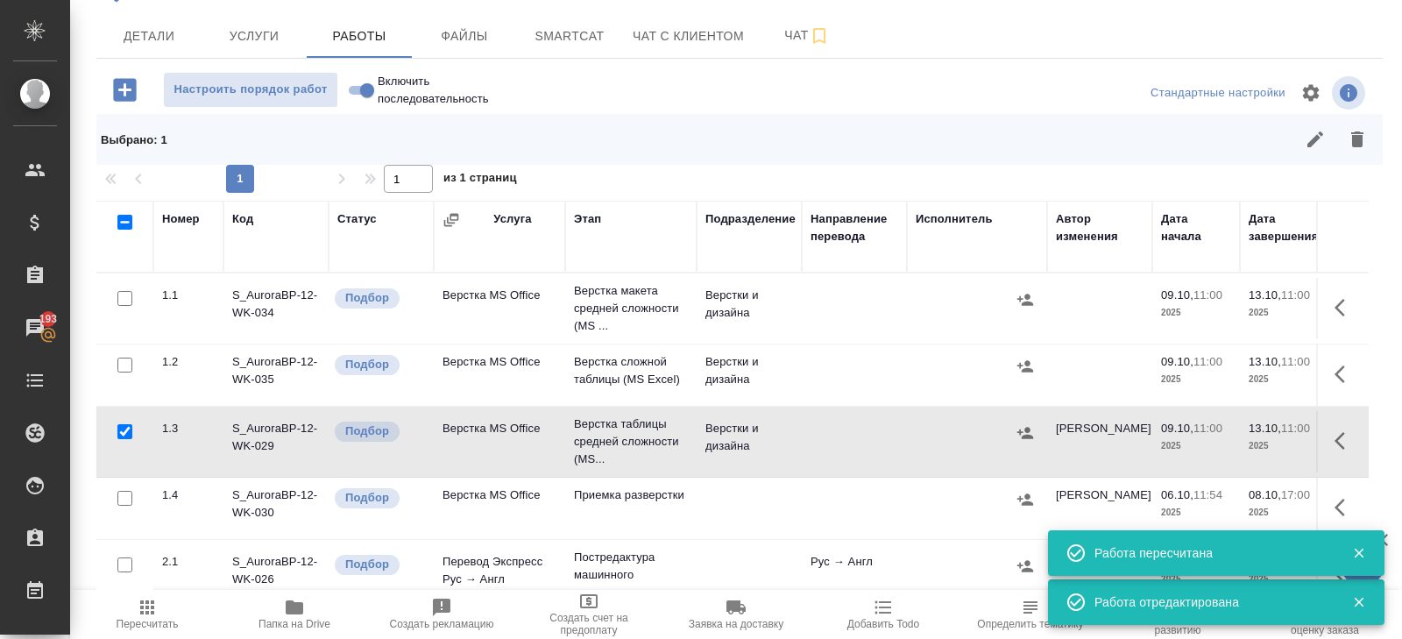
scroll to position [0, 0]
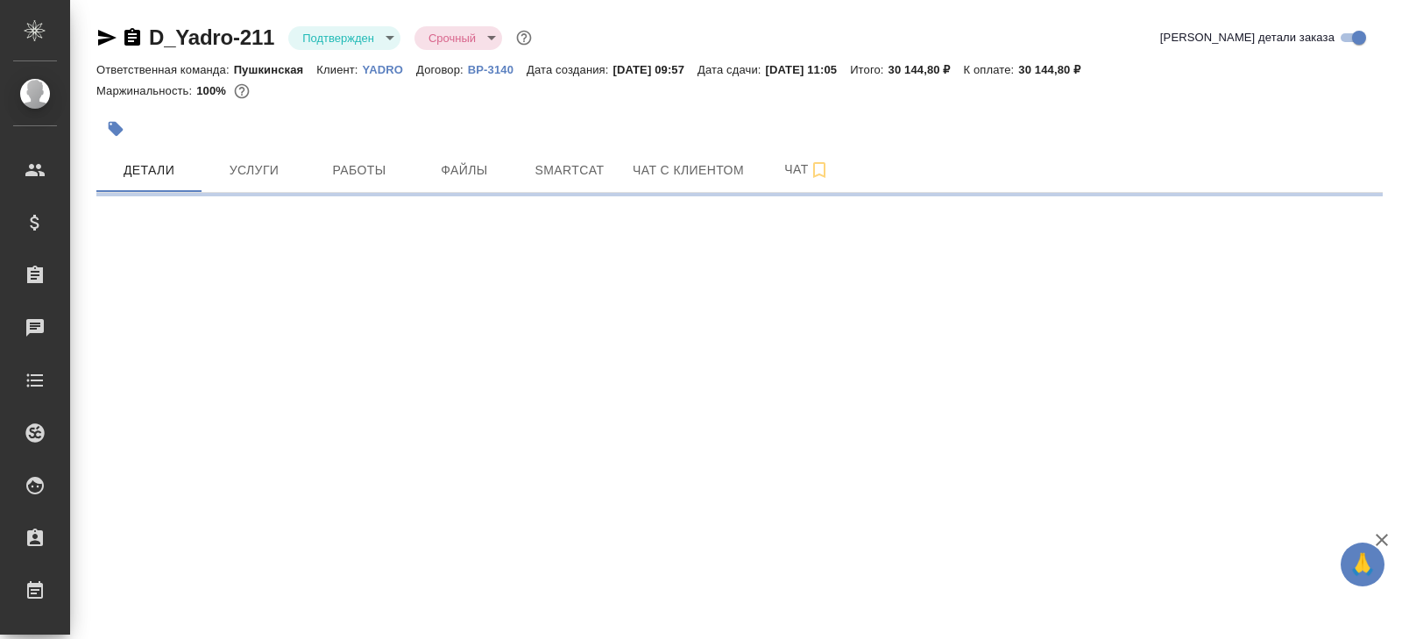
select select "RU"
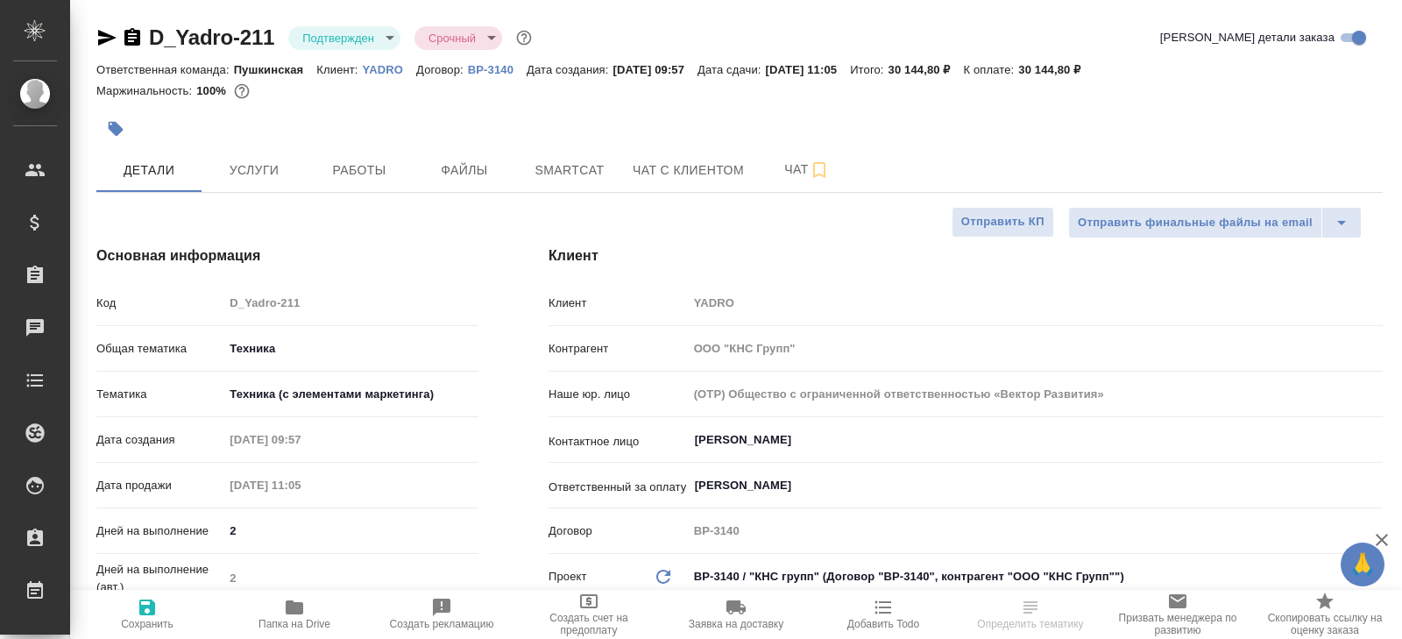
type textarea "x"
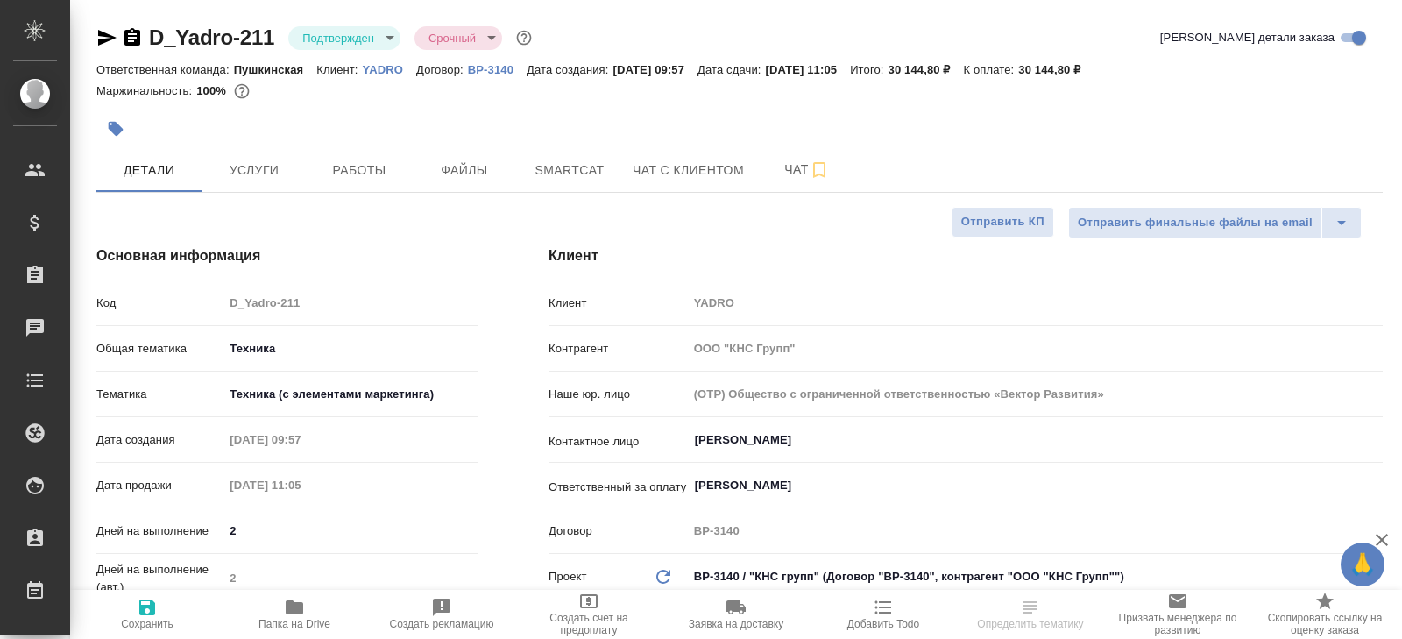
type textarea "x"
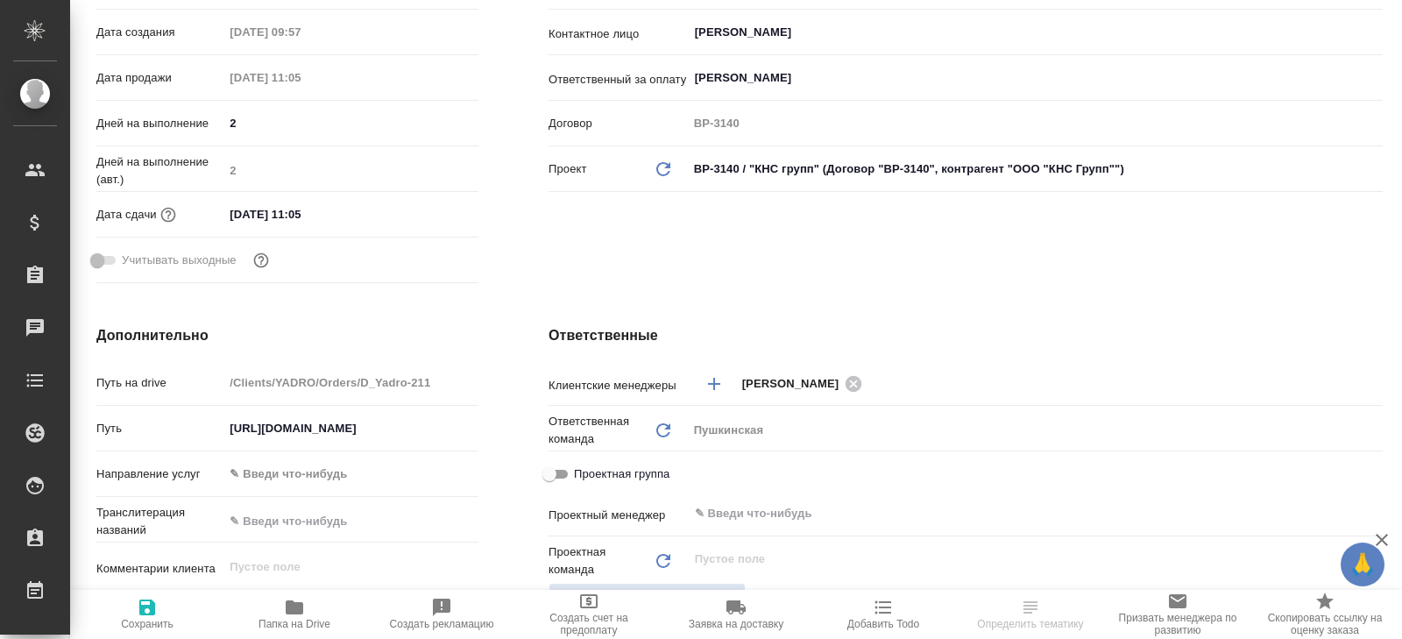
scroll to position [635, 0]
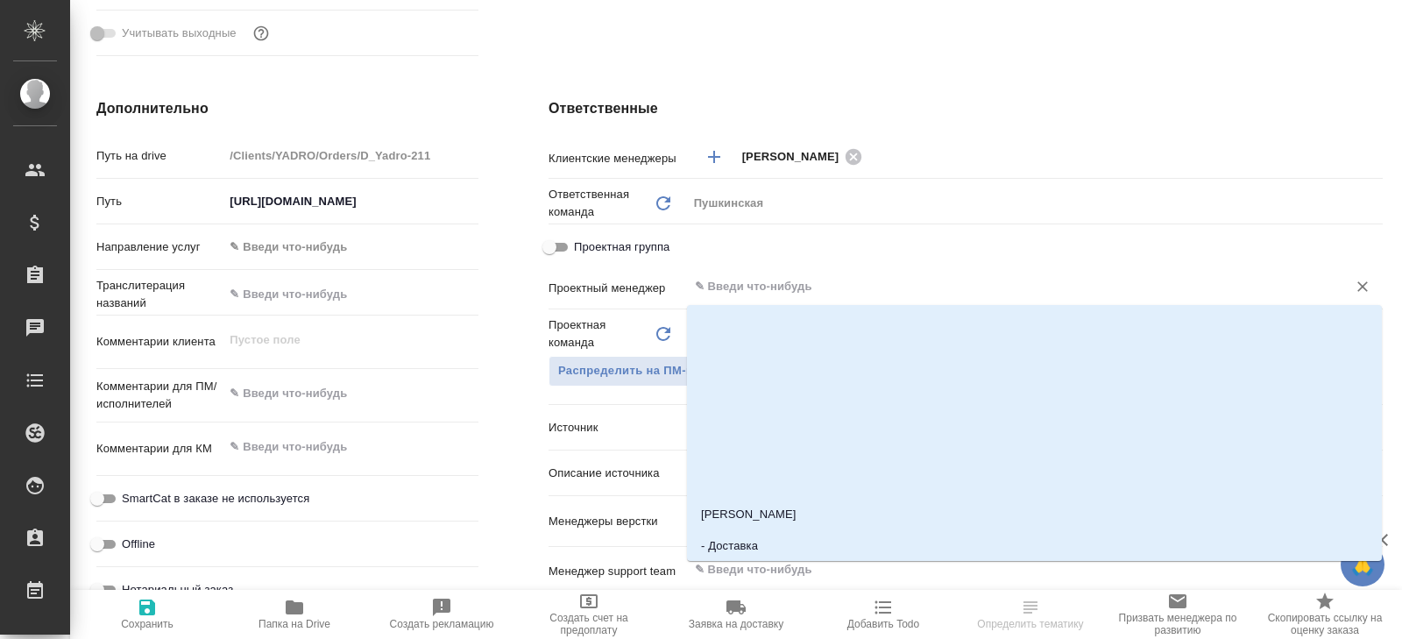
click at [714, 282] on input "text" at bounding box center [1006, 286] width 626 height 21
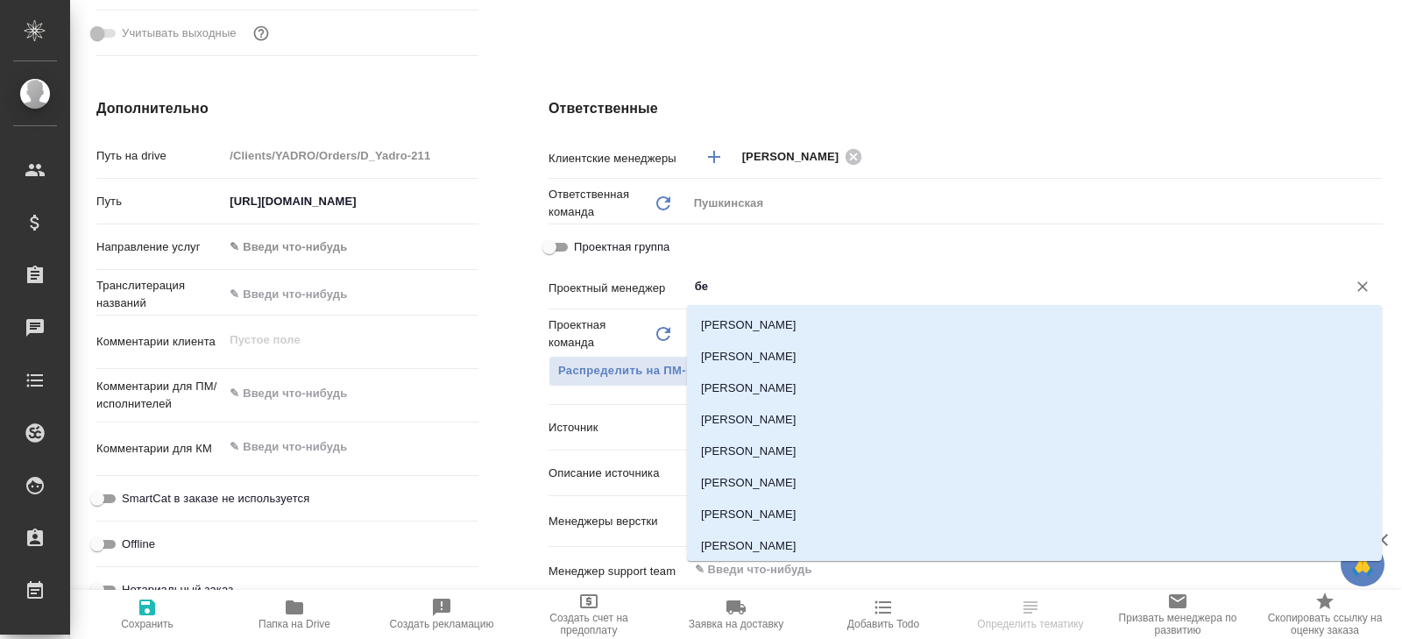
type input "бел"
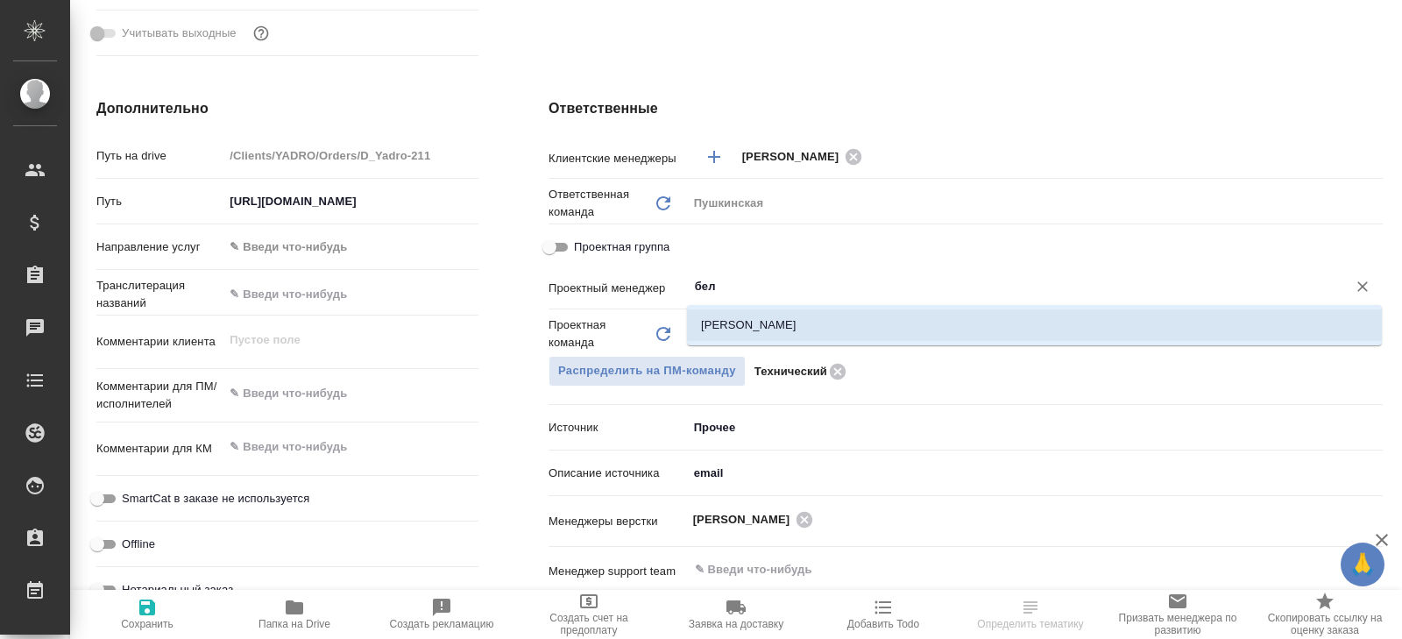
click at [720, 332] on li "[PERSON_NAME]" at bounding box center [1034, 325] width 695 height 32
type textarea "x"
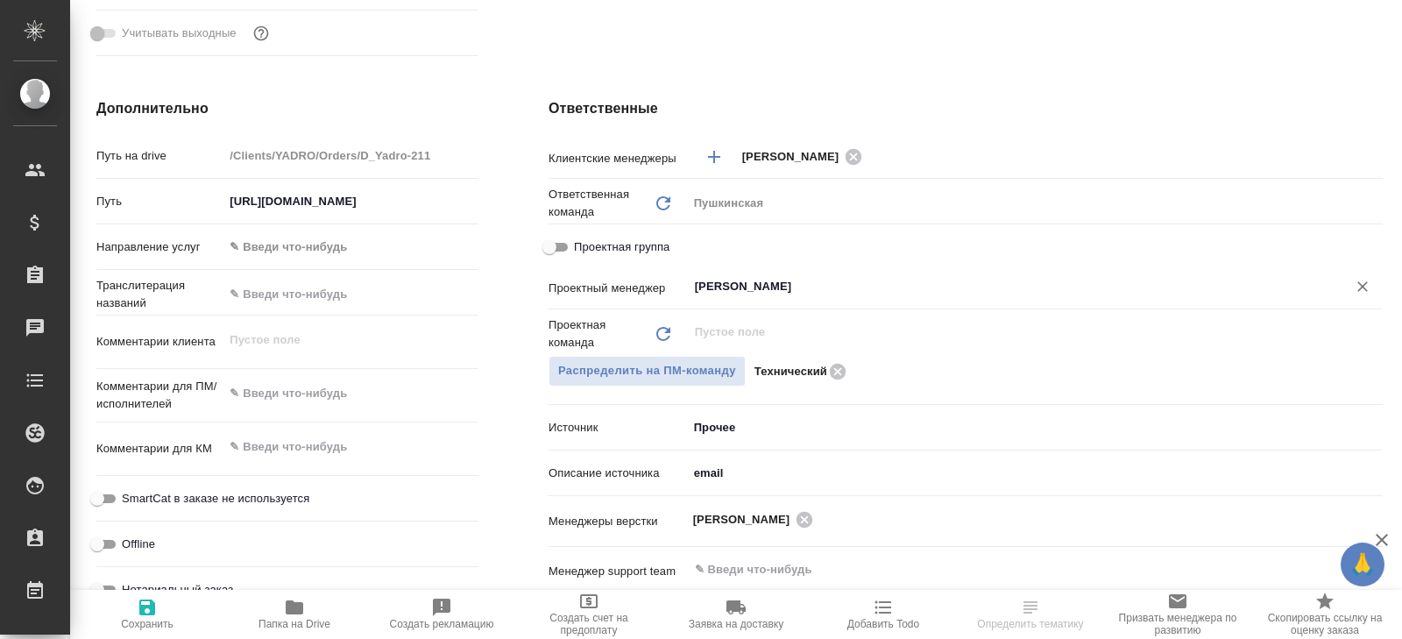
type input "[PERSON_NAME]"
click at [149, 604] on icon "button" at bounding box center [147, 607] width 21 height 21
type textarea "x"
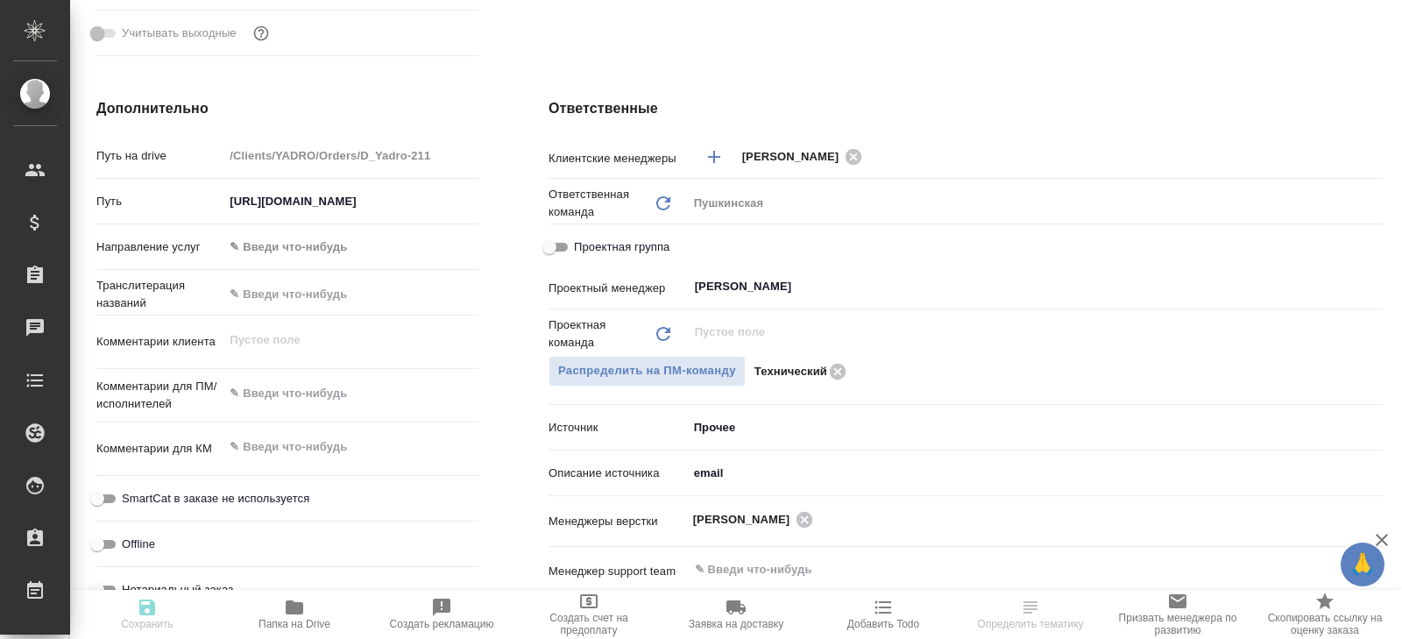
type textarea "x"
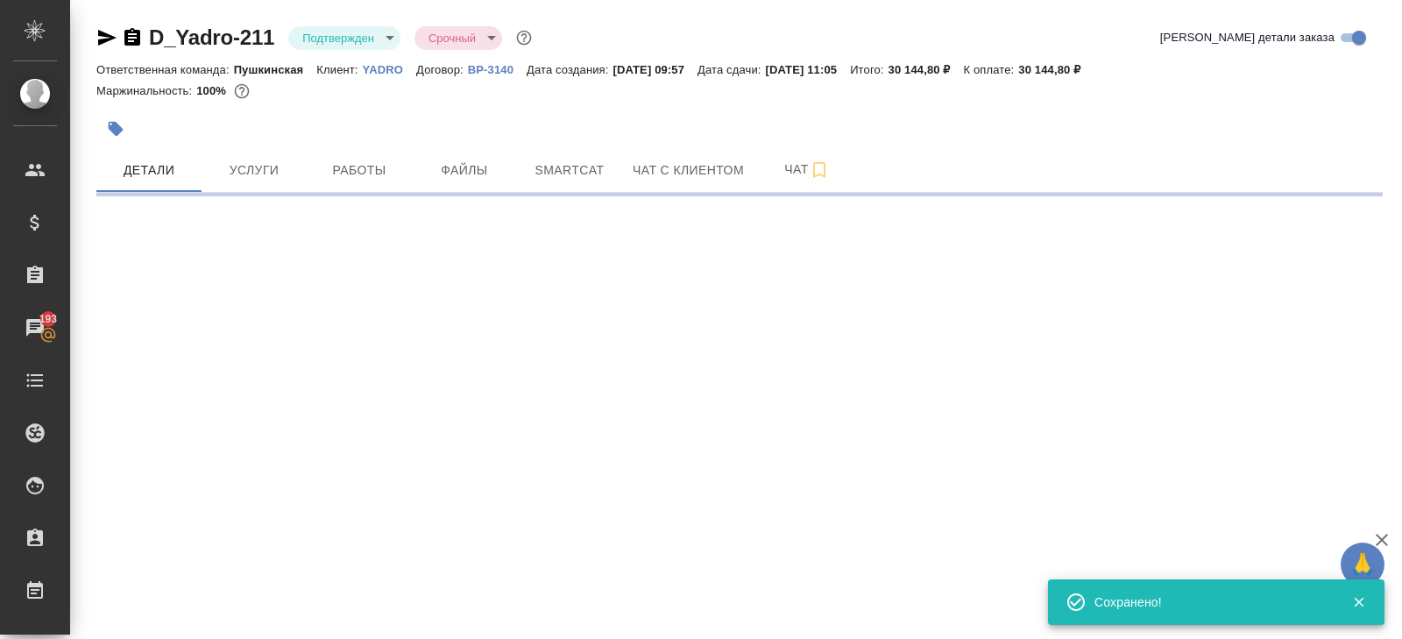
select select "RU"
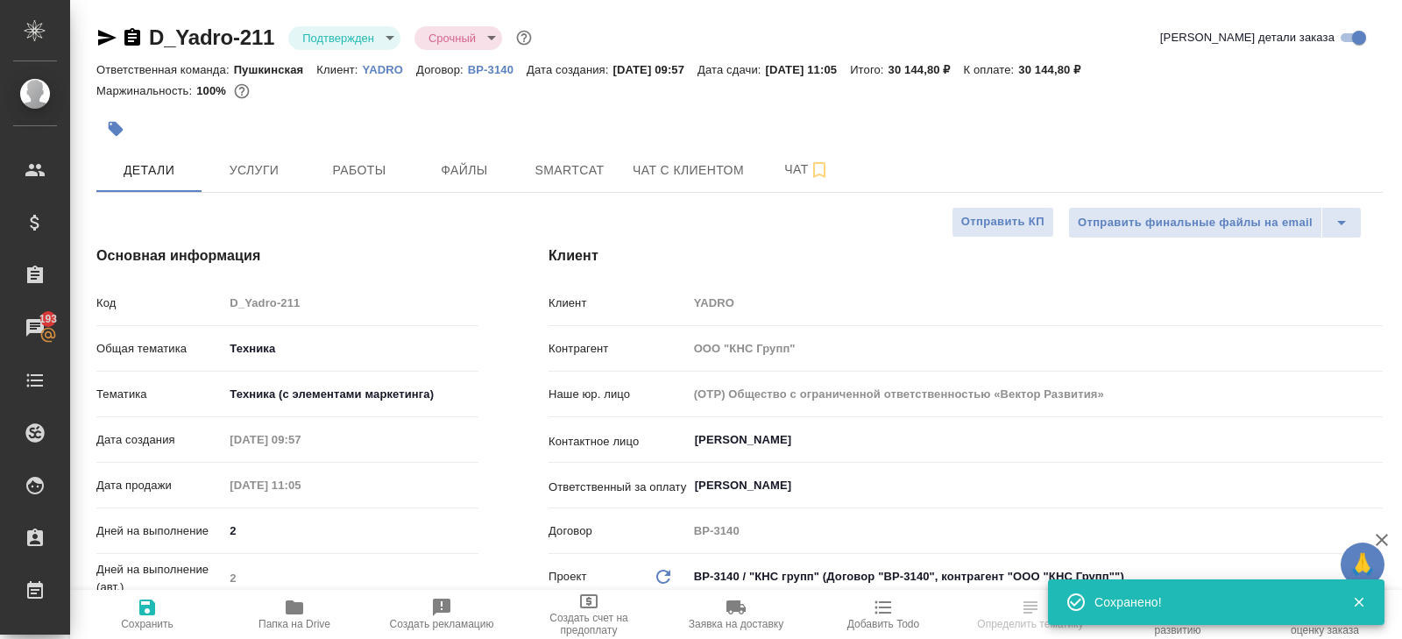
click at [315, 39] on body "🙏 .cls-1 fill:#fff; AWATERA Belyakova Yulia Клиенты Спецификации Заказы 193 Чат…" at bounding box center [701, 319] width 1402 height 639
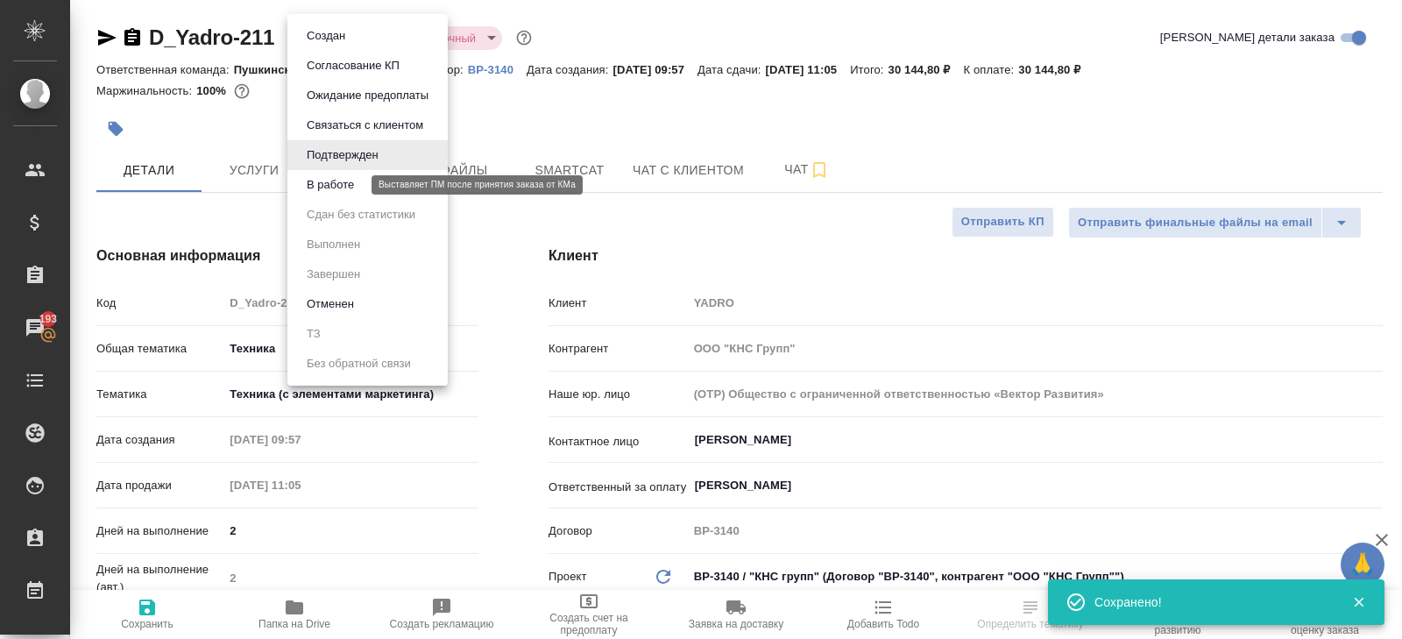
click at [316, 193] on button "В работе" at bounding box center [331, 184] width 58 height 19
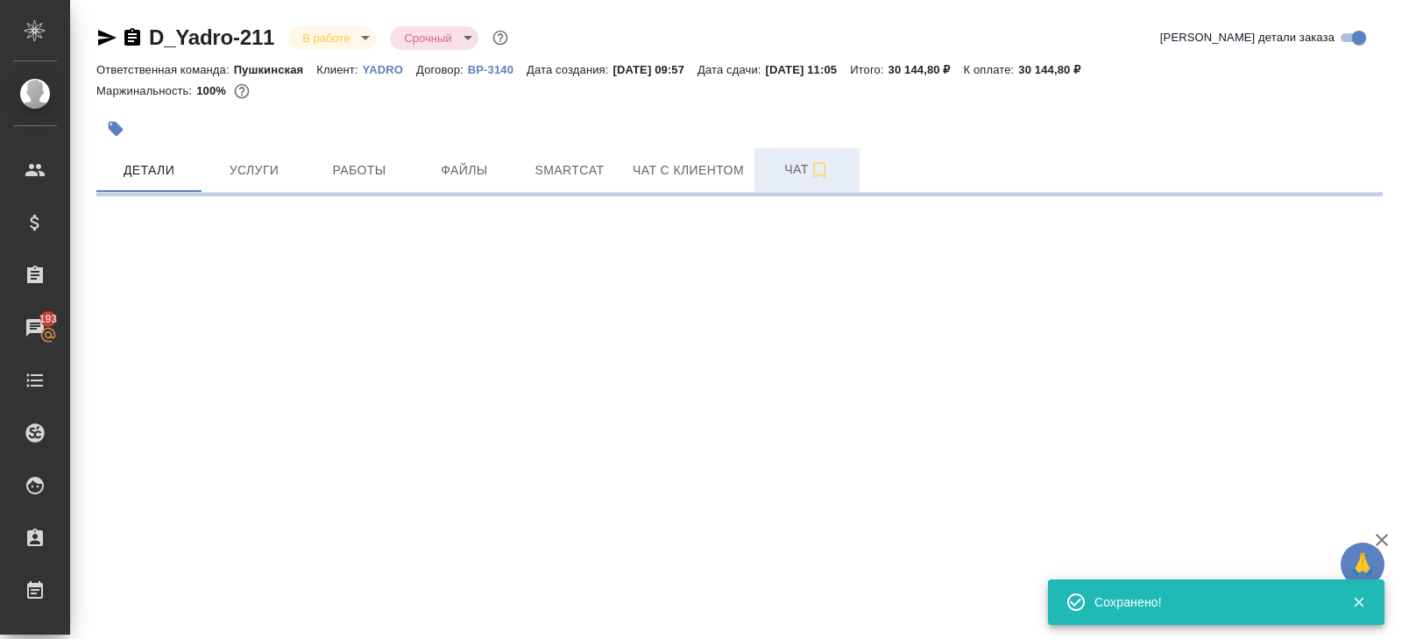
select select "RU"
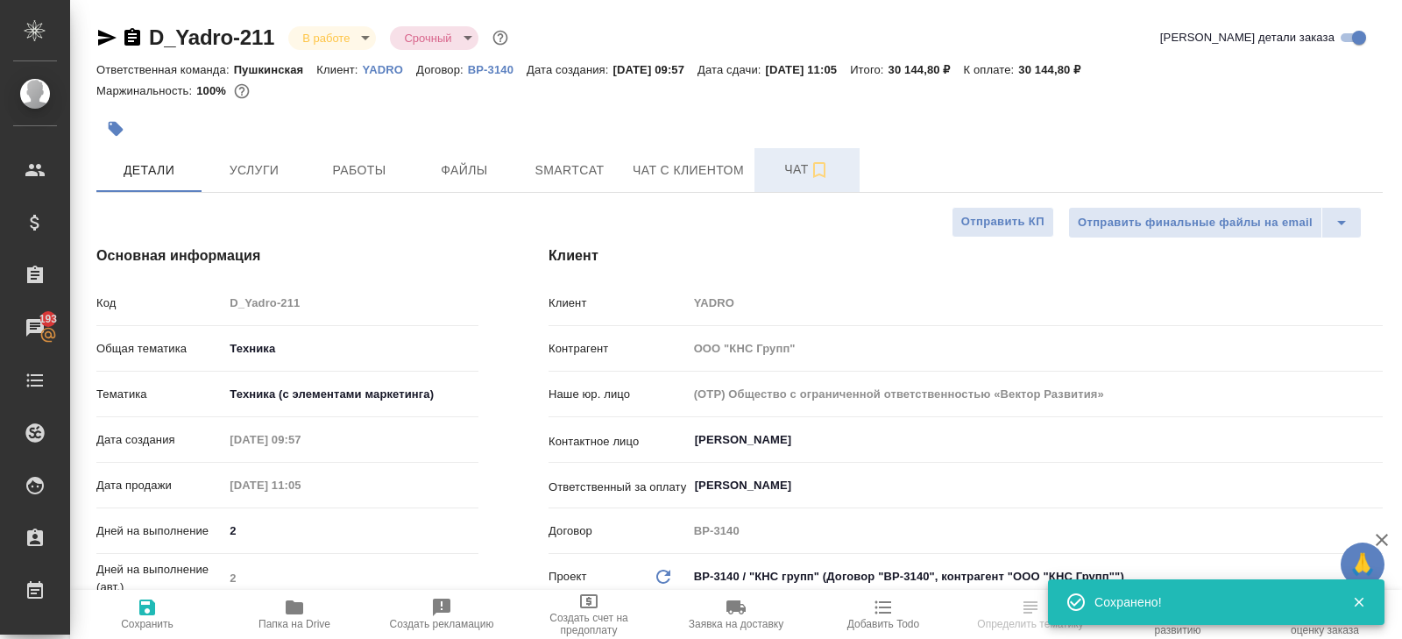
type textarea "x"
click at [810, 170] on span "Чат" at bounding box center [807, 170] width 84 height 22
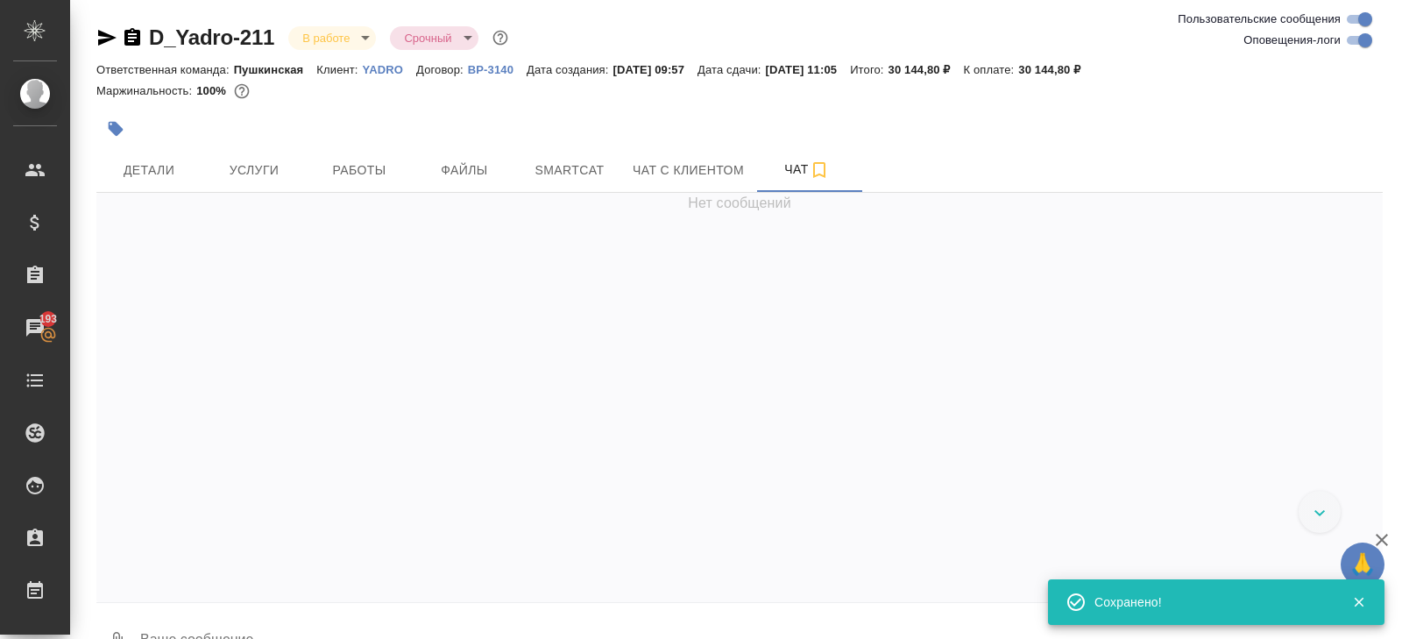
click at [1348, 41] on input "Оповещения-логи" at bounding box center [1365, 40] width 63 height 21
checkbox input "false"
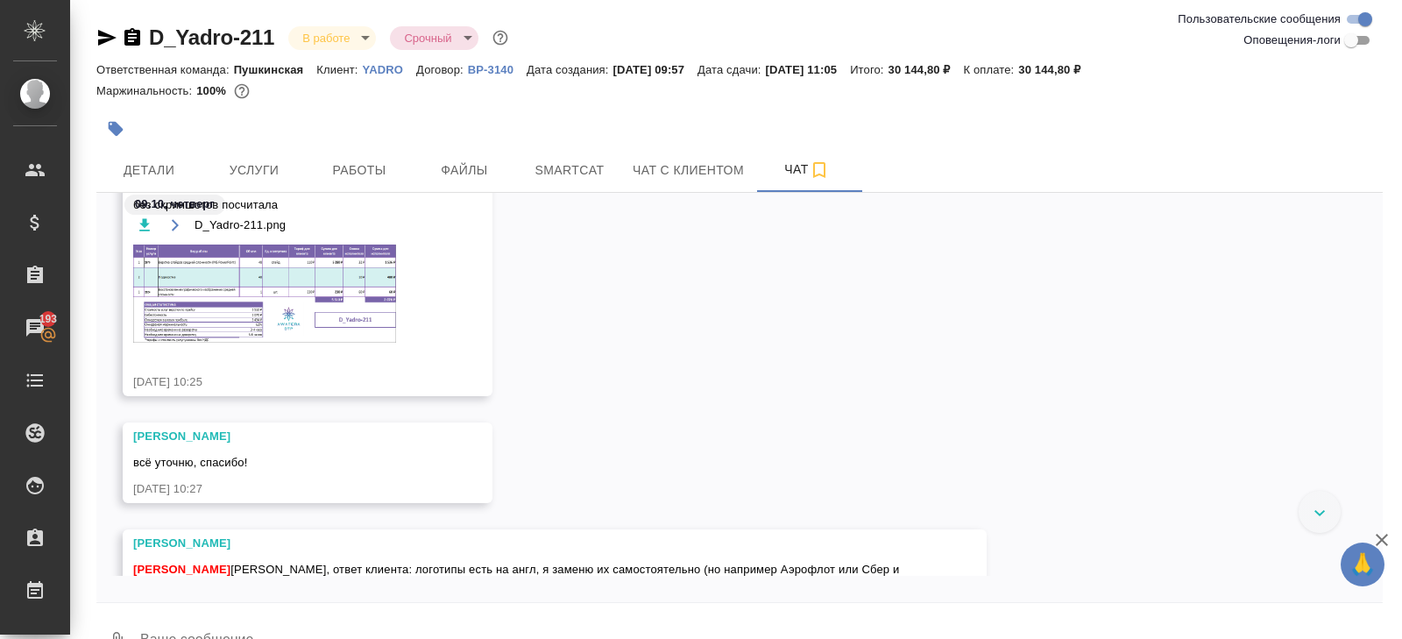
scroll to position [422, 0]
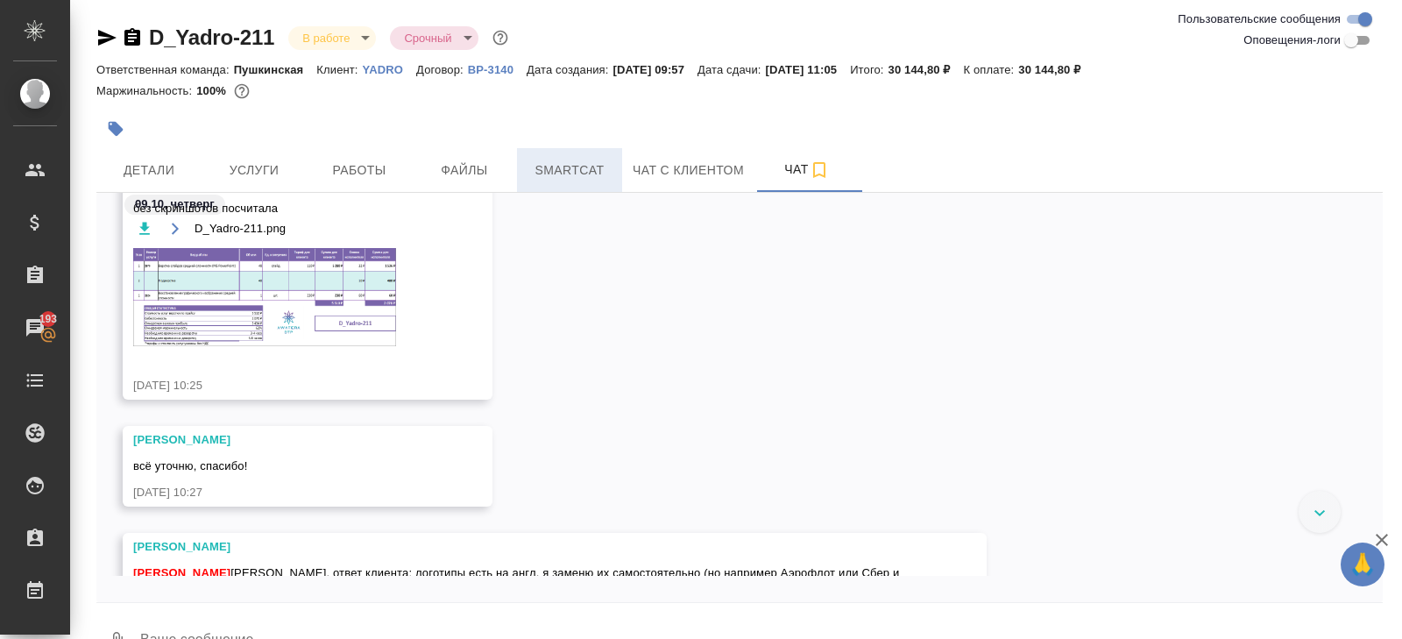
click at [557, 171] on span "Smartcat" at bounding box center [570, 171] width 84 height 22
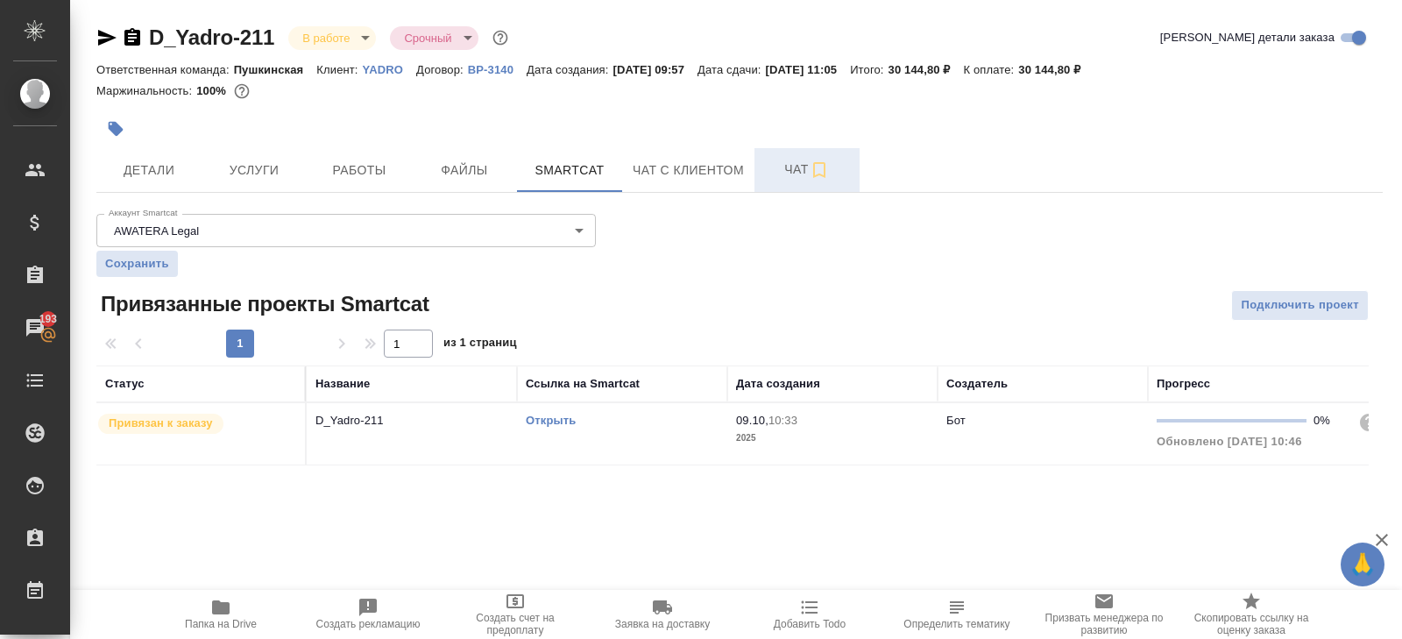
click at [789, 156] on button "Чат" at bounding box center [807, 170] width 105 height 44
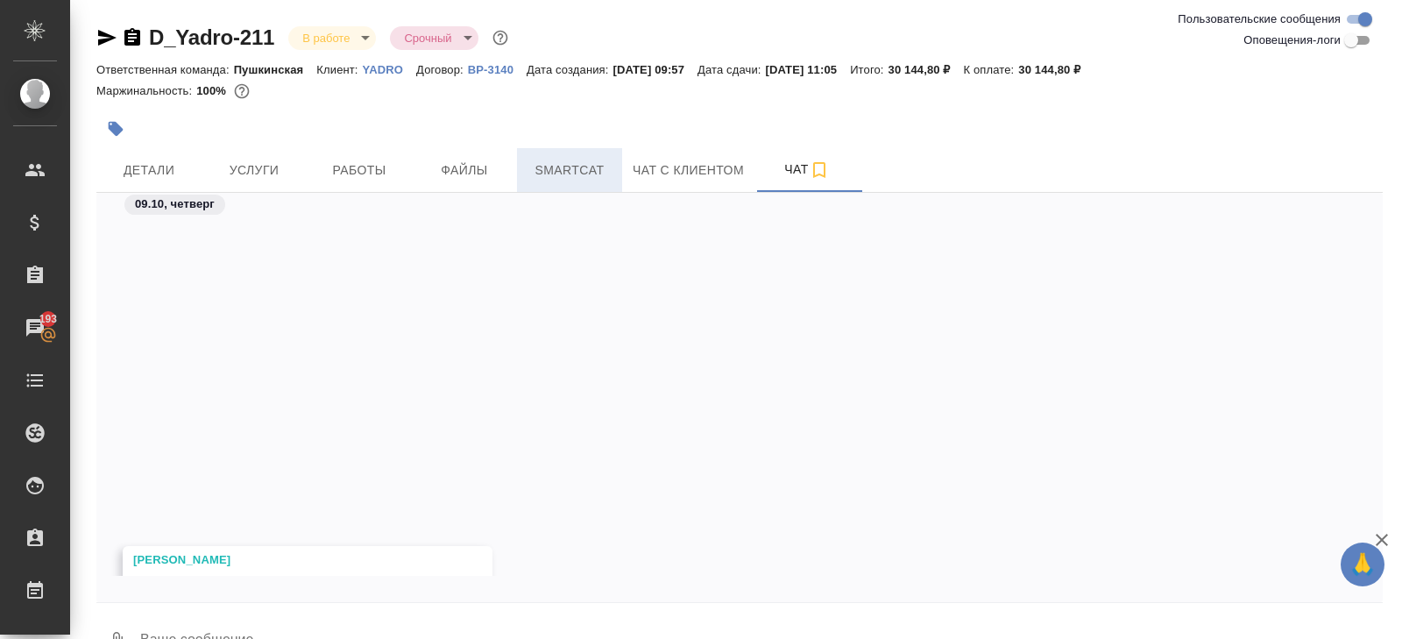
scroll to position [566, 0]
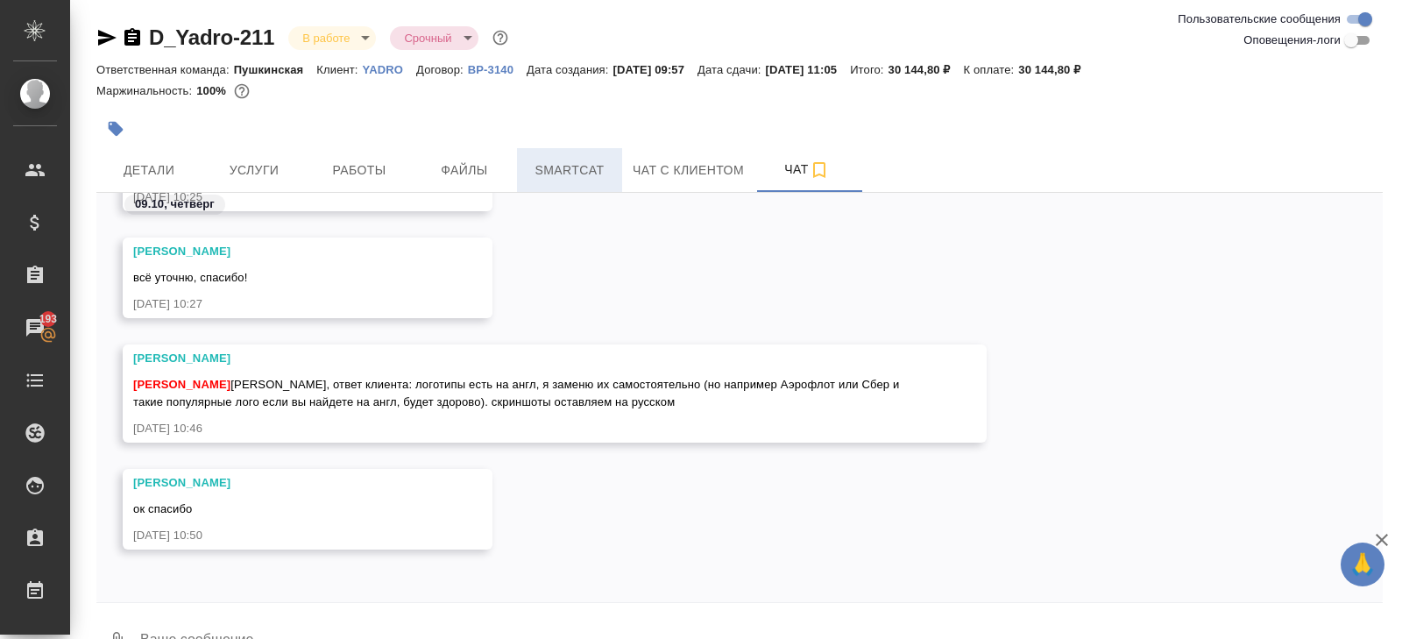
click at [569, 179] on span "Smartcat" at bounding box center [570, 171] width 84 height 22
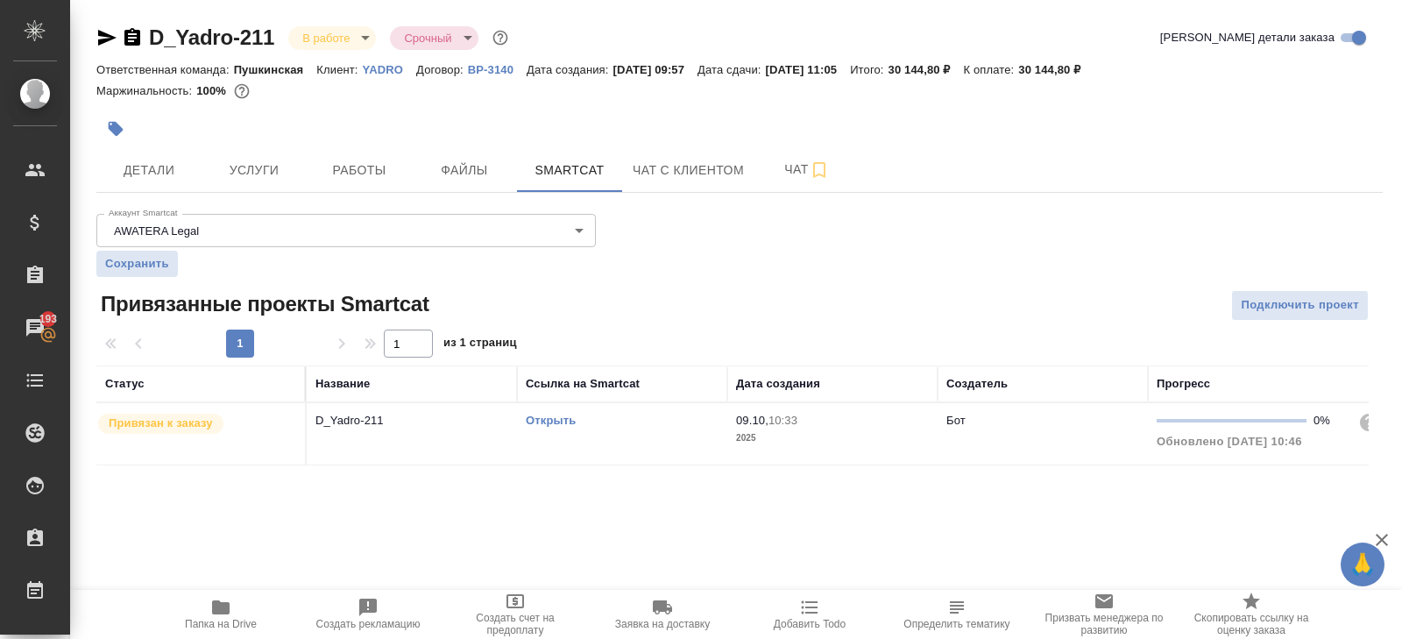
click at [544, 417] on link "Открыть" at bounding box center [551, 420] width 50 height 13
click at [826, 154] on button "Чат" at bounding box center [807, 170] width 105 height 44
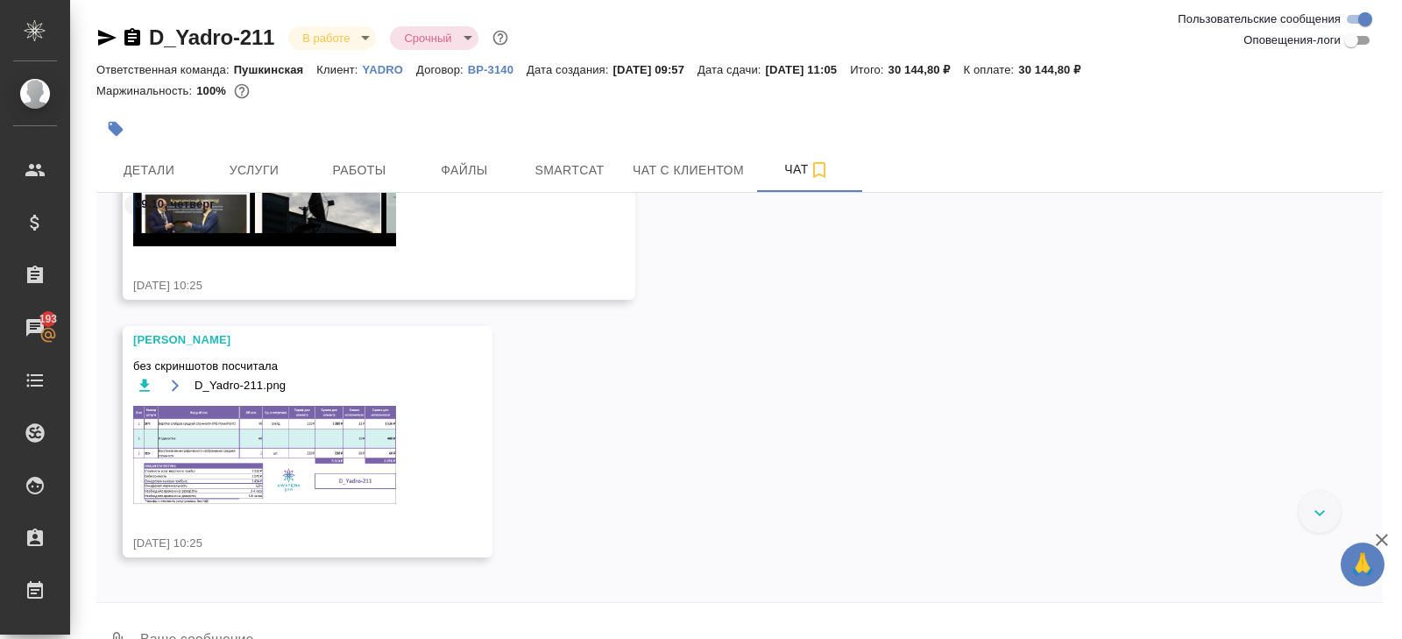
scroll to position [417, 0]
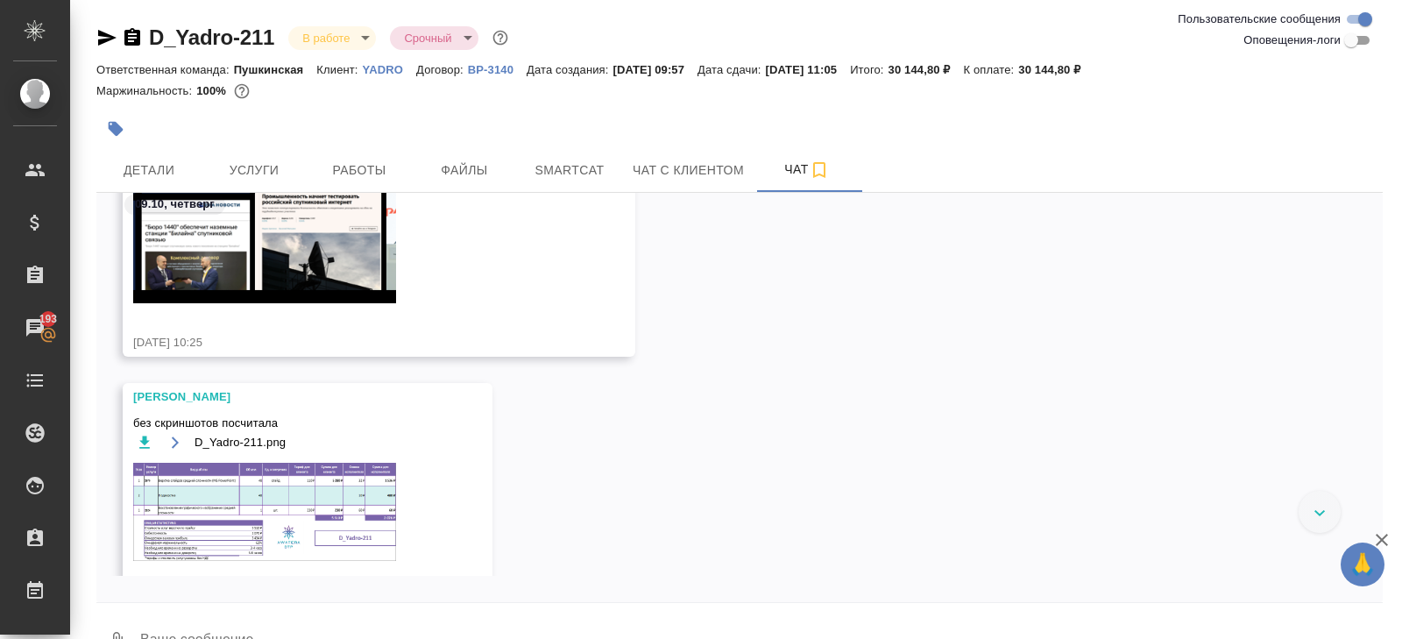
click at [329, 477] on img at bounding box center [264, 512] width 263 height 98
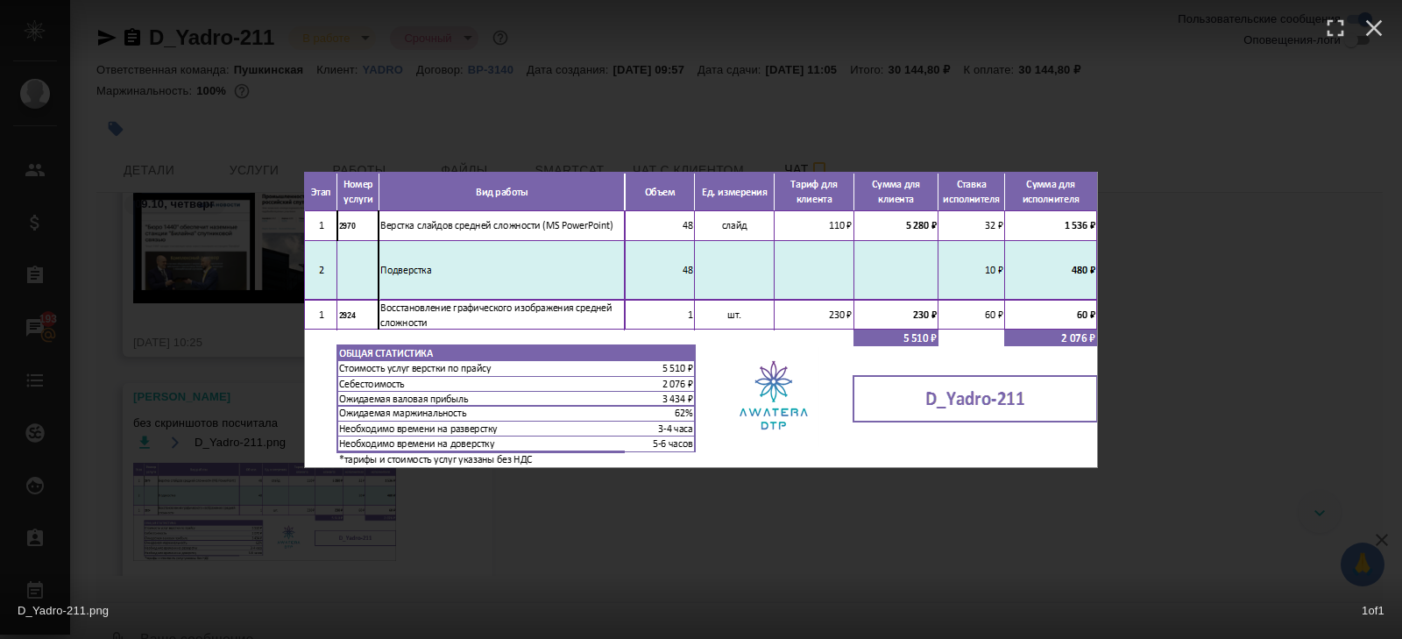
click at [415, 520] on div "D_Yadro-211.png 1 of 1" at bounding box center [701, 319] width 1402 height 639
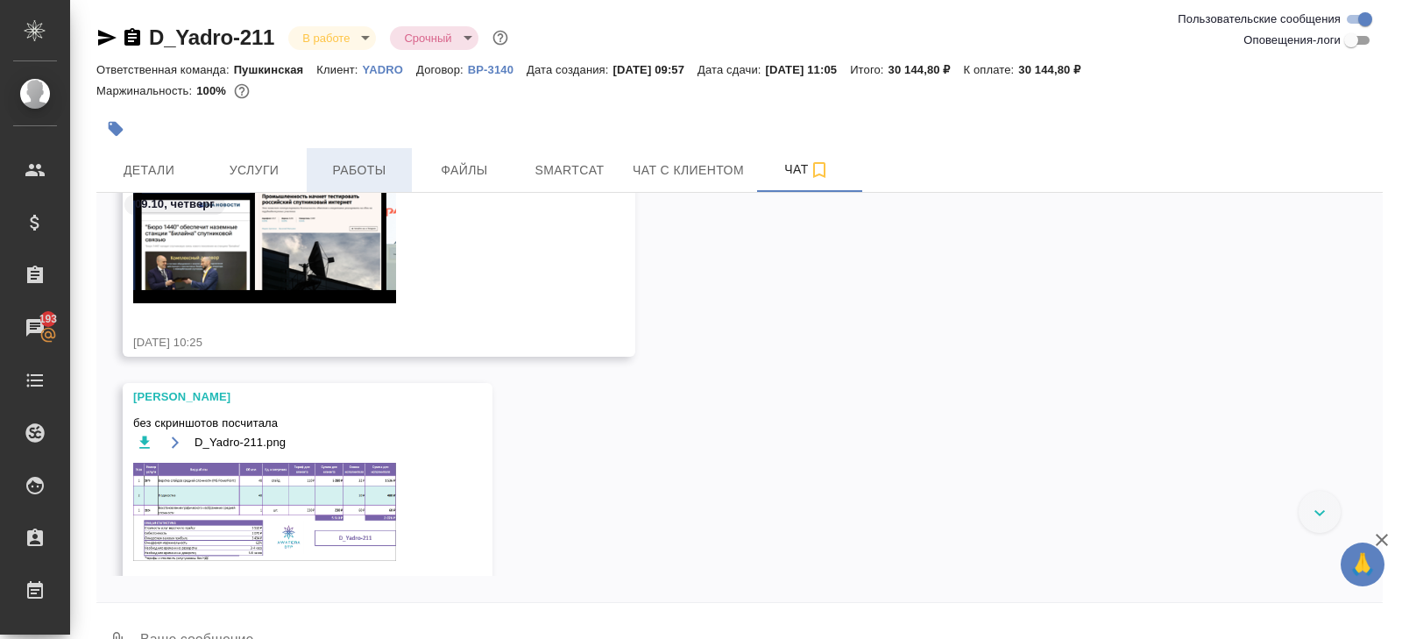
click at [337, 171] on span "Работы" at bounding box center [359, 171] width 84 height 22
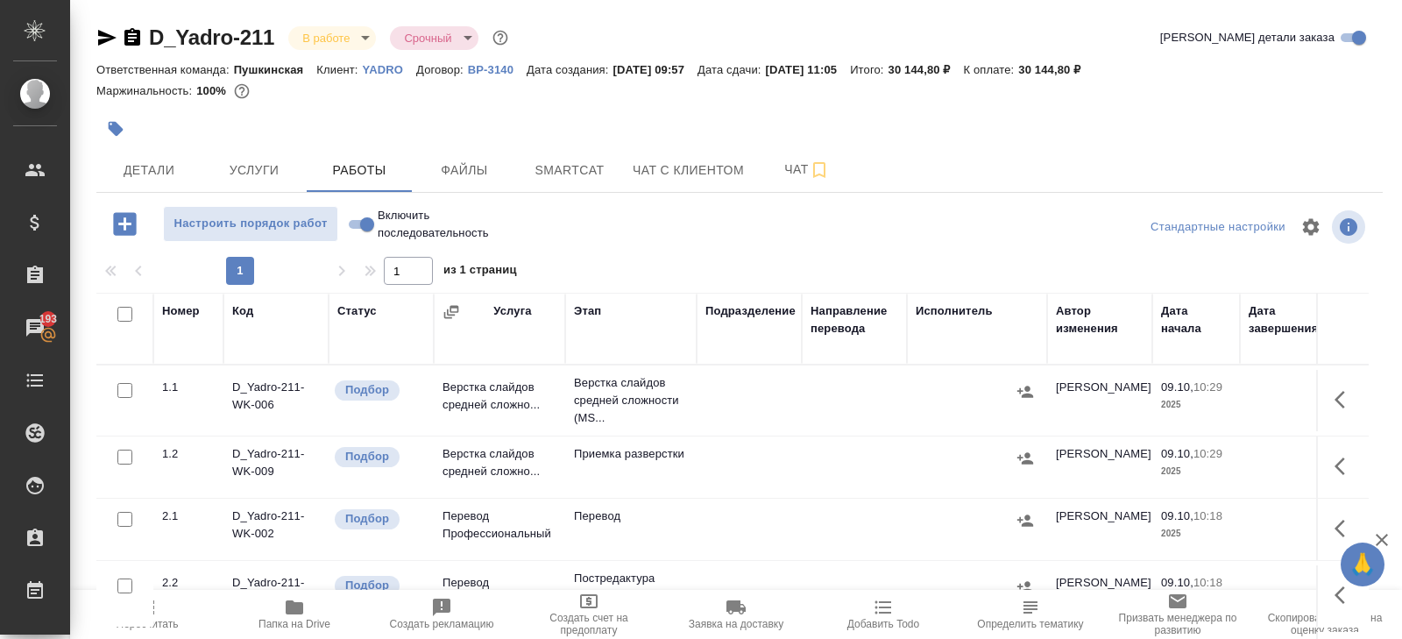
scroll to position [93, 0]
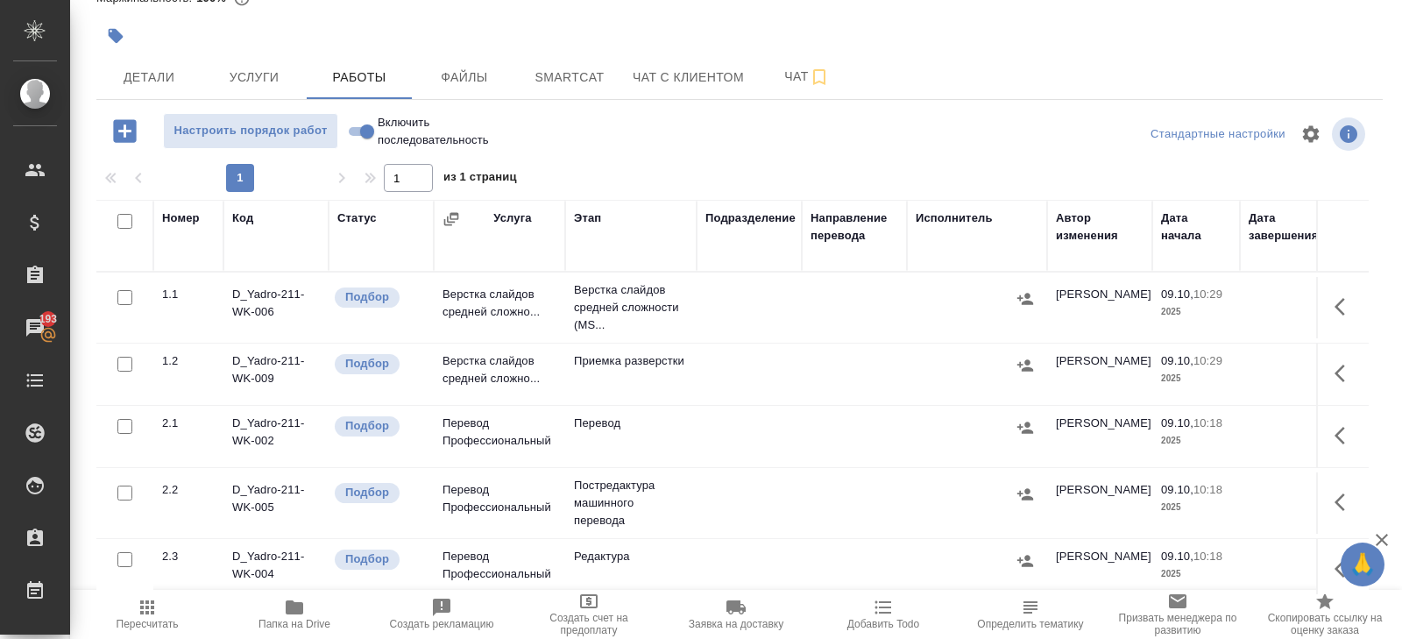
click at [1345, 306] on icon "button" at bounding box center [1345, 306] width 21 height 21
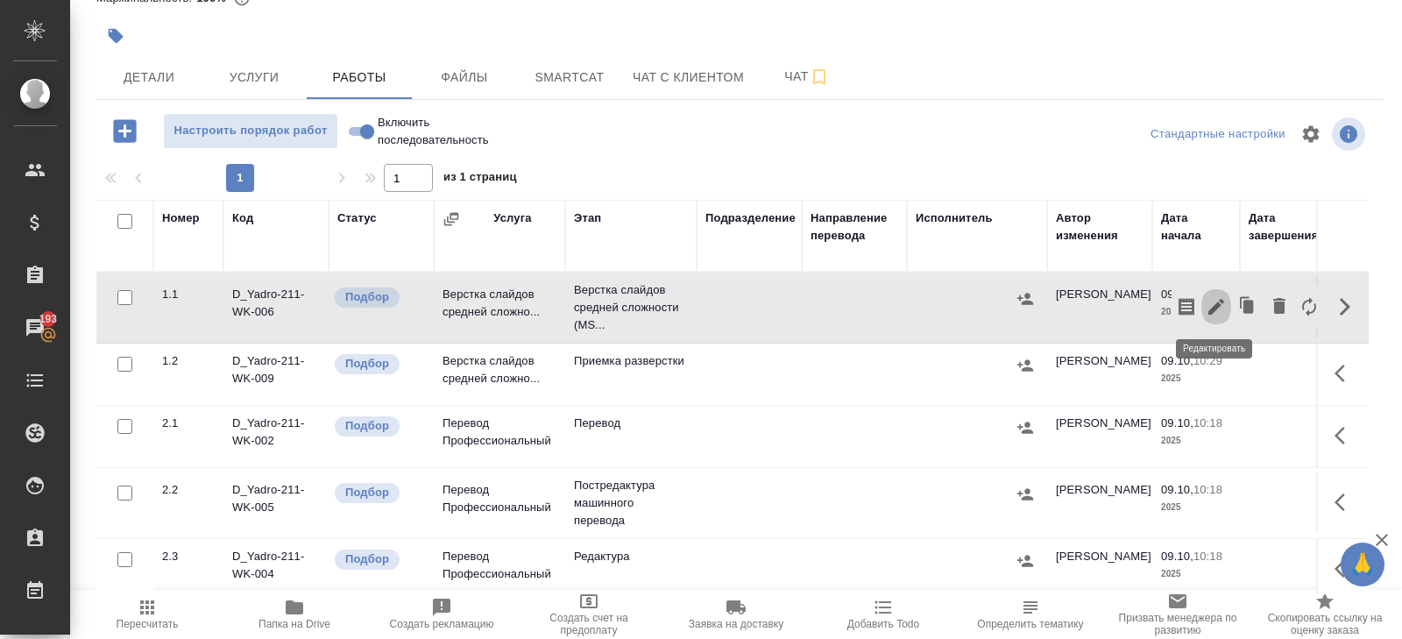
click at [1214, 297] on icon "button" at bounding box center [1216, 306] width 21 height 21
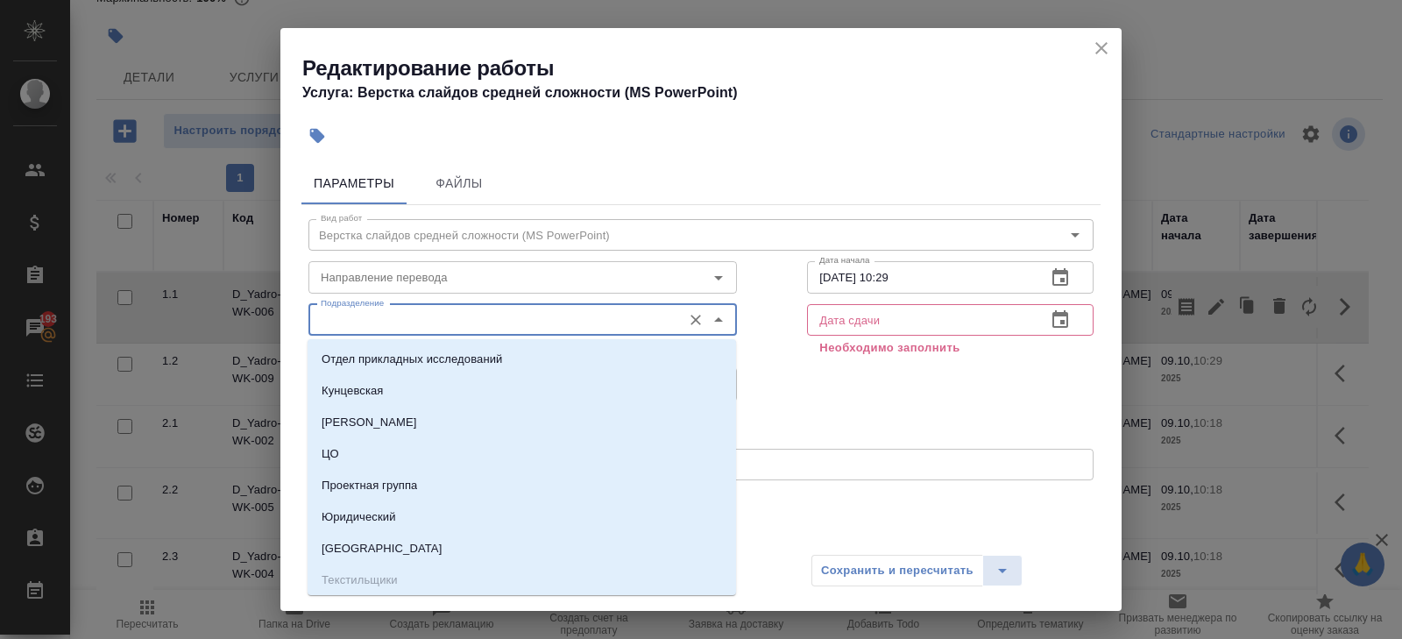
click at [426, 317] on input "Подразделение" at bounding box center [493, 319] width 359 height 21
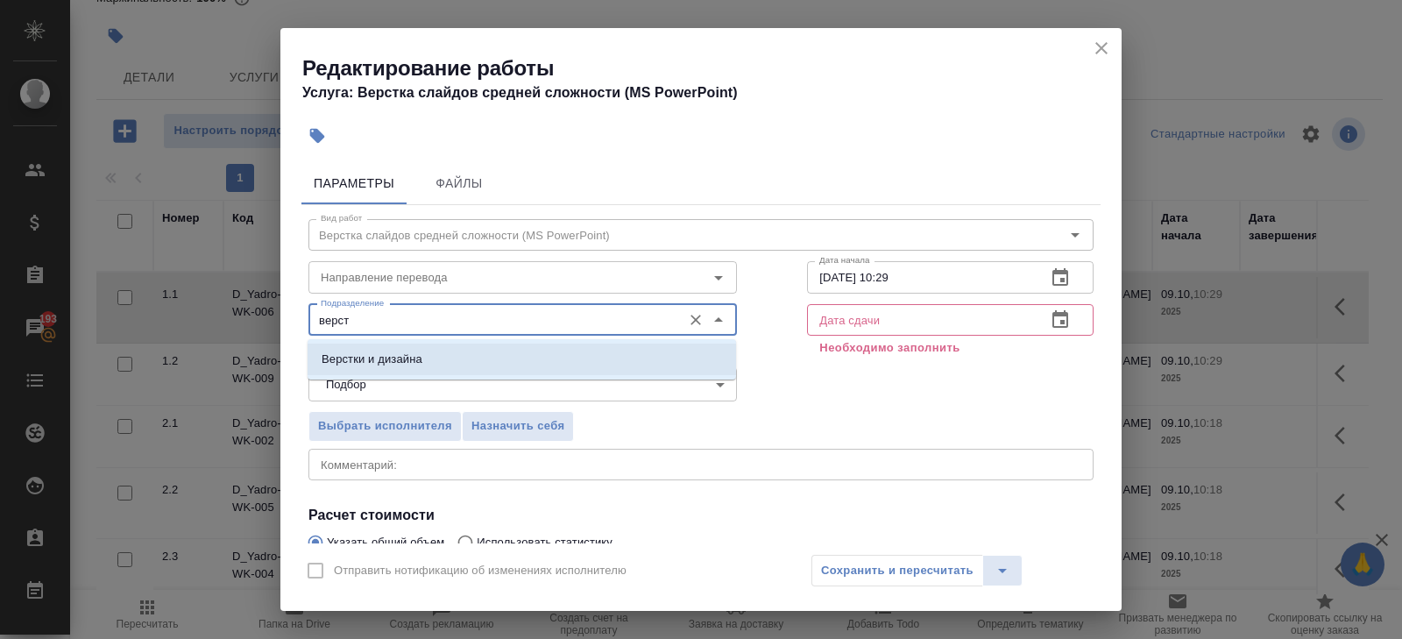
click at [410, 360] on p "Верстки и дизайна" at bounding box center [372, 360] width 101 height 18
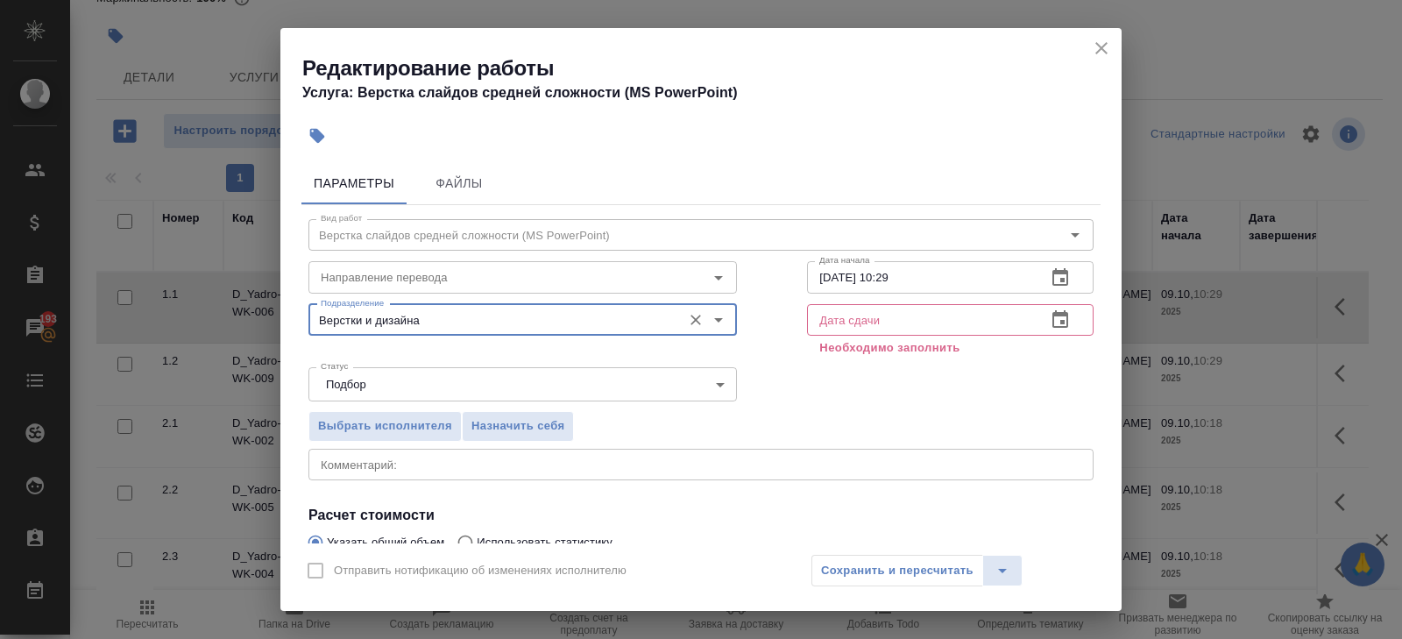
scroll to position [207, 0]
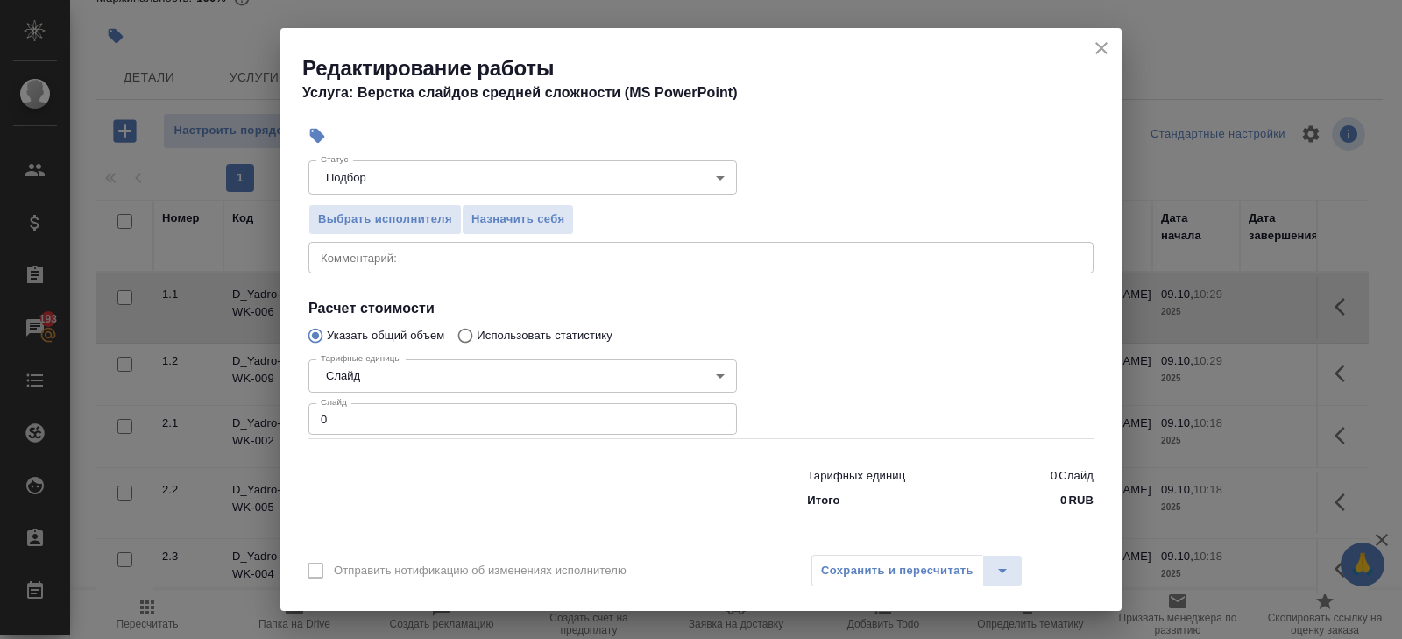
type input "Верстки и дизайна"
click at [401, 410] on input "0" at bounding box center [523, 419] width 429 height 32
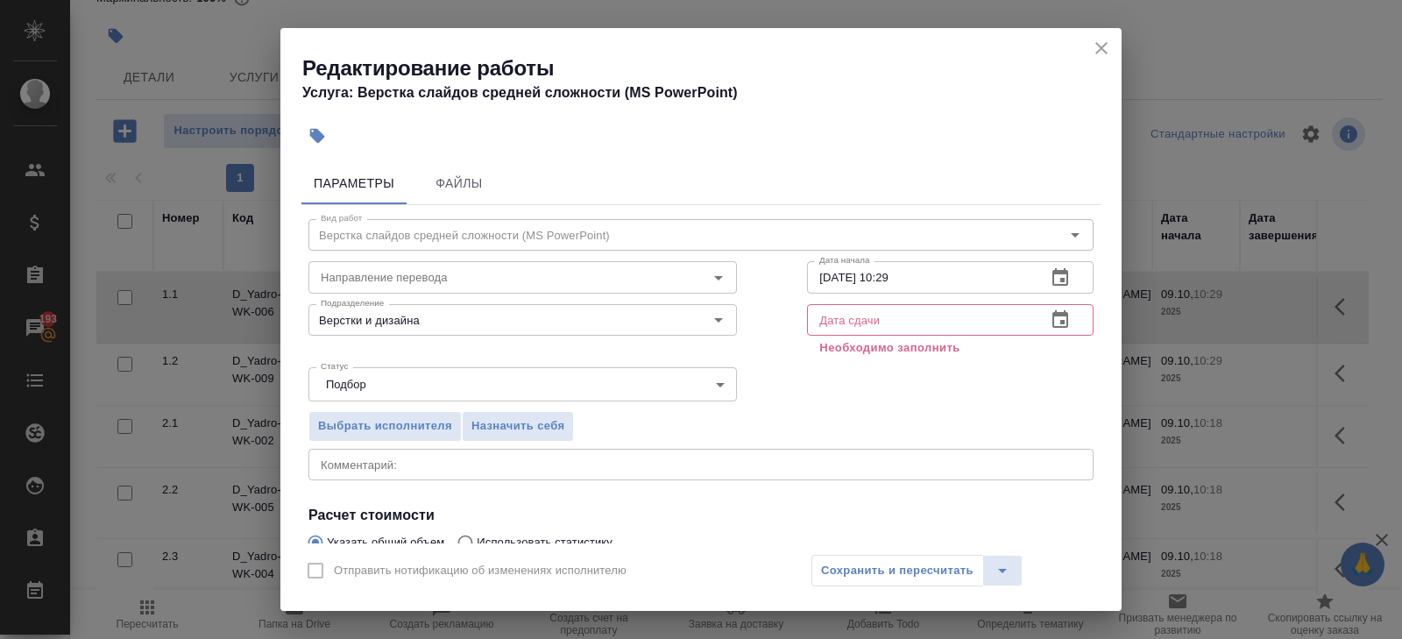
type input "48"
click at [1058, 268] on icon "button" at bounding box center [1060, 277] width 21 height 21
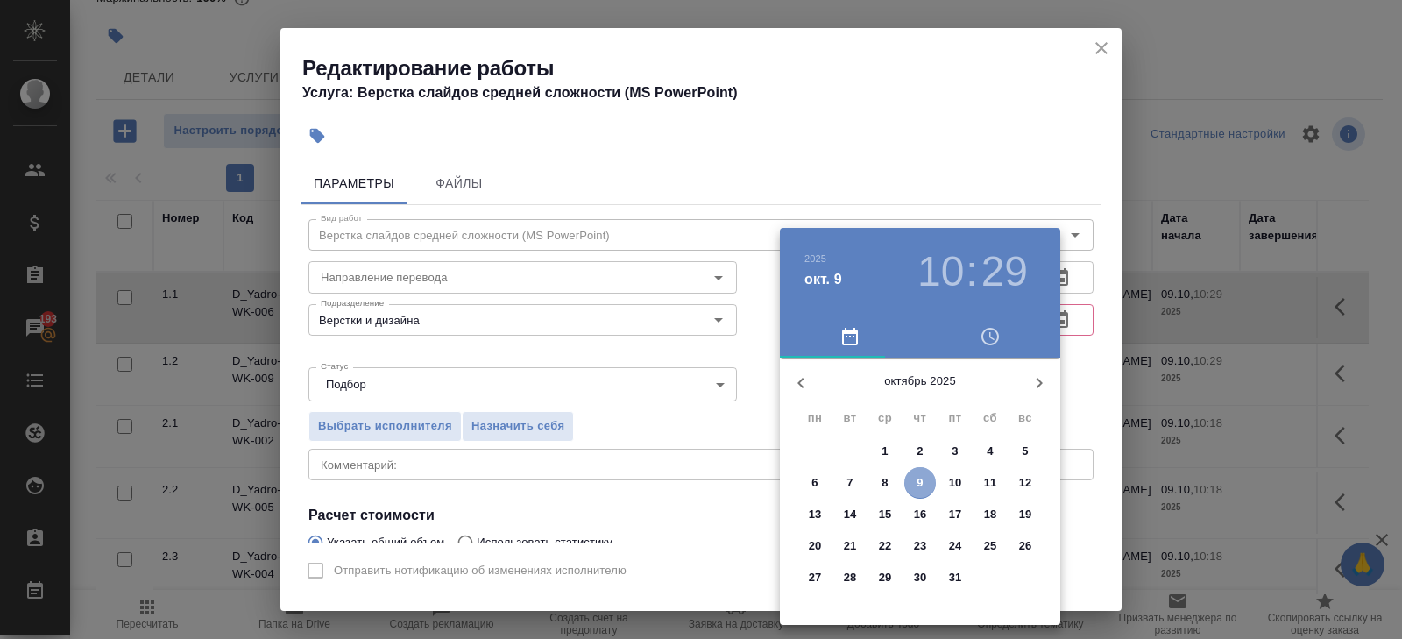
click at [917, 479] on p "9" at bounding box center [920, 483] width 6 height 18
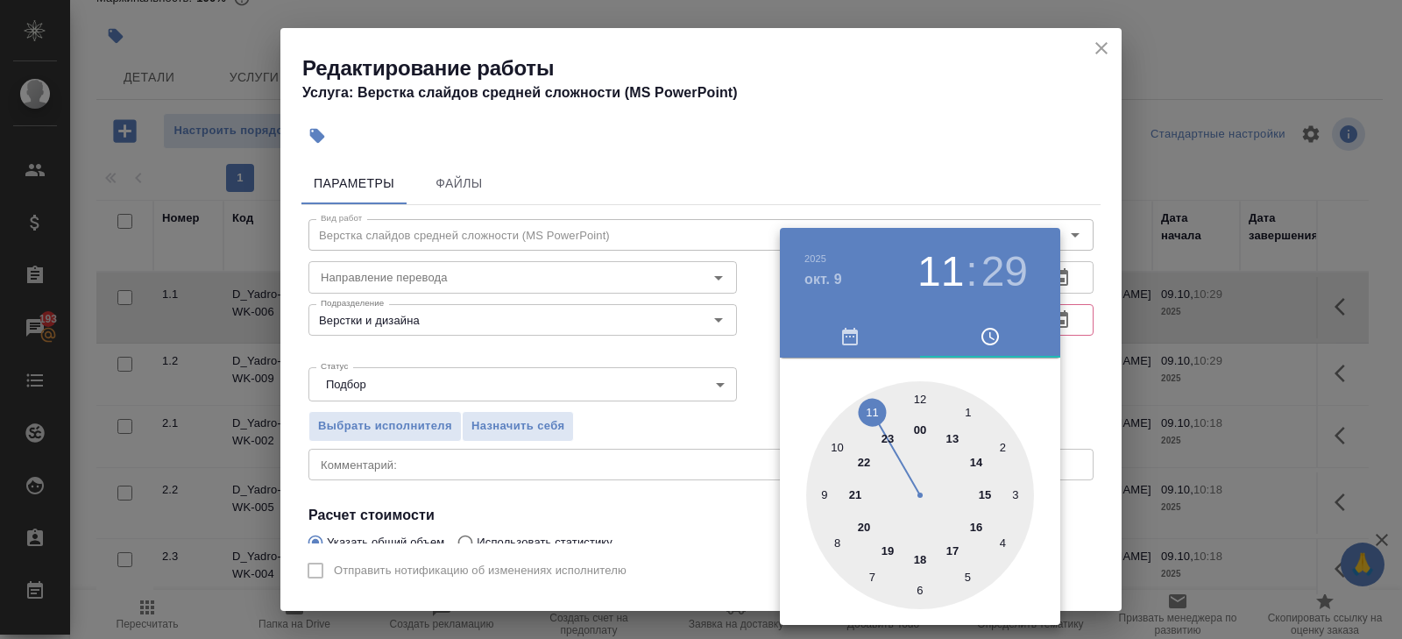
click at [872, 408] on div at bounding box center [920, 495] width 228 height 228
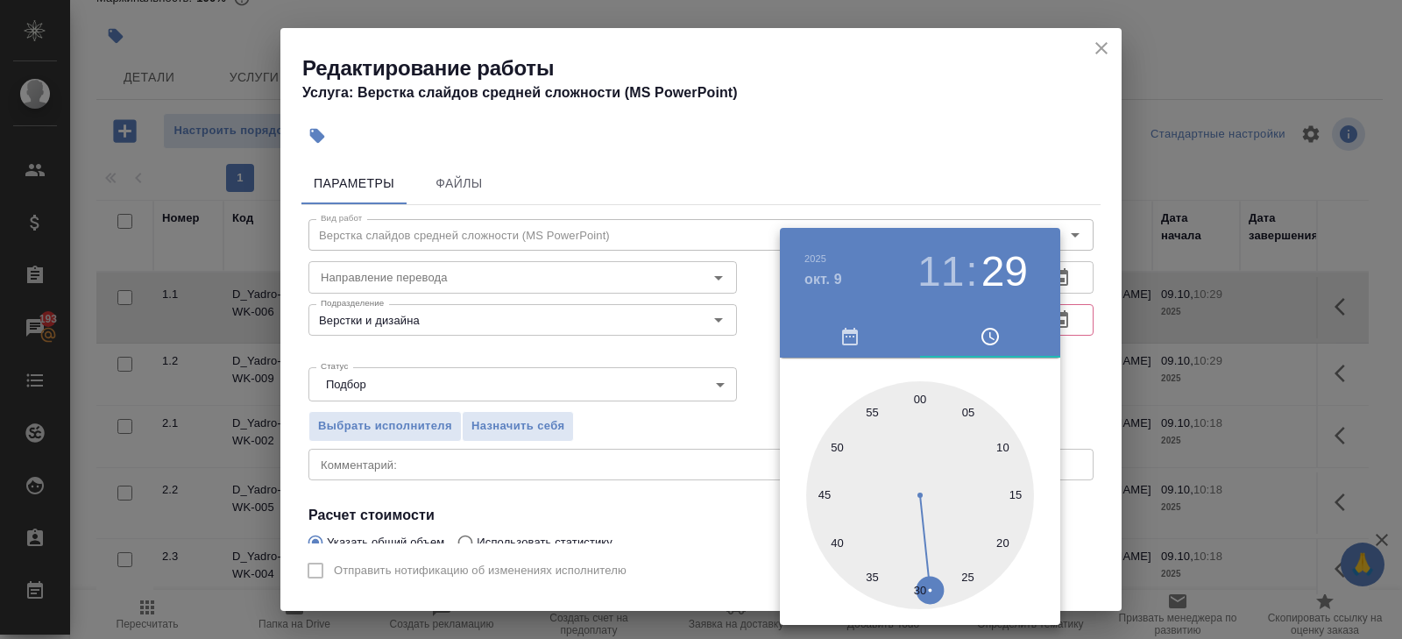
type input "09.10.2025 11:00"
click at [916, 401] on div at bounding box center [920, 495] width 228 height 228
click at [975, 204] on div at bounding box center [701, 319] width 1402 height 639
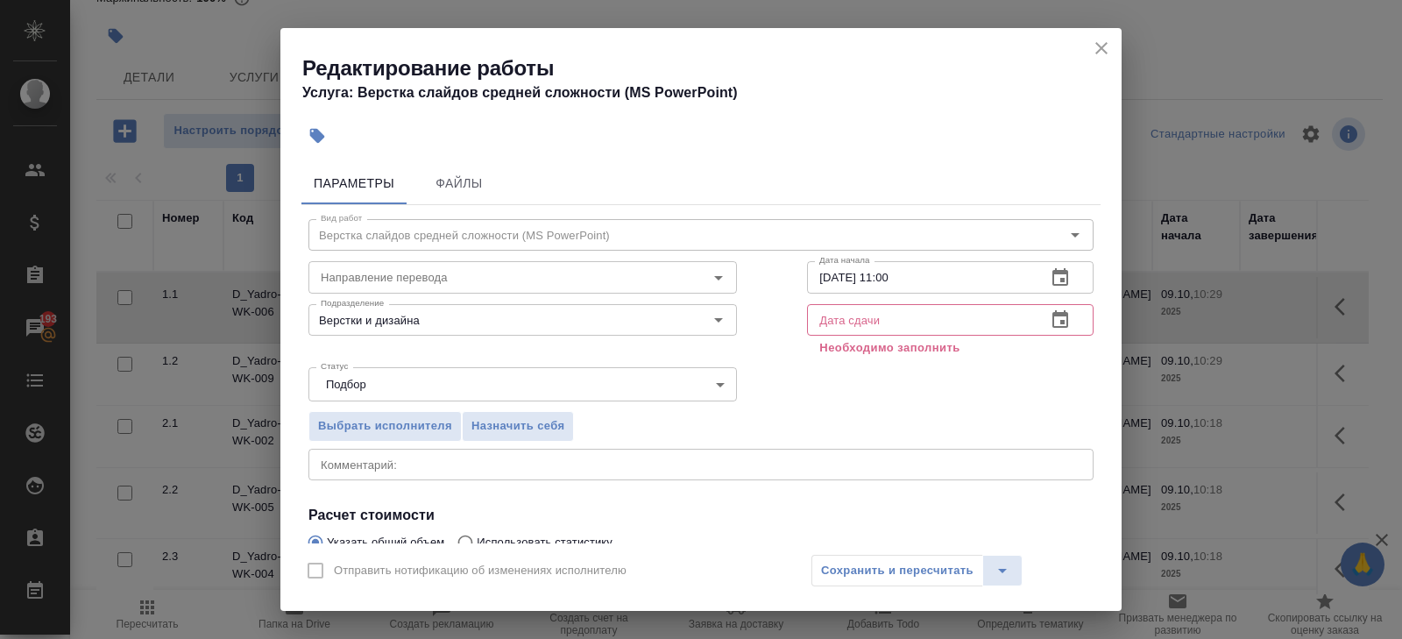
click at [1061, 313] on icon "button" at bounding box center [1061, 319] width 16 height 18
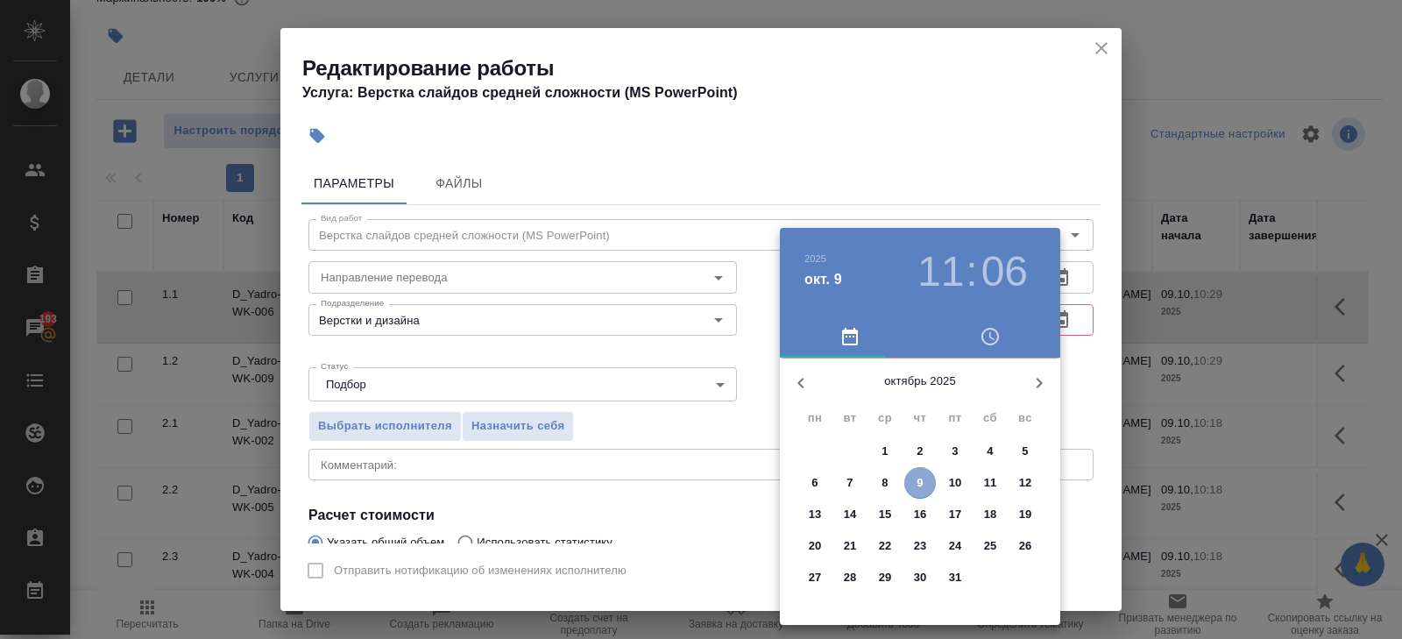
click at [921, 481] on p "9" at bounding box center [920, 483] width 6 height 18
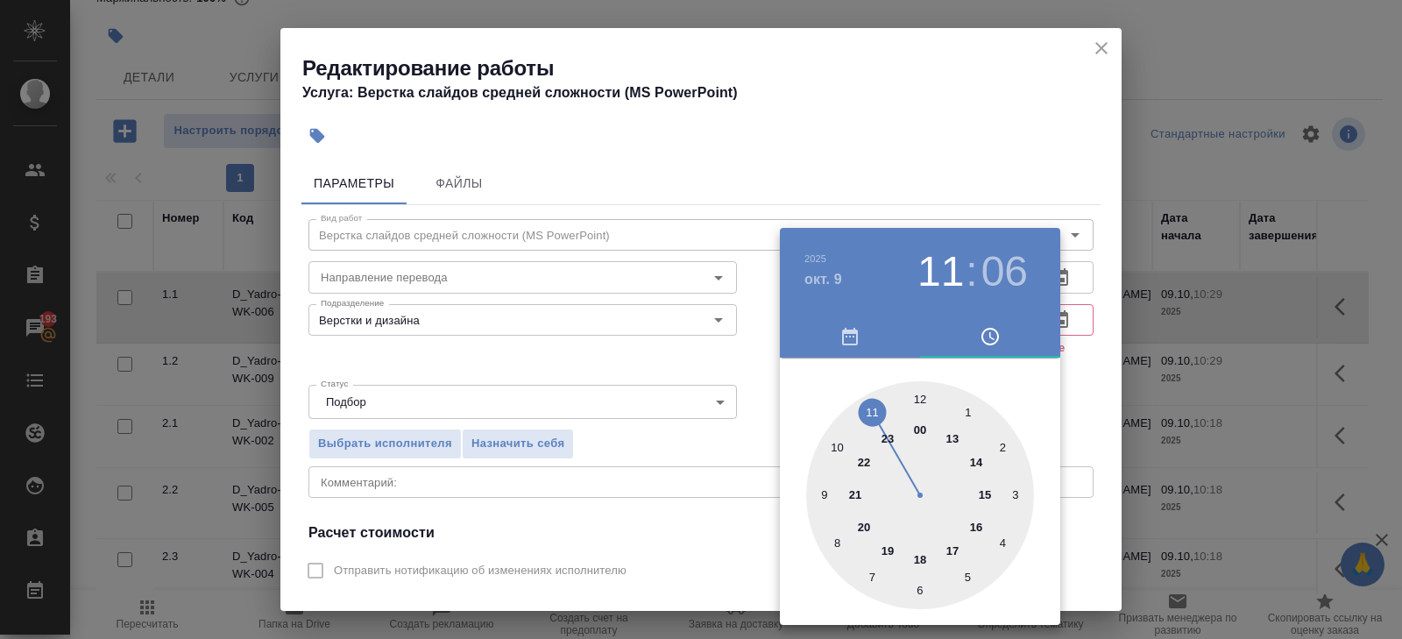
type input "09.10.2025 15:06"
click at [991, 491] on div at bounding box center [920, 495] width 228 height 228
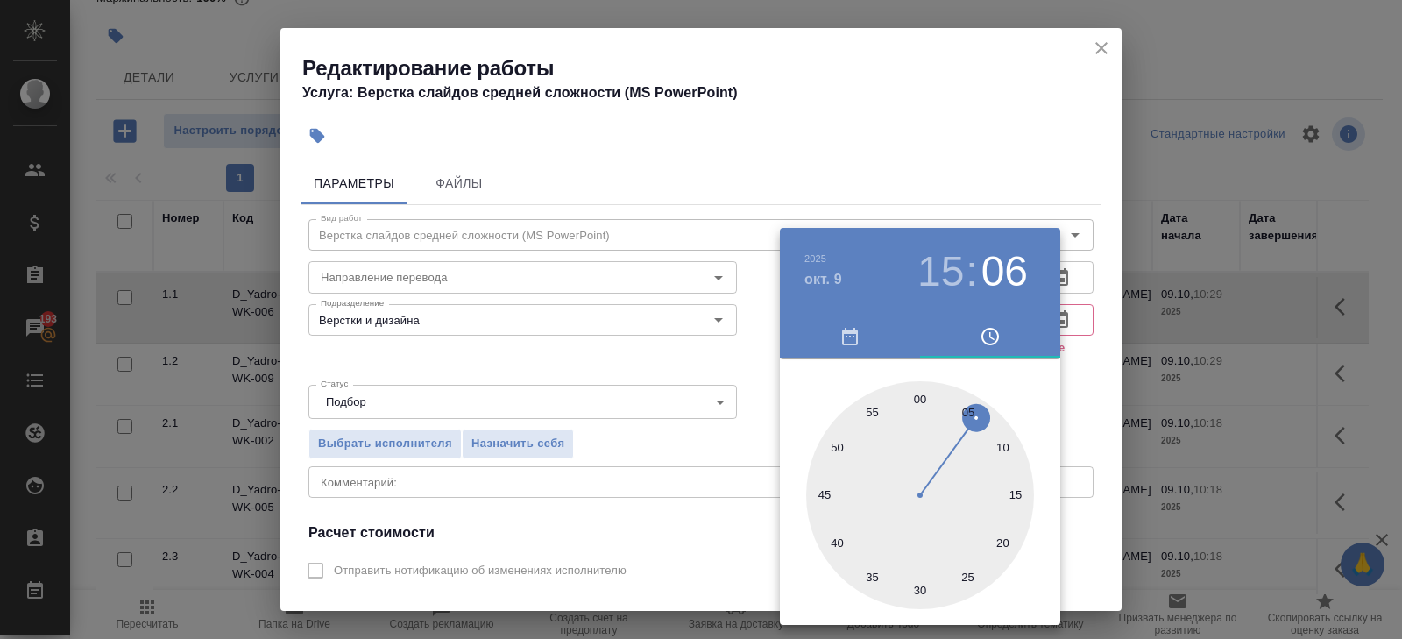
click at [711, 483] on div at bounding box center [701, 319] width 1402 height 639
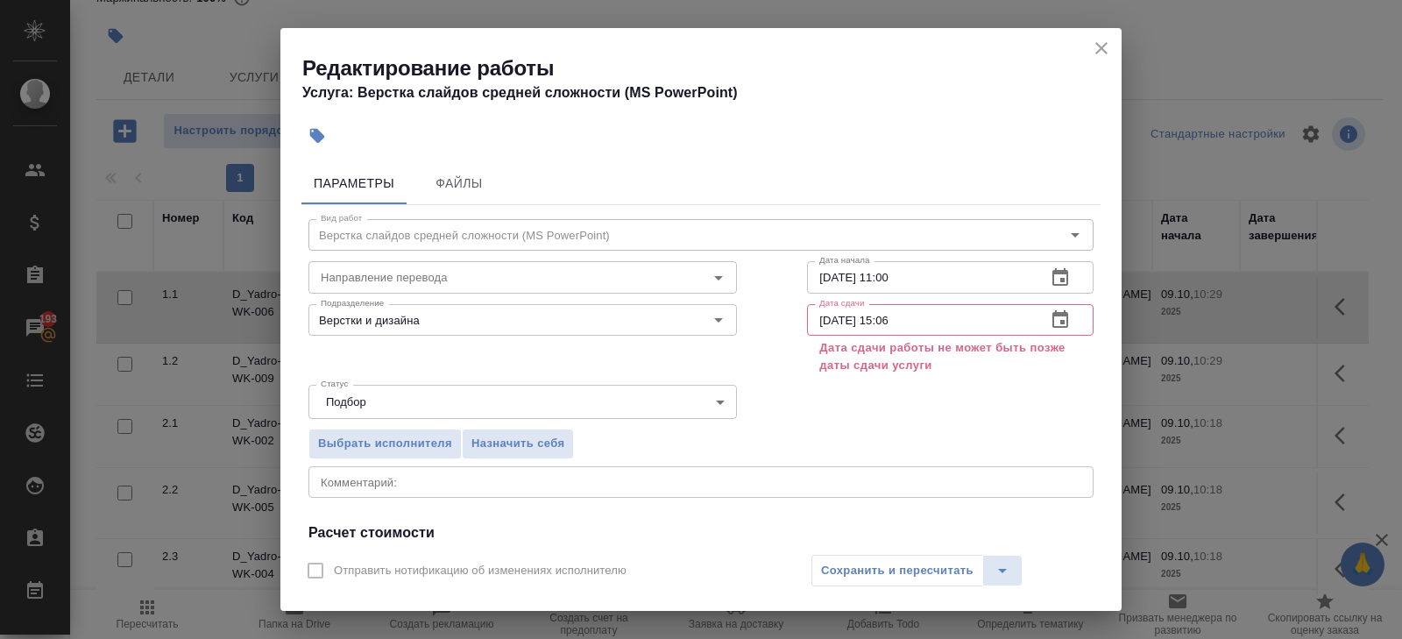
click at [1094, 53] on icon "close" at bounding box center [1101, 48] width 21 height 21
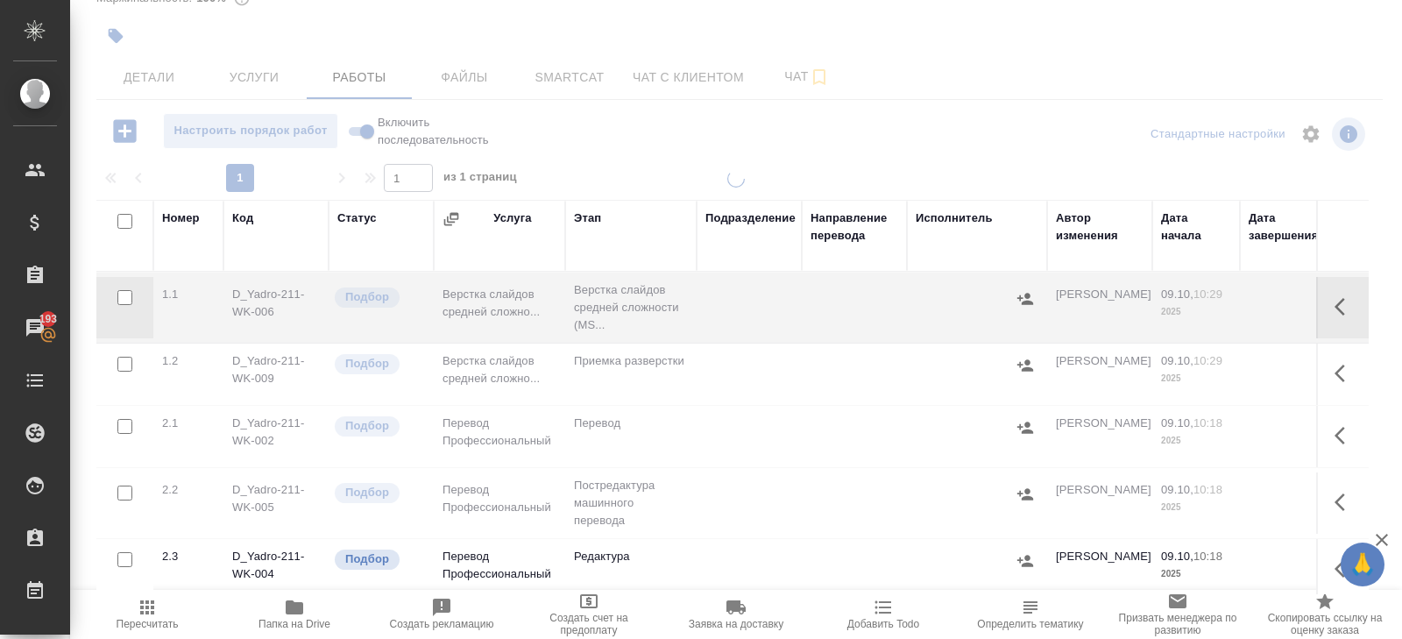
type input "normal"
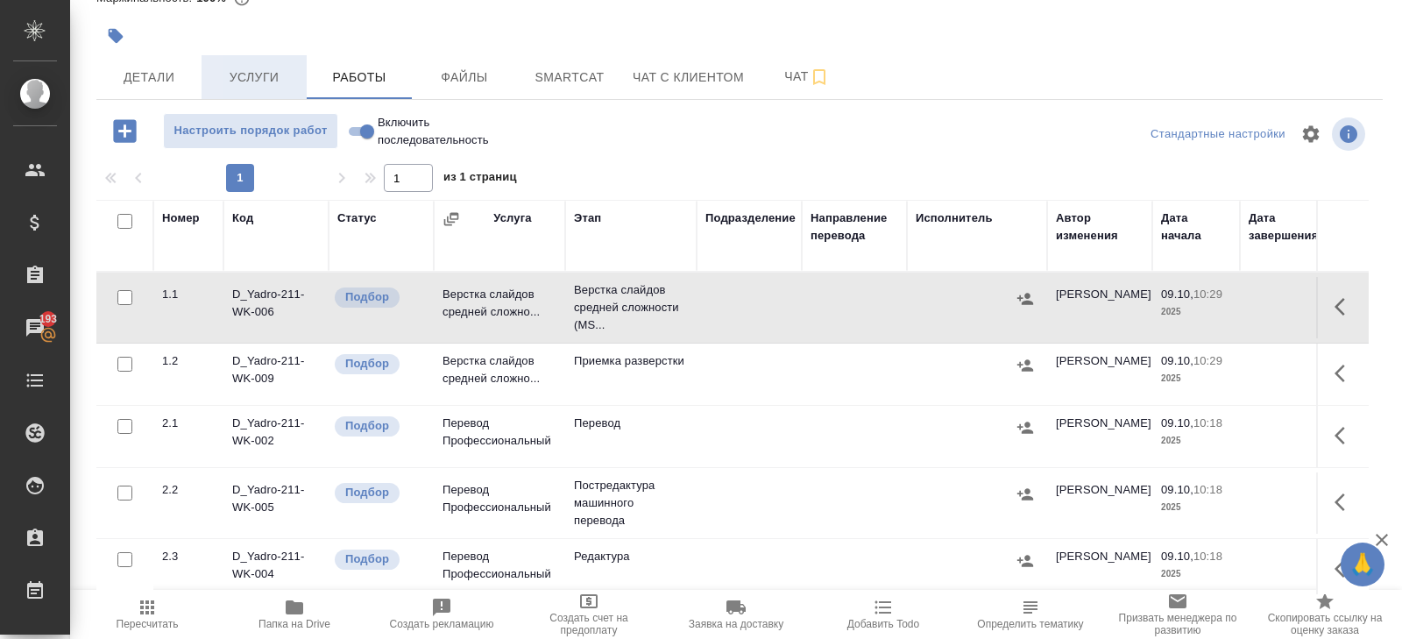
click at [299, 72] on button "Услуги" at bounding box center [254, 77] width 105 height 44
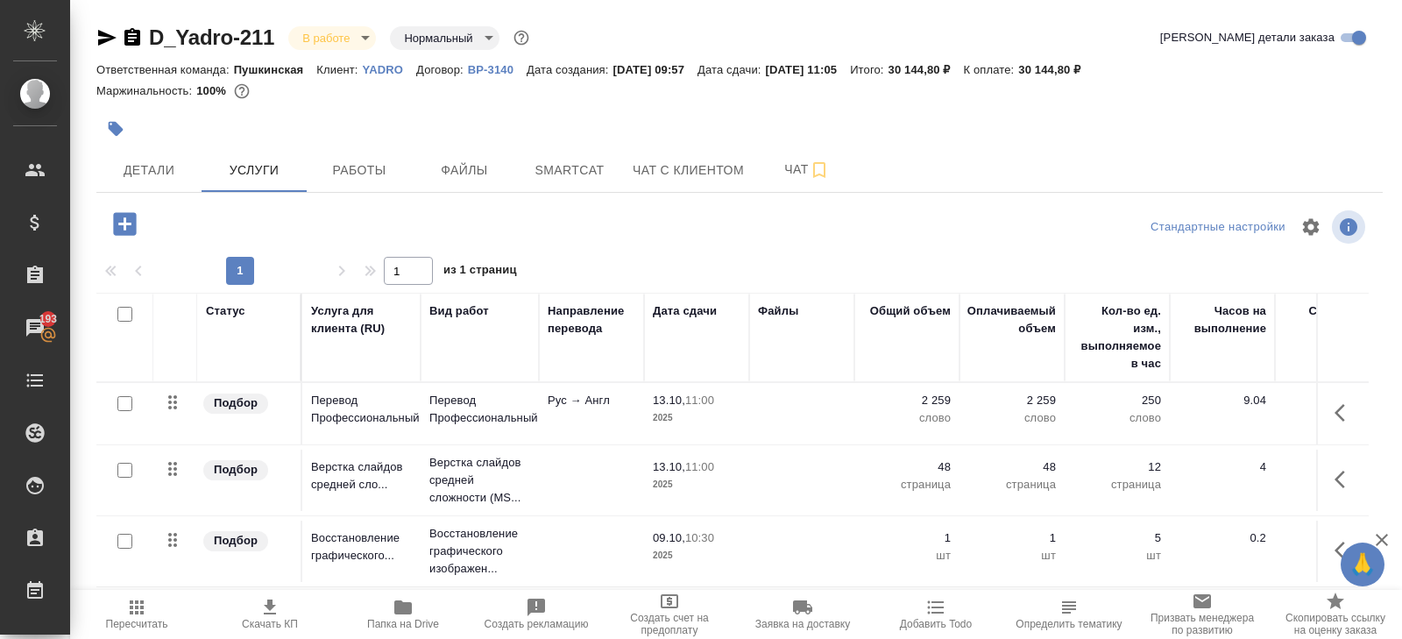
click at [125, 311] on input "checkbox" at bounding box center [124, 314] width 15 height 15
checkbox input "true"
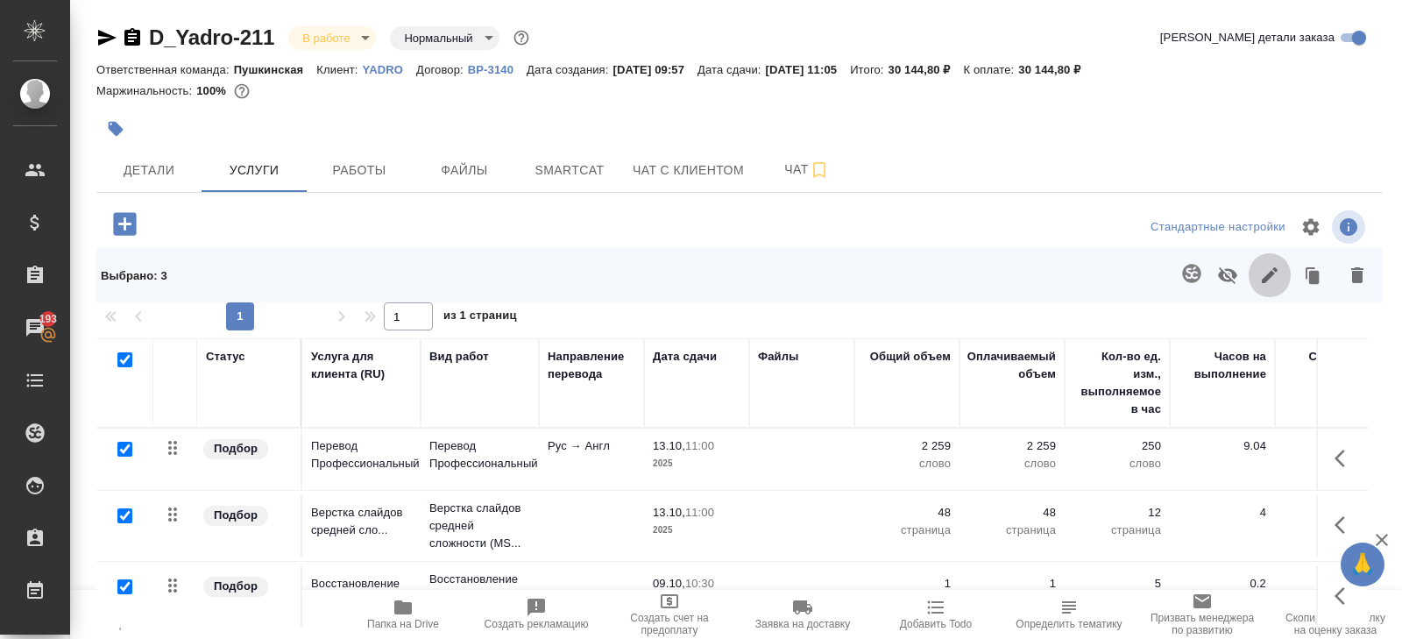
click at [1271, 272] on icon "button" at bounding box center [1270, 275] width 16 height 16
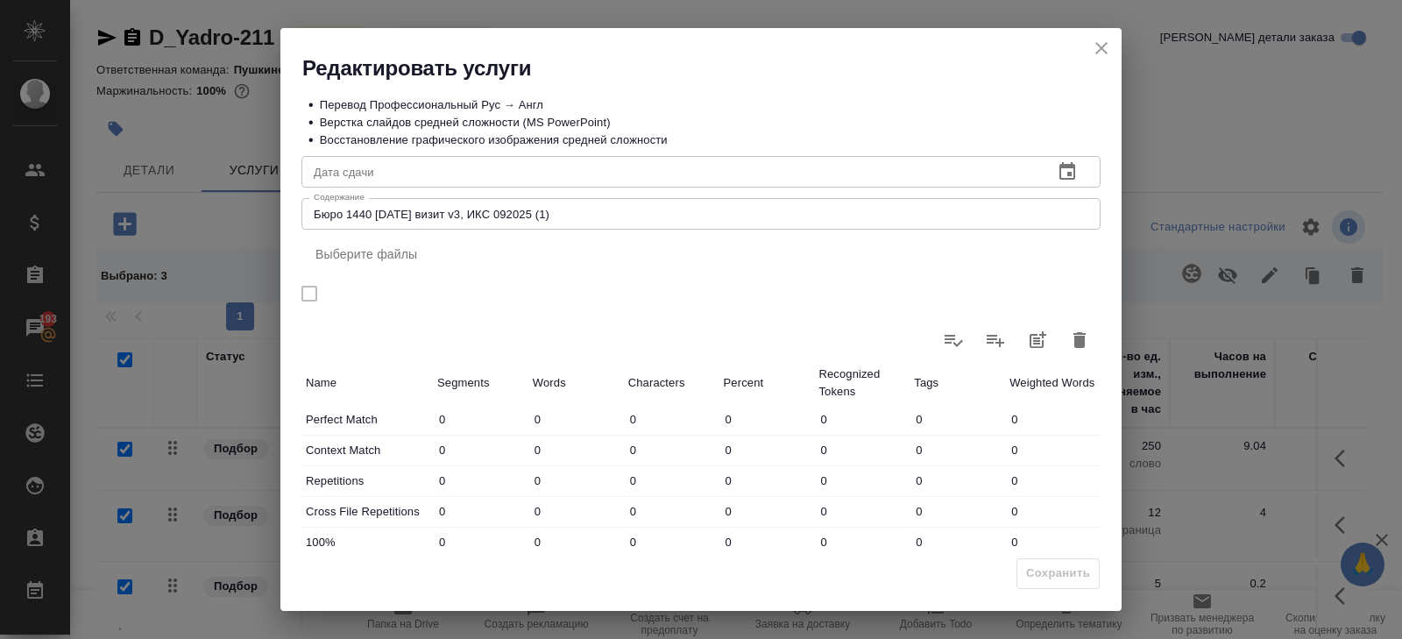
click at [1073, 172] on icon "button" at bounding box center [1067, 171] width 21 height 21
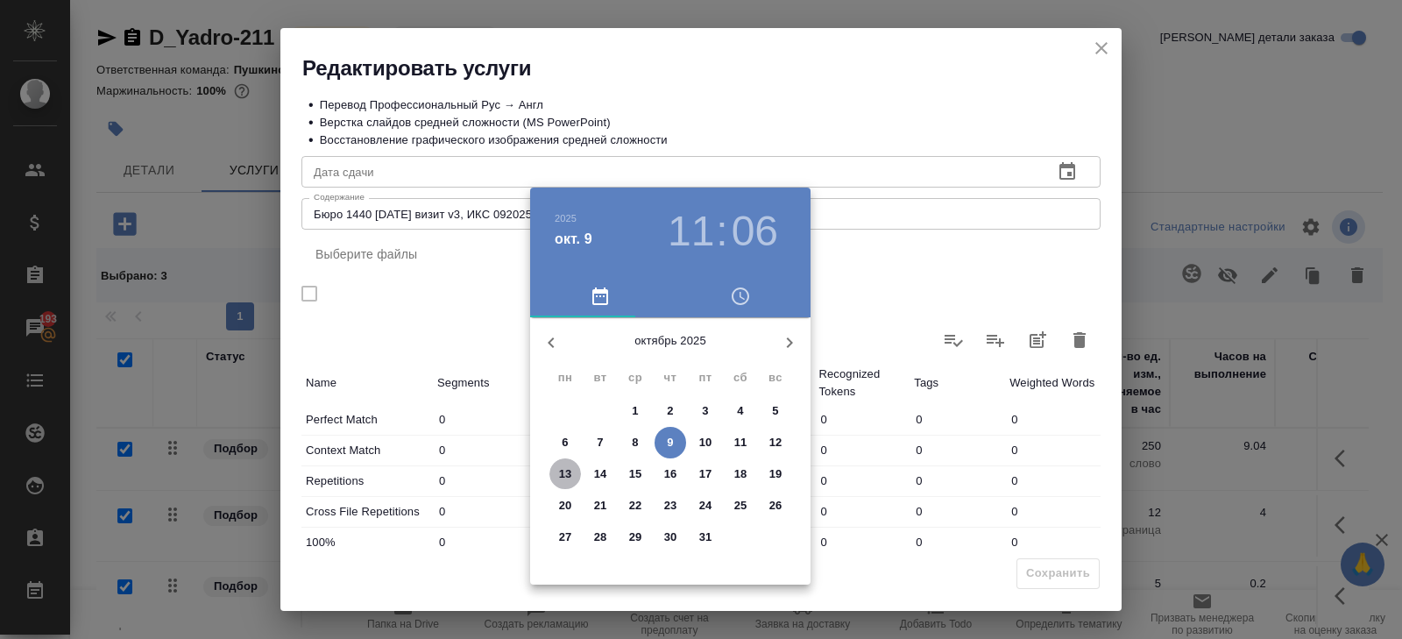
click at [559, 479] on p "13" at bounding box center [565, 474] width 13 height 18
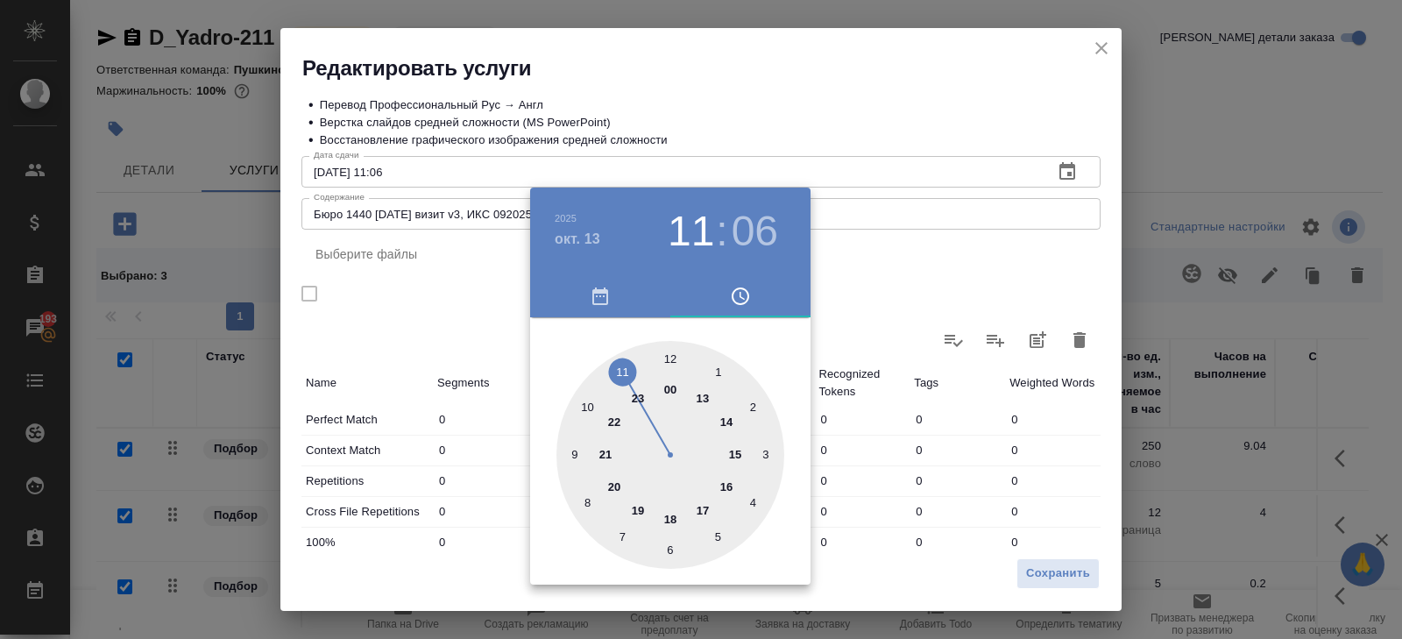
click at [621, 370] on div at bounding box center [671, 455] width 228 height 228
type input "[DATE] 11:00"
click at [668, 356] on div at bounding box center [671, 455] width 228 height 228
drag, startPoint x: 901, startPoint y: 250, endPoint x: 911, endPoint y: 297, distance: 48.3
click at [903, 249] on div at bounding box center [701, 319] width 1402 height 639
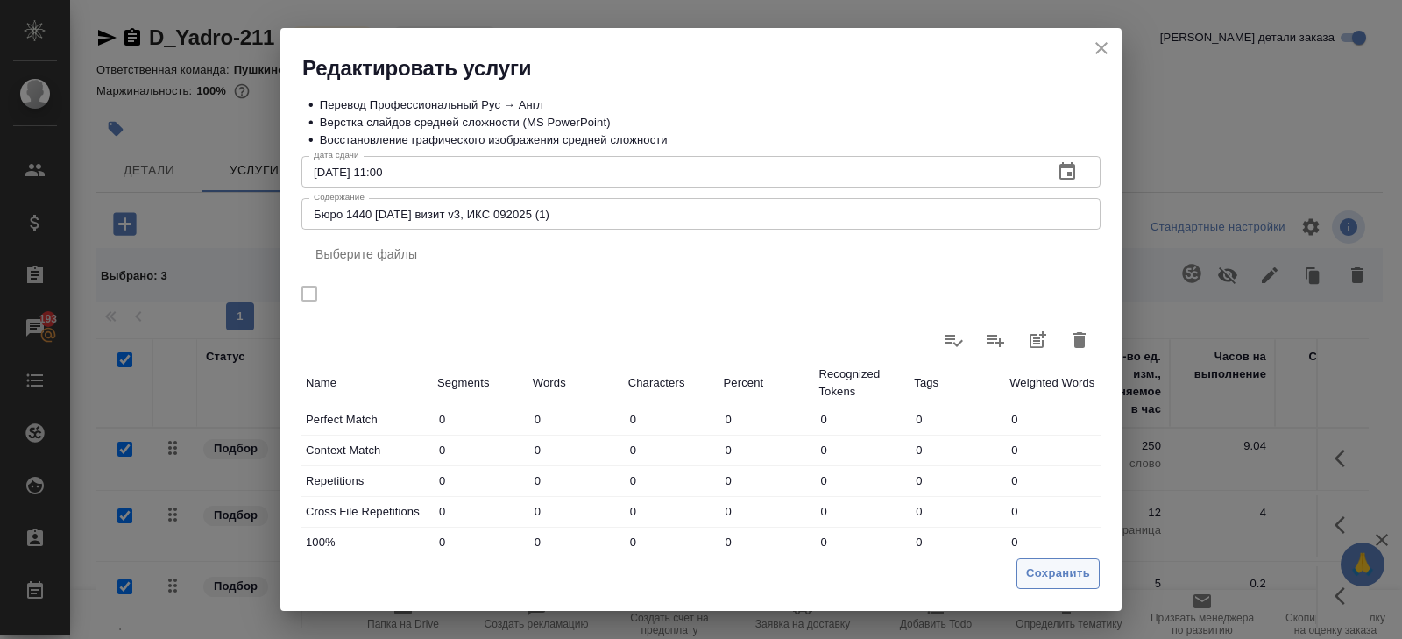
click at [1026, 570] on button "Сохранить" at bounding box center [1058, 573] width 83 height 31
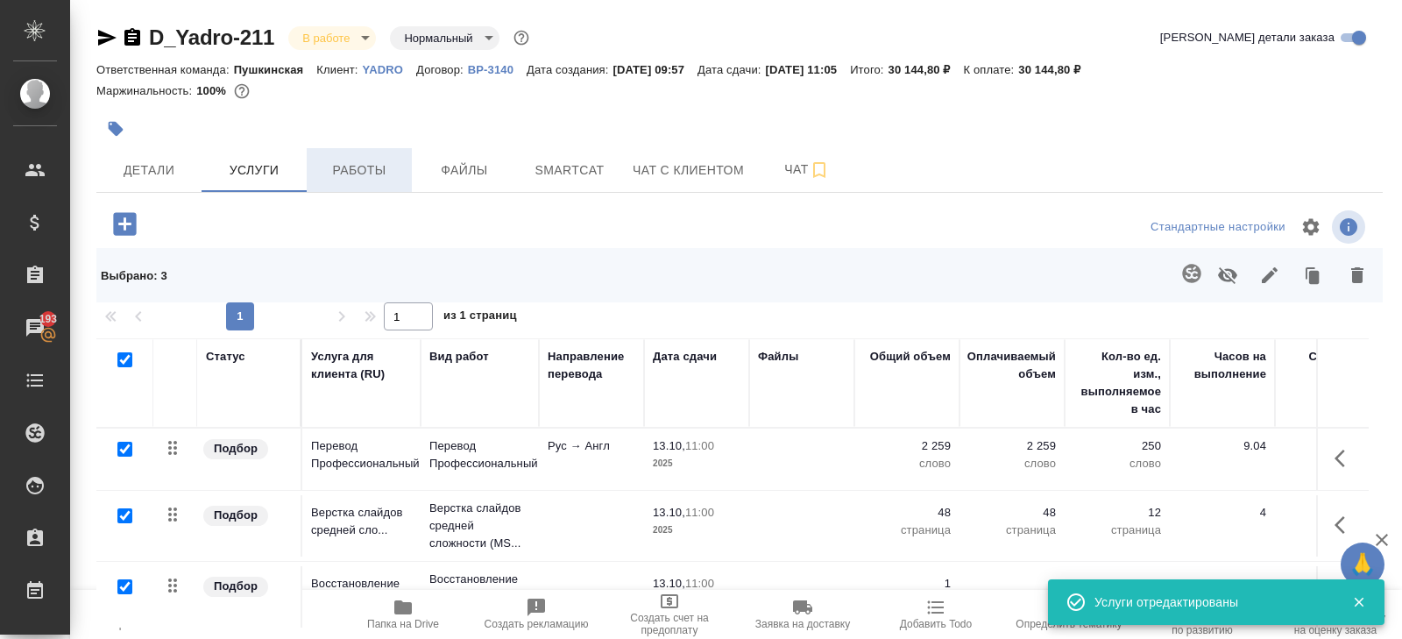
click at [350, 170] on span "Работы" at bounding box center [359, 171] width 84 height 22
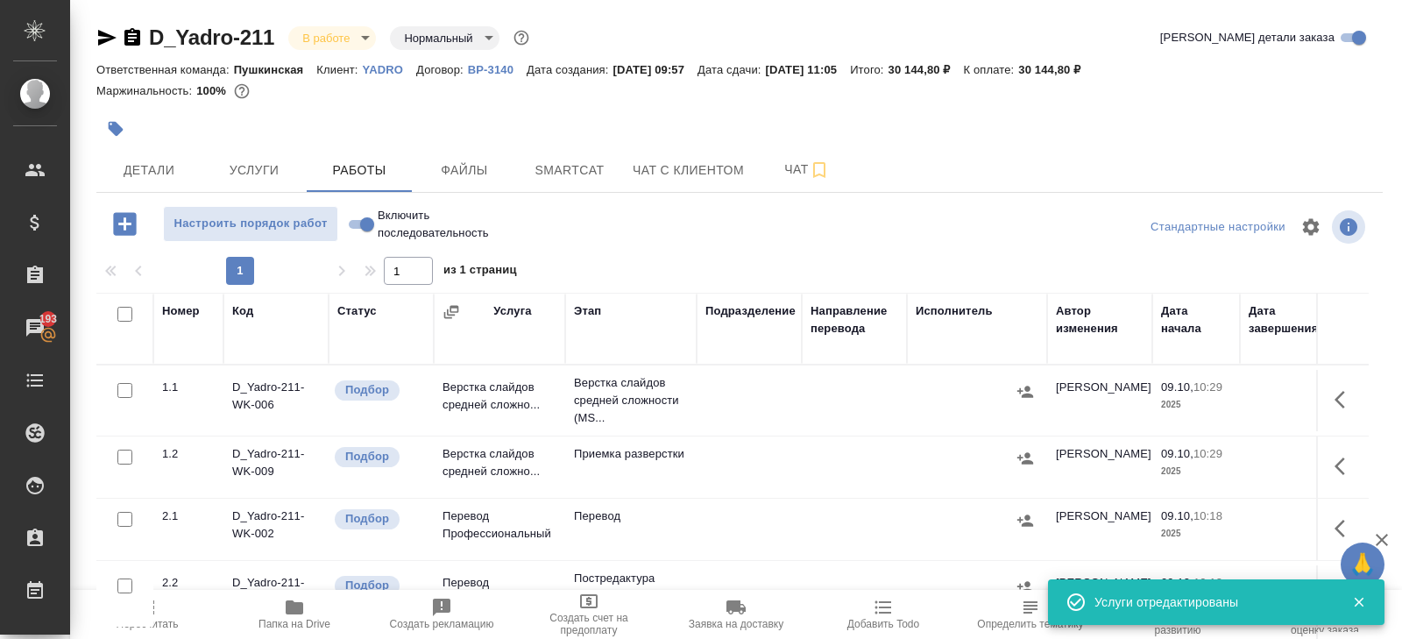
click at [123, 317] on input "checkbox" at bounding box center [124, 314] width 15 height 15
checkbox input "true"
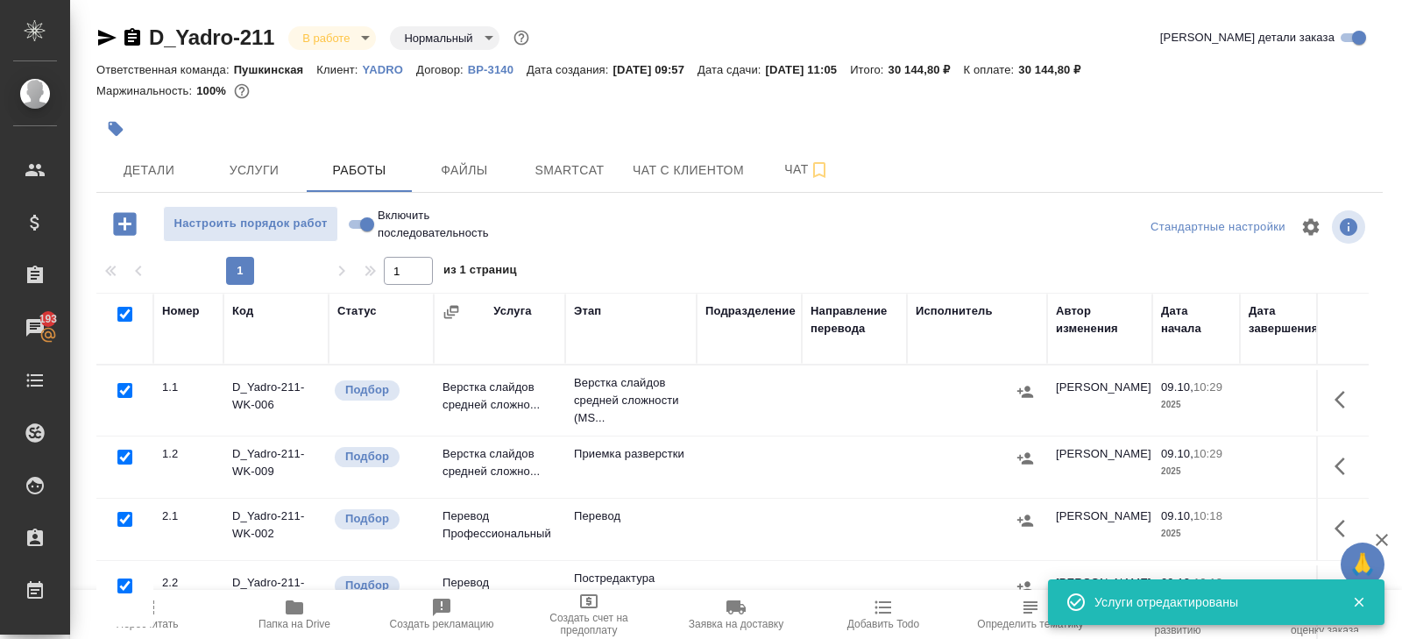
checkbox input "true"
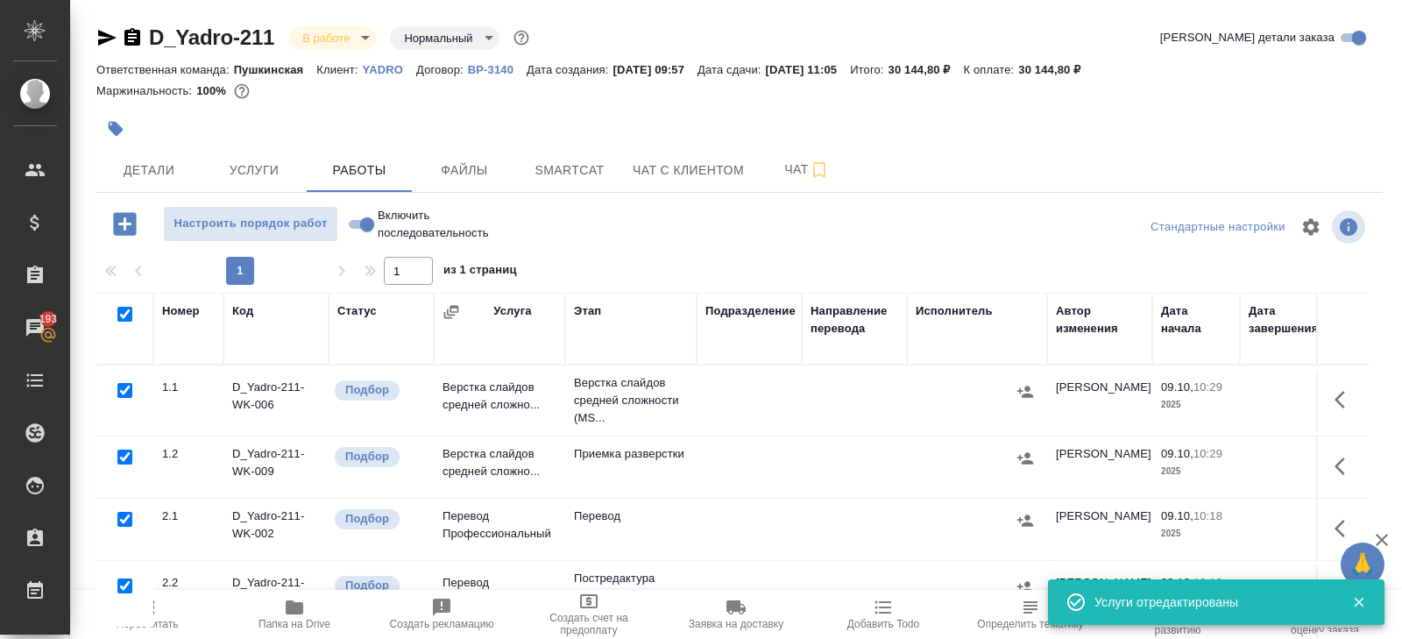
checkbox input "true"
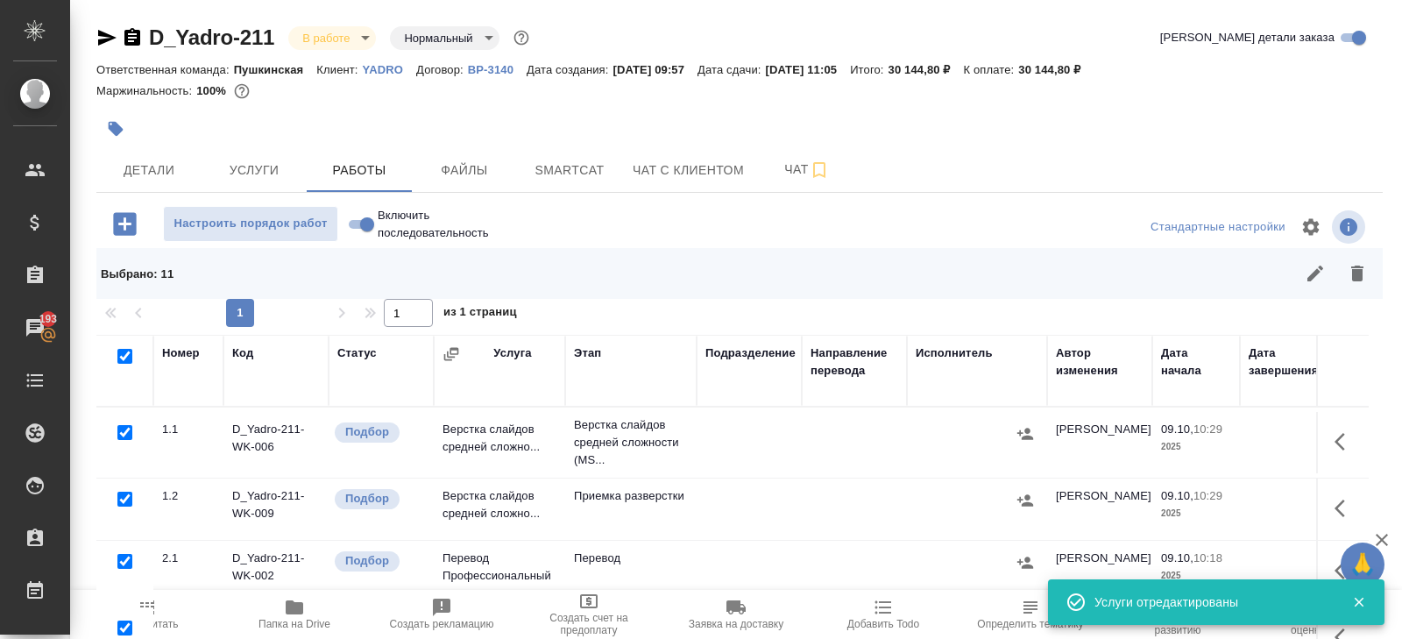
click at [123, 430] on input "checkbox" at bounding box center [124, 432] width 15 height 15
checkbox input "false"
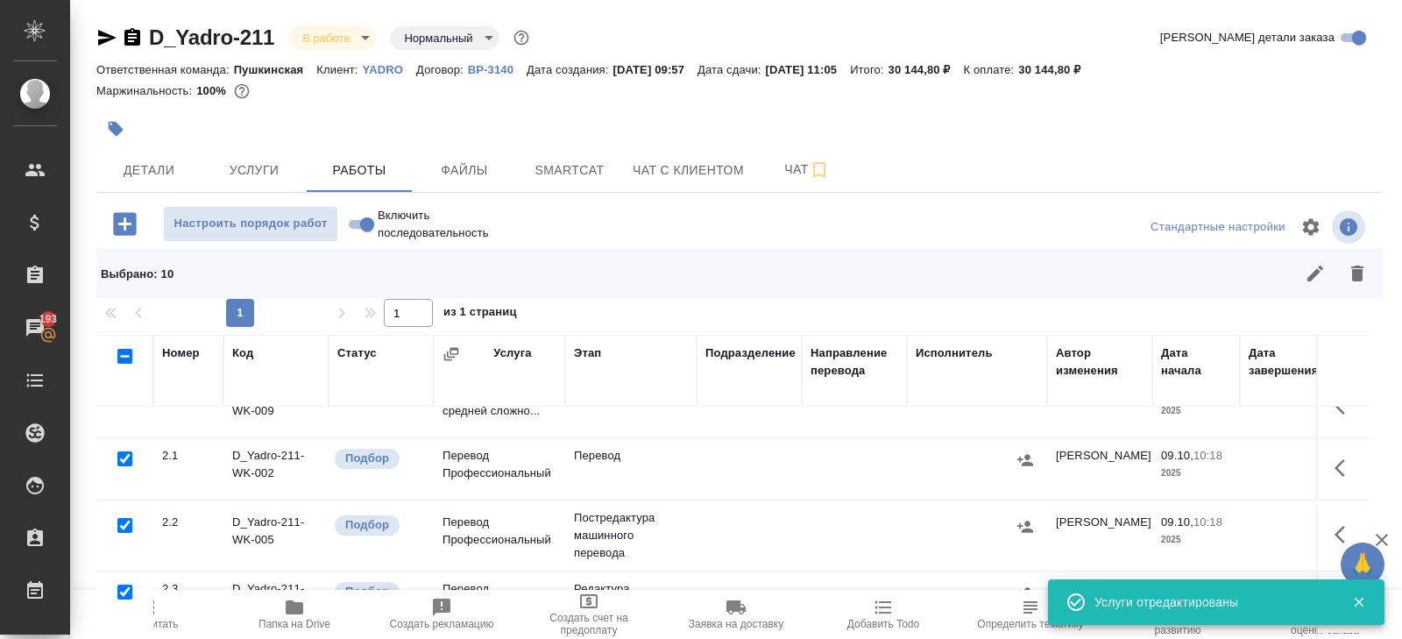
scroll to position [130, 0]
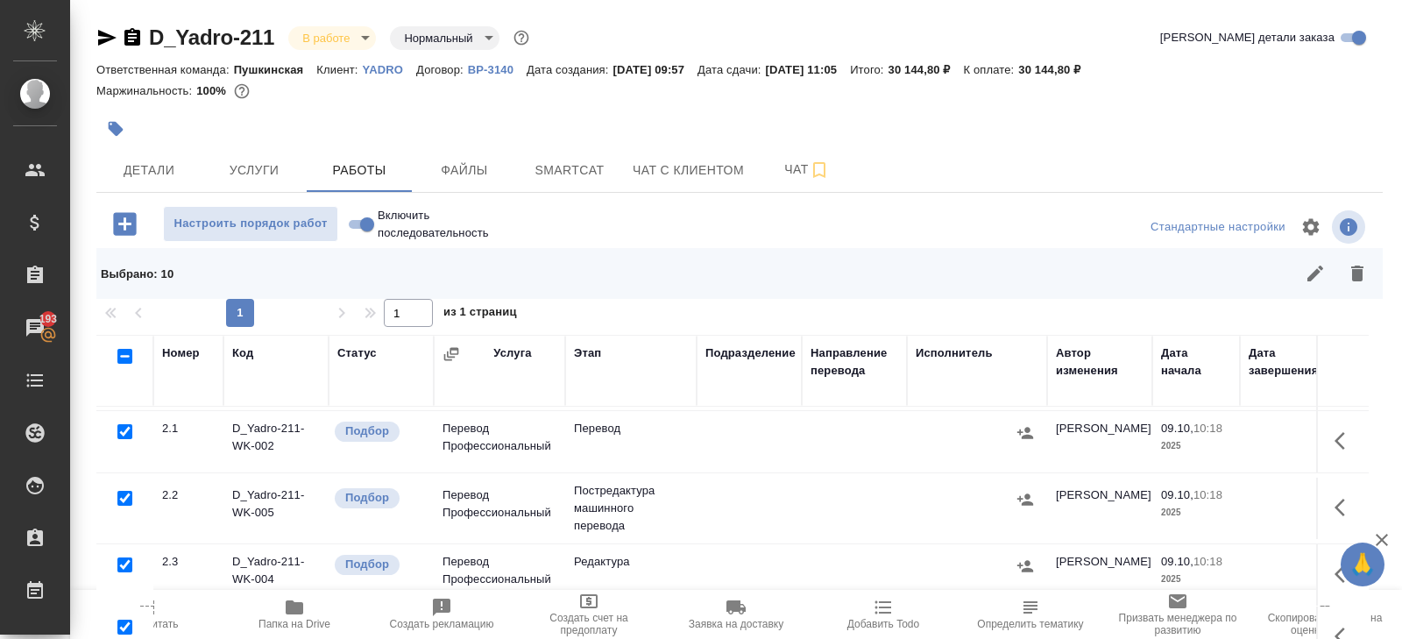
click at [121, 496] on input "checkbox" at bounding box center [124, 498] width 15 height 15
checkbox input "false"
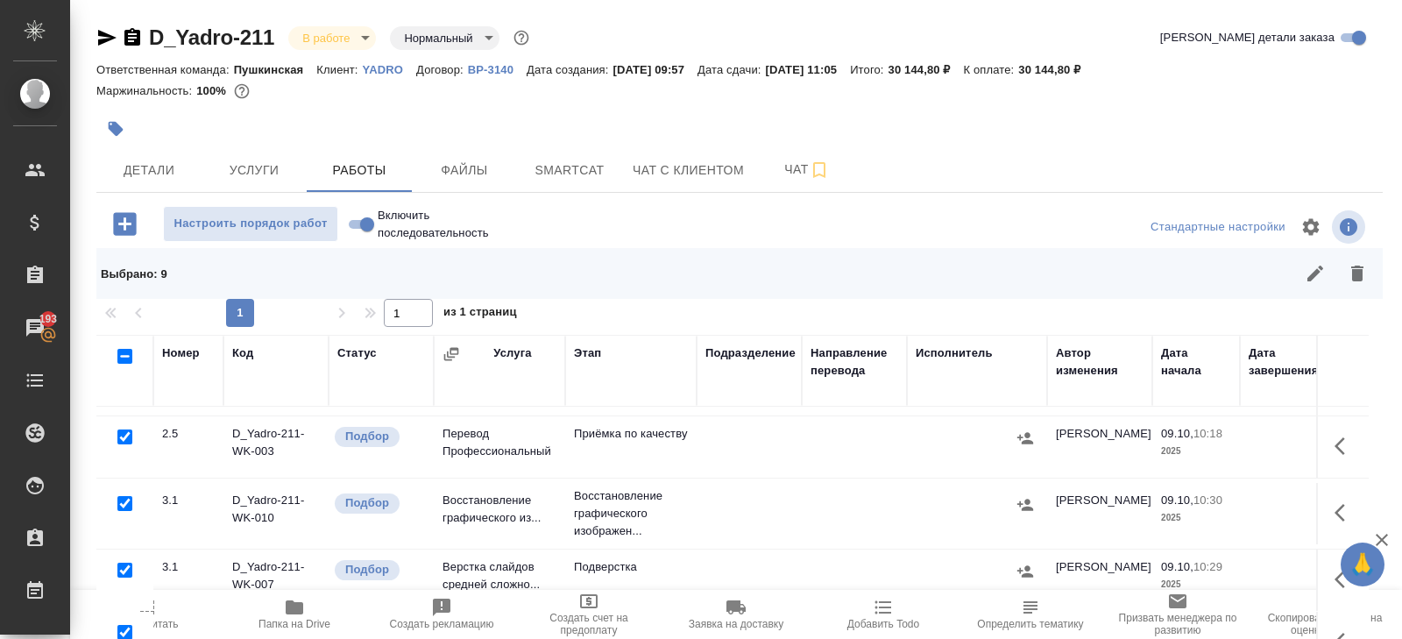
scroll to position [383, 0]
click at [128, 495] on input "checkbox" at bounding box center [124, 502] width 15 height 15
checkbox input "false"
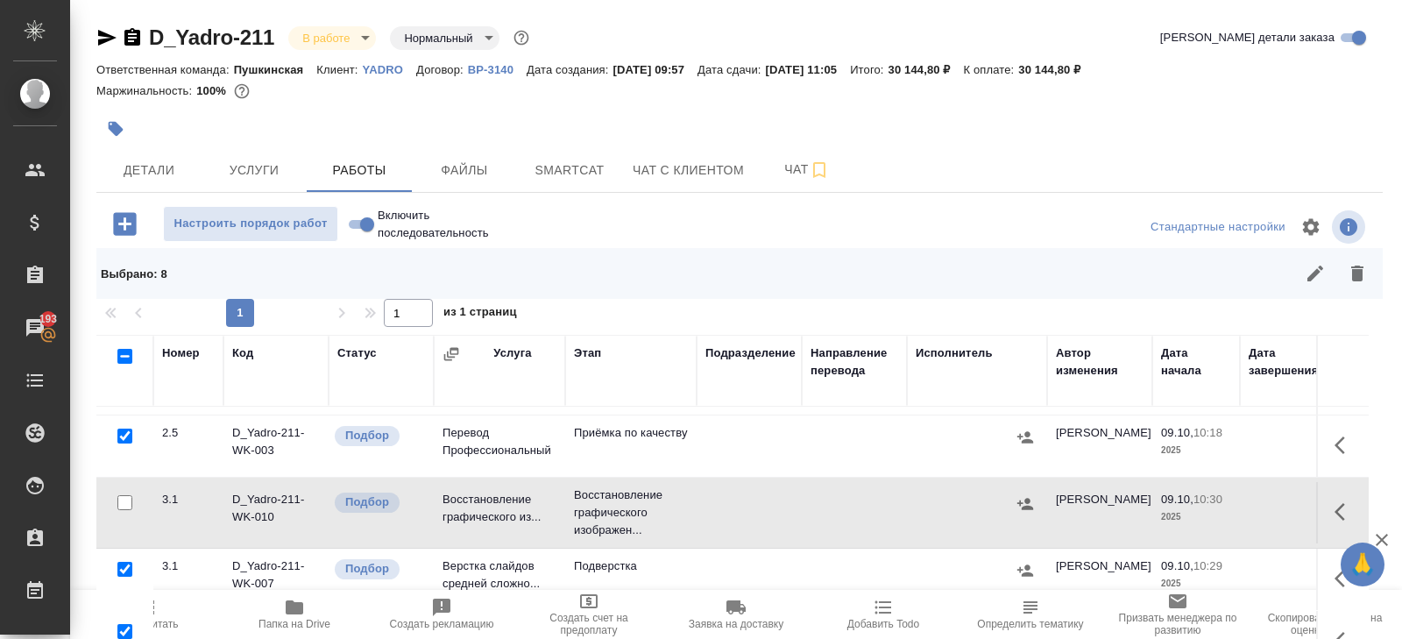
click at [127, 562] on input "checkbox" at bounding box center [124, 569] width 15 height 15
checkbox input "false"
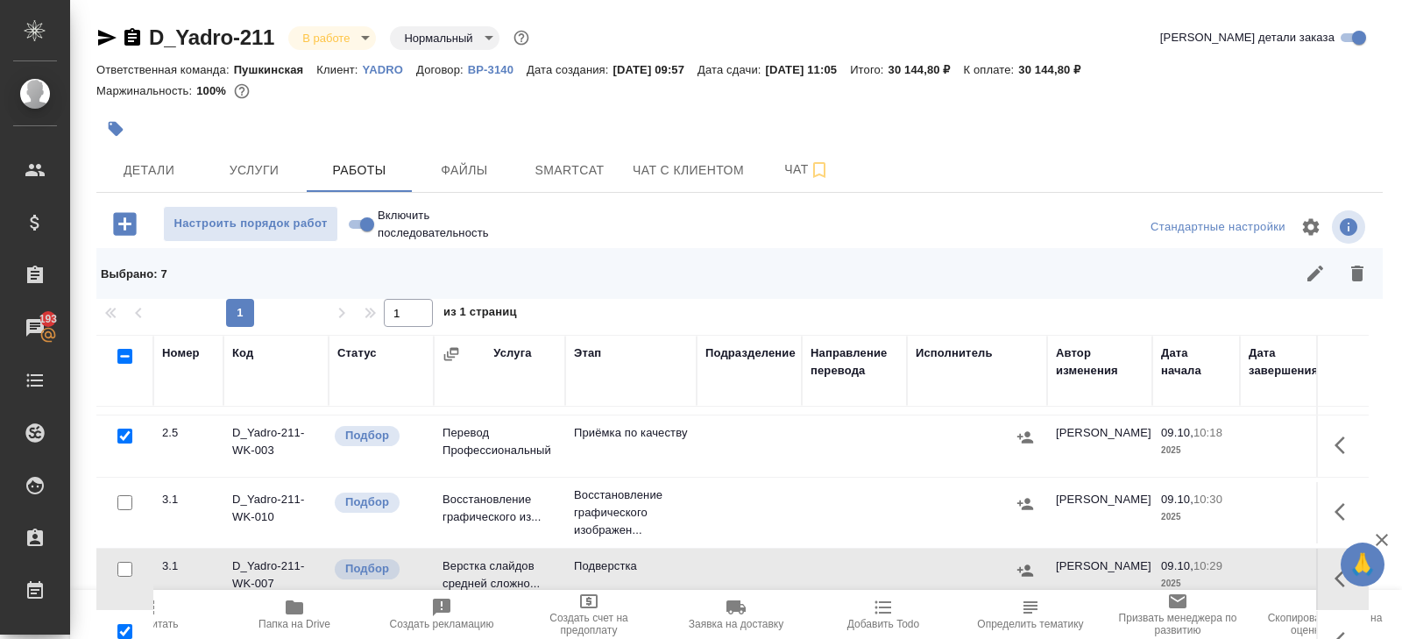
scroll to position [134, 0]
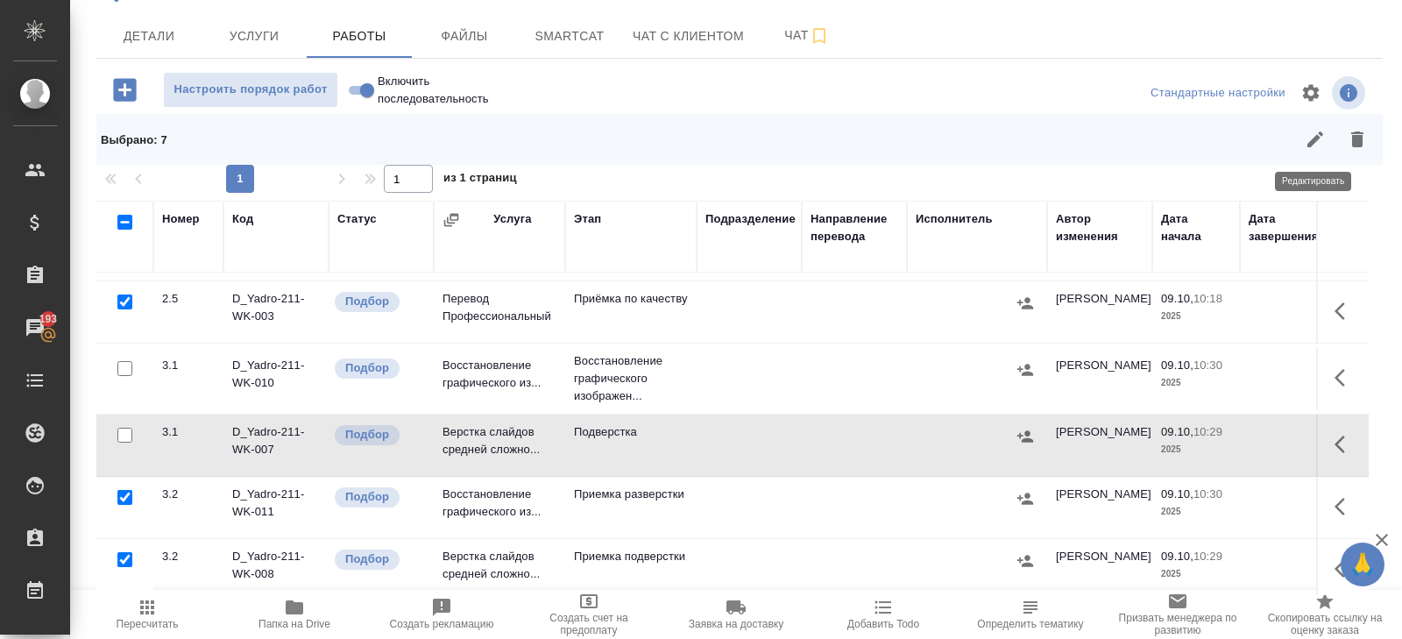
click at [1363, 136] on icon "button" at bounding box center [1357, 139] width 21 height 21
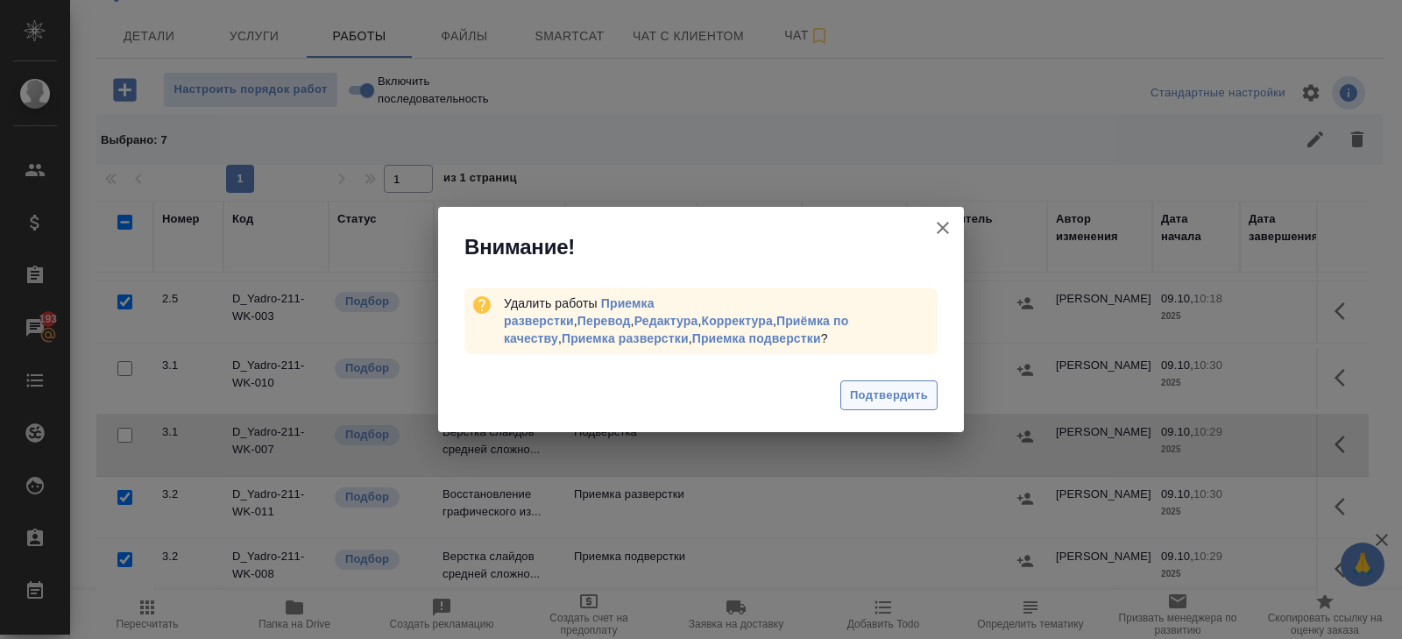
click at [870, 386] on span "Подтвердить" at bounding box center [889, 396] width 78 height 20
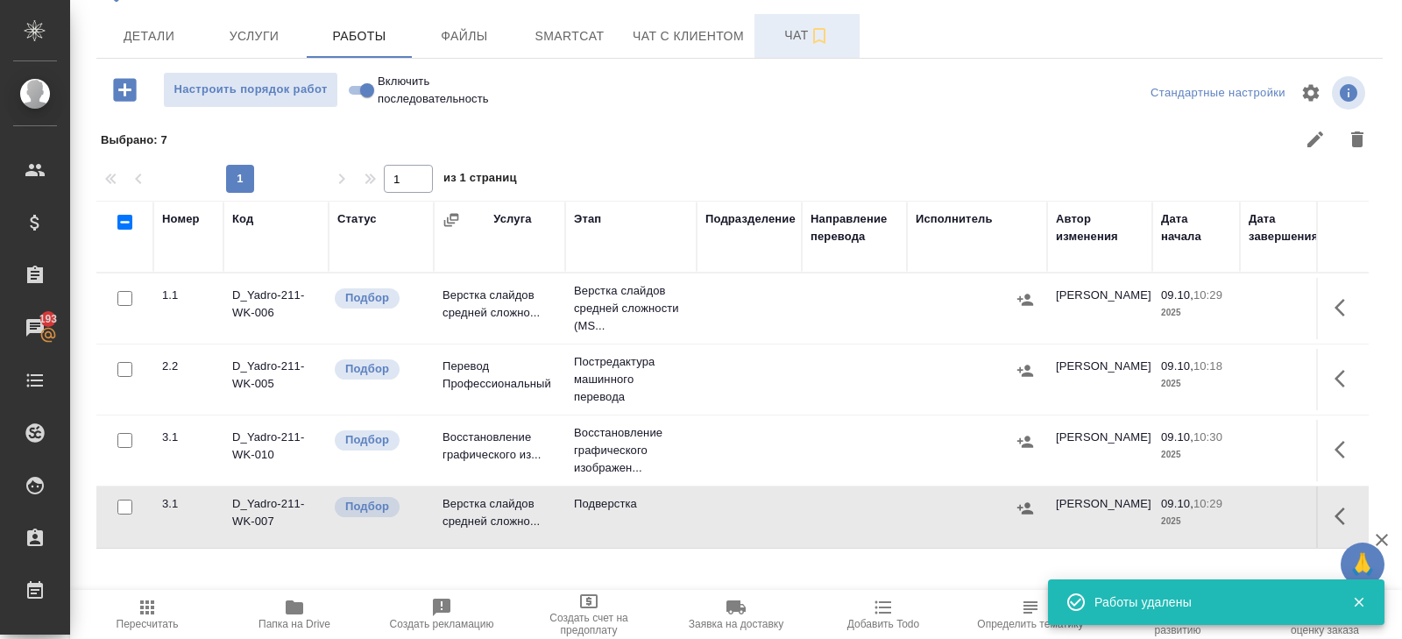
scroll to position [0, 0]
click at [805, 40] on span "Чат" at bounding box center [807, 36] width 84 height 22
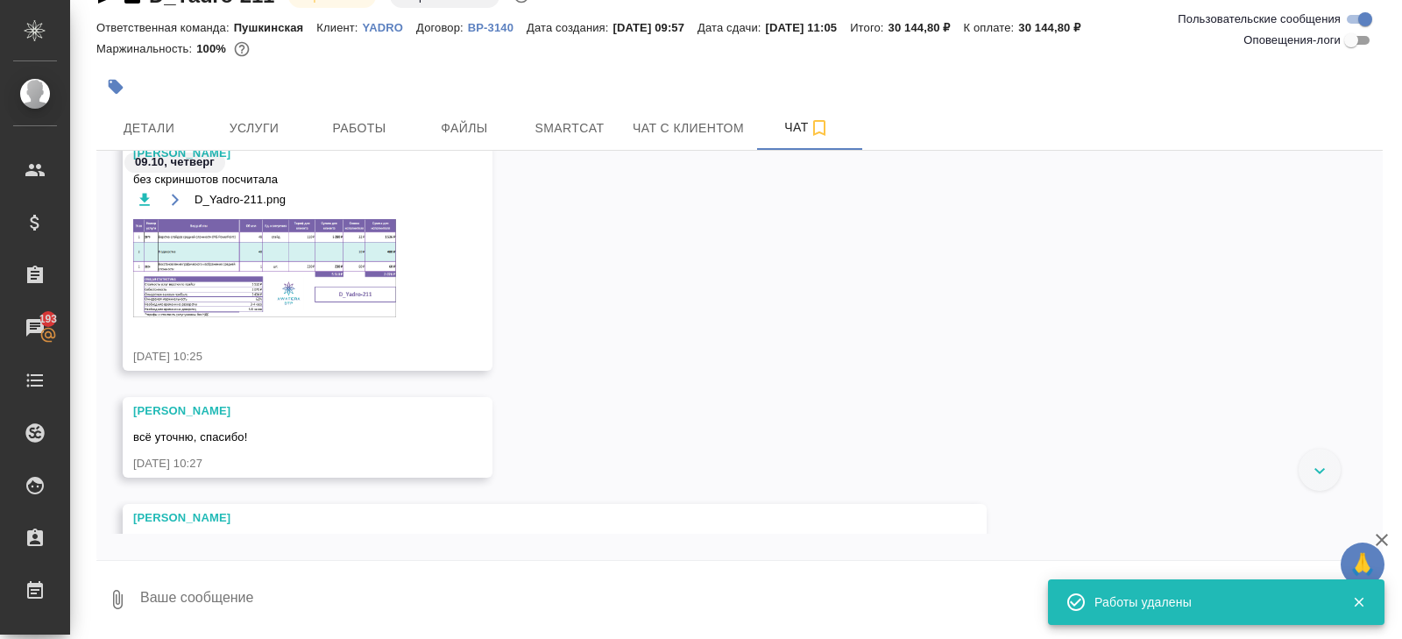
scroll to position [346, 0]
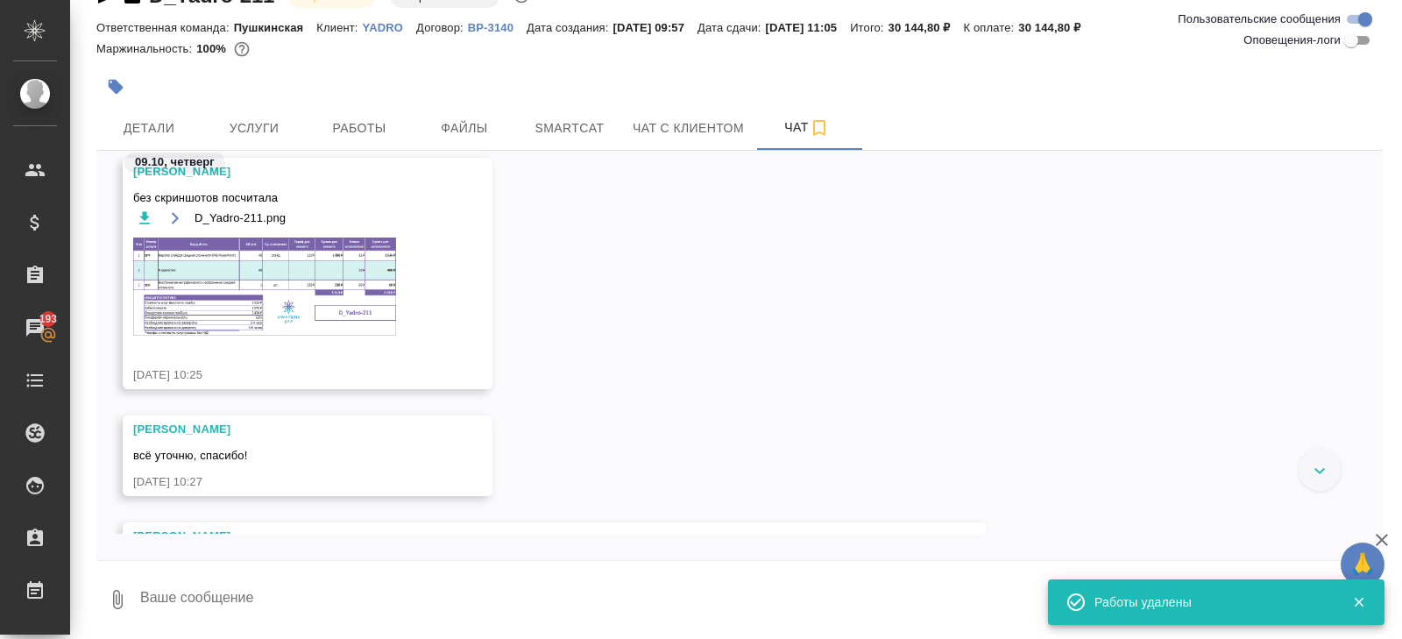
click at [309, 287] on img at bounding box center [264, 287] width 263 height 98
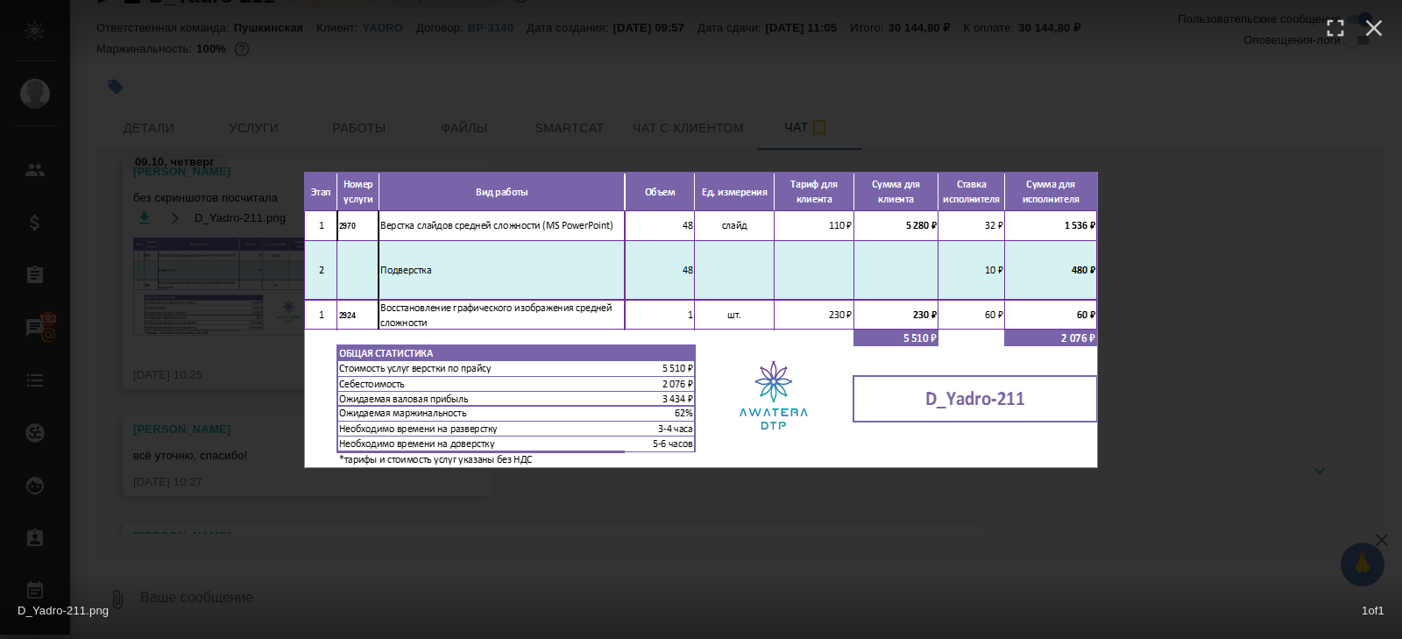
click at [449, 99] on div "D_Yadro-211.png 1 of 1" at bounding box center [701, 319] width 1402 height 639
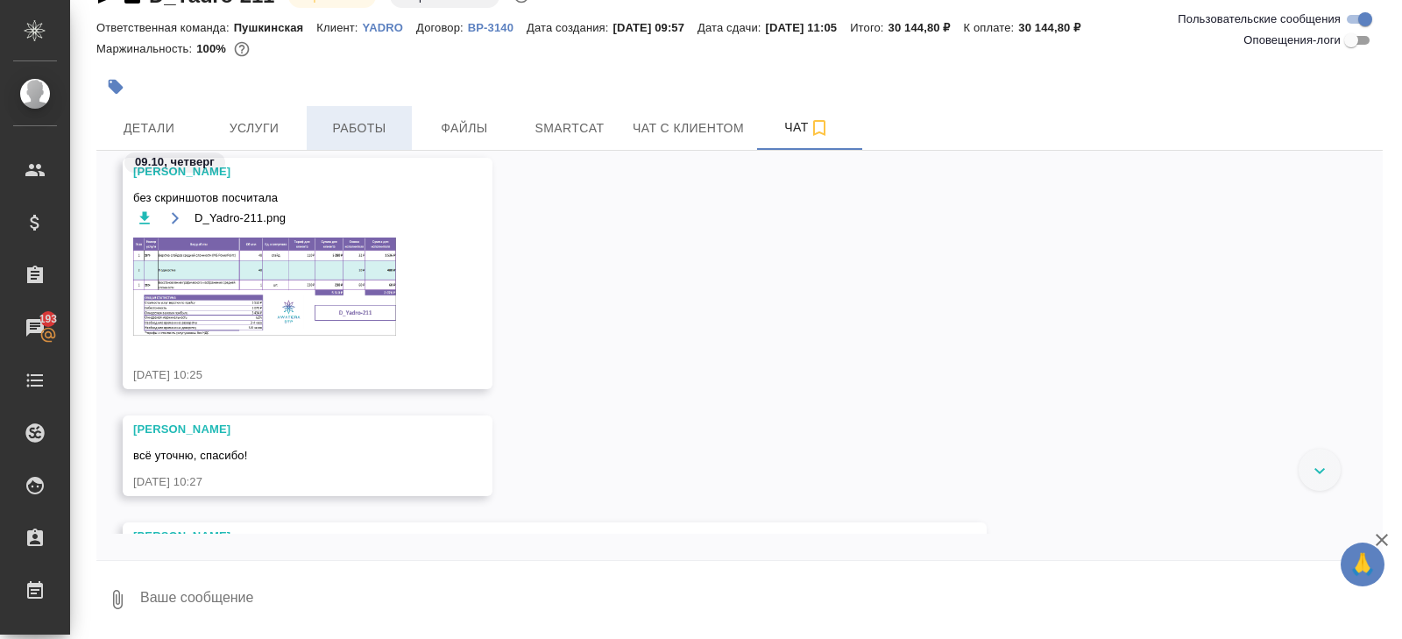
click at [360, 128] on span "Работы" at bounding box center [359, 128] width 84 height 22
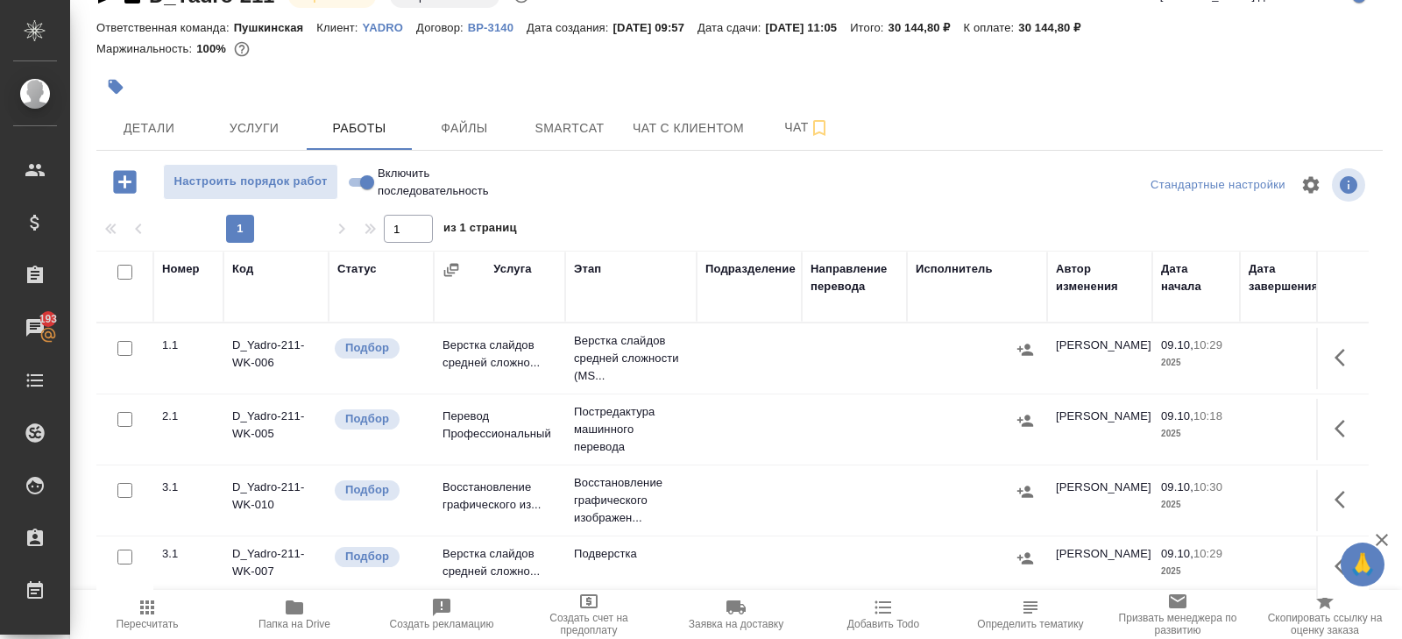
scroll to position [93, 0]
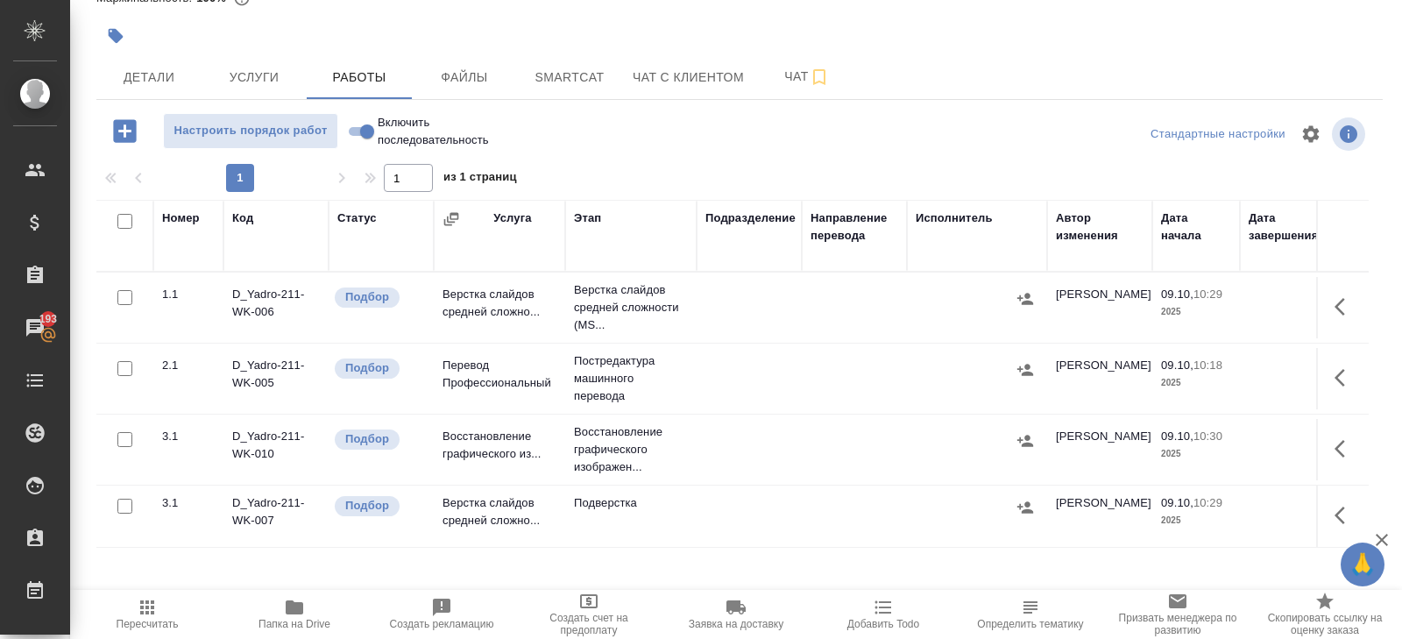
click at [1342, 305] on icon "button" at bounding box center [1345, 306] width 21 height 21
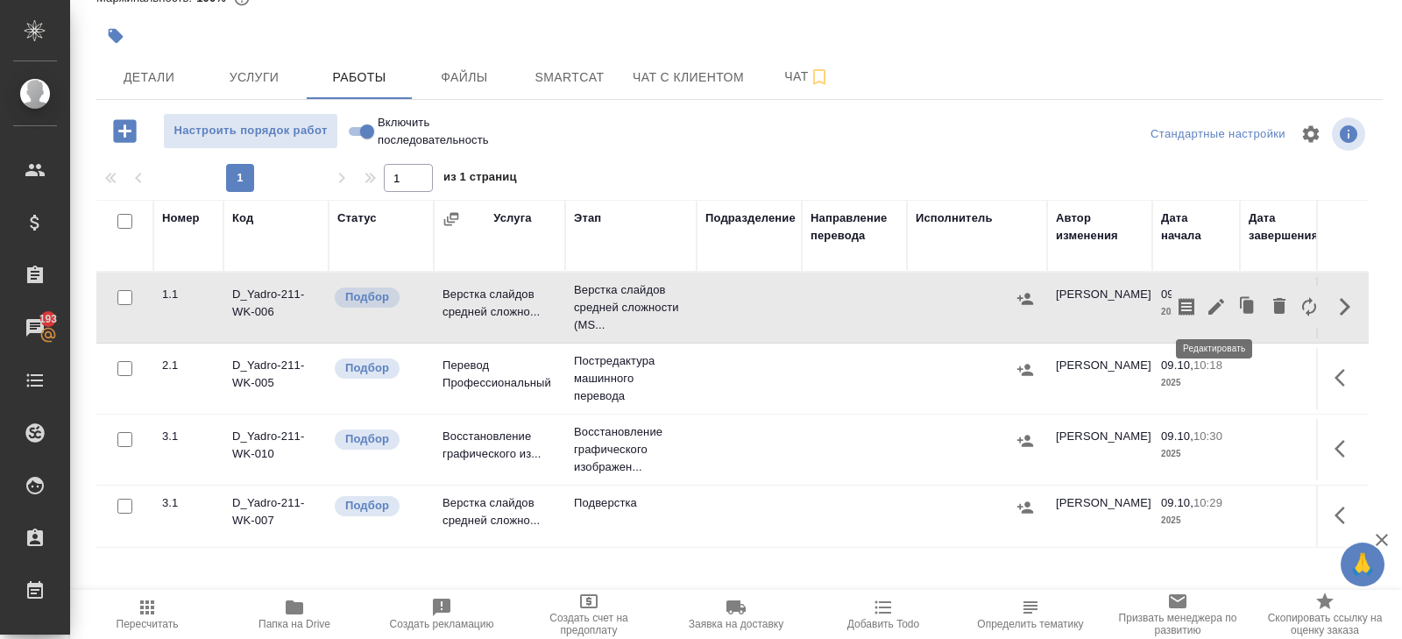
click at [1217, 305] on icon "button" at bounding box center [1217, 307] width 16 height 16
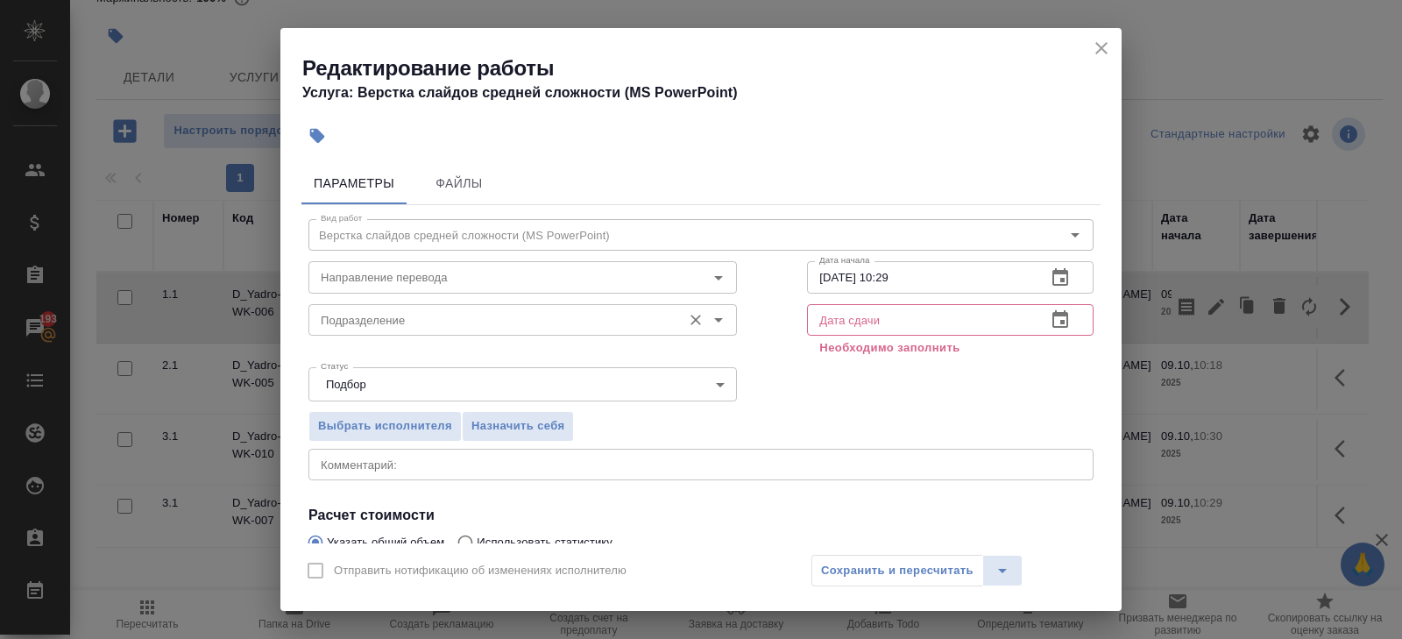
click at [588, 316] on input "Подразделение" at bounding box center [493, 319] width 359 height 21
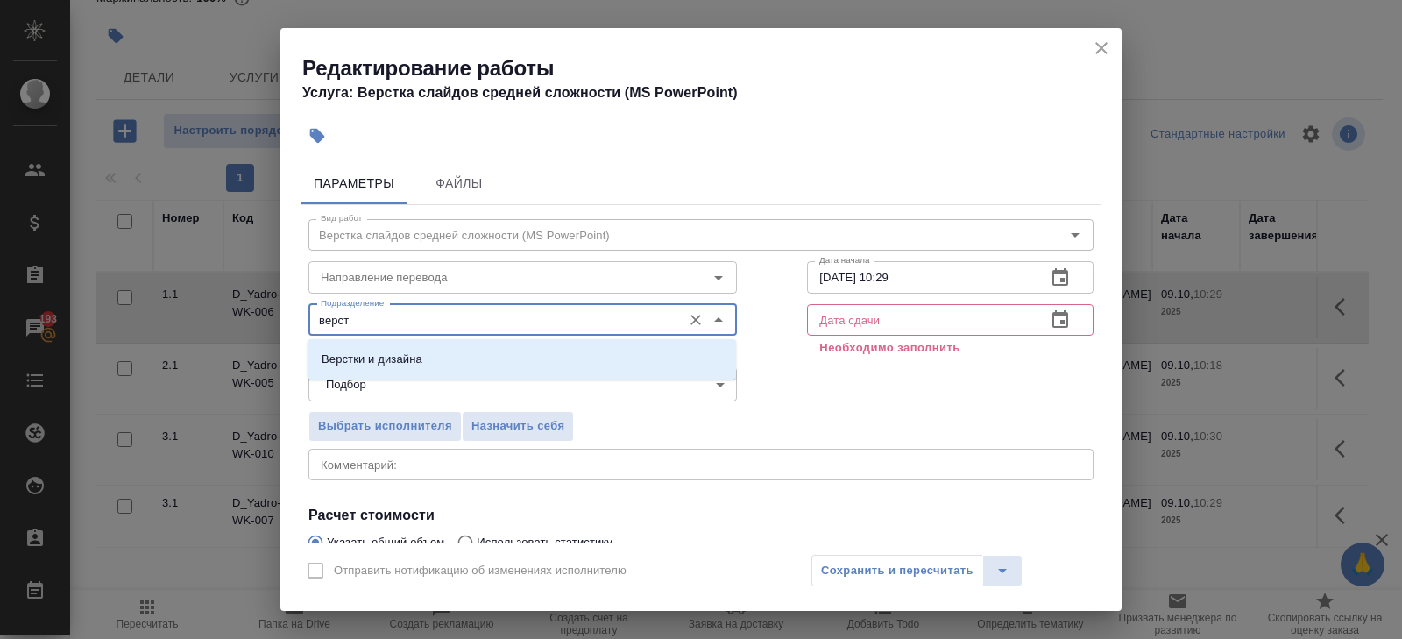
click at [547, 352] on li "Верстки и дизайна" at bounding box center [522, 360] width 429 height 32
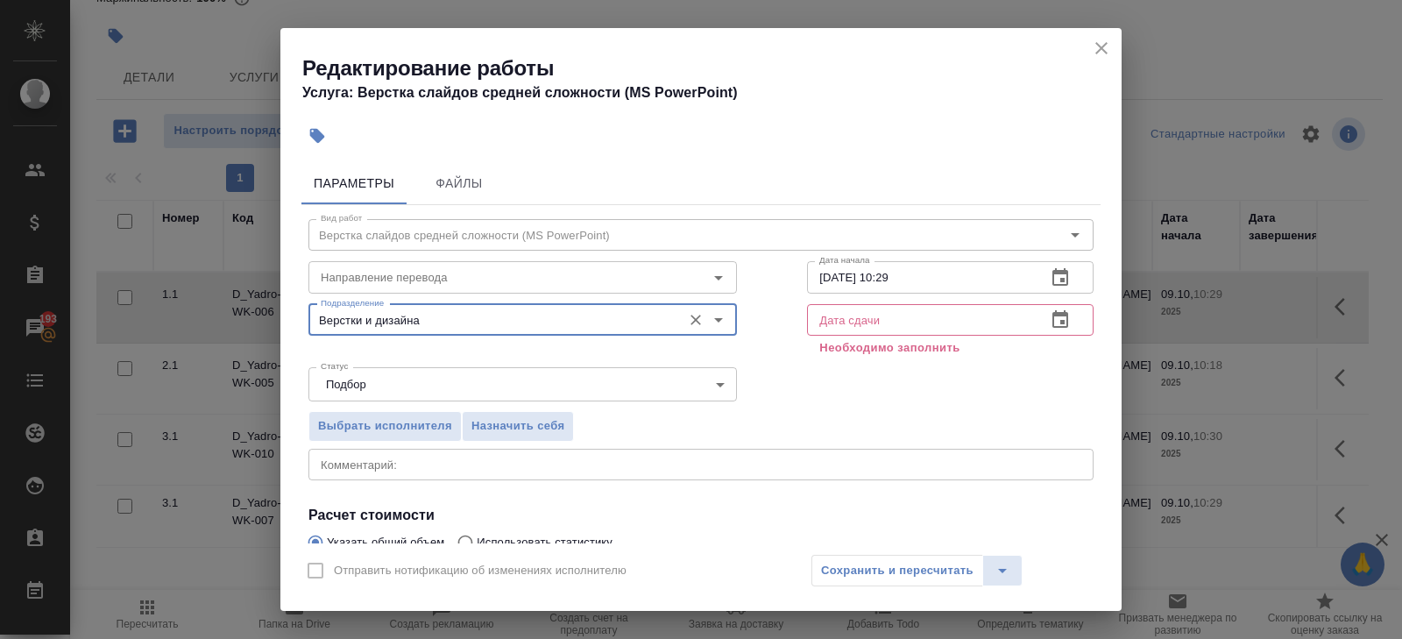
scroll to position [207, 0]
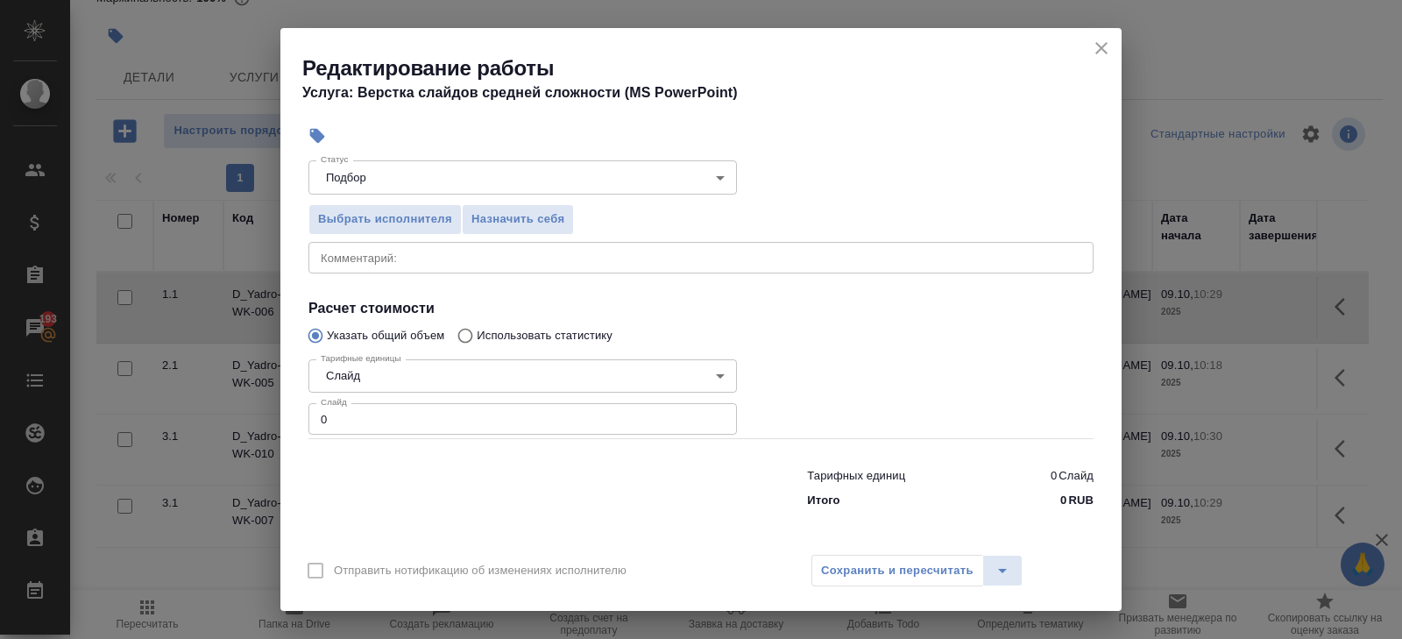
type input "Верстки и дизайна"
click at [458, 416] on input "0" at bounding box center [523, 419] width 429 height 32
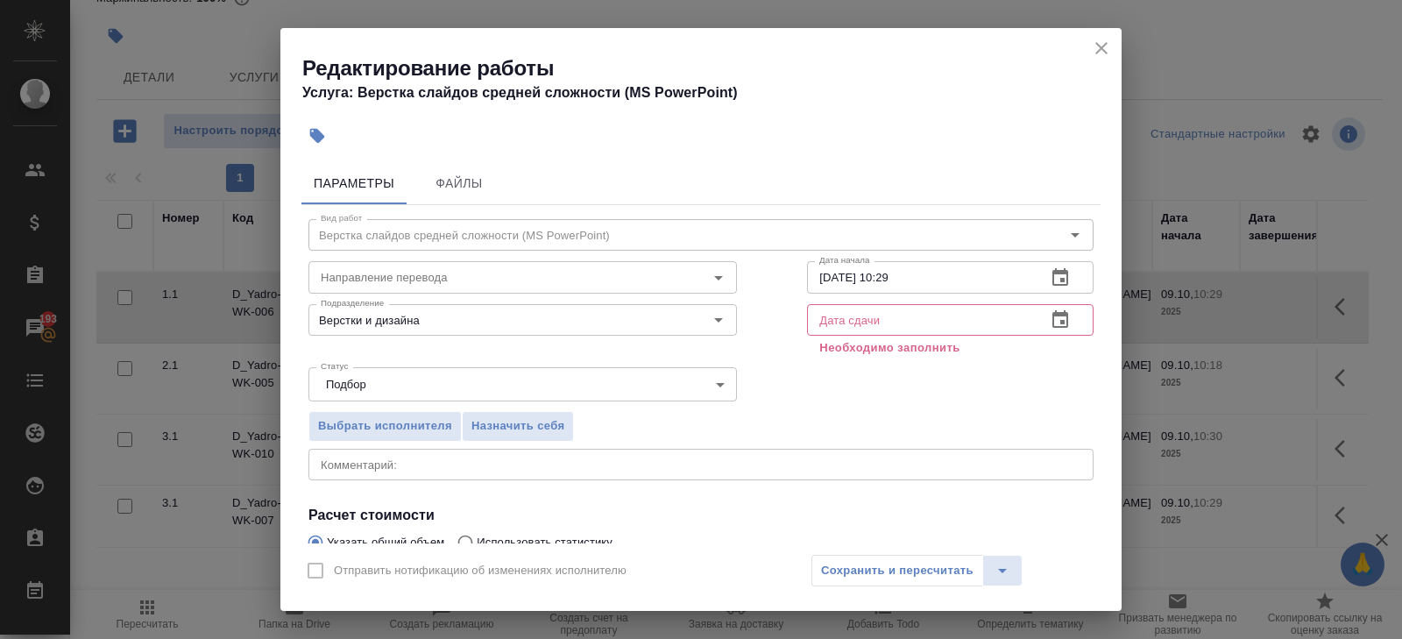
type input "48"
click at [1061, 279] on icon "button" at bounding box center [1061, 277] width 16 height 18
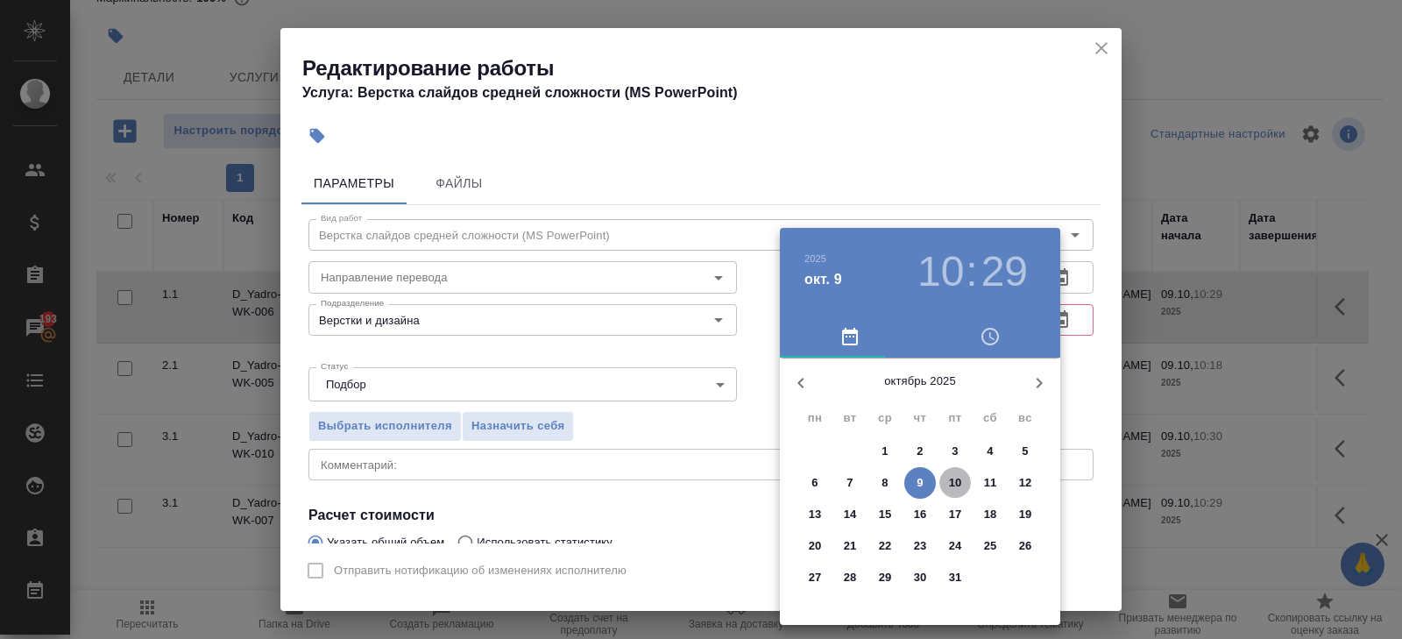
click at [954, 483] on p "10" at bounding box center [955, 483] width 13 height 18
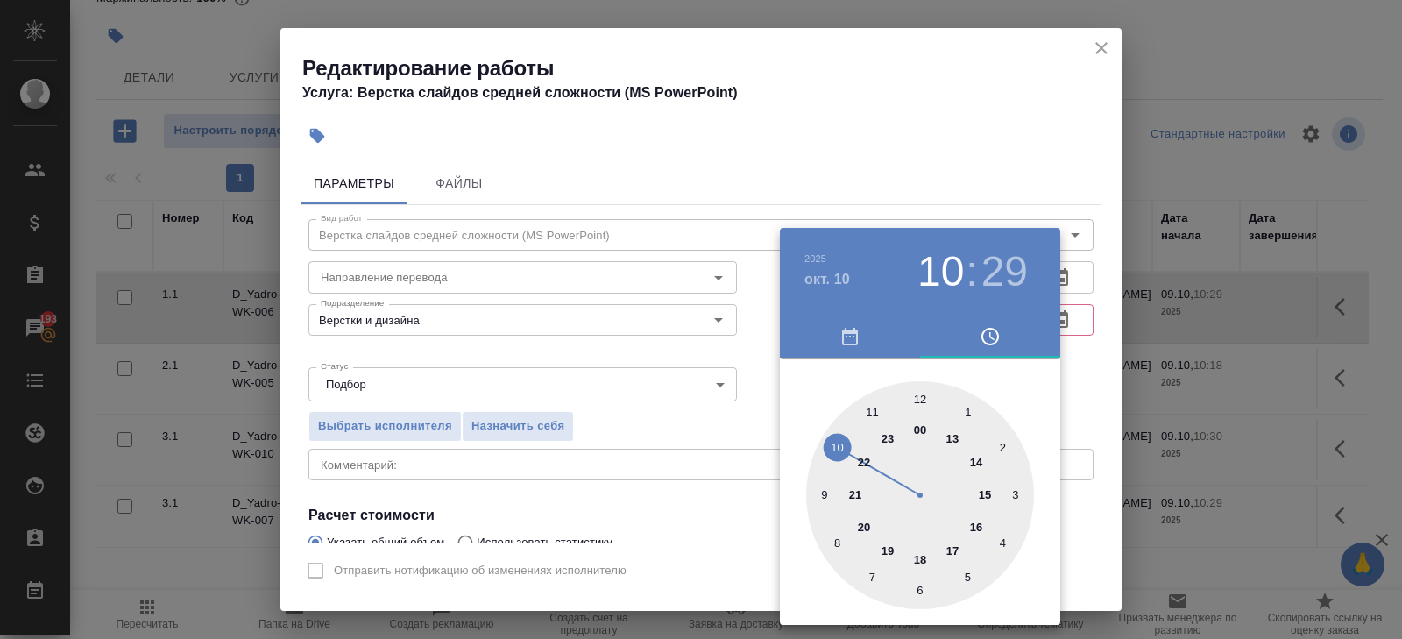
click at [1056, 253] on div "2025 окт. 10 10 : 29" at bounding box center [920, 272] width 280 height 88
click at [1070, 276] on div at bounding box center [701, 319] width 1402 height 639
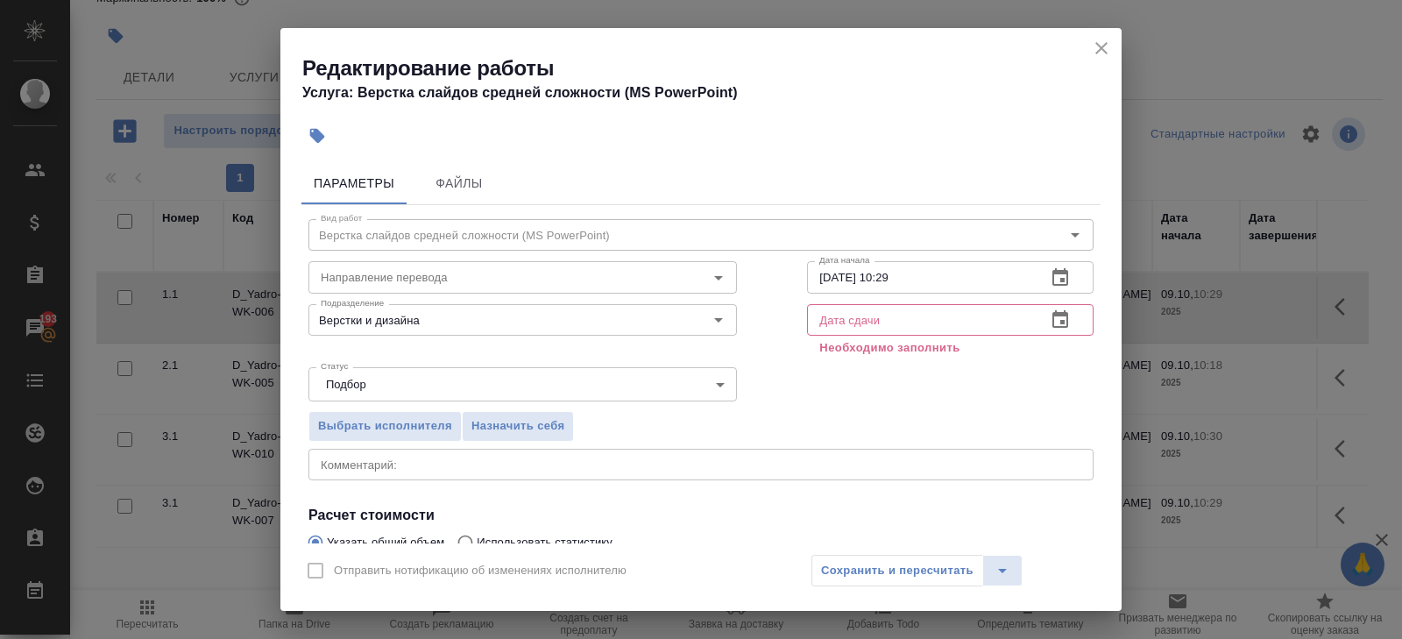
click at [1058, 273] on icon "button" at bounding box center [1061, 277] width 16 height 18
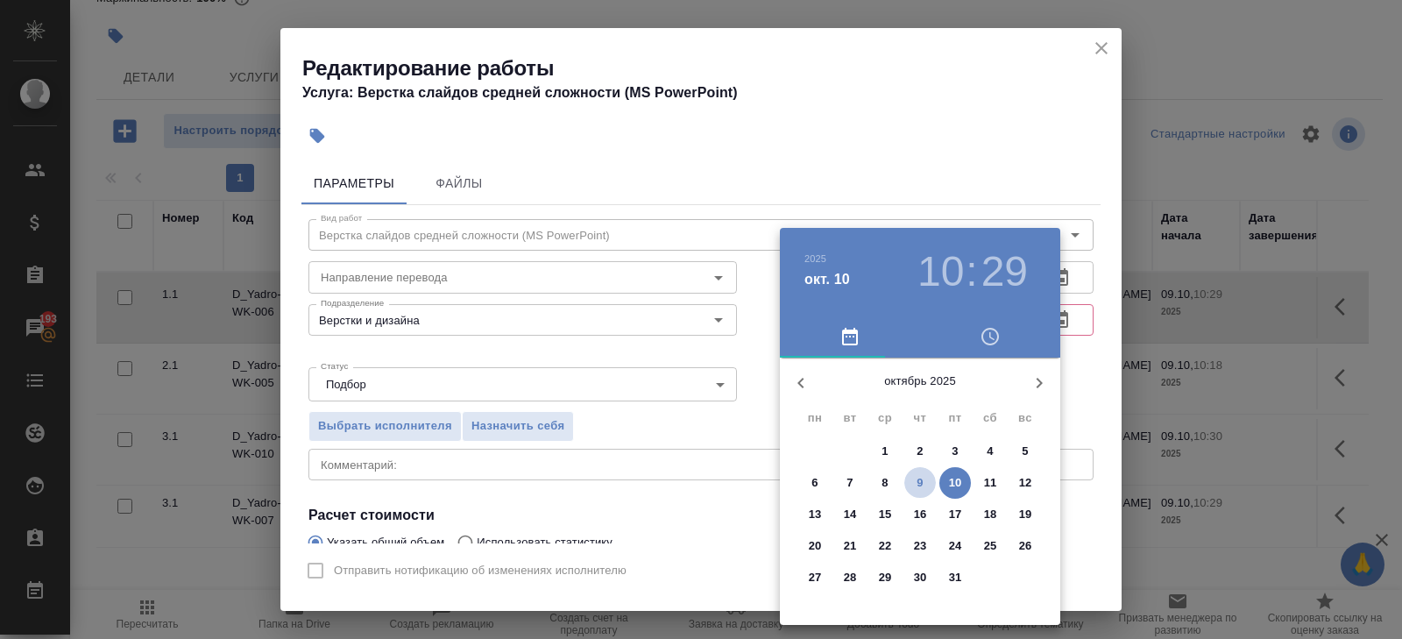
click at [925, 481] on span "9" at bounding box center [921, 483] width 32 height 18
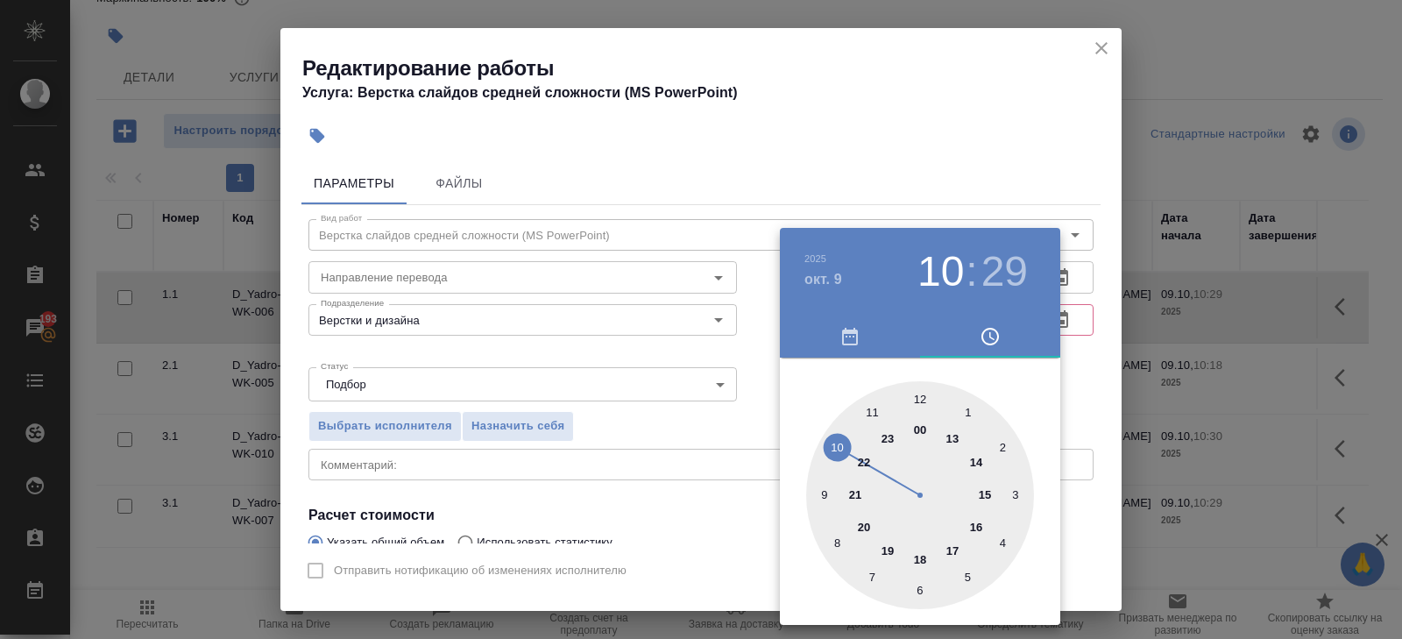
click at [876, 410] on div at bounding box center [920, 495] width 228 height 228
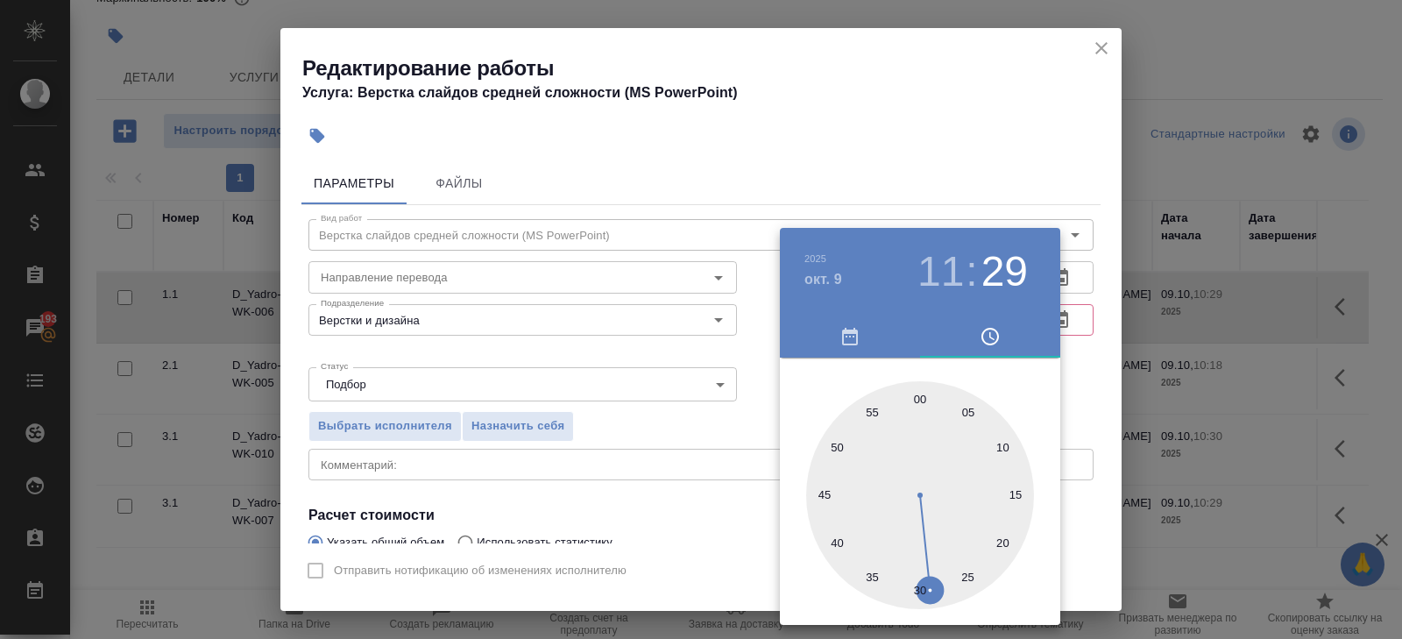
type input "09.10.2025 11:00"
click at [922, 400] on div at bounding box center [920, 495] width 228 height 228
click at [1132, 351] on div at bounding box center [701, 319] width 1402 height 639
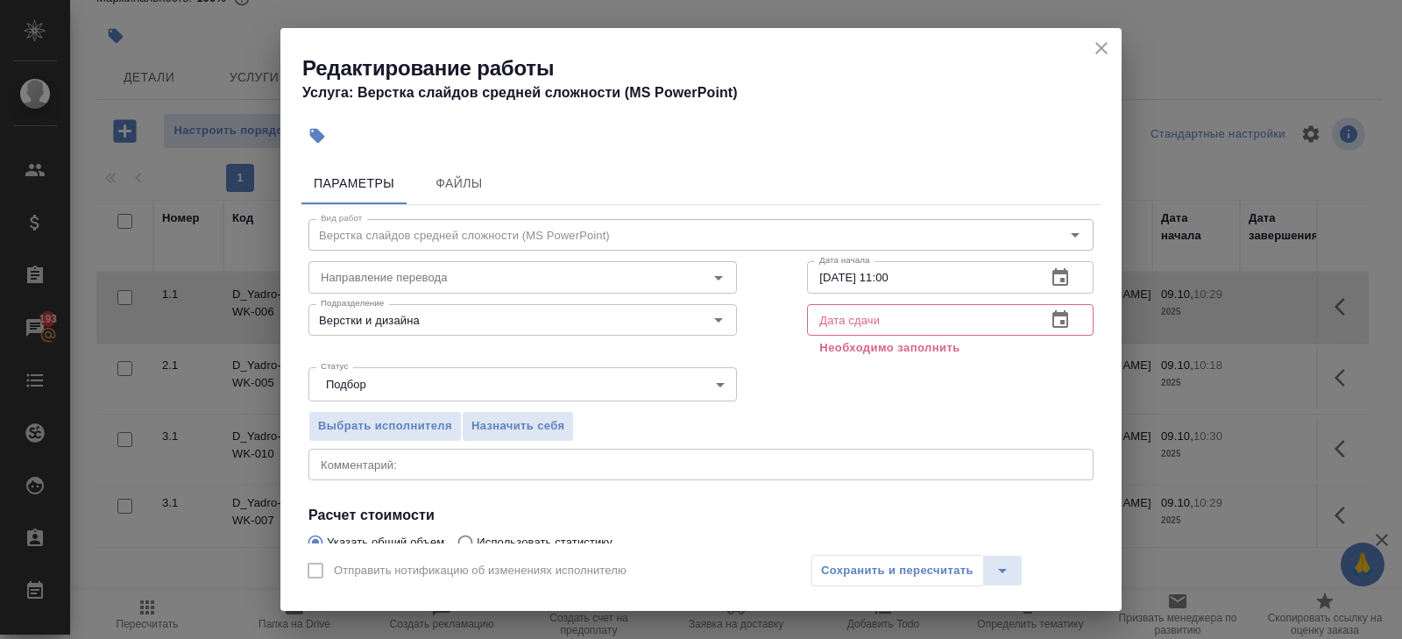
click at [1057, 320] on icon "button" at bounding box center [1060, 319] width 21 height 21
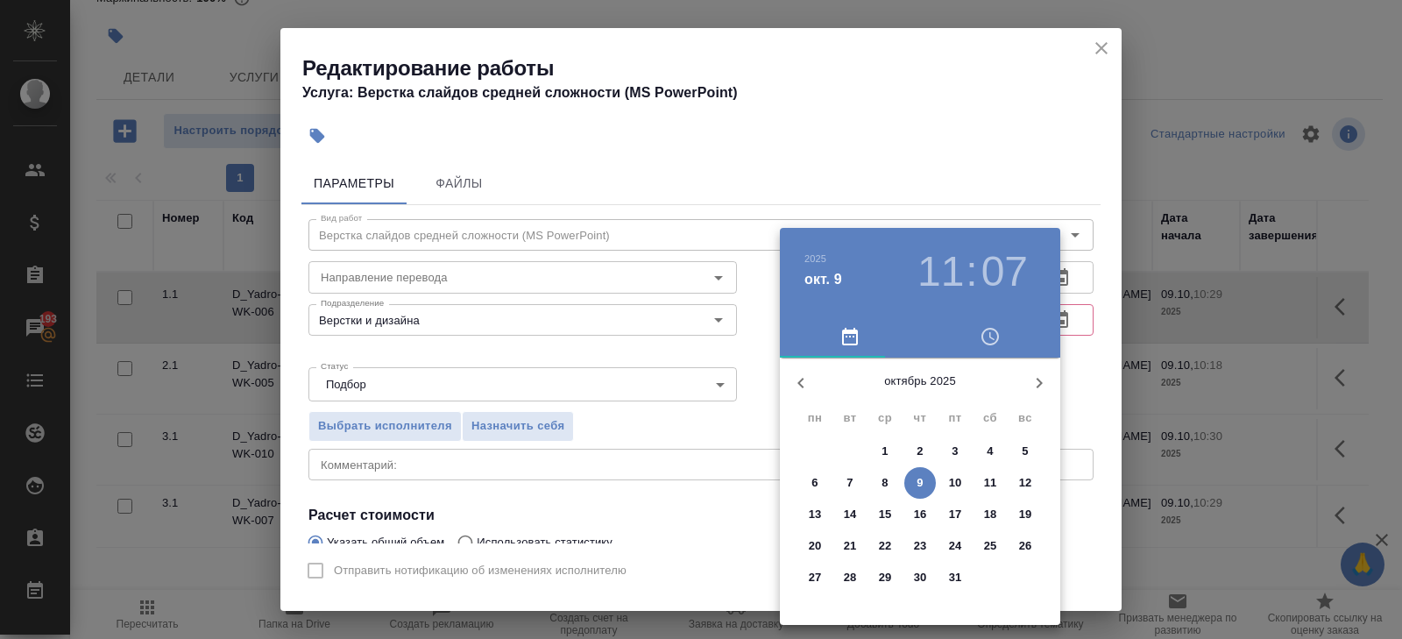
click at [921, 478] on p "9" at bounding box center [920, 483] width 6 height 18
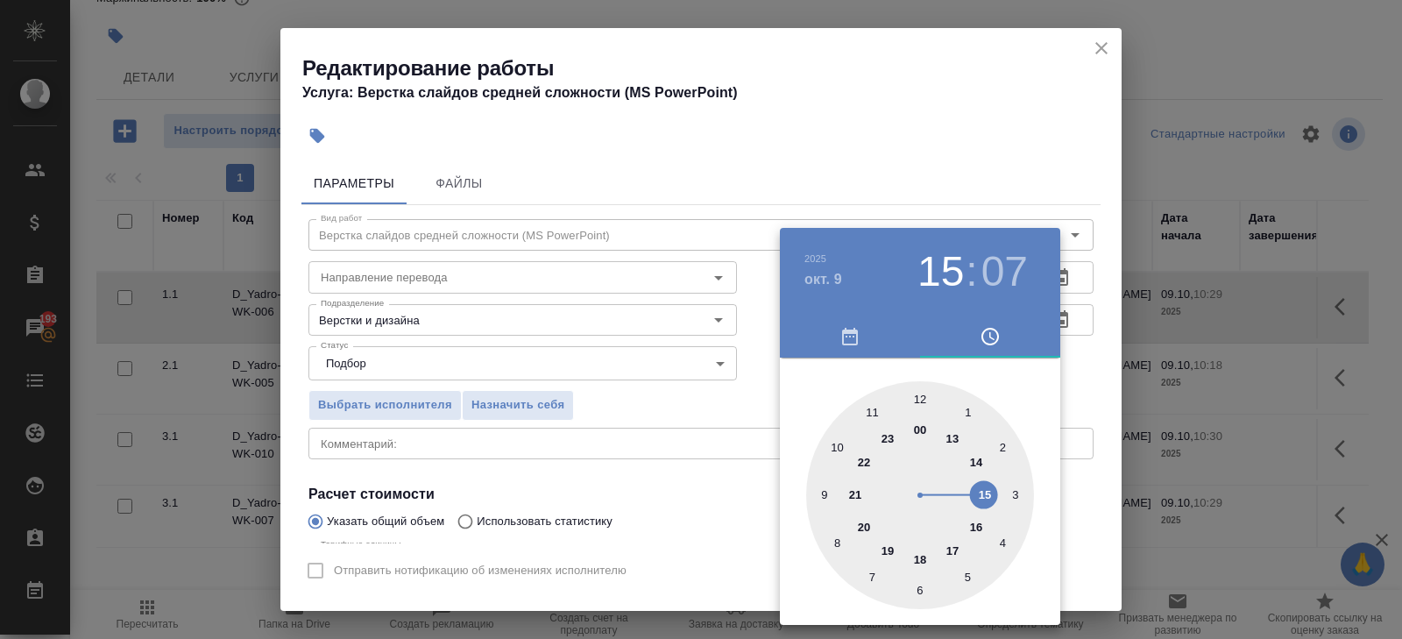
click at [987, 492] on div at bounding box center [920, 495] width 228 height 228
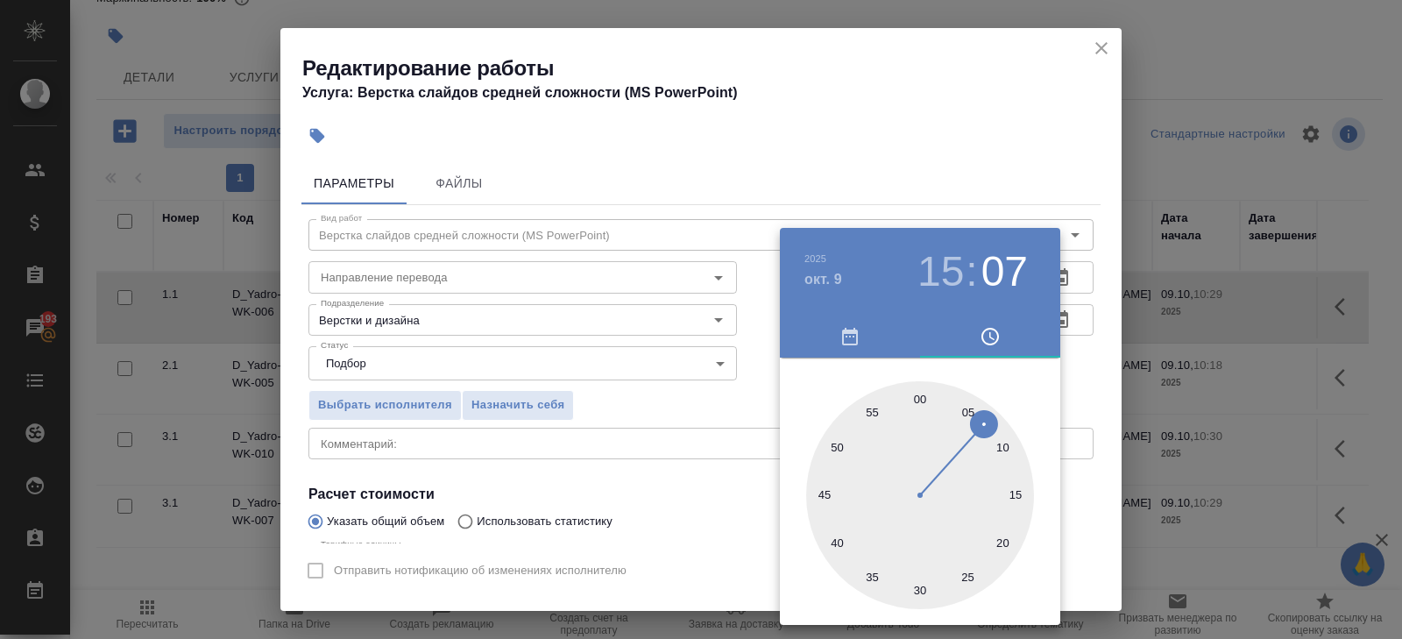
type input "09.10.2025 15:00"
click at [922, 394] on div at bounding box center [920, 495] width 228 height 228
click at [749, 446] on div at bounding box center [701, 319] width 1402 height 639
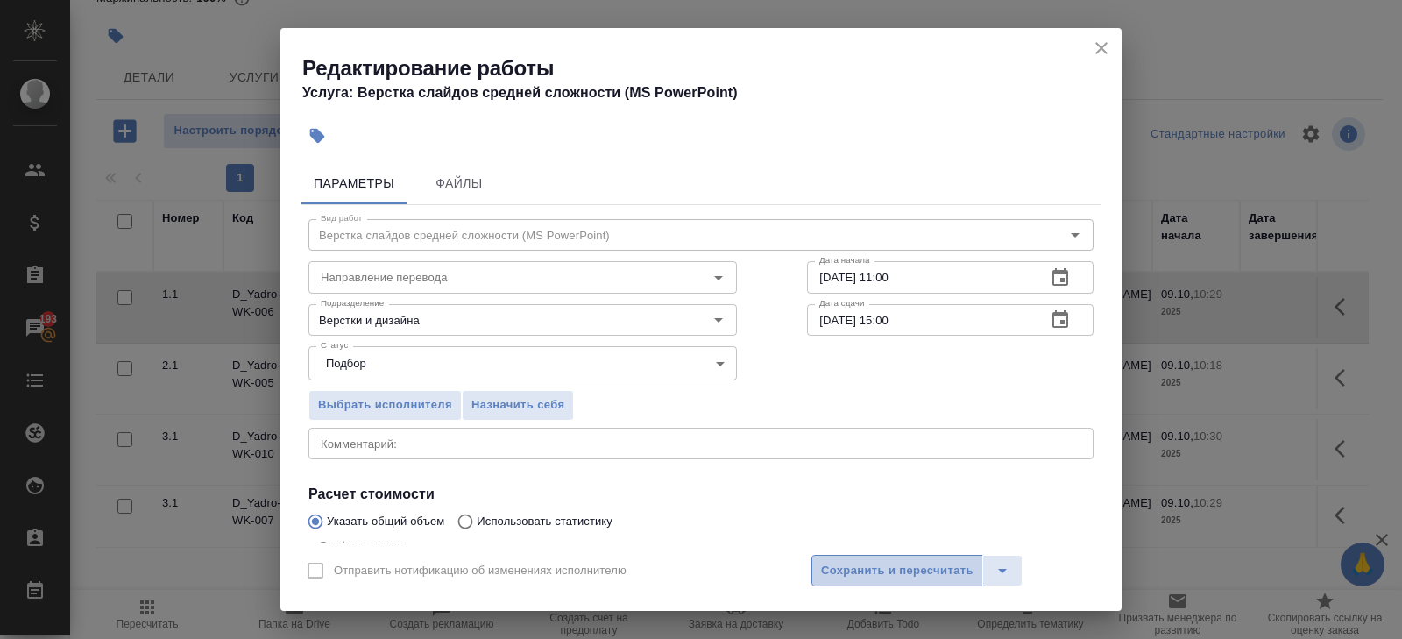
click at [842, 568] on span "Сохранить и пересчитать" at bounding box center [897, 571] width 153 height 20
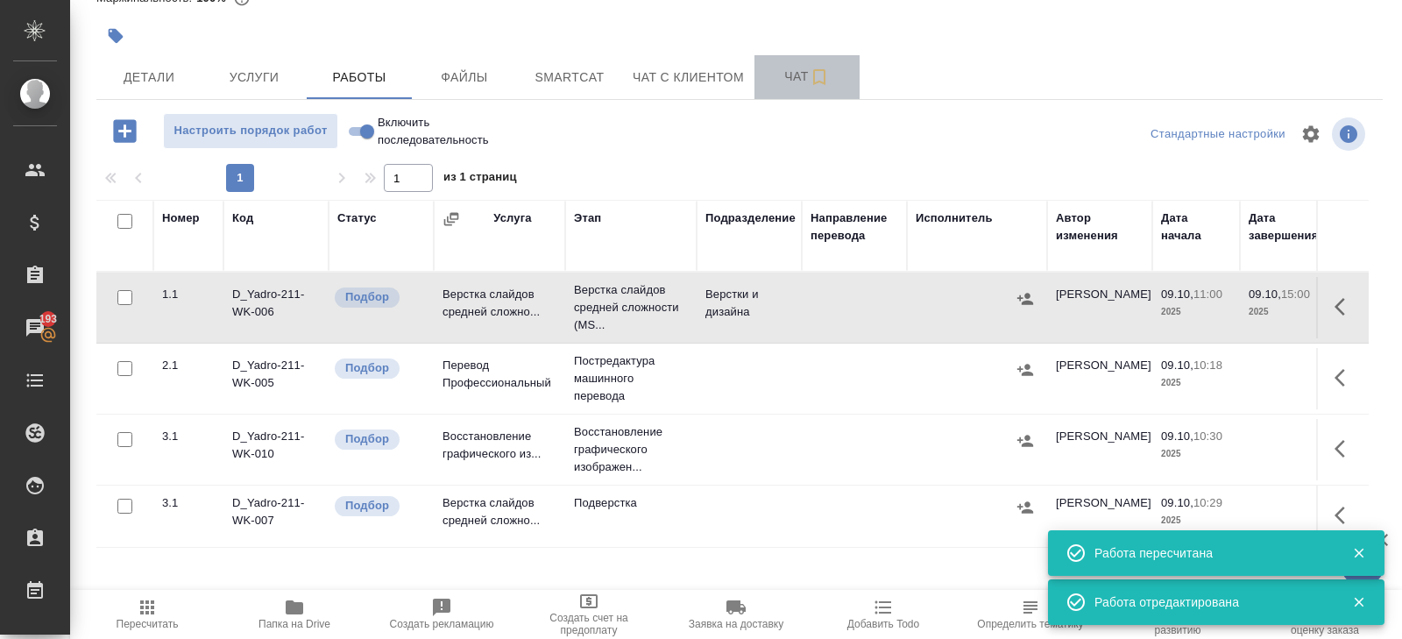
click at [801, 86] on span "Чат" at bounding box center [807, 77] width 84 height 22
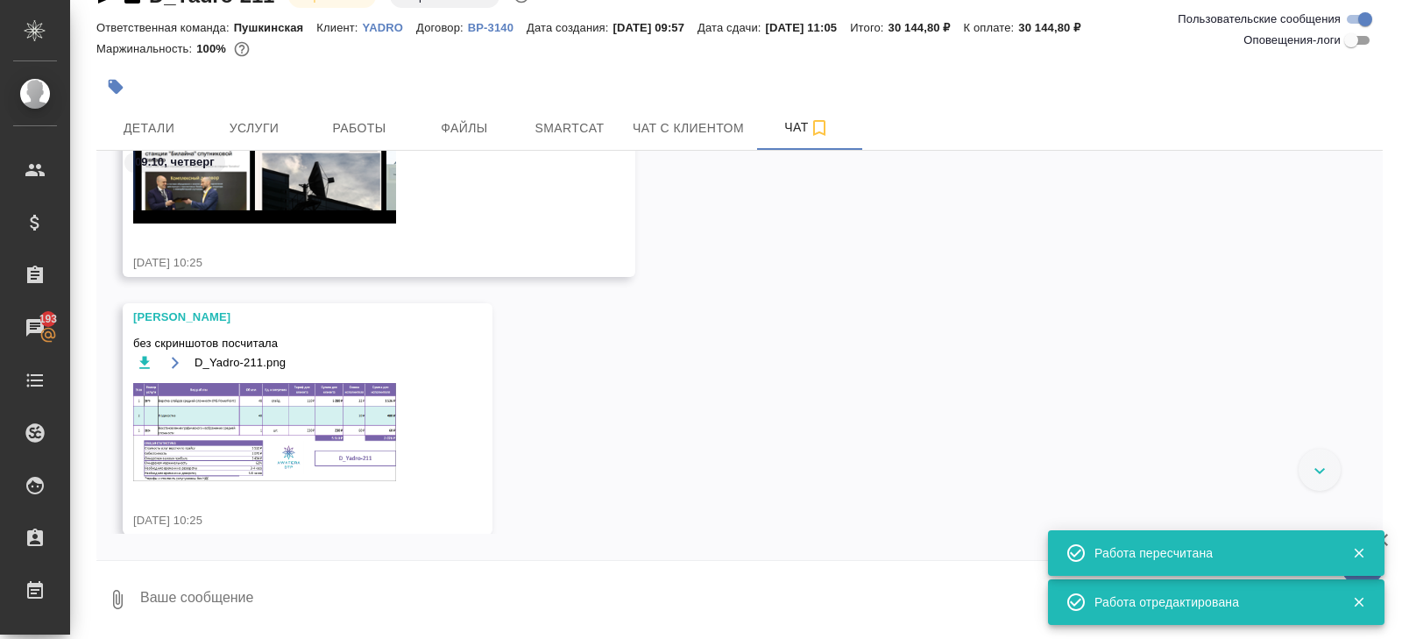
scroll to position [454, 0]
click at [287, 432] on img at bounding box center [264, 433] width 263 height 98
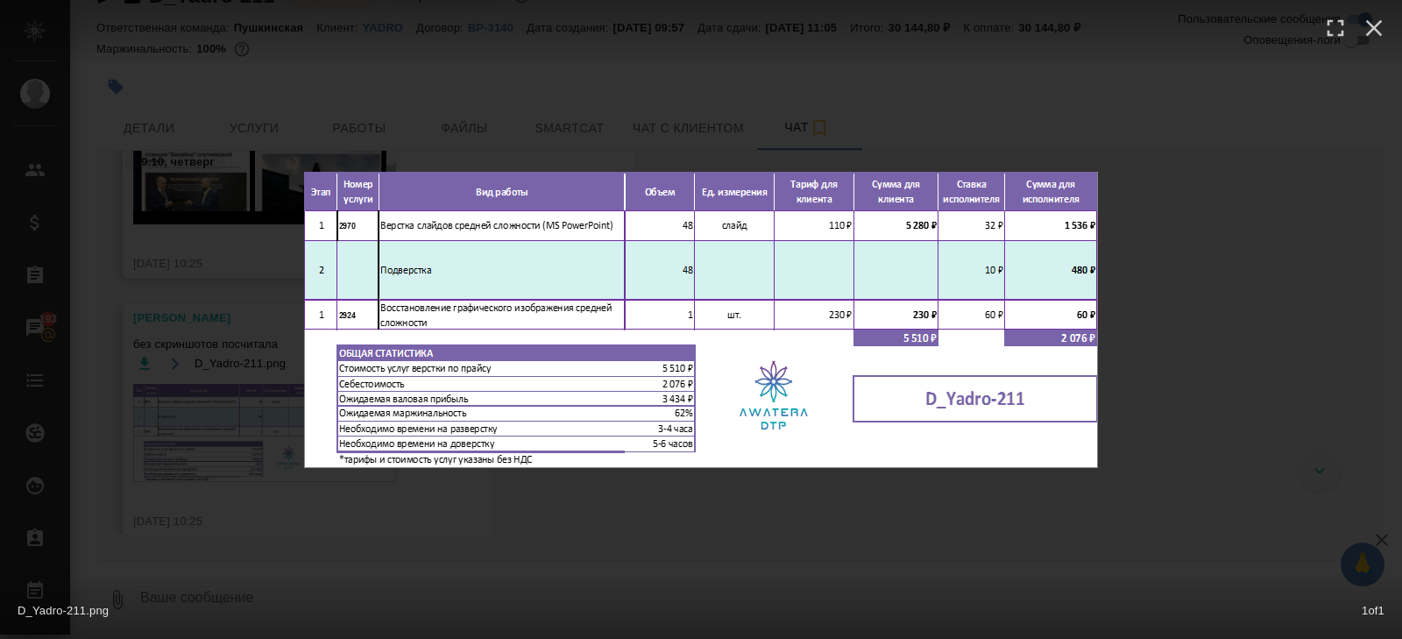
click at [223, 411] on div "D_Yadro-211.png 1 of 1" at bounding box center [701, 319] width 1402 height 639
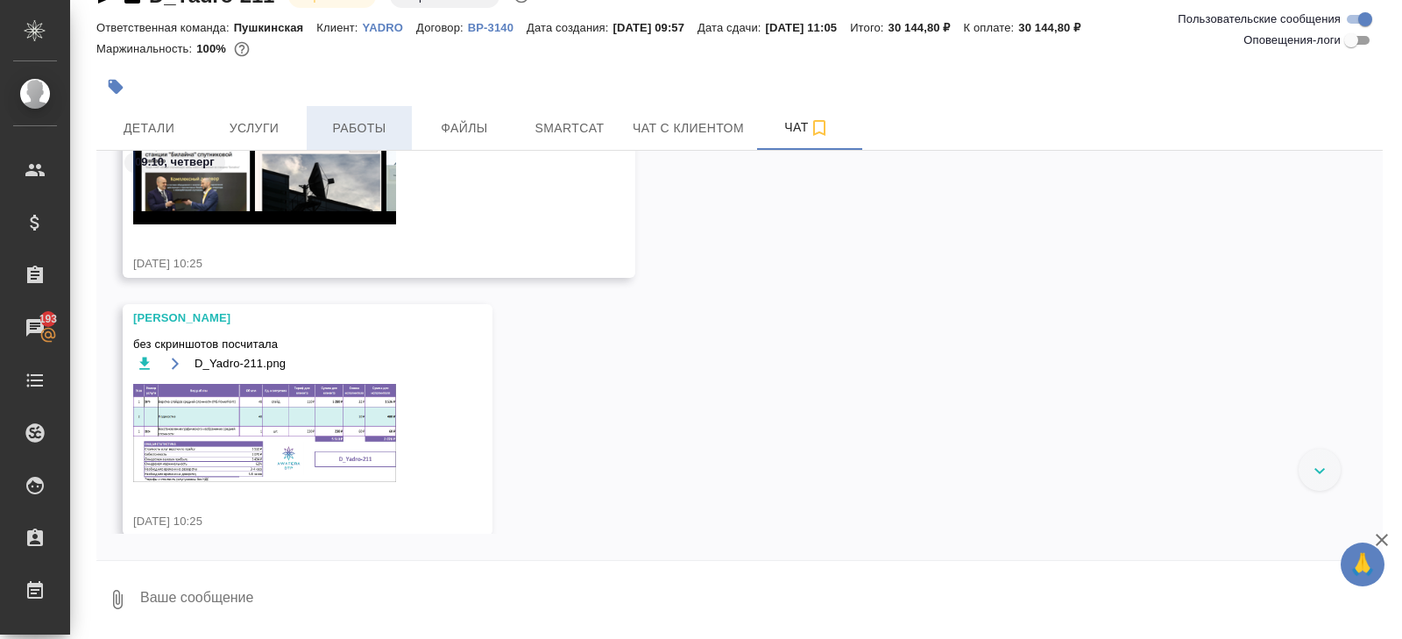
click at [367, 121] on span "Работы" at bounding box center [359, 128] width 84 height 22
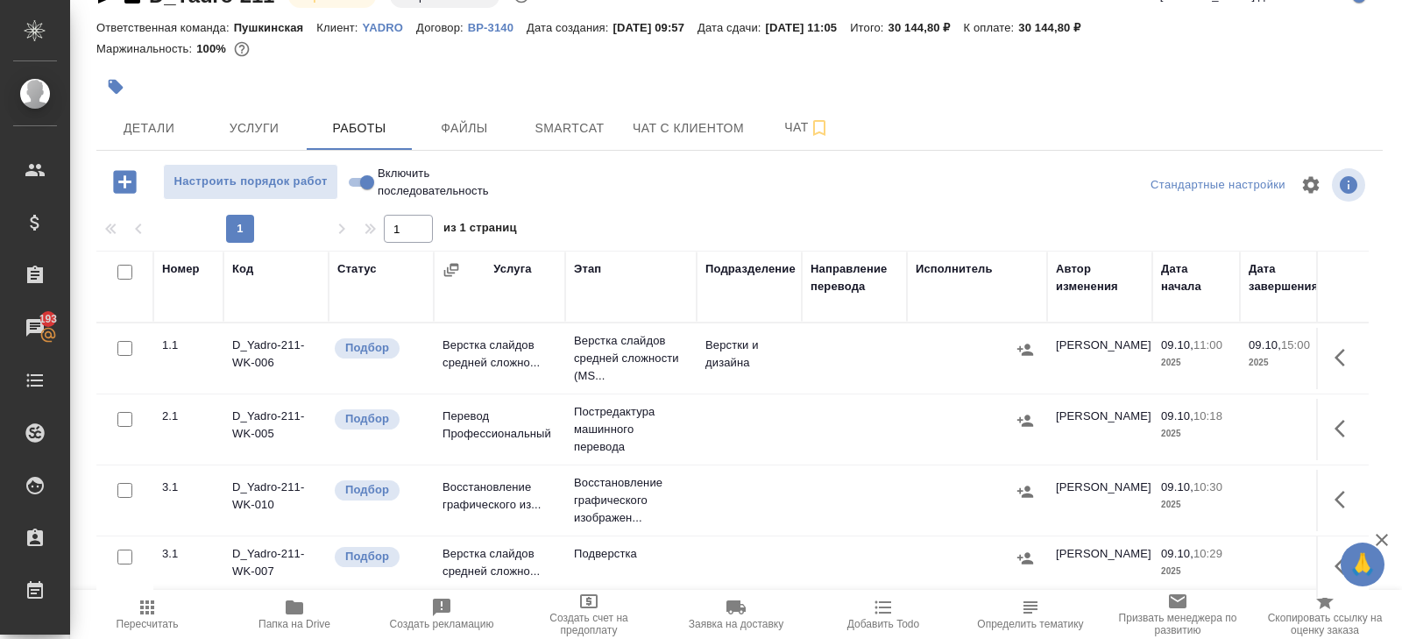
scroll to position [93, 0]
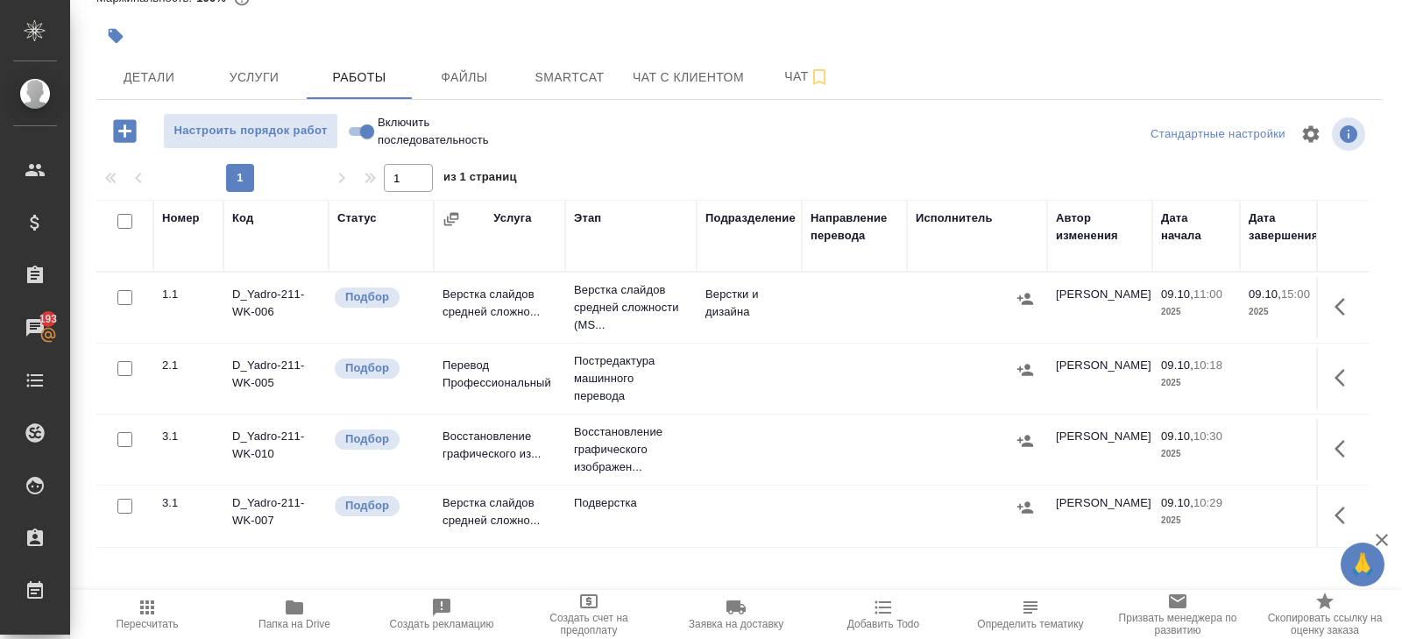
click at [1339, 445] on icon "button" at bounding box center [1345, 448] width 21 height 21
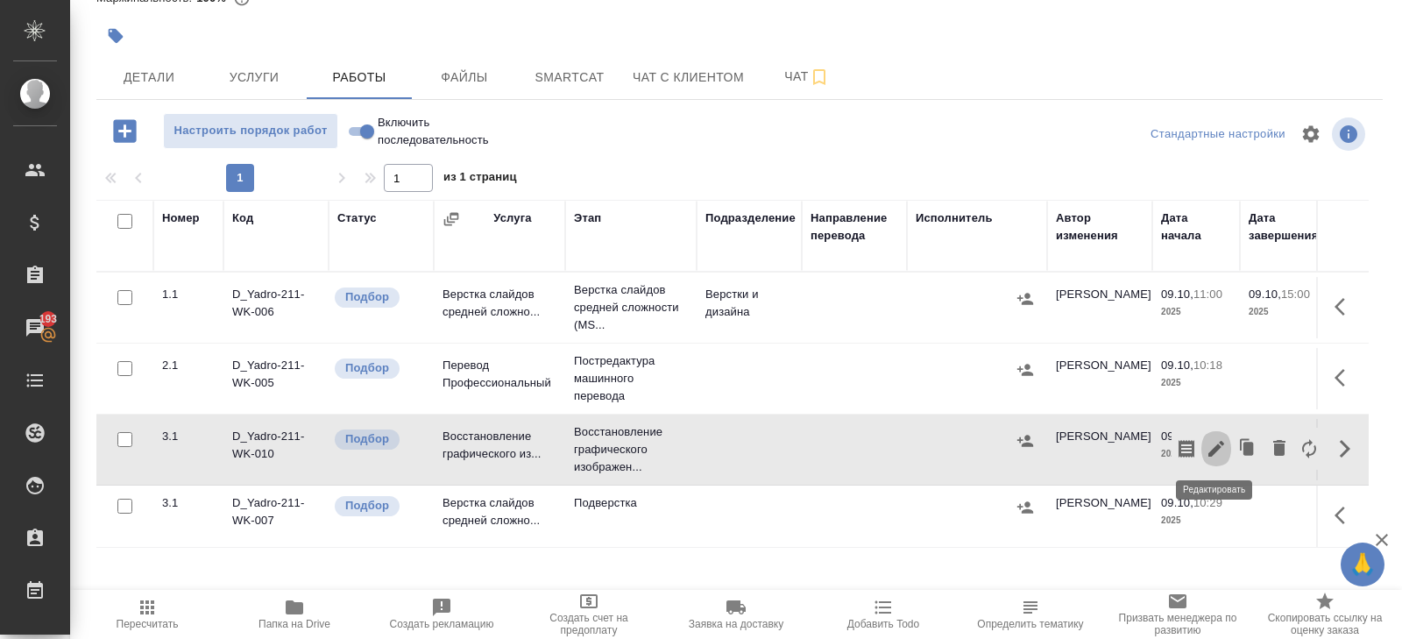
click at [1223, 447] on icon "button" at bounding box center [1216, 448] width 21 height 21
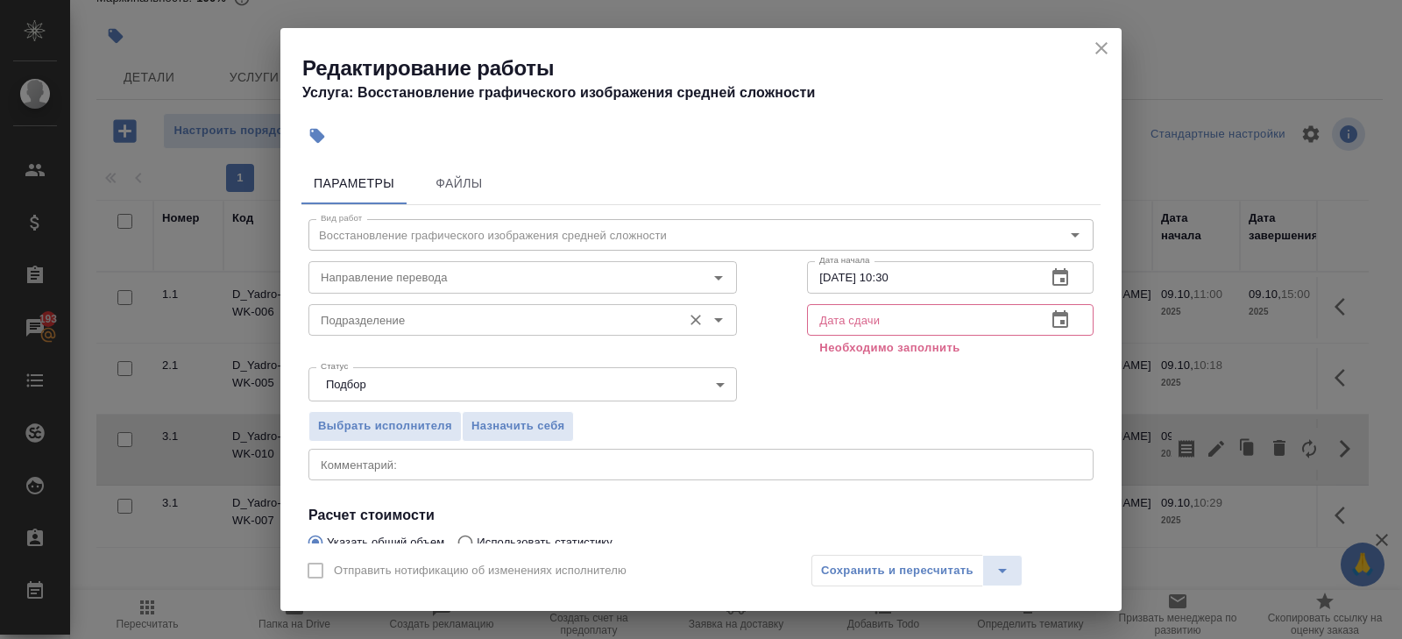
click at [455, 299] on div "Подразделение Подразделение" at bounding box center [523, 318] width 429 height 42
click at [464, 324] on input "Подразделение" at bounding box center [493, 319] width 359 height 21
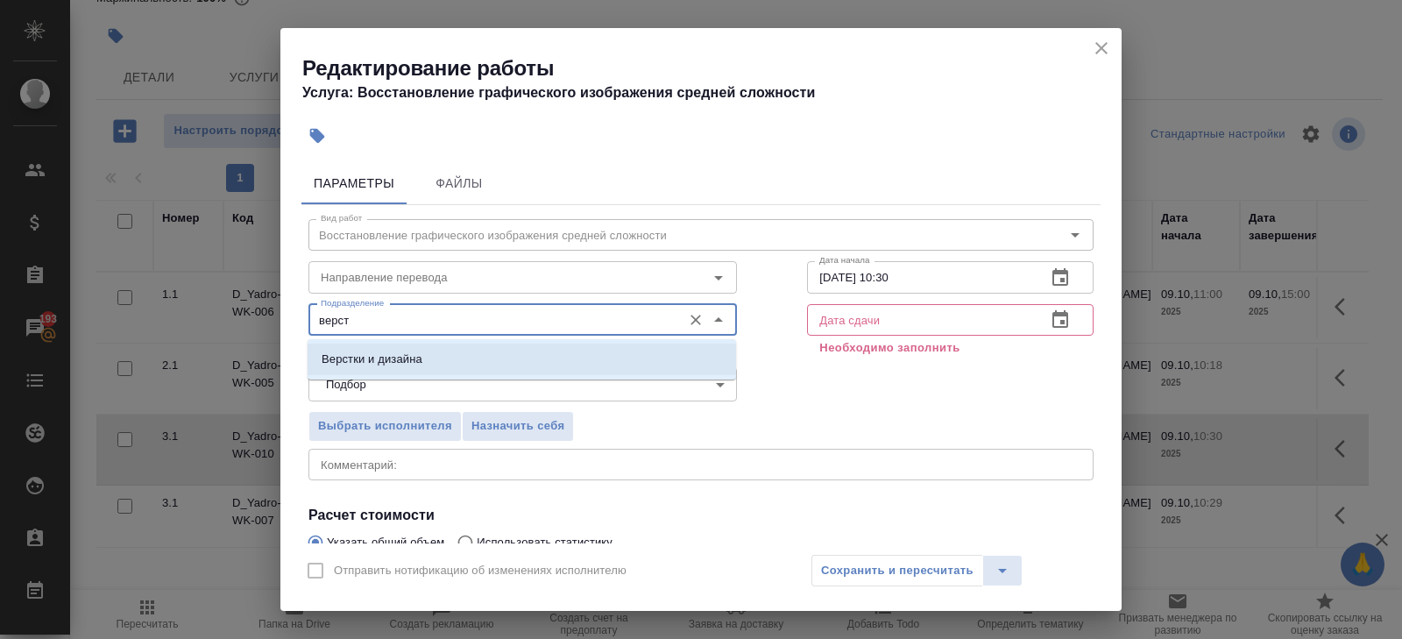
click at [453, 352] on li "Верстки и дизайна" at bounding box center [522, 360] width 429 height 32
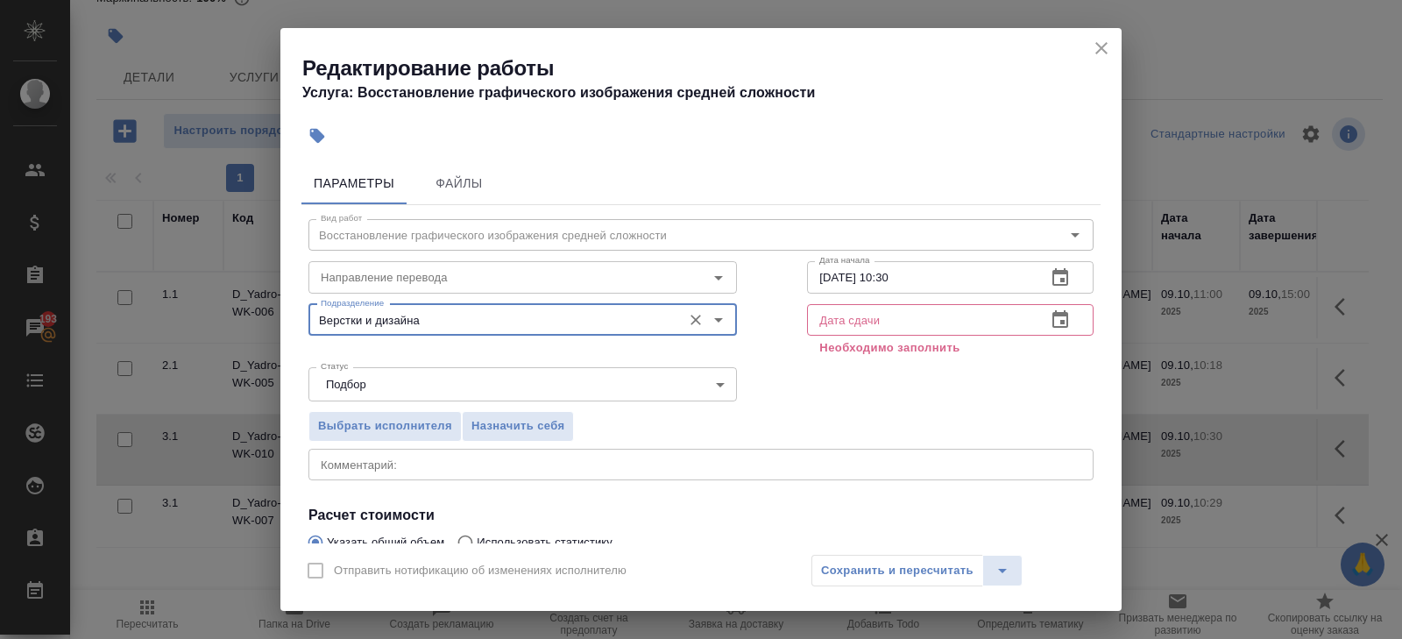
scroll to position [207, 0]
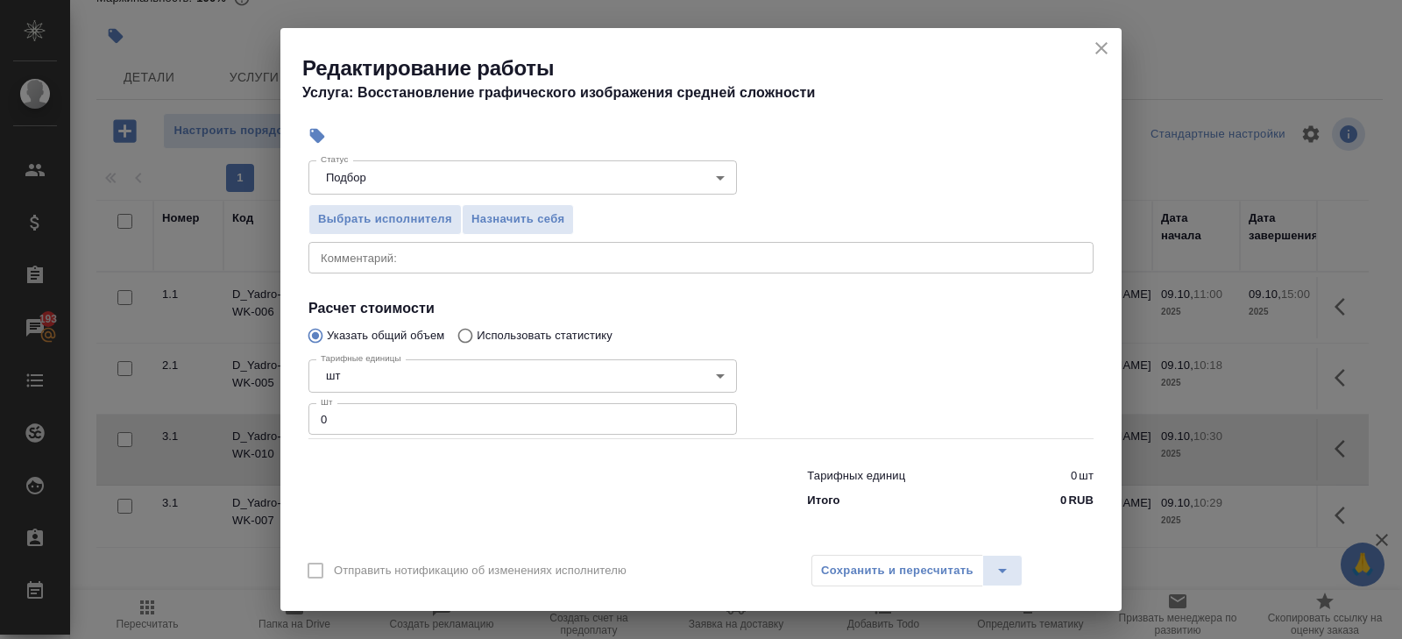
type input "Верстки и дизайна"
click at [422, 422] on input "0" at bounding box center [523, 419] width 429 height 32
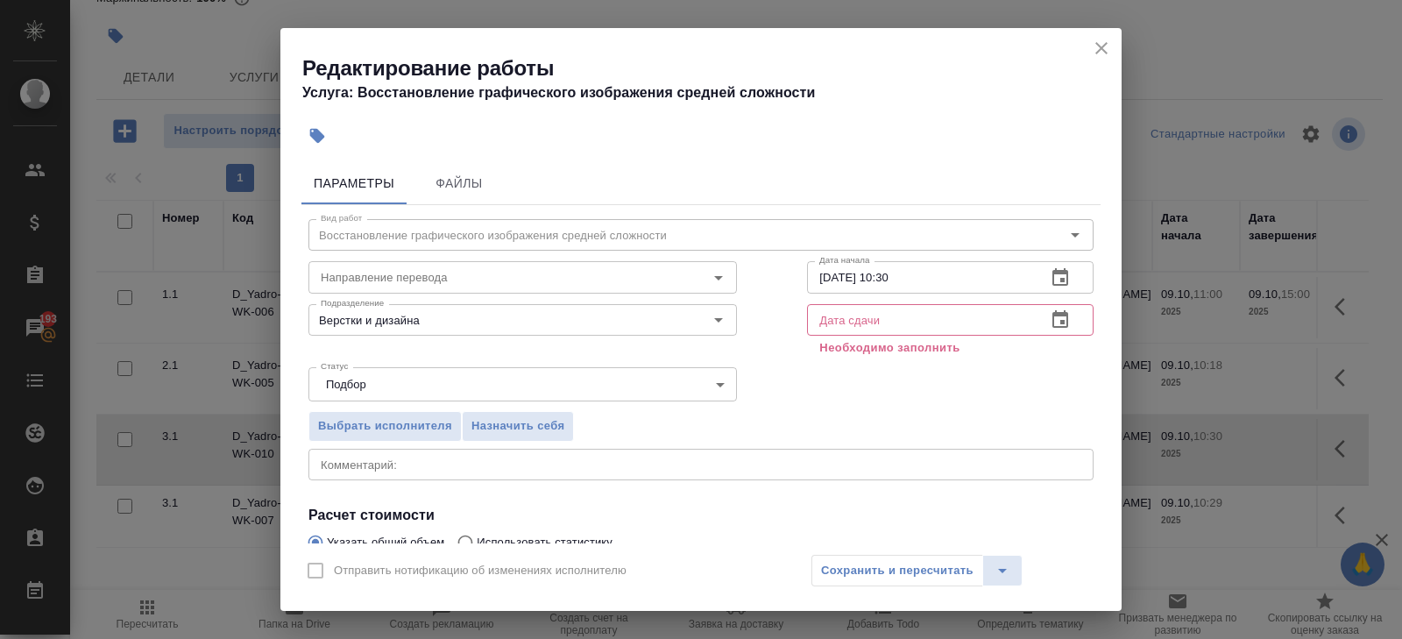
type input "1"
click at [1069, 278] on icon "button" at bounding box center [1060, 277] width 21 height 21
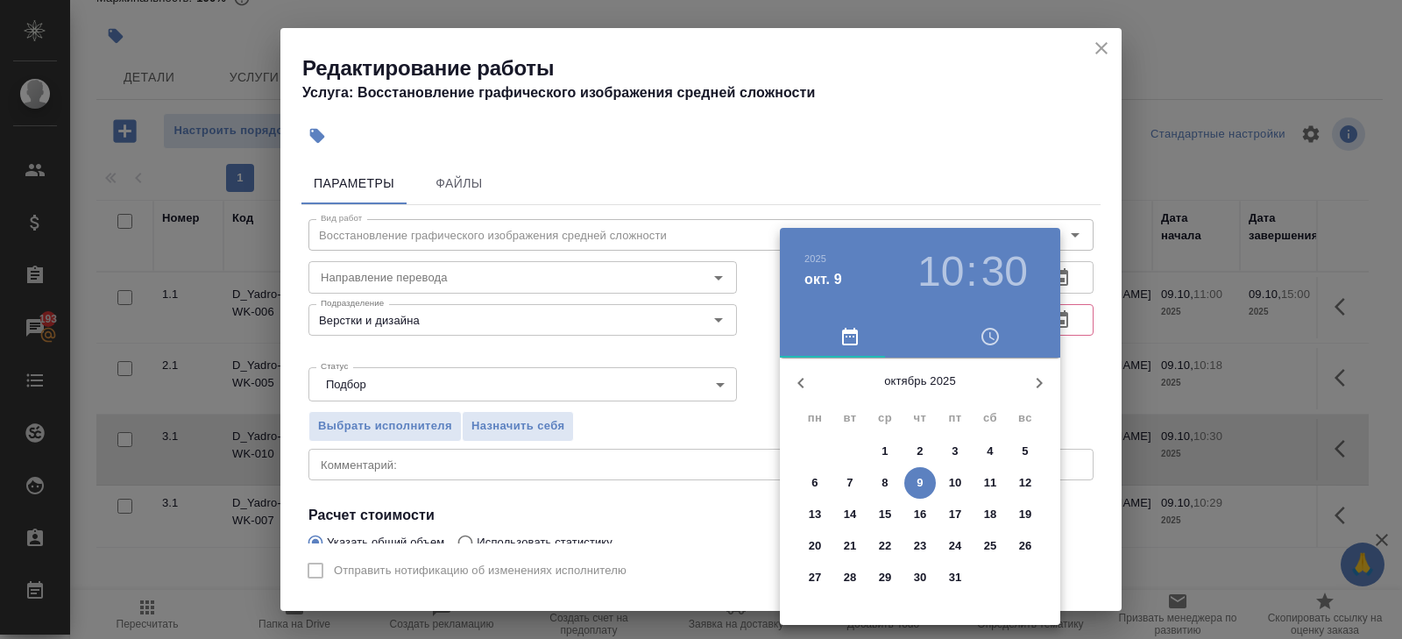
click at [923, 480] on p "9" at bounding box center [920, 483] width 6 height 18
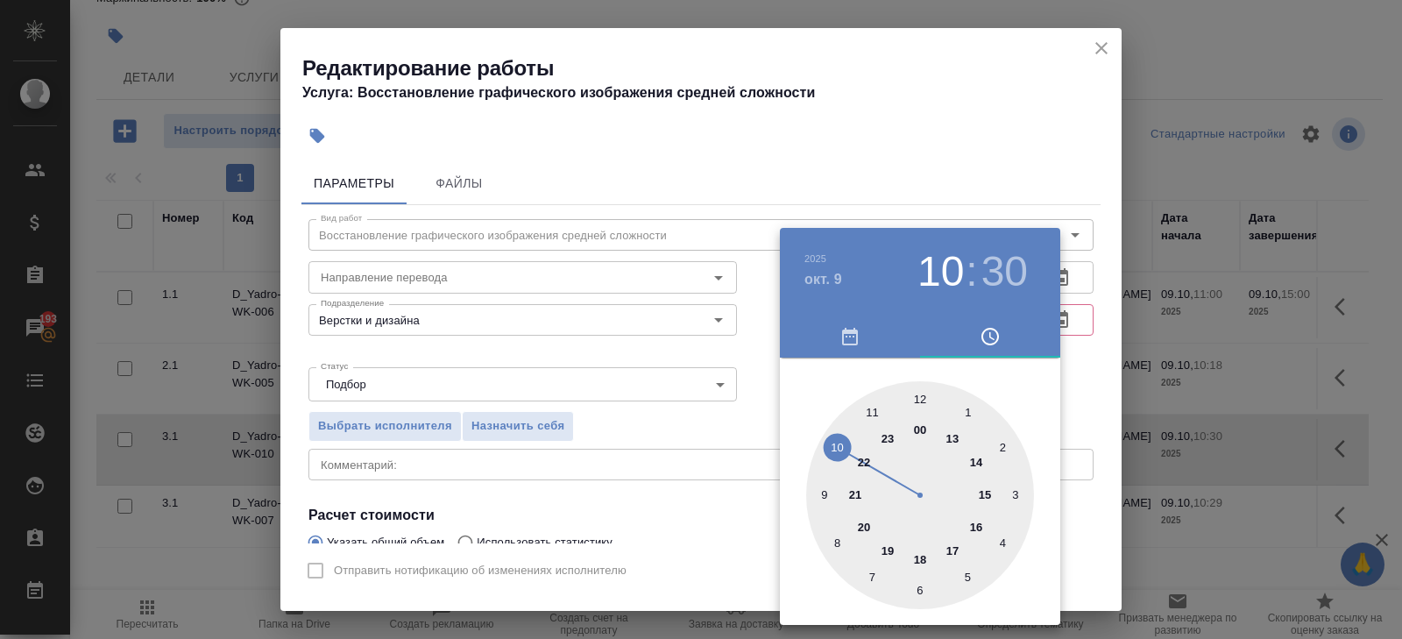
click at [871, 409] on div at bounding box center [920, 495] width 228 height 228
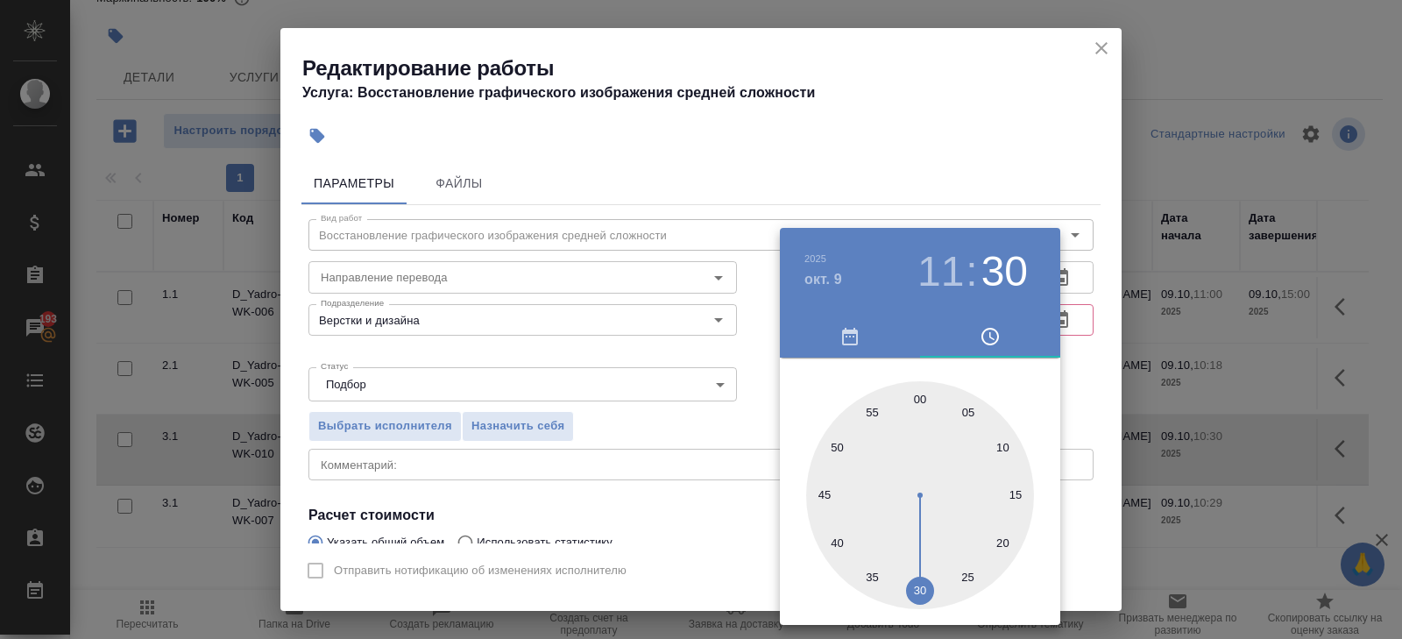
type input "09.10.2025 11:00"
click at [919, 399] on div at bounding box center [920, 495] width 228 height 228
click at [975, 216] on div at bounding box center [701, 319] width 1402 height 639
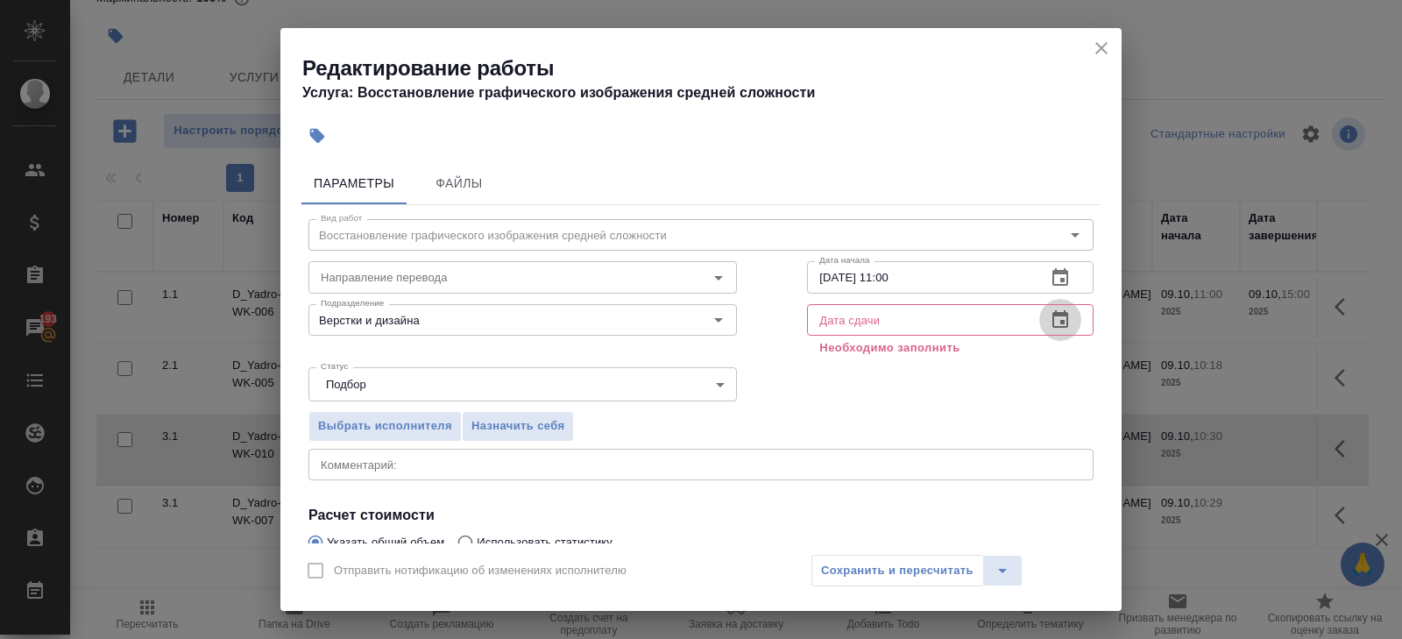
click at [1069, 325] on icon "button" at bounding box center [1060, 319] width 21 height 21
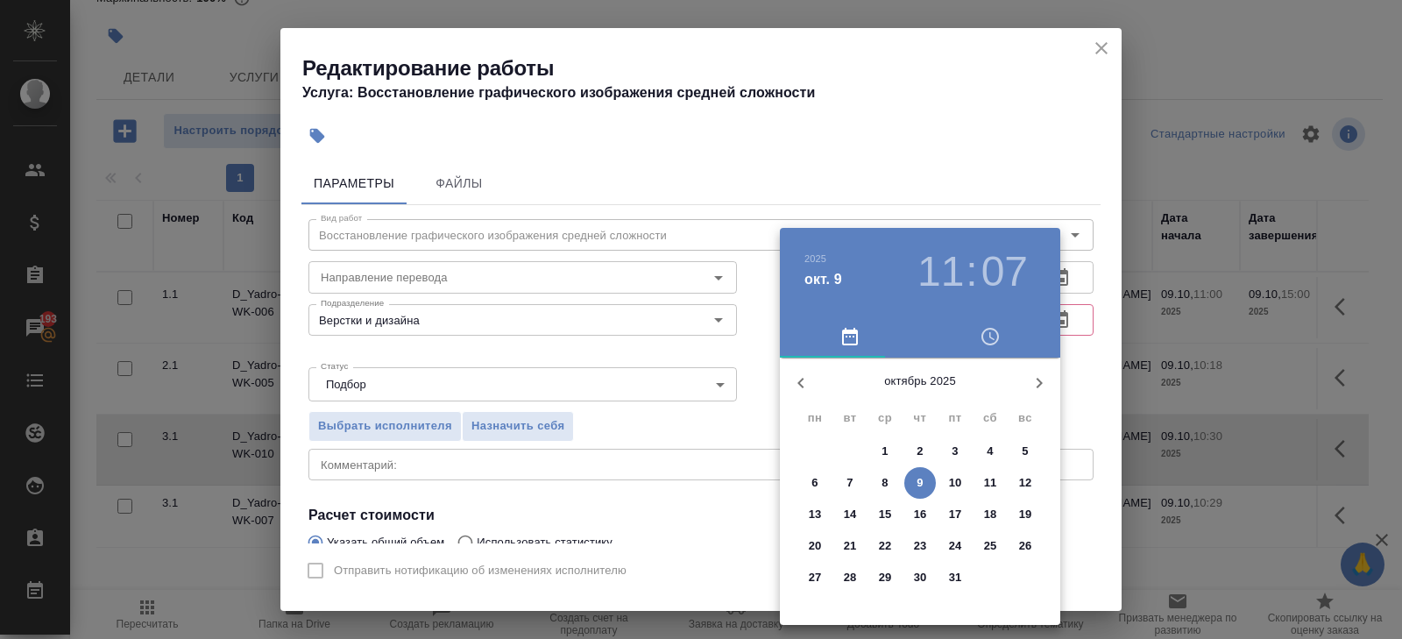
click at [919, 489] on p "9" at bounding box center [920, 483] width 6 height 18
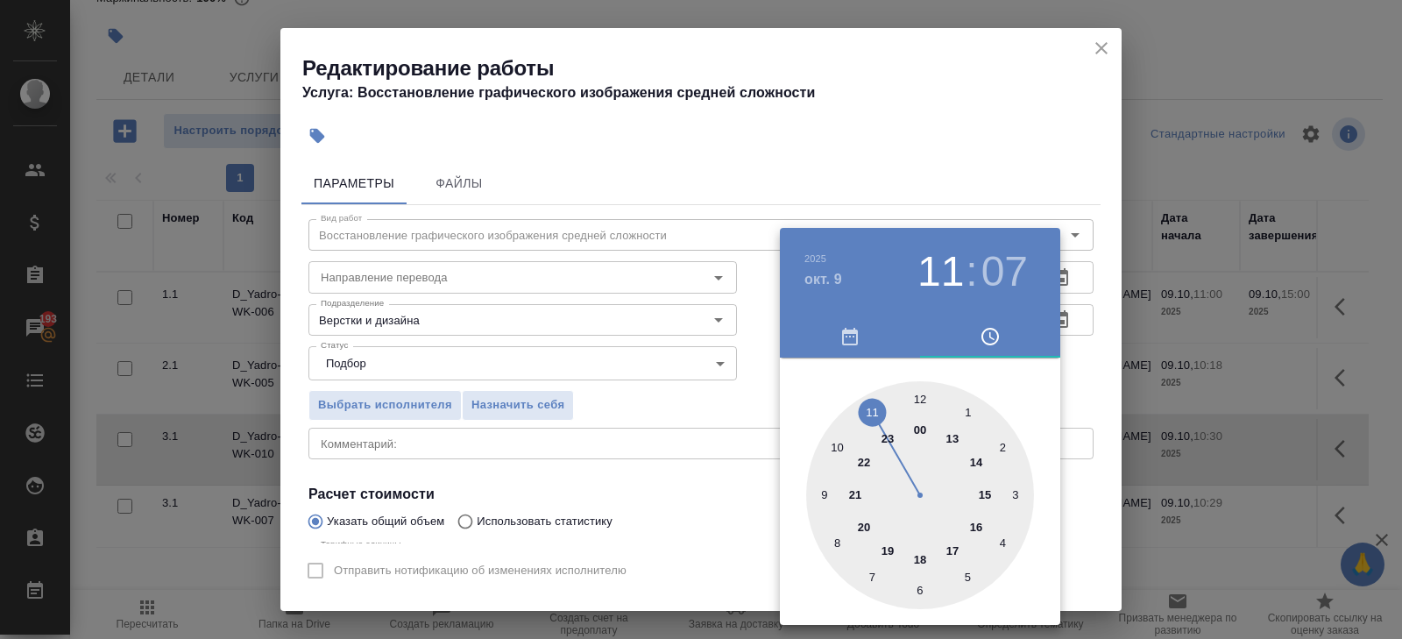
click at [987, 493] on div at bounding box center [920, 495] width 228 height 228
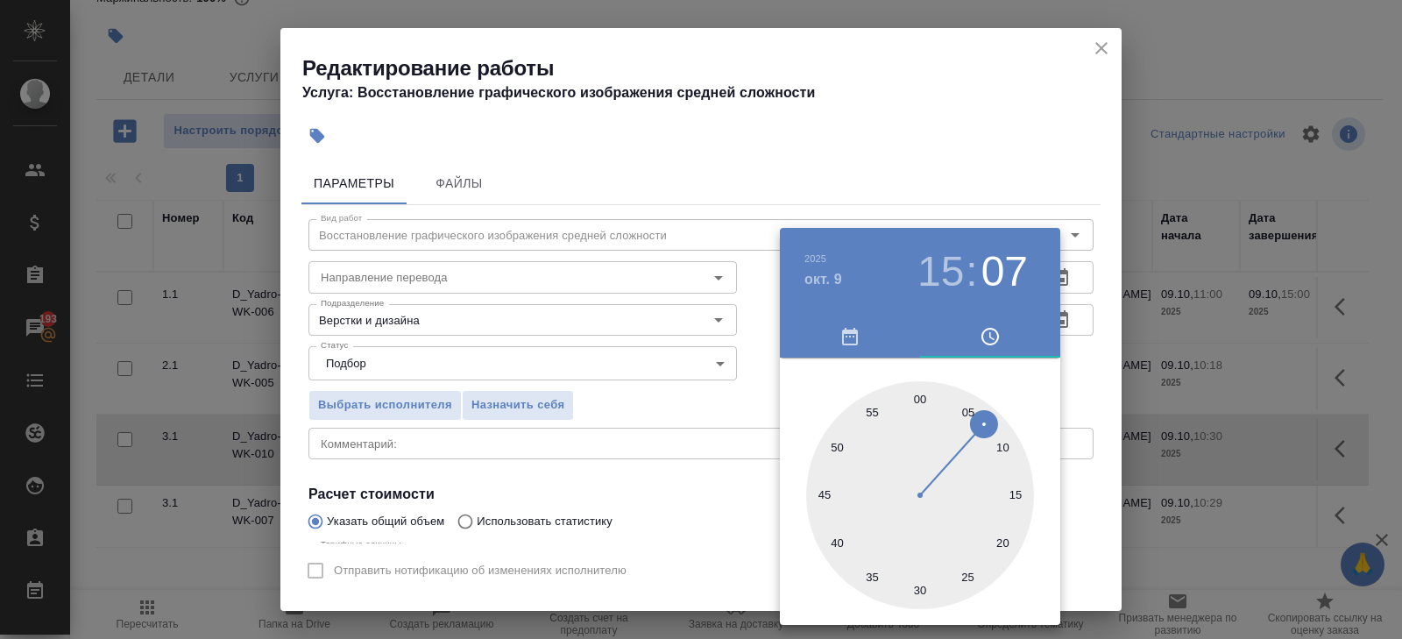
type input "09.10.2025 15:00"
click at [923, 400] on div at bounding box center [920, 495] width 228 height 228
click at [725, 432] on div at bounding box center [701, 319] width 1402 height 639
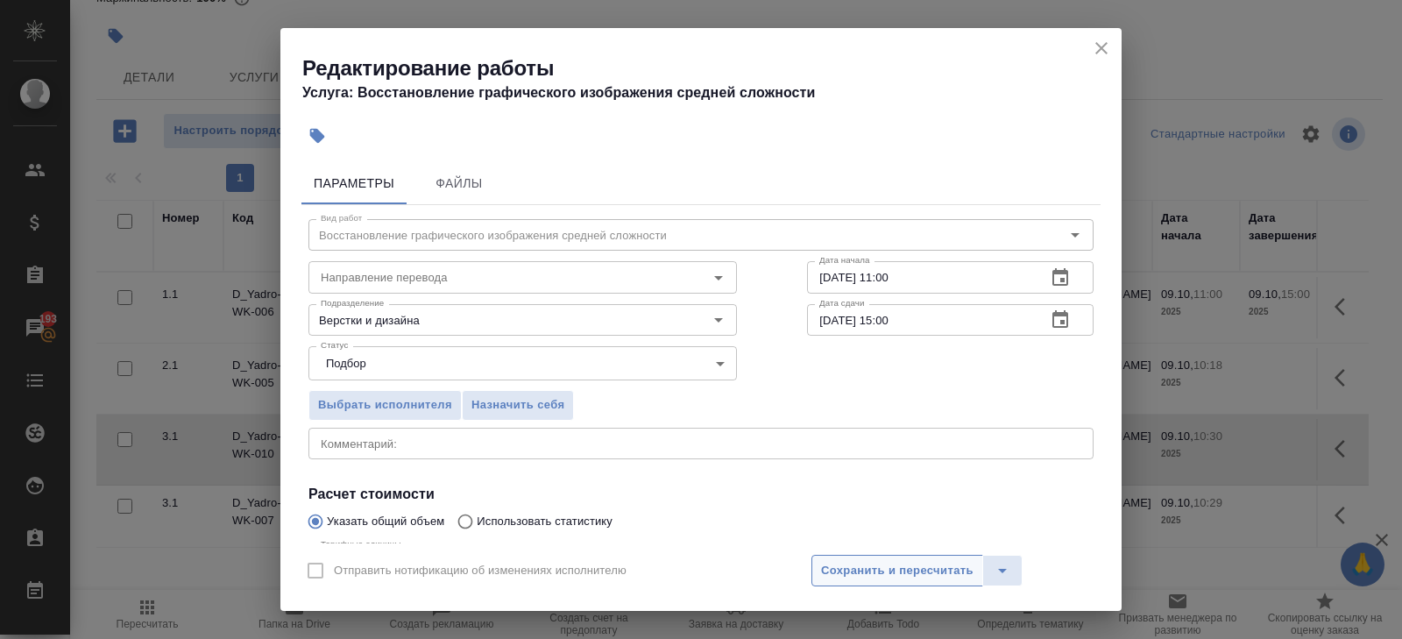
click at [842, 557] on button "Сохранить и пересчитать" at bounding box center [898, 571] width 172 height 32
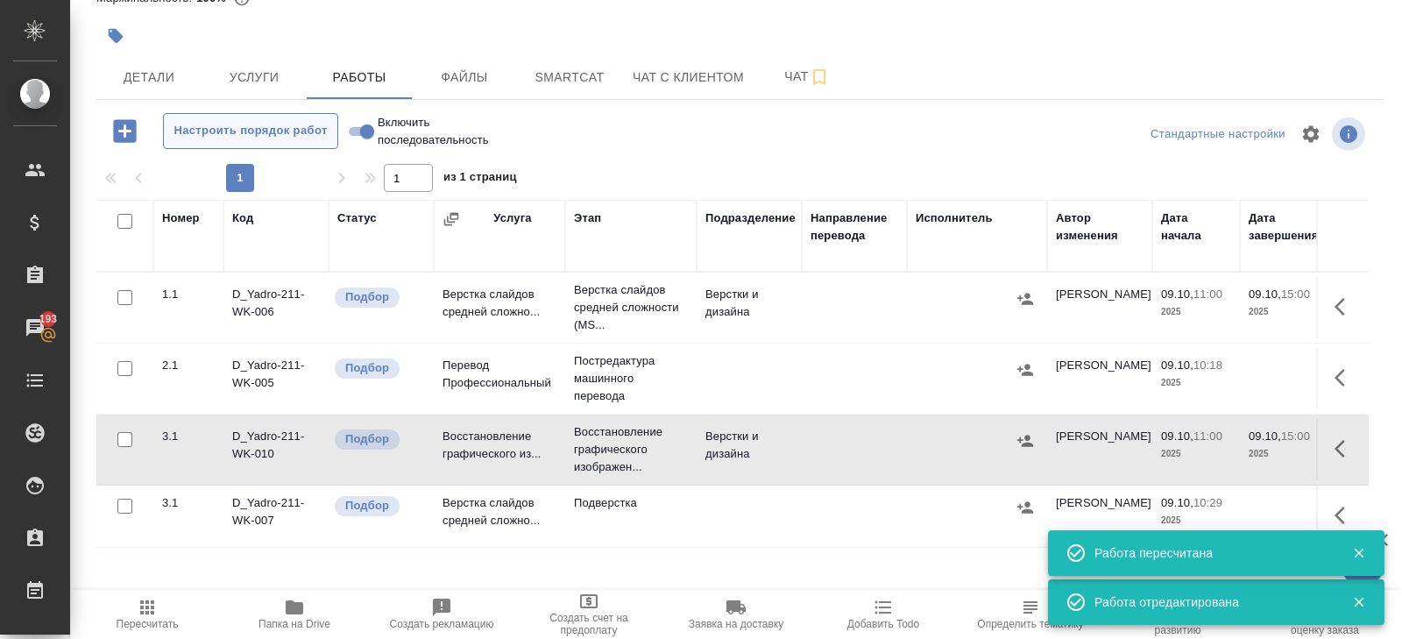
click at [255, 137] on span "Настроить порядок работ" at bounding box center [251, 131] width 156 height 20
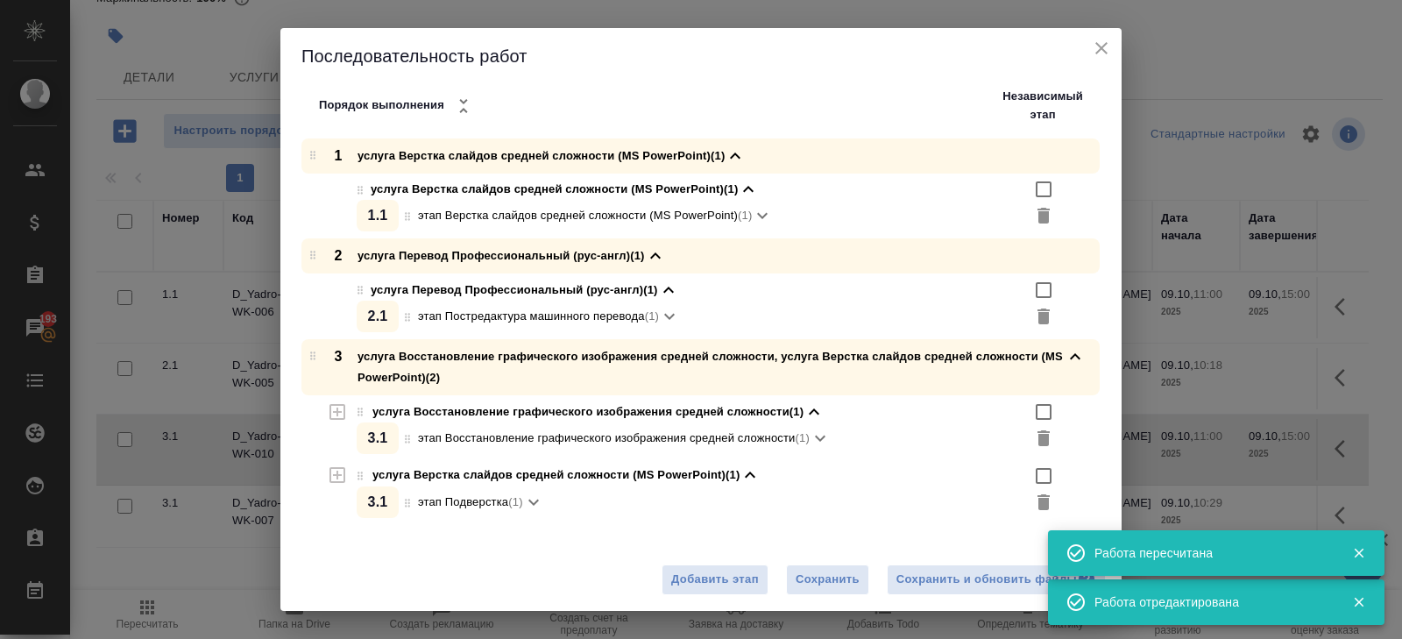
click at [1102, 49] on icon "close" at bounding box center [1102, 48] width 12 height 12
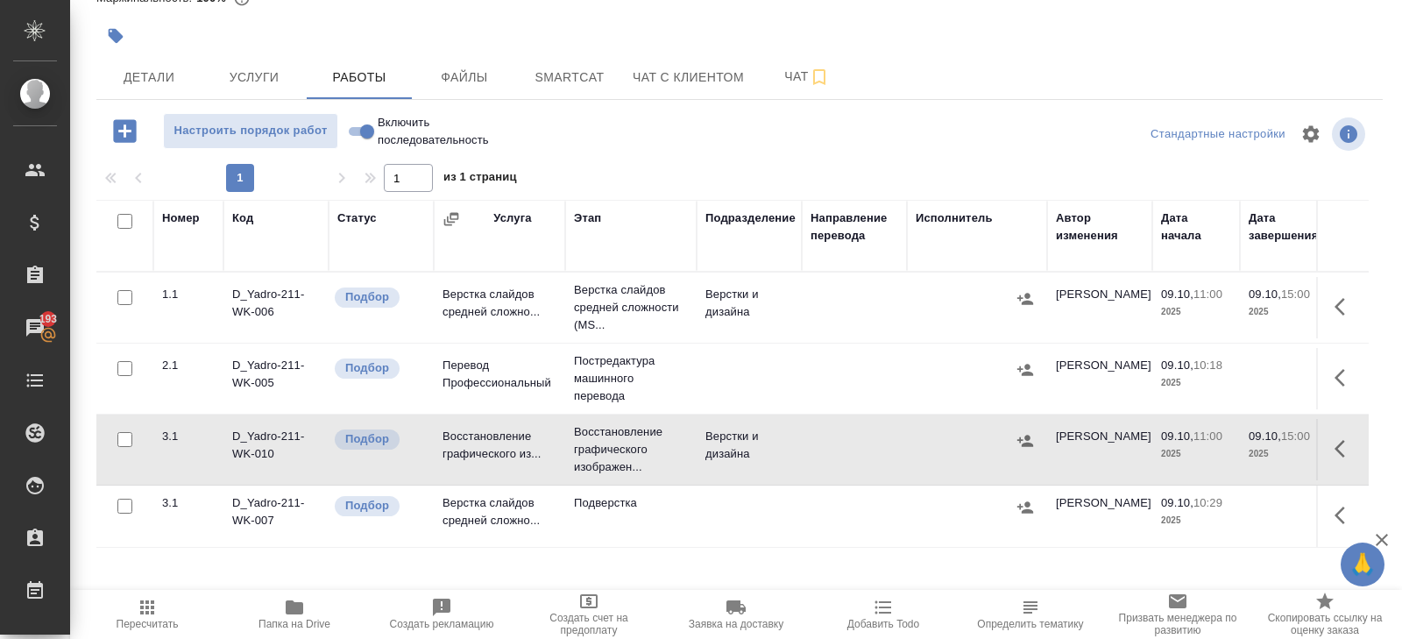
click at [299, 609] on icon "button" at bounding box center [295, 607] width 18 height 14
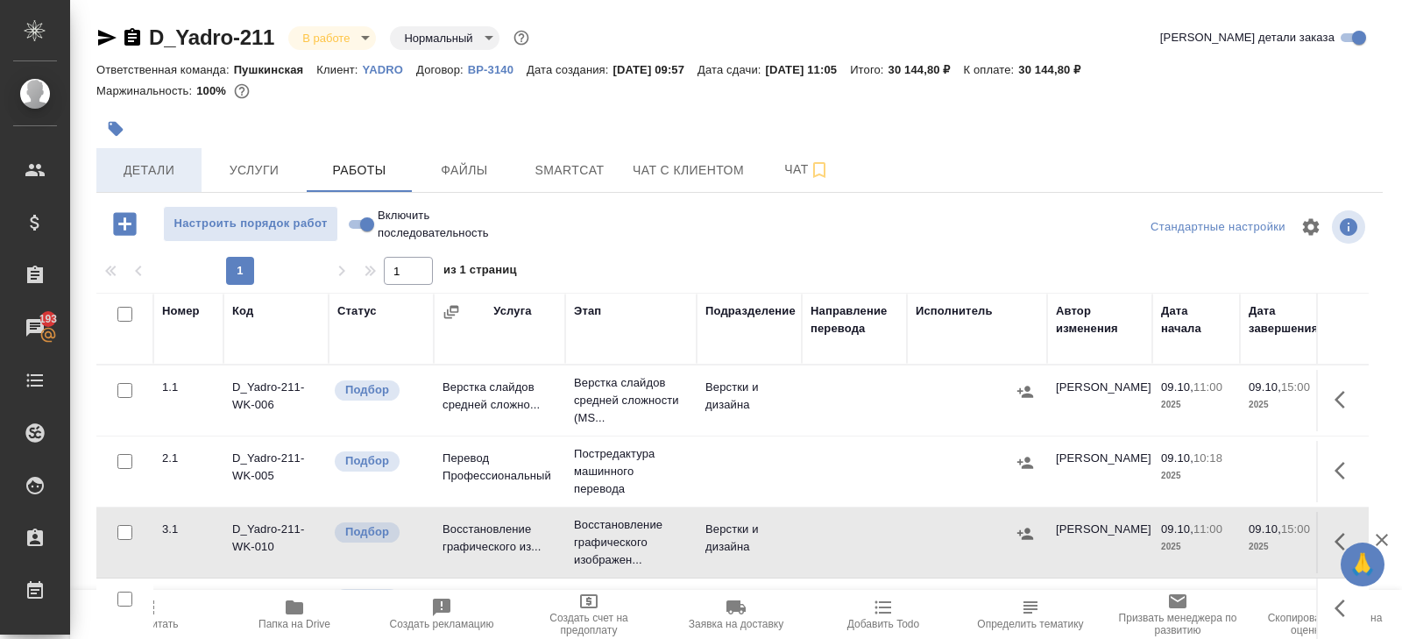
click at [148, 161] on span "Детали" at bounding box center [149, 171] width 84 height 22
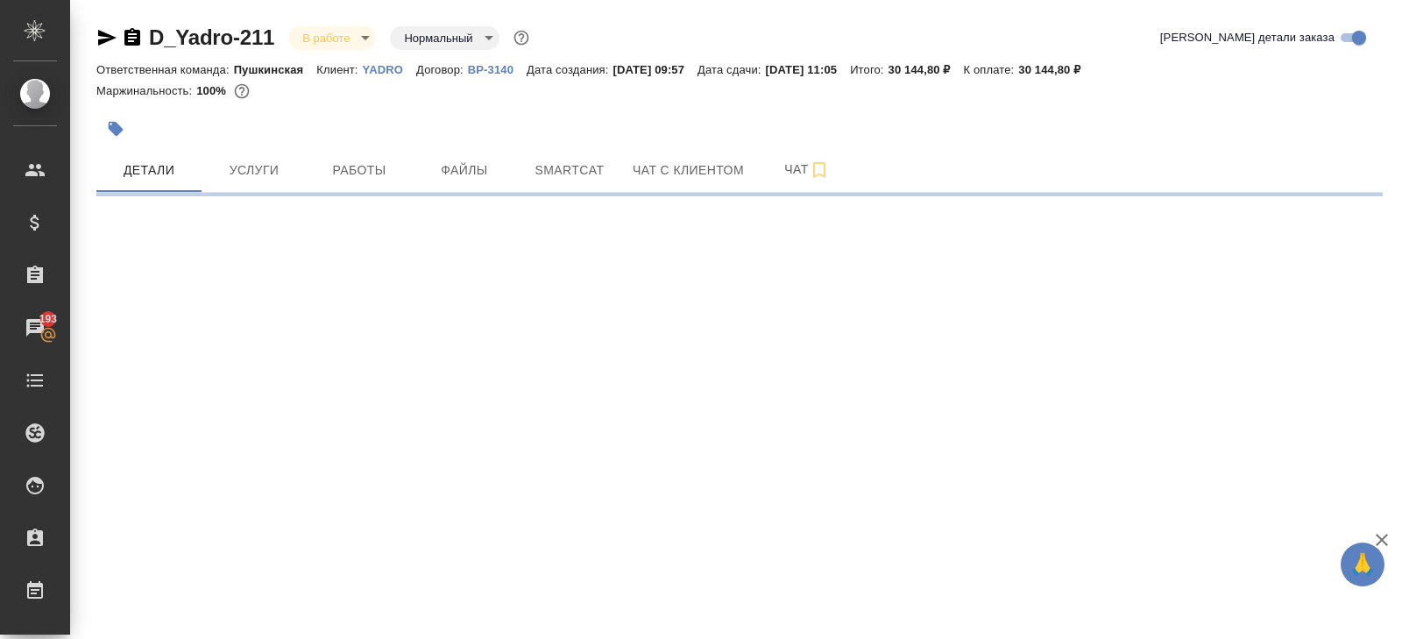
select select "RU"
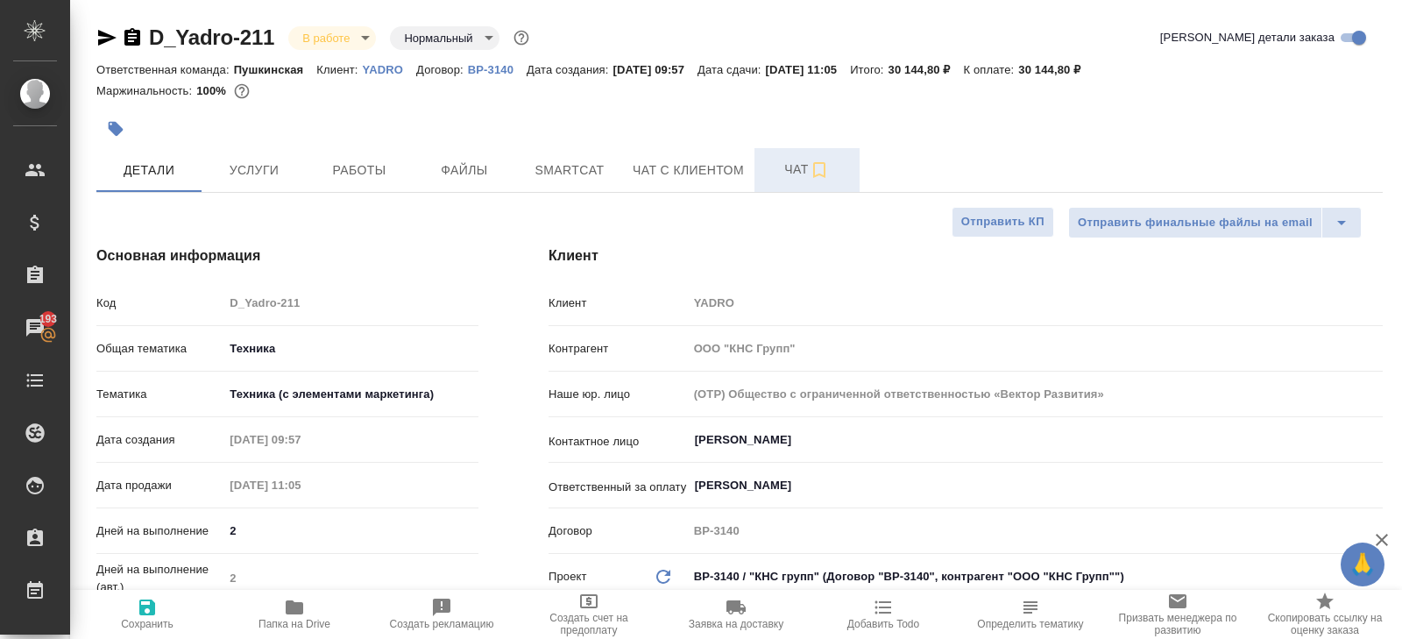
click at [775, 181] on button "Чат" at bounding box center [807, 170] width 105 height 44
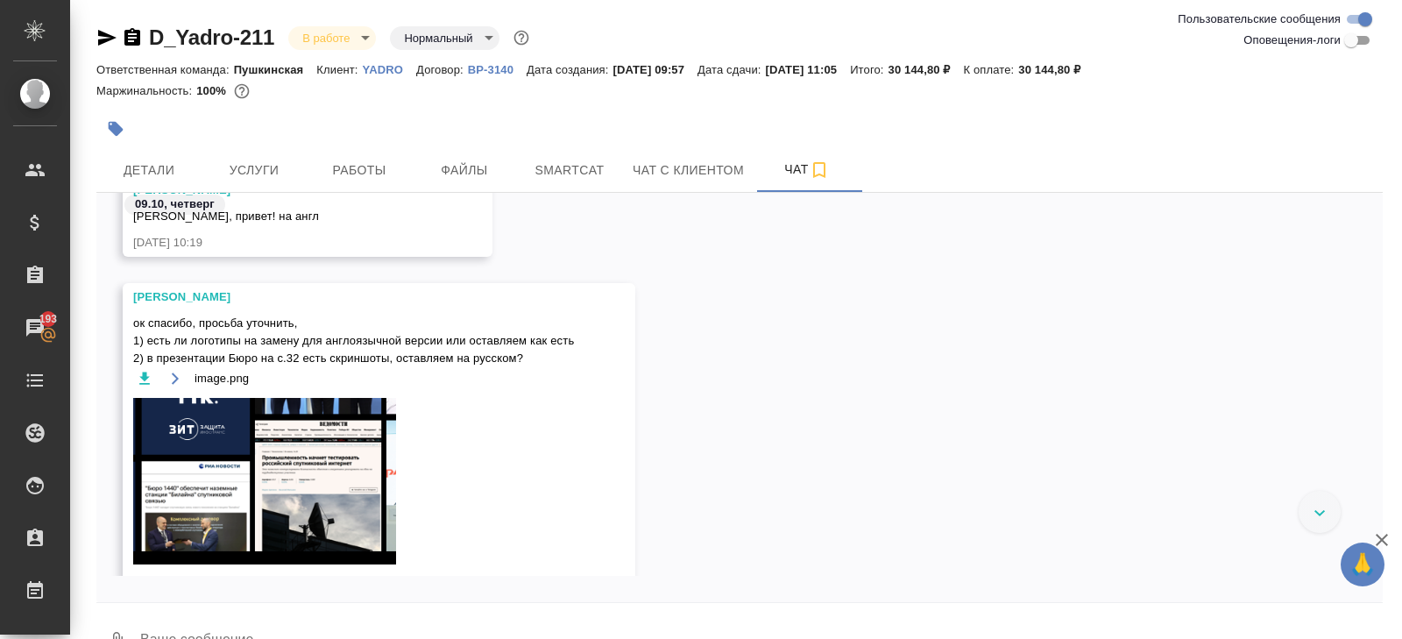
scroll to position [150, 0]
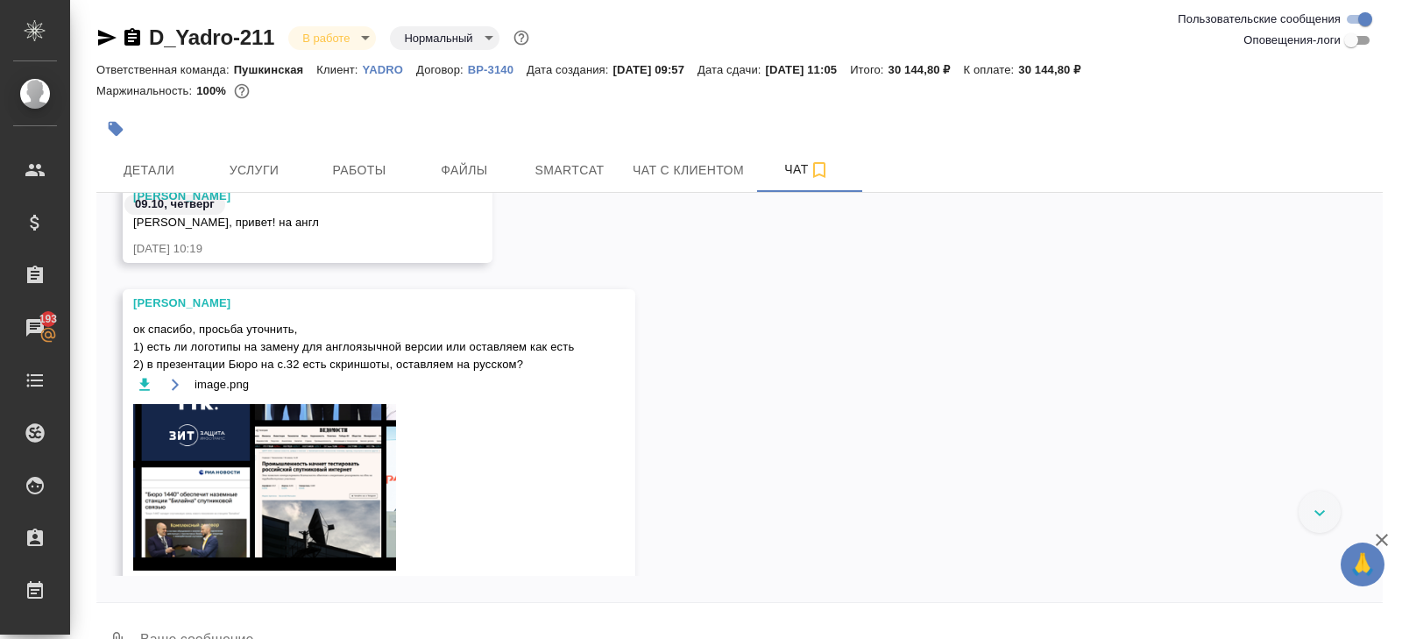
click at [309, 453] on img at bounding box center [264, 487] width 263 height 167
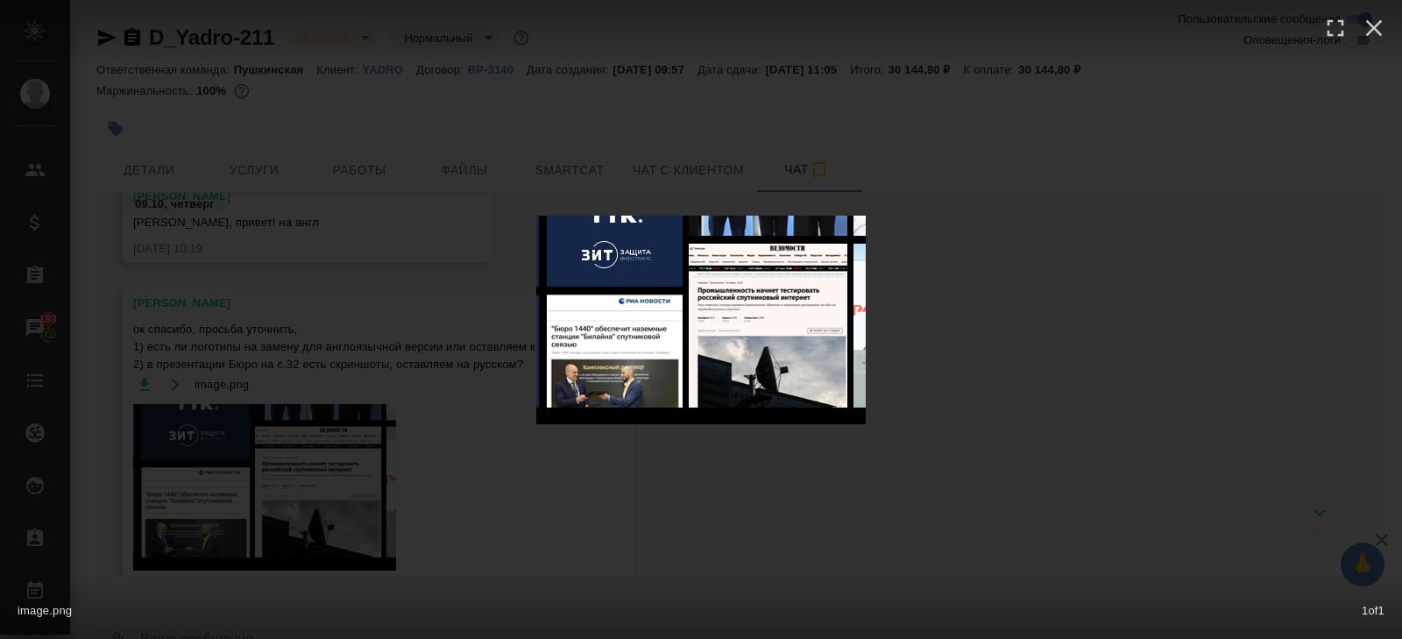
click at [1110, 477] on div "image.png 1 of 1" at bounding box center [701, 319] width 1402 height 639
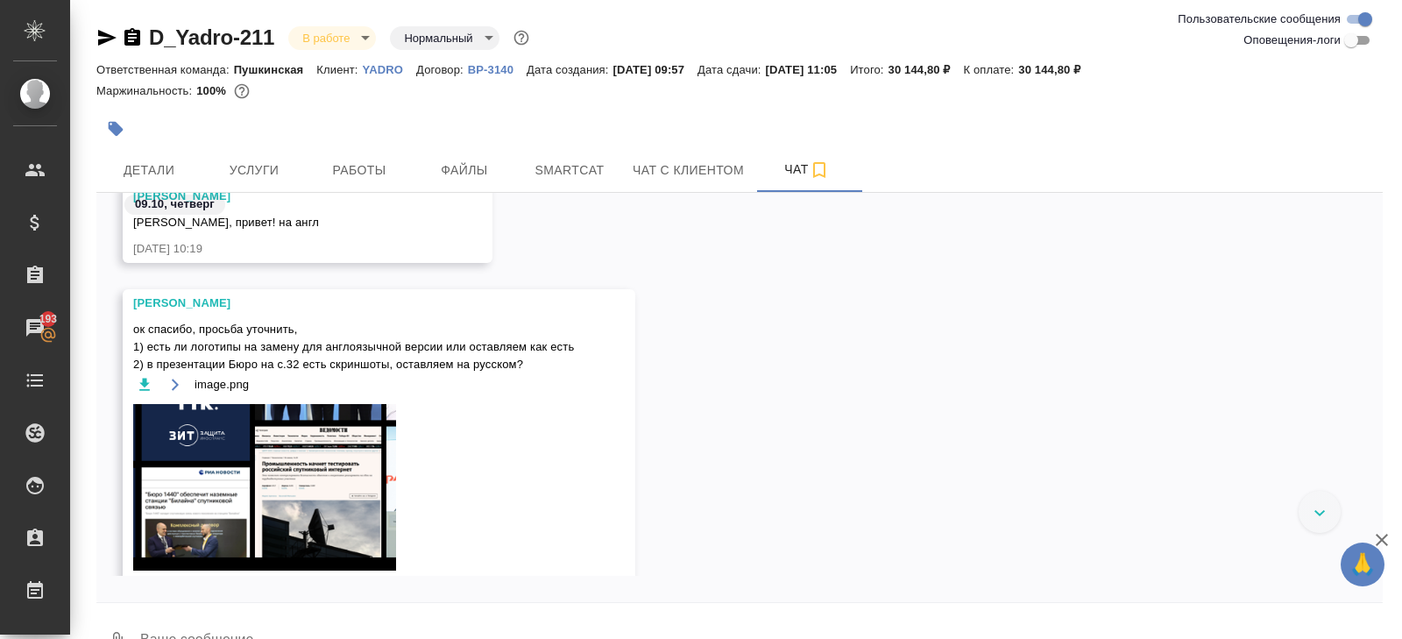
scroll to position [0, 0]
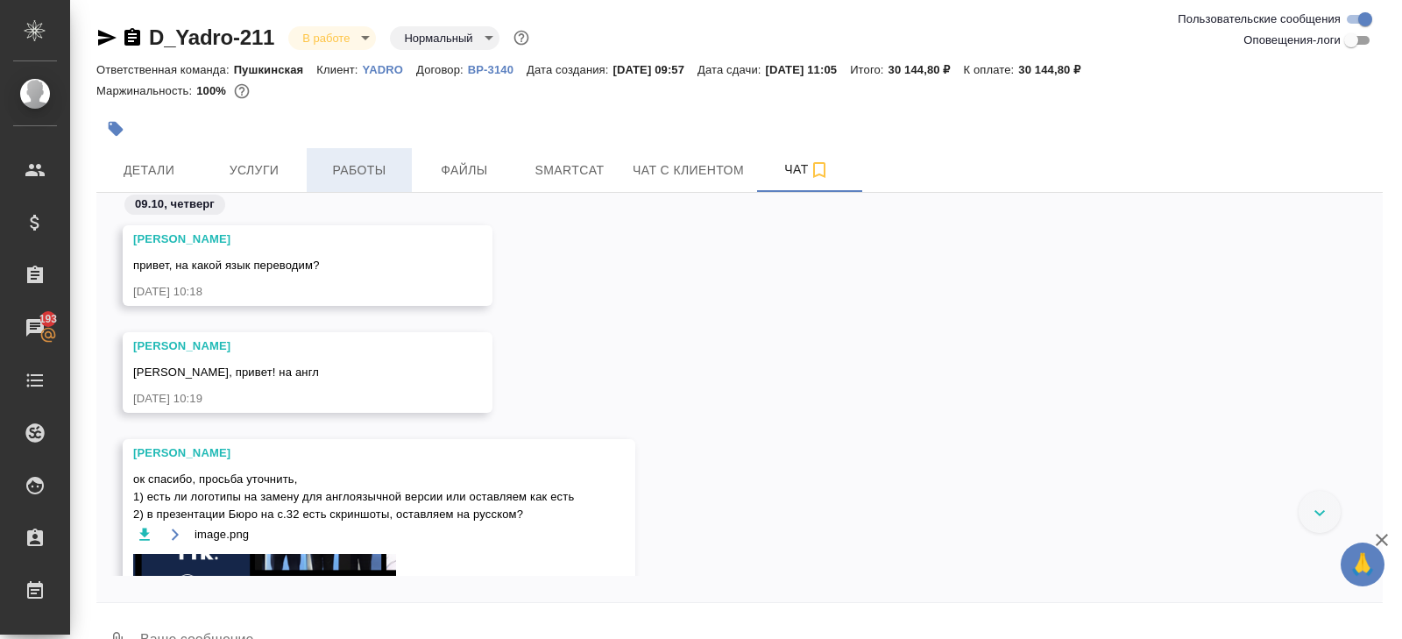
click at [362, 176] on span "Работы" at bounding box center [359, 171] width 84 height 22
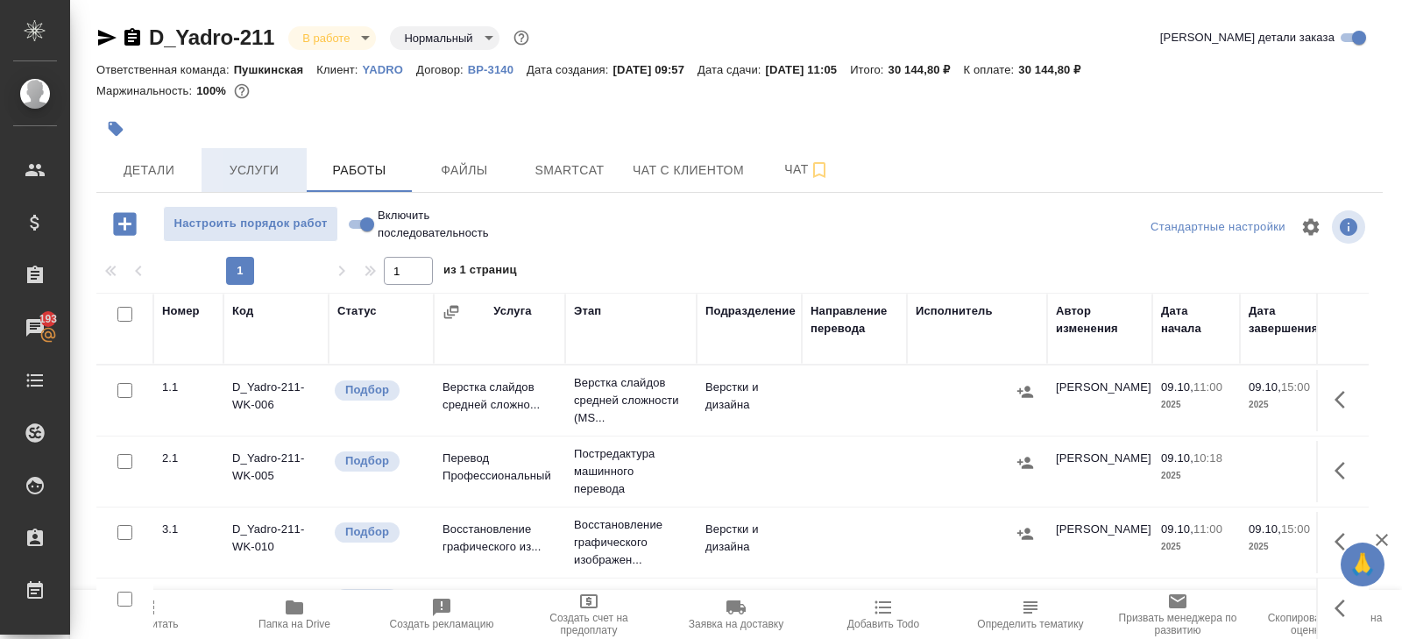
click at [266, 161] on span "Услуги" at bounding box center [254, 171] width 84 height 22
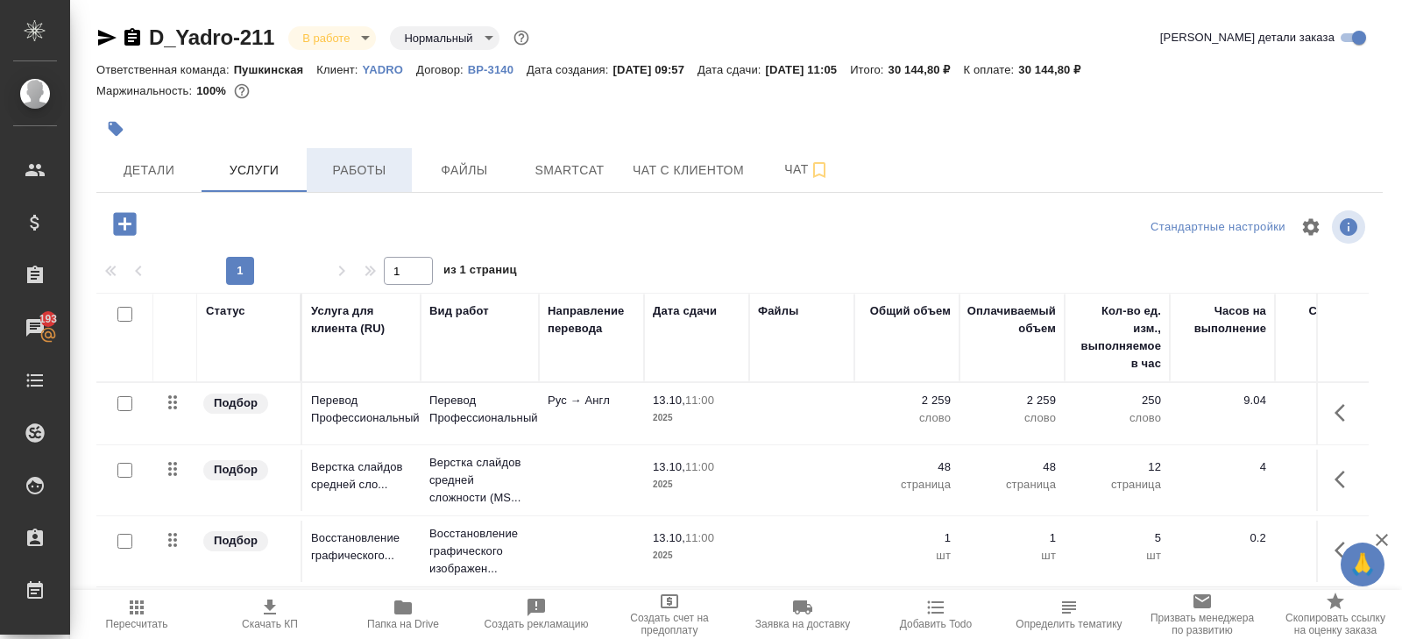
click at [366, 175] on span "Работы" at bounding box center [359, 171] width 84 height 22
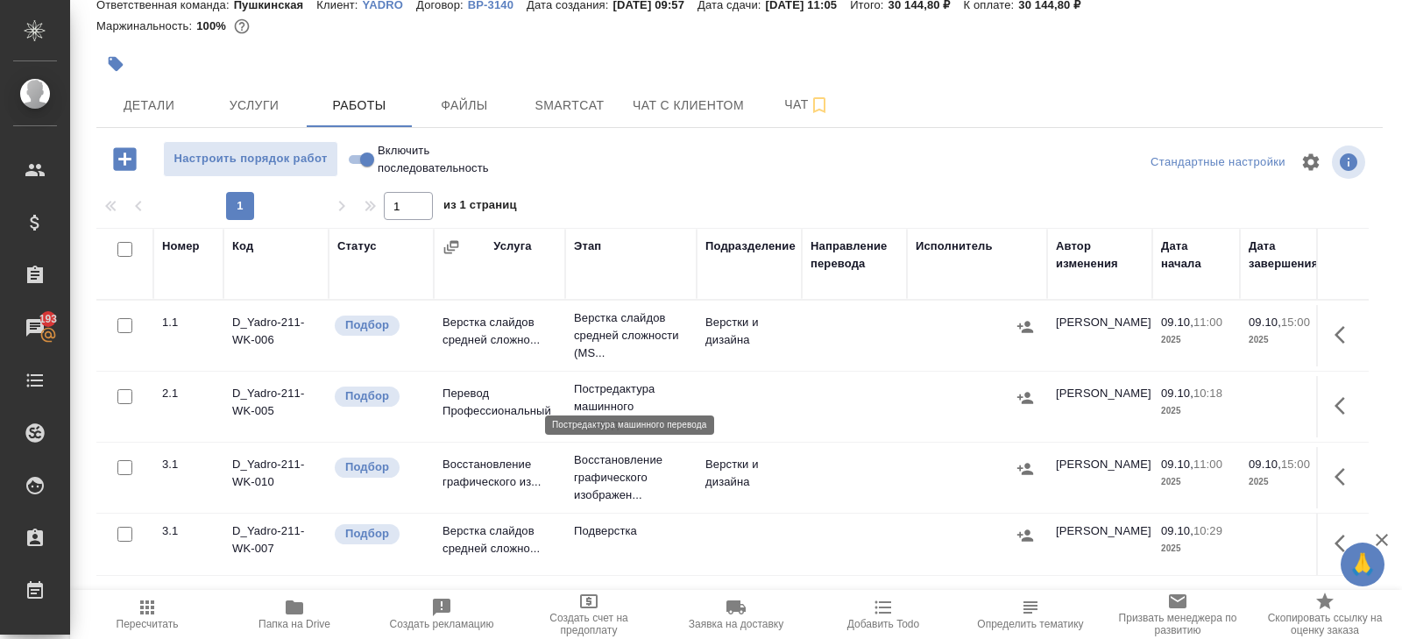
scroll to position [93, 0]
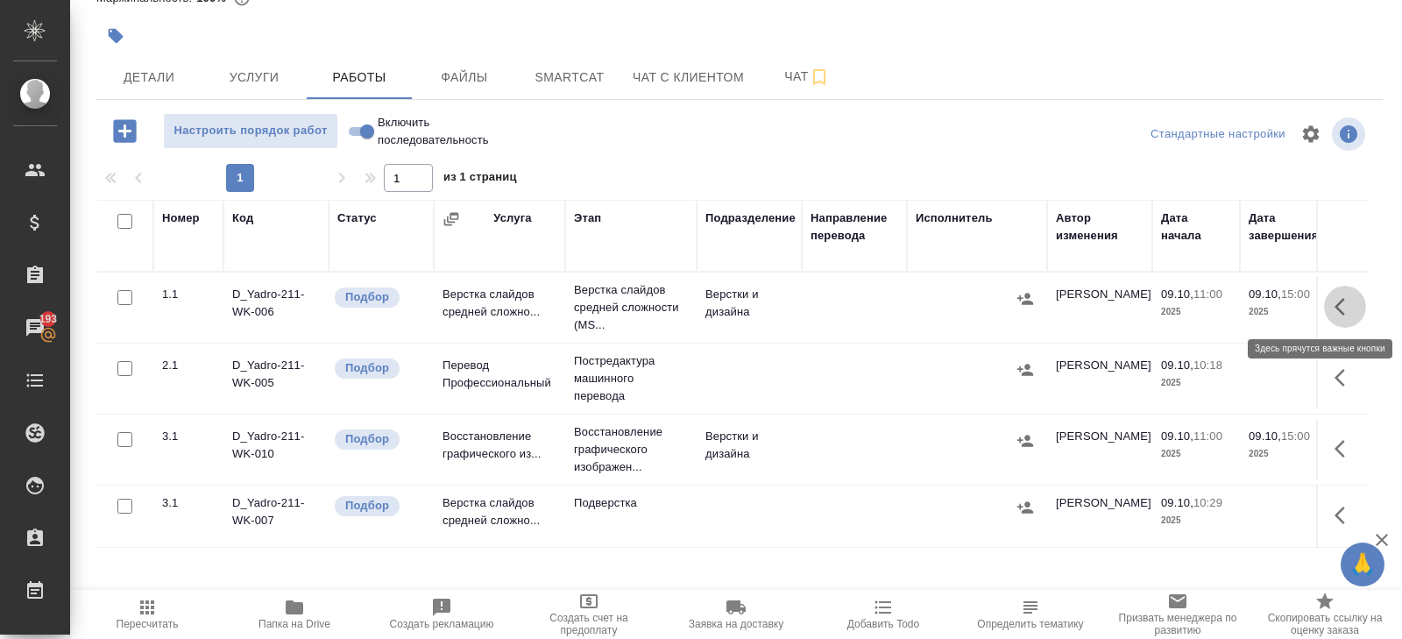
click at [1337, 302] on icon "button" at bounding box center [1345, 306] width 21 height 21
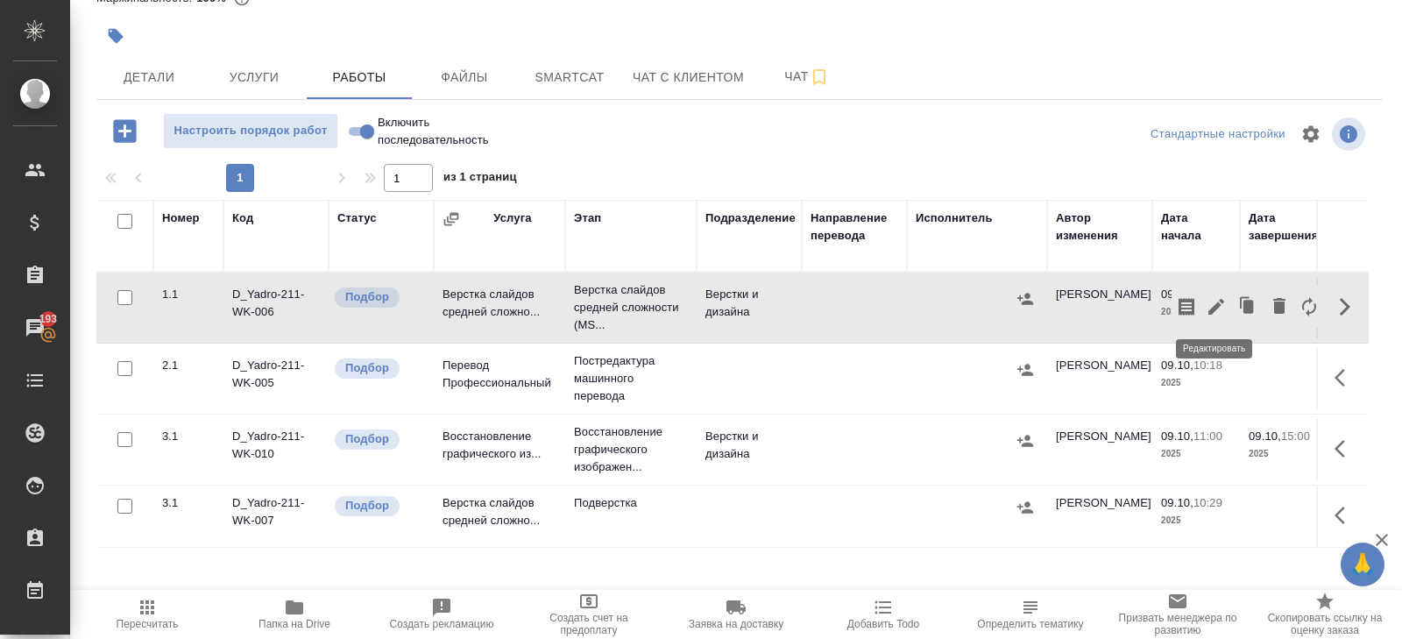
click at [1220, 301] on icon "button" at bounding box center [1216, 306] width 21 height 21
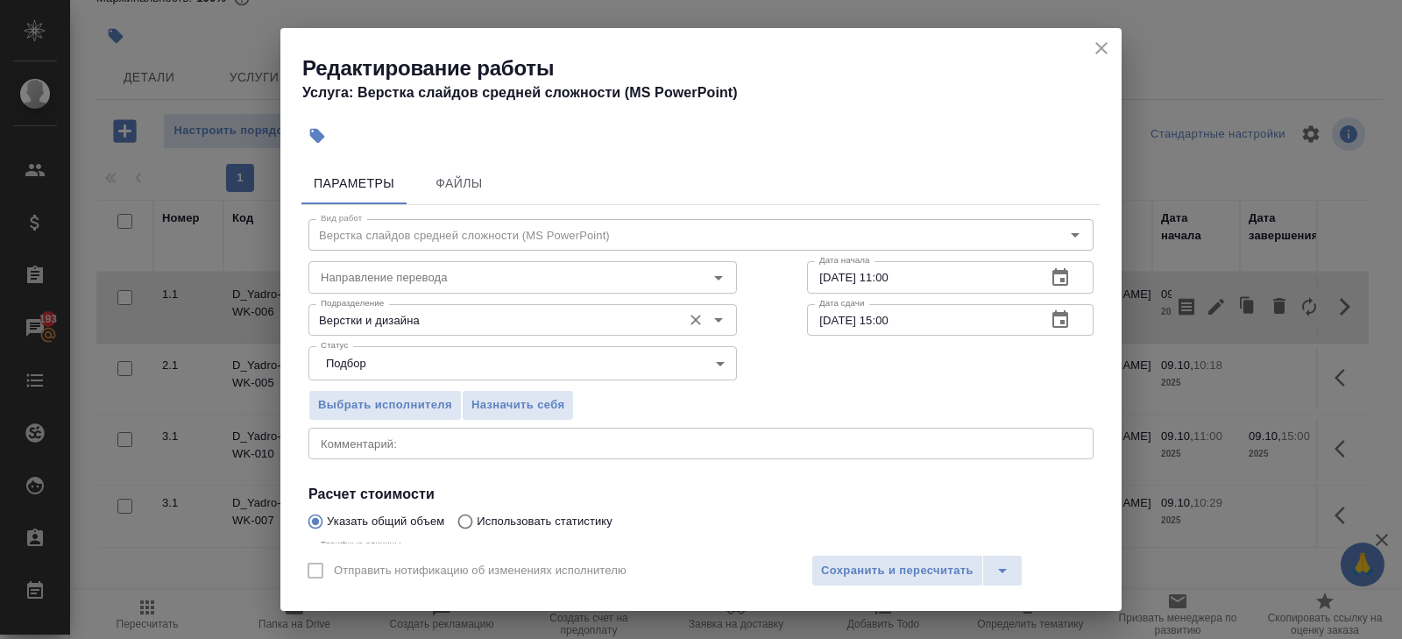
click at [419, 323] on input "Верстки и дизайна" at bounding box center [493, 319] width 359 height 21
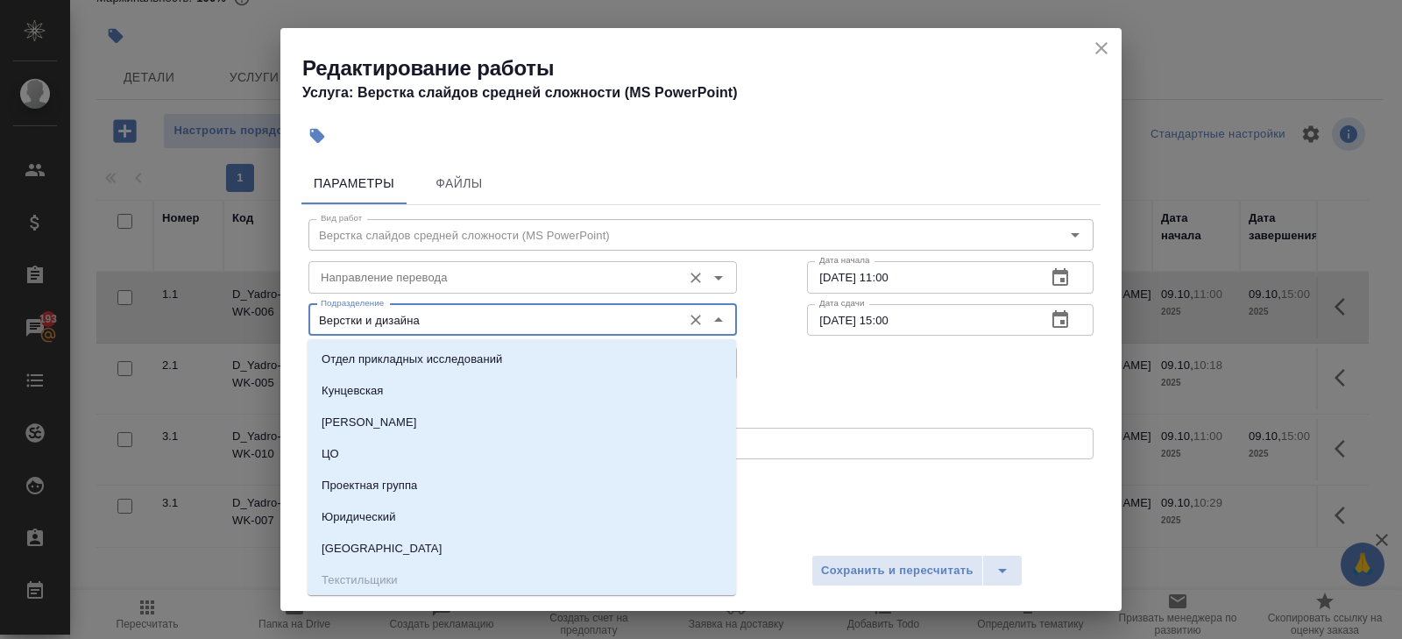
click at [408, 290] on div "Направление перевода" at bounding box center [523, 277] width 429 height 32
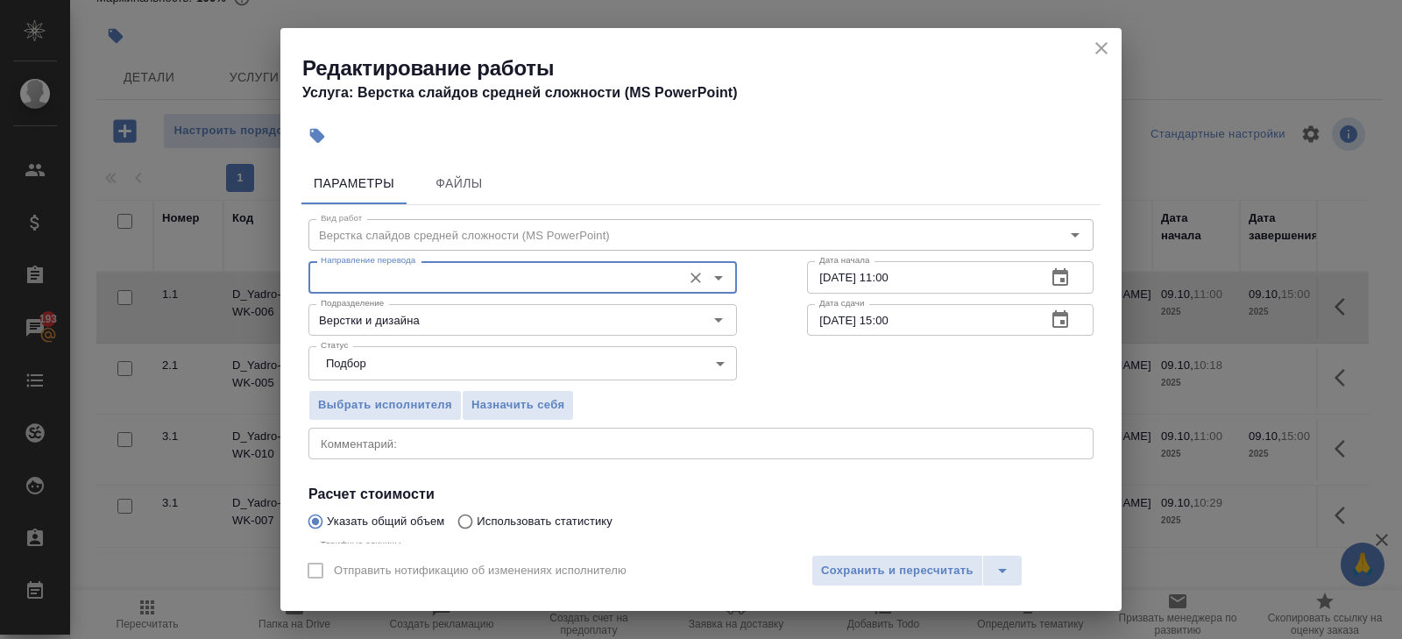
click at [390, 293] on div "Направление перевода" at bounding box center [523, 277] width 429 height 32
click at [390, 284] on input "Направление перевода" at bounding box center [493, 276] width 359 height 21
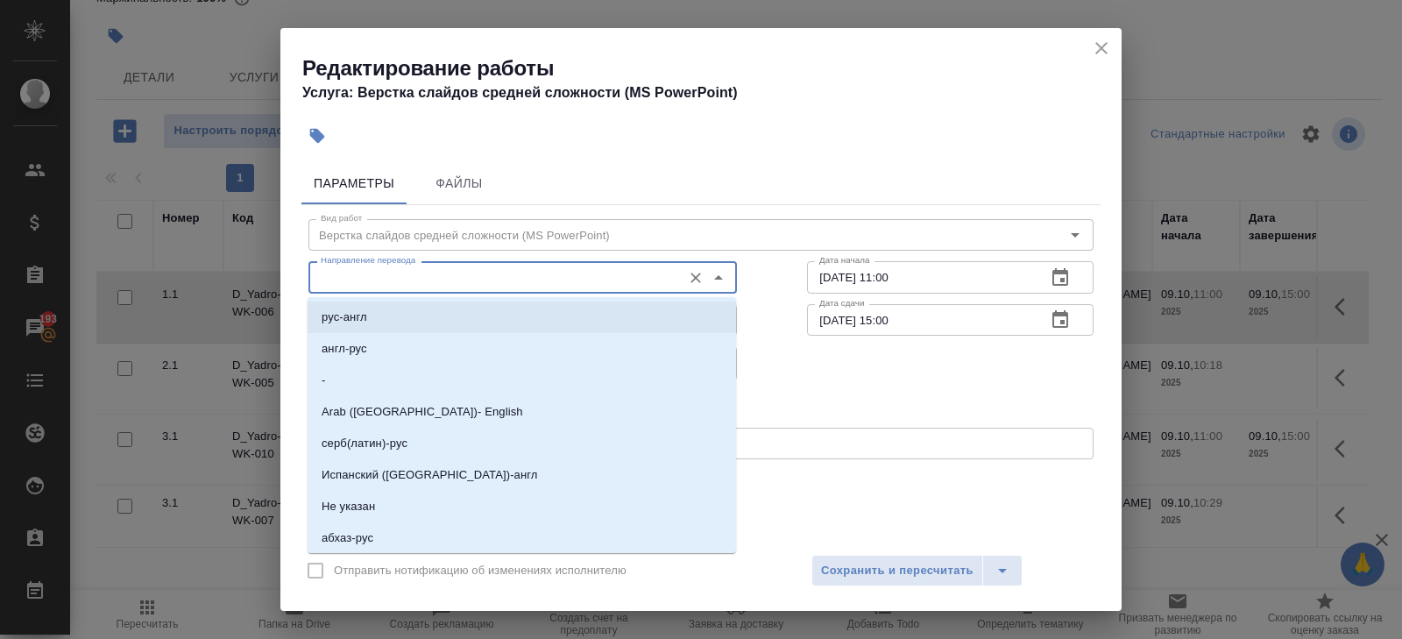
click at [372, 324] on li "рус-англ" at bounding box center [522, 318] width 429 height 32
type input "рус-англ"
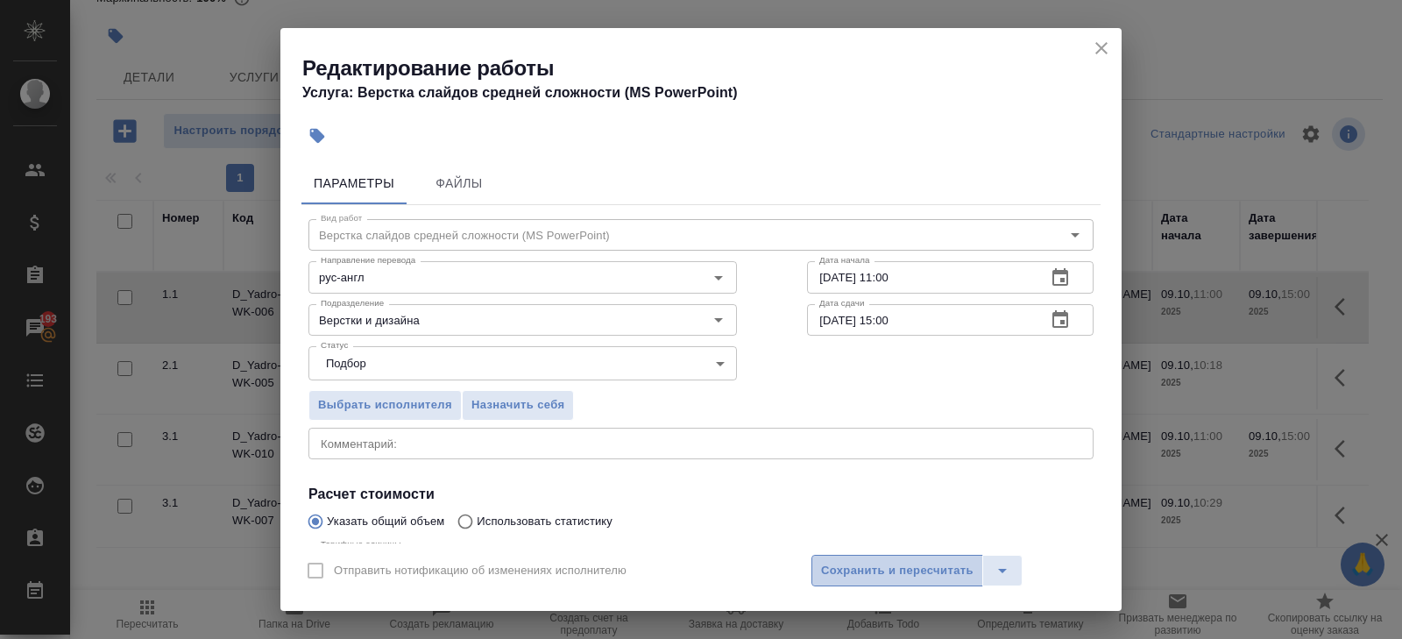
click at [851, 563] on span "Сохранить и пересчитать" at bounding box center [897, 571] width 153 height 20
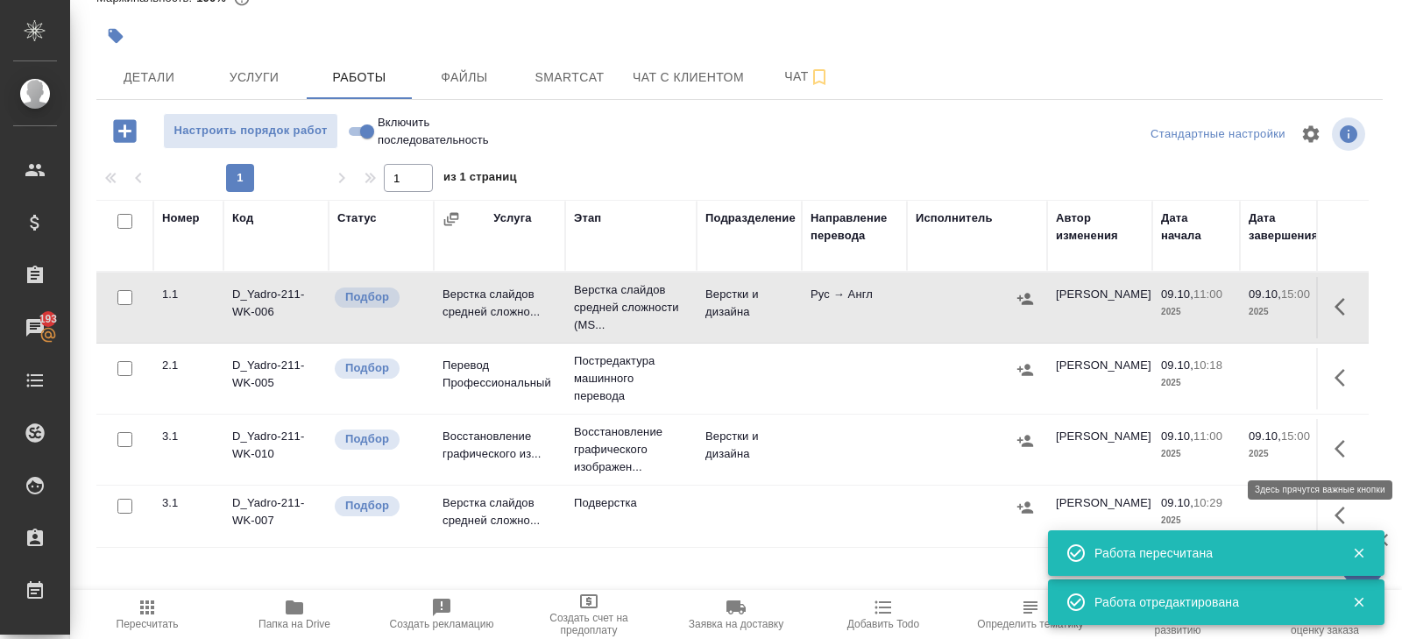
click at [1344, 452] on icon "button" at bounding box center [1345, 448] width 21 height 21
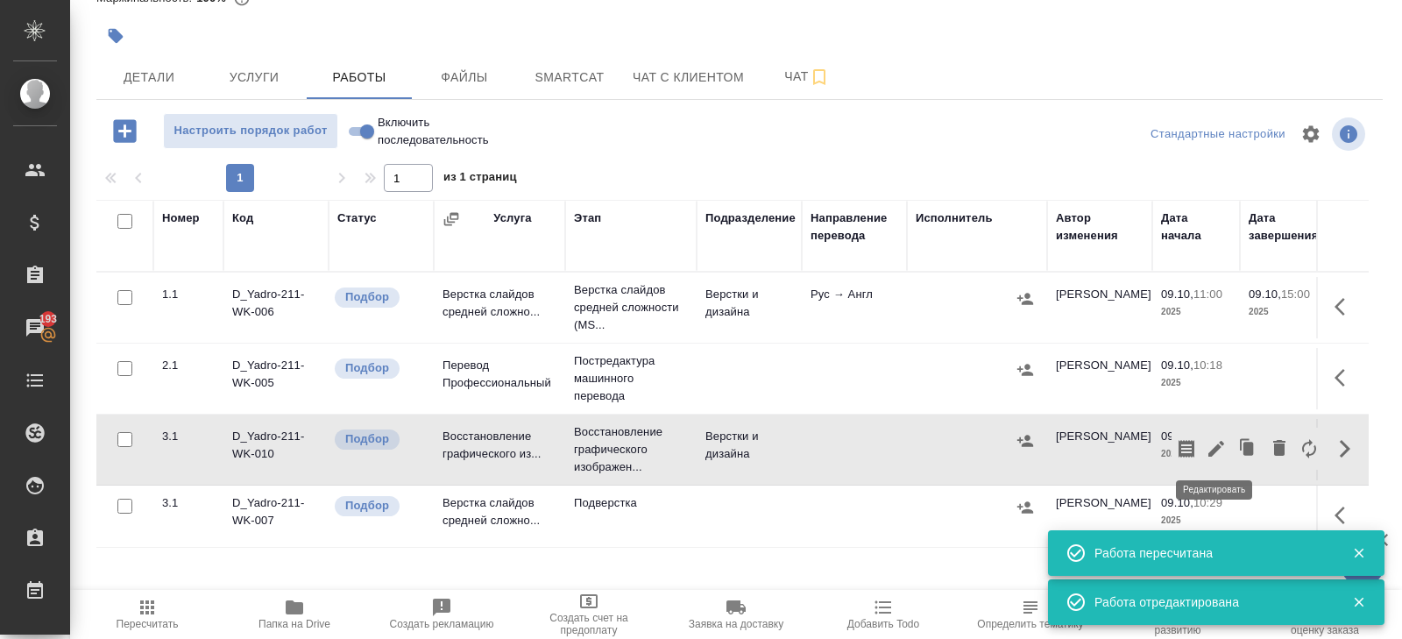
click at [1222, 452] on icon "button" at bounding box center [1216, 448] width 21 height 21
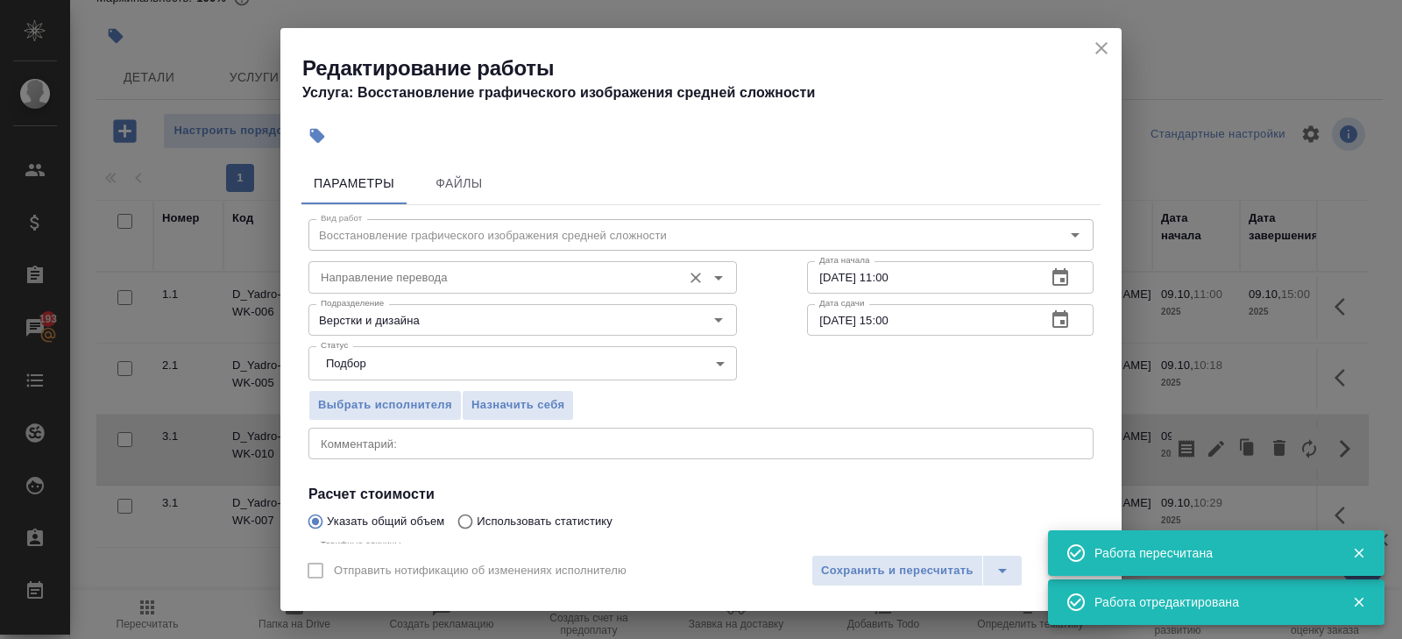
click at [358, 278] on input "Направление перевода" at bounding box center [493, 276] width 359 height 21
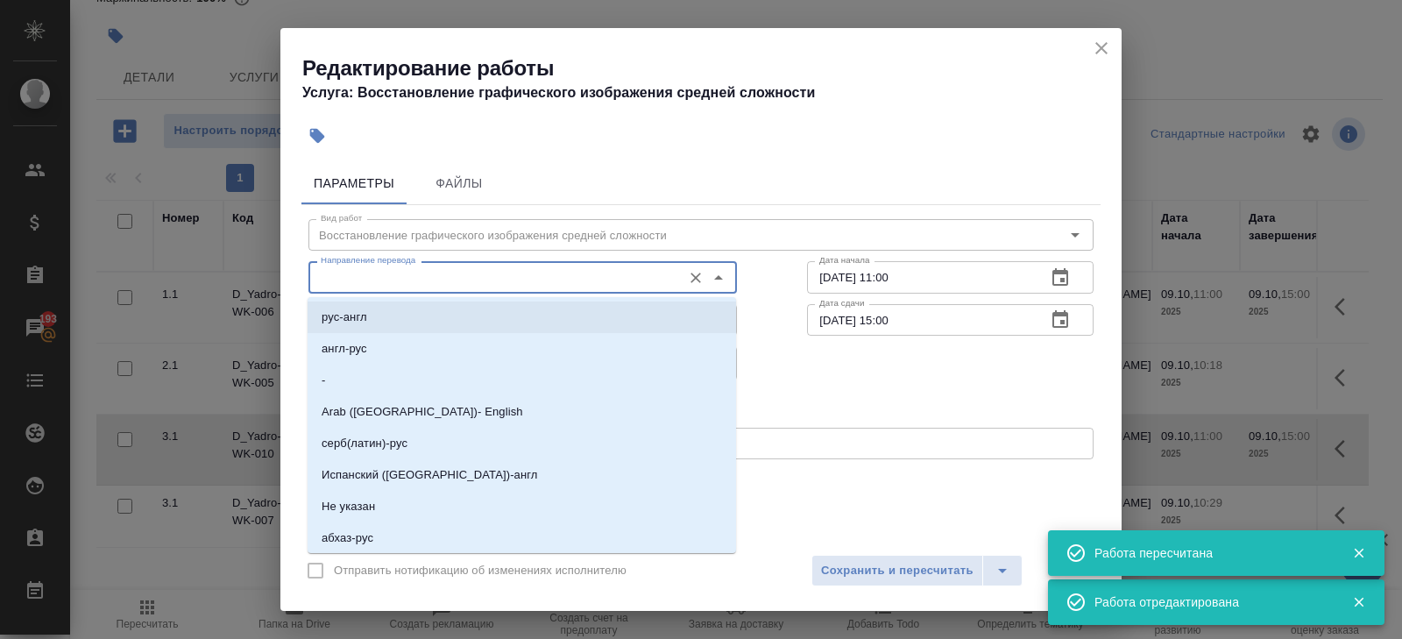
click at [353, 320] on p "рус-англ" at bounding box center [345, 318] width 46 height 18
type input "рус-англ"
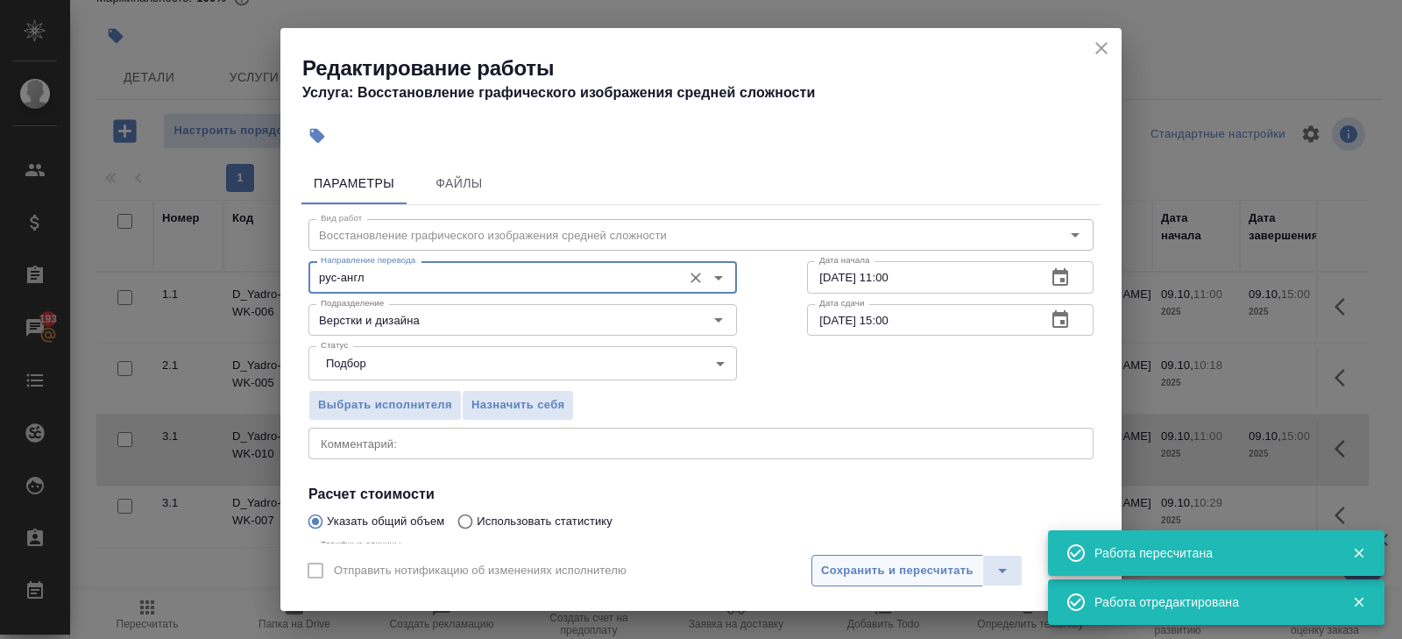
click at [834, 564] on span "Сохранить и пересчитать" at bounding box center [897, 571] width 153 height 20
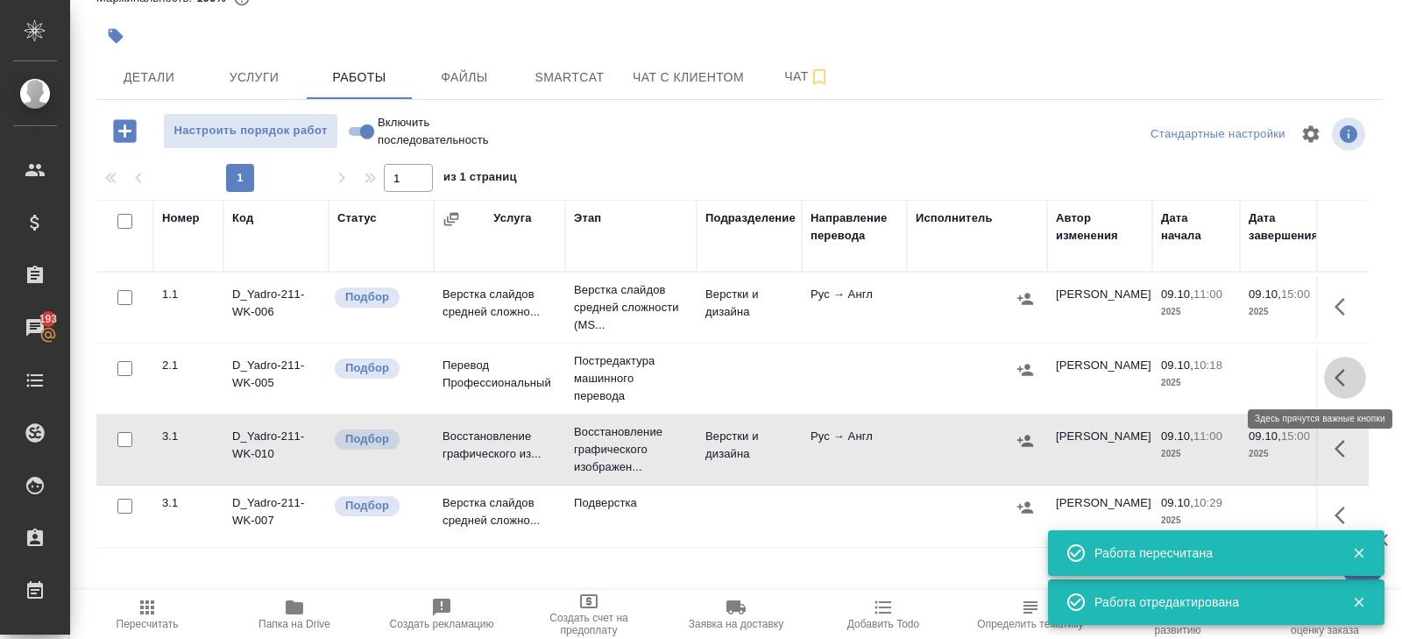
click at [1341, 382] on icon "button" at bounding box center [1345, 377] width 21 height 21
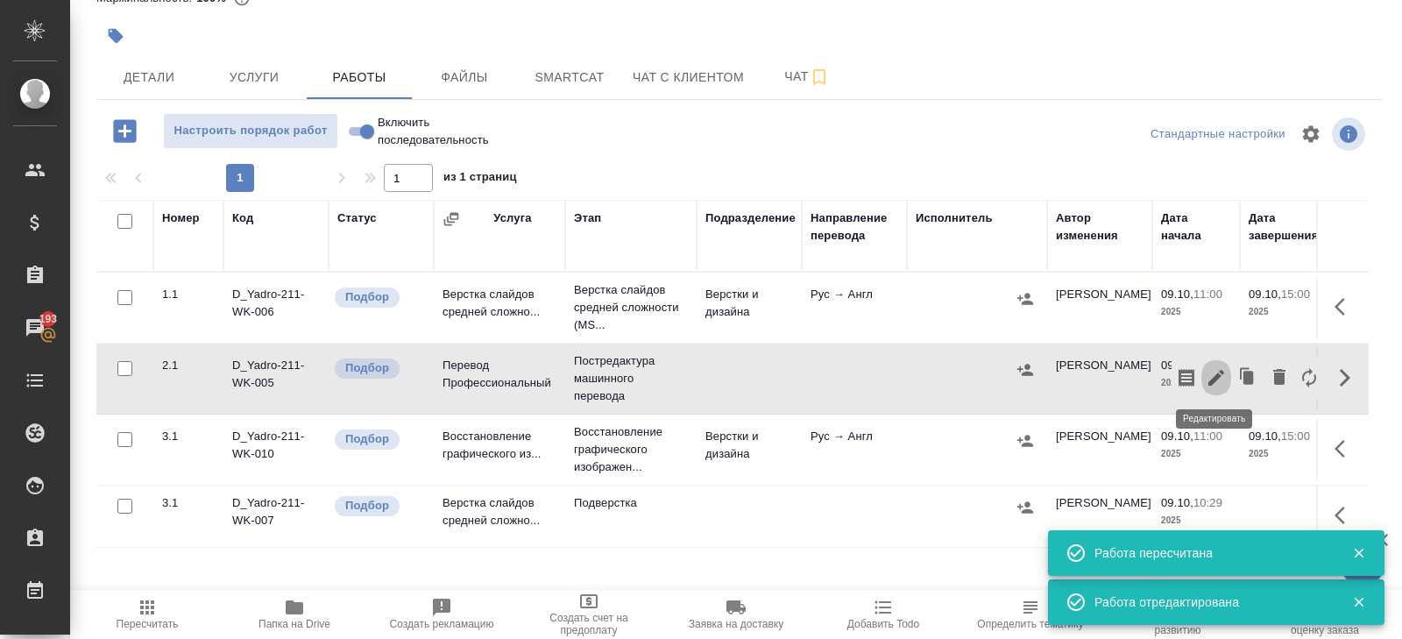
click at [1209, 381] on icon "button" at bounding box center [1217, 378] width 16 height 16
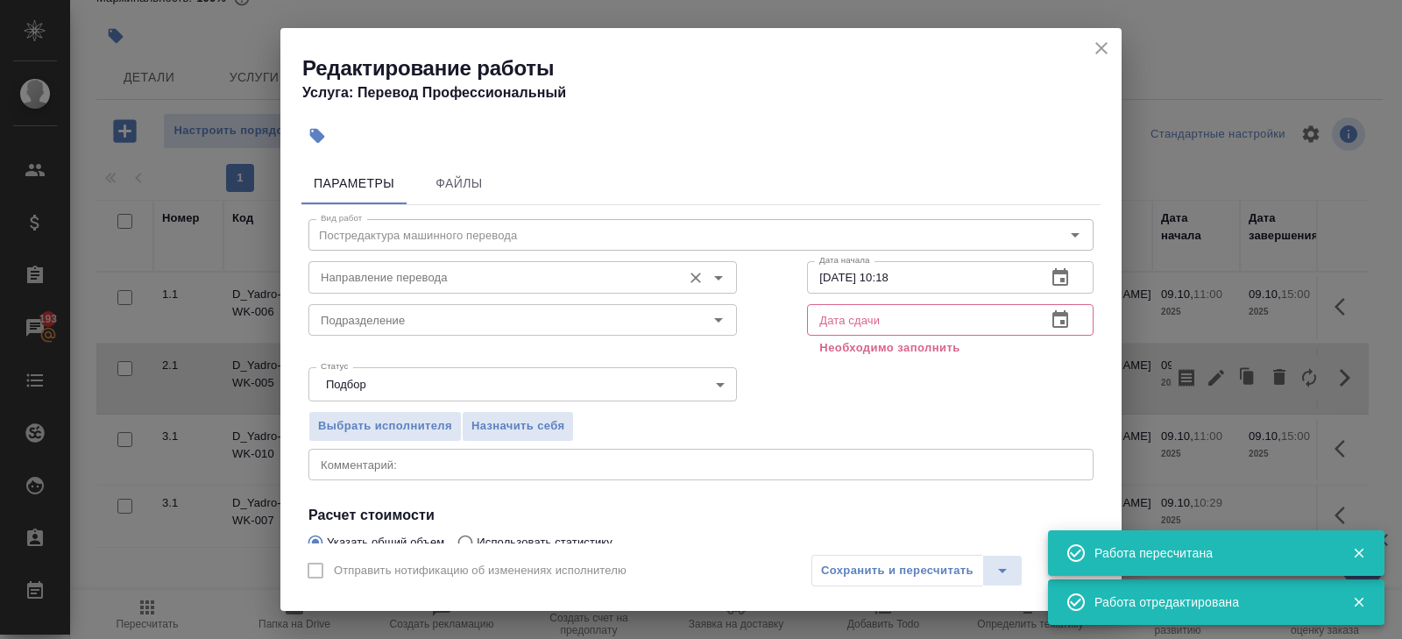
click at [361, 274] on input "Направление перевода" at bounding box center [493, 276] width 359 height 21
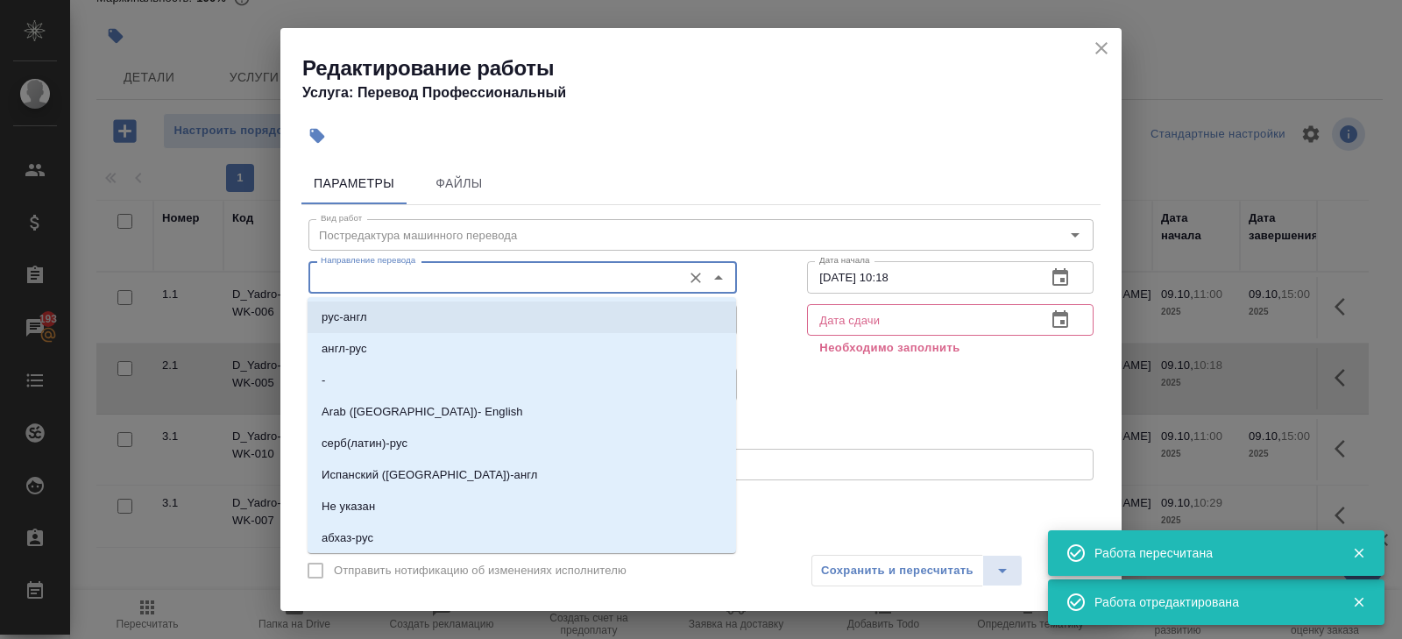
click at [359, 321] on p "рус-англ" at bounding box center [345, 318] width 46 height 18
type input "рус-англ"
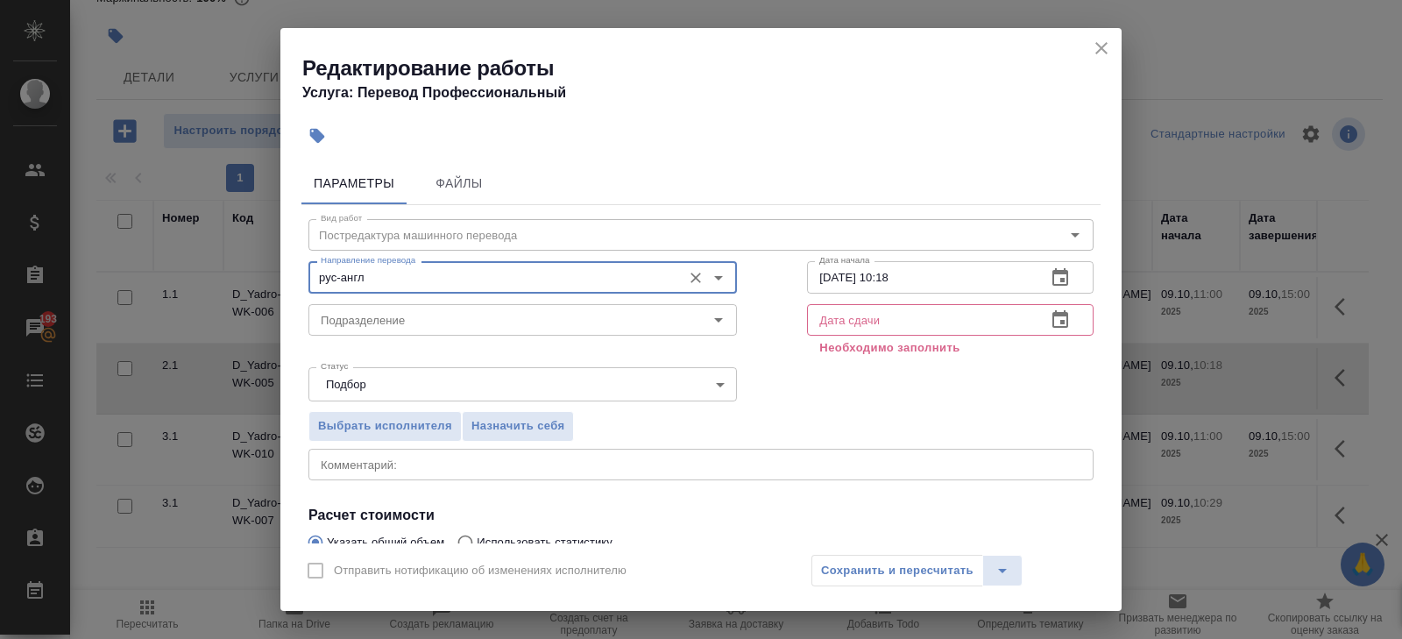
click at [1104, 49] on icon "close" at bounding box center [1102, 48] width 12 height 12
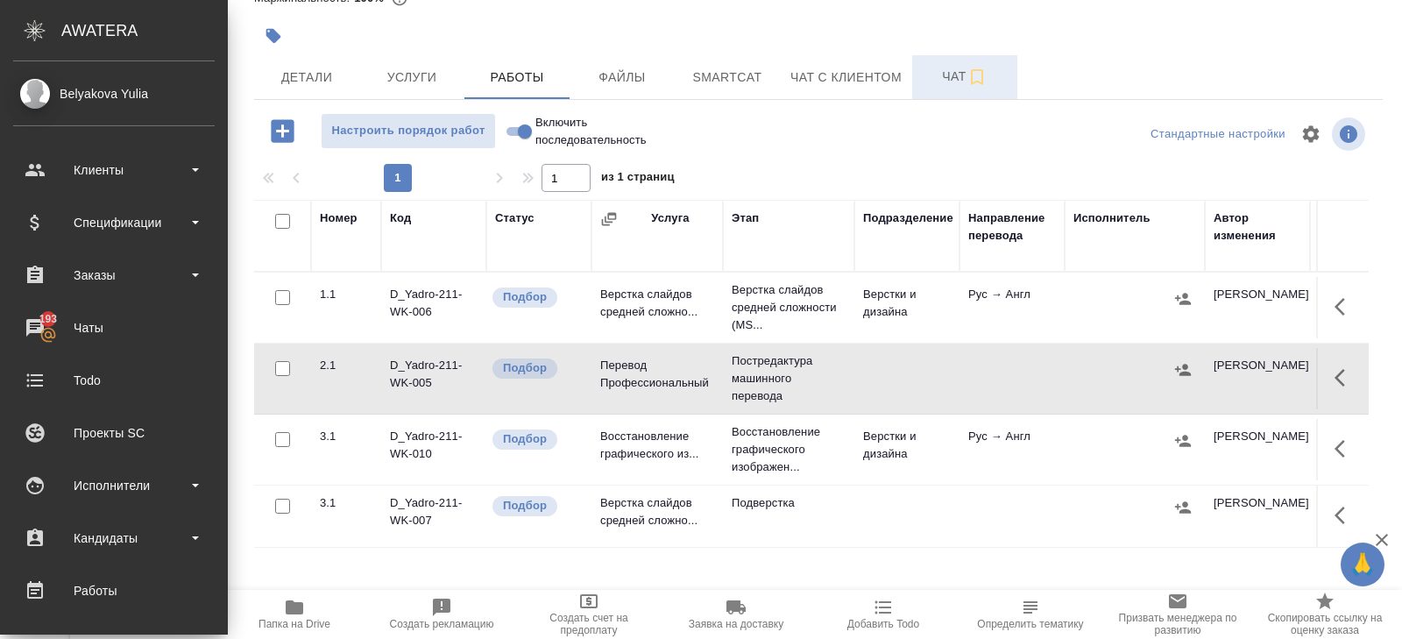
click at [961, 72] on span "Чат" at bounding box center [965, 77] width 84 height 22
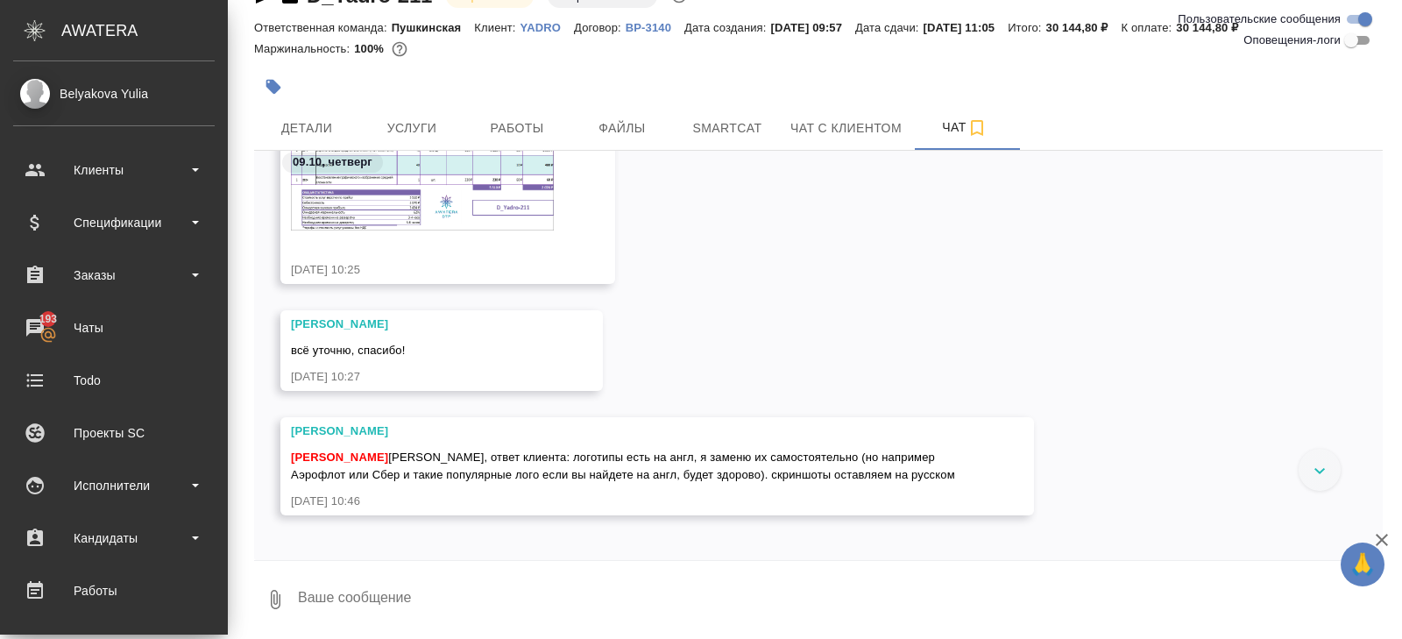
scroll to position [443, 0]
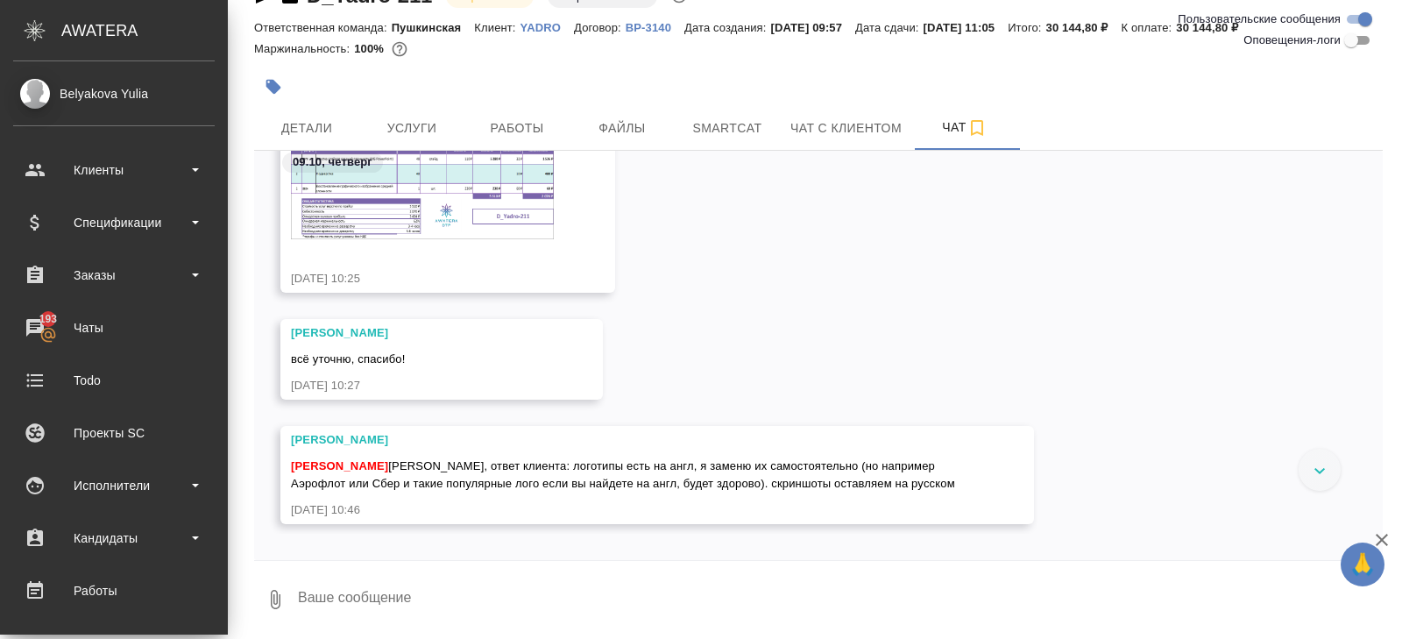
click at [393, 216] on img at bounding box center [422, 190] width 263 height 98
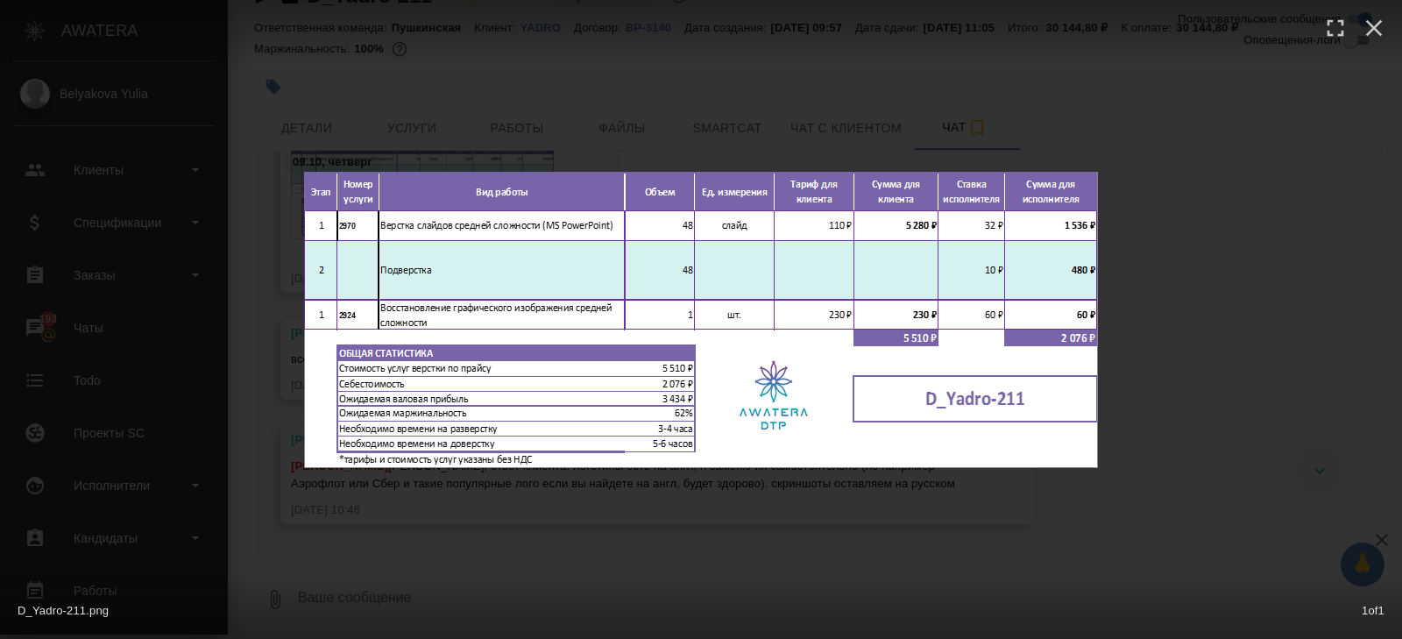
click at [373, 530] on div "D_Yadro-211.png 1 of 1" at bounding box center [701, 319] width 1402 height 639
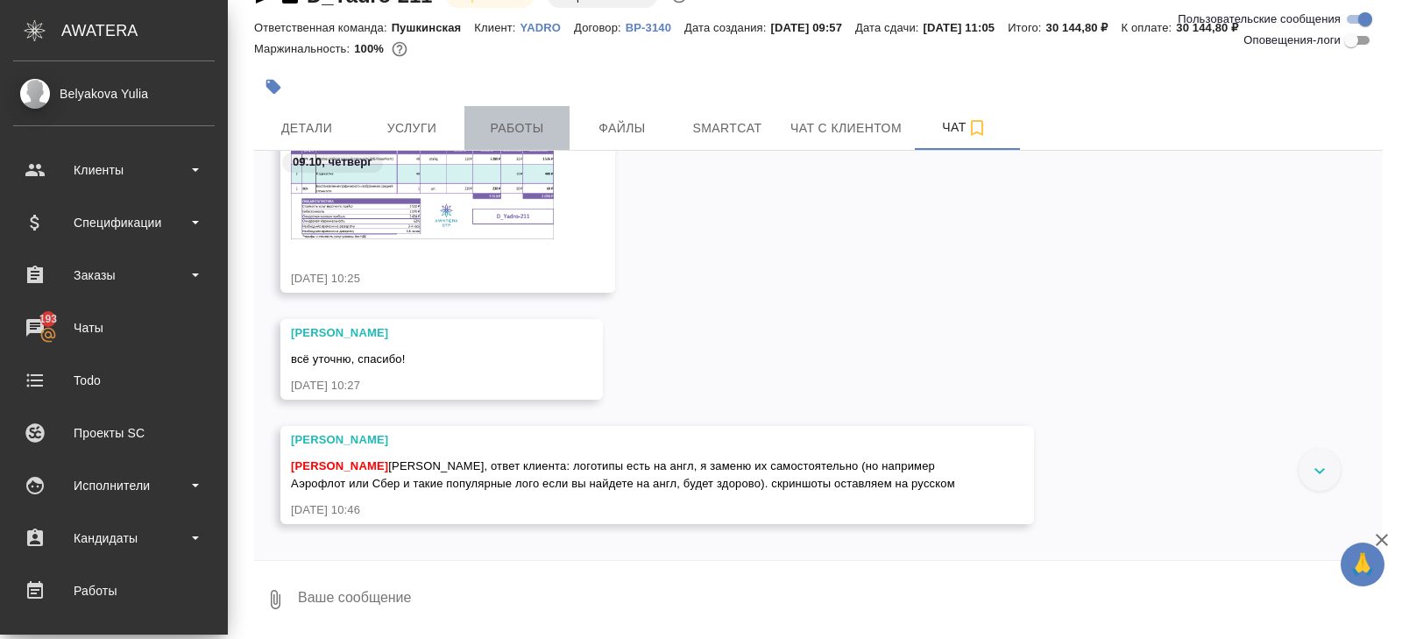
click at [501, 115] on button "Работы" at bounding box center [517, 128] width 105 height 44
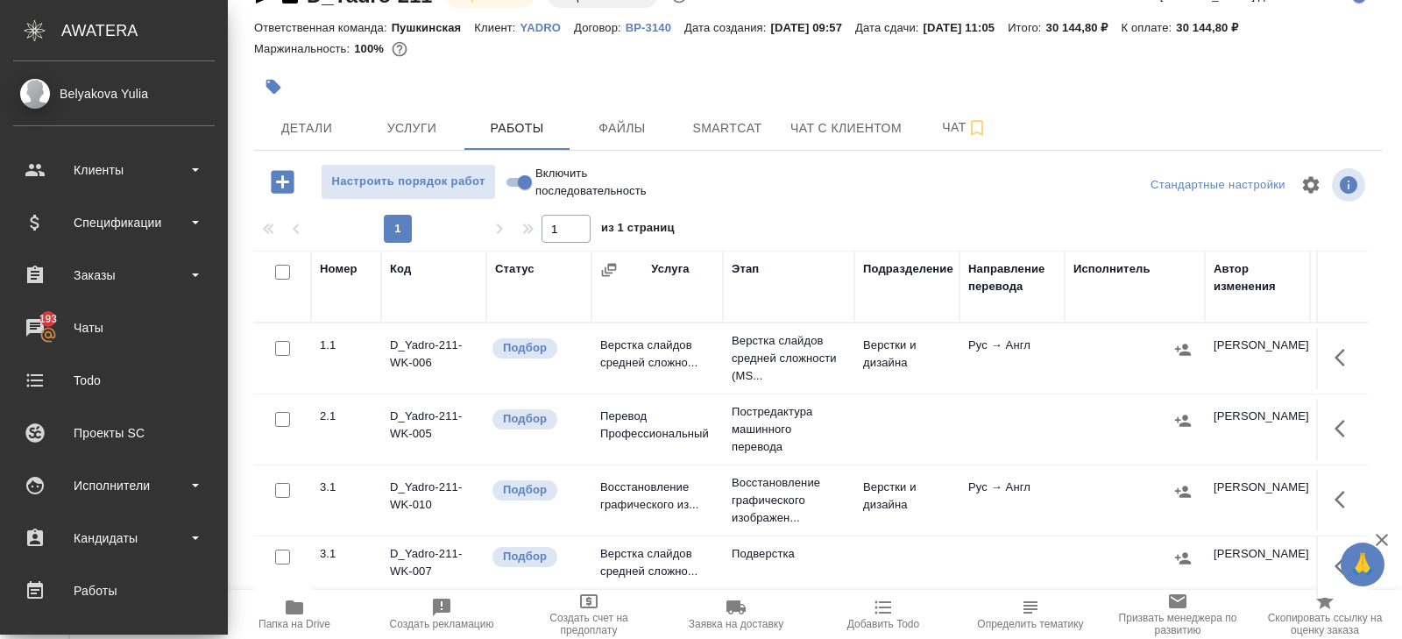
scroll to position [93, 0]
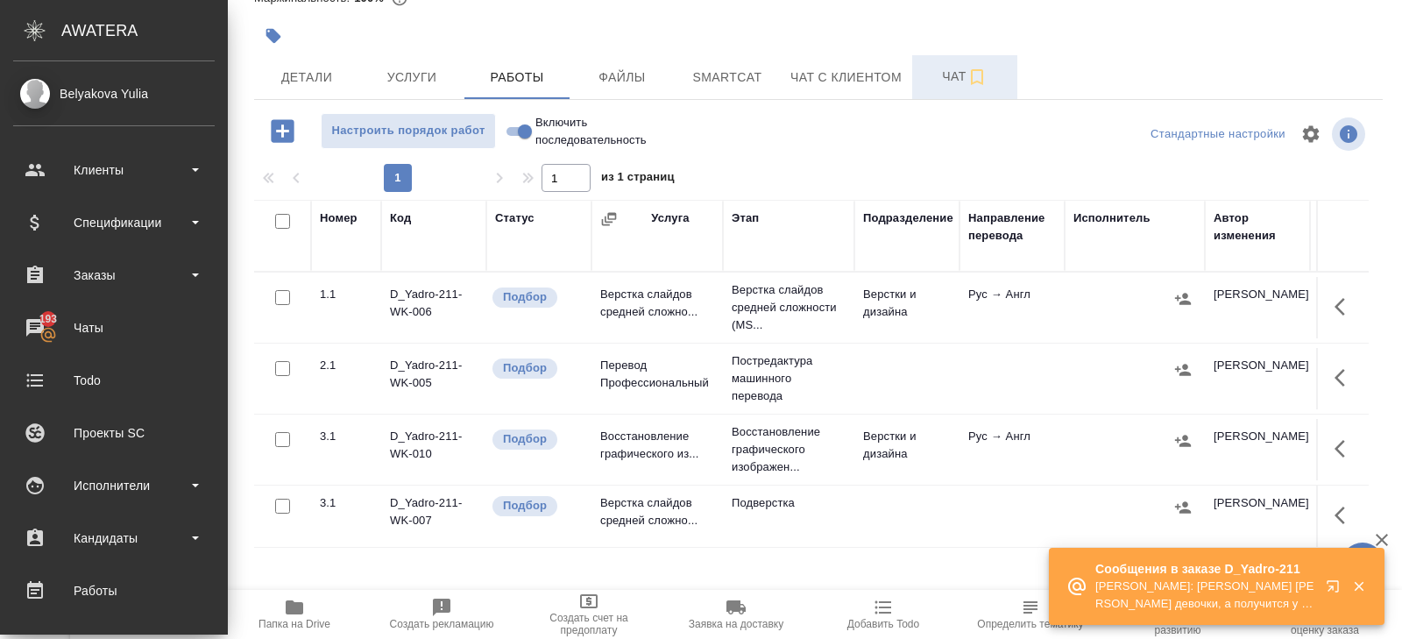
click at [944, 84] on span "Чат" at bounding box center [965, 77] width 84 height 22
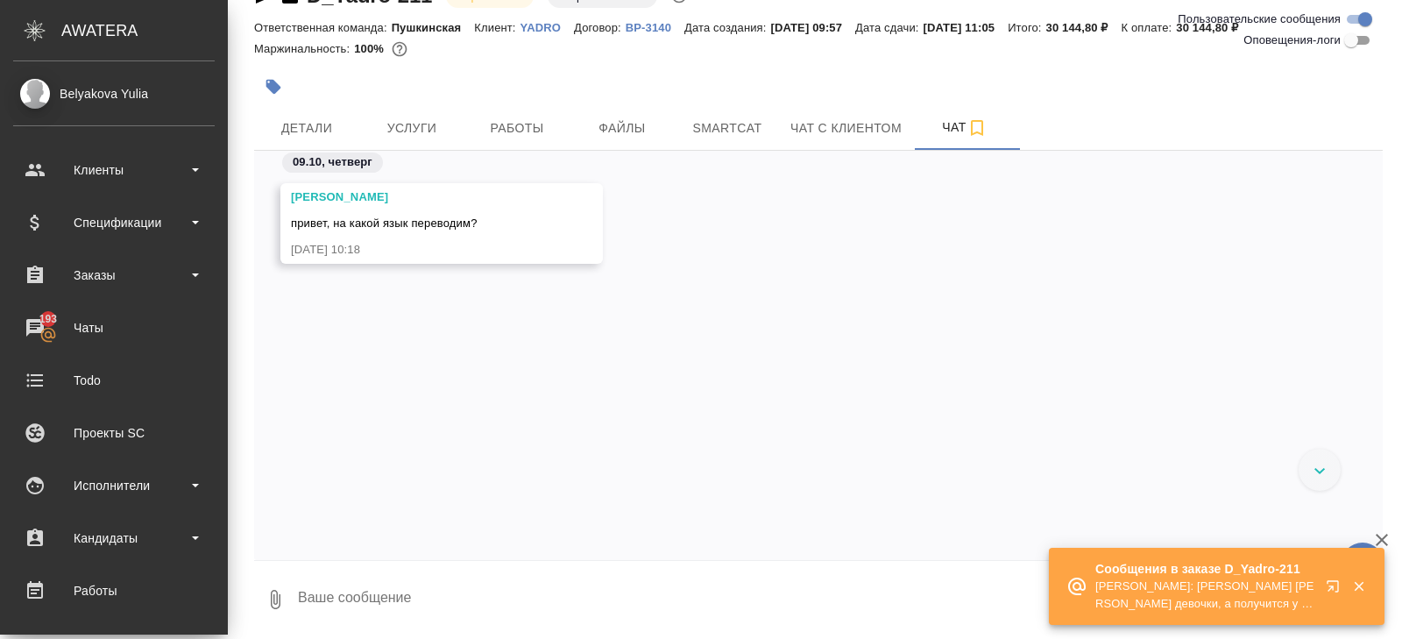
scroll to position [540, 0]
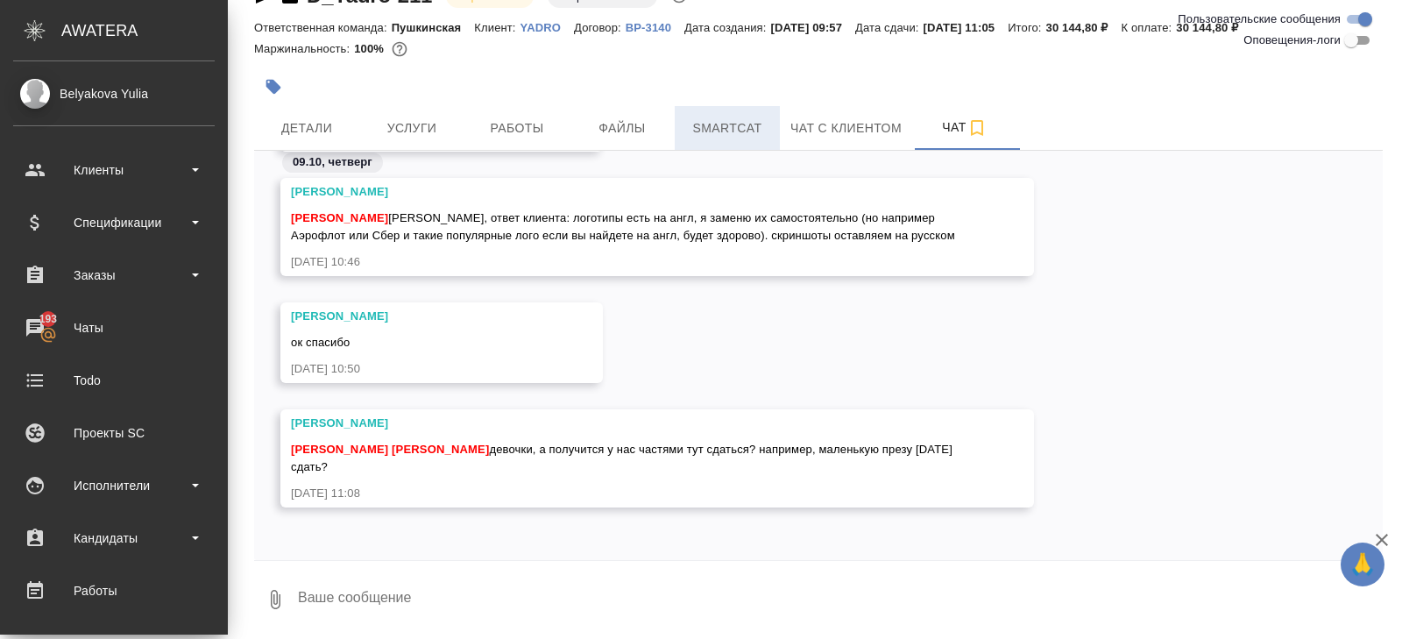
click at [708, 129] on span "Smartcat" at bounding box center [727, 128] width 84 height 22
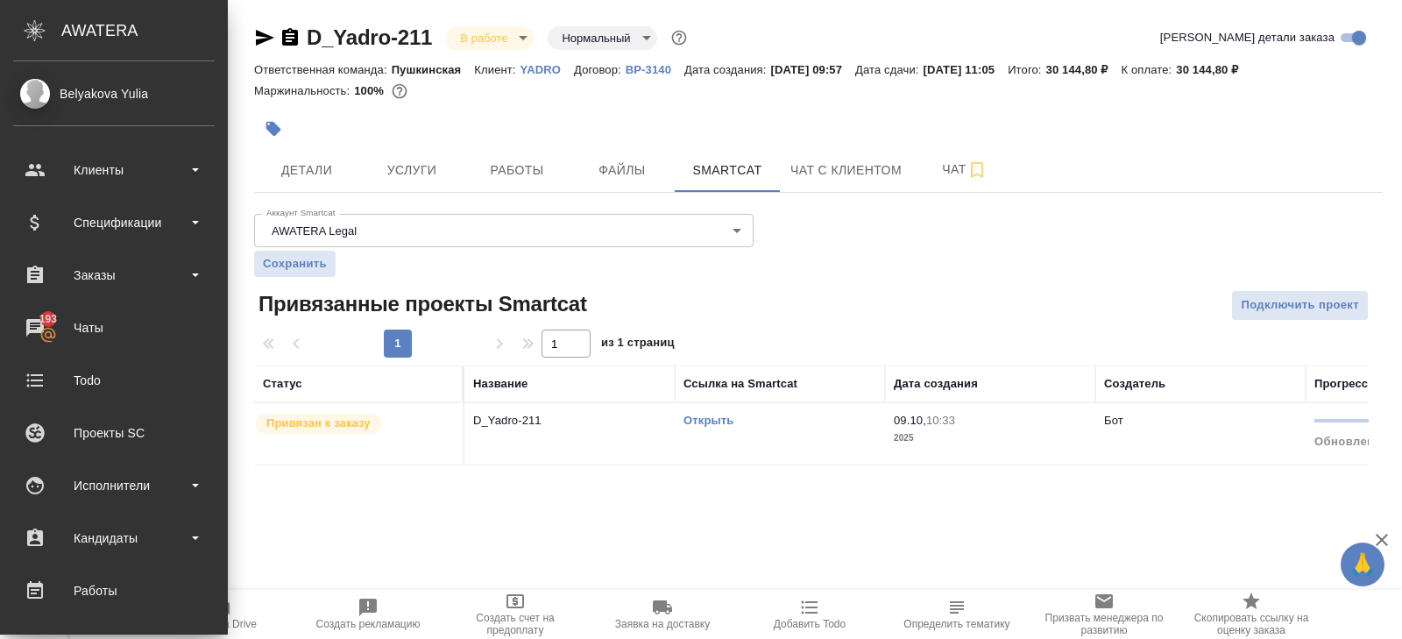
click at [698, 420] on link "Открыть" at bounding box center [709, 420] width 50 height 13
click at [940, 153] on button "Чат" at bounding box center [964, 170] width 105 height 44
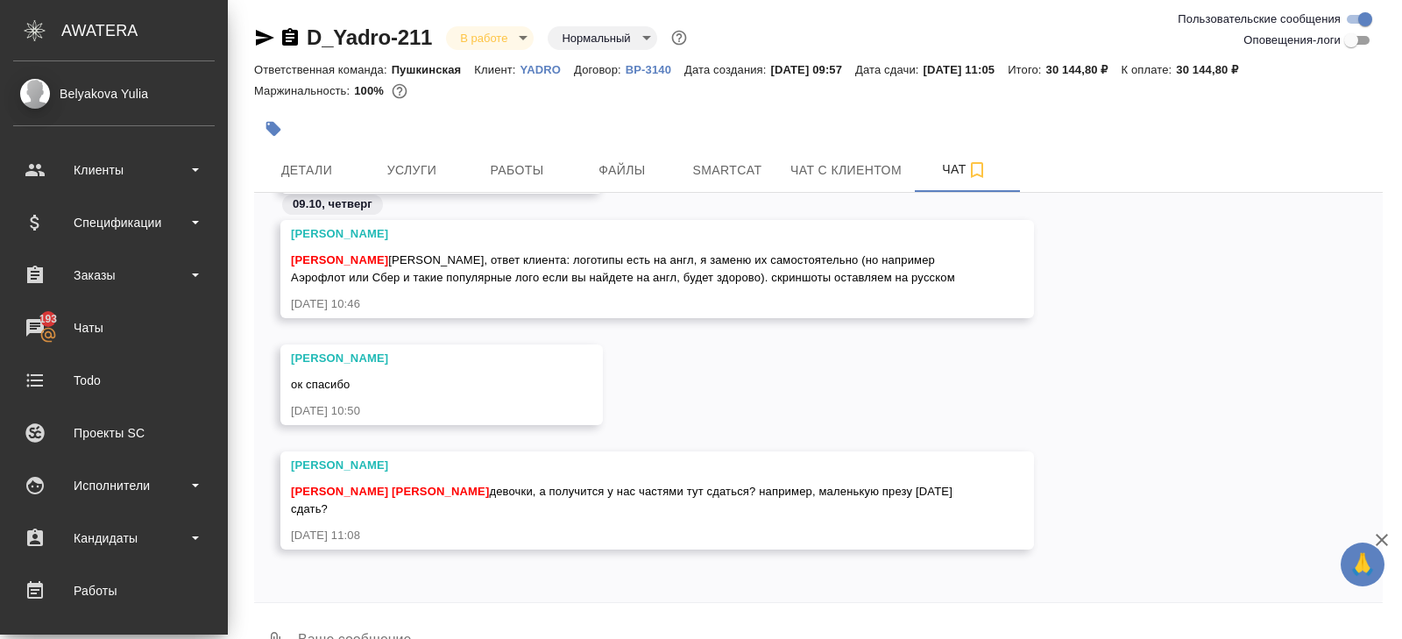
scroll to position [42, 0]
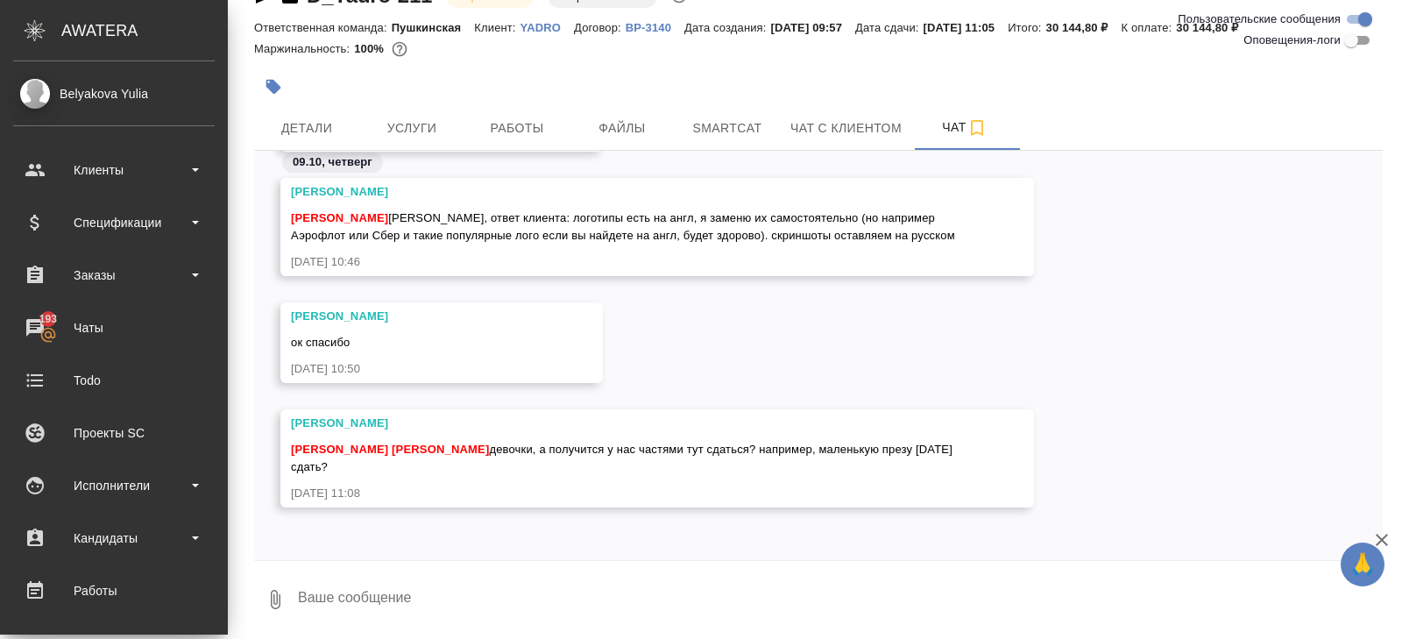
click at [394, 601] on textarea at bounding box center [839, 600] width 1087 height 60
type textarea "п"
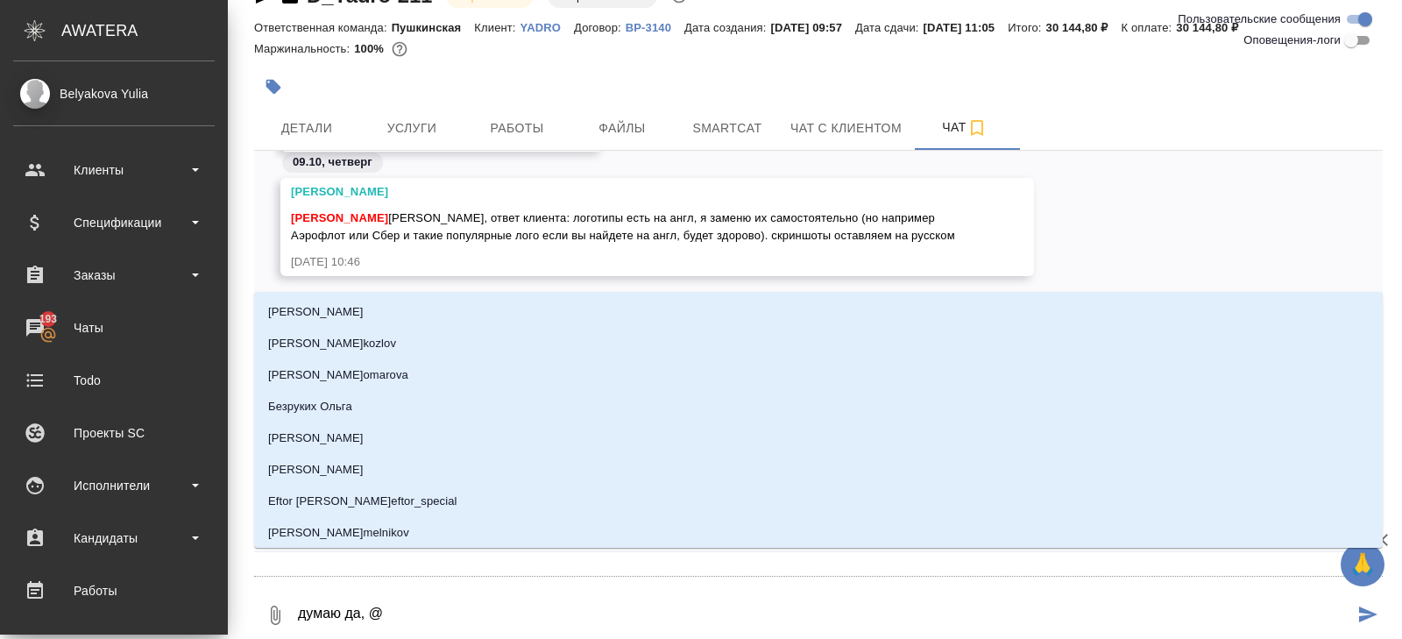
type textarea "думаю да, @п"
type input "п"
type textarea "думаю да, @пе"
type input "пе"
type textarea "думаю да, @пет"
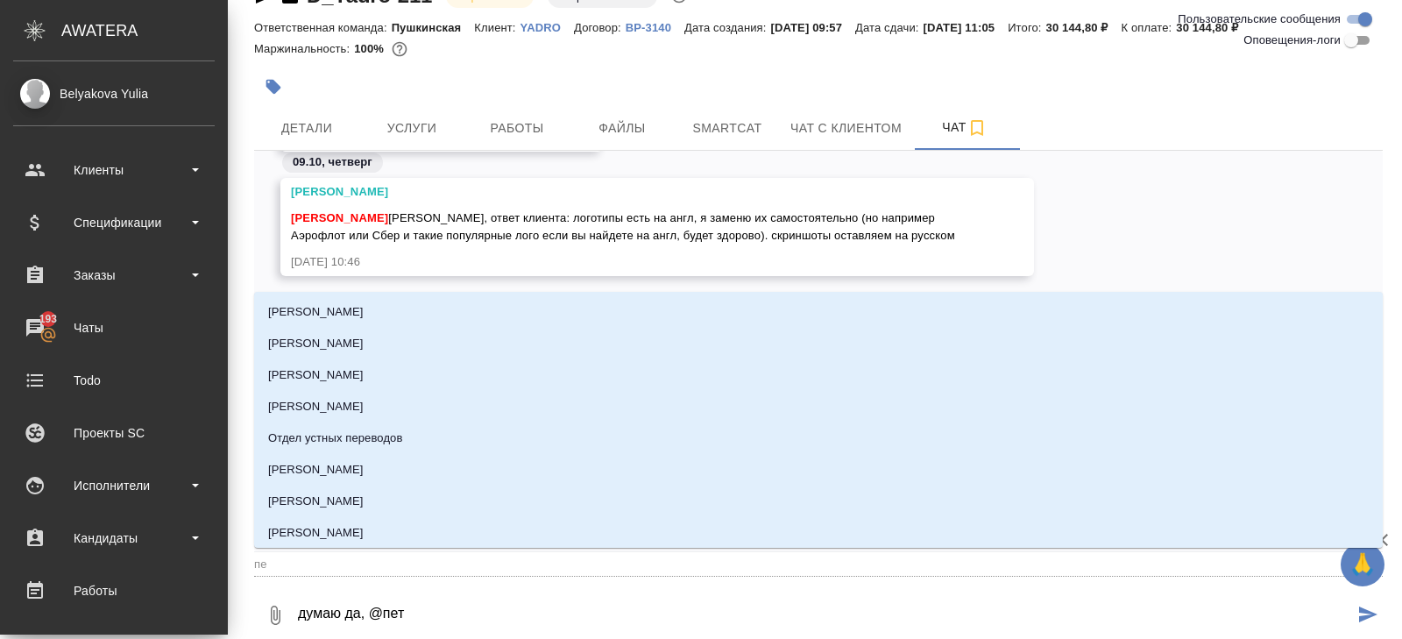
type input "пет"
type textarea "думаю да, @петр"
type input "петр"
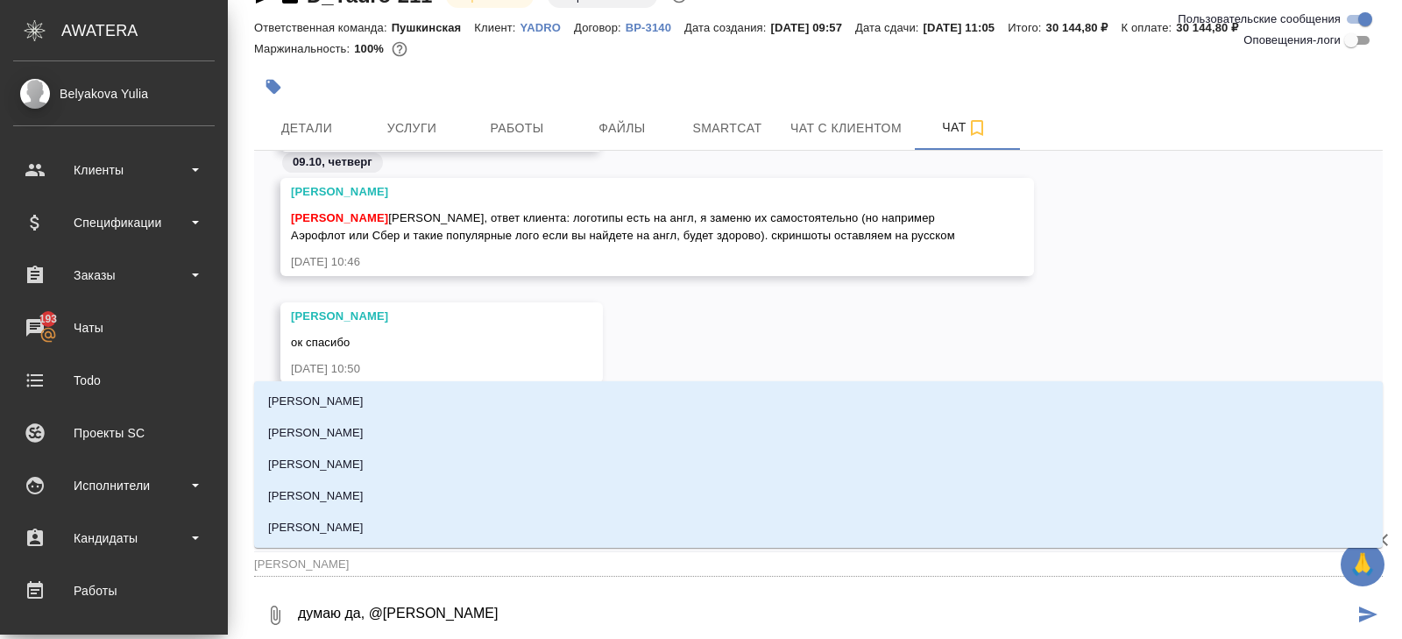
type textarea "думаю да, @петро"
type input "петро"
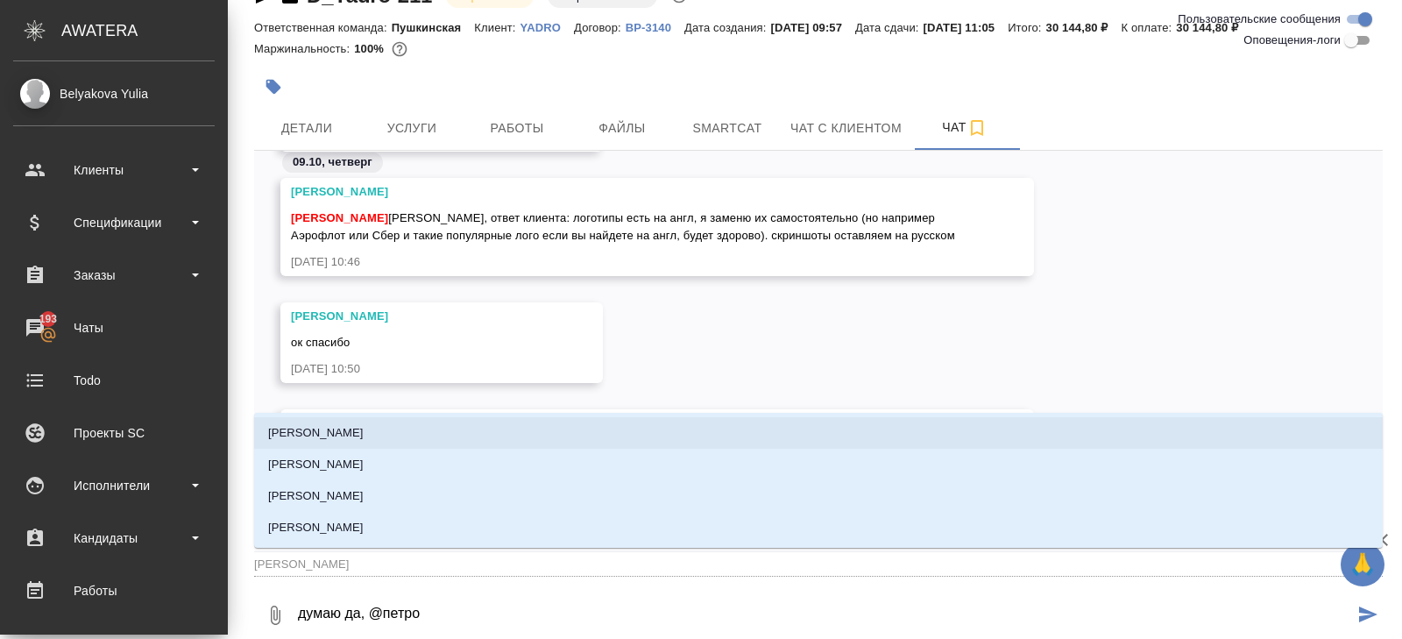
click at [370, 436] on li "[PERSON_NAME]" at bounding box center [818, 433] width 1129 height 32
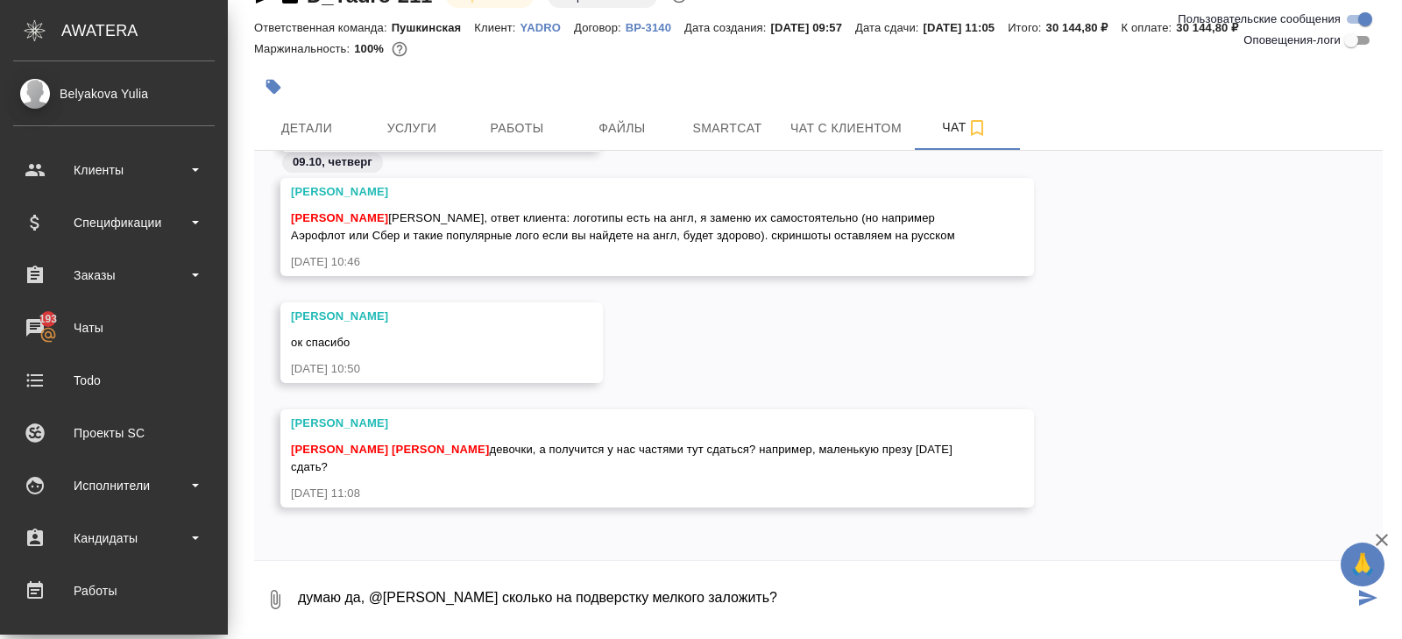
type textarea "думаю да, @Петрова Валерия сколько на подверстку мелкого заложить?"
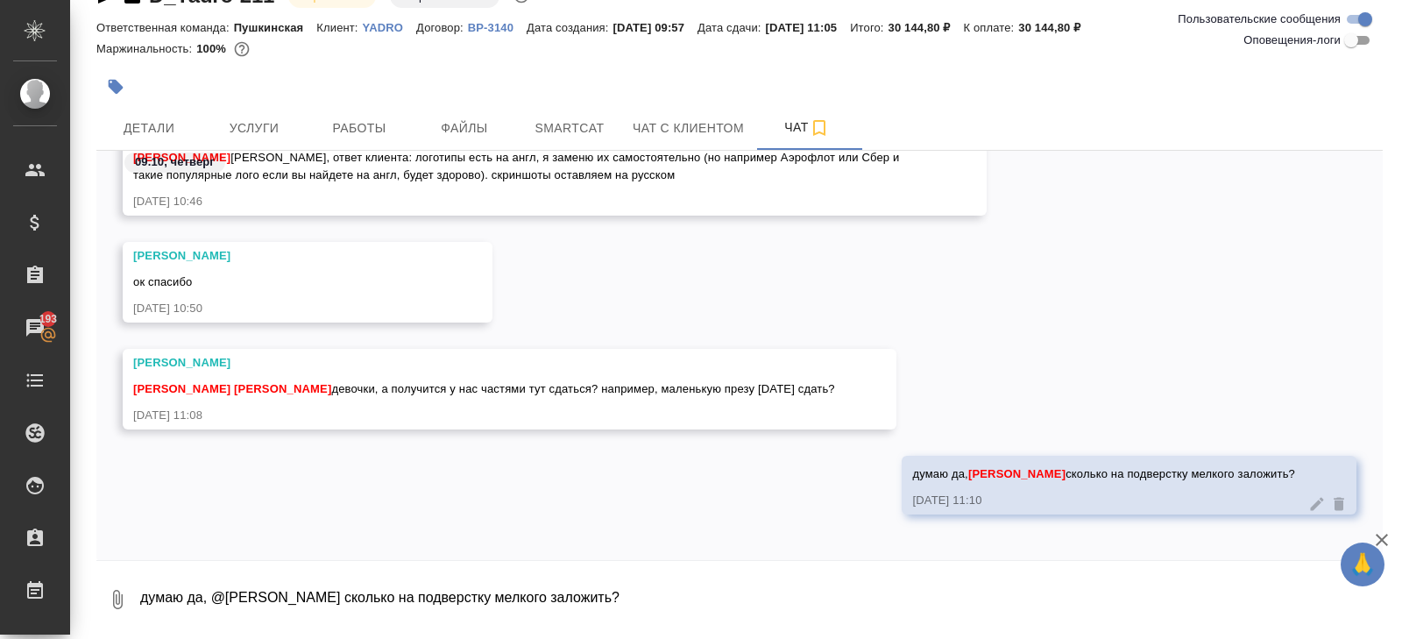
scroll to position [607, 0]
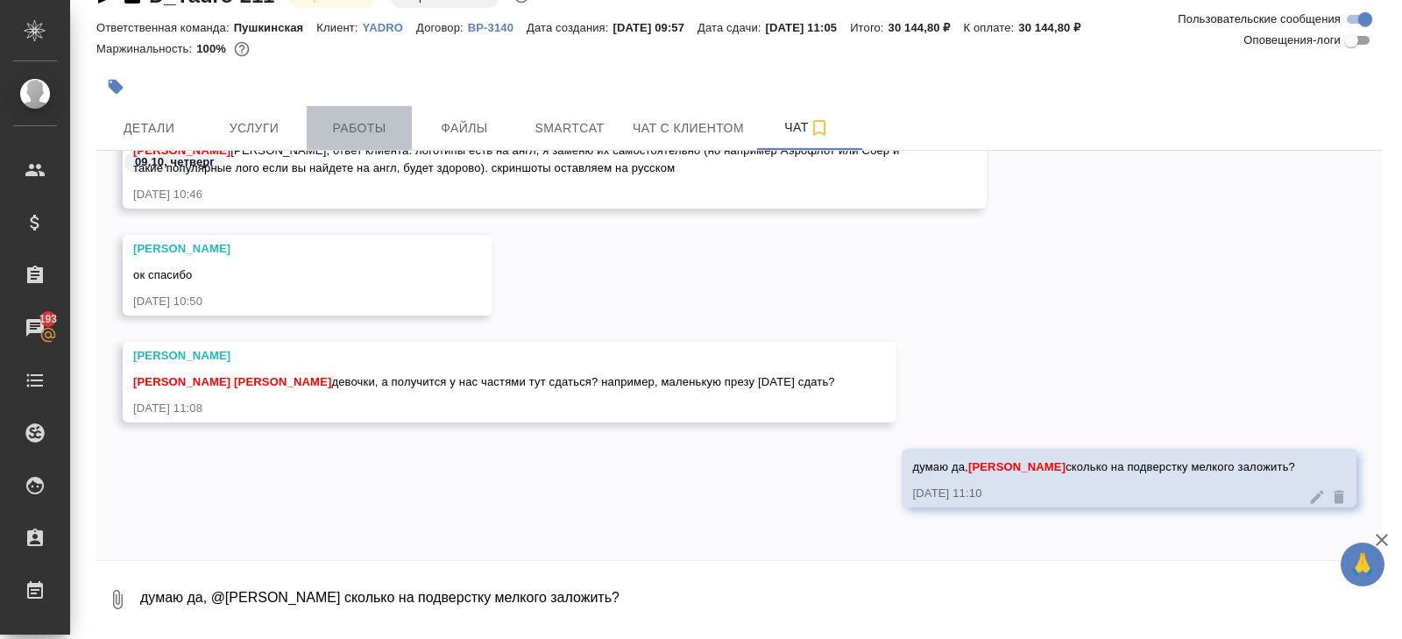
click at [375, 136] on span "Работы" at bounding box center [359, 128] width 84 height 22
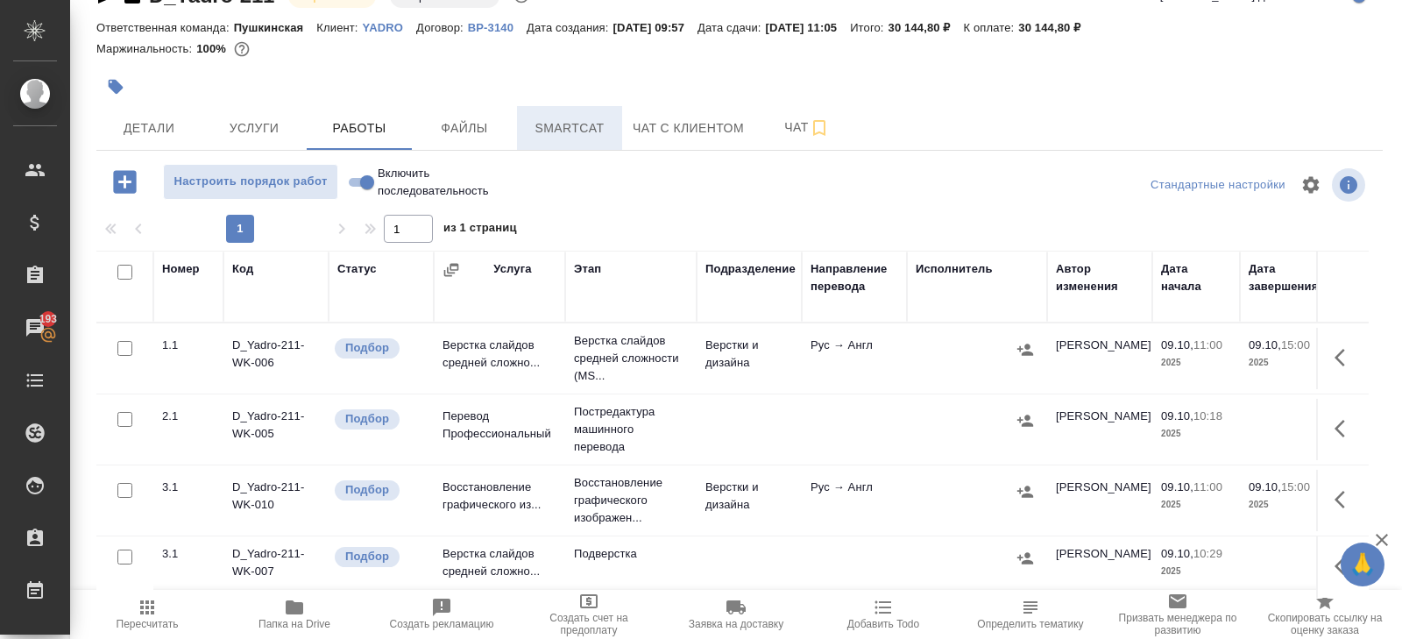
scroll to position [93, 0]
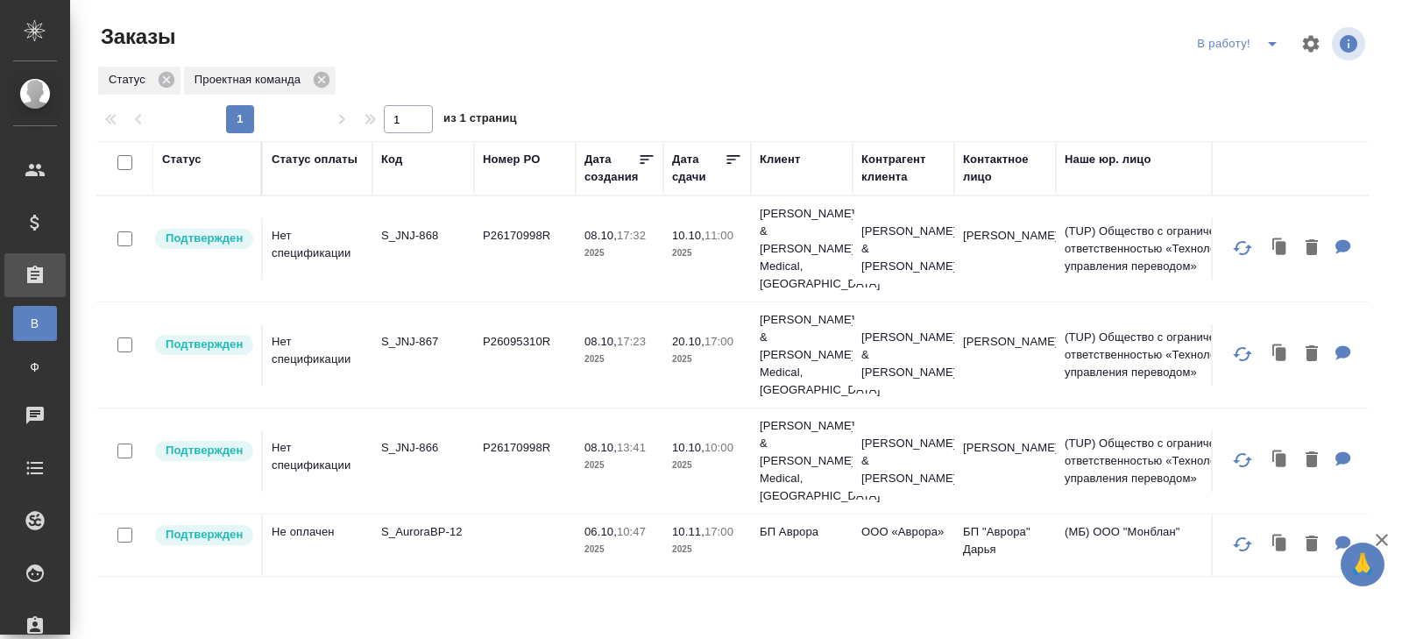
click at [1275, 54] on button "split button" at bounding box center [1272, 44] width 35 height 28
click at [1266, 85] on li "ПМ" at bounding box center [1240, 79] width 97 height 28
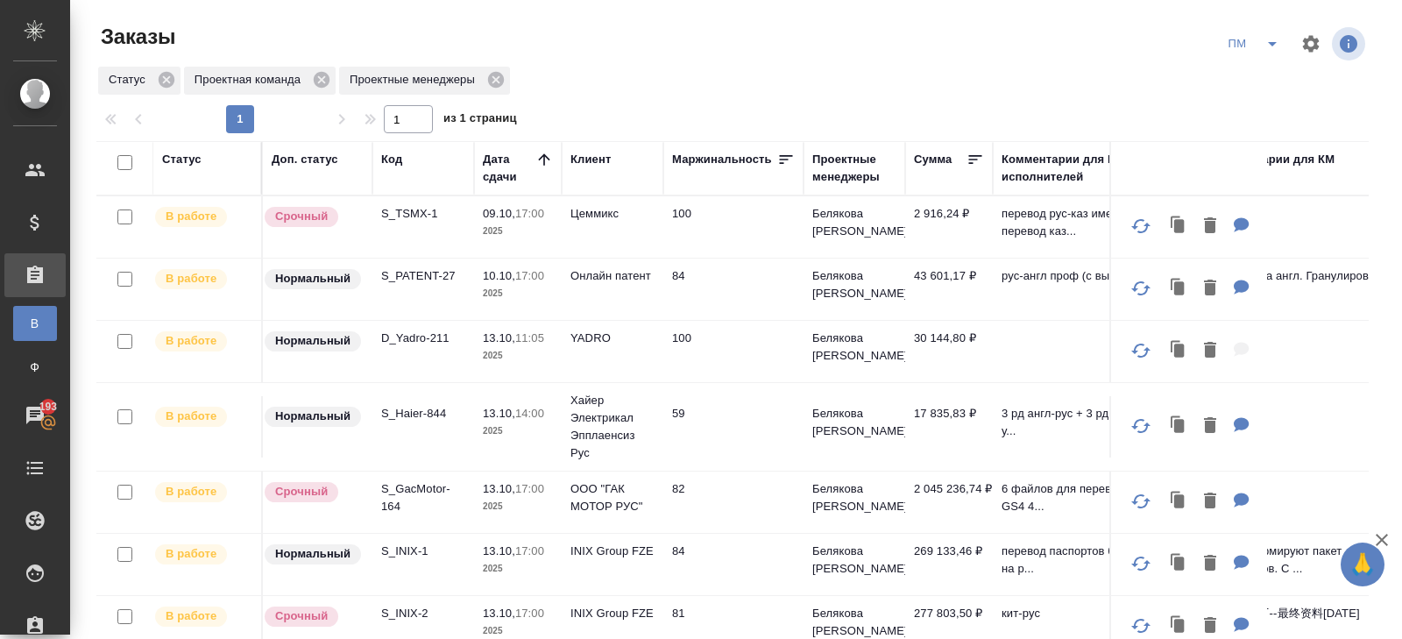
click at [742, 255] on td "100" at bounding box center [733, 226] width 140 height 61
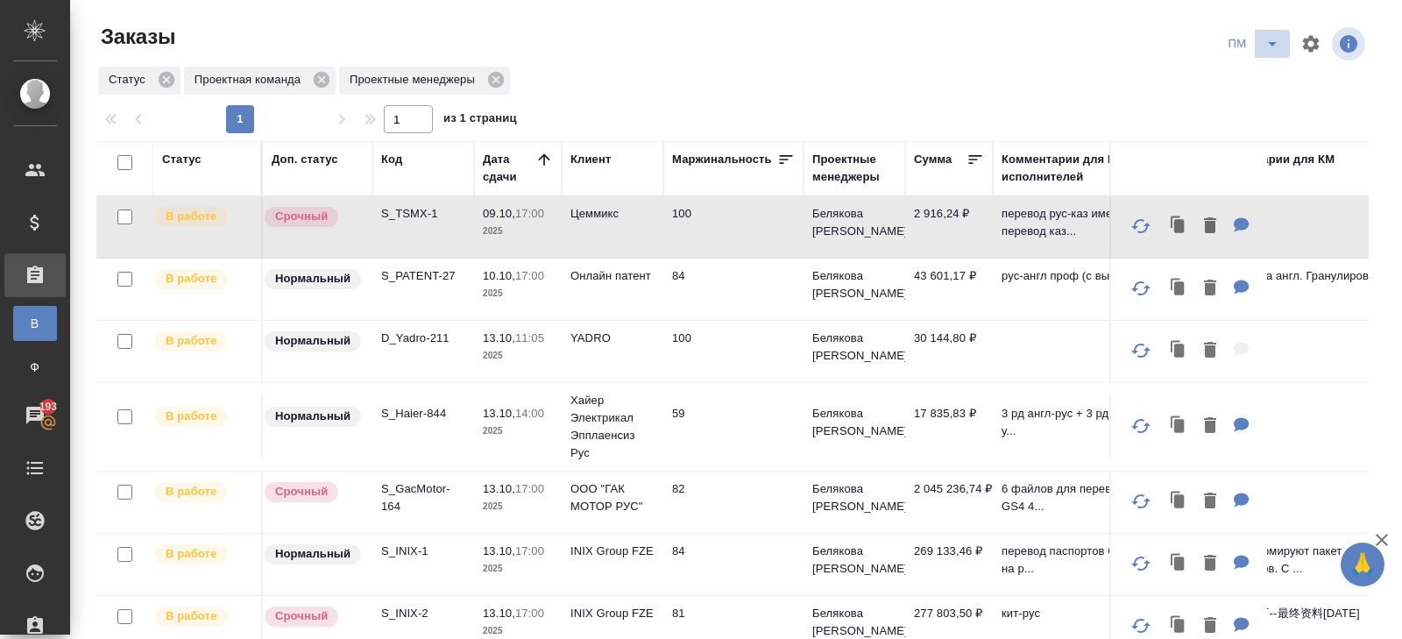
click at [1268, 45] on icon "split button" at bounding box center [1272, 43] width 21 height 21
click at [1268, 73] on li "В работу!" at bounding box center [1254, 79] width 89 height 28
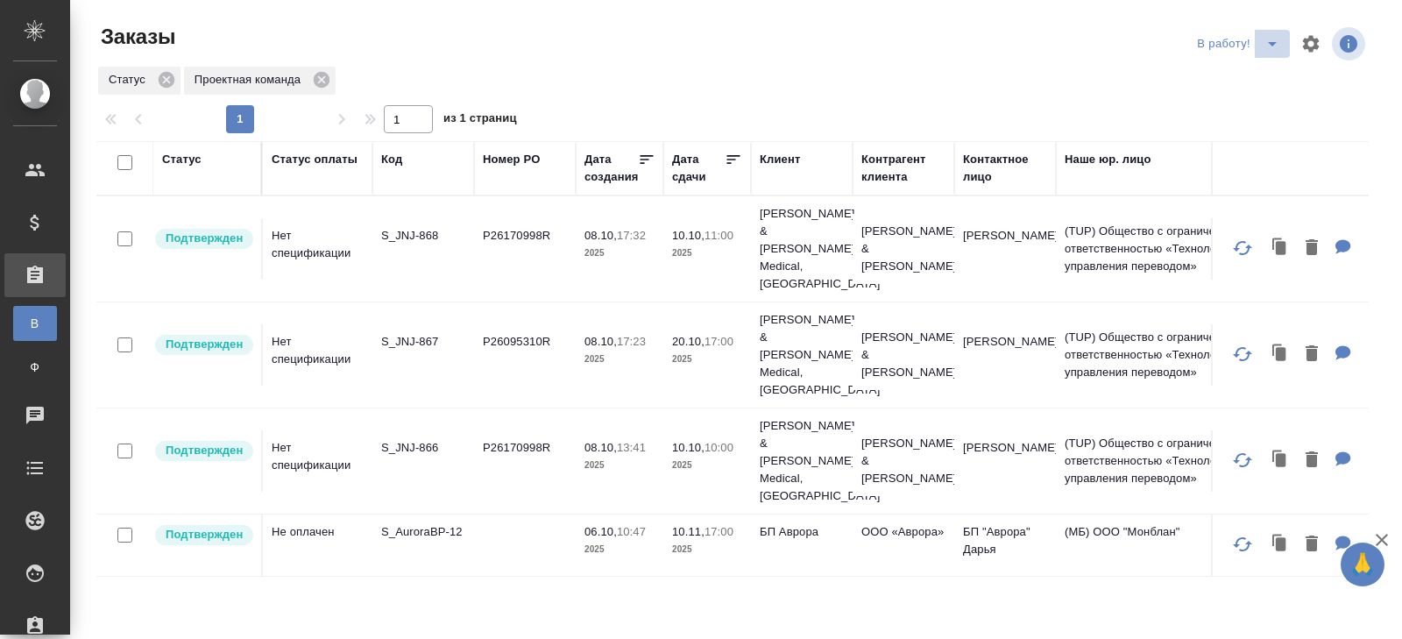
click at [1272, 45] on icon "split button" at bounding box center [1272, 44] width 9 height 4
click at [1263, 73] on li "ПМ" at bounding box center [1240, 79] width 97 height 28
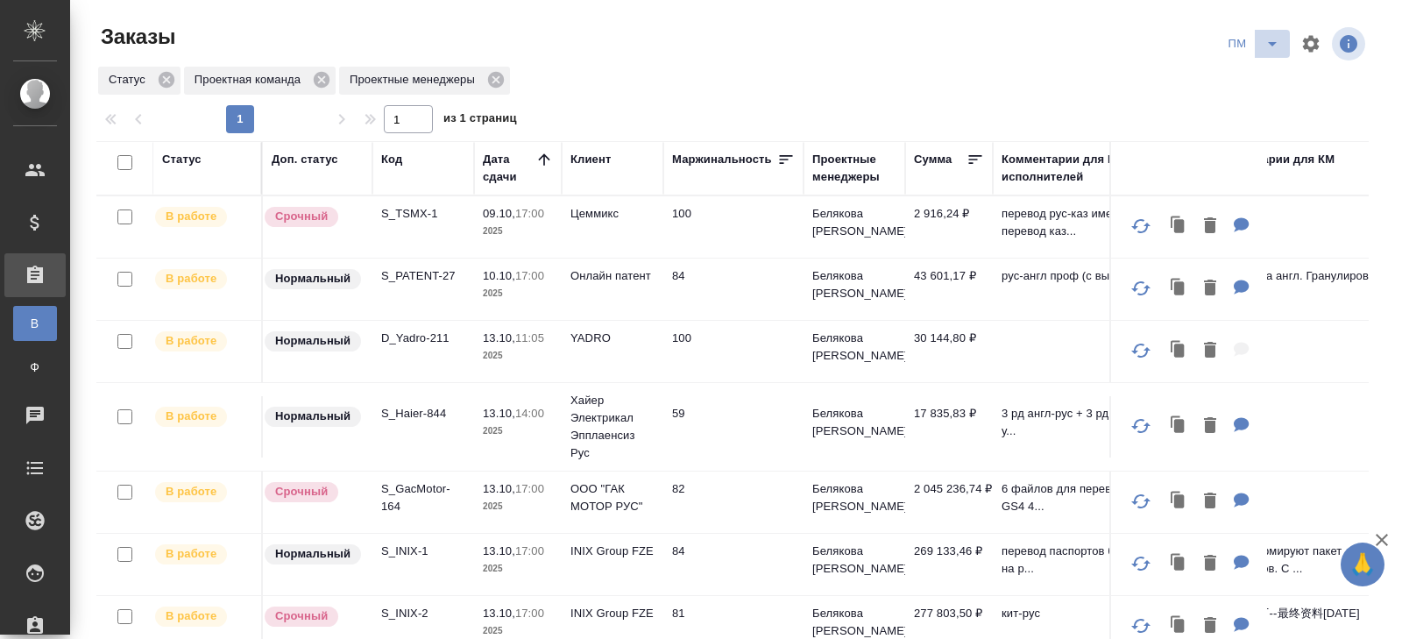
click at [1266, 44] on icon "split button" at bounding box center [1272, 43] width 21 height 21
click at [1266, 67] on li "В работу!" at bounding box center [1254, 79] width 89 height 28
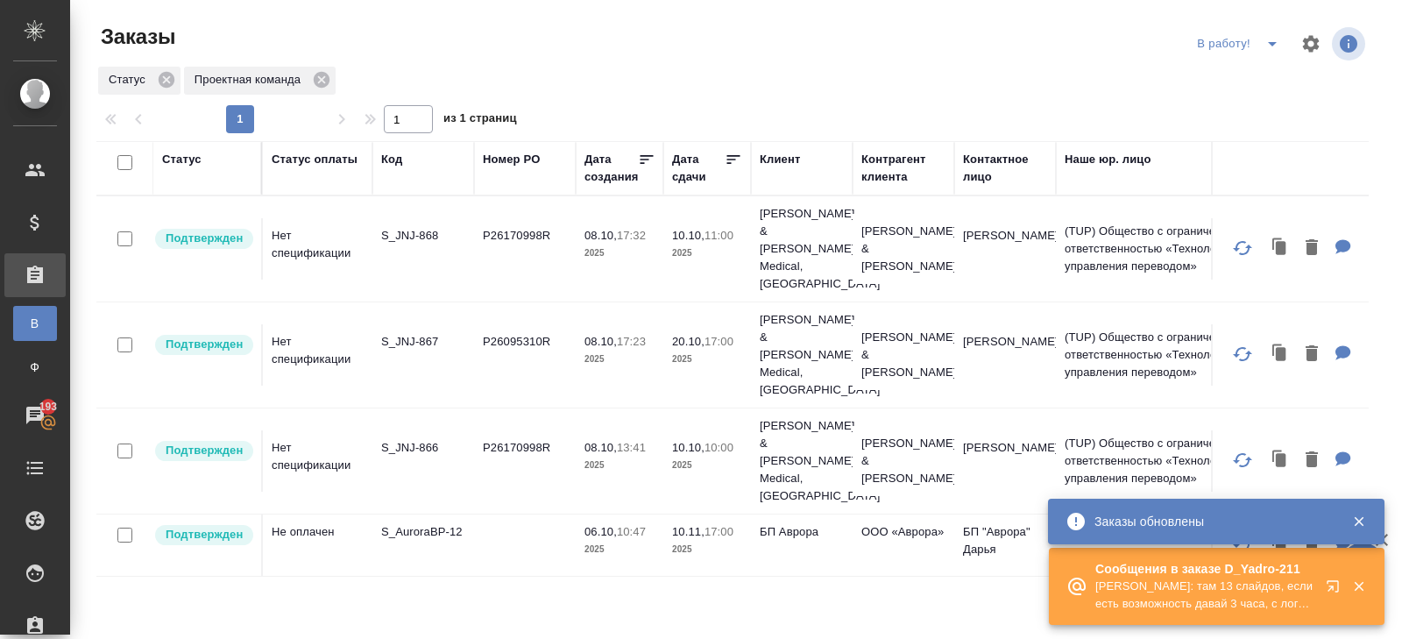
click at [1337, 582] on icon "button" at bounding box center [1332, 585] width 11 height 11
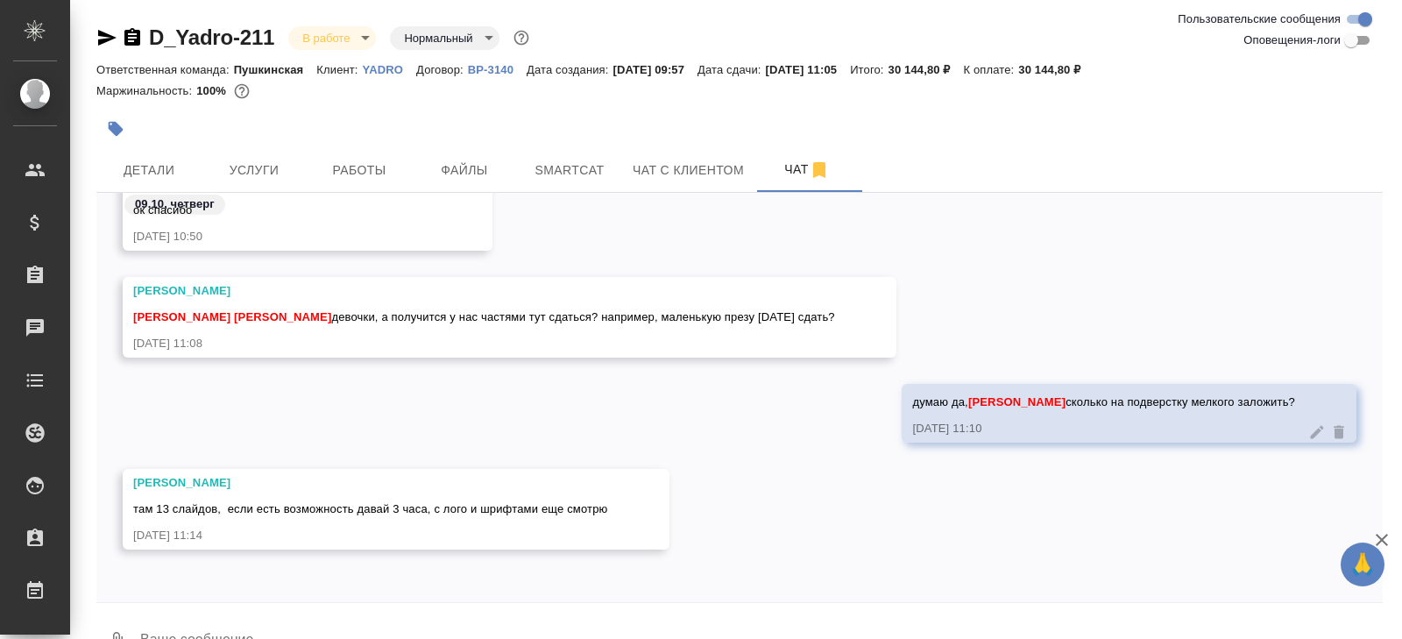
scroll to position [42, 0]
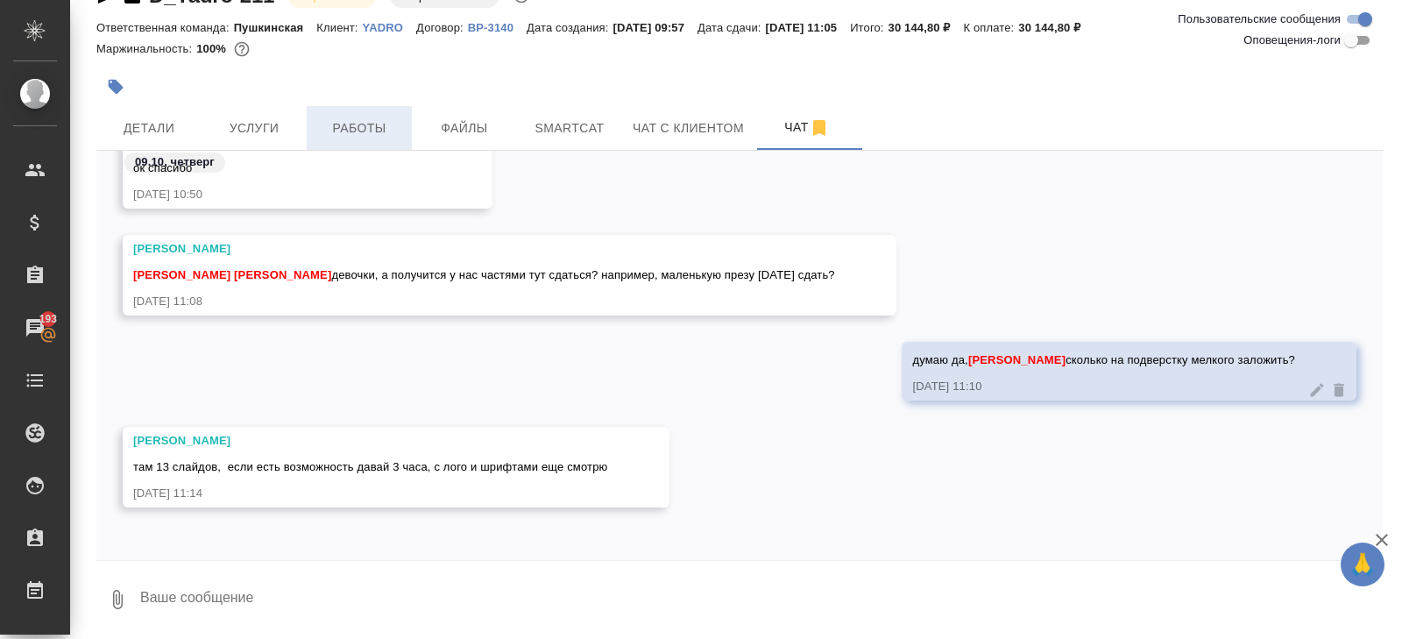
click at [374, 125] on span "Работы" at bounding box center [359, 128] width 84 height 22
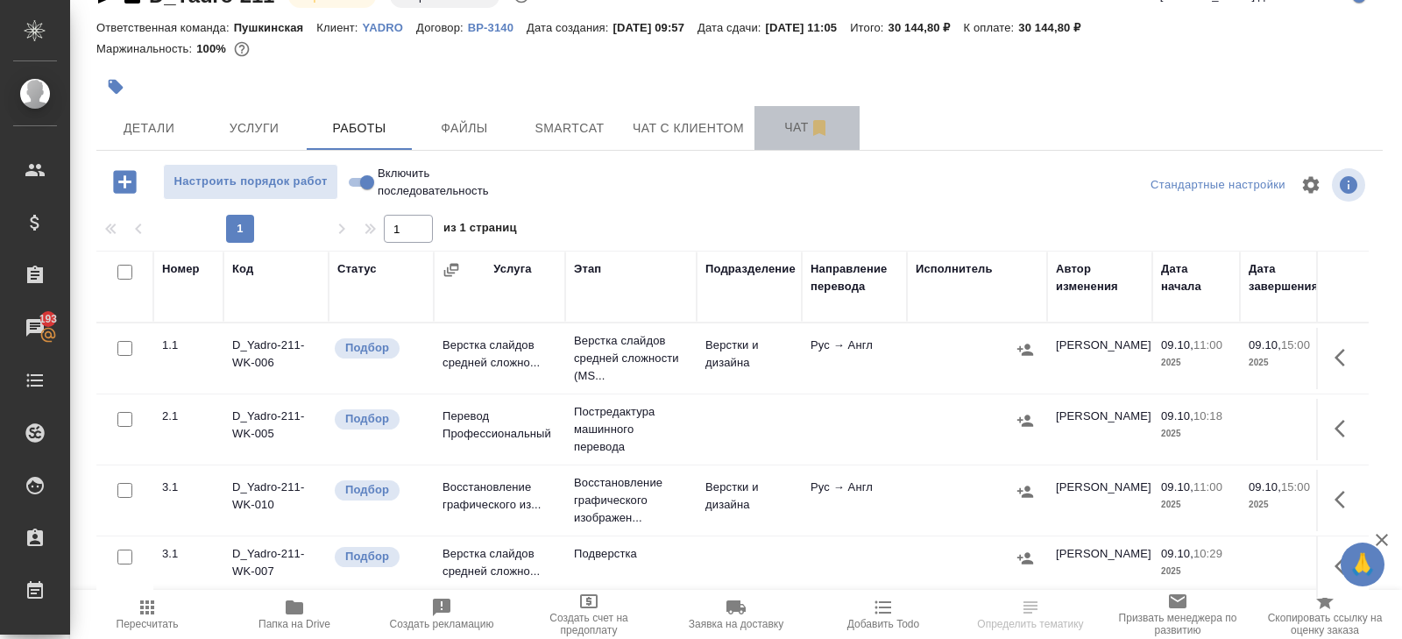
click at [810, 110] on button "Чат" at bounding box center [807, 128] width 105 height 44
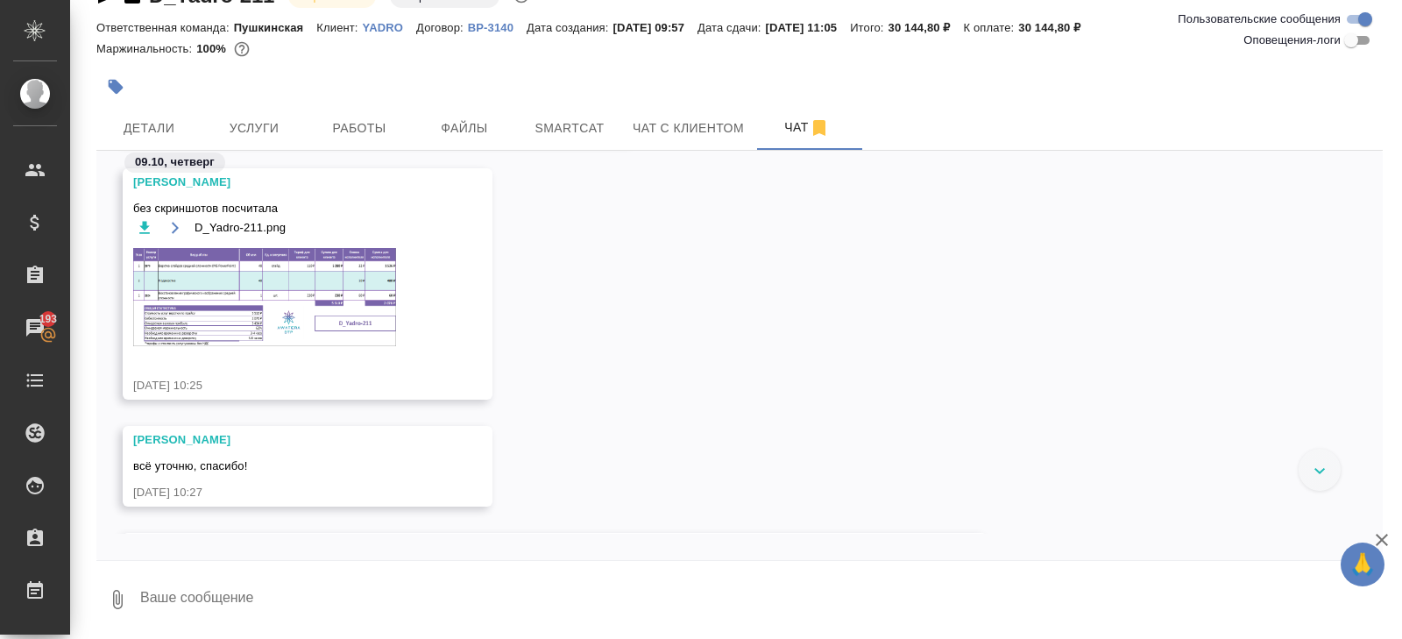
scroll to position [592, 0]
click at [289, 283] on img at bounding box center [264, 294] width 263 height 98
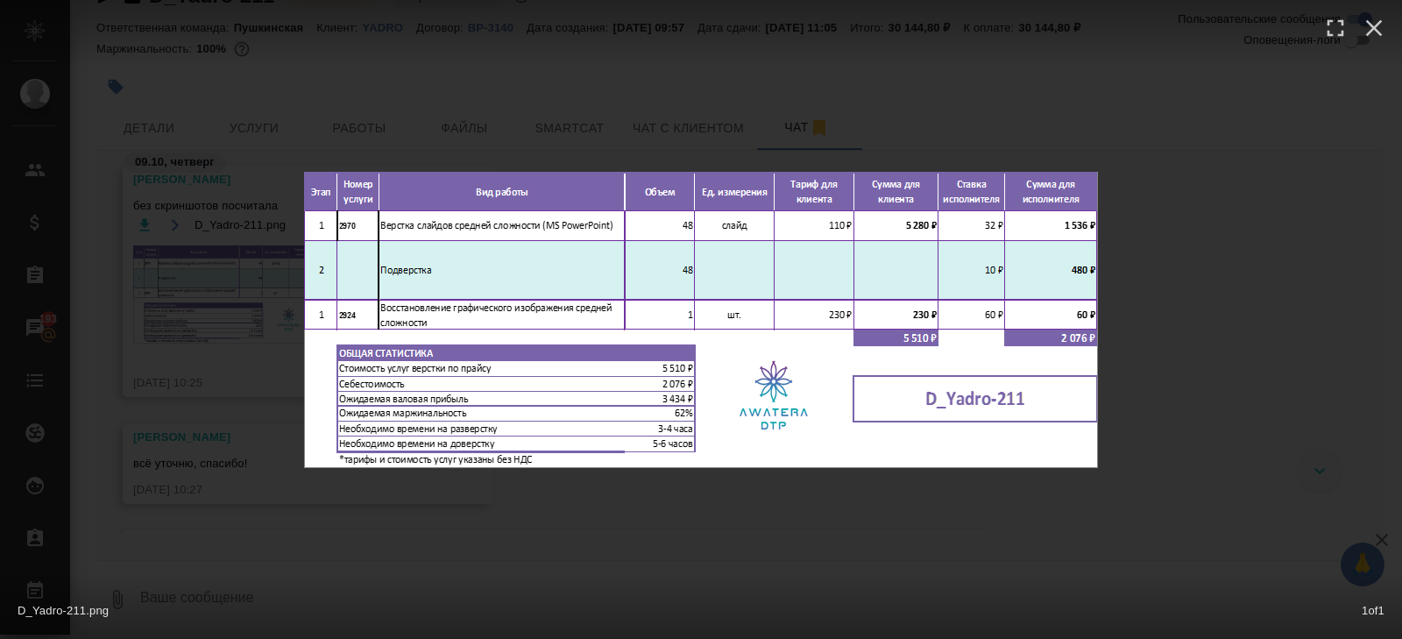
click at [282, 529] on div "D_Yadro-211.png 1 of 1" at bounding box center [701, 319] width 1402 height 639
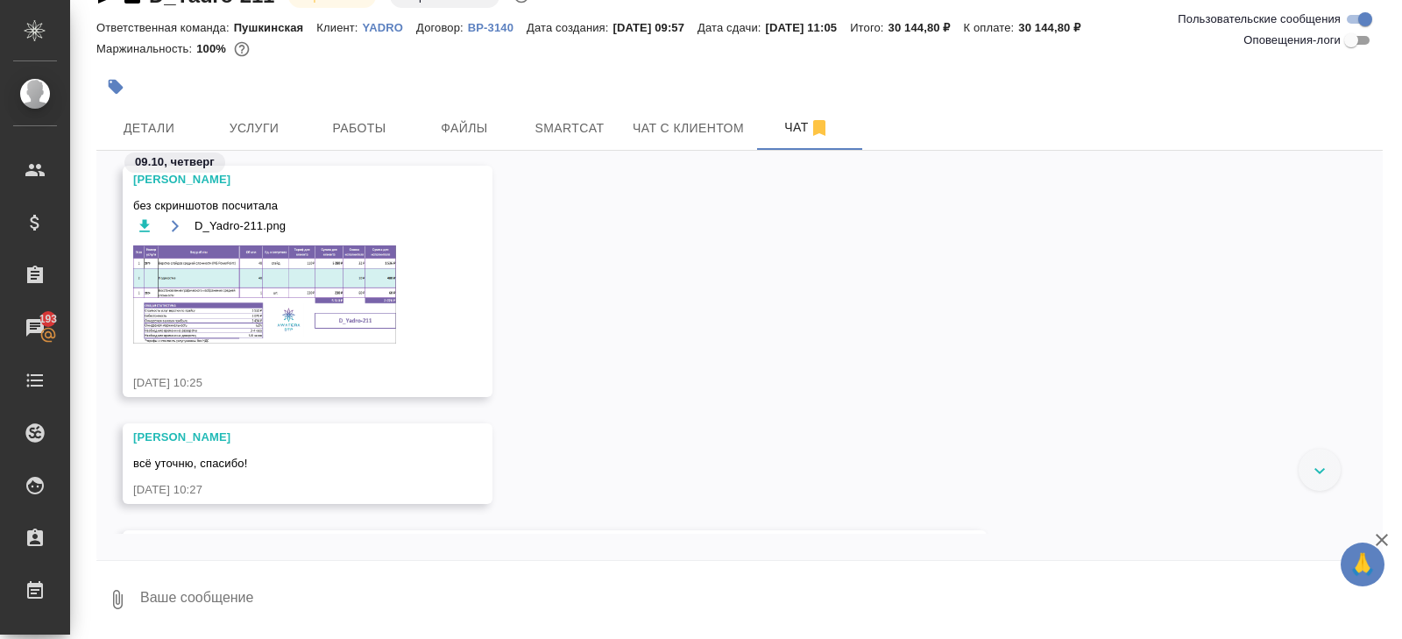
scroll to position [1119, 0]
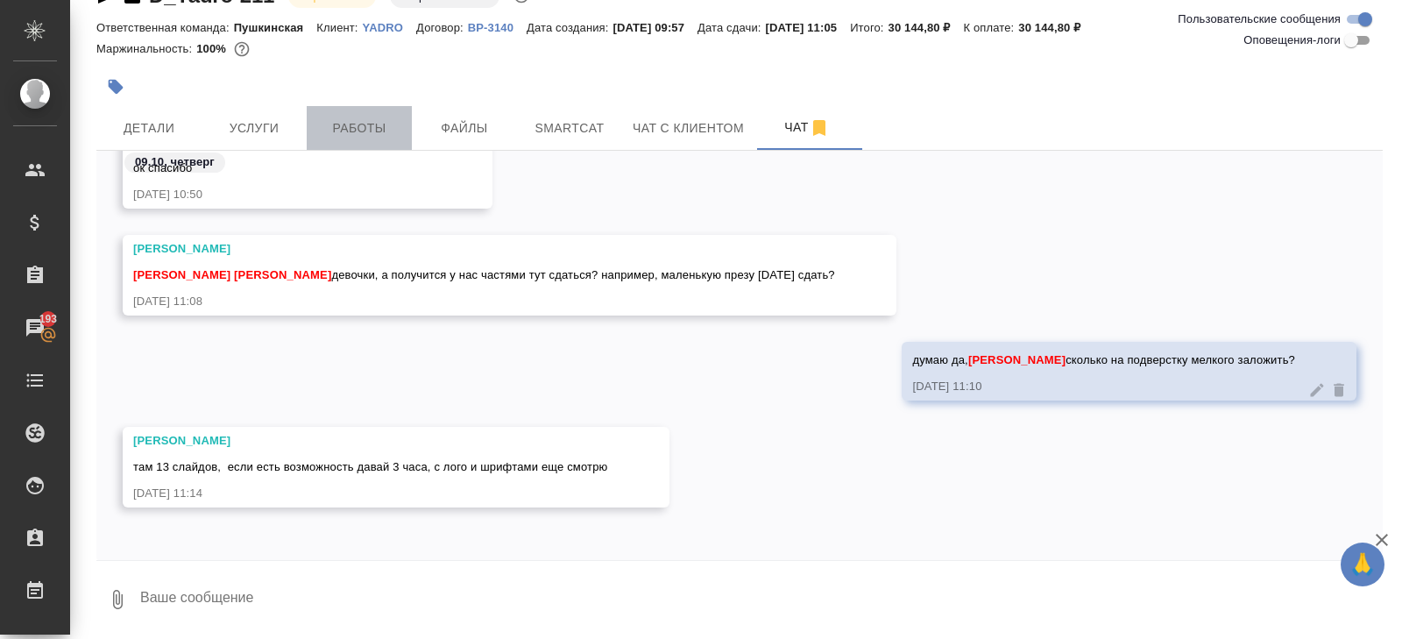
click at [361, 129] on span "Работы" at bounding box center [359, 128] width 84 height 22
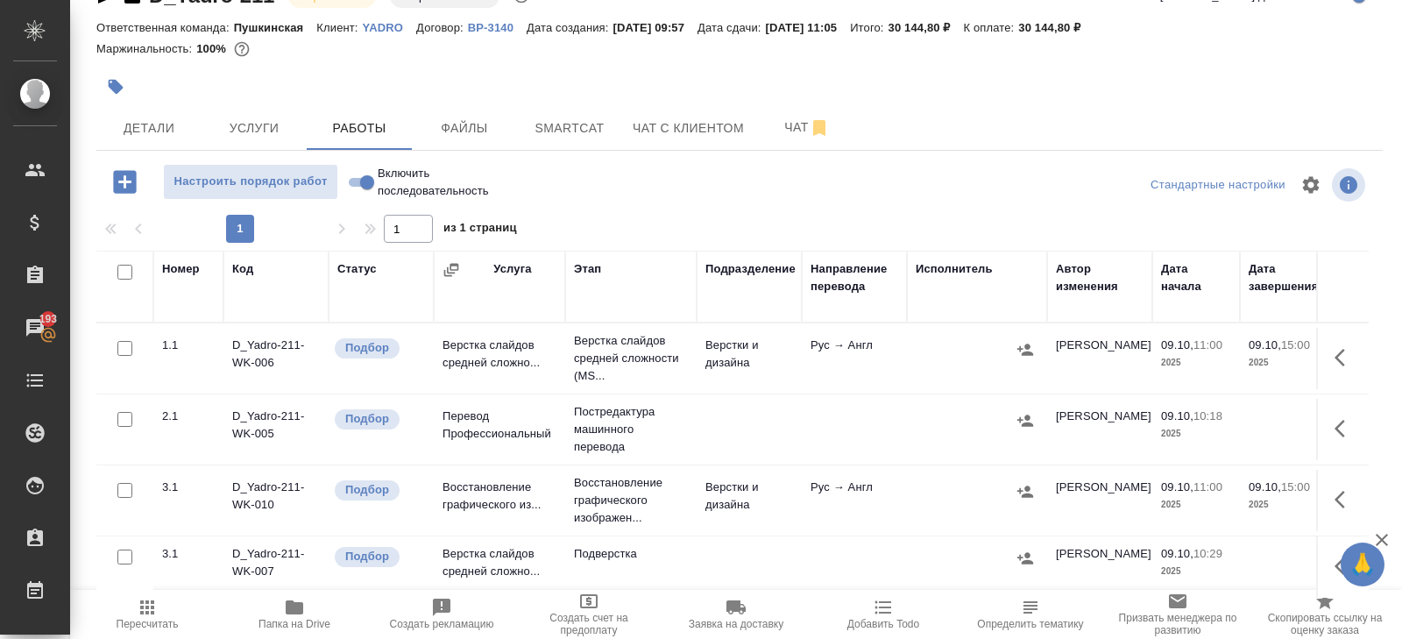
scroll to position [93, 0]
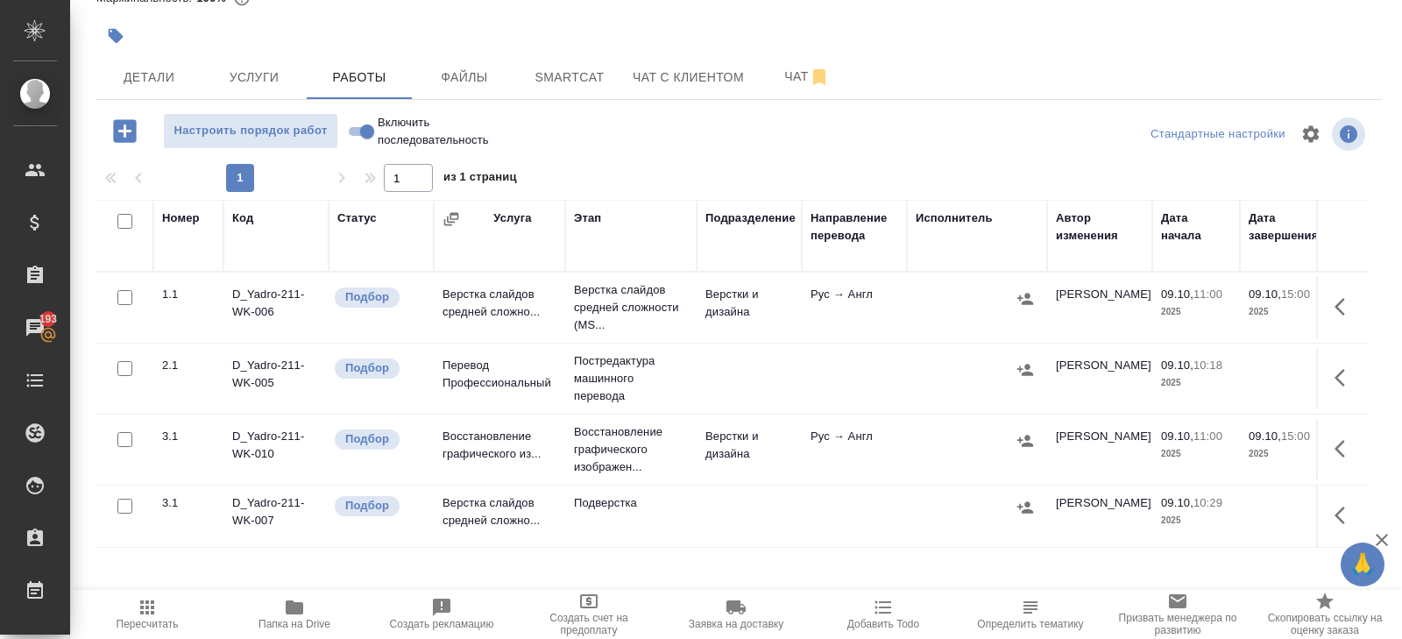
click at [1340, 512] on icon "button" at bounding box center [1345, 515] width 21 height 21
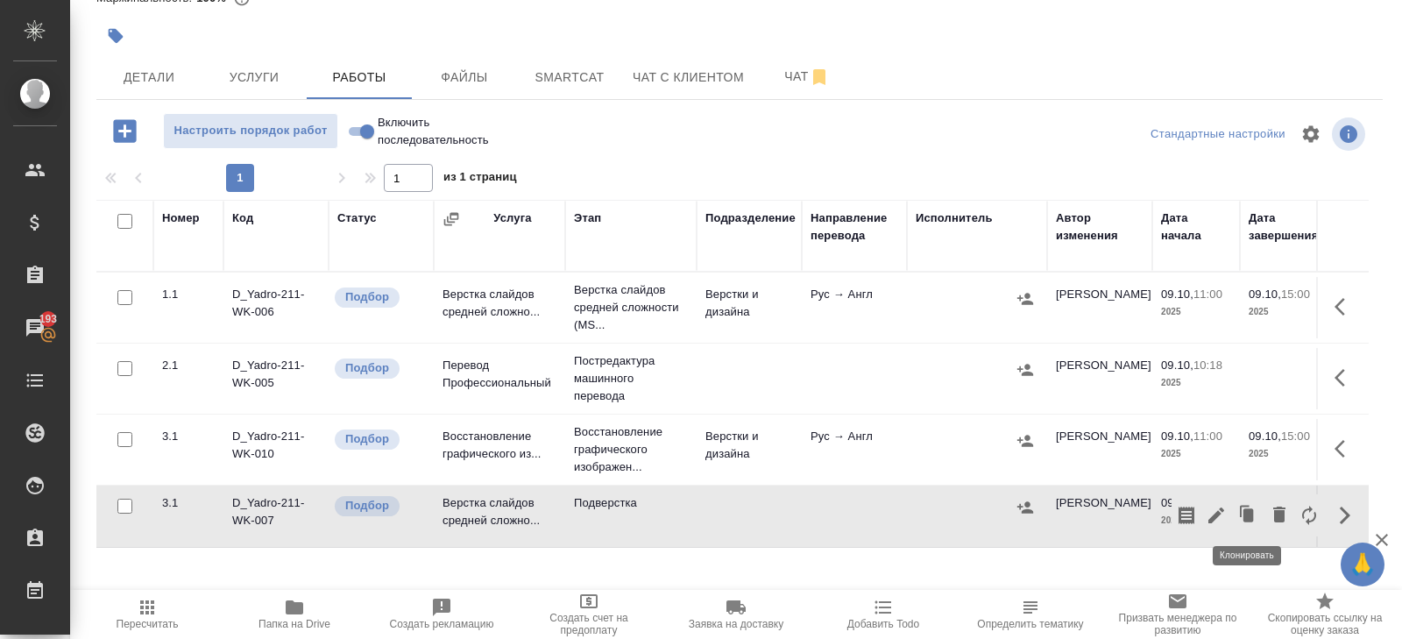
click at [1219, 514] on icon "button" at bounding box center [1216, 515] width 21 height 21
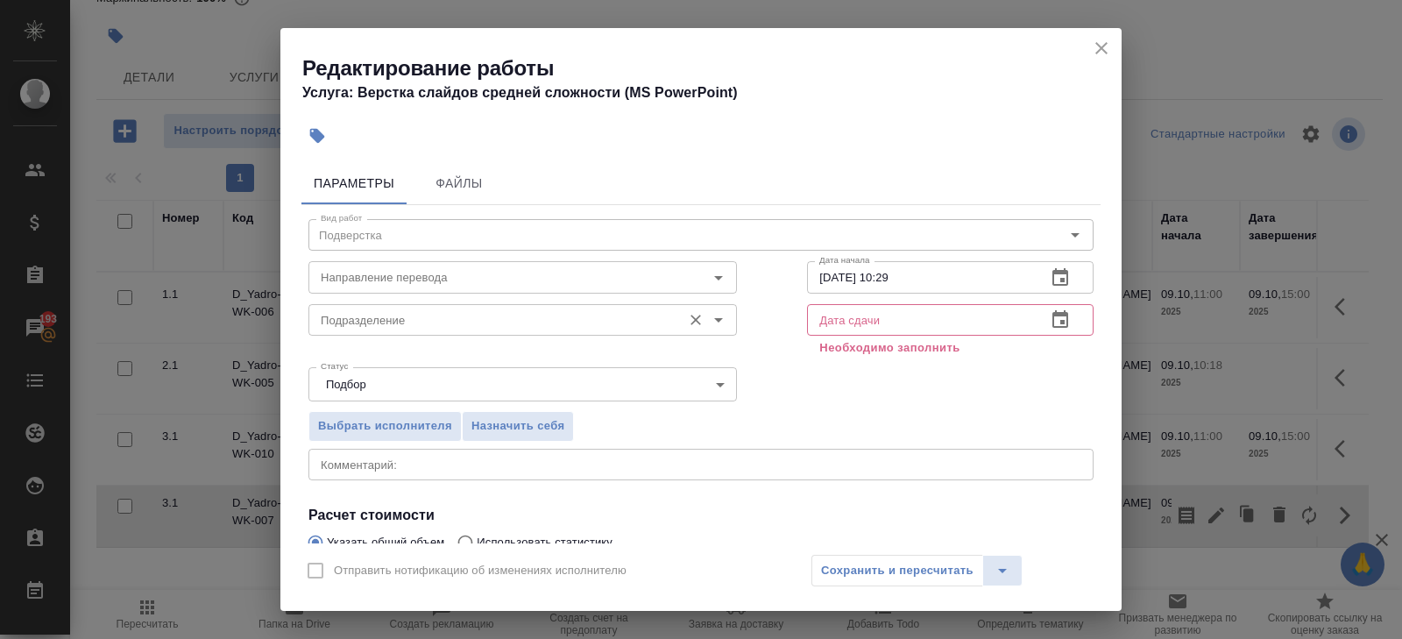
click at [351, 324] on input "Подразделение" at bounding box center [493, 319] width 359 height 21
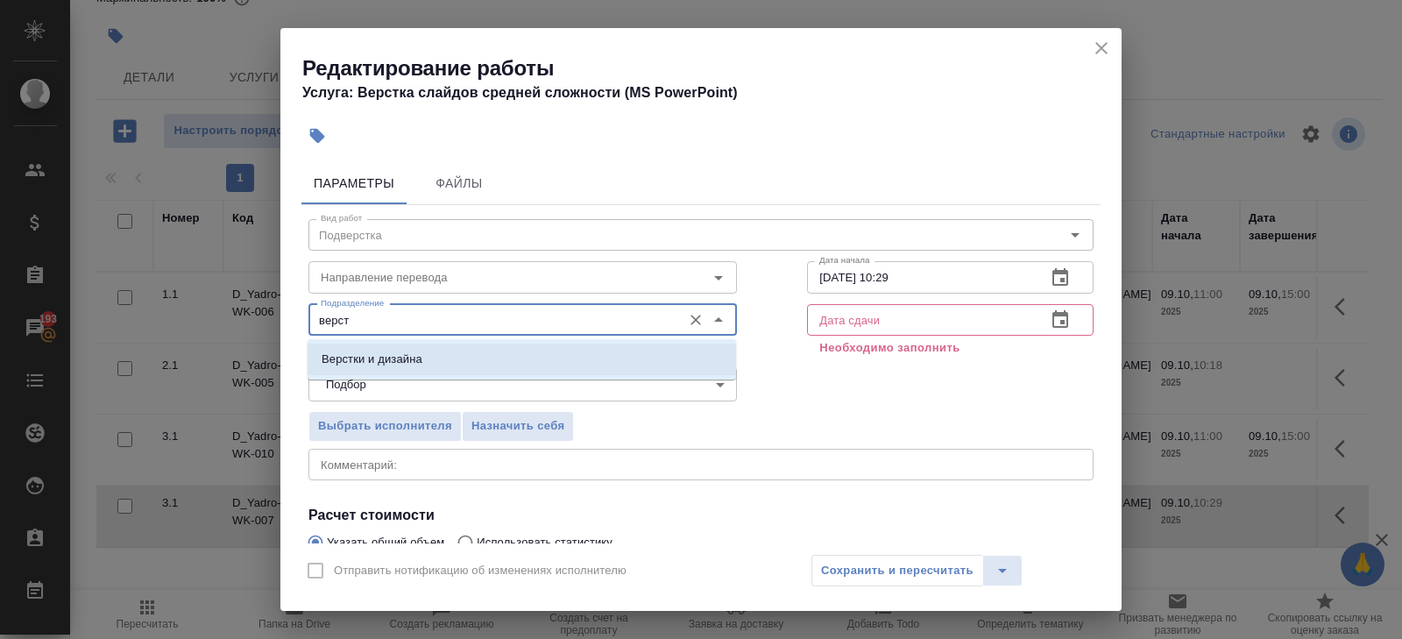
click at [340, 358] on p "Верстки и дизайна" at bounding box center [372, 360] width 101 height 18
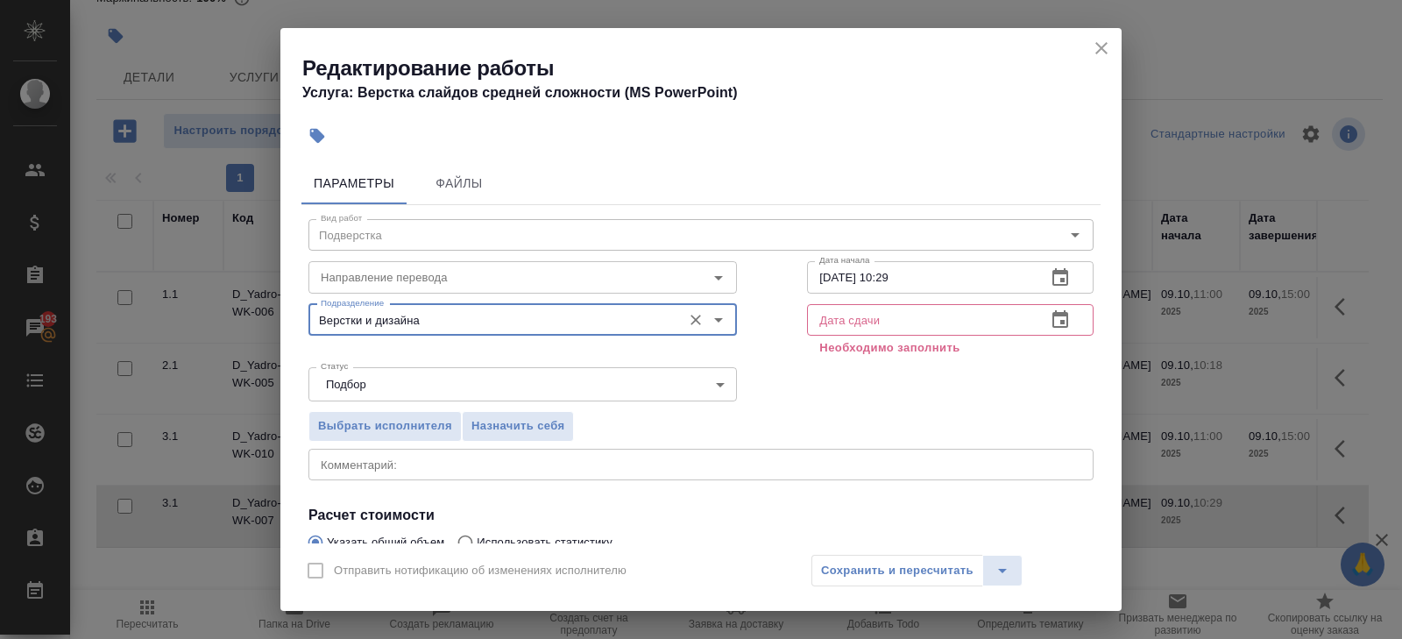
scroll to position [207, 0]
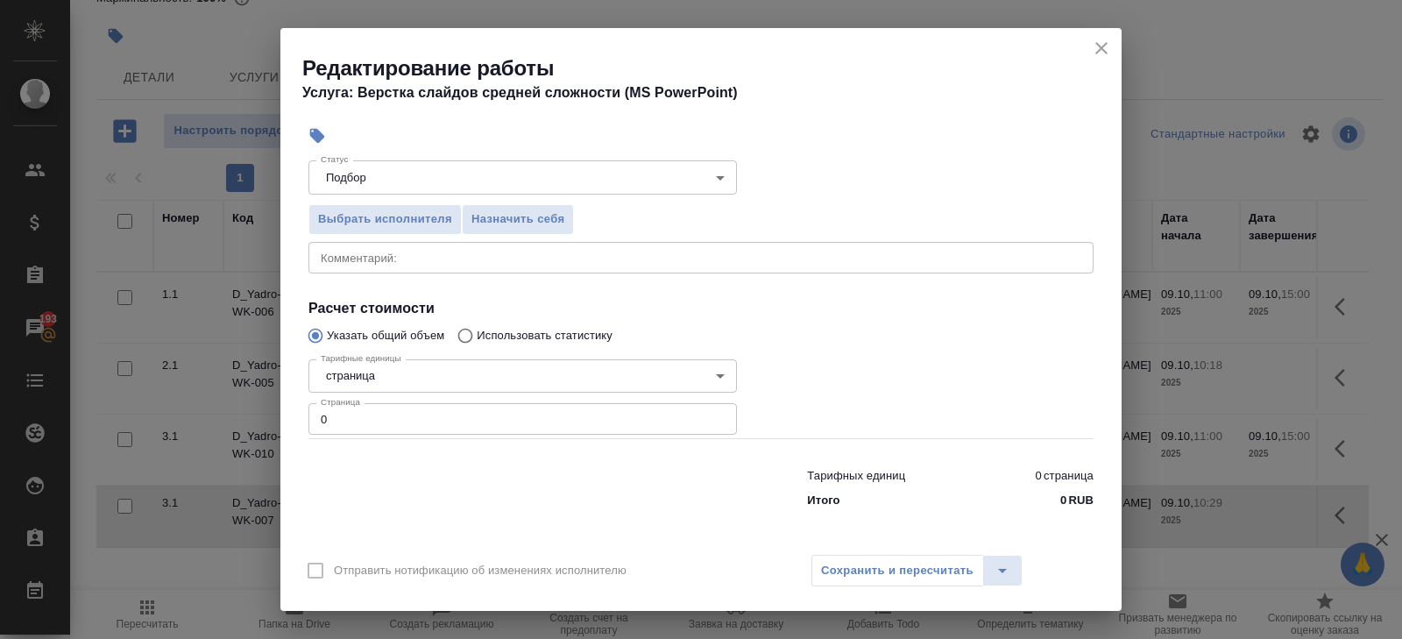
type input "Верстки и дизайна"
click at [343, 424] on input "0" at bounding box center [523, 419] width 429 height 32
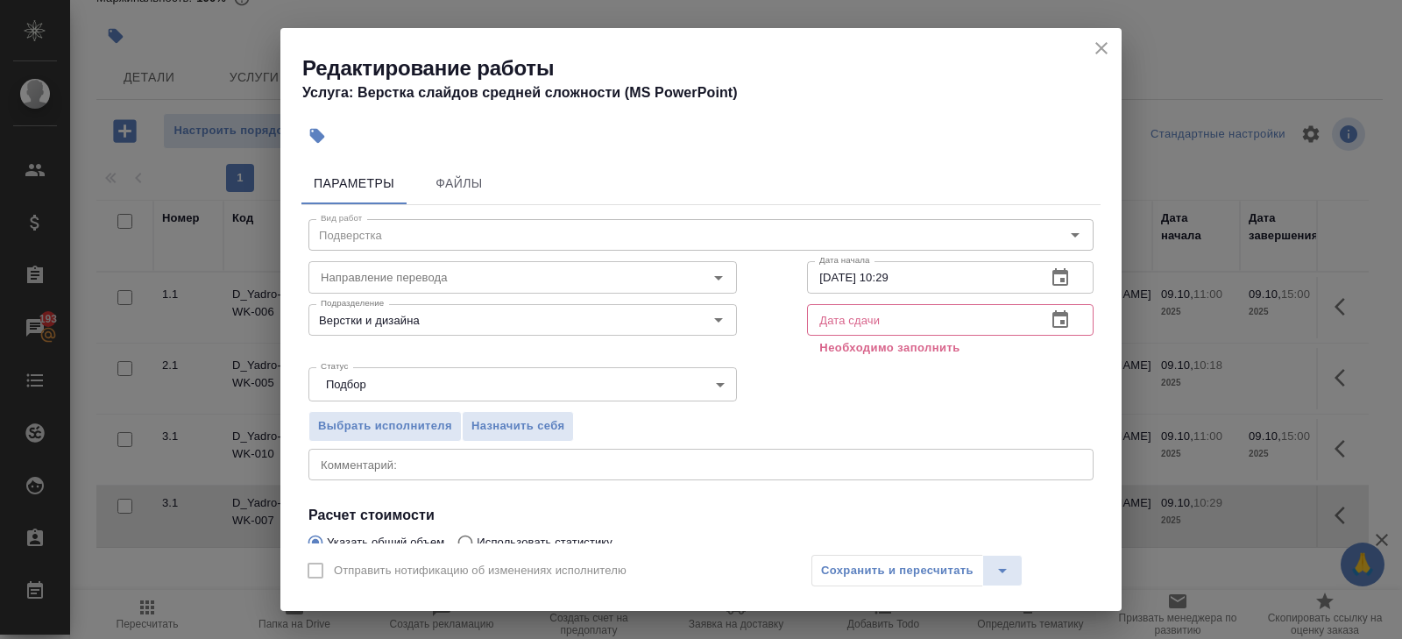
type input "13"
click at [1069, 320] on icon "button" at bounding box center [1060, 319] width 21 height 21
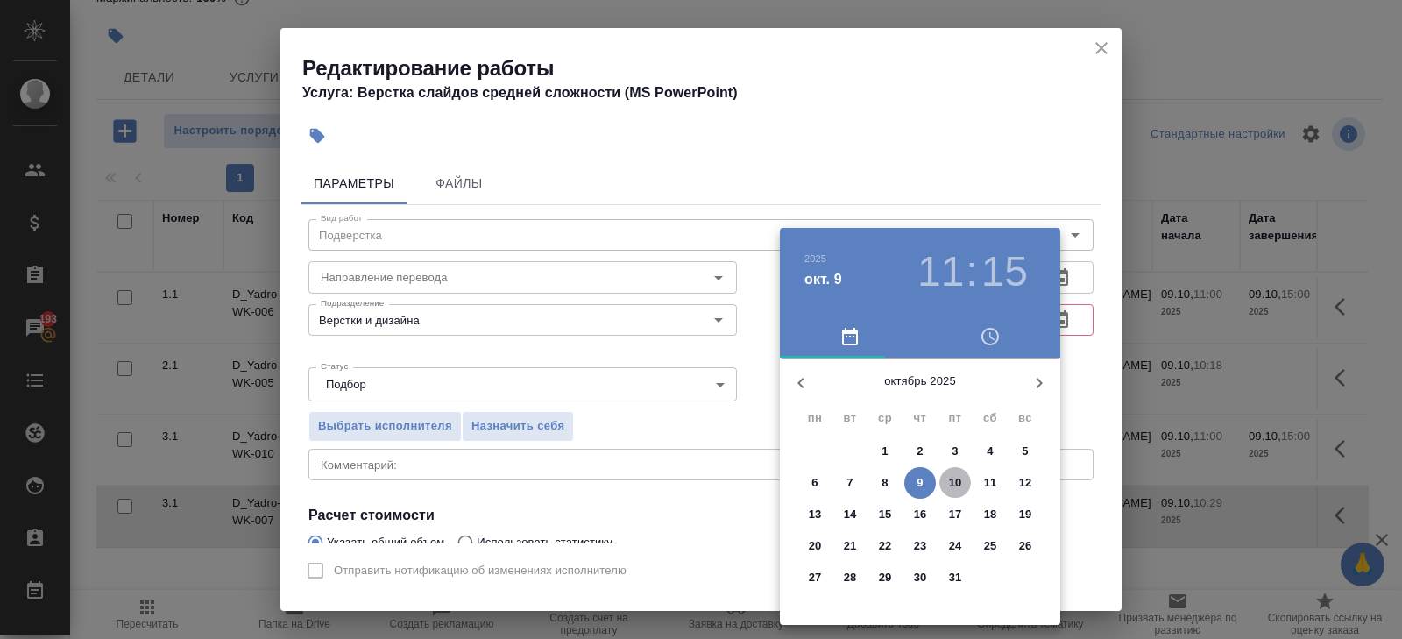
click at [953, 479] on p "10" at bounding box center [955, 483] width 13 height 18
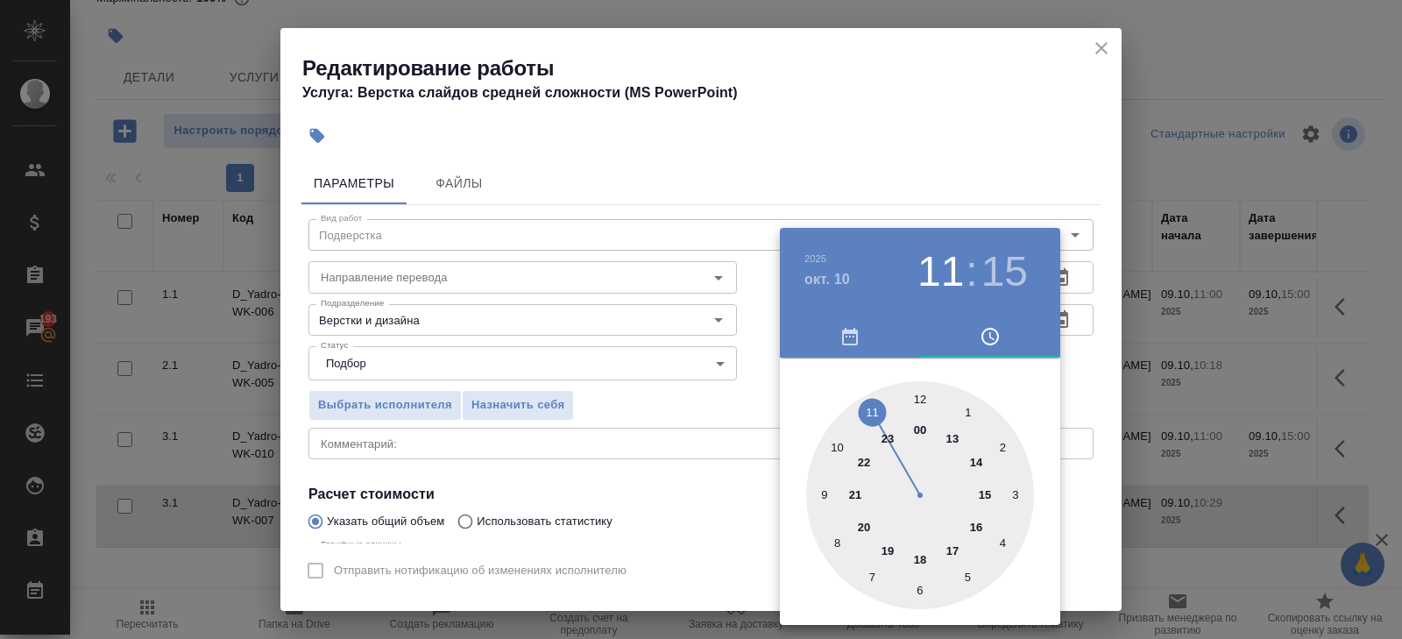
click at [951, 547] on div at bounding box center [920, 495] width 228 height 228
type input "[DATE] 17:00"
click at [922, 395] on div at bounding box center [920, 495] width 228 height 228
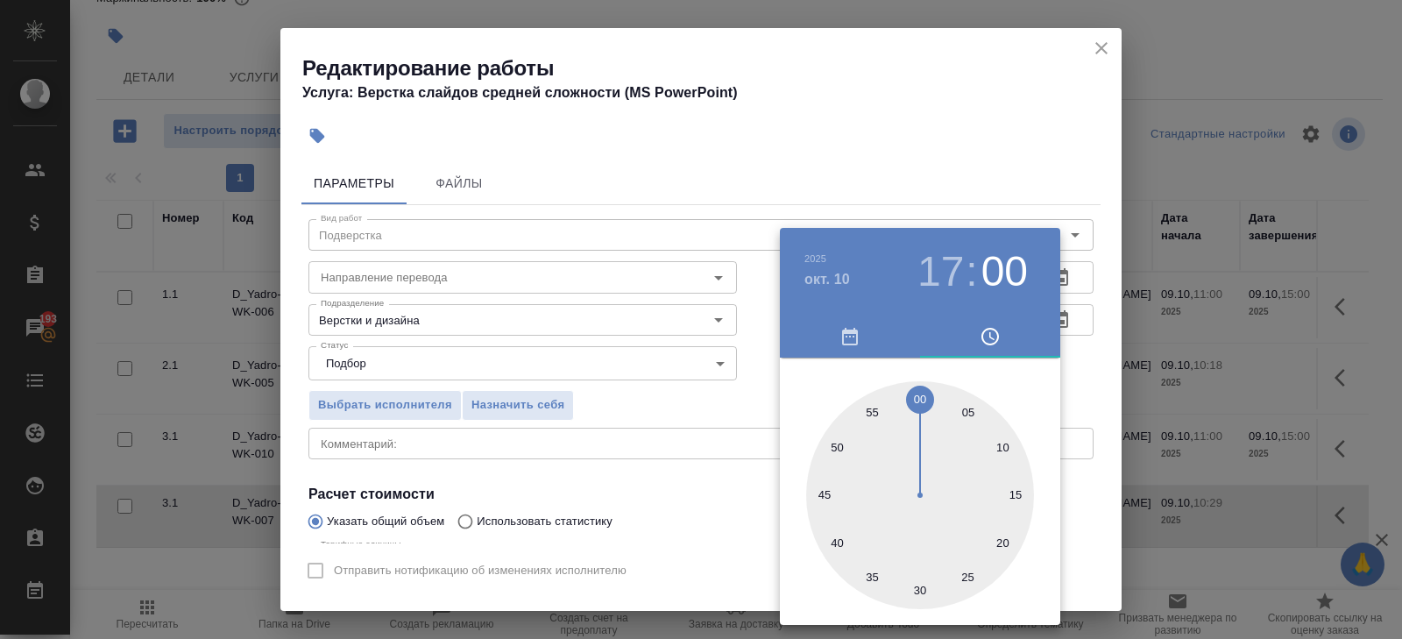
click at [928, 232] on div "[DATE] 17 : 00" at bounding box center [920, 272] width 280 height 88
click at [1080, 278] on div at bounding box center [701, 319] width 1402 height 639
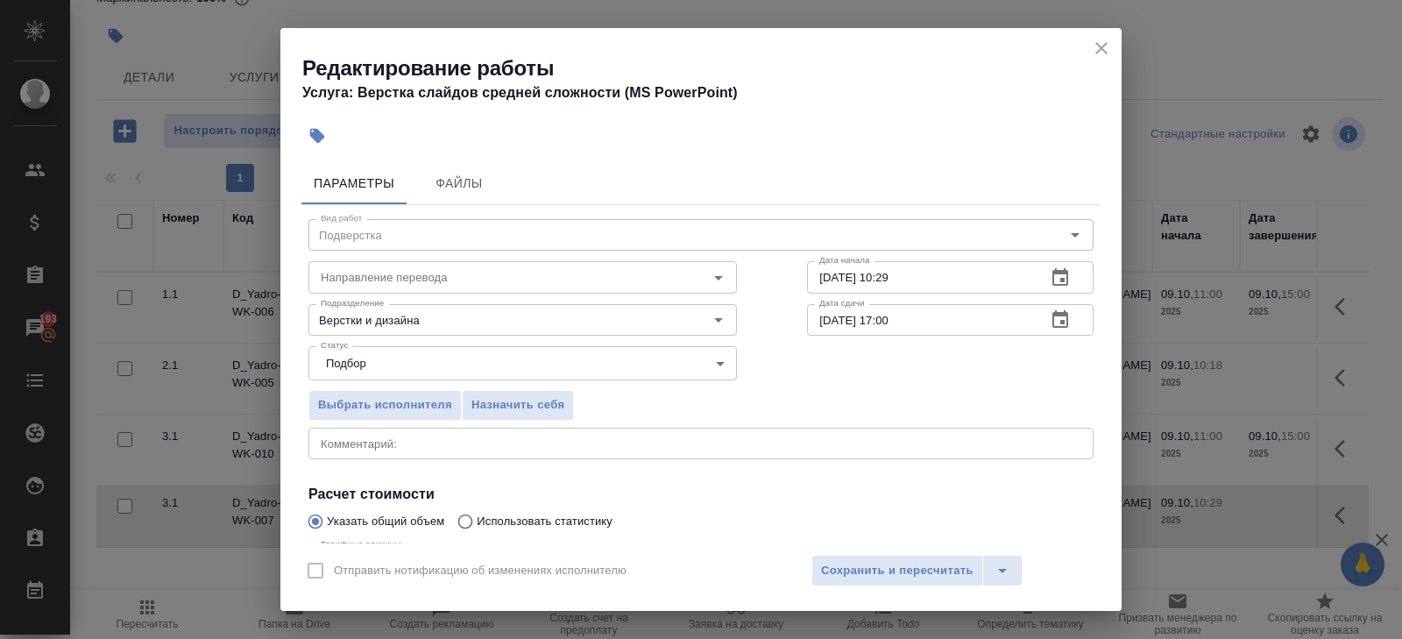
click at [1062, 278] on icon "button" at bounding box center [1061, 277] width 16 height 18
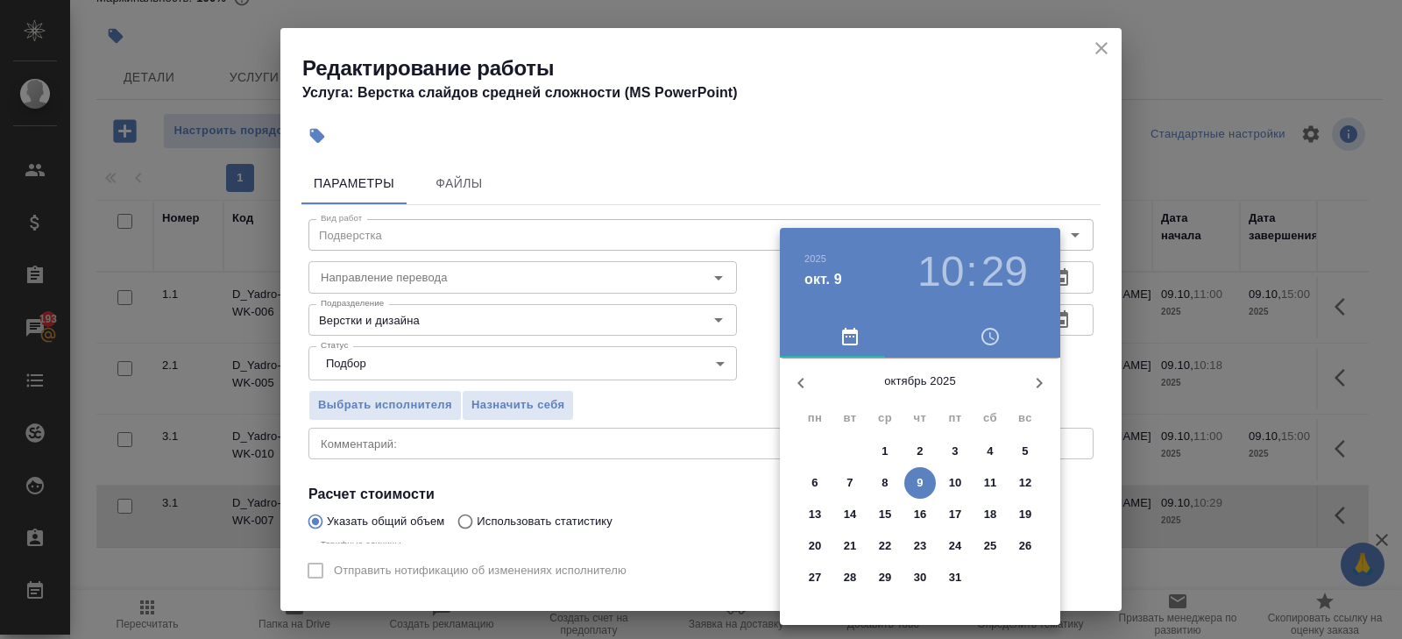
click at [955, 482] on p "10" at bounding box center [955, 483] width 13 height 18
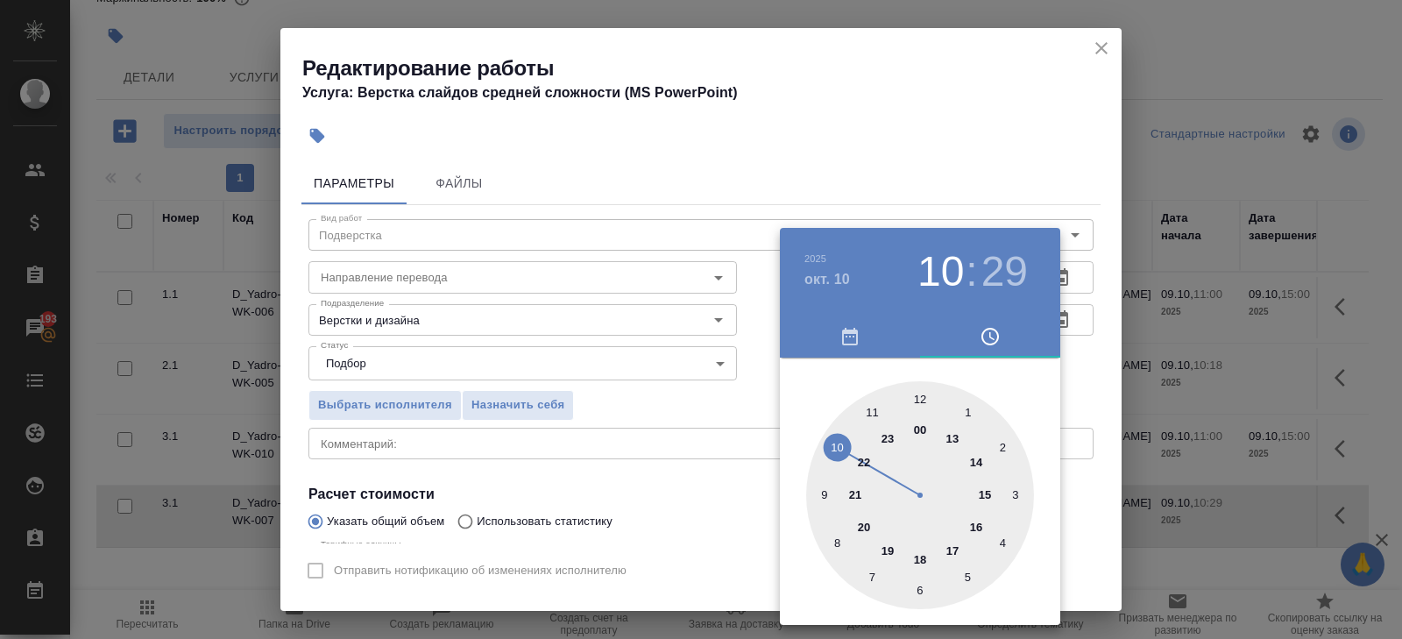
click at [976, 460] on div at bounding box center [920, 495] width 228 height 228
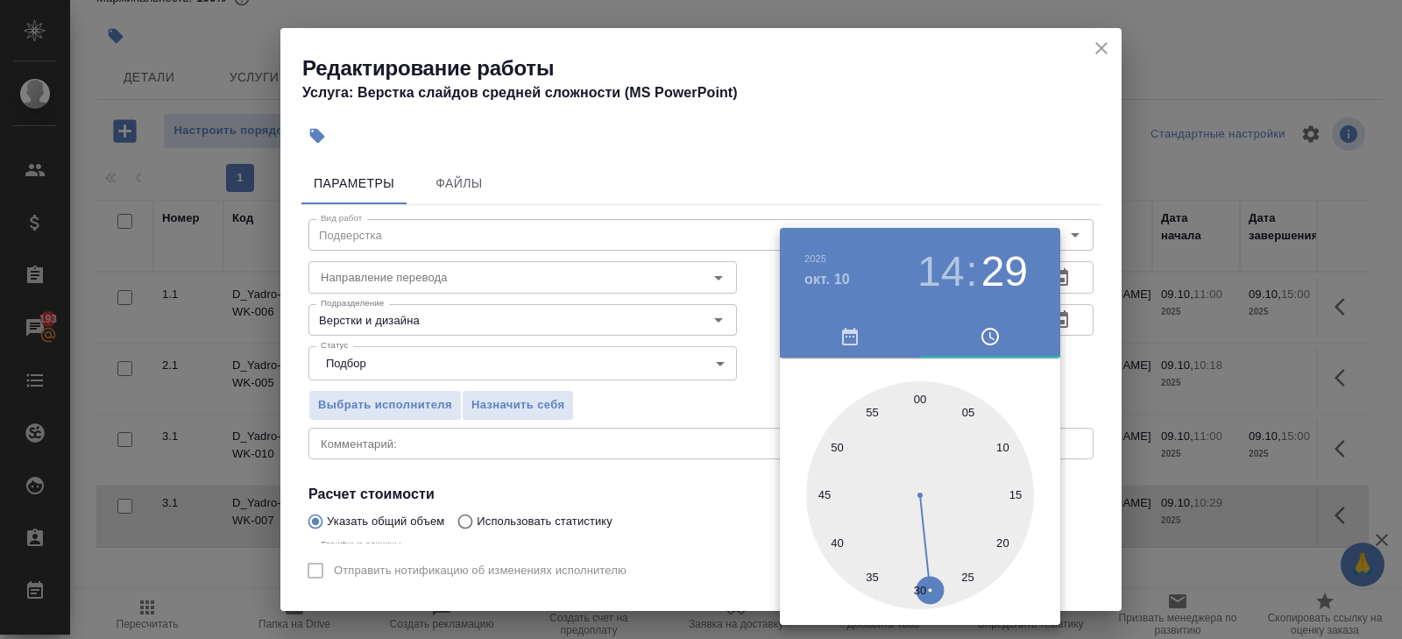
type input "[DATE] 14:00"
click at [919, 395] on div at bounding box center [920, 495] width 228 height 228
click at [706, 418] on div at bounding box center [701, 319] width 1402 height 639
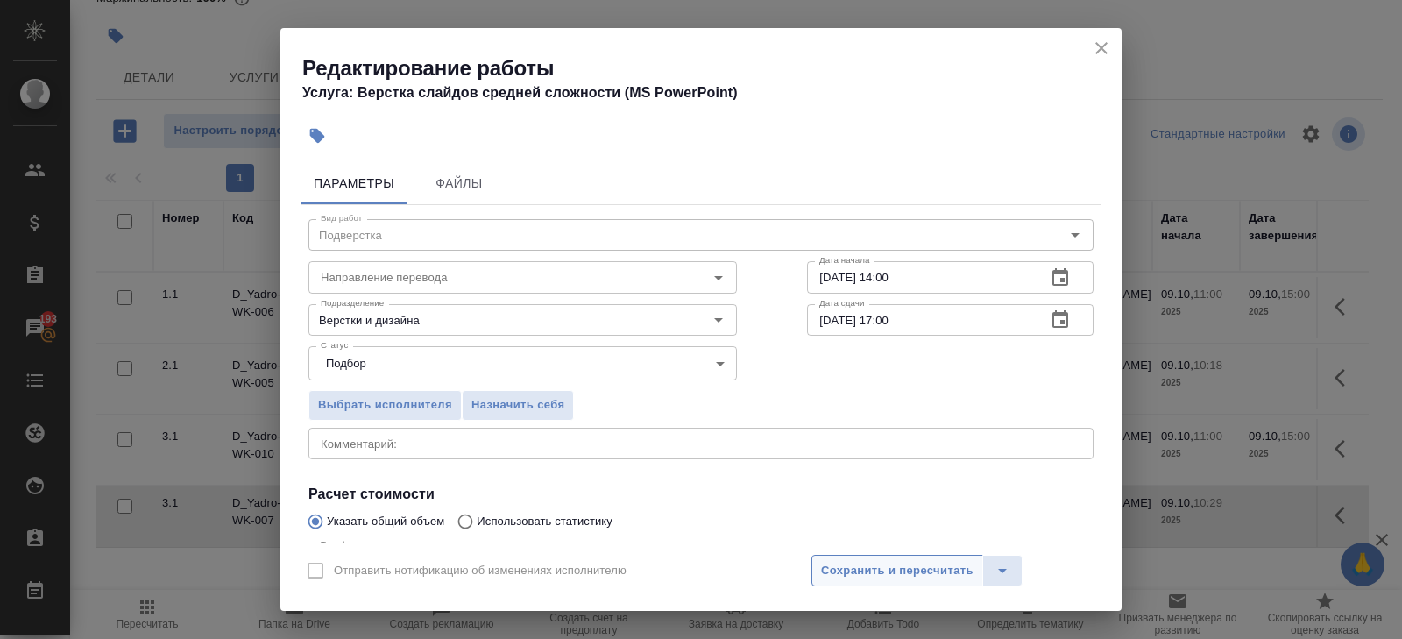
click at [835, 566] on span "Сохранить и пересчитать" at bounding box center [897, 571] width 153 height 20
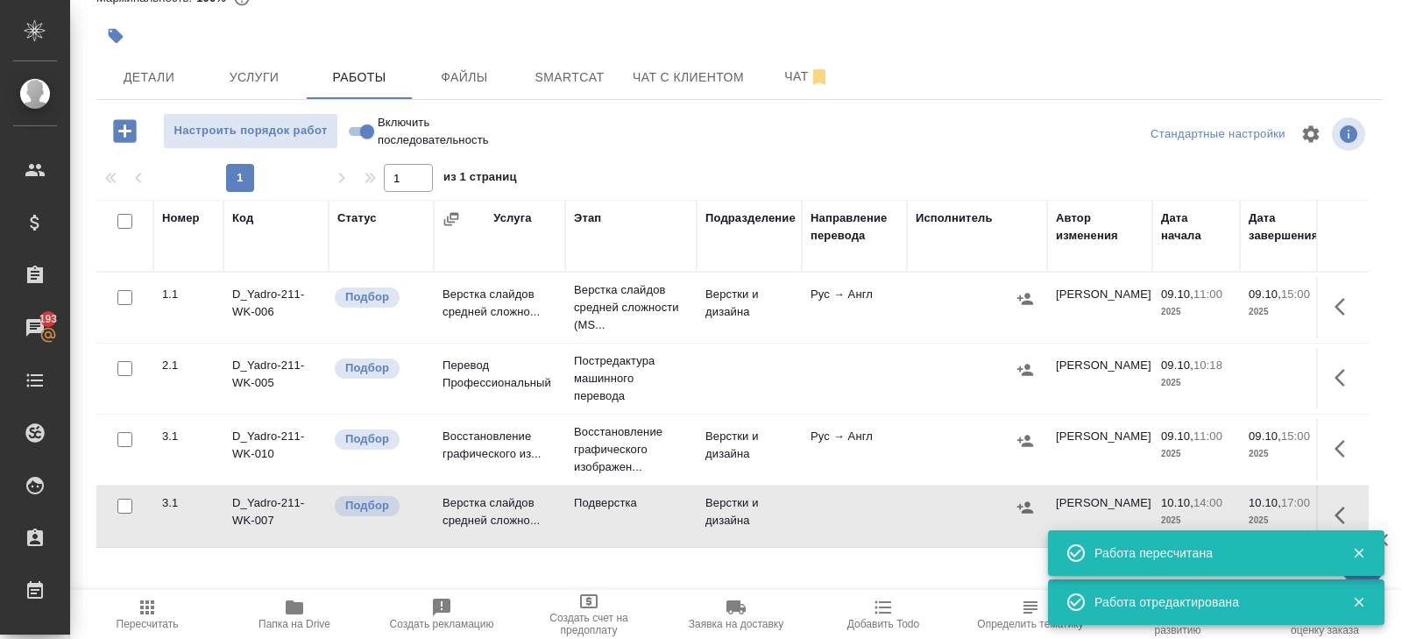
click at [1338, 510] on icon "button" at bounding box center [1340, 516] width 11 height 18
click at [1247, 511] on icon "button" at bounding box center [1249, 514] width 11 height 13
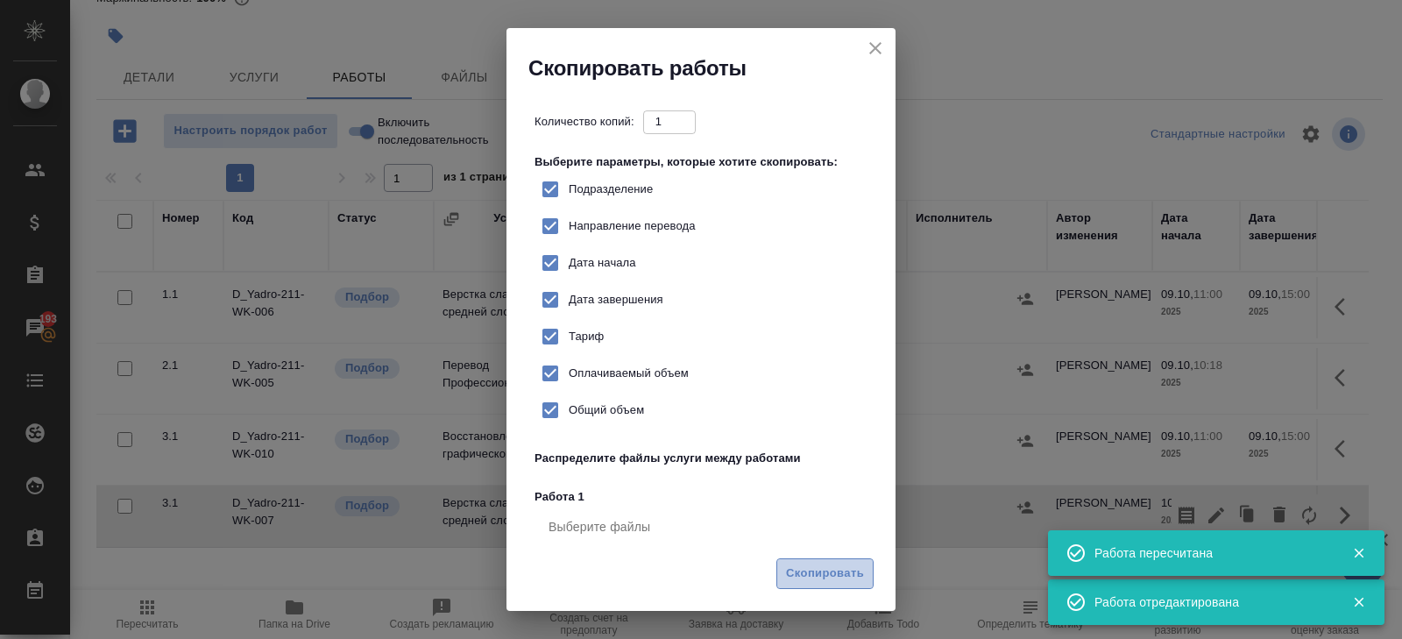
click at [821, 573] on span "Скопировать" at bounding box center [825, 574] width 78 height 20
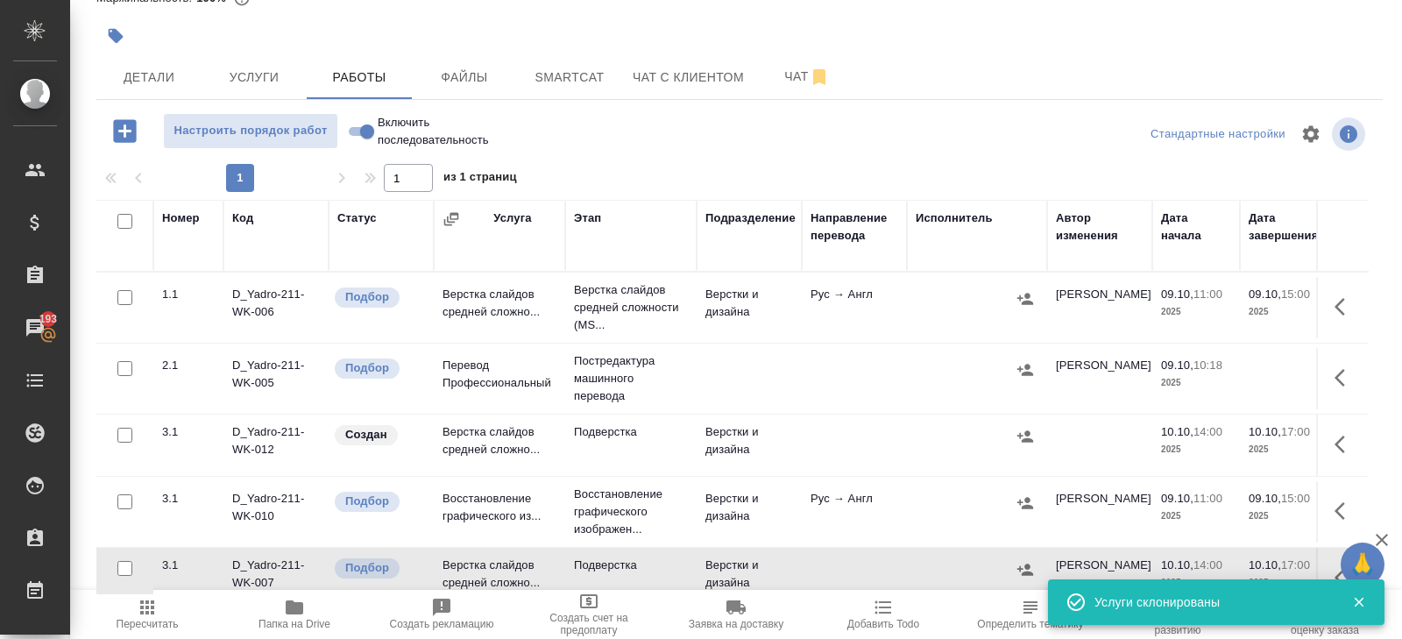
scroll to position [12, 0]
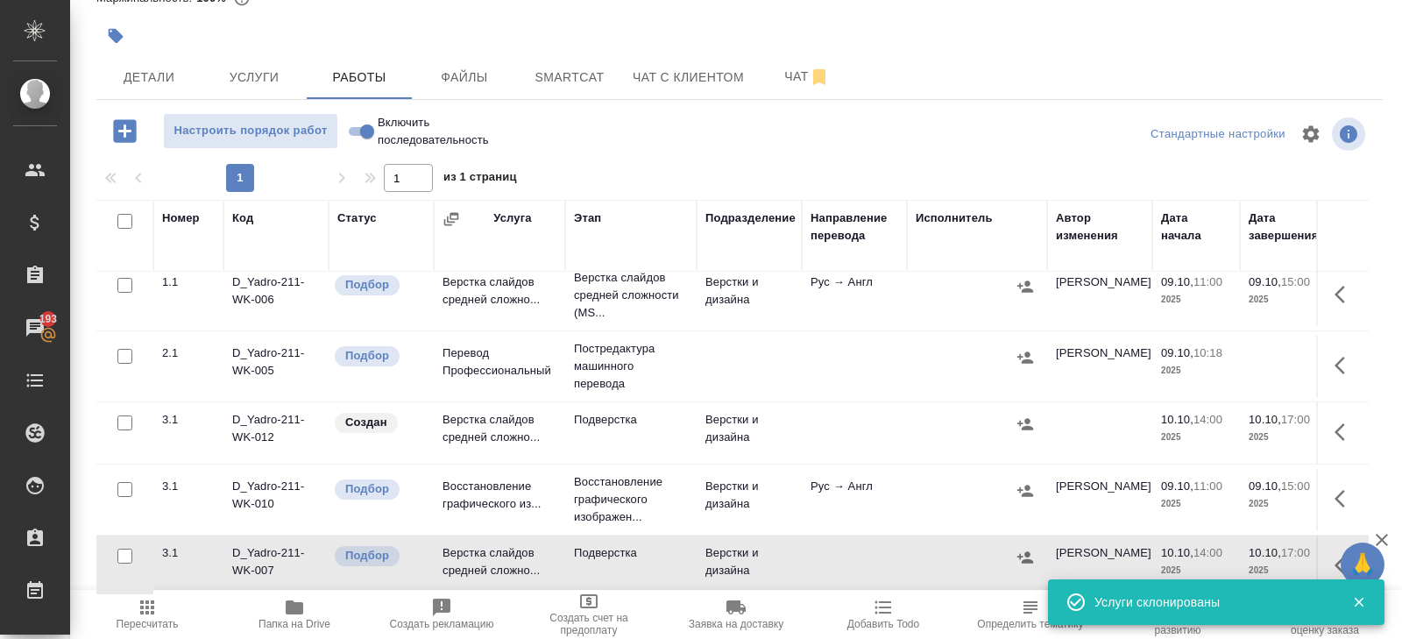
click at [1347, 422] on icon "button" at bounding box center [1345, 432] width 21 height 21
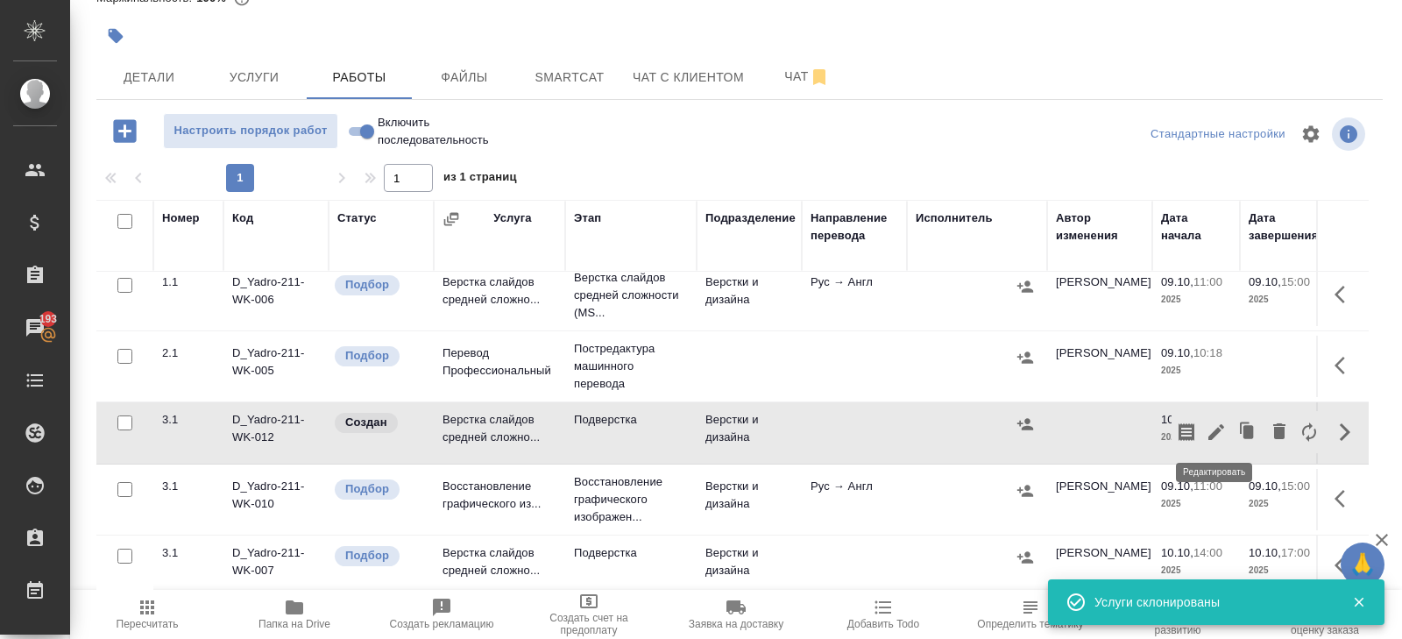
click at [1216, 430] on icon "button" at bounding box center [1217, 432] width 16 height 16
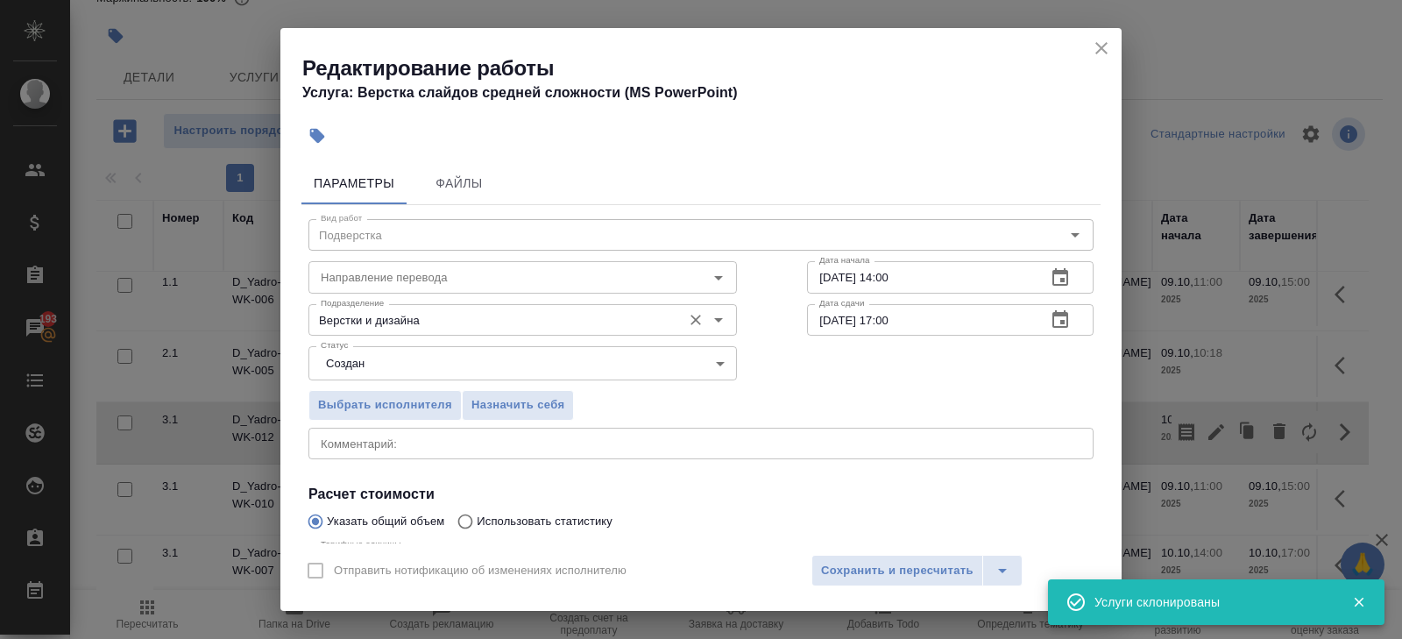
click at [415, 322] on input "Верстки и дизайна" at bounding box center [493, 319] width 359 height 21
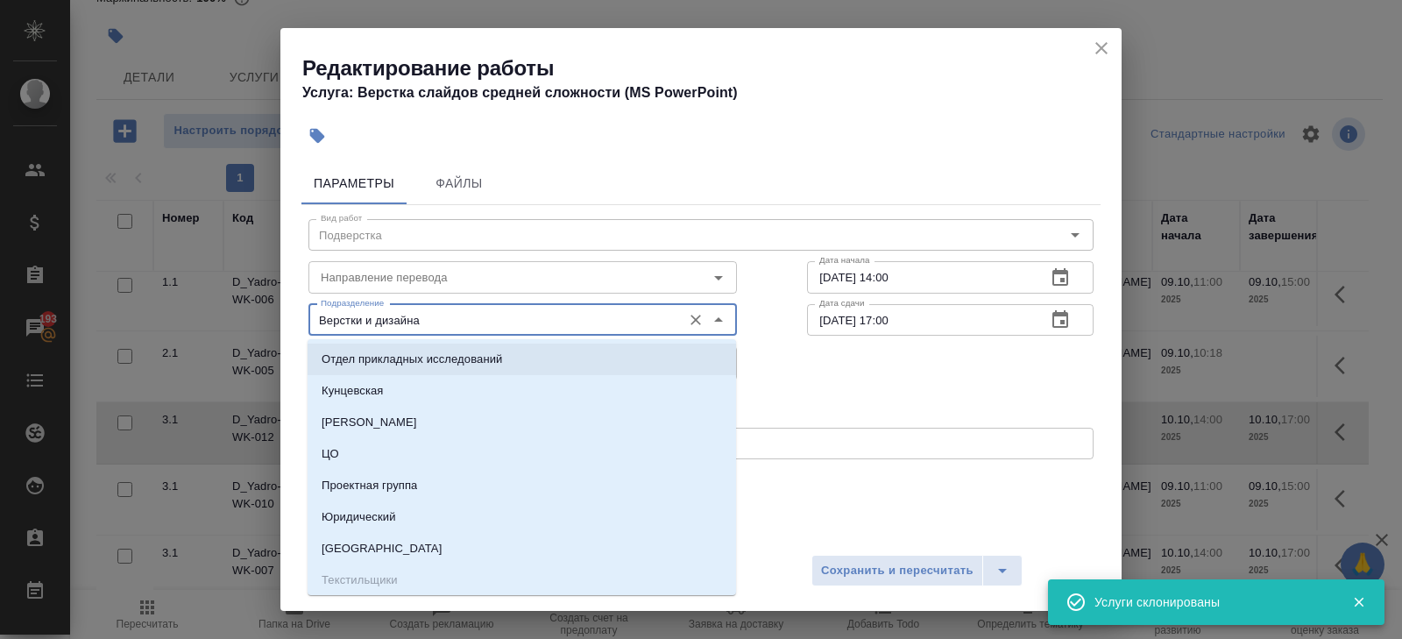
click at [293, 330] on div "Параметры Файлы Вид работ Подверстка Вид работ Направление перевода Направление…" at bounding box center [700, 349] width 841 height 388
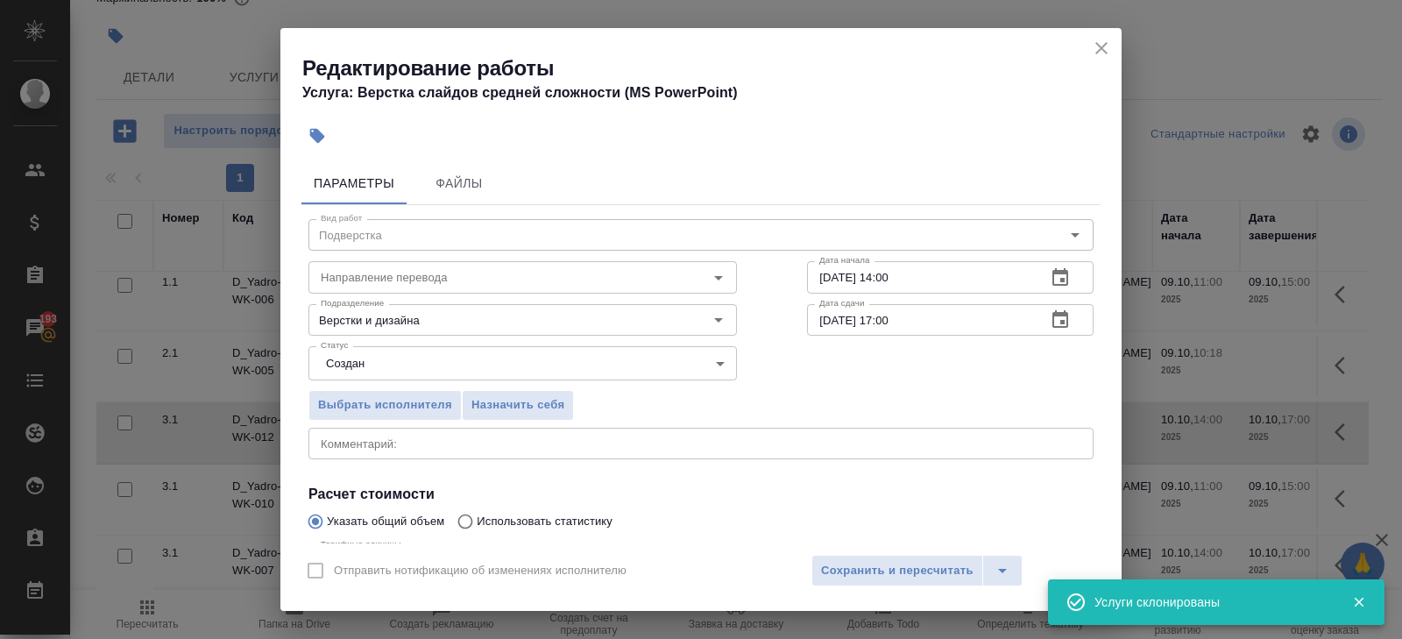
click at [323, 351] on body "🙏 .cls-1 fill:#fff; AWATERA [PERSON_NAME] Спецификации Заказы 193 Чаты Todo Про…" at bounding box center [701, 319] width 1402 height 639
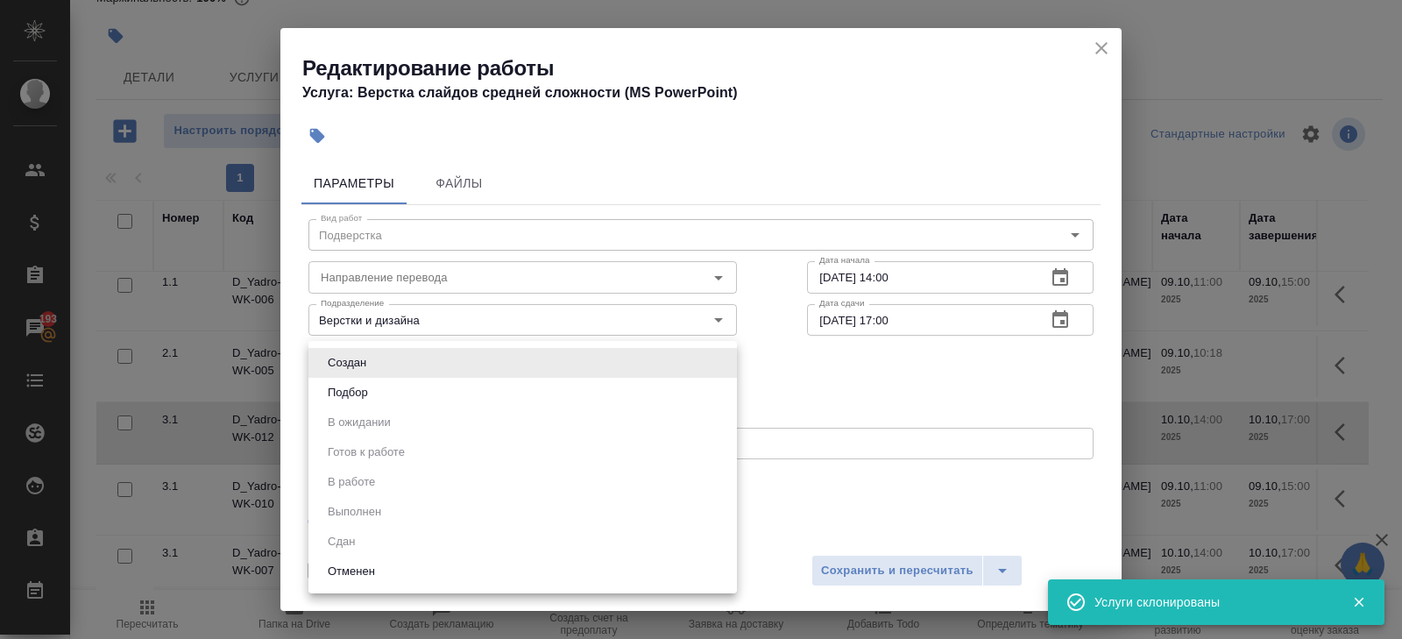
click at [334, 380] on li "Подбор" at bounding box center [523, 393] width 429 height 30
type input "recruiting"
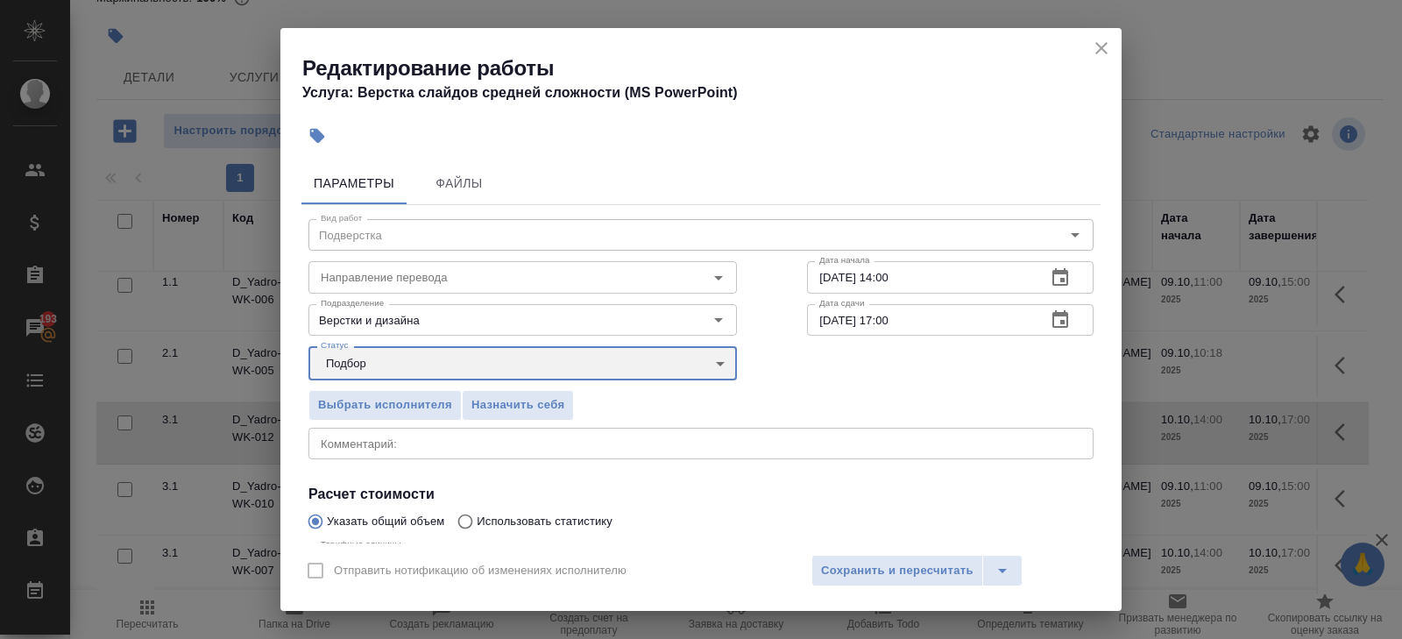
scroll to position [186, 0]
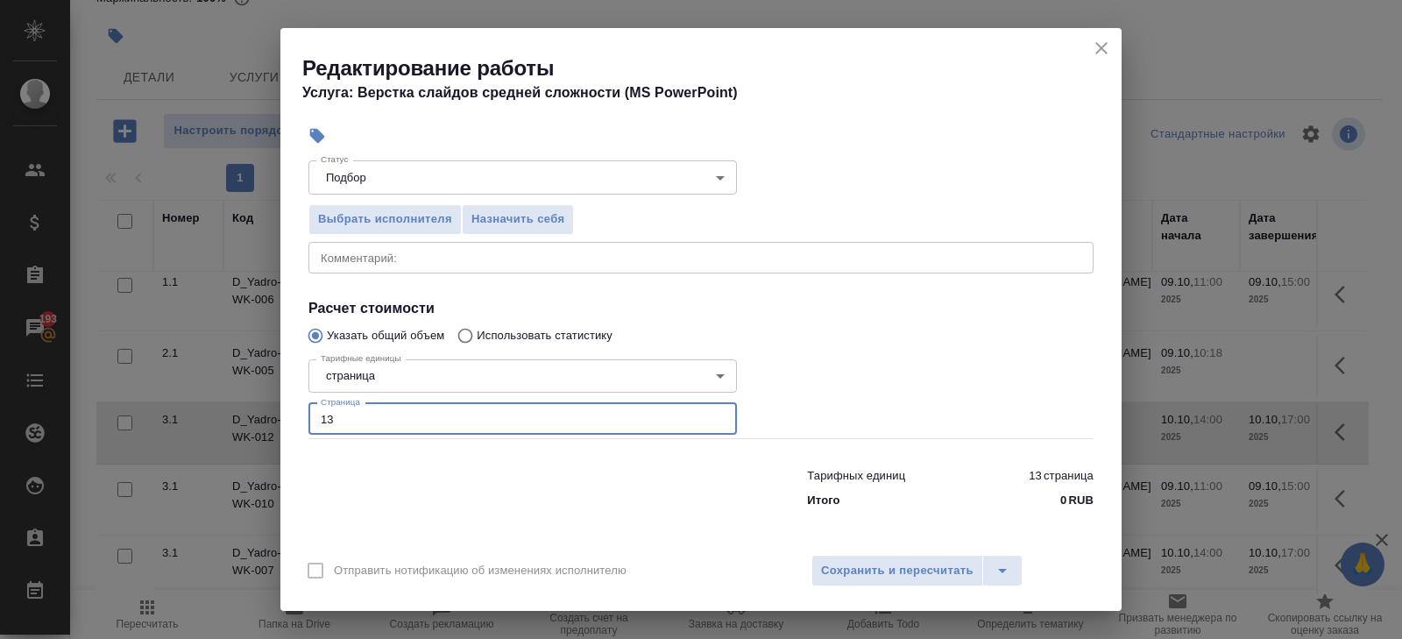
drag, startPoint x: 343, startPoint y: 422, endPoint x: 240, endPoint y: 410, distance: 103.3
click at [240, 410] on div "Редактирование работы Услуга: Верстка слайдов средней сложности (MS PowerPoint)…" at bounding box center [701, 319] width 1402 height 639
type input "35"
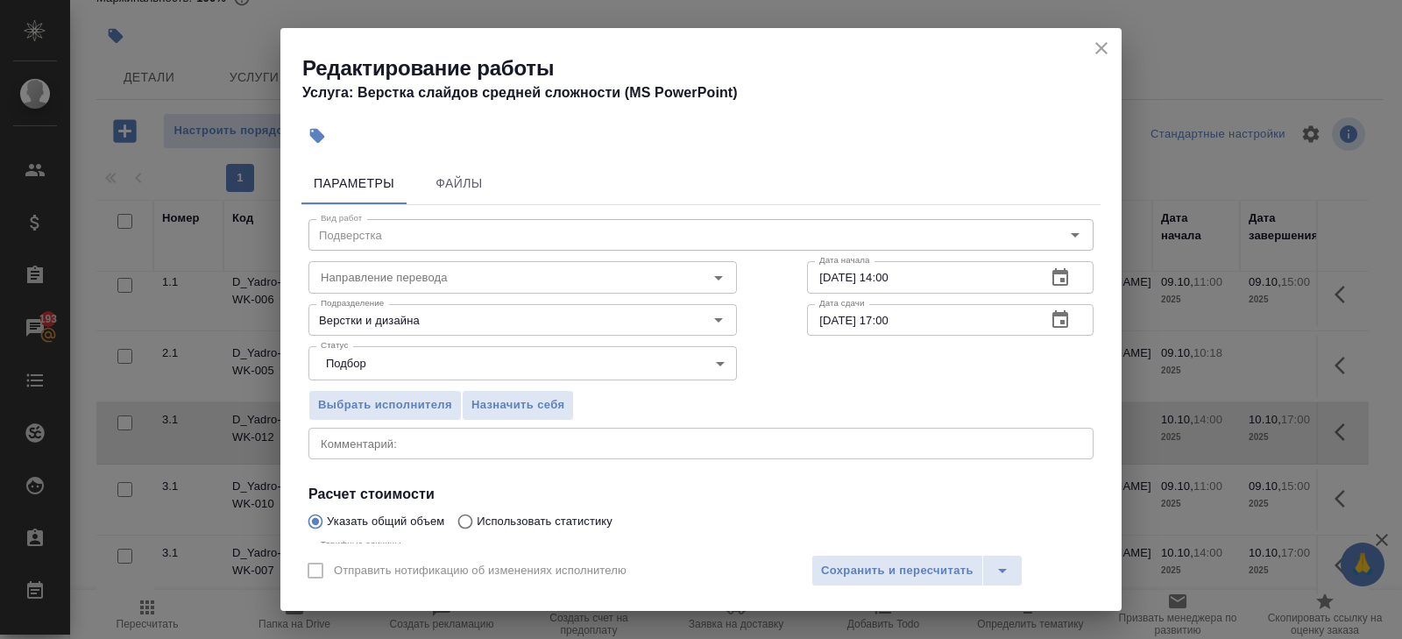
click at [1066, 327] on icon "button" at bounding box center [1061, 319] width 16 height 18
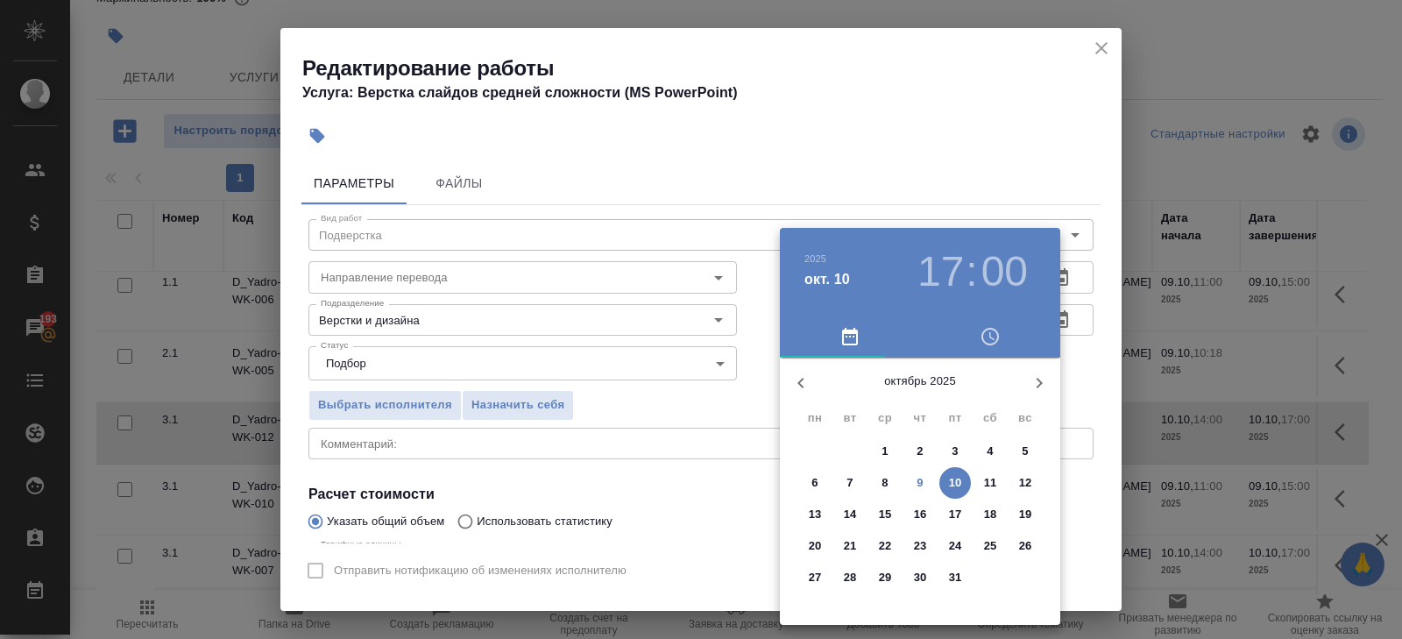
click at [806, 513] on span "13" at bounding box center [815, 515] width 32 height 18
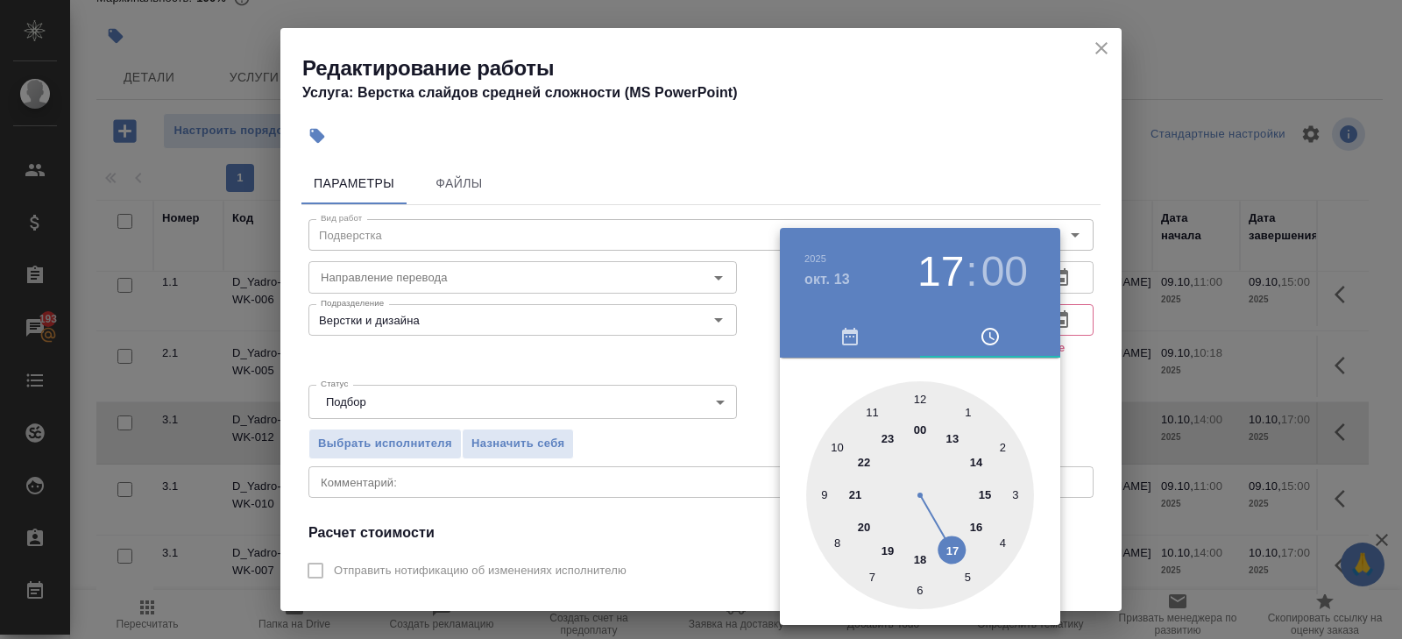
type input "[DATE] 11:00"
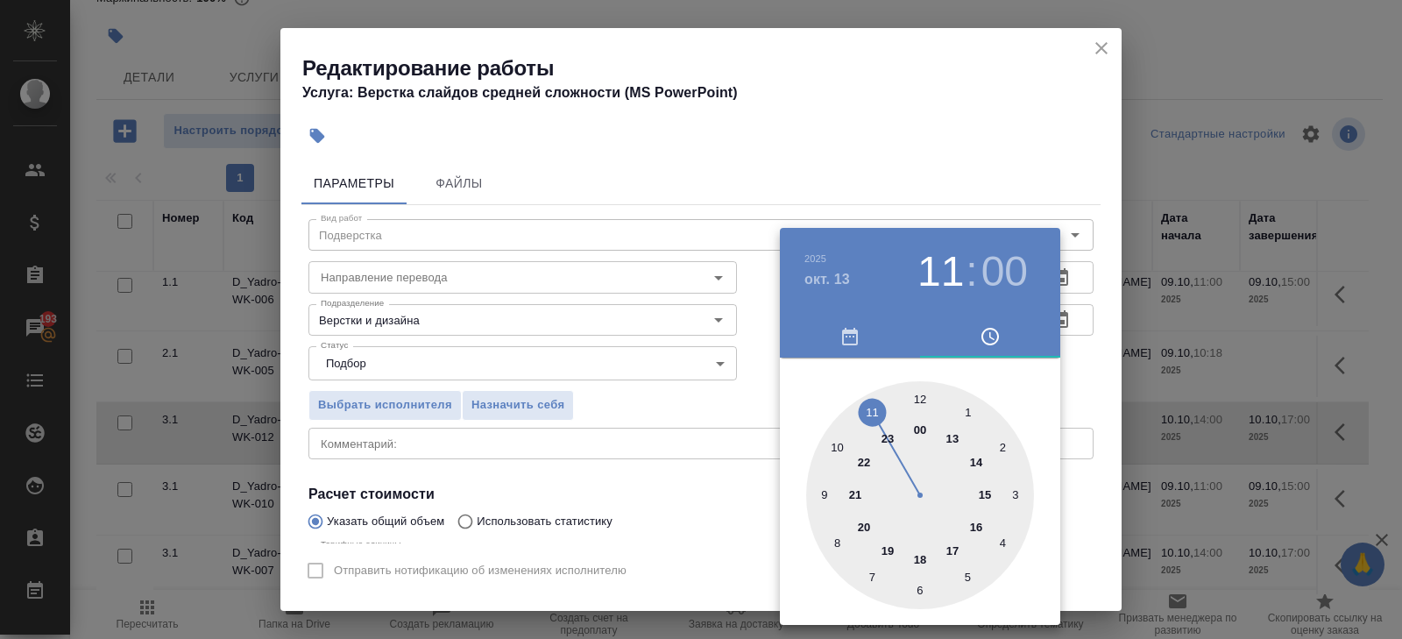
click at [871, 409] on div at bounding box center [920, 495] width 228 height 228
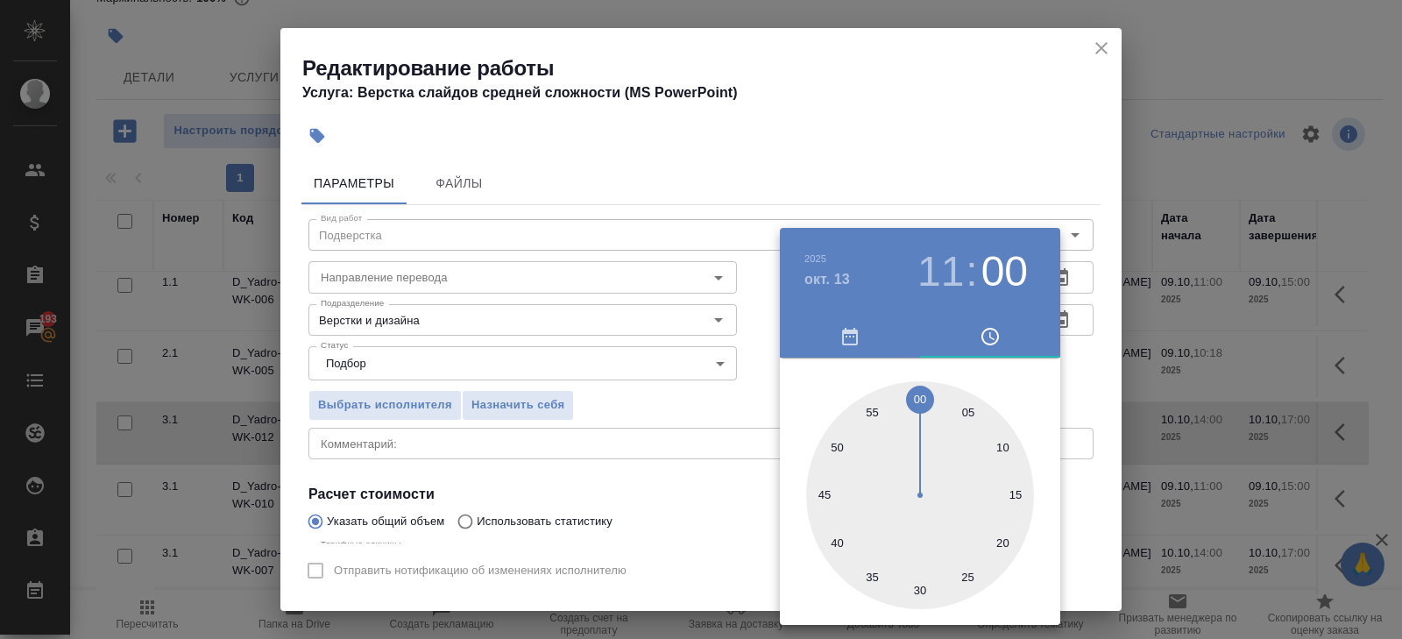
click at [985, 218] on div at bounding box center [701, 319] width 1402 height 639
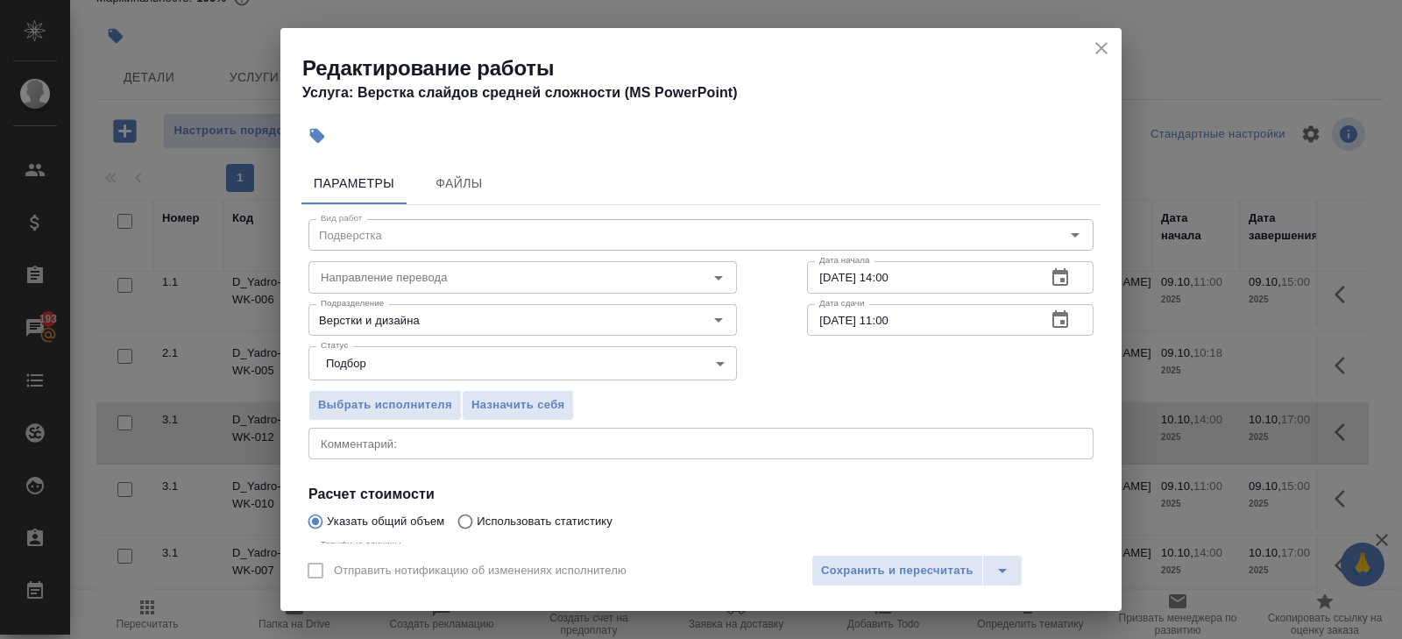
click at [1058, 273] on icon "button" at bounding box center [1061, 277] width 16 height 18
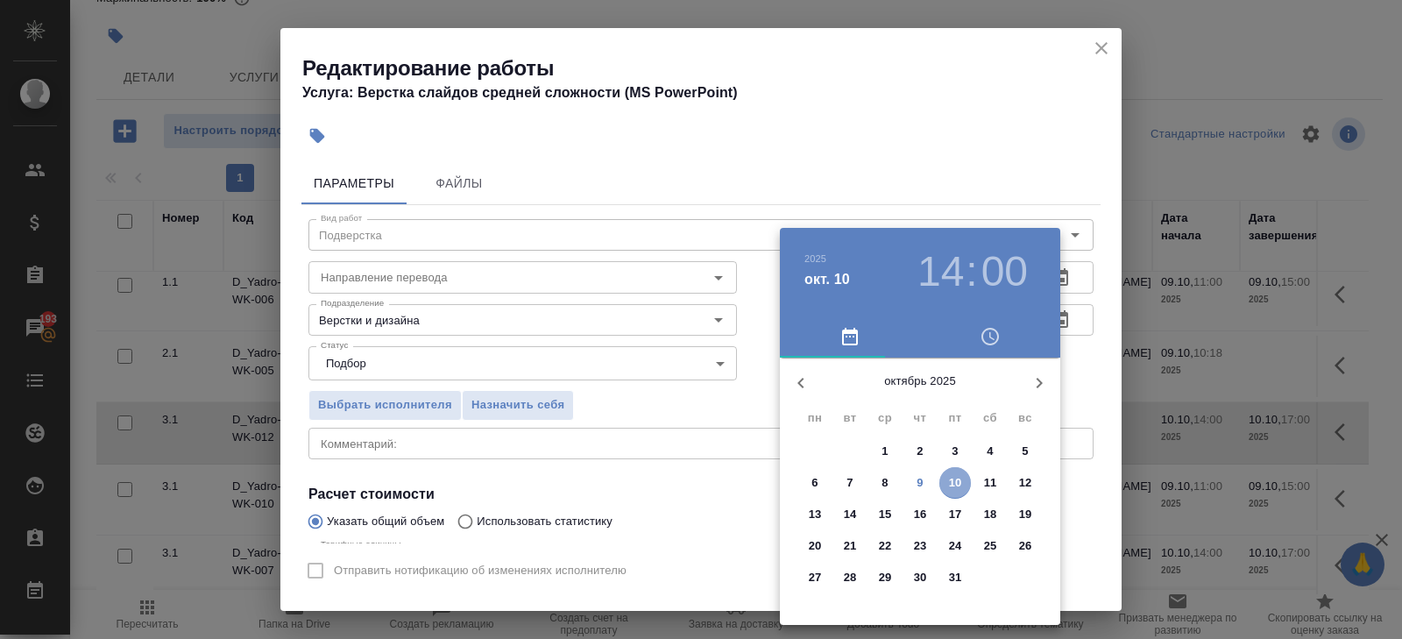
click at [951, 489] on p "10" at bounding box center [955, 483] width 13 height 18
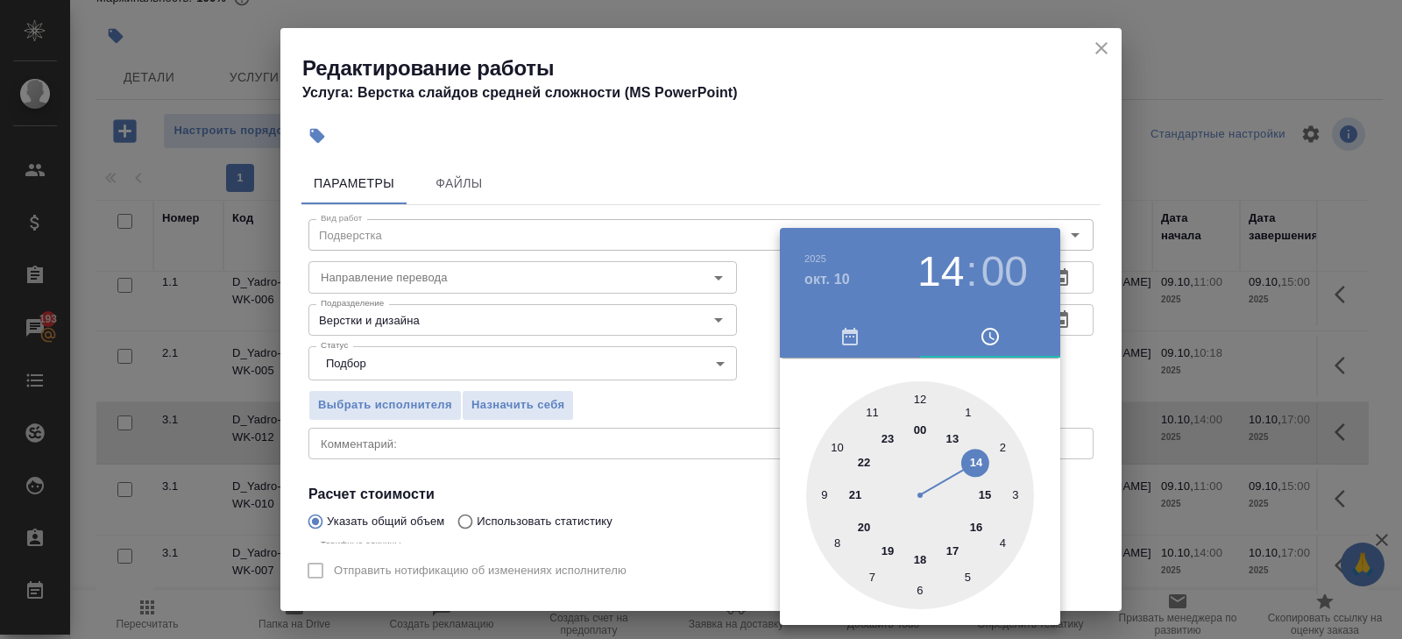
type input "[DATE] 16:00"
click at [974, 529] on div at bounding box center [920, 495] width 228 height 228
click at [683, 503] on div at bounding box center [701, 319] width 1402 height 639
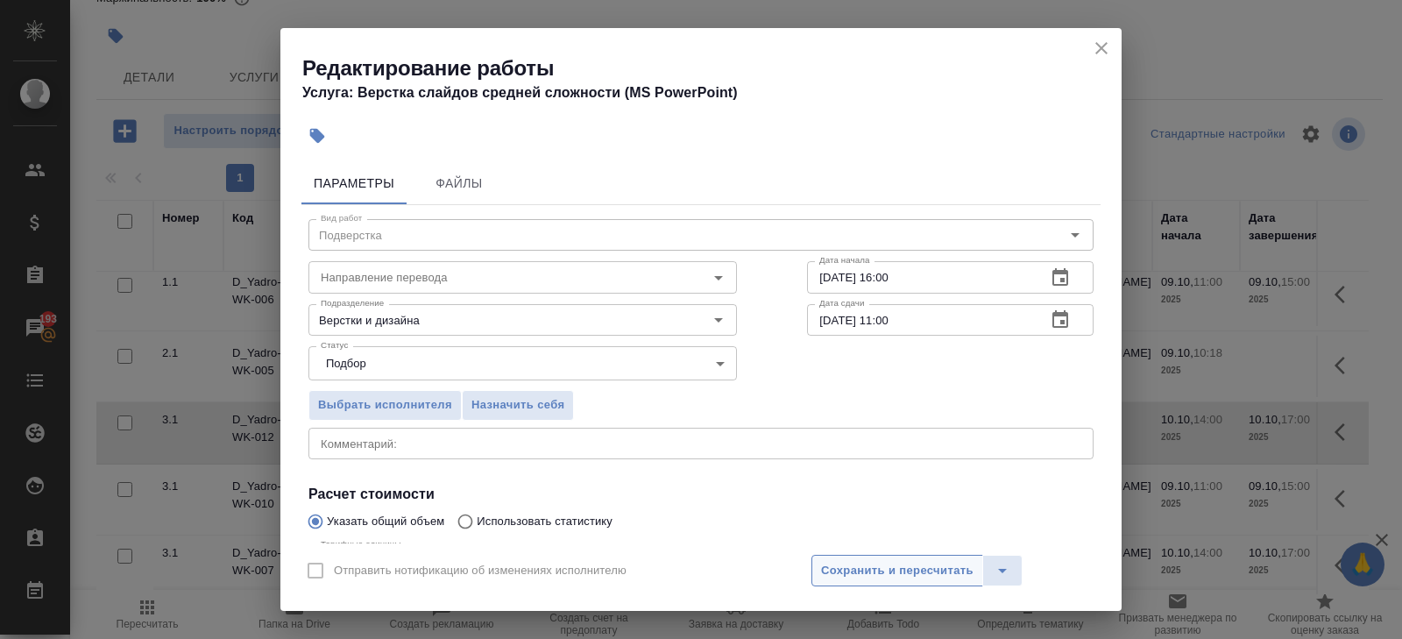
click at [821, 566] on span "Сохранить и пересчитать" at bounding box center [897, 571] width 153 height 20
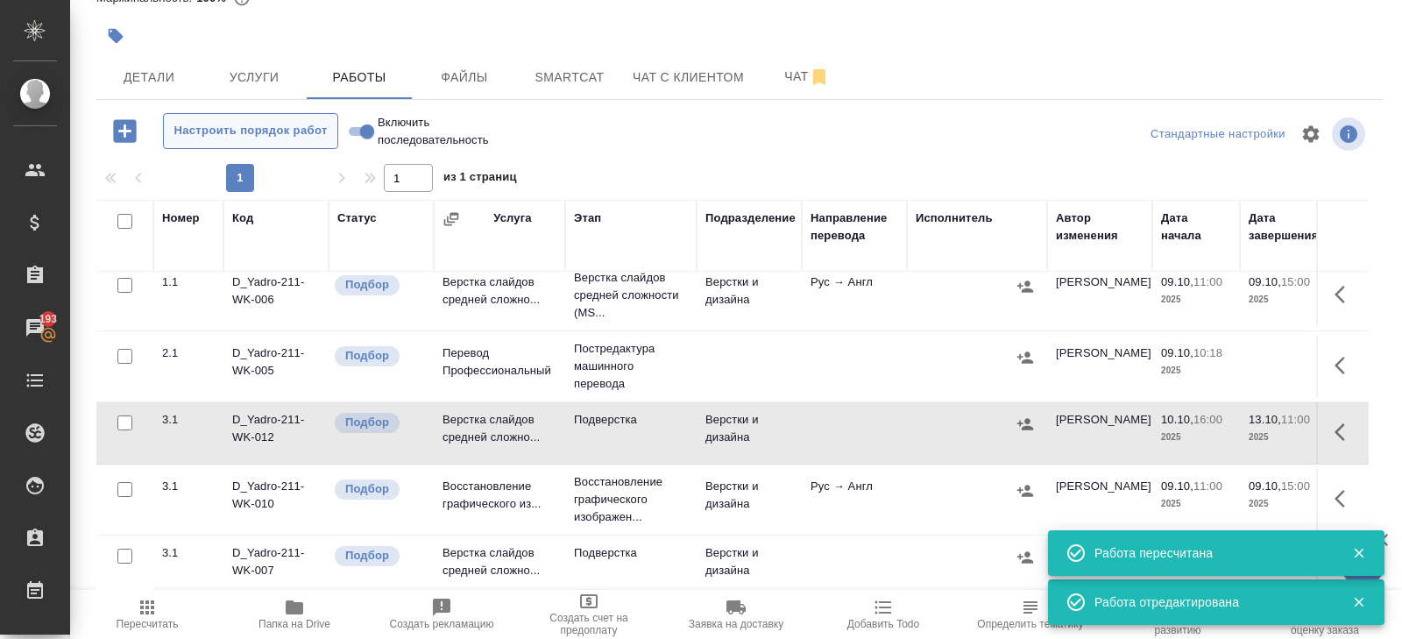
click at [204, 133] on span "Настроить порядок работ" at bounding box center [251, 131] width 156 height 20
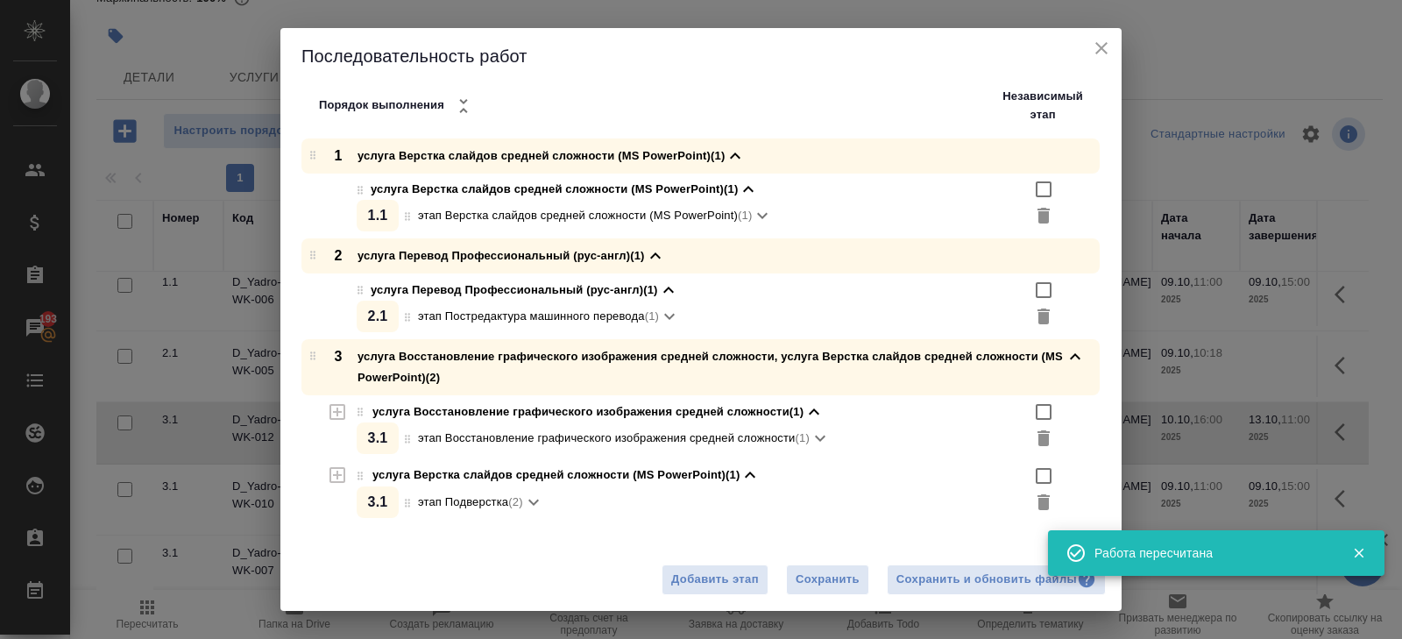
scroll to position [9, 0]
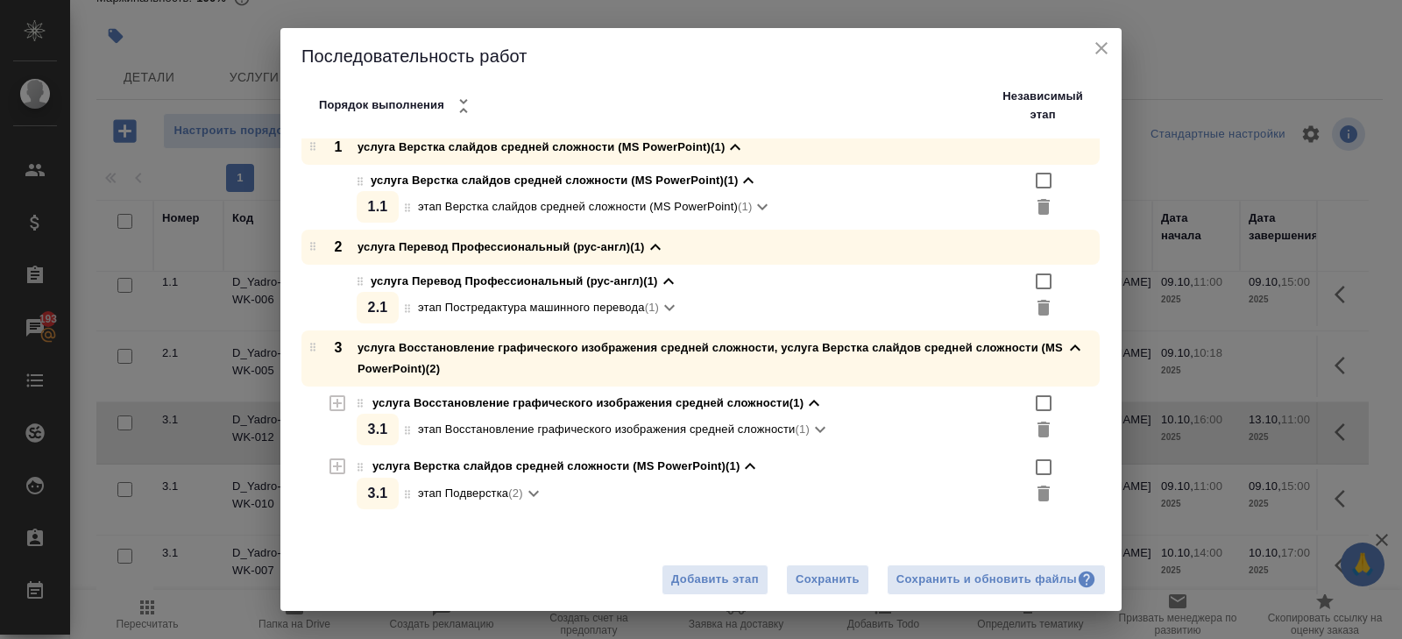
click at [1112, 43] on button "close" at bounding box center [1102, 48] width 26 height 26
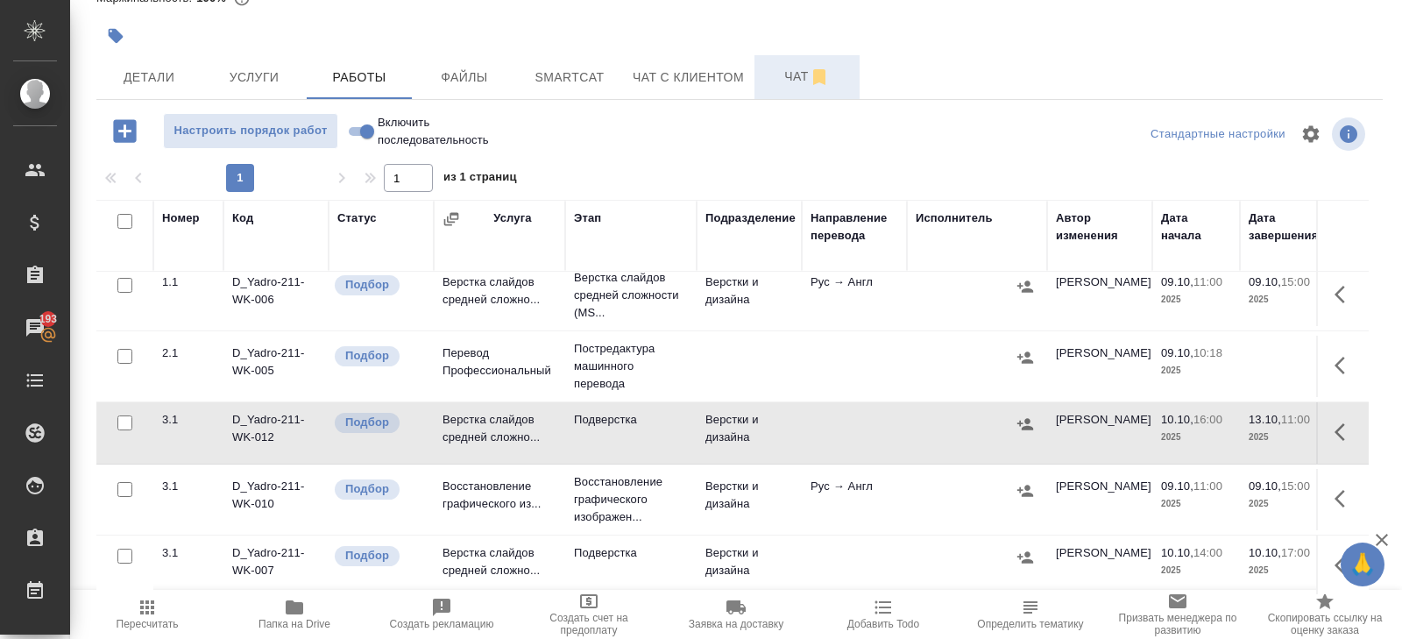
click at [799, 73] on span "Чат" at bounding box center [807, 77] width 84 height 22
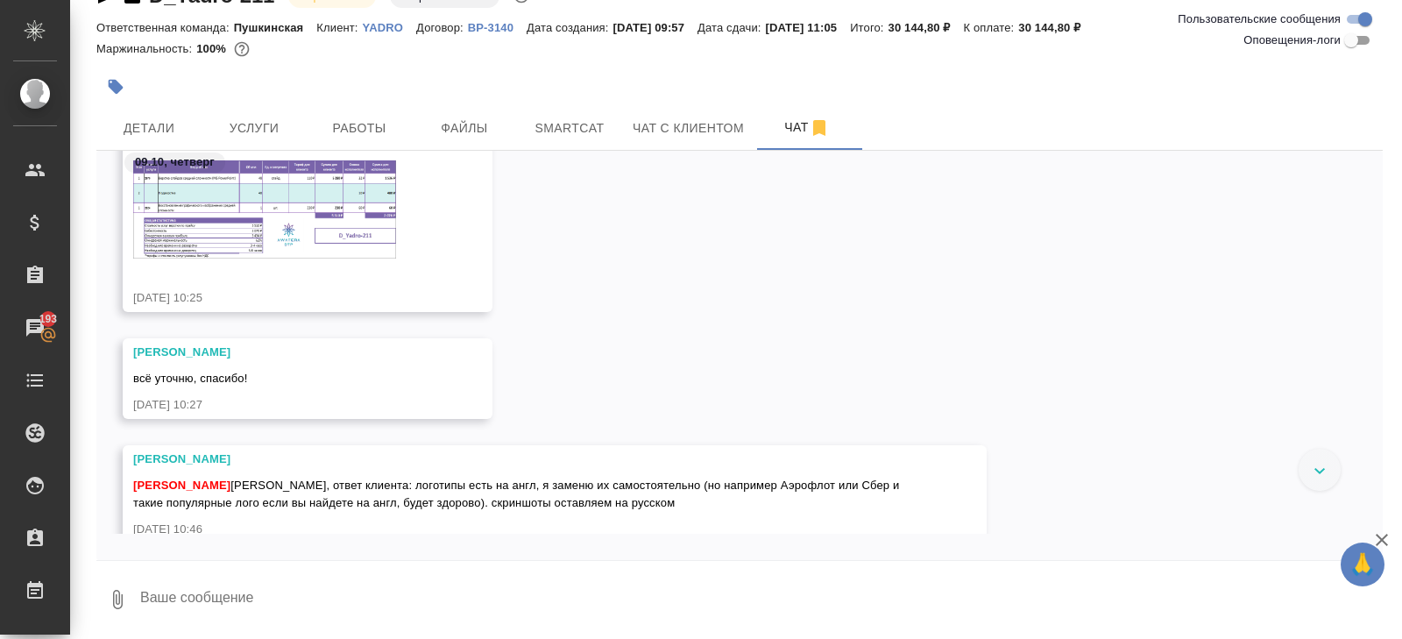
scroll to position [427, 0]
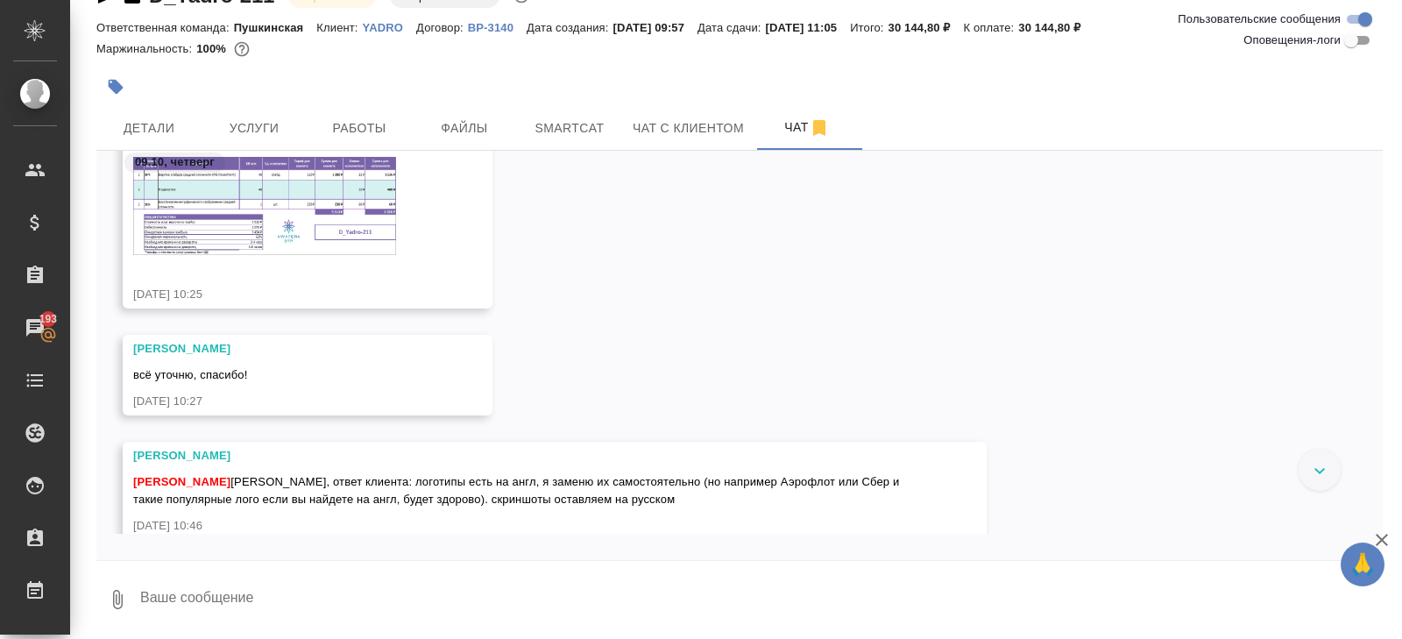
click at [296, 218] on img at bounding box center [264, 206] width 263 height 98
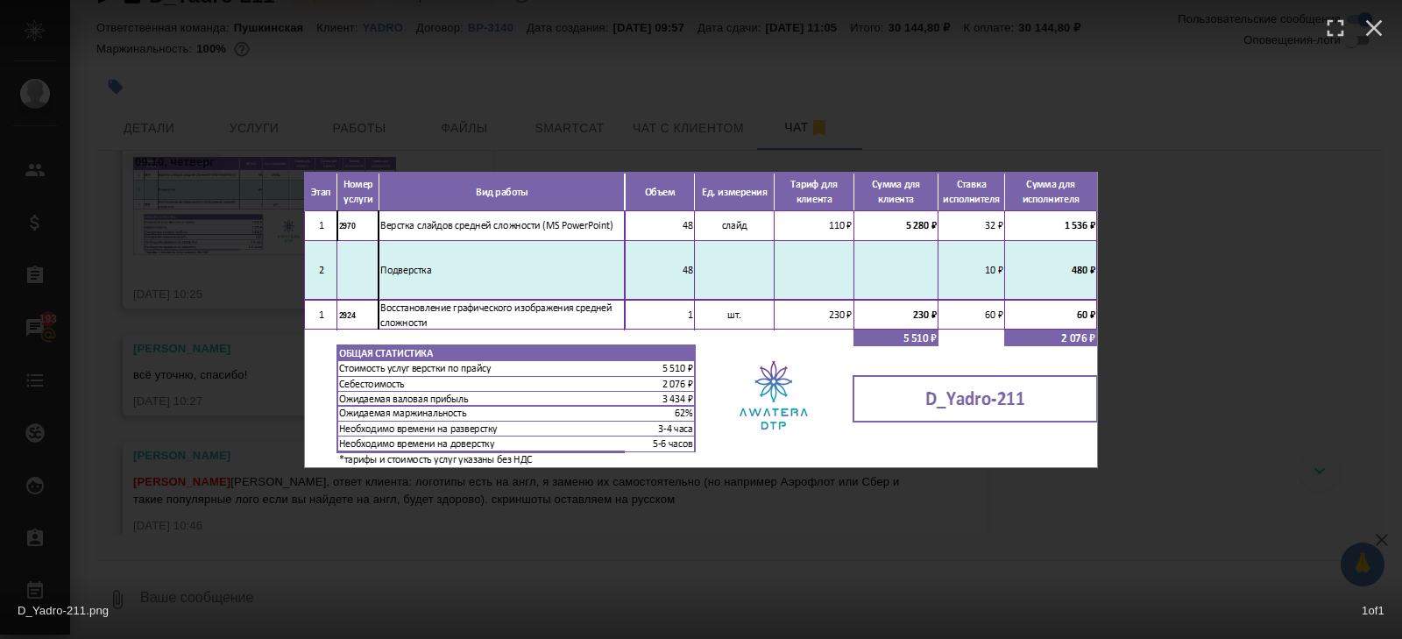
click at [256, 487] on div "D_Yadro-211.png 1 of 1" at bounding box center [701, 319] width 1402 height 639
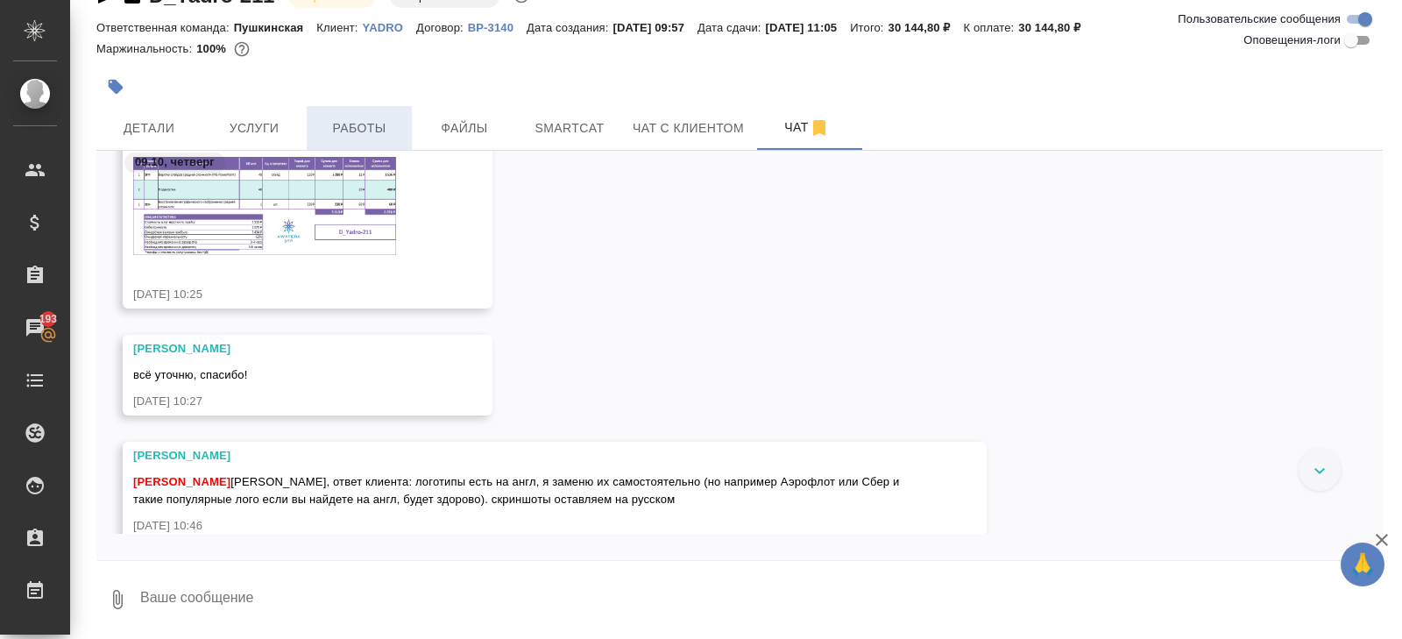
click at [359, 134] on span "Работы" at bounding box center [359, 128] width 84 height 22
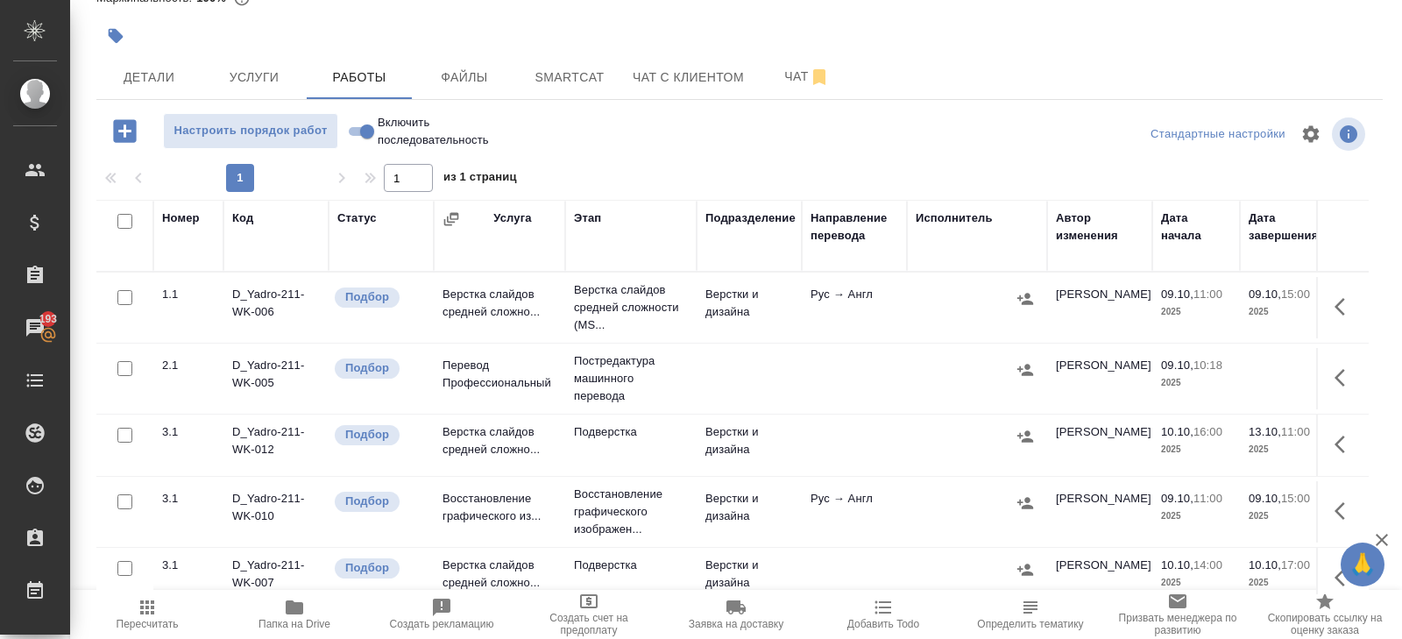
scroll to position [12, 0]
